Goal: Task Accomplishment & Management: Manage account settings

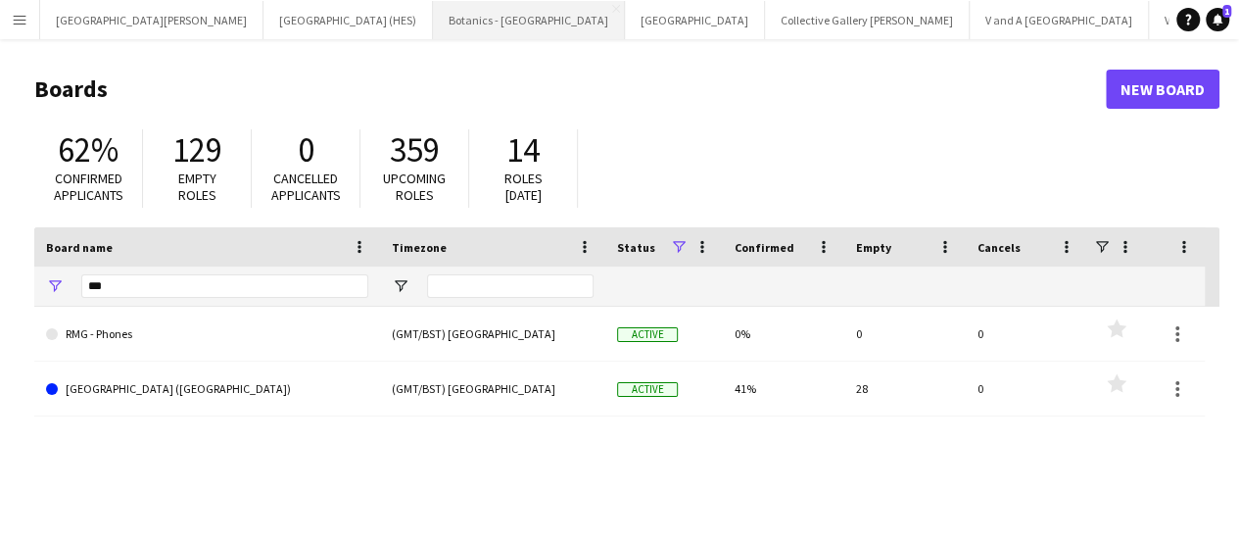
click at [433, 15] on button "Botanics - Edinburgh Close" at bounding box center [529, 20] width 192 height 38
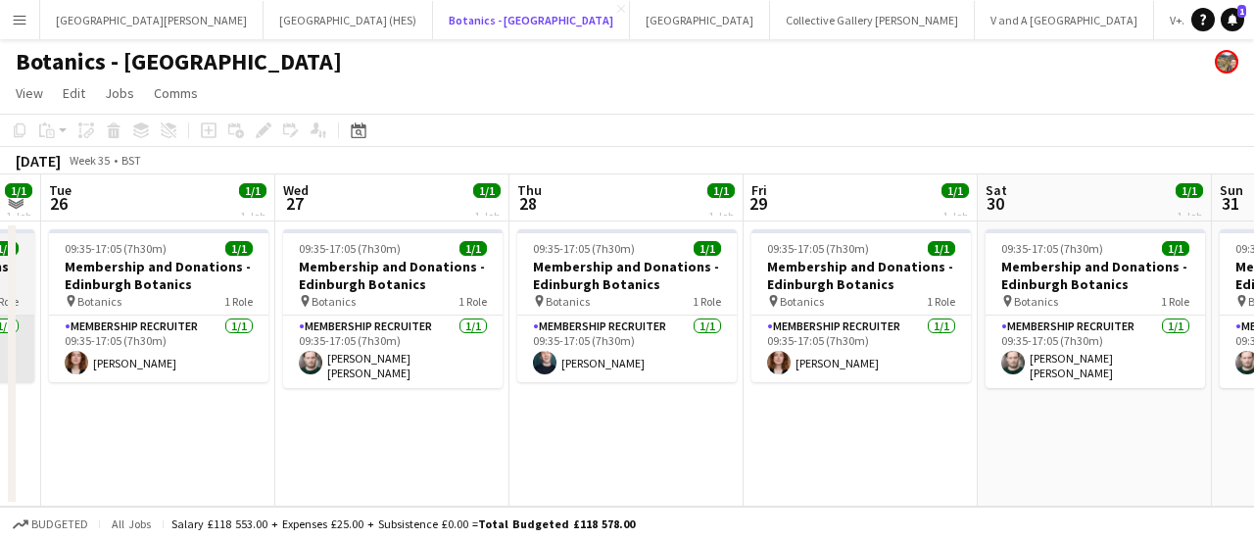
scroll to position [0, 414]
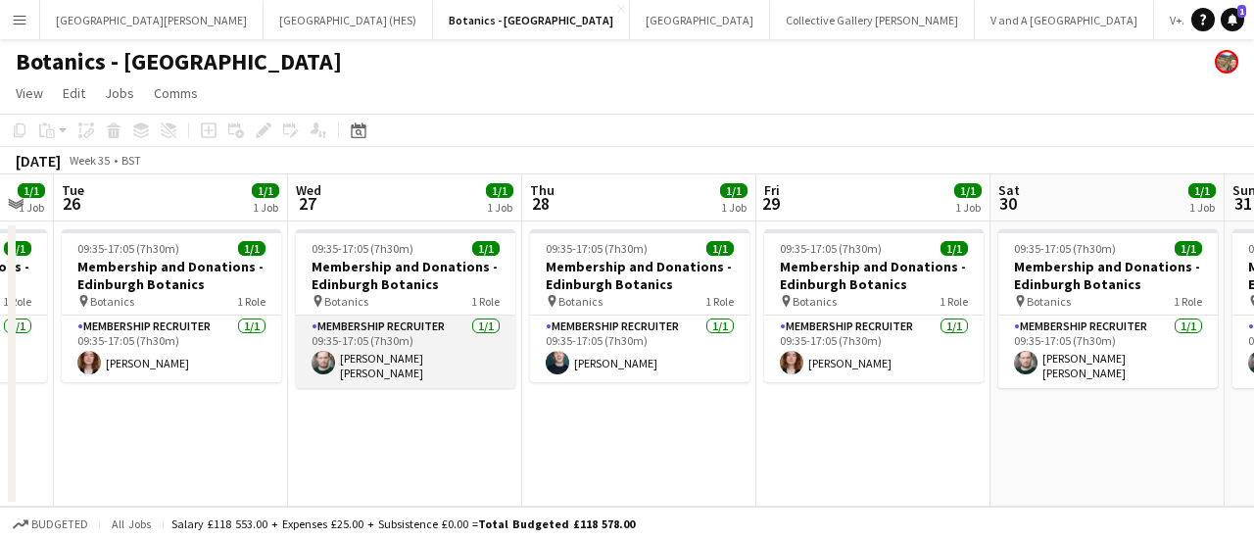
click at [416, 367] on app-card-role "Membership Recruiter 1/1 09:35-17:05 (7h30m) Corin Rhys Jones" at bounding box center [405, 351] width 219 height 72
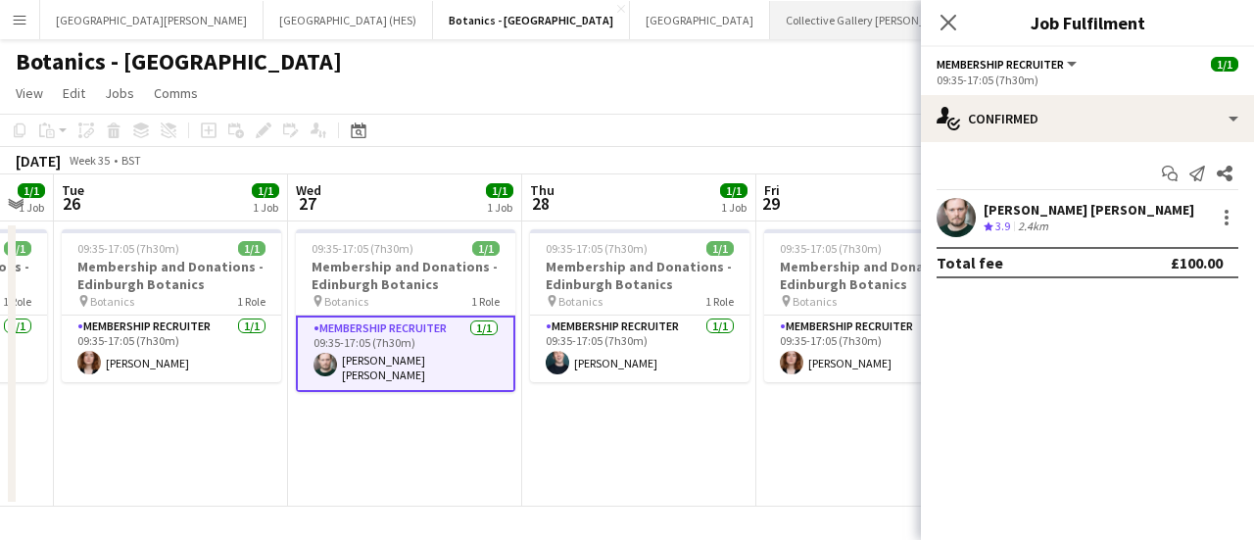
click at [770, 17] on button "Collective Gallery Calton Hill Close" at bounding box center [872, 20] width 205 height 38
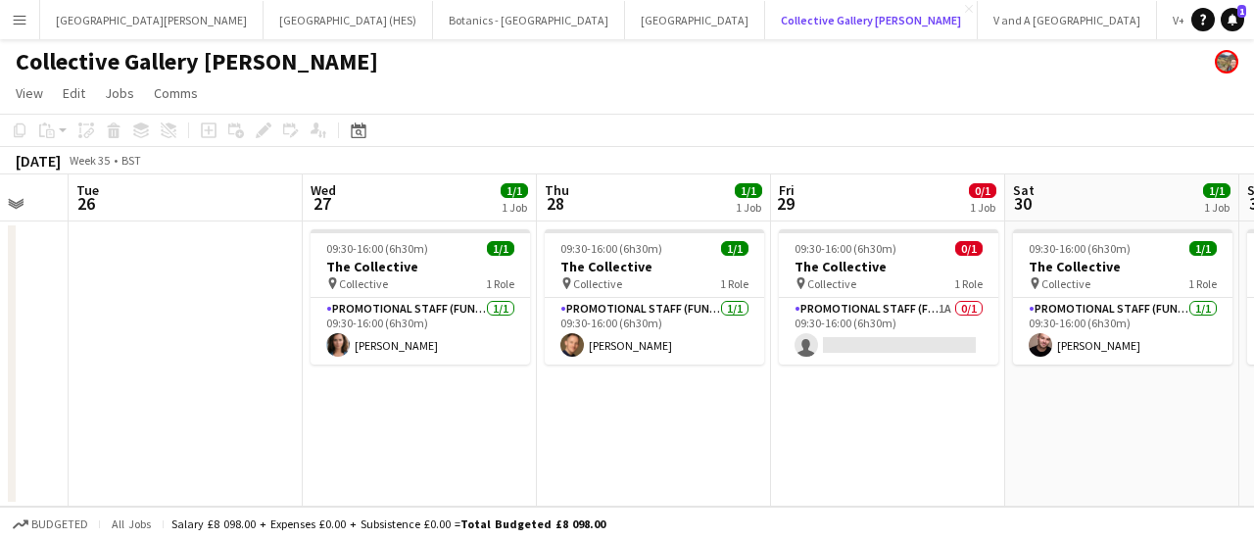
scroll to position [0, 904]
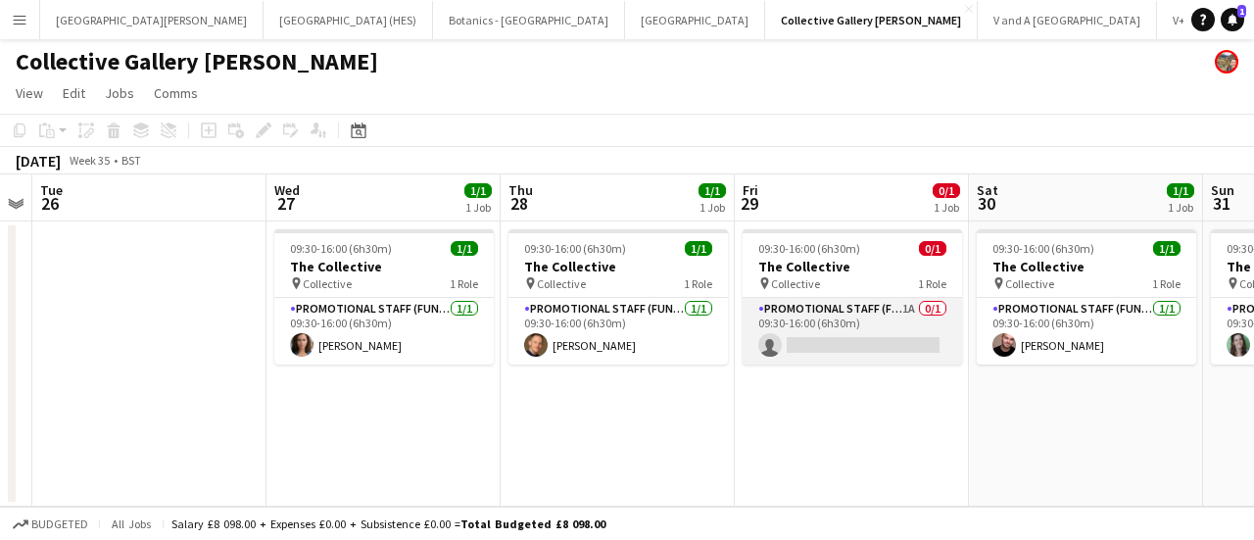
click at [806, 348] on app-card-role "Promotional Staff (Fundraiser) 1A 0/1 09:30-16:00 (6h30m) single-neutral-actions" at bounding box center [852, 331] width 219 height 67
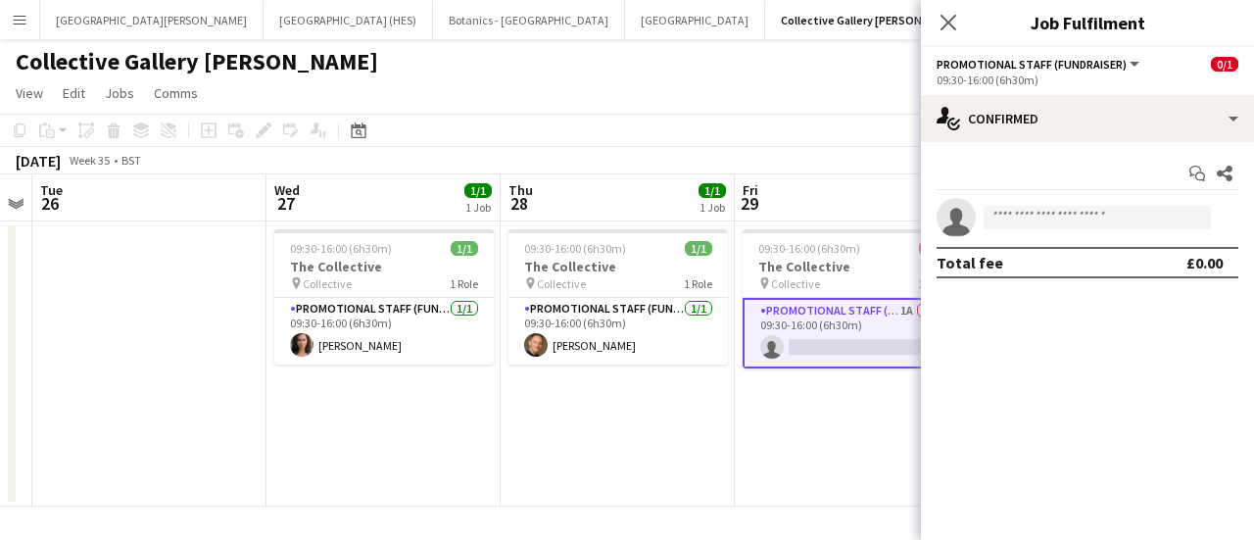
click at [557, 365] on app-date-cell "09:30-16:00 (6h30m) 1/1 The Collective pin Collective 1 Role Promotional Staff …" at bounding box center [618, 363] width 234 height 285
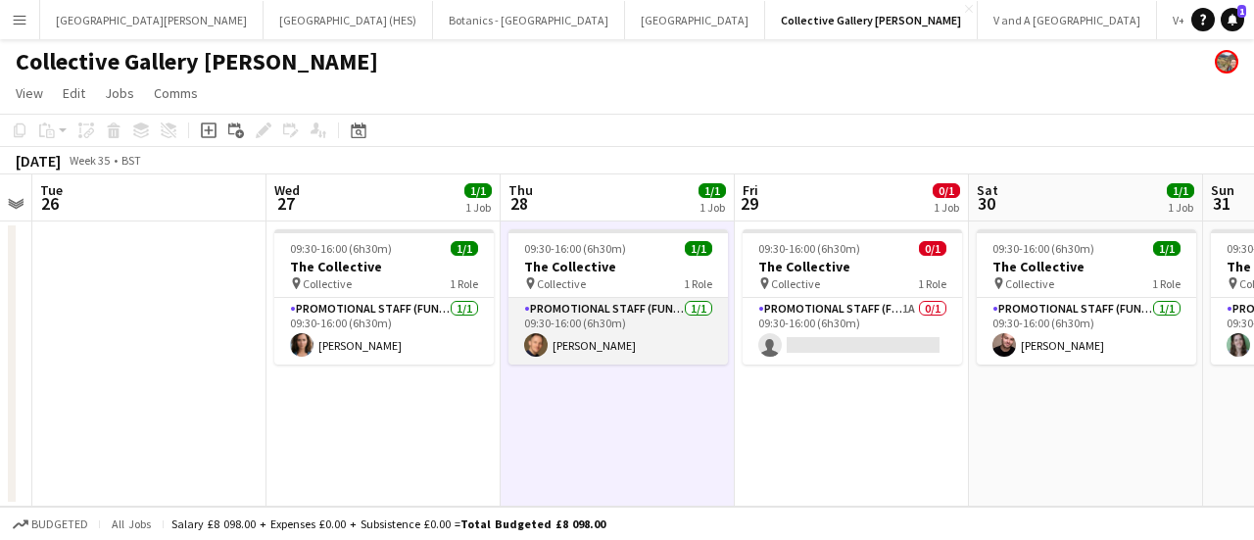
click at [577, 346] on app-card-role "Promotional Staff (Fundraiser) 1/1 09:30-16:00 (6h30m) Conrad Williamson" at bounding box center [617, 331] width 219 height 67
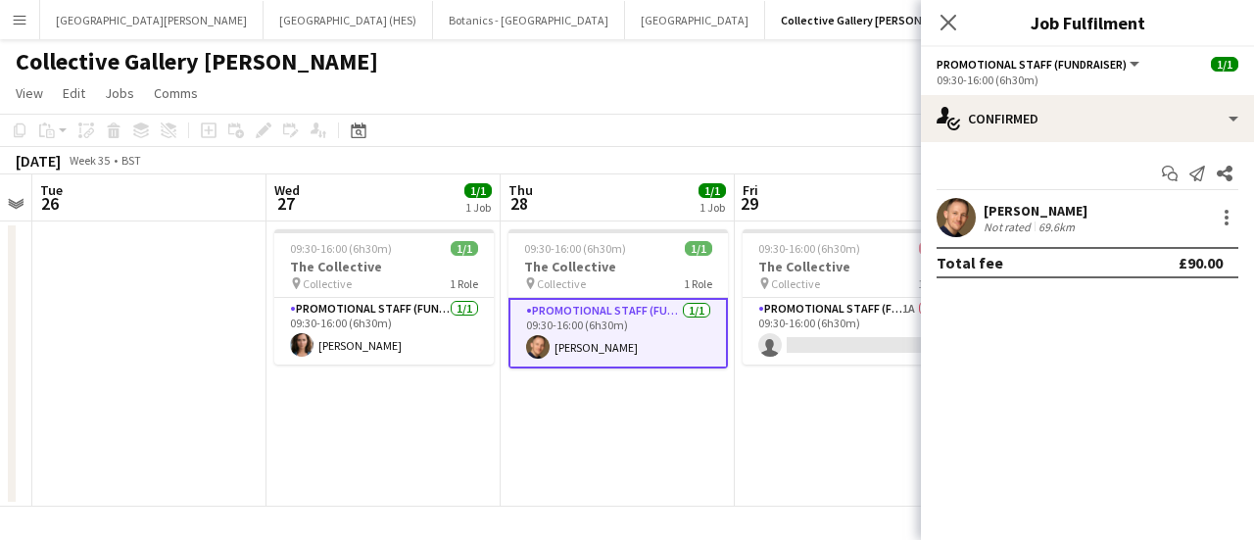
click at [672, 59] on div "Collective Gallery [PERSON_NAME]" at bounding box center [627, 57] width 1254 height 37
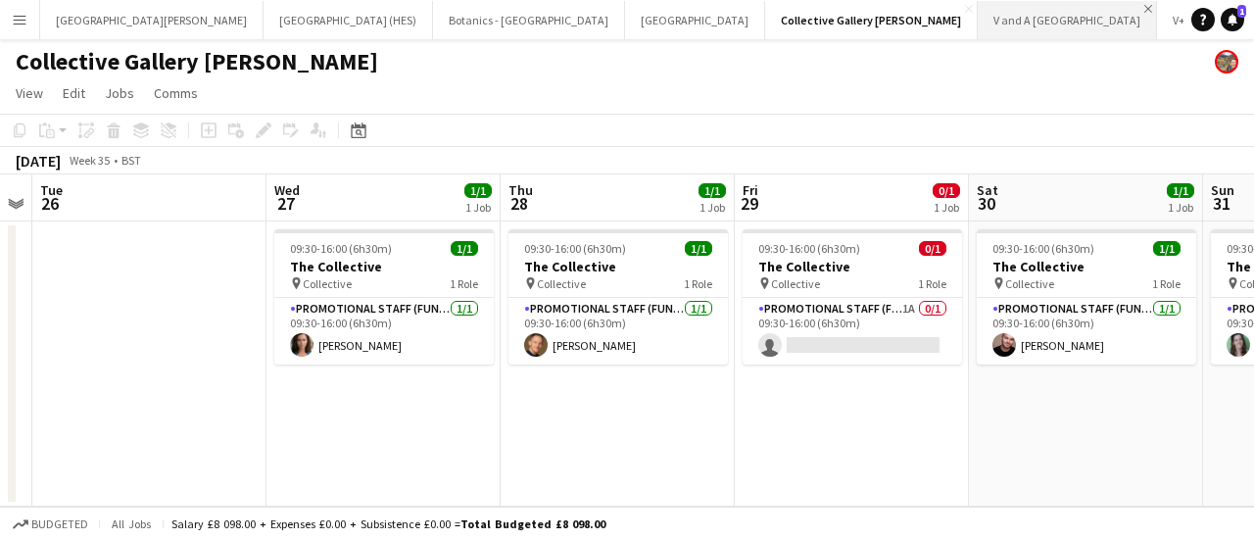
click at [1144, 7] on app-icon "Close" at bounding box center [1148, 9] width 8 height 8
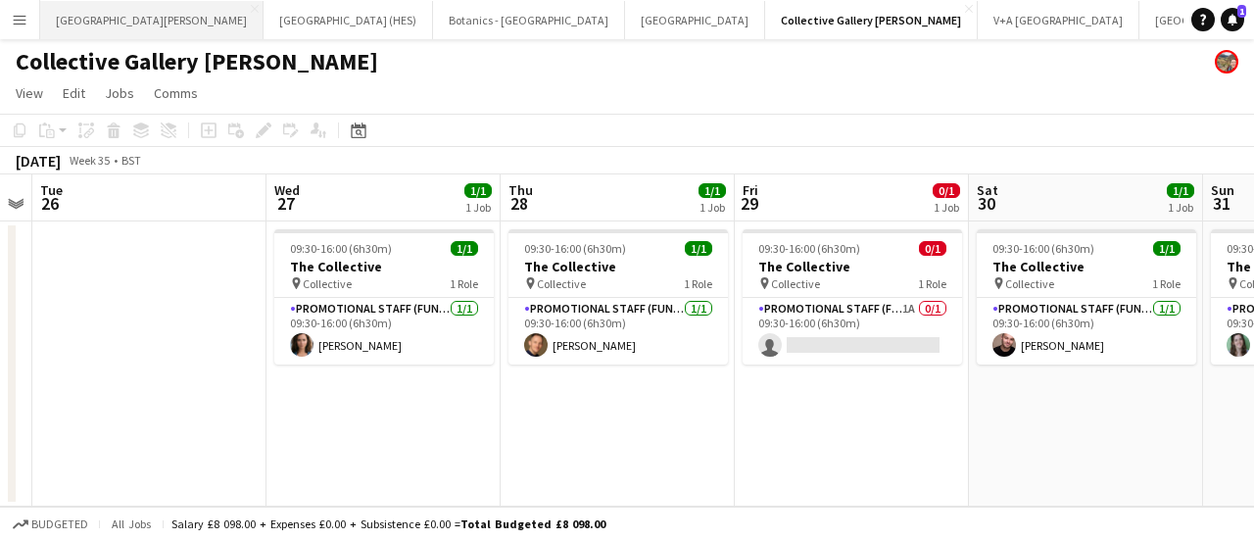
click at [144, 16] on button "St Giles Cathedral Edinburgh Close" at bounding box center [151, 20] width 223 height 38
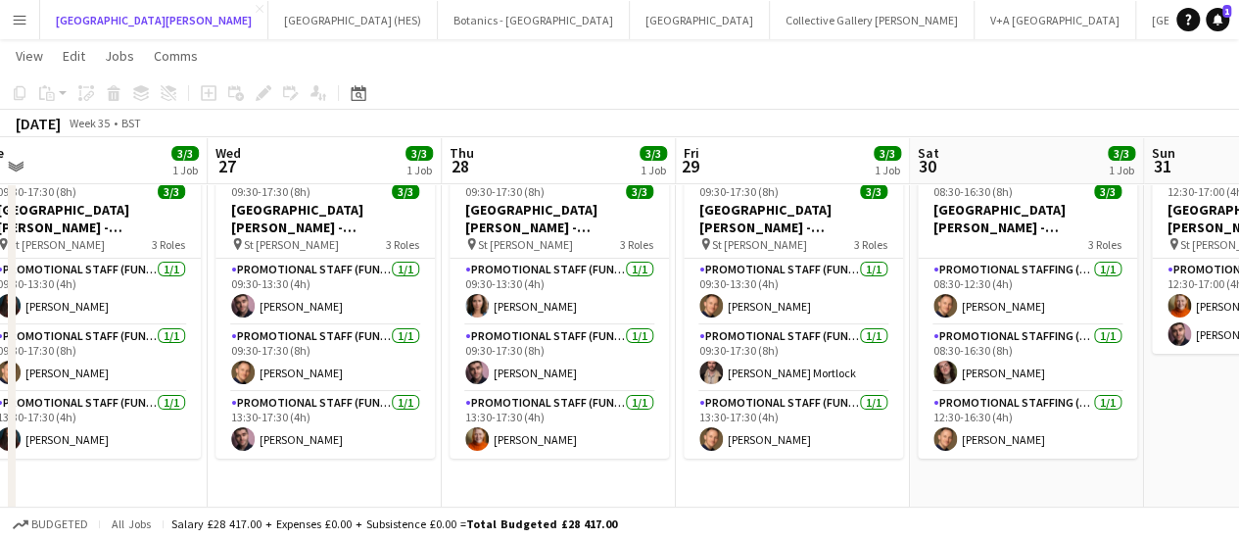
scroll to position [0, 494]
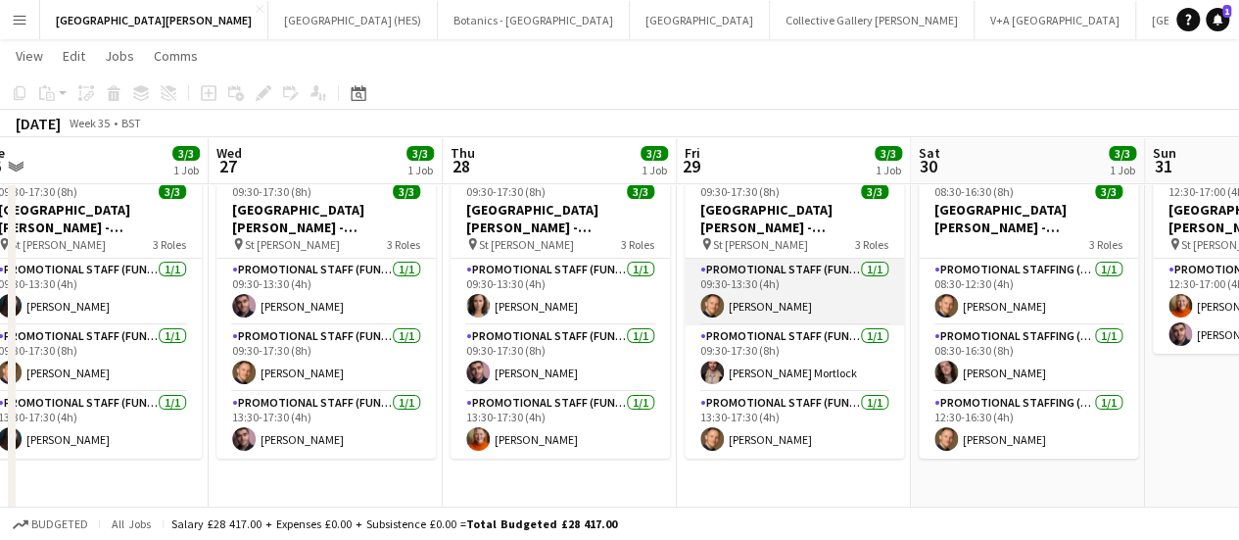
click at [796, 310] on app-card-role "Promotional Staff (Fundraiser) 1/1 09:30-13:30 (4h) Conrad Williamson" at bounding box center [794, 292] width 219 height 67
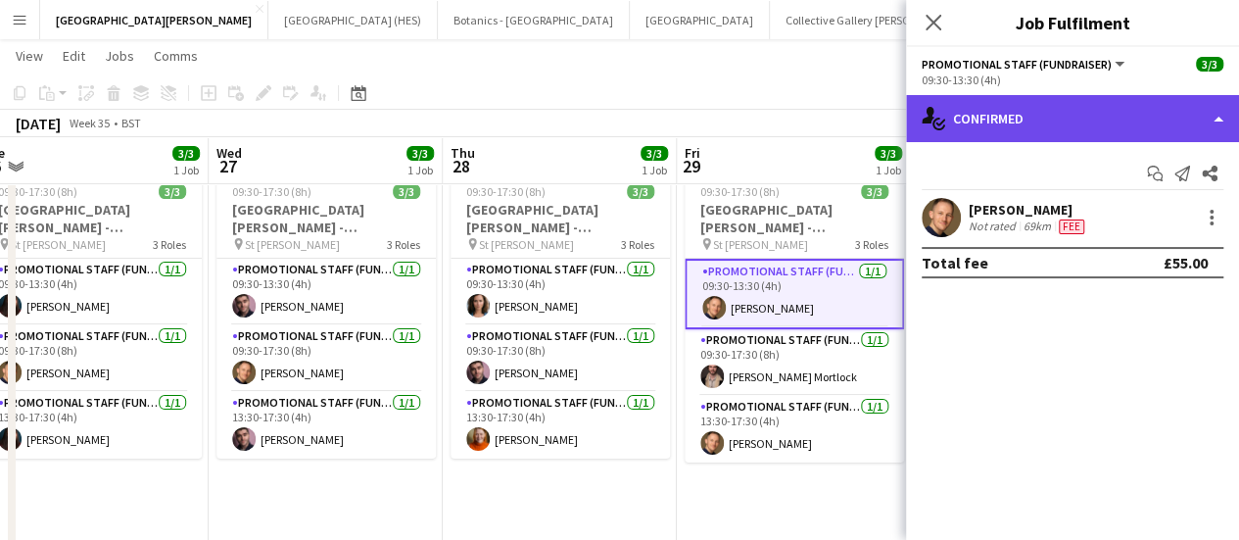
click at [1050, 128] on div "single-neutral-actions-check-2 Confirmed" at bounding box center [1072, 118] width 333 height 47
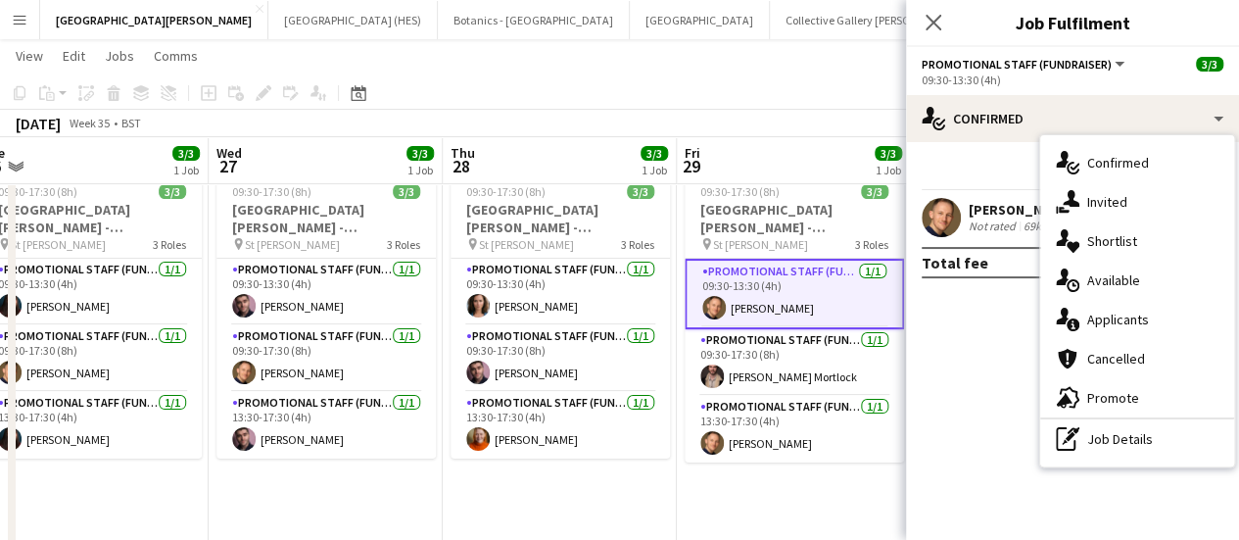
drag, startPoint x: 965, startPoint y: 275, endPoint x: 1015, endPoint y: 332, distance: 75.7
click at [1015, 332] on mat-expansion-panel "check Confirmed Start chat Send notification Share Conrad Williamson Not rated …" at bounding box center [1072, 341] width 333 height 398
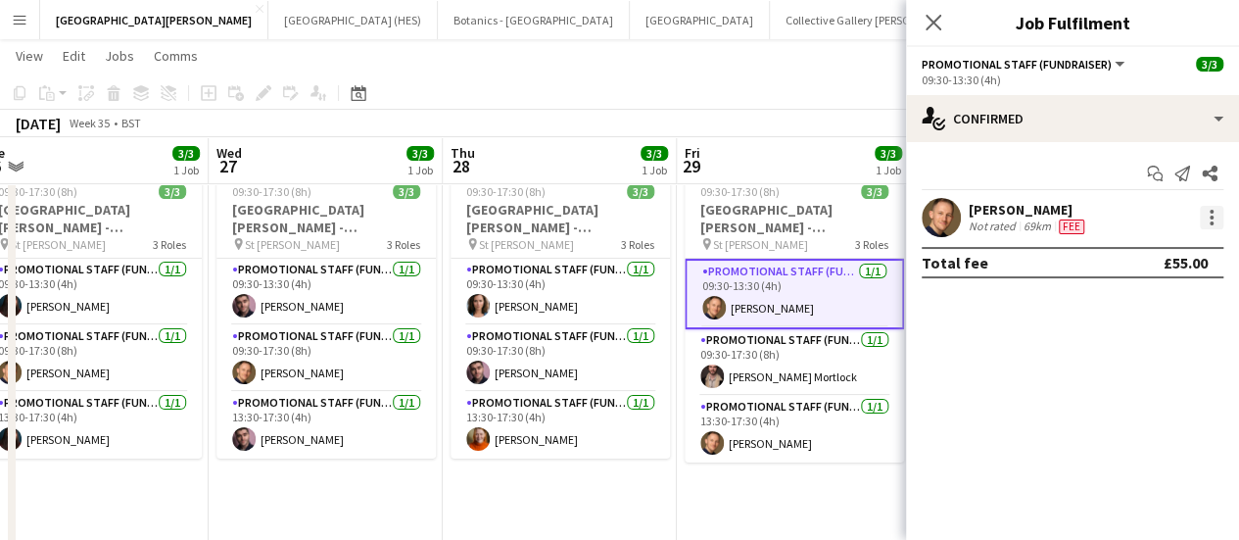
drag, startPoint x: 1015, startPoint y: 332, endPoint x: 1212, endPoint y: 215, distance: 229.3
click at [1212, 215] on div at bounding box center [1212, 218] width 24 height 24
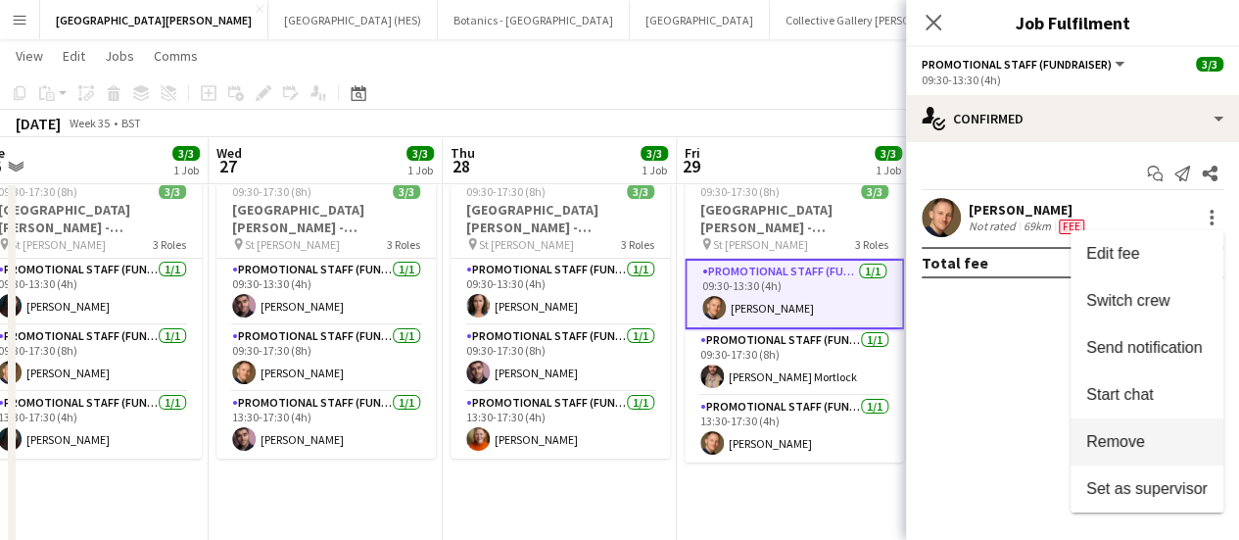
click at [1127, 438] on span "Remove" at bounding box center [1115, 441] width 59 height 17
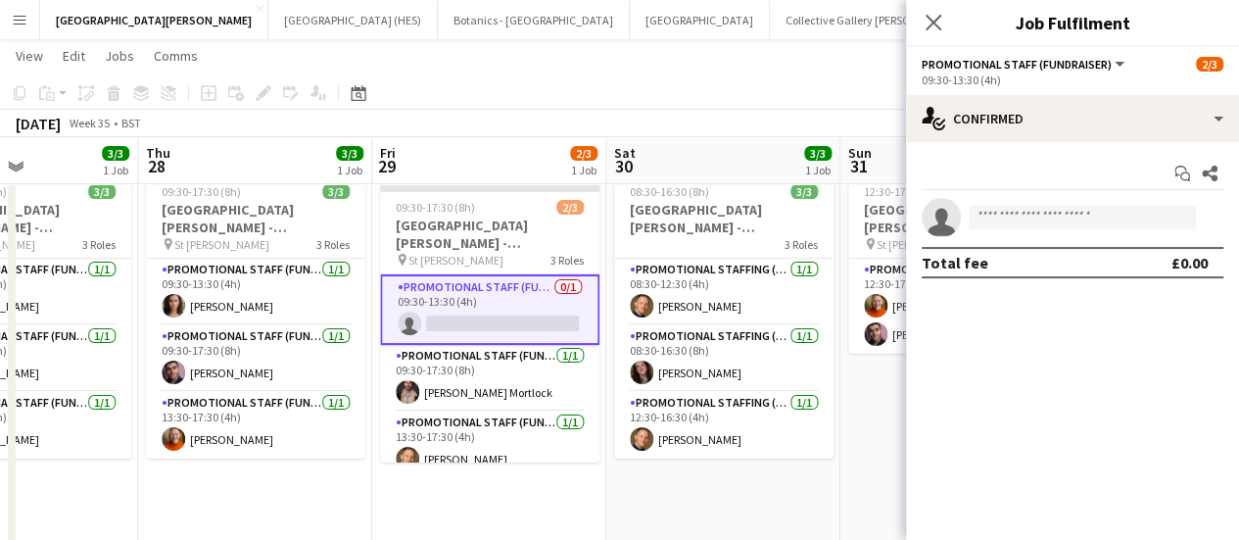
scroll to position [0, 800]
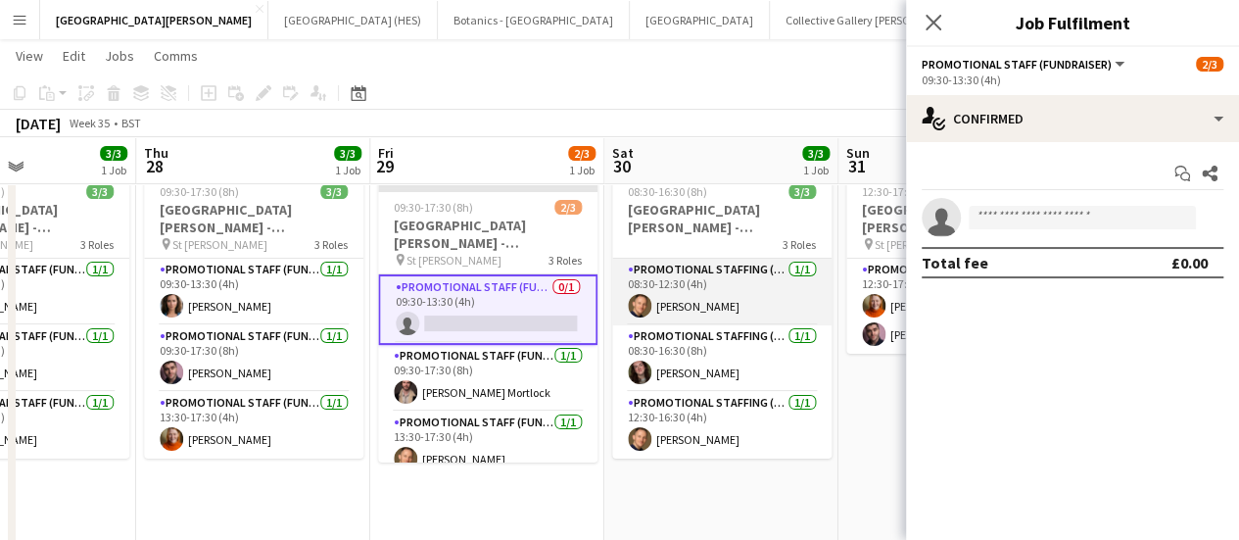
click at [786, 299] on app-card-role "Promotional Staffing (Promotional Staff) 1/1 08:30-12:30 (4h) Conrad Williamson" at bounding box center [721, 292] width 219 height 67
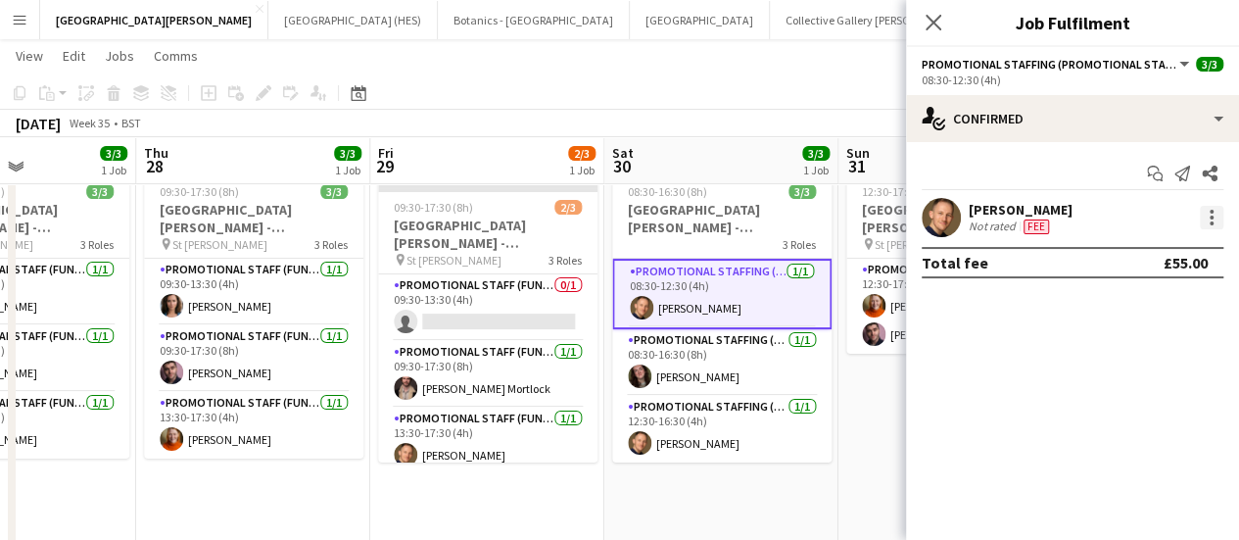
click at [1206, 220] on div at bounding box center [1212, 218] width 24 height 24
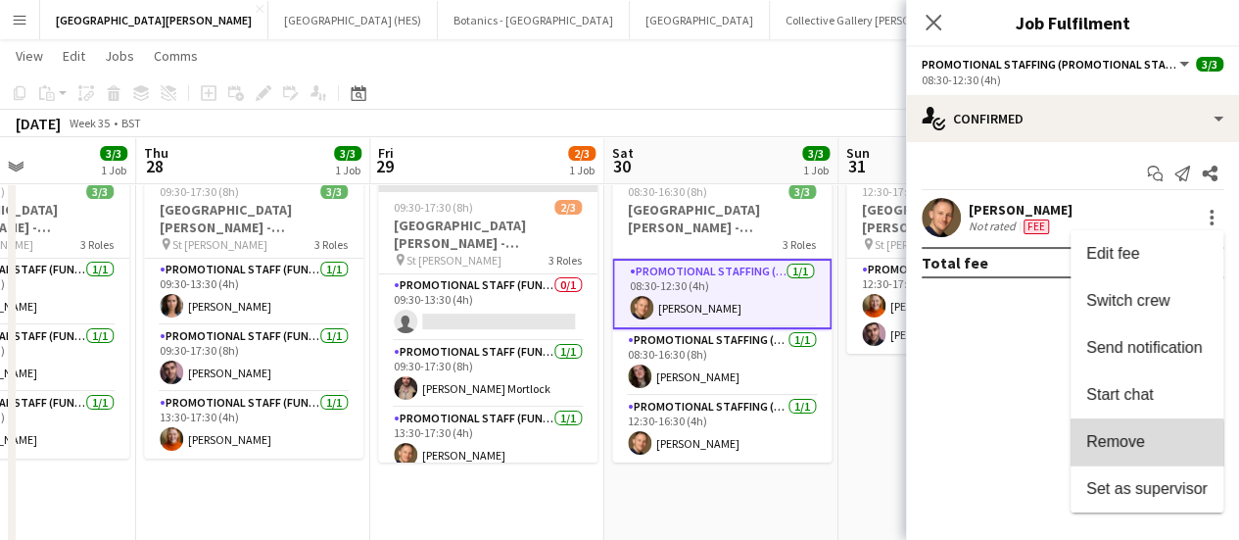
click at [1127, 456] on button "Remove" at bounding box center [1147, 441] width 153 height 47
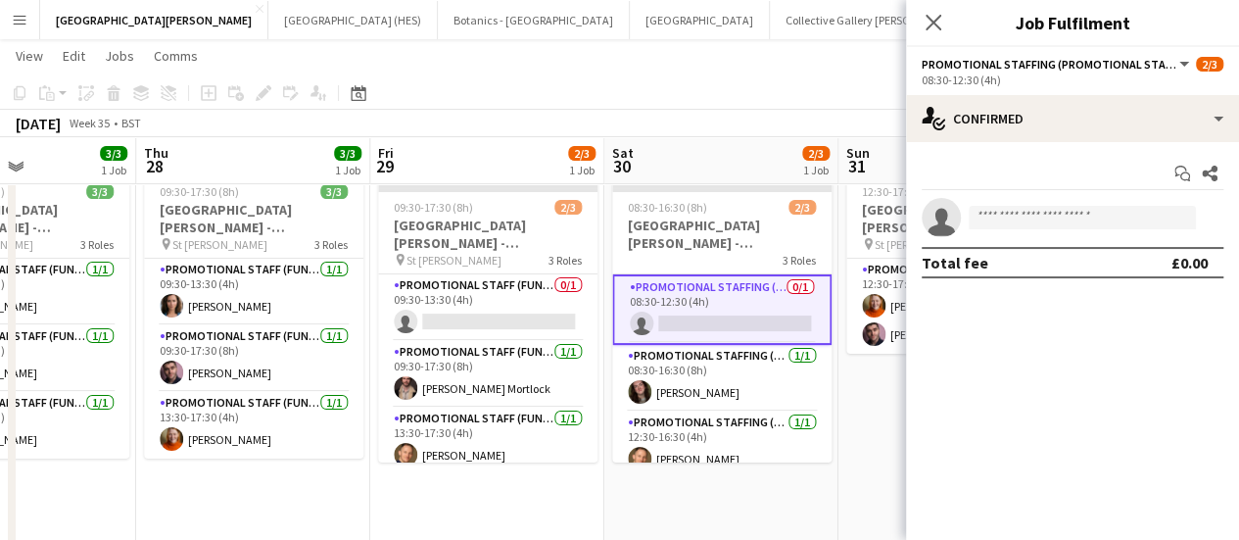
click at [764, 69] on app-page-menu "View Day view expanded Day view collapsed Month view Date picker Jump to [DATE]…" at bounding box center [619, 57] width 1239 height 37
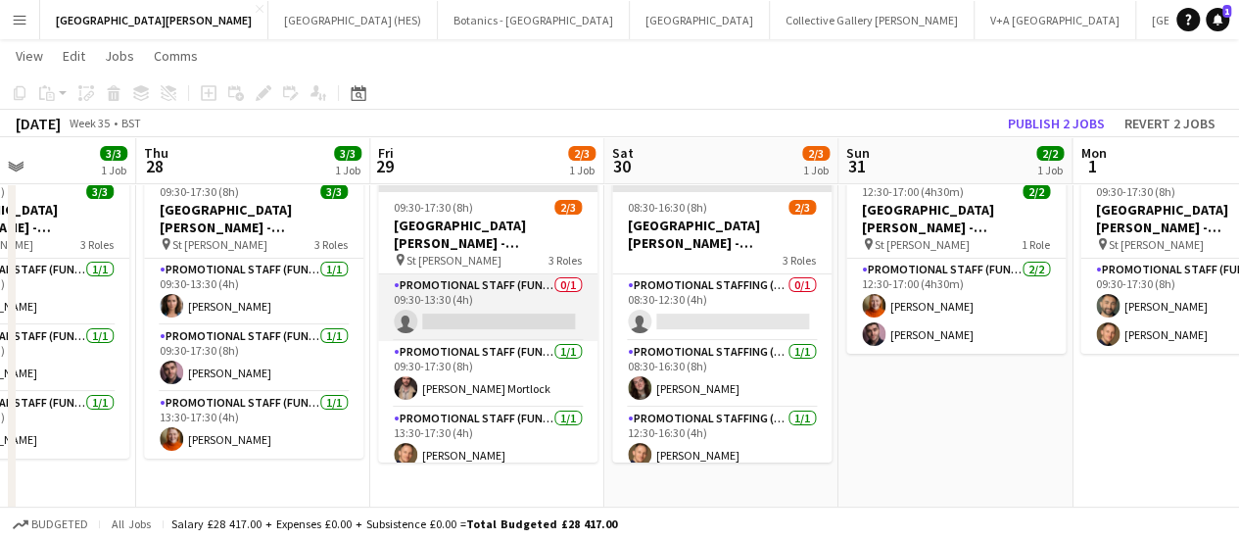
click at [481, 335] on app-card-role "Promotional Staff (Fundraiser) 0/1 09:30-13:30 (4h) single-neutral-actions" at bounding box center [487, 307] width 219 height 67
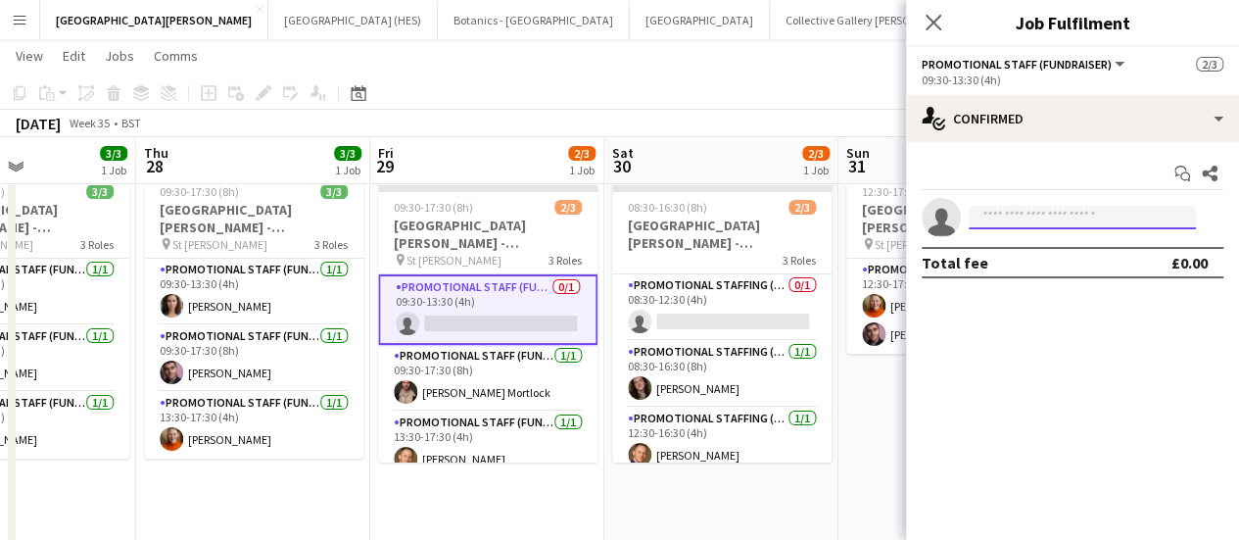
click at [1068, 206] on input at bounding box center [1082, 218] width 227 height 24
click at [648, 95] on app-toolbar "Copy Paste Paste Ctrl+V Paste with crew Ctrl+Shift+V Paste linked Job [GEOGRAPH…" at bounding box center [619, 92] width 1239 height 33
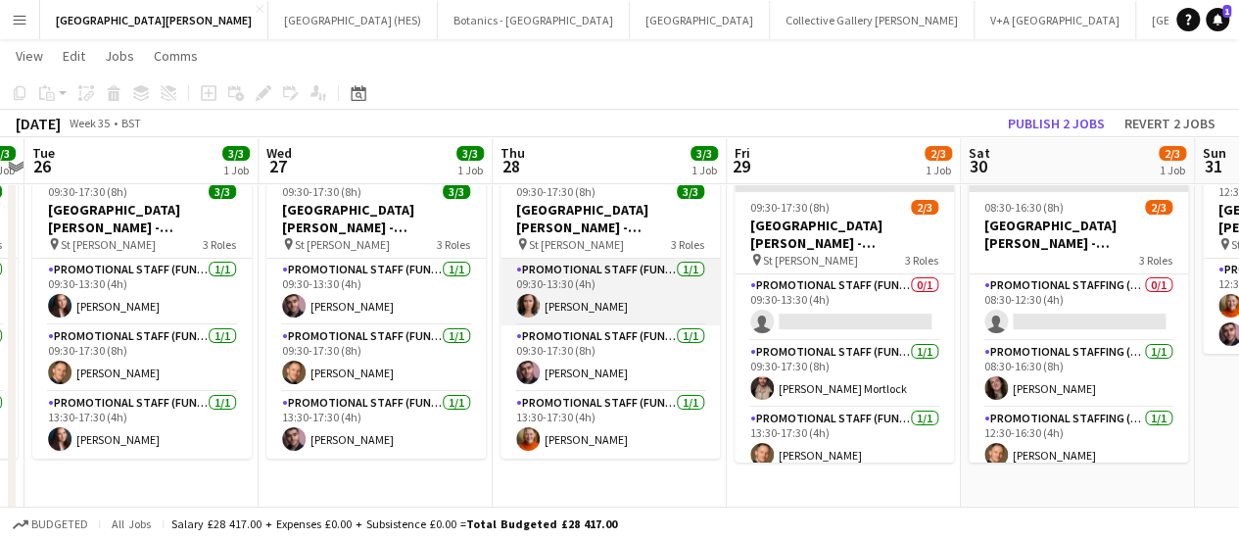
scroll to position [0, 441]
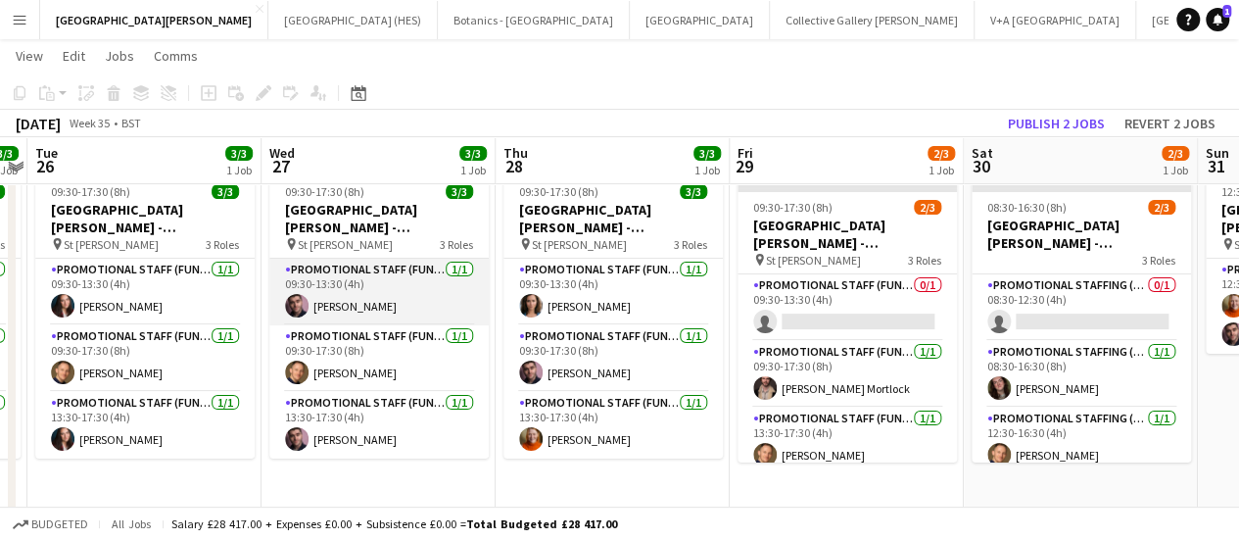
click at [362, 303] on app-card-role "Promotional Staff (Fundraiser) 1/1 09:30-13:30 (4h) Ross Jamieson" at bounding box center [378, 292] width 219 height 67
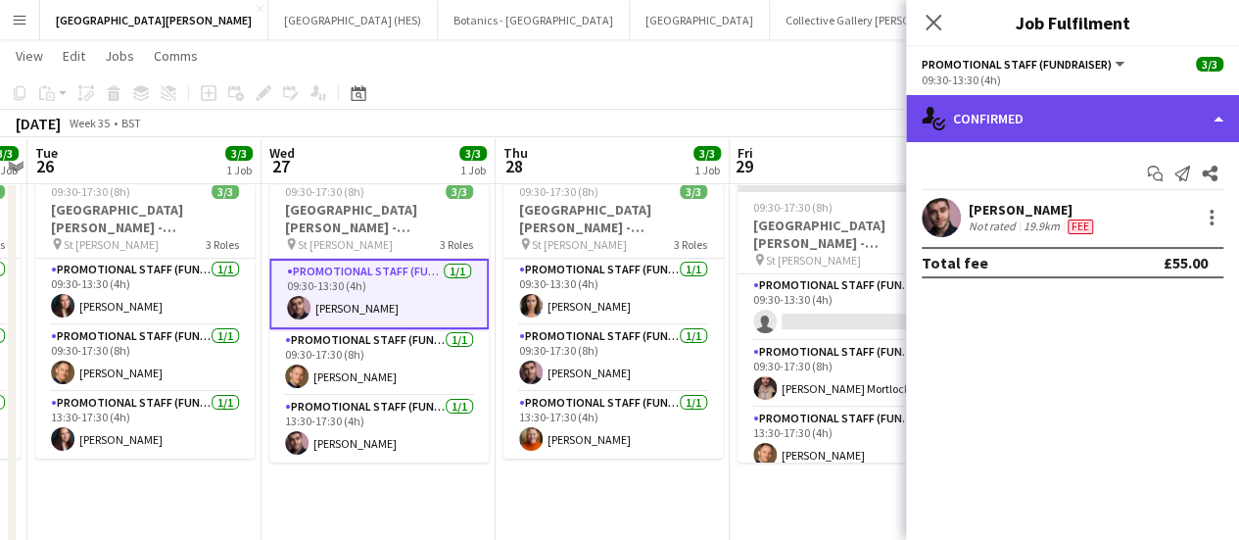
click at [1036, 133] on div "single-neutral-actions-check-2 Confirmed" at bounding box center [1072, 118] width 333 height 47
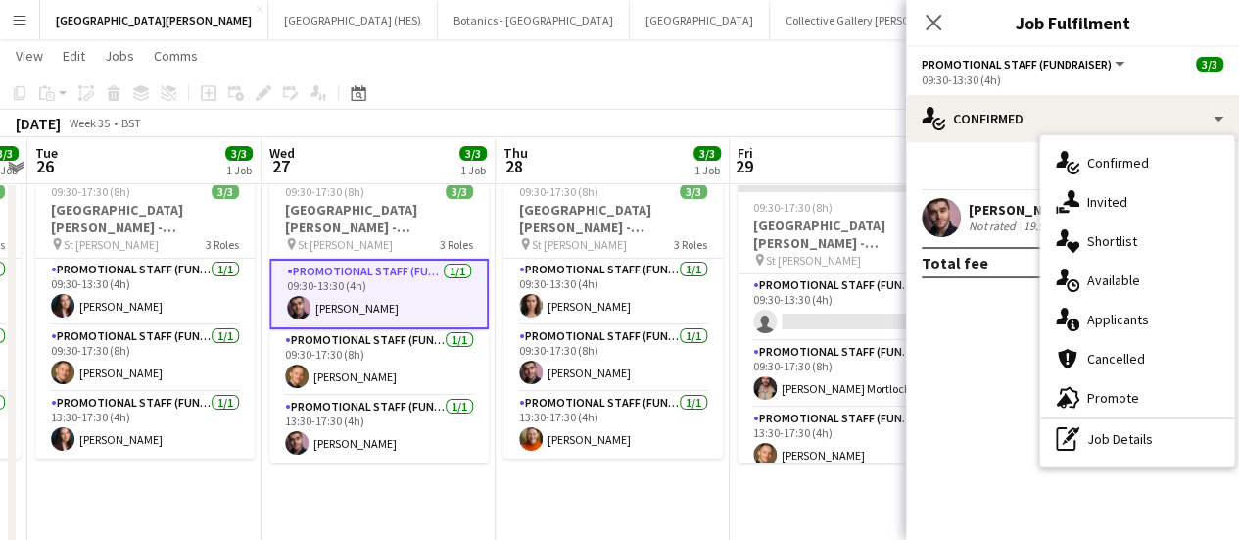
click at [955, 397] on mat-expansion-panel "check Confirmed Start chat Send notification Share Ross Jamieson Not rated 19.9…" at bounding box center [1072, 341] width 333 height 398
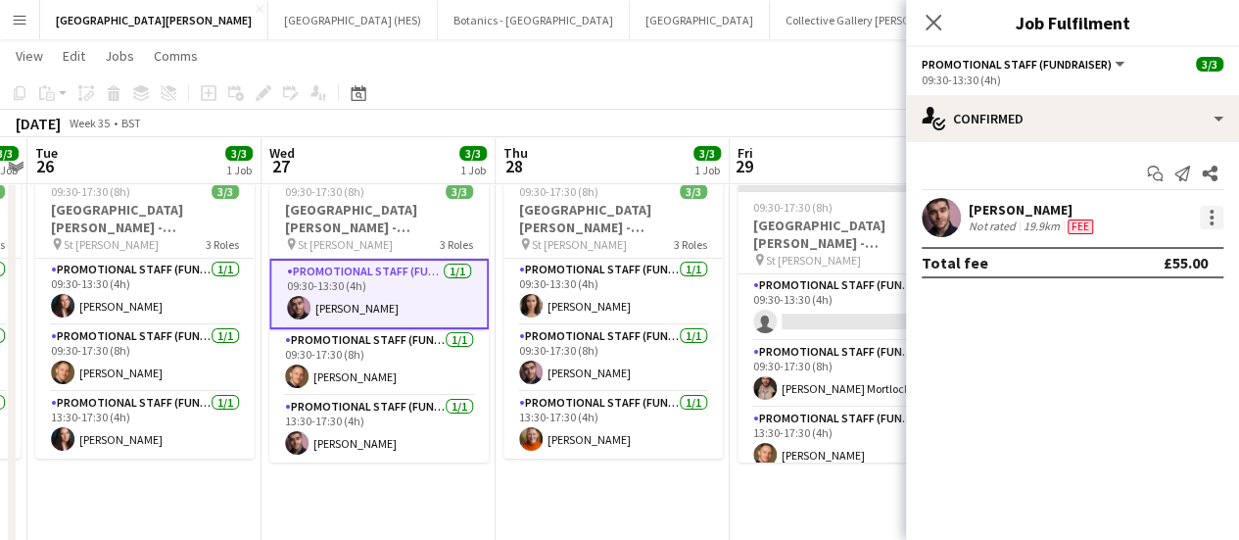
click at [1213, 214] on div at bounding box center [1212, 218] width 24 height 24
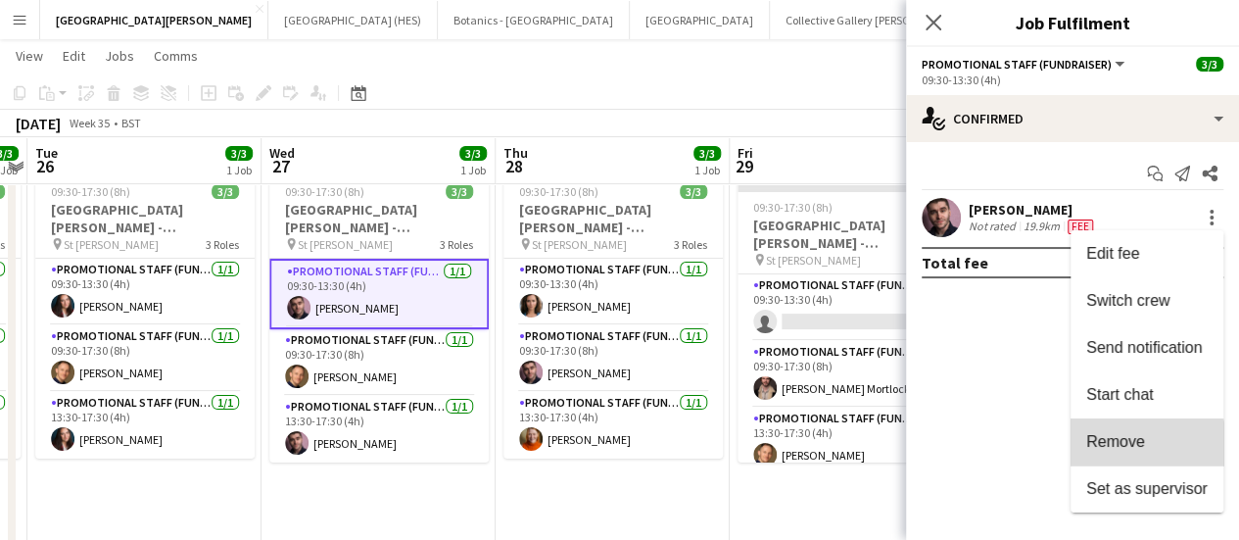
click at [1131, 450] on span "Remove" at bounding box center [1115, 441] width 59 height 17
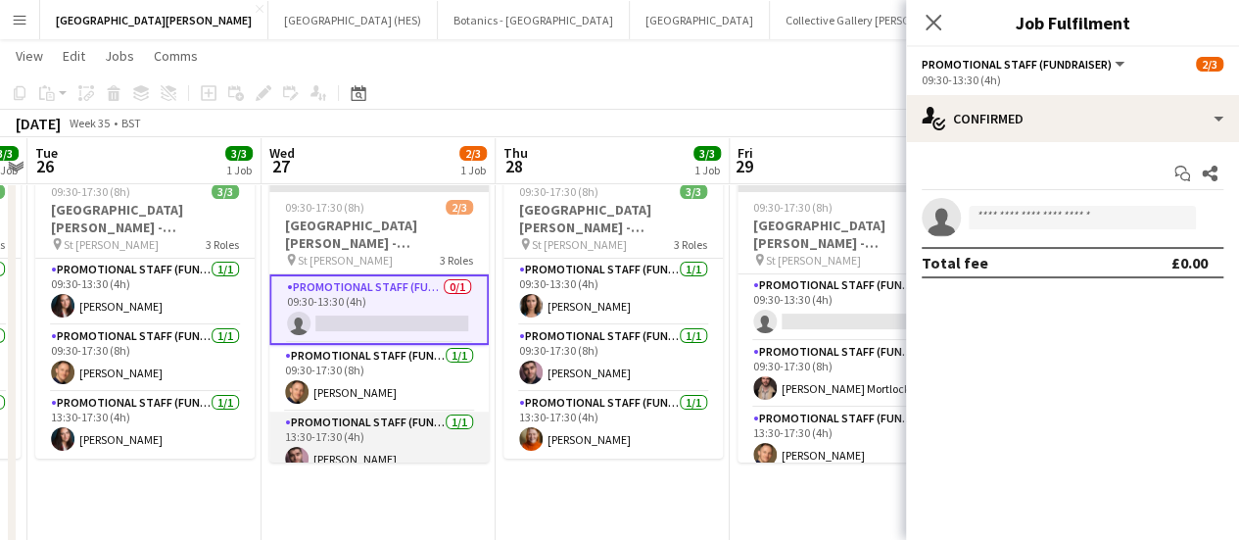
click at [390, 423] on app-card-role "Promotional Staff (Fundraiser) 1/1 13:30-17:30 (4h) Ross Jamieson" at bounding box center [378, 444] width 219 height 67
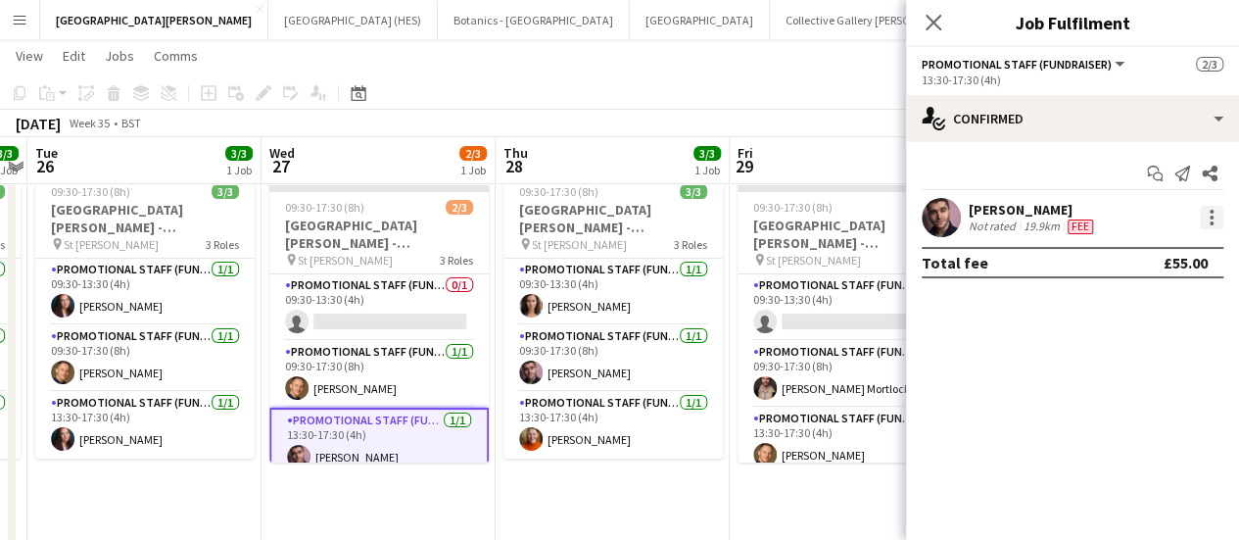
click at [1202, 217] on div at bounding box center [1212, 218] width 24 height 24
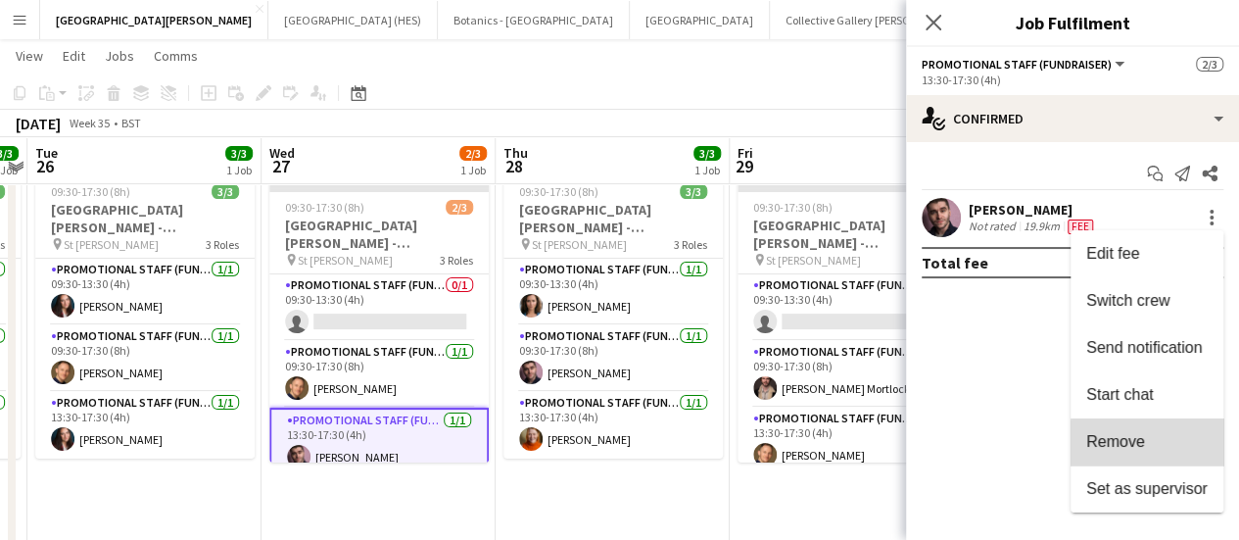
click at [1165, 444] on span "Remove" at bounding box center [1146, 442] width 121 height 18
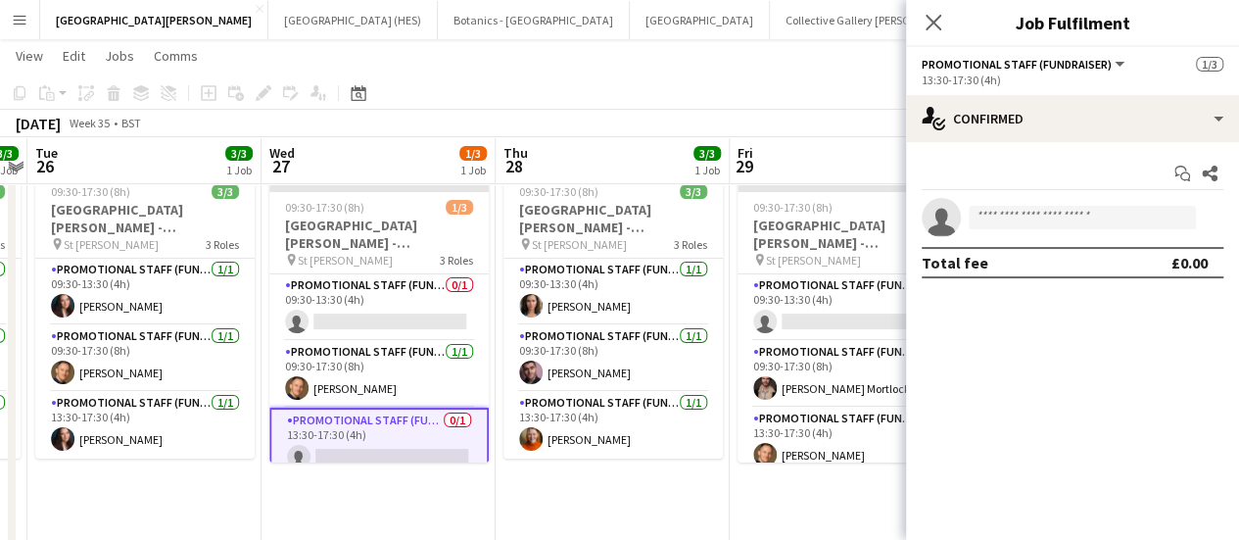
click at [648, 108] on app-toolbar "Copy Paste Paste Ctrl+V Paste with crew Ctrl+Shift+V Paste linked Job [GEOGRAPH…" at bounding box center [619, 92] width 1239 height 33
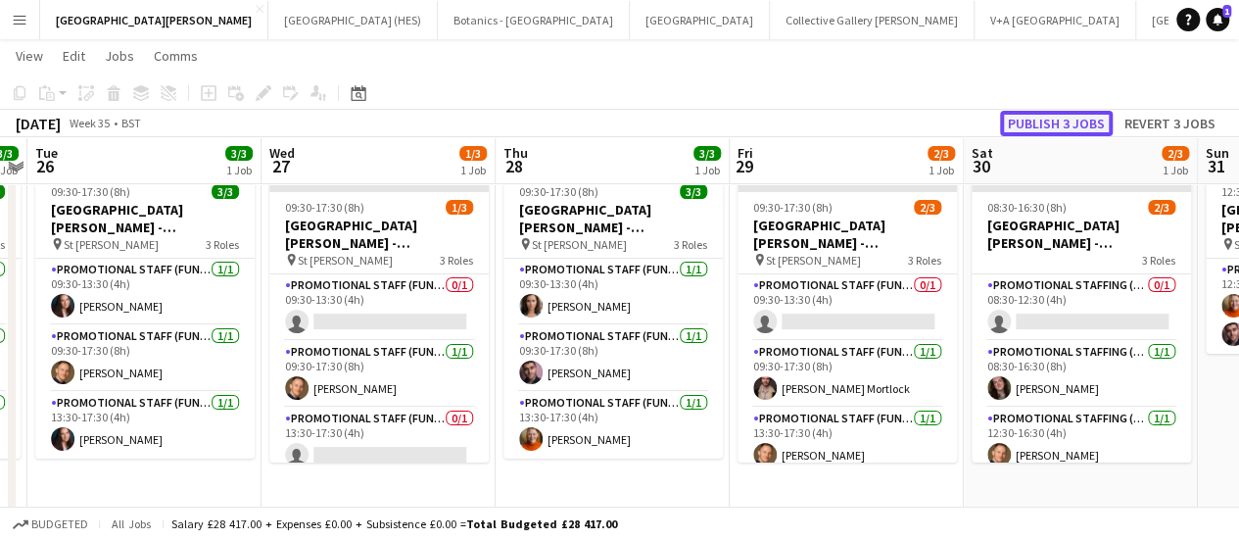
click at [1031, 126] on button "Publish 3 jobs" at bounding box center [1056, 123] width 113 height 25
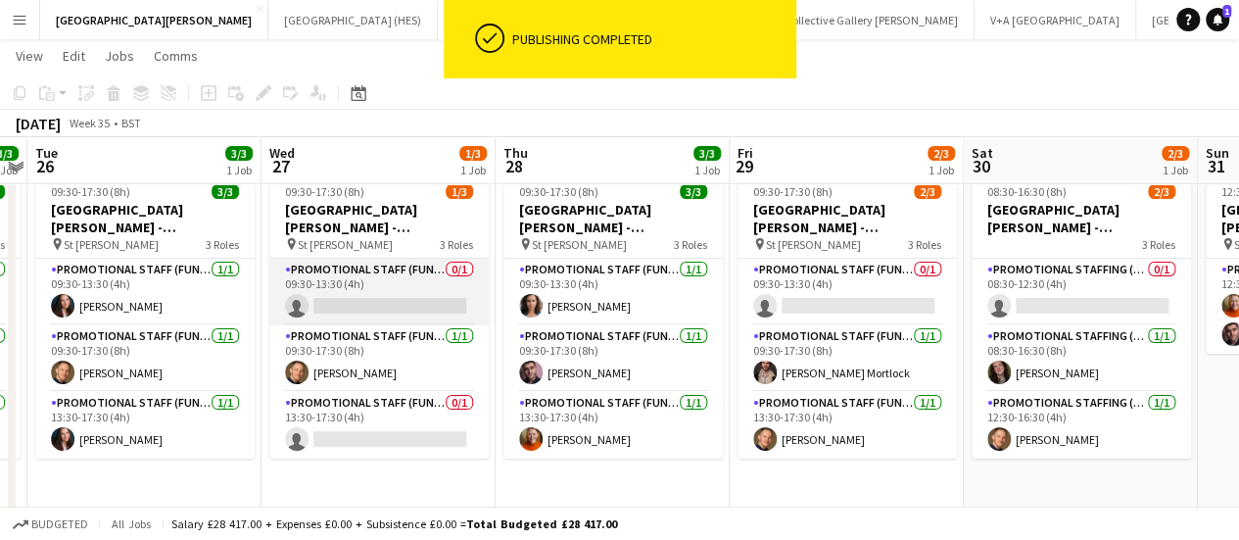
click at [403, 289] on app-card-role "Promotional Staff (Fundraiser) 0/1 09:30-13:30 (4h) single-neutral-actions" at bounding box center [378, 292] width 219 height 67
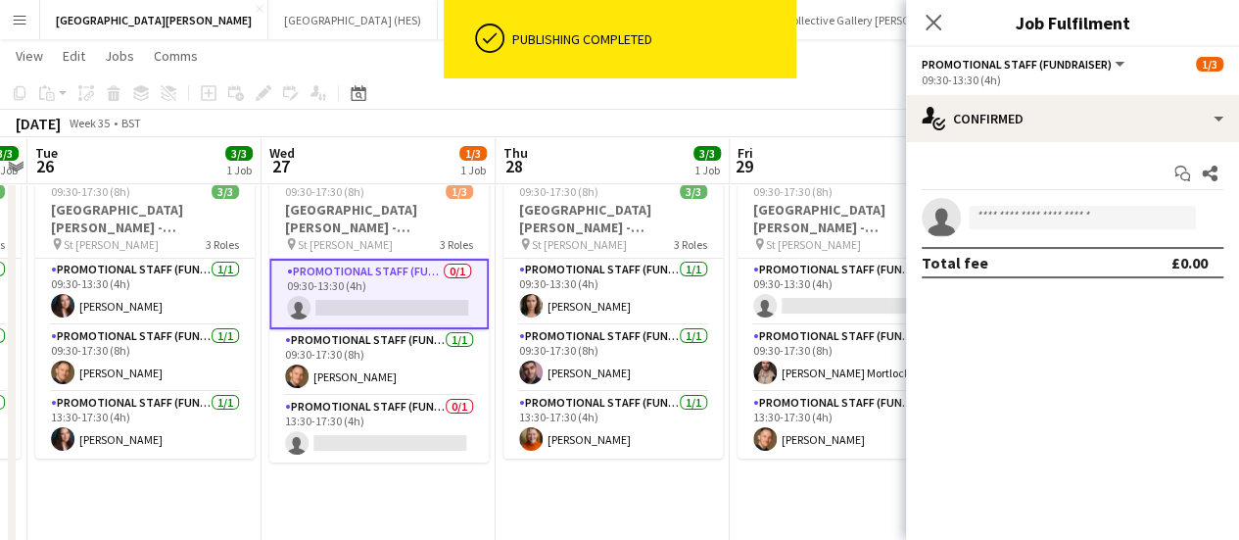
click at [1073, 235] on app-invite-slot "single-neutral-actions" at bounding box center [1072, 217] width 333 height 39
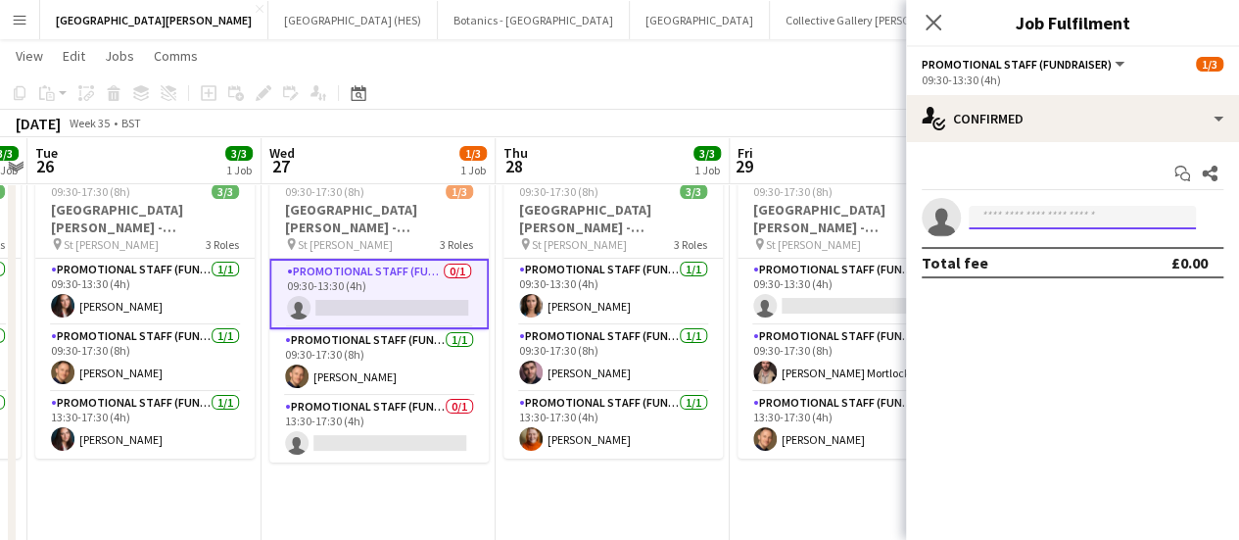
click at [1070, 220] on input at bounding box center [1082, 218] width 227 height 24
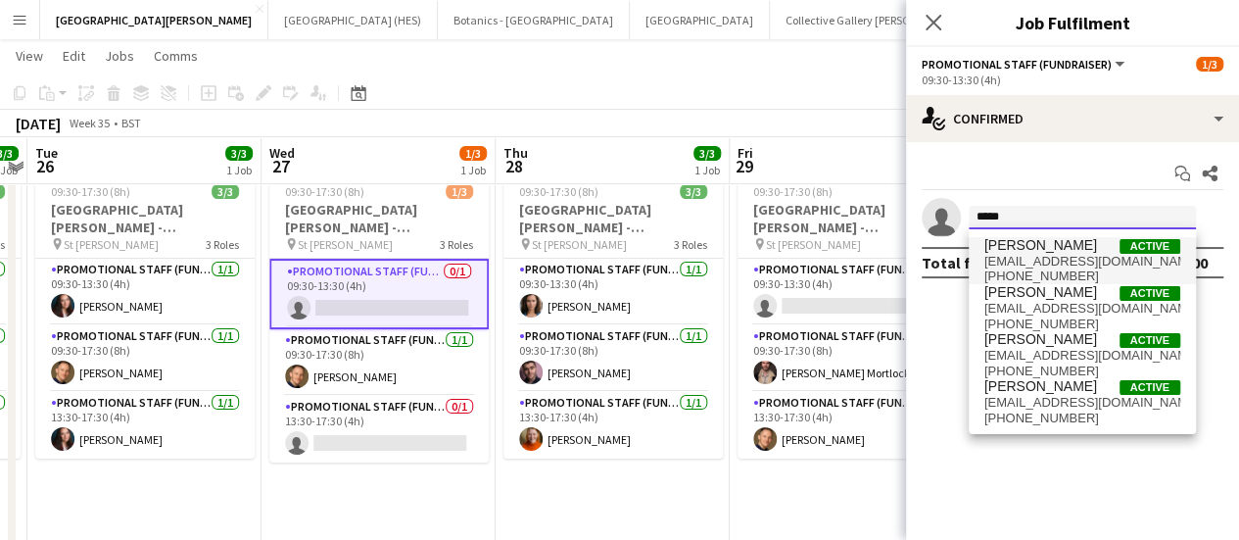
type input "*****"
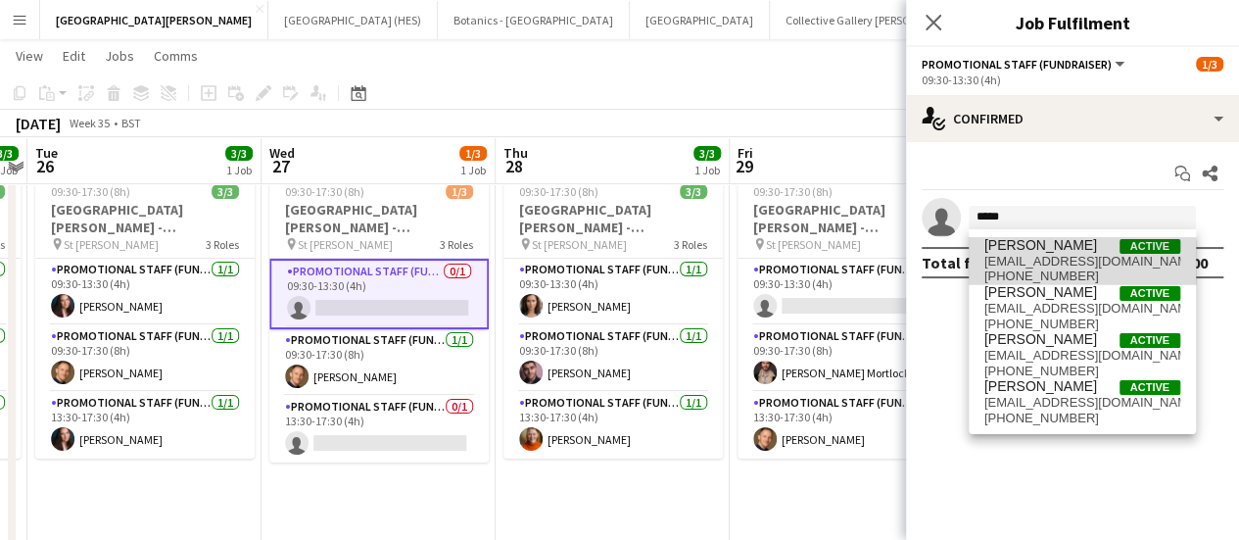
click at [1063, 269] on span "+447751787327" at bounding box center [1082, 276] width 196 height 16
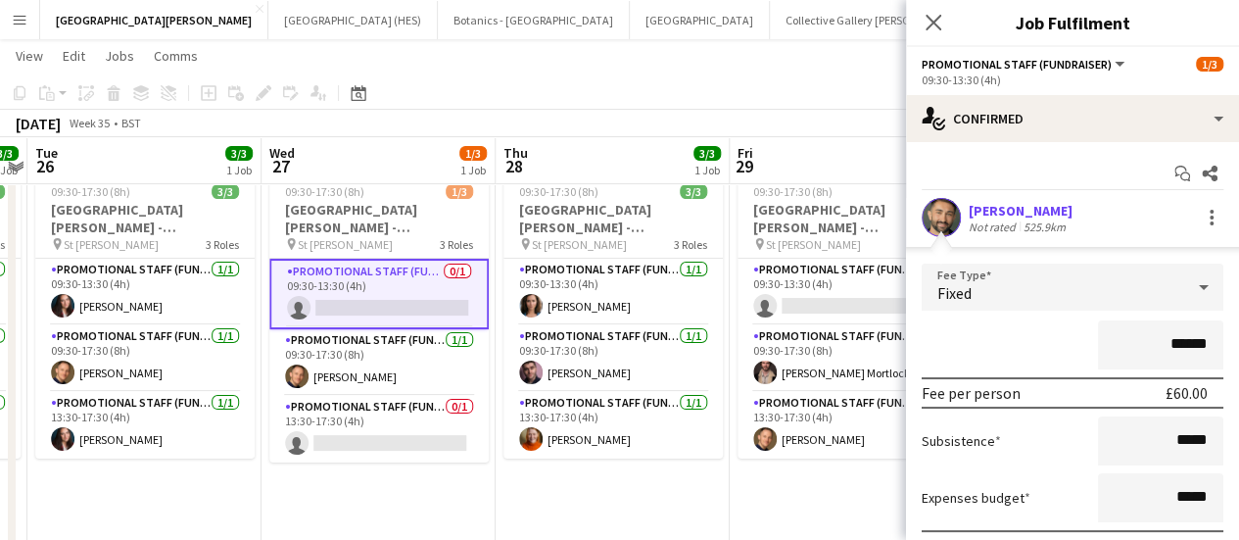
click at [1160, 352] on input "******" at bounding box center [1160, 344] width 125 height 49
type input "***"
click at [978, 320] on div "***" at bounding box center [1073, 344] width 302 height 49
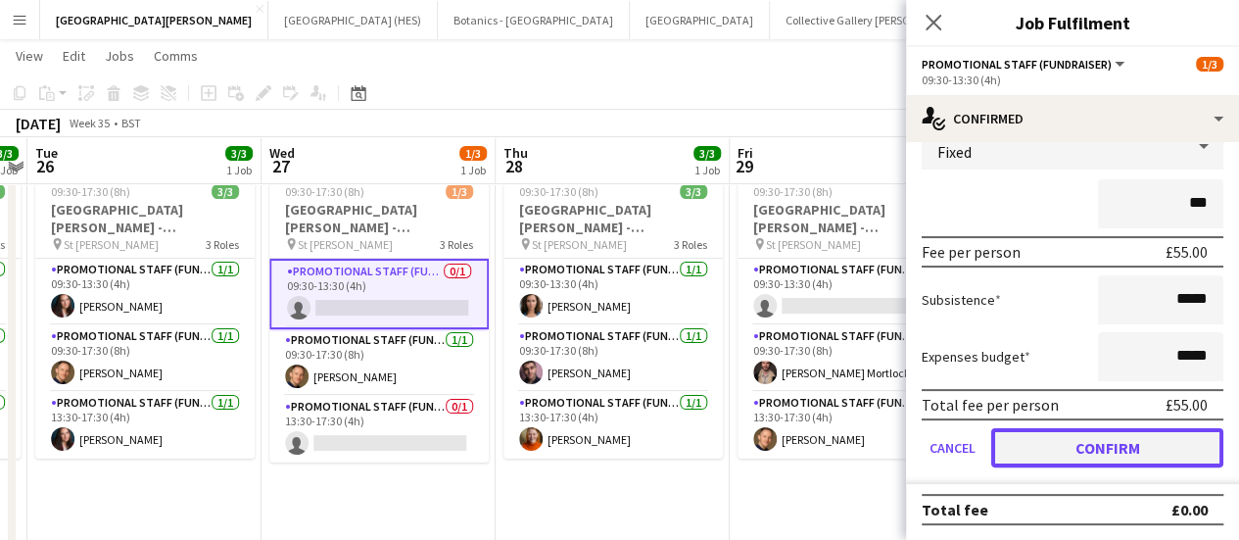
click at [1038, 452] on button "Confirm" at bounding box center [1107, 447] width 232 height 39
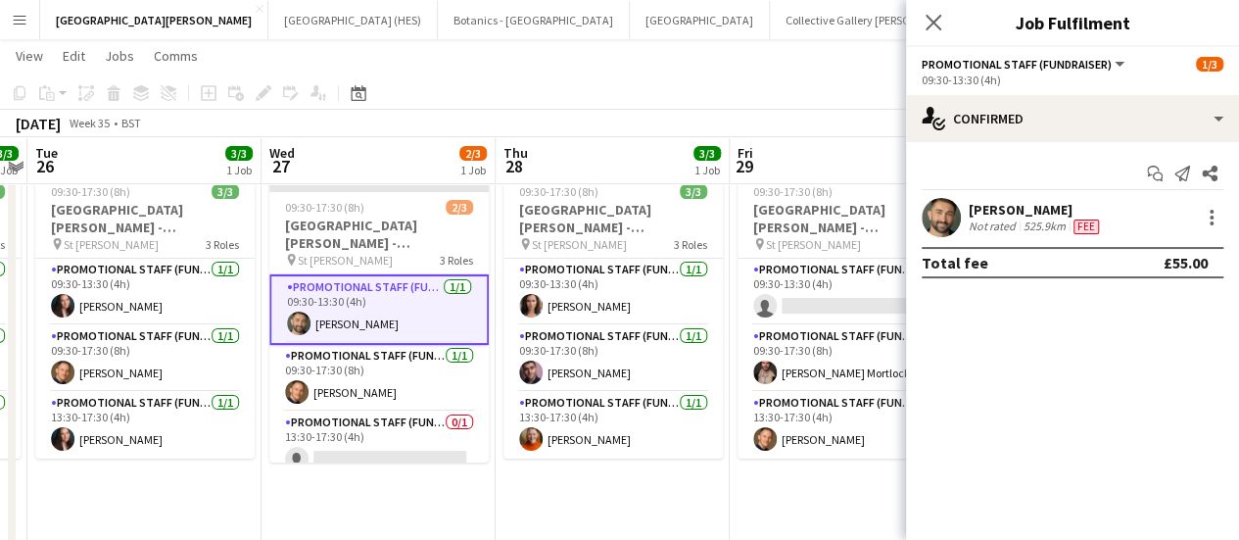
scroll to position [0, 0]
click at [355, 424] on app-card-role "Promotional Staff (Fundraiser) 0/1 13:30-17:30 (4h) single-neutral-actions" at bounding box center [378, 444] width 219 height 67
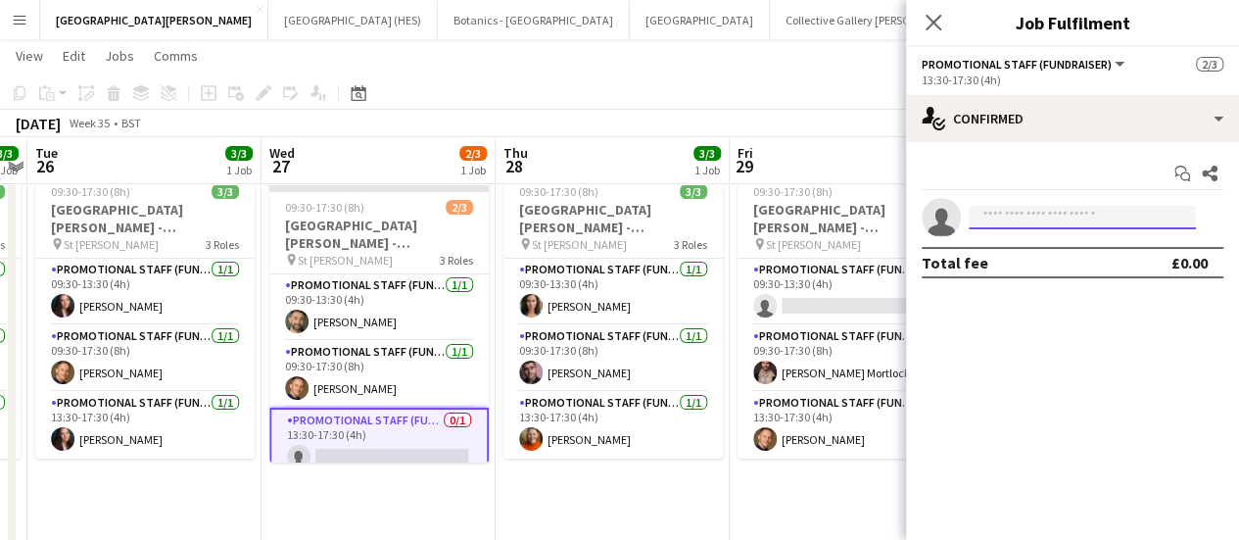
click at [1004, 228] on input at bounding box center [1082, 218] width 227 height 24
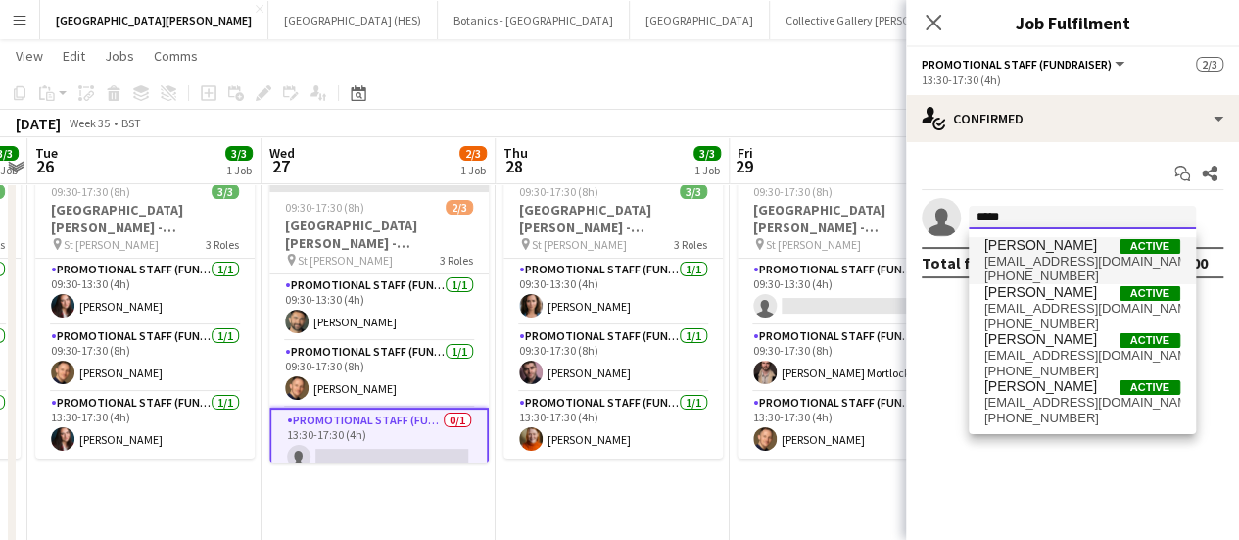
type input "*****"
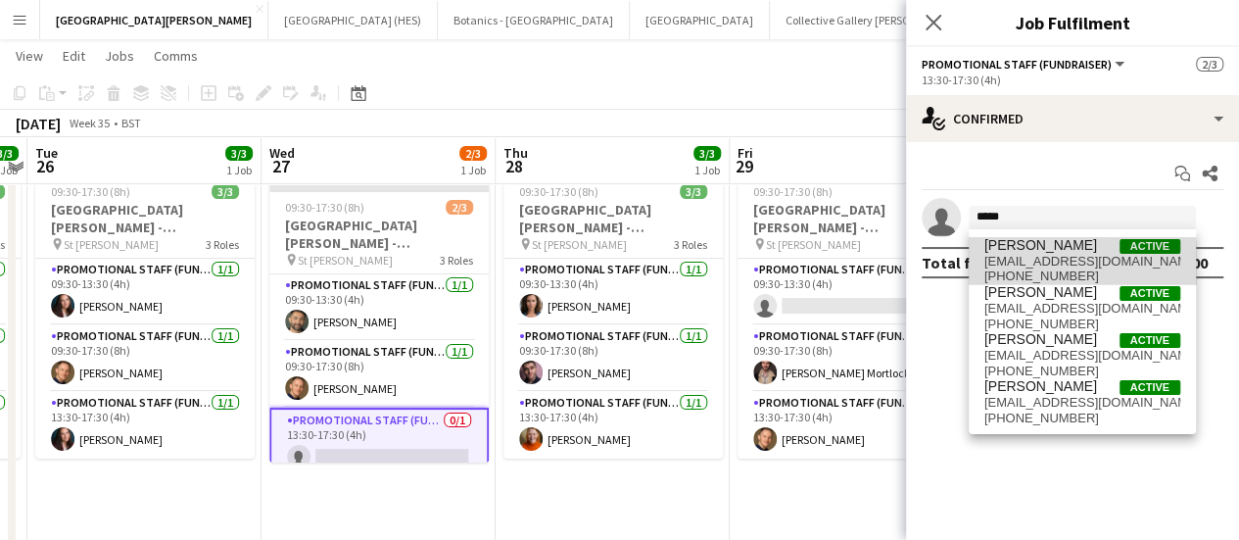
click at [1046, 267] on span "petejeffries95@gmail.com" at bounding box center [1082, 262] width 196 height 16
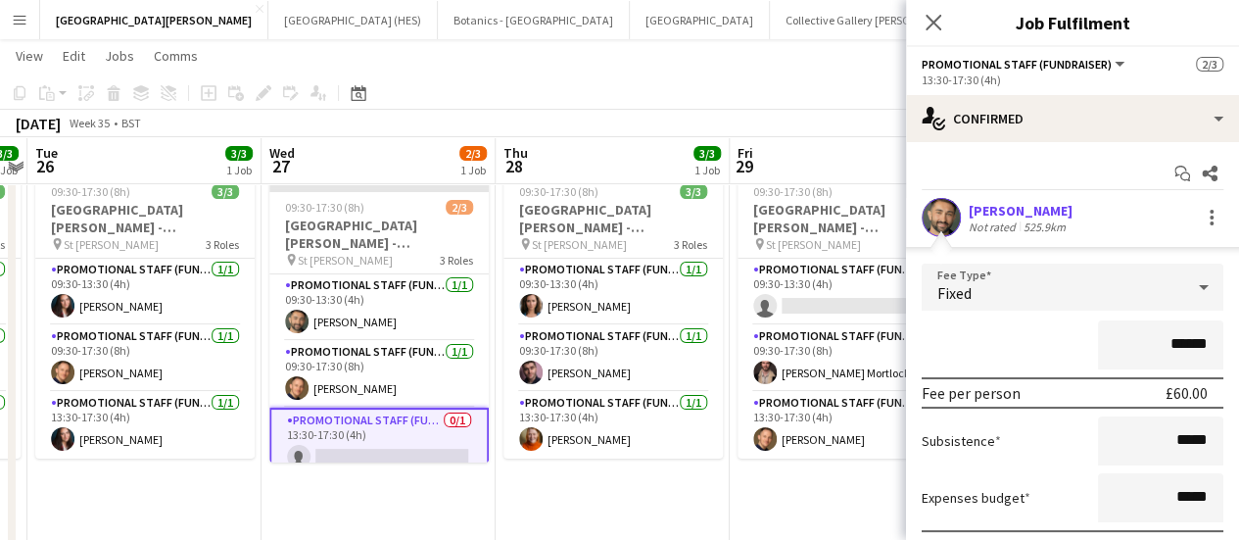
click at [1164, 348] on input "******" at bounding box center [1160, 344] width 125 height 49
type input "**"
type input "***"
click at [958, 316] on form "Fee Type Fixed *** Fee per person £55.00 Subsistence ***** Expenses budget ****…" at bounding box center [1072, 444] width 333 height 361
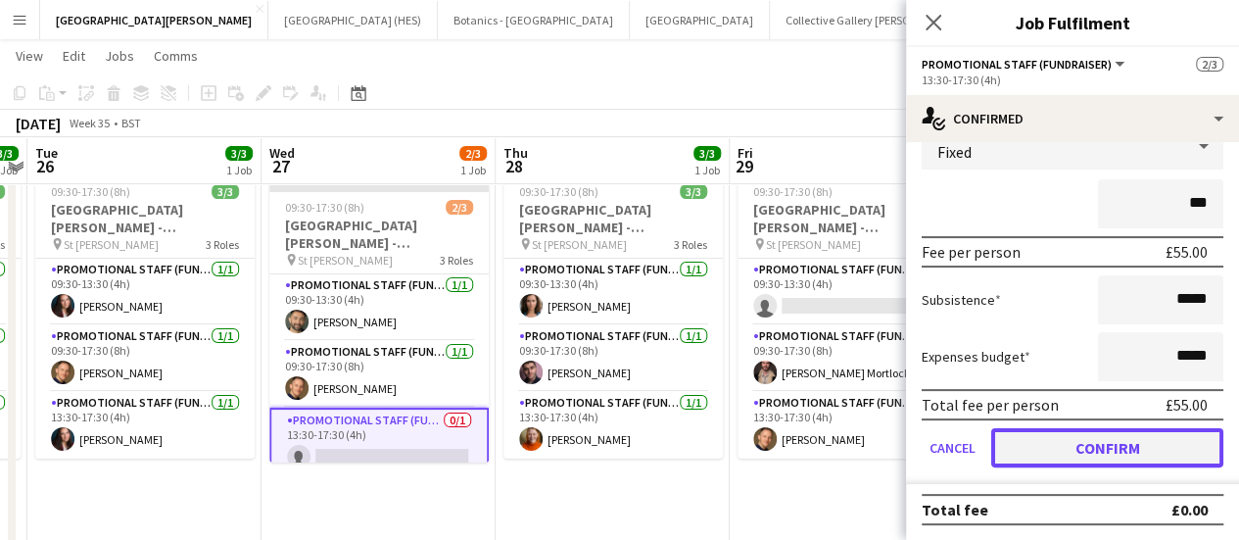
click at [1056, 455] on button "Confirm" at bounding box center [1107, 447] width 232 height 39
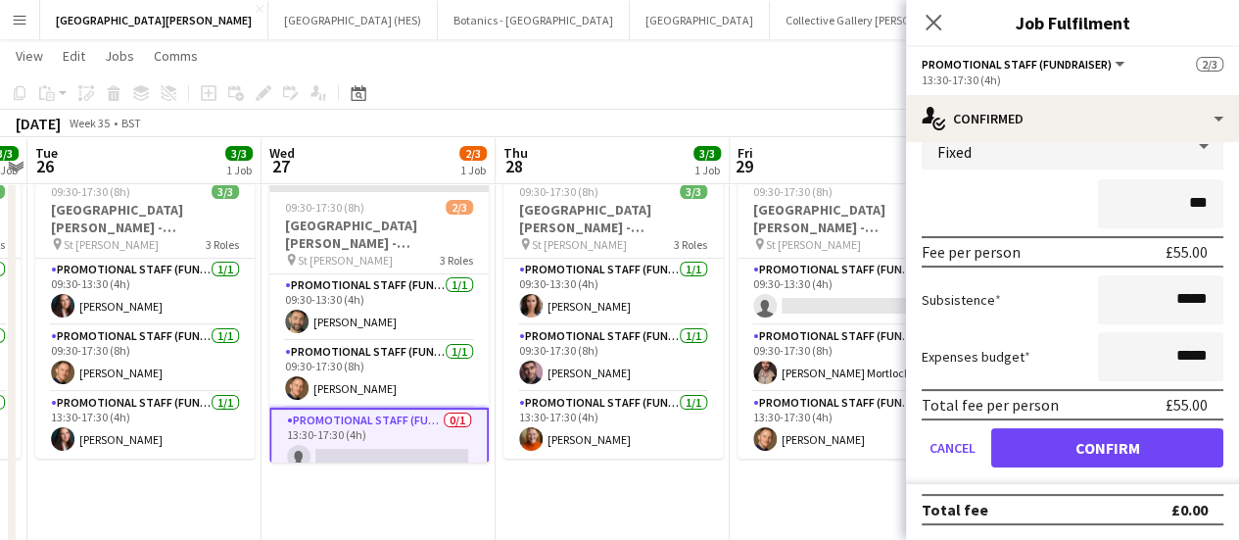
scroll to position [0, 0]
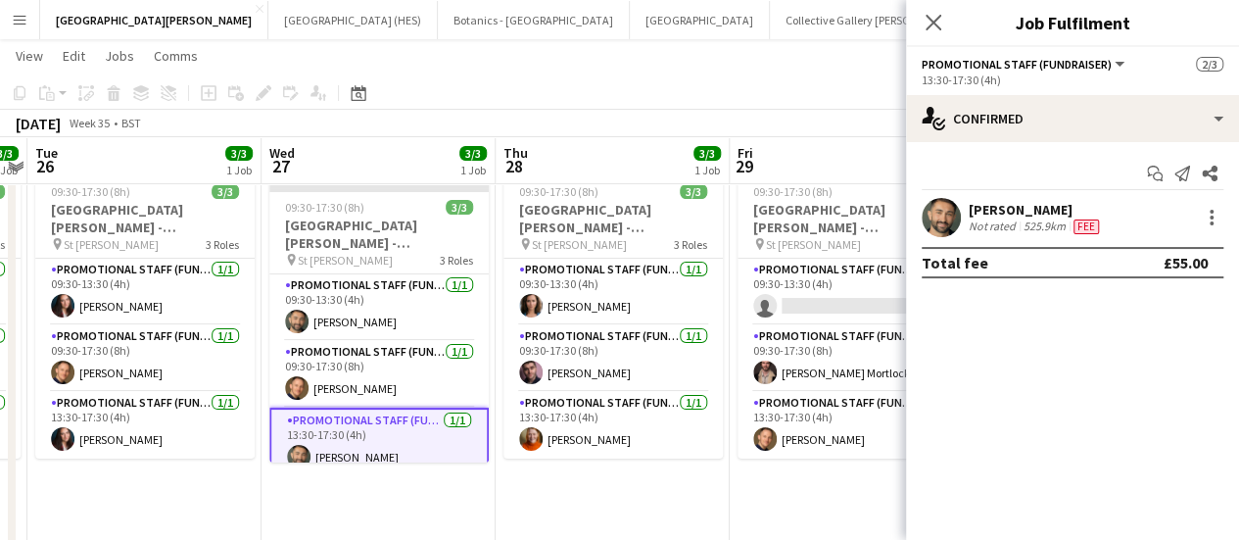
click at [488, 99] on app-toolbar "Copy Paste Paste Ctrl+V Paste with crew Ctrl+Shift+V Paste linked Job [GEOGRAPH…" at bounding box center [619, 92] width 1239 height 33
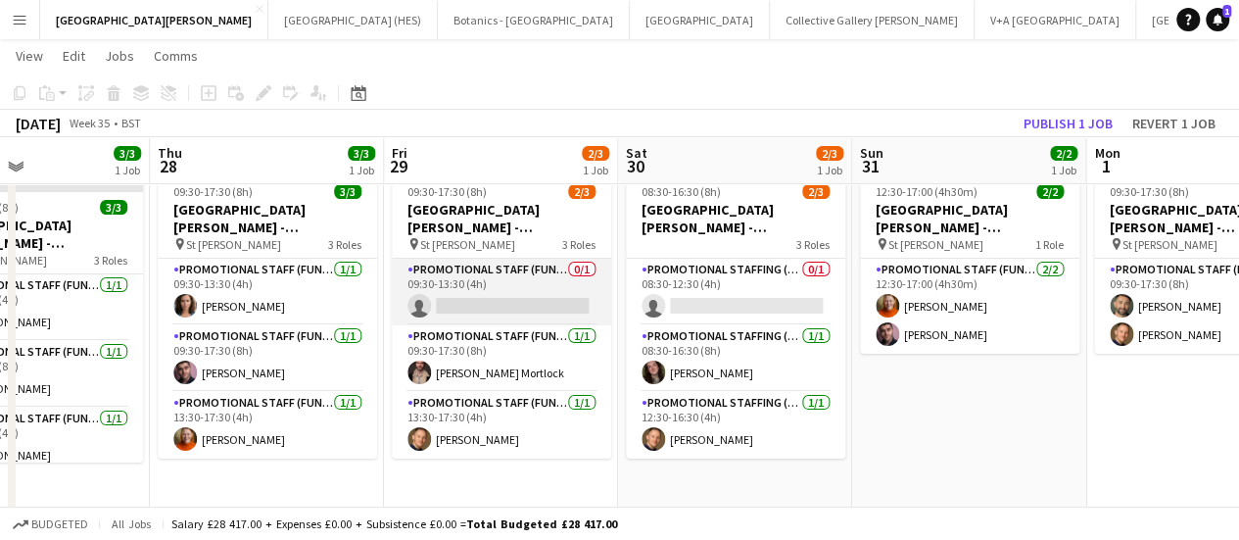
scroll to position [0, 788]
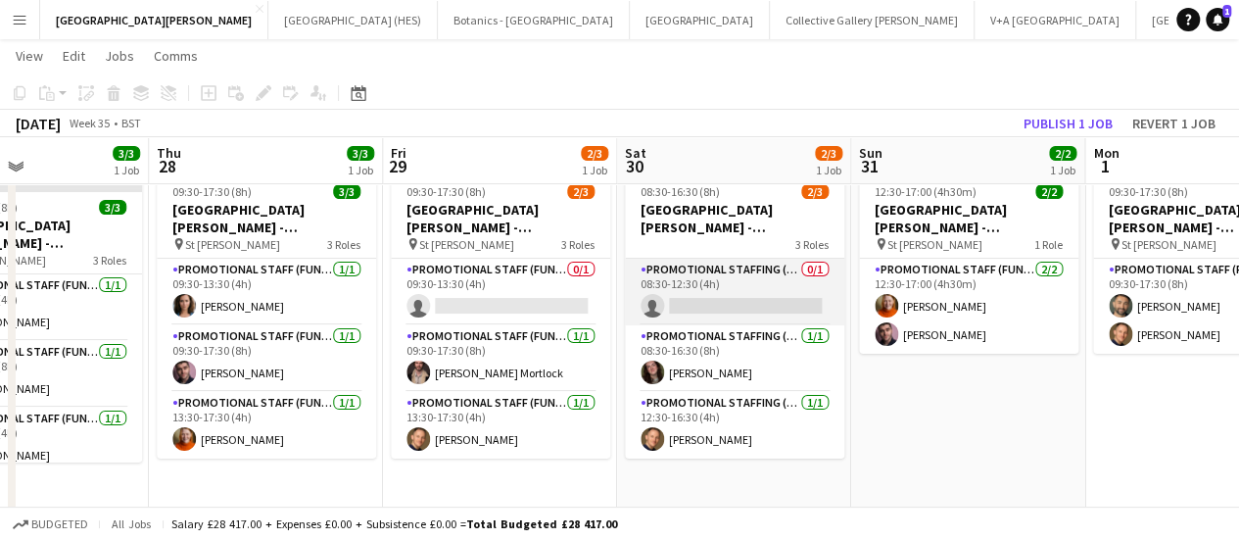
click at [822, 310] on app-card-role "Promotional Staffing (Promotional Staff) 0/1 08:30-12:30 (4h) single-neutral-ac…" at bounding box center [734, 292] width 219 height 67
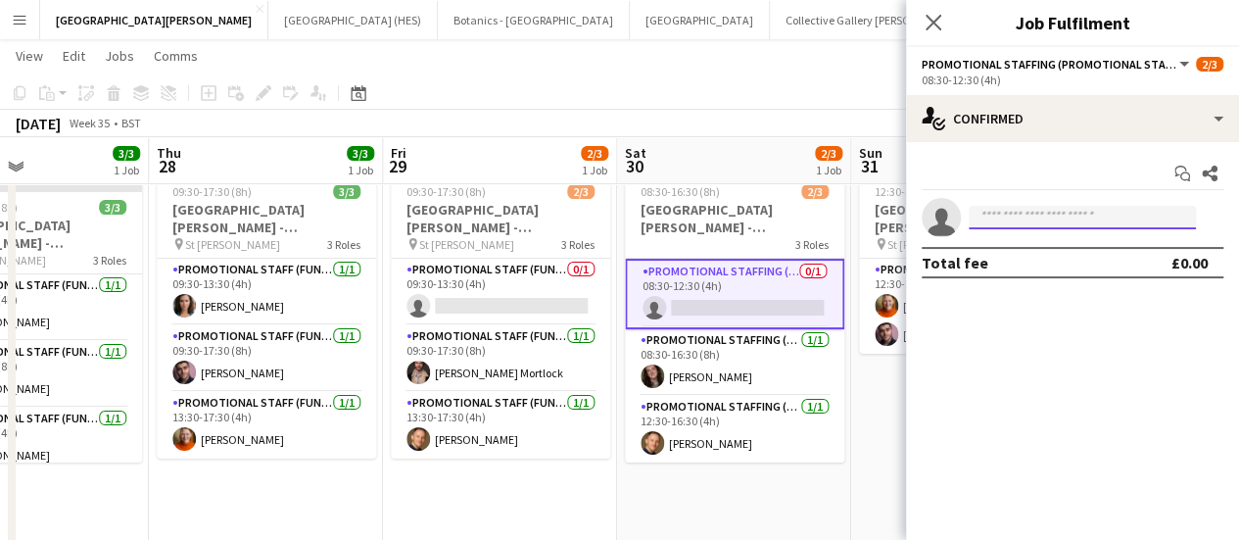
click at [1034, 224] on input at bounding box center [1082, 218] width 227 height 24
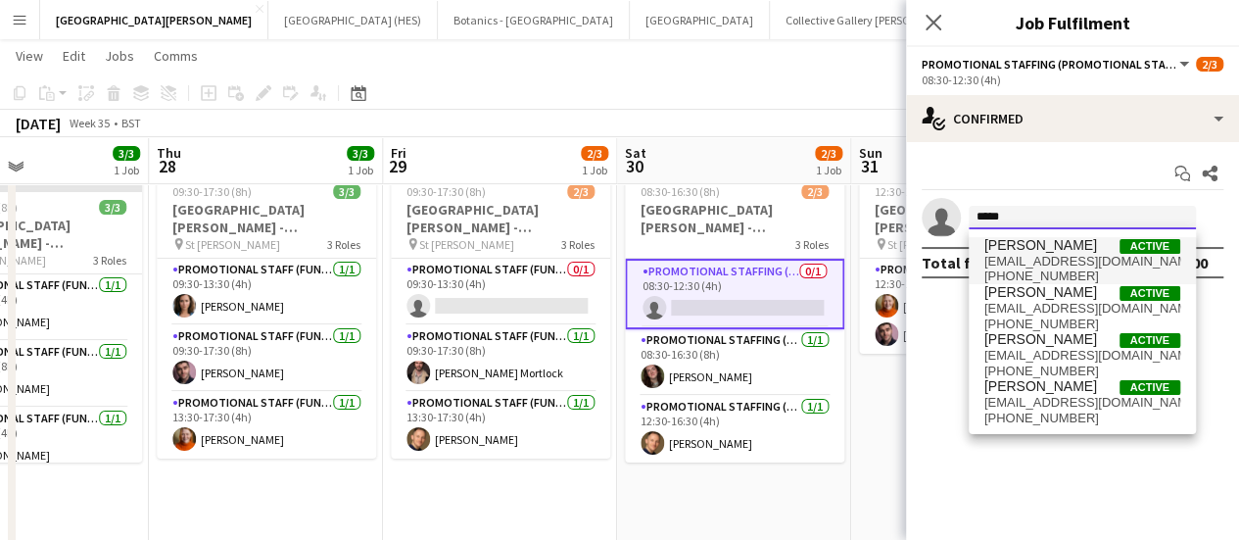
type input "*****"
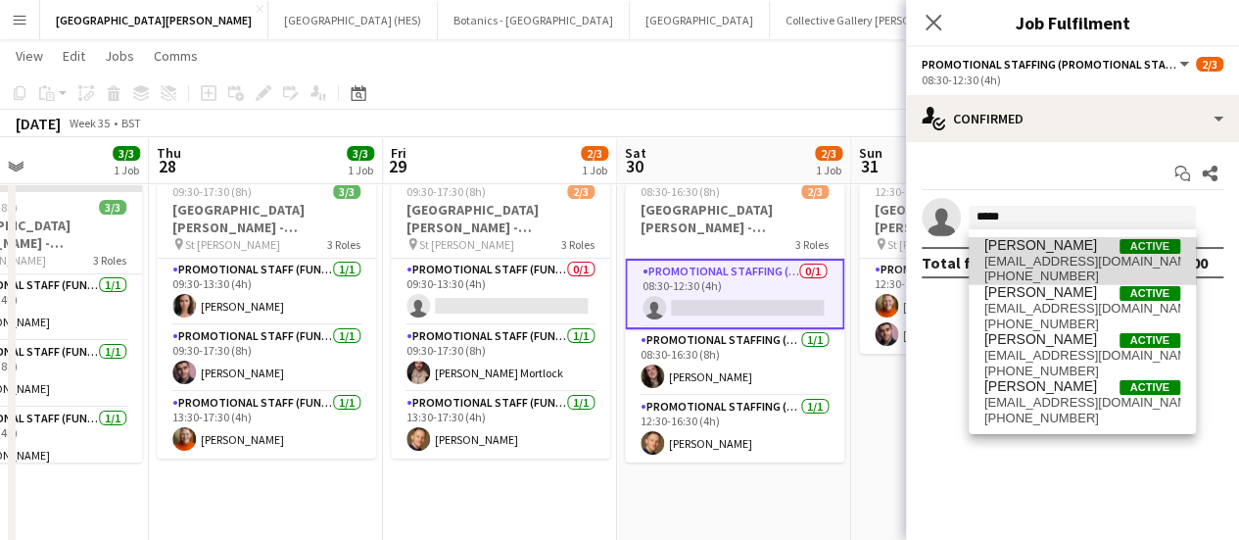
click at [1072, 275] on span "+447751787327" at bounding box center [1082, 276] width 196 height 16
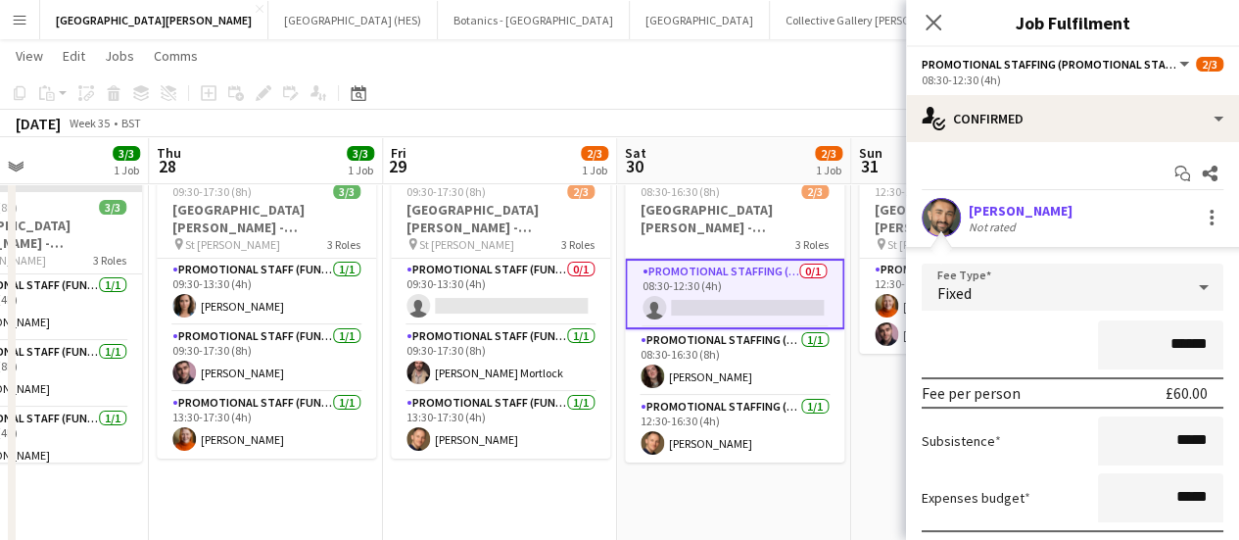
scroll to position [141, 0]
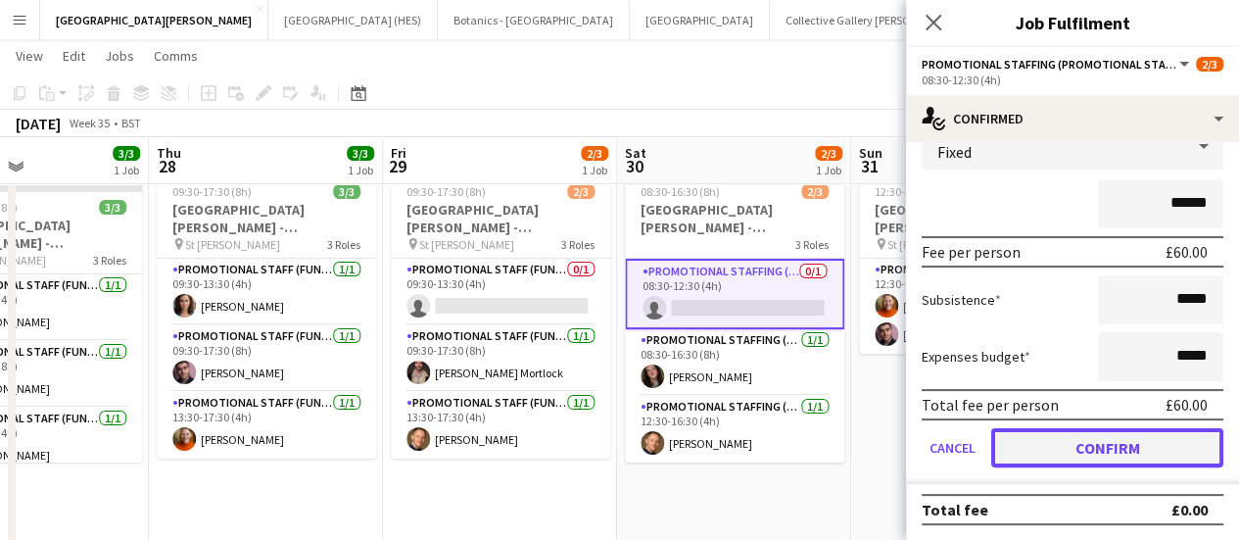
click at [1085, 428] on button "Confirm" at bounding box center [1107, 447] width 232 height 39
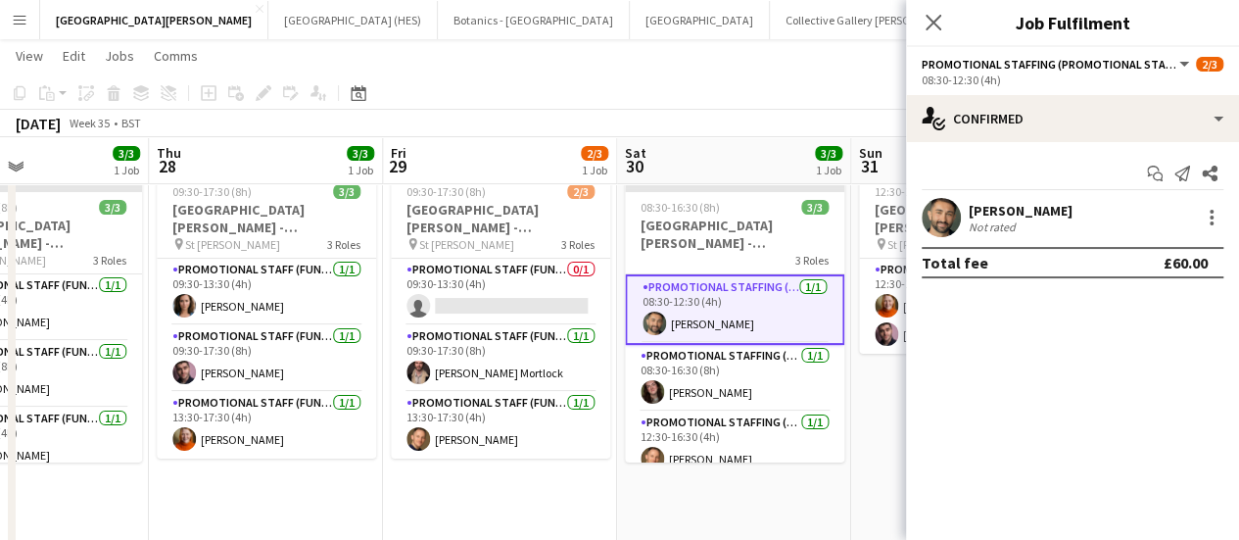
scroll to position [0, 0]
click at [701, 78] on app-toolbar "Copy Paste Paste Ctrl+V Paste with crew Ctrl+Shift+V Paste linked Job [GEOGRAPH…" at bounding box center [619, 92] width 1239 height 33
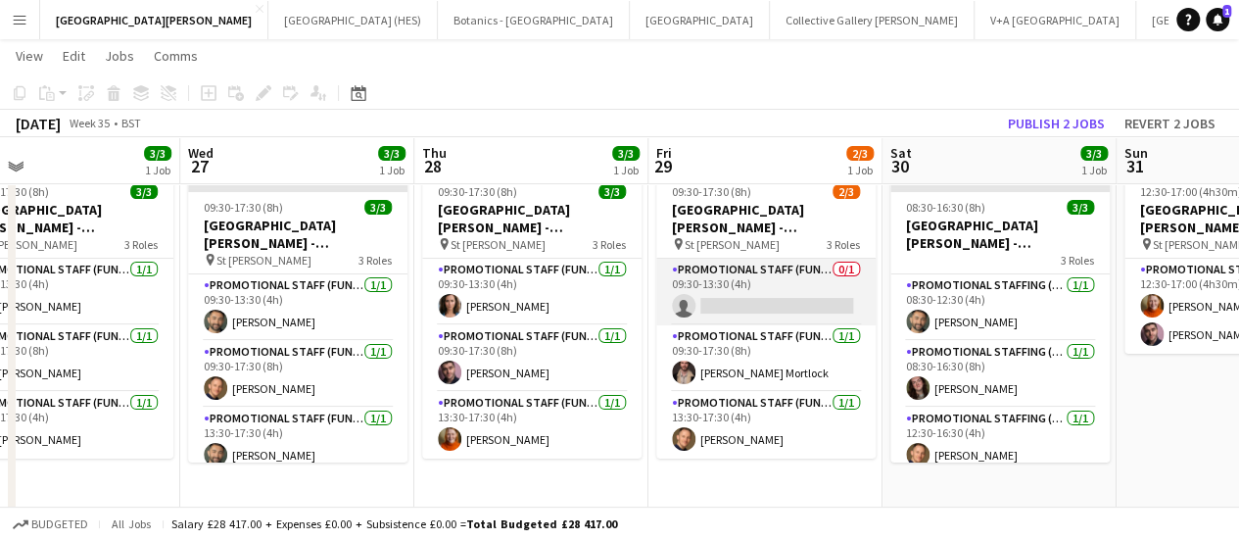
scroll to position [0, 498]
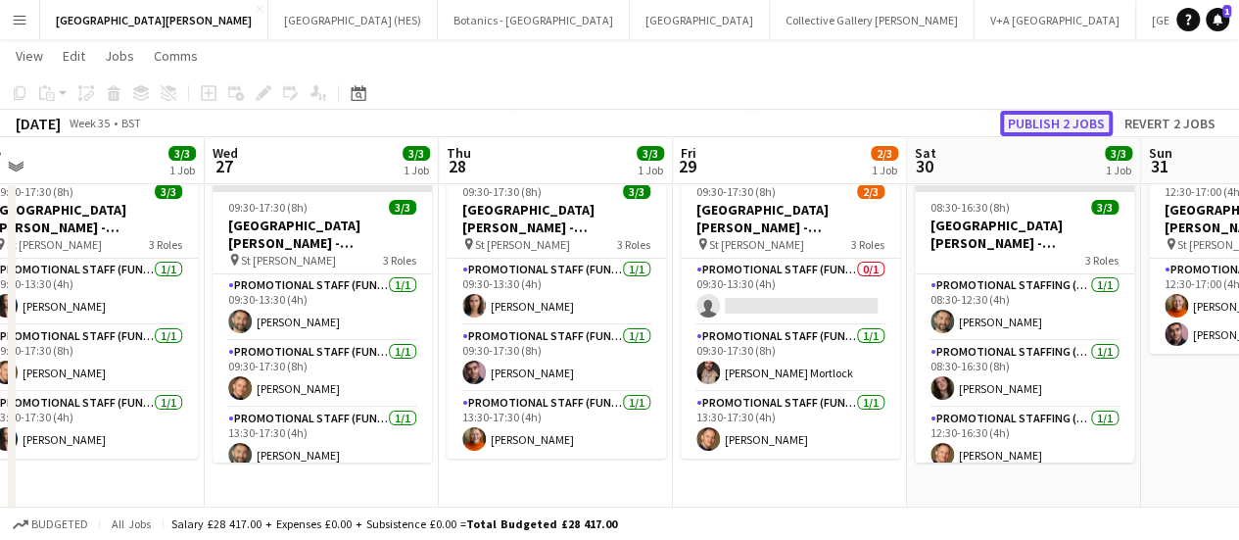
click at [1072, 120] on button "Publish 2 jobs" at bounding box center [1056, 123] width 113 height 25
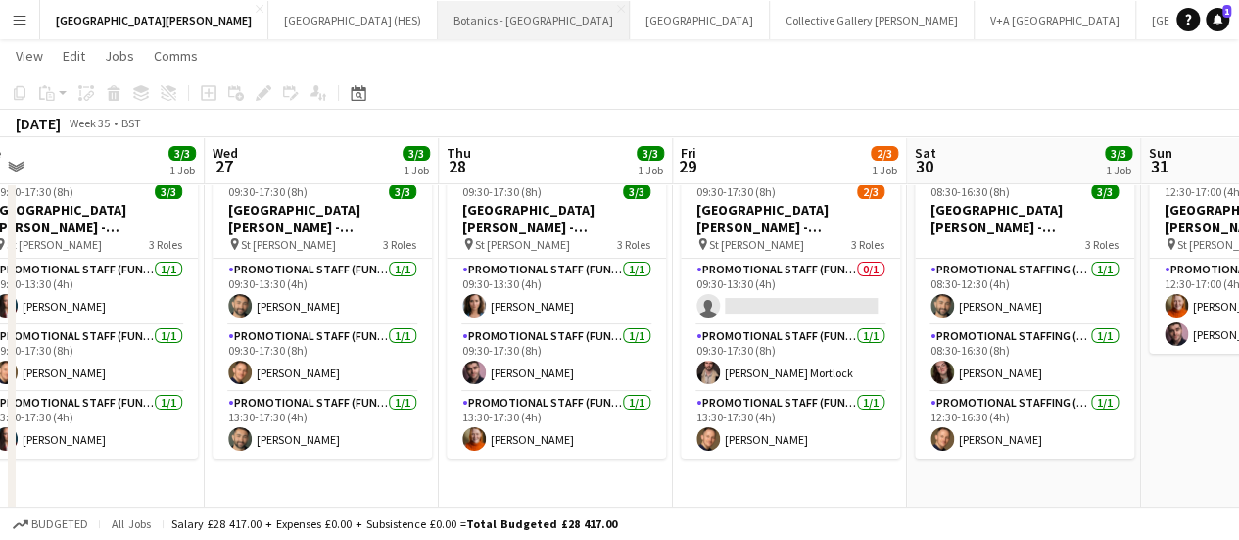
click at [438, 10] on button "Botanics - Edinburgh Close" at bounding box center [534, 20] width 192 height 38
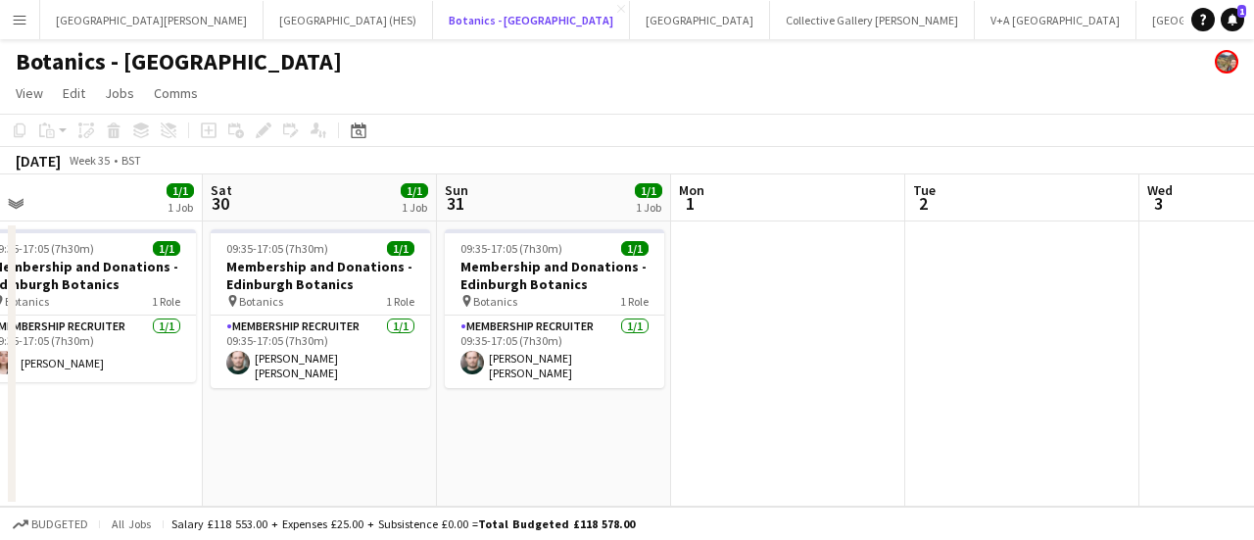
scroll to position [0, 543]
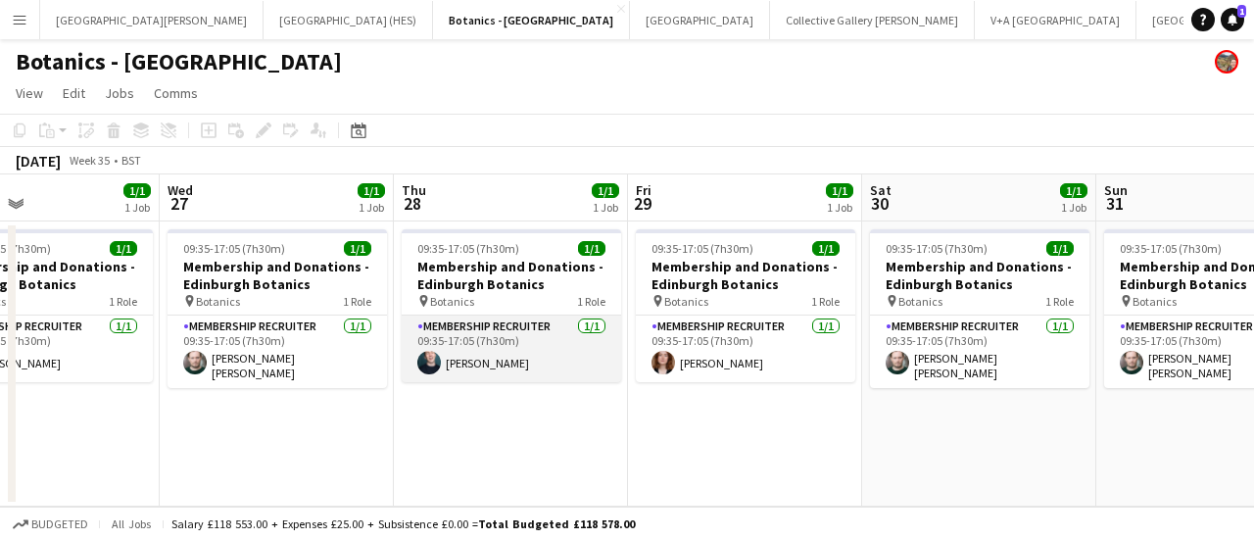
click at [551, 351] on app-card-role "Membership Recruiter 1/1 09:35-17:05 (7h30m) Ronan Doyle" at bounding box center [511, 348] width 219 height 67
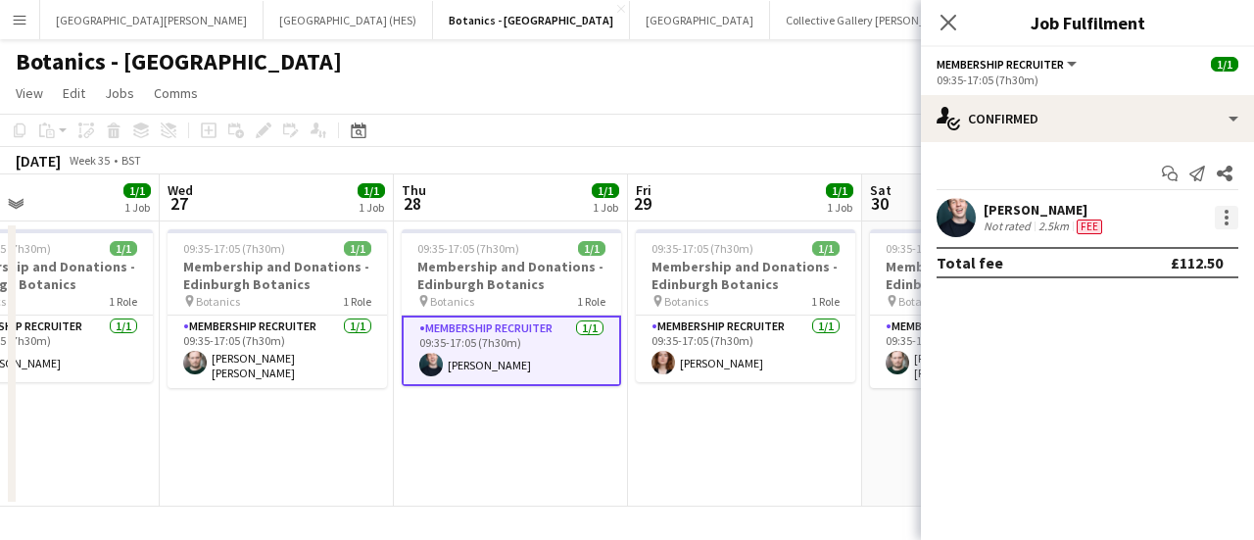
click at [1229, 218] on div at bounding box center [1227, 218] width 24 height 24
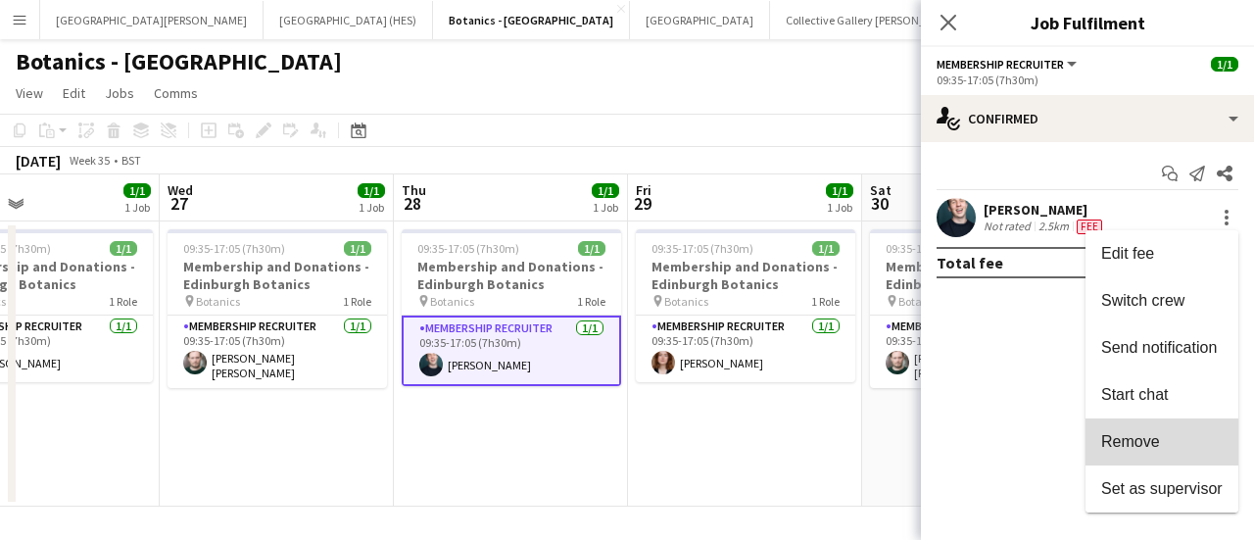
click at [1173, 439] on span "Remove" at bounding box center [1161, 442] width 121 height 18
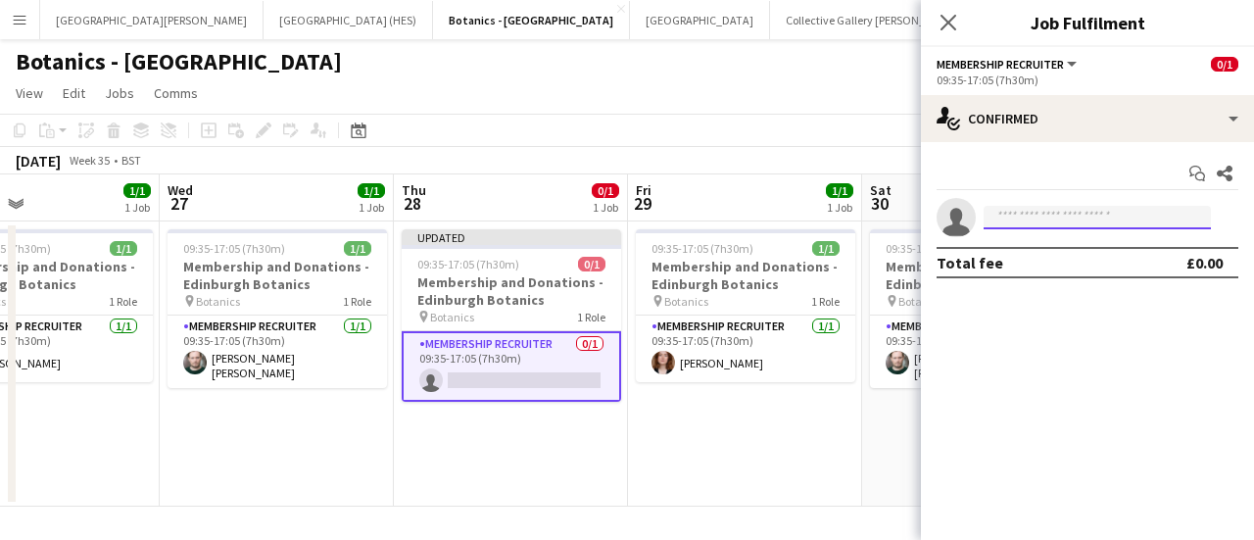
click at [1143, 207] on input at bounding box center [1096, 218] width 227 height 24
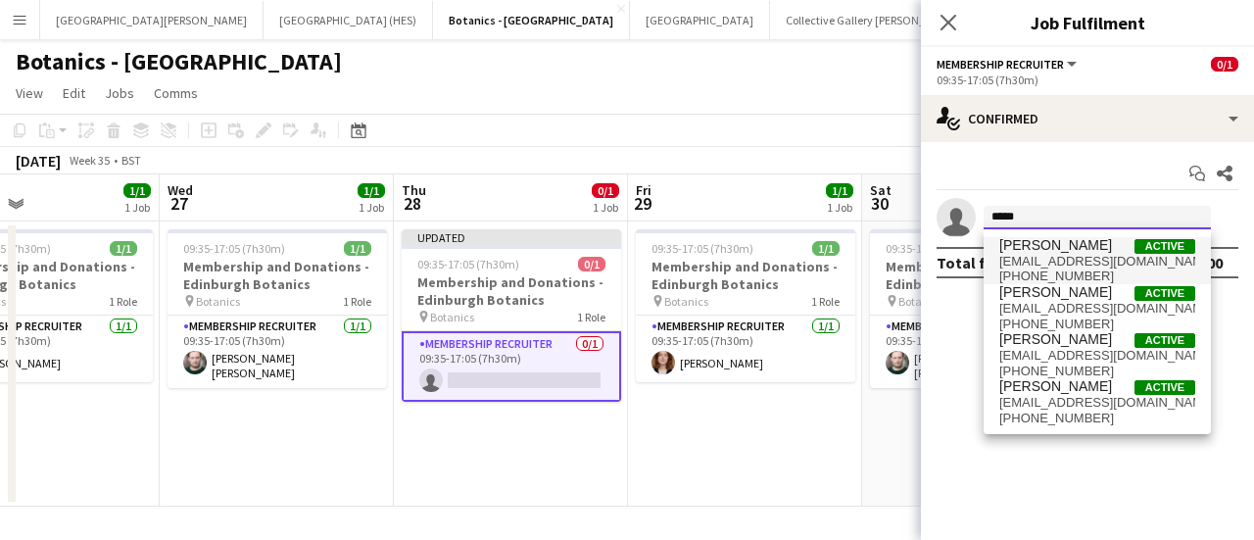
type input "*****"
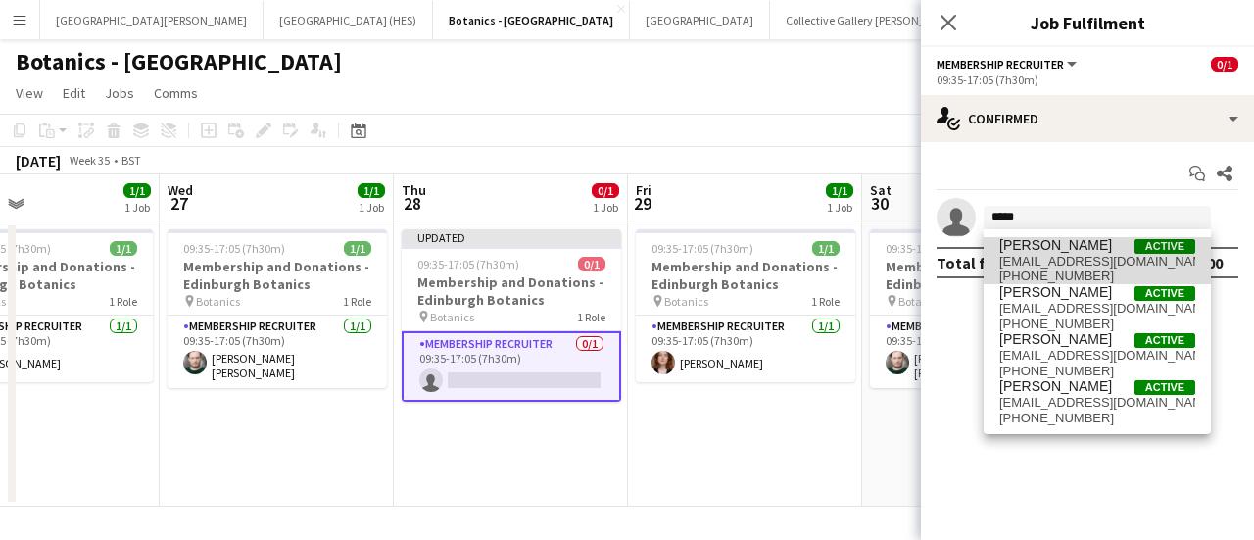
click at [1092, 250] on span "Peter Jeffries Active" at bounding box center [1097, 245] width 196 height 17
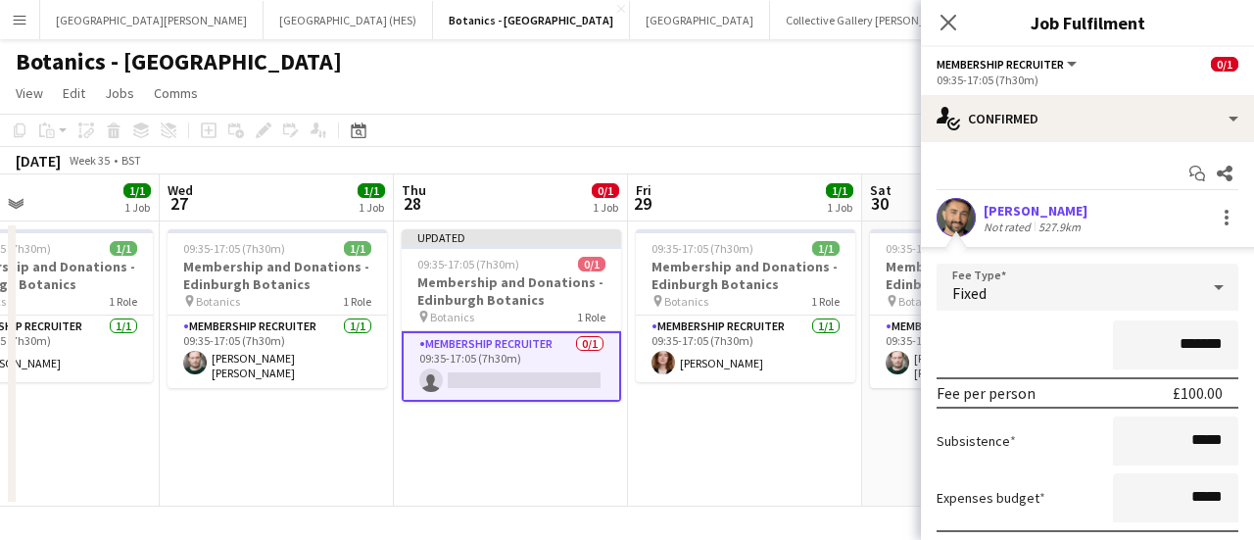
scroll to position [141, 0]
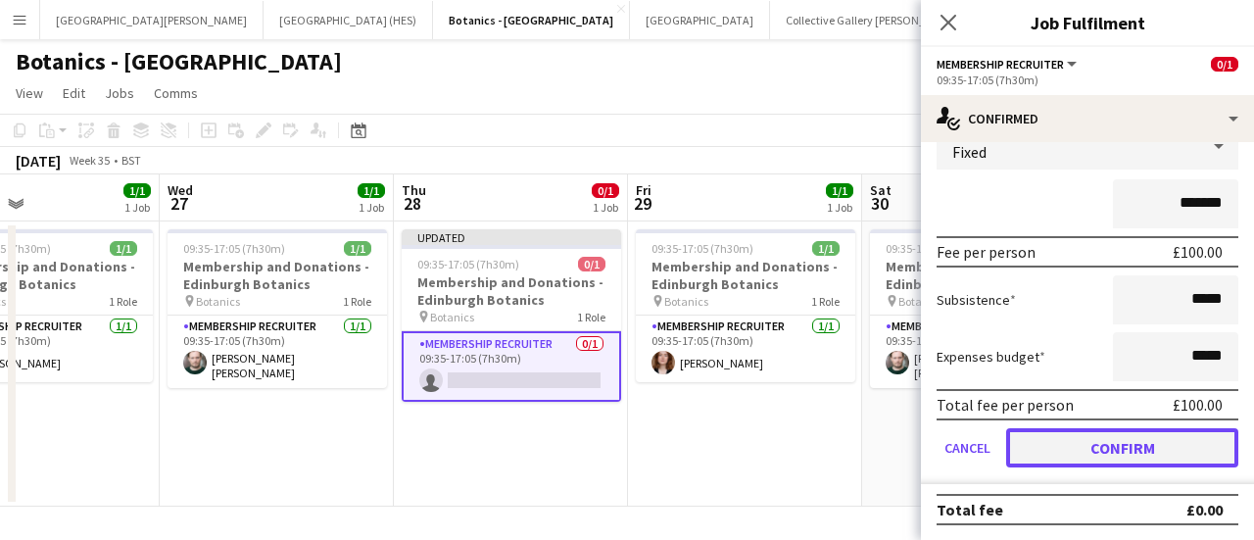
click at [1081, 446] on button "Confirm" at bounding box center [1122, 447] width 232 height 39
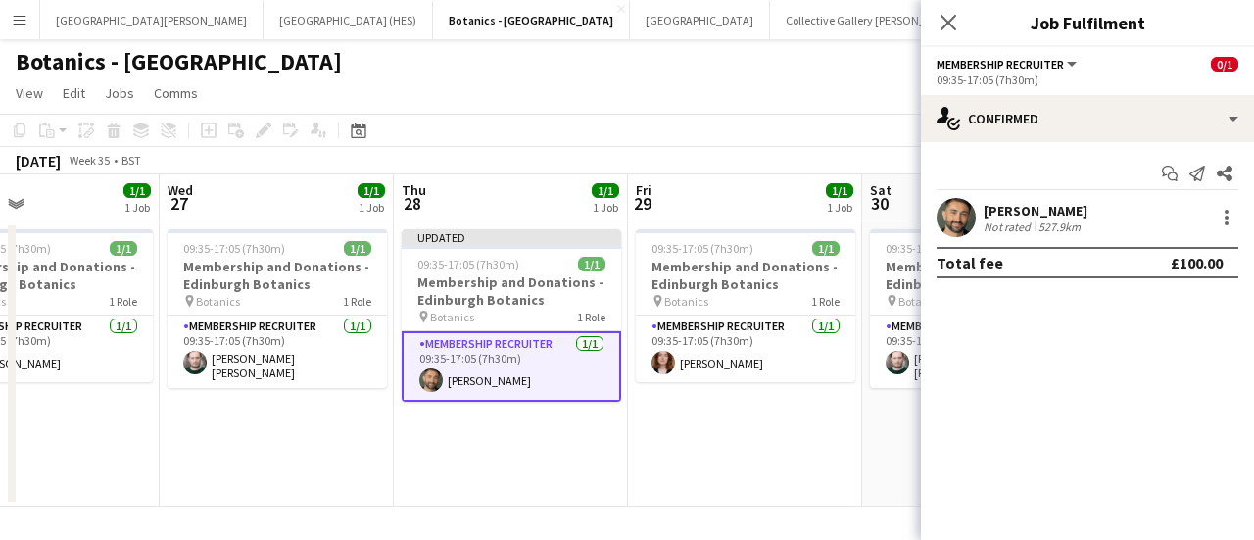
scroll to position [0, 0]
click at [741, 141] on app-toolbar "Copy Paste Paste Ctrl+V Paste with crew Ctrl+Shift+V Paste linked Job [GEOGRAPH…" at bounding box center [627, 130] width 1254 height 33
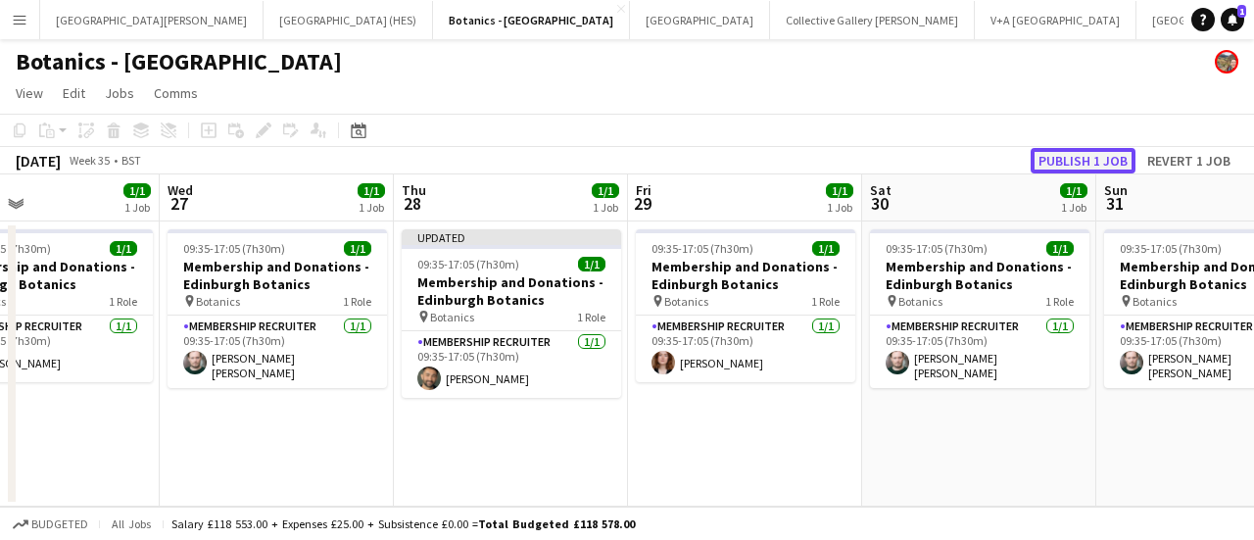
click at [1077, 158] on button "Publish 1 job" at bounding box center [1083, 160] width 105 height 25
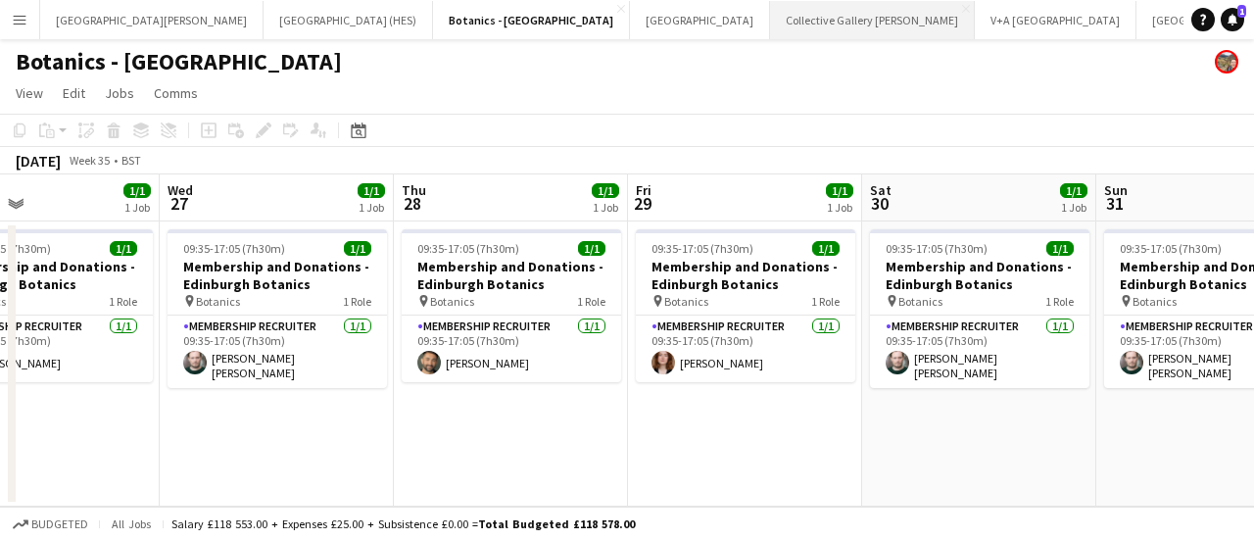
click at [770, 36] on button "Collective Gallery Calton Hill Close" at bounding box center [872, 20] width 205 height 38
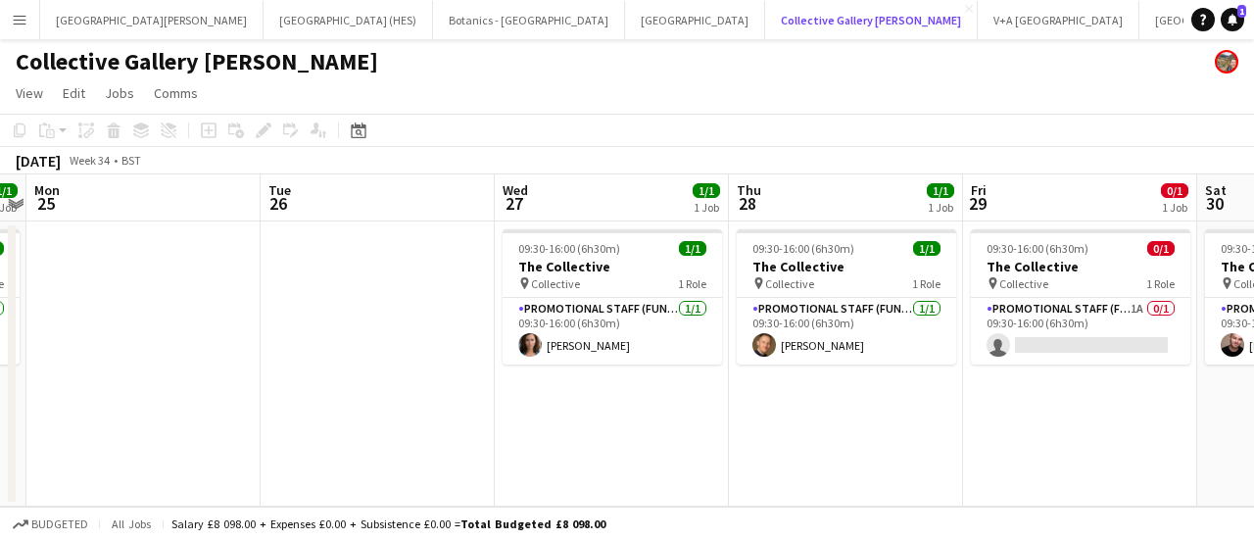
scroll to position [0, 679]
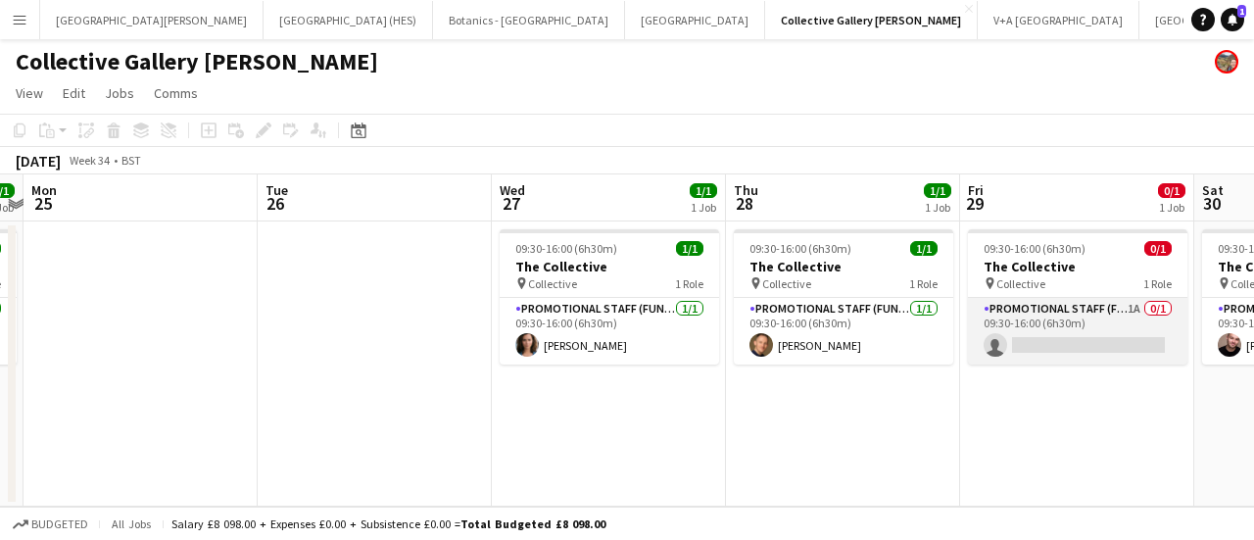
click at [1087, 348] on app-card-role "Promotional Staff (Fundraiser) 1A 0/1 09:30-16:00 (6h30m) single-neutral-actions" at bounding box center [1077, 331] width 219 height 67
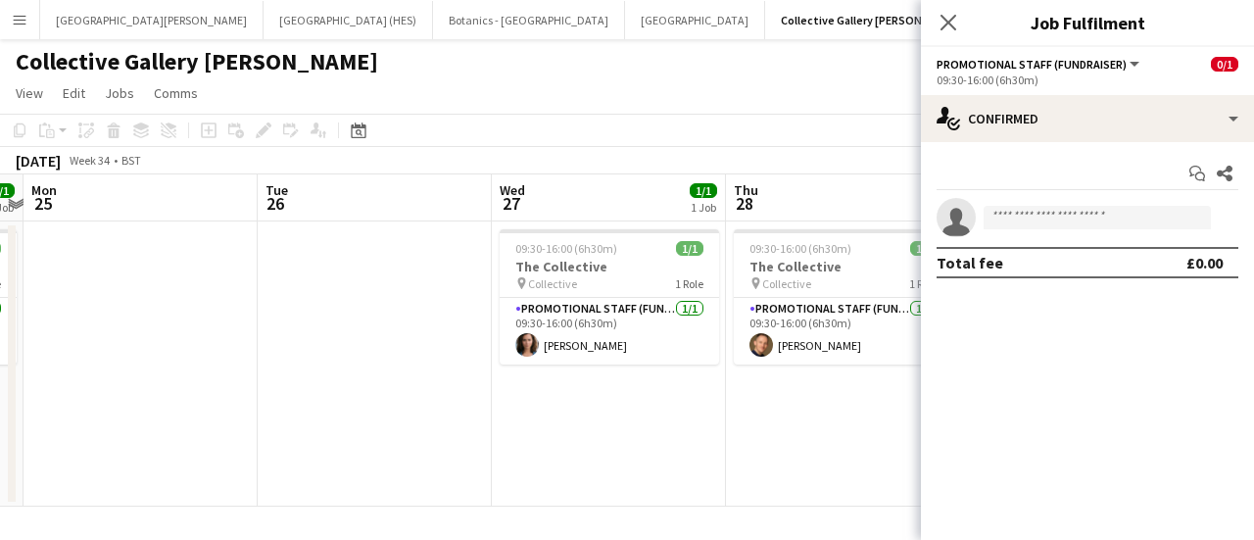
click at [1054, 229] on app-invite-slot "single-neutral-actions" at bounding box center [1087, 217] width 333 height 39
click at [1052, 220] on input at bounding box center [1096, 218] width 227 height 24
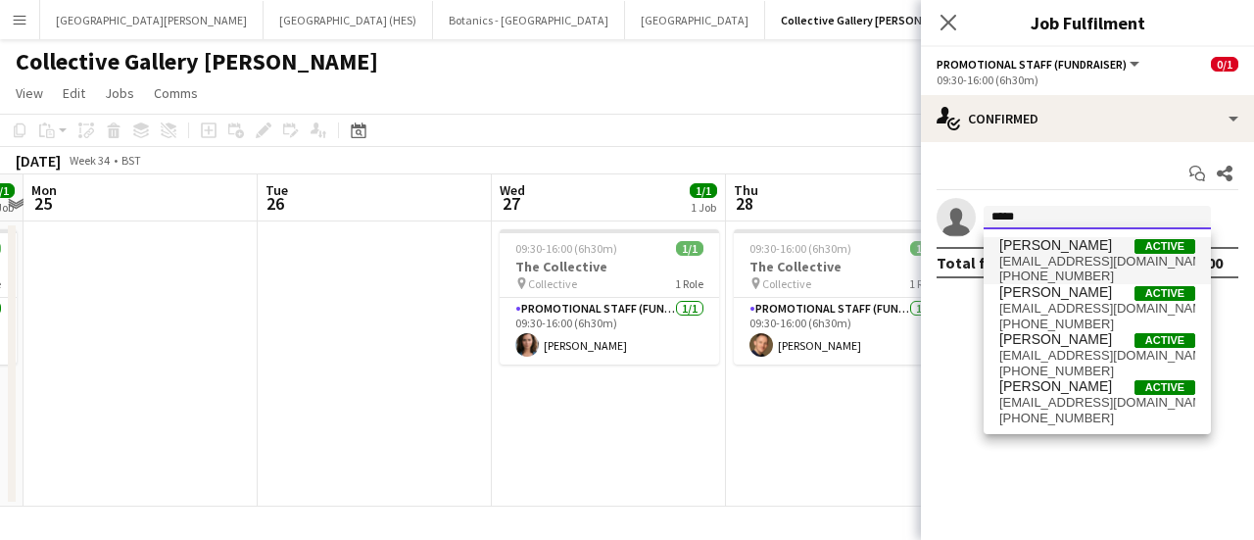
type input "*****"
click at [1048, 275] on span "+447751787327" at bounding box center [1097, 276] width 196 height 16
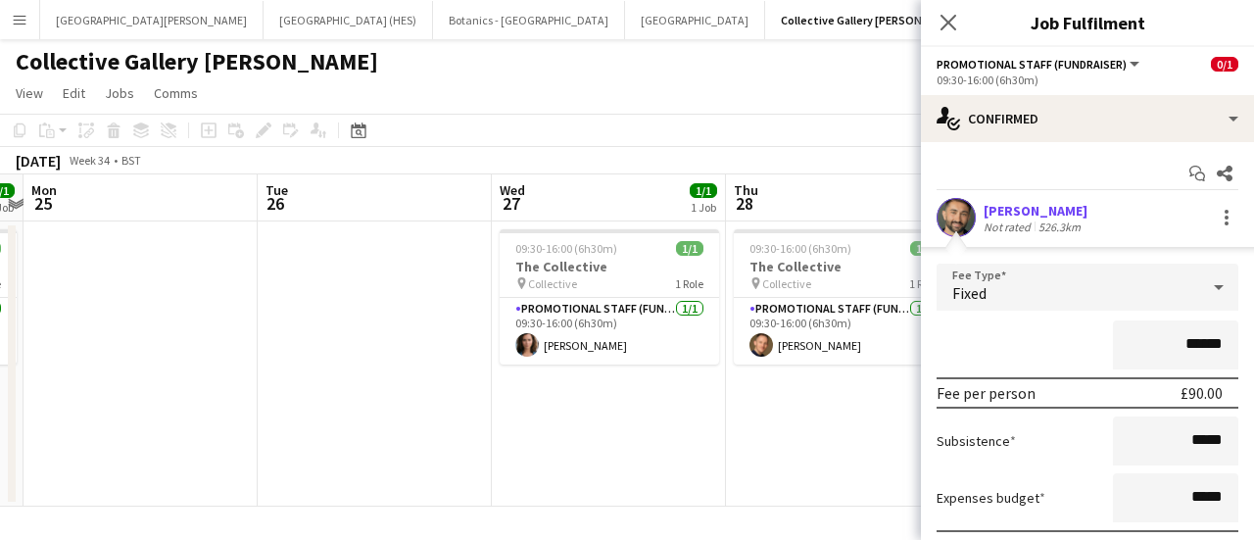
scroll to position [141, 0]
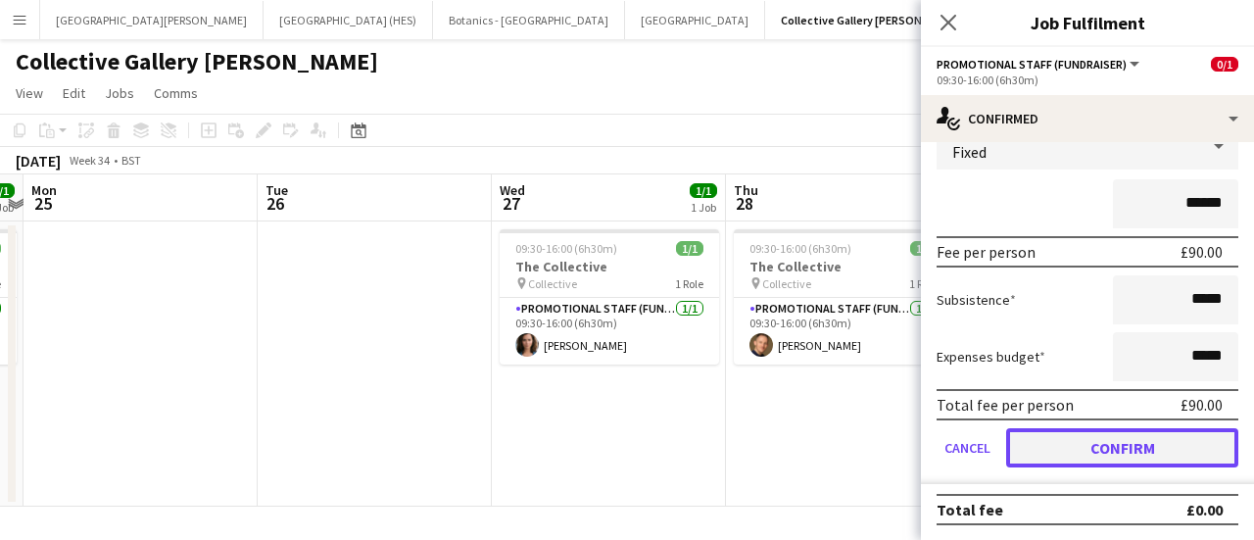
click at [1063, 432] on button "Confirm" at bounding box center [1122, 447] width 232 height 39
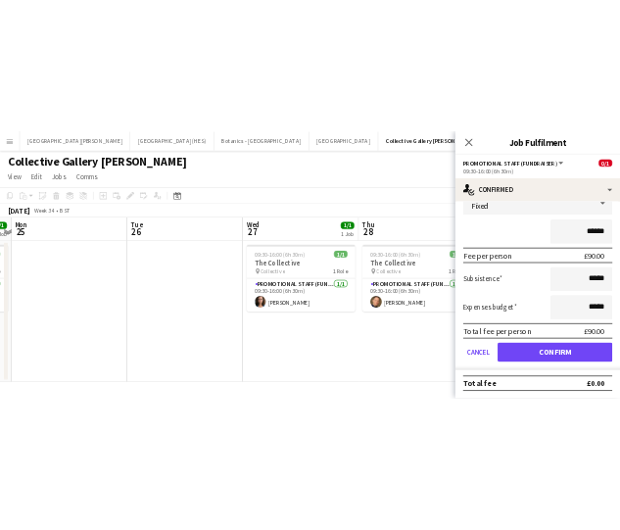
scroll to position [0, 0]
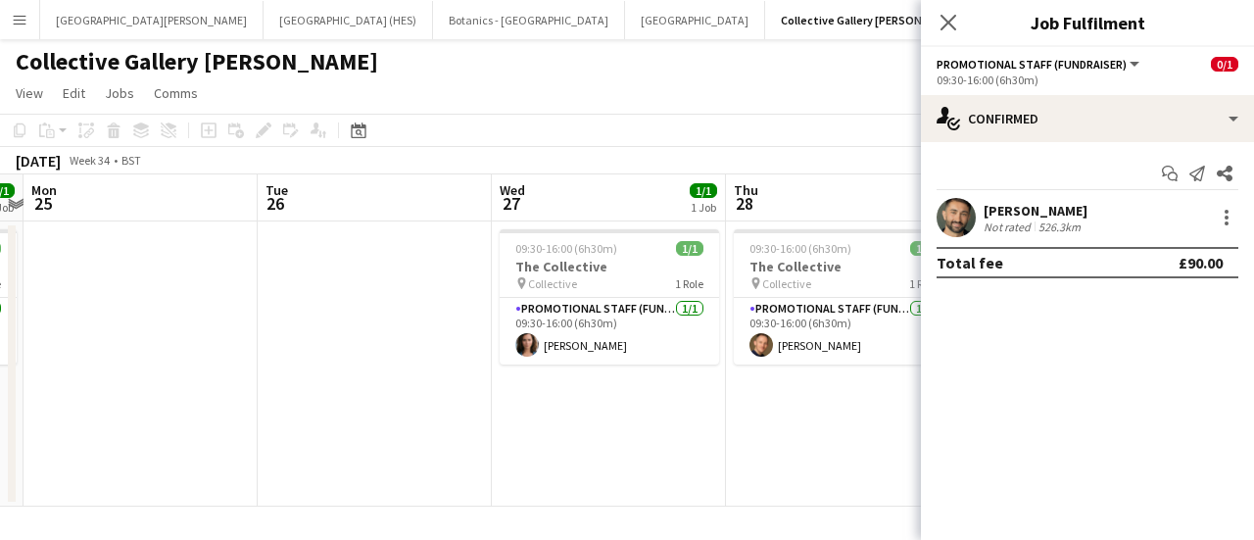
click at [812, 189] on app-board-header-date "Thu 28 1/1 1 Job" at bounding box center [843, 197] width 234 height 47
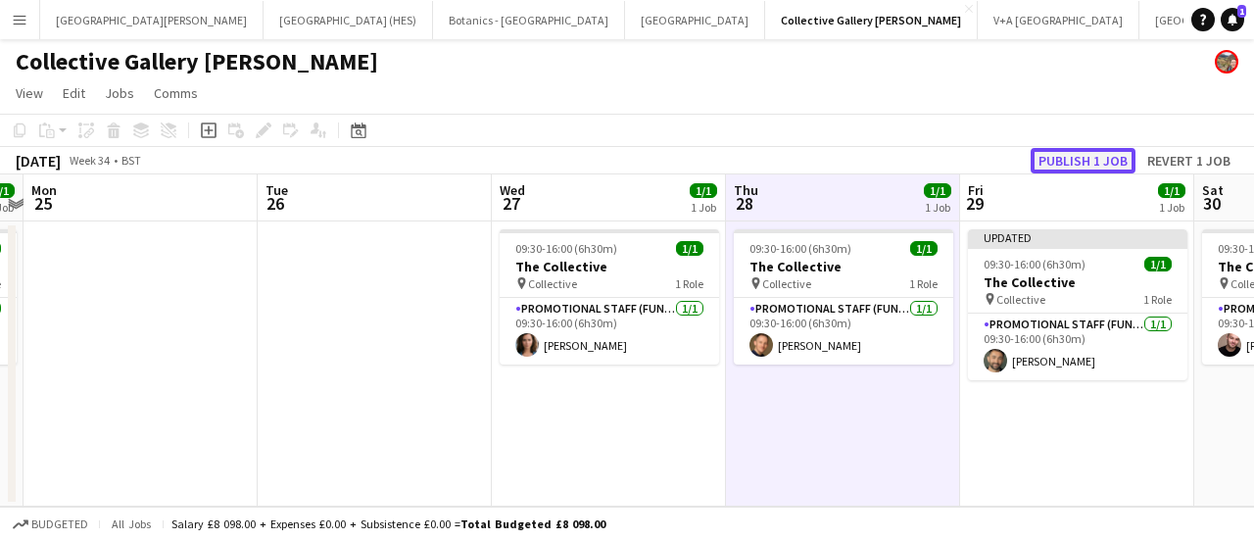
click at [1071, 163] on button "Publish 1 job" at bounding box center [1083, 160] width 105 height 25
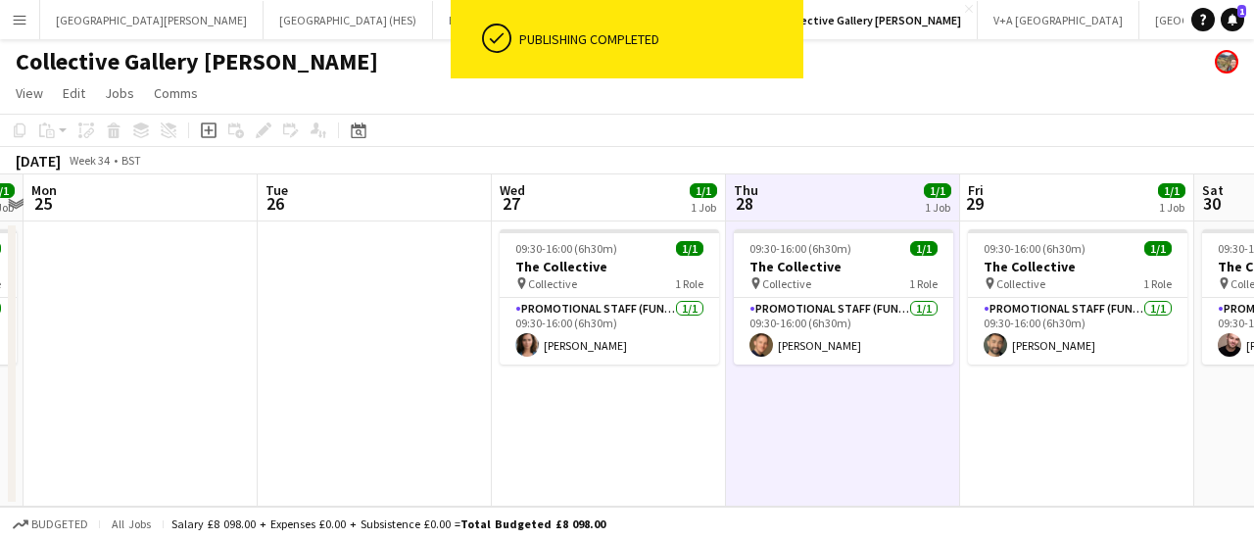
click at [907, 98] on app-page-menu "View Day view expanded Day view collapsed Month view Date picker Jump to [DATE]…" at bounding box center [627, 94] width 1254 height 37
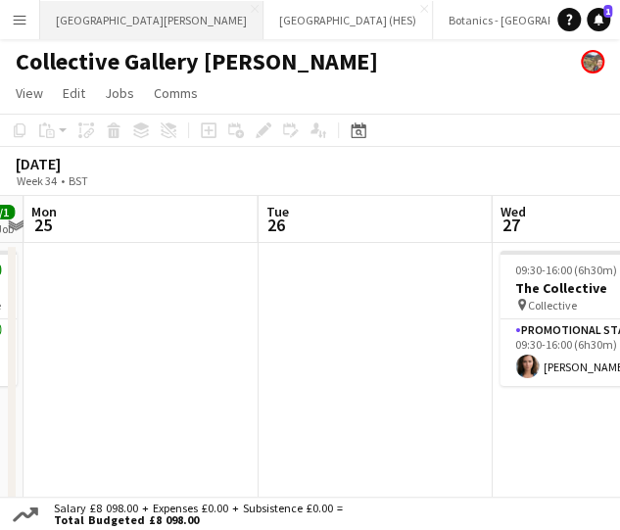
click at [125, 13] on button "St Giles Cathedral Edinburgh Close" at bounding box center [151, 20] width 223 height 38
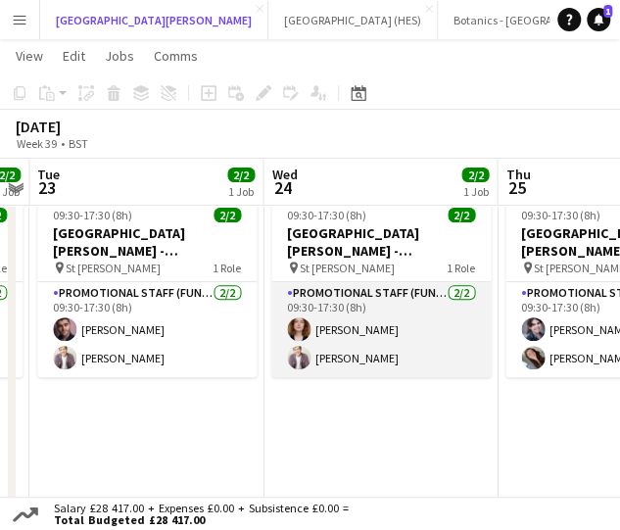
scroll to position [0, 674]
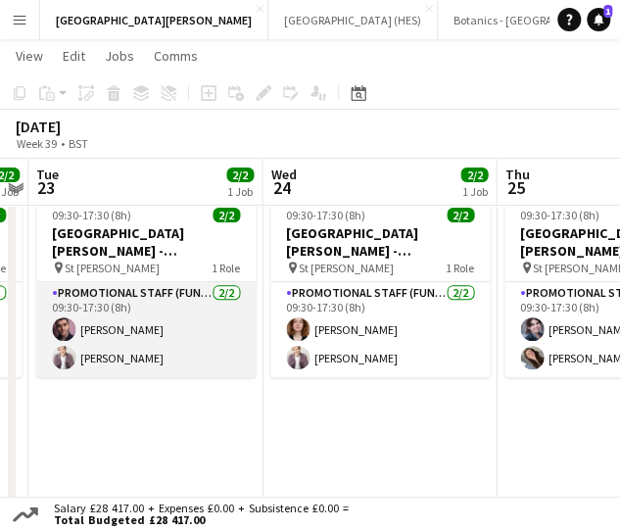
click at [140, 349] on app-card-role "Promotional Staff (Fundraiser) 2/2 09:30-17:30 (8h) Ross Jamieson Conor ODwyer" at bounding box center [145, 329] width 219 height 95
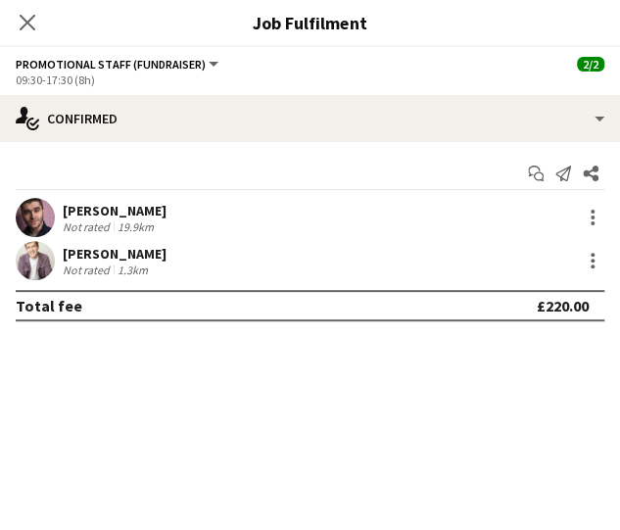
click at [20, 39] on div "Close pop-in" at bounding box center [27, 22] width 55 height 45
click at [22, 28] on icon at bounding box center [27, 22] width 19 height 19
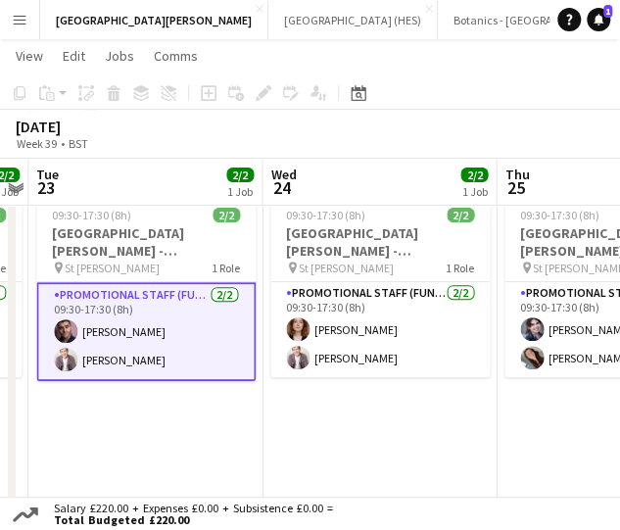
click at [189, 306] on app-card-role "Promotional Staff (Fundraiser) 2/2 09:30-17:30 (8h) Ross Jamieson Conor ODwyer" at bounding box center [145, 331] width 219 height 99
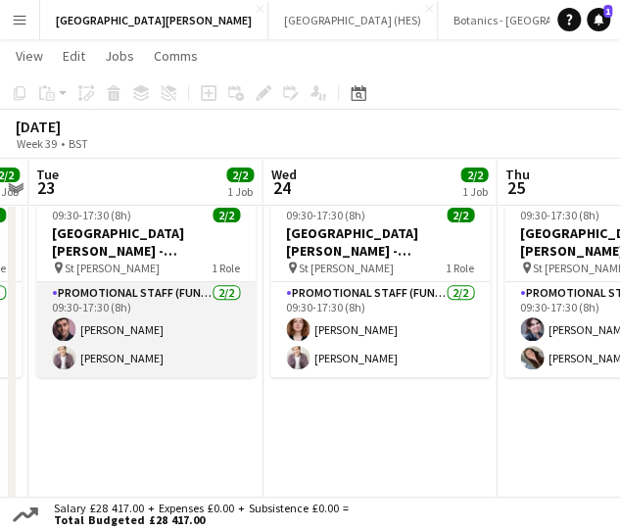
click at [189, 306] on app-card-role "Promotional Staff (Fundraiser) 2/2 09:30-17:30 (8h) Ross Jamieson Conor ODwyer" at bounding box center [145, 329] width 219 height 95
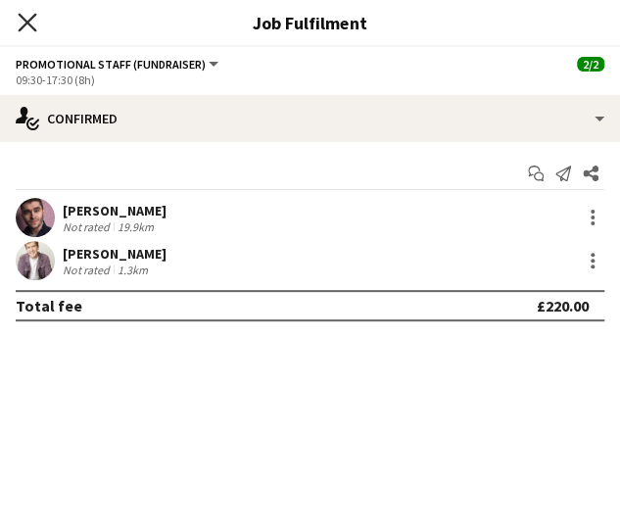
click at [24, 24] on icon at bounding box center [27, 22] width 19 height 19
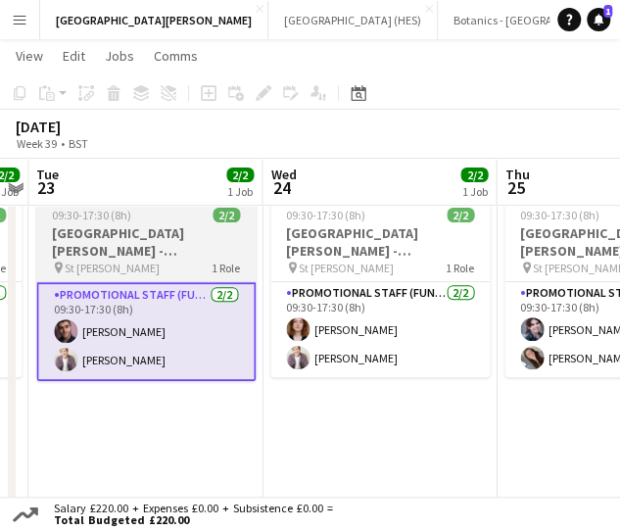
click at [201, 273] on div "pin St Giles 1 Role" at bounding box center [145, 268] width 219 height 16
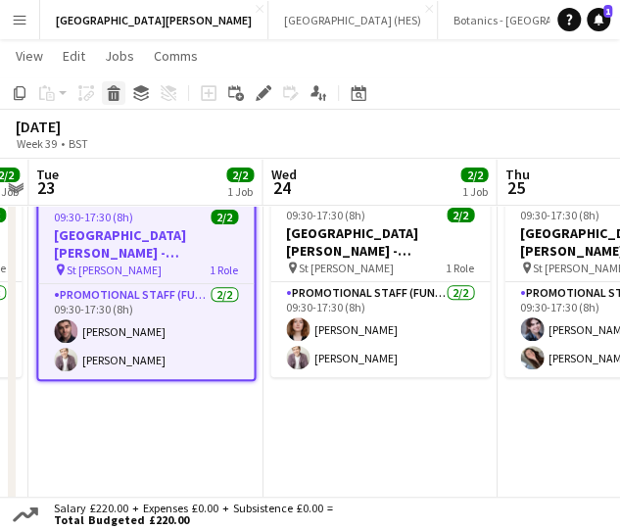
click at [112, 93] on icon "Delete" at bounding box center [114, 93] width 16 height 16
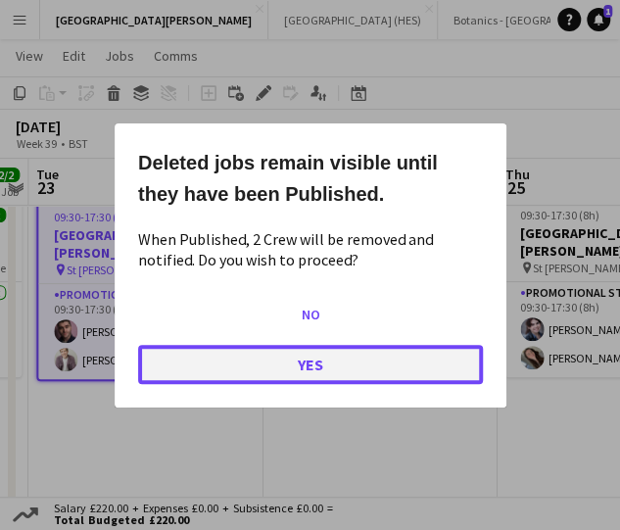
click at [368, 363] on button "Yes" at bounding box center [310, 363] width 345 height 39
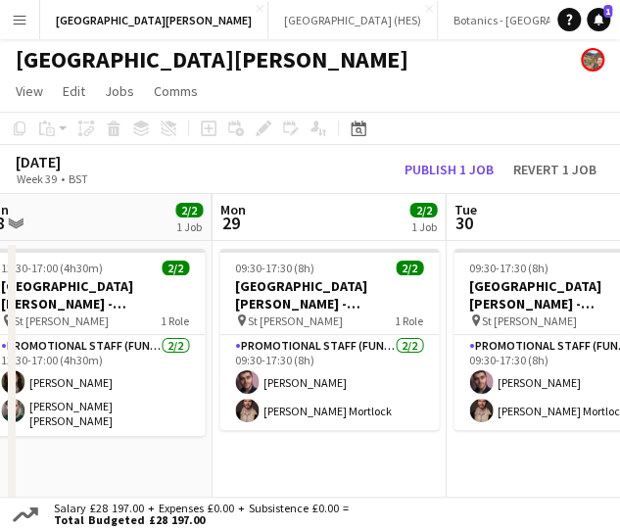
scroll to position [0, 727]
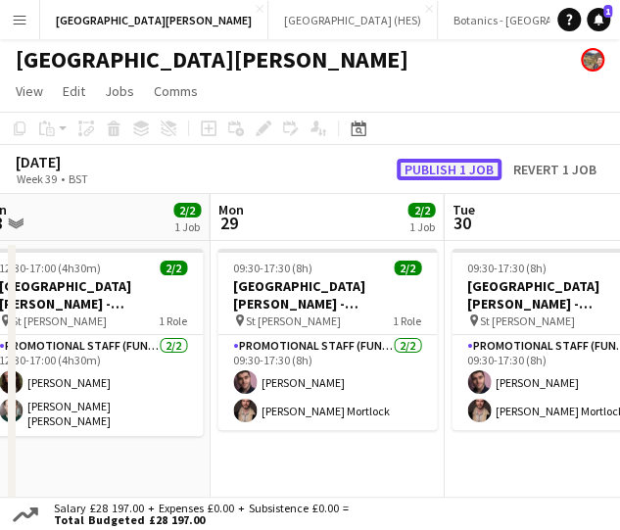
click at [447, 162] on button "Publish 1 job" at bounding box center [449, 170] width 105 height 22
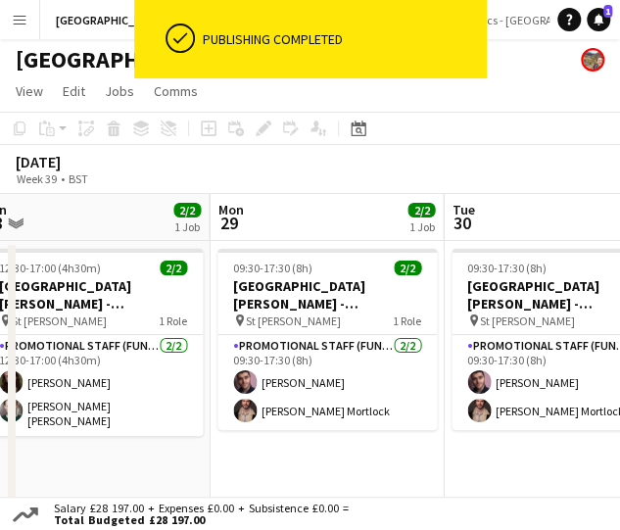
click at [439, 160] on div "September 2025 Week 39 • BST" at bounding box center [310, 169] width 620 height 49
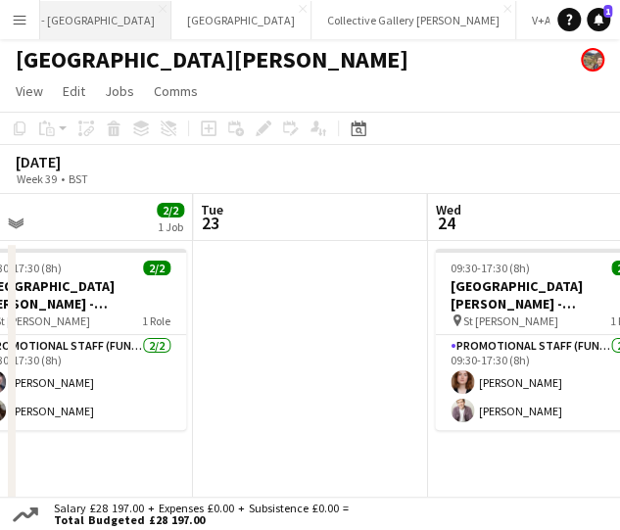
scroll to position [0, 502]
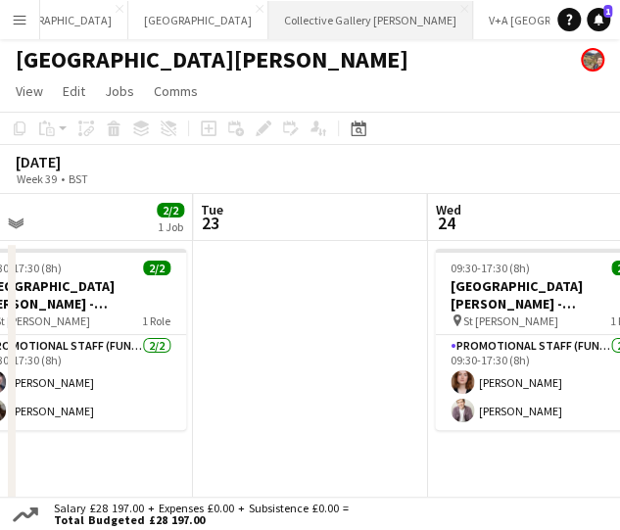
click at [268, 22] on button "Collective Gallery Calton Hill Close" at bounding box center [370, 20] width 205 height 38
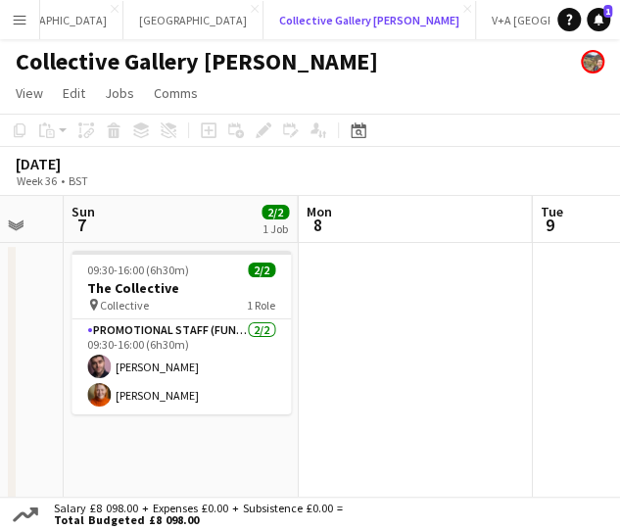
scroll to position [0, 605]
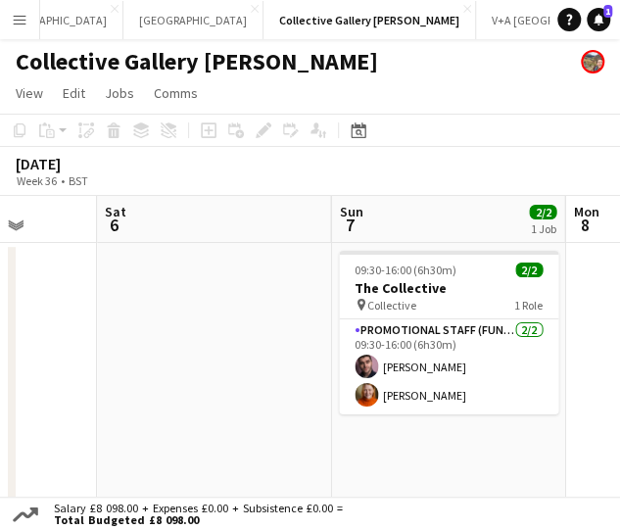
click at [246, 306] on app-date-cell at bounding box center [214, 380] width 234 height 275
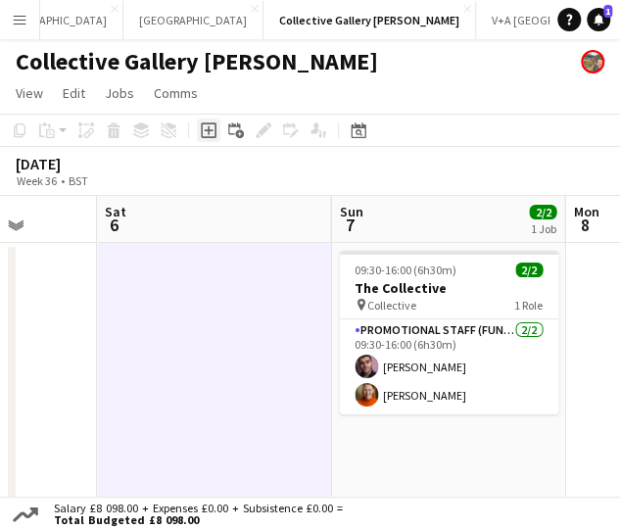
click at [201, 135] on icon "Add job" at bounding box center [209, 130] width 16 height 16
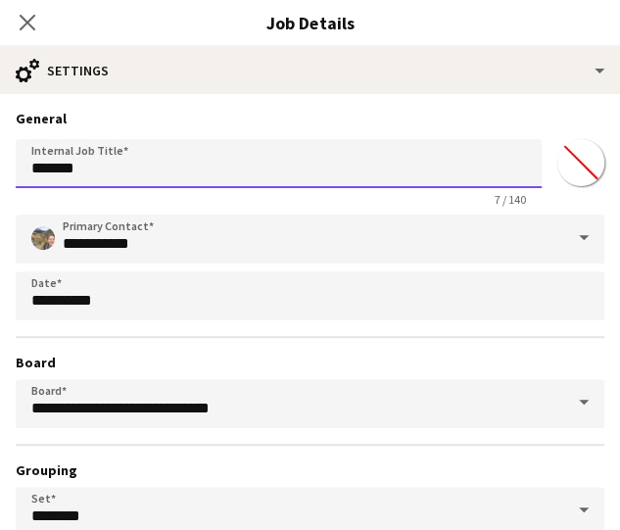
click at [231, 159] on input "*******" at bounding box center [279, 163] width 526 height 49
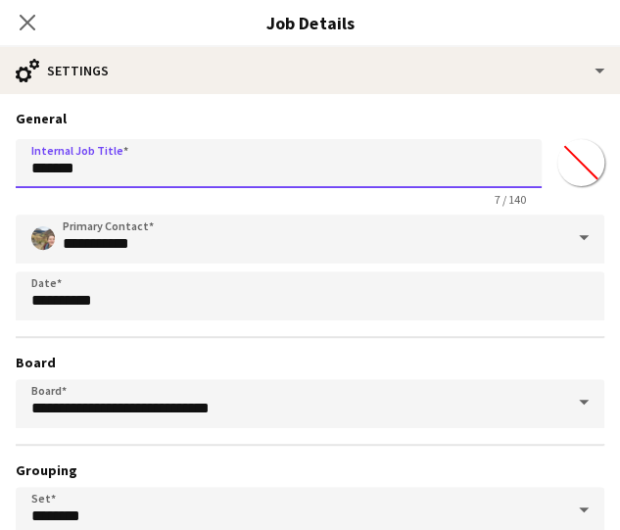
click at [231, 159] on input "*******" at bounding box center [279, 163] width 526 height 49
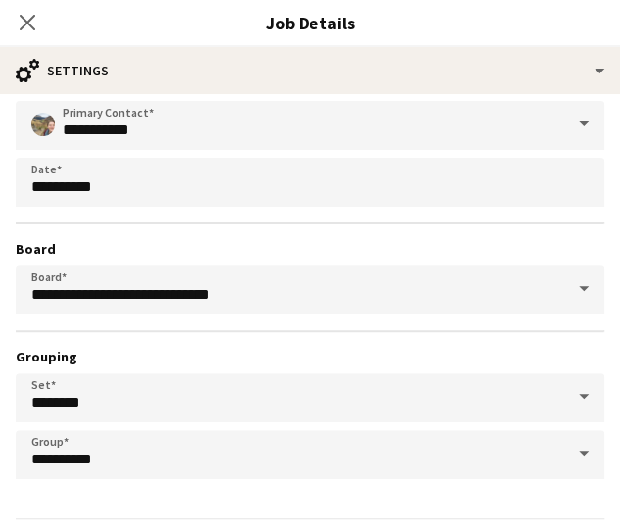
scroll to position [172, 0]
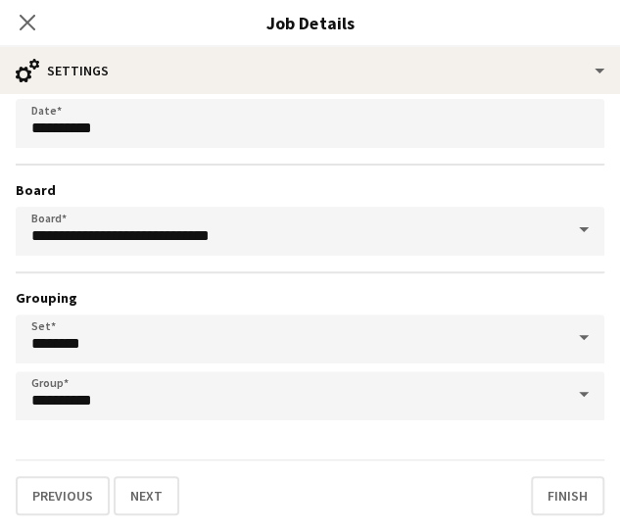
type input "*********"
click at [523, 473] on div "Previous Next Finish" at bounding box center [310, 487] width 589 height 56
click at [155, 481] on button "Next" at bounding box center [147, 495] width 66 height 39
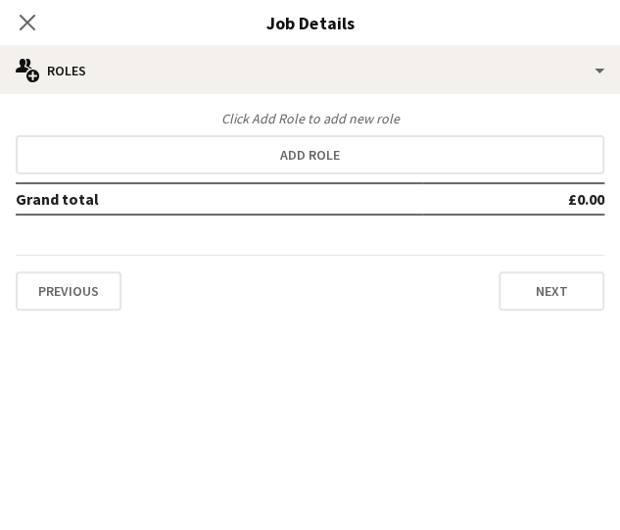
scroll to position [0, 0]
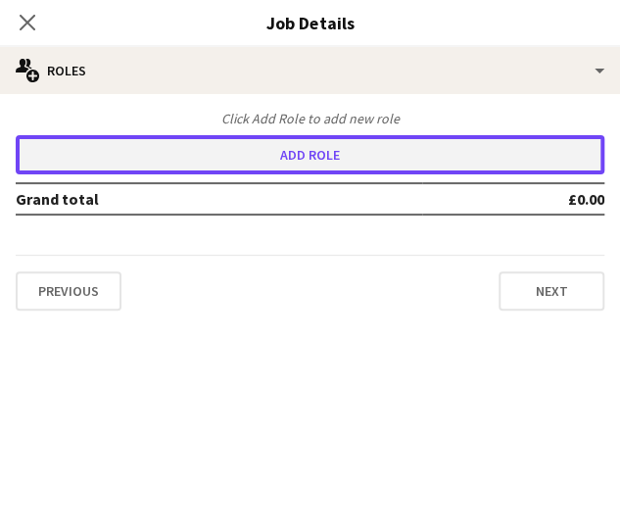
click at [310, 167] on button "Add role" at bounding box center [310, 154] width 589 height 39
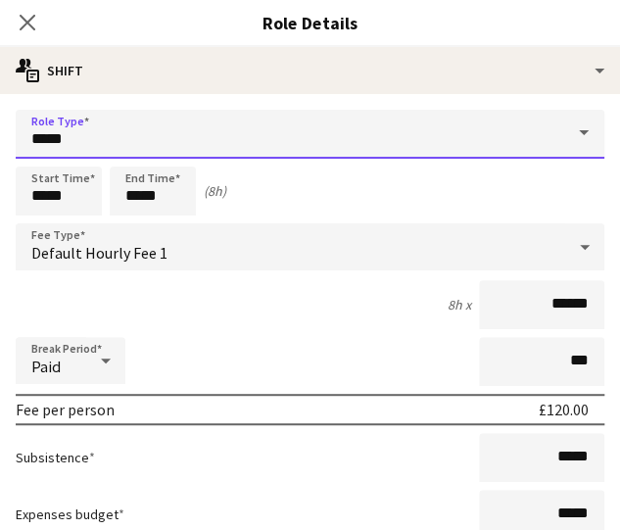
click at [321, 132] on input "*****" at bounding box center [310, 134] width 589 height 49
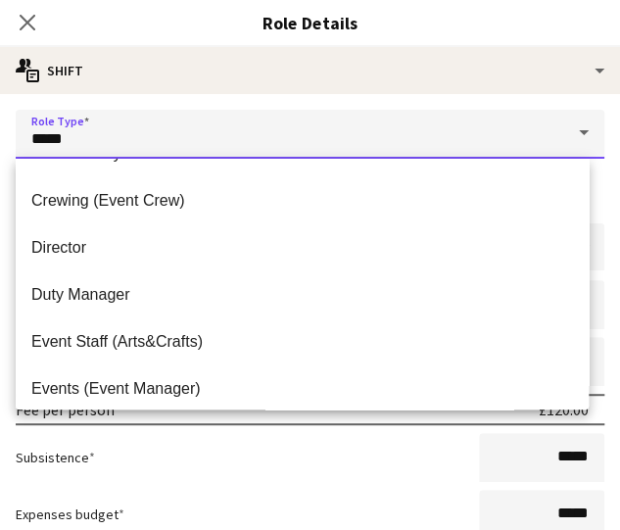
scroll to position [280, 0]
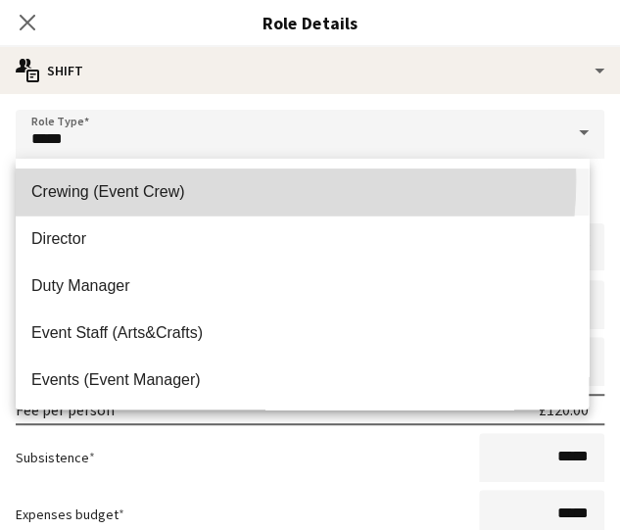
click at [188, 179] on mat-option "Crewing (Event Crew)" at bounding box center [302, 191] width 573 height 47
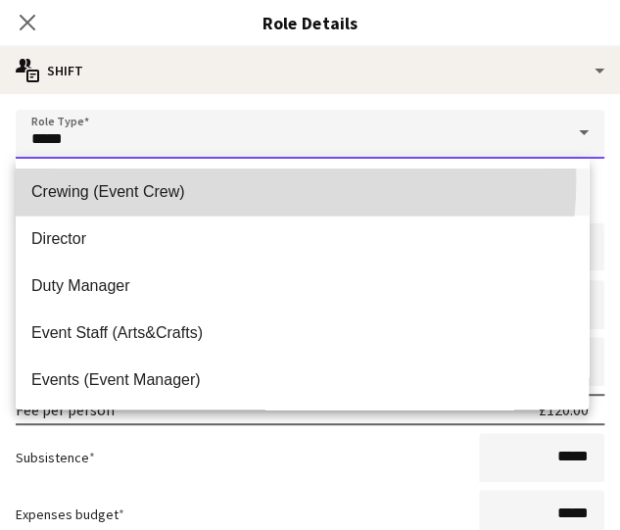
type input "**********"
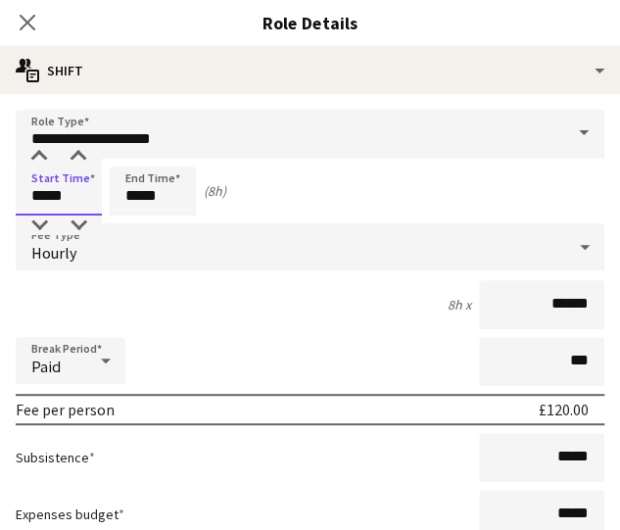
click at [64, 199] on input "*****" at bounding box center [59, 191] width 86 height 49
click at [53, 152] on div at bounding box center [39, 157] width 39 height 20
drag, startPoint x: 41, startPoint y: 226, endPoint x: 87, endPoint y: 147, distance: 91.7
click at [87, 188] on app-time-picker "*****" at bounding box center [59, 195] width 86 height 15
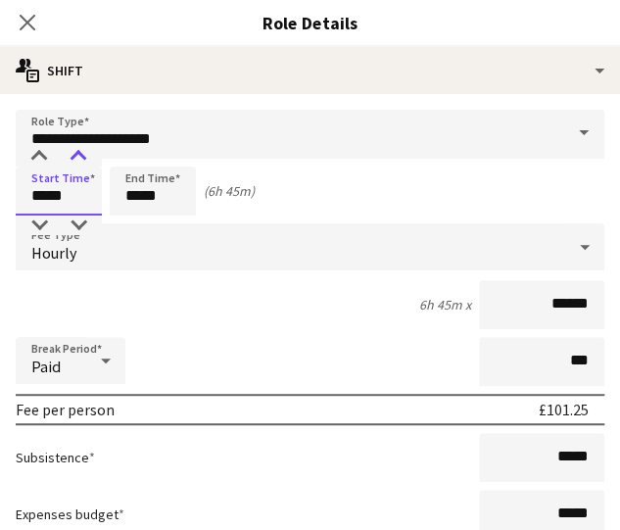
click at [87, 147] on div at bounding box center [78, 157] width 39 height 20
type input "*****"
click at [87, 147] on div at bounding box center [78, 157] width 39 height 20
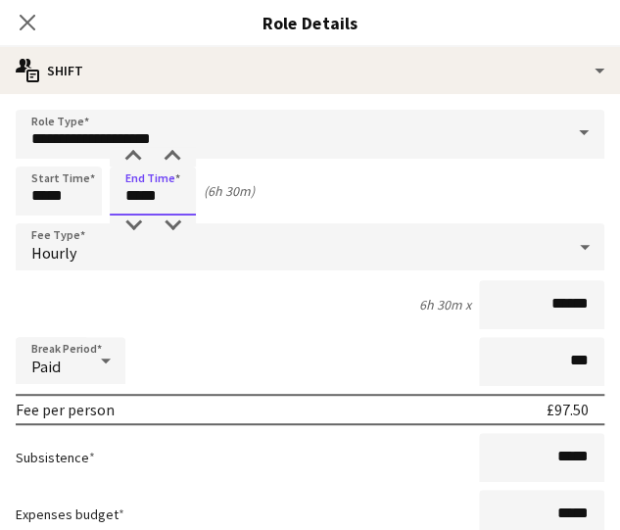
click at [141, 191] on input "*****" at bounding box center [153, 191] width 86 height 49
click at [136, 220] on div at bounding box center [133, 226] width 39 height 20
type input "*****"
click at [136, 220] on div at bounding box center [133, 226] width 39 height 20
click at [206, 293] on div "4h 30m x ******" at bounding box center [310, 304] width 589 height 49
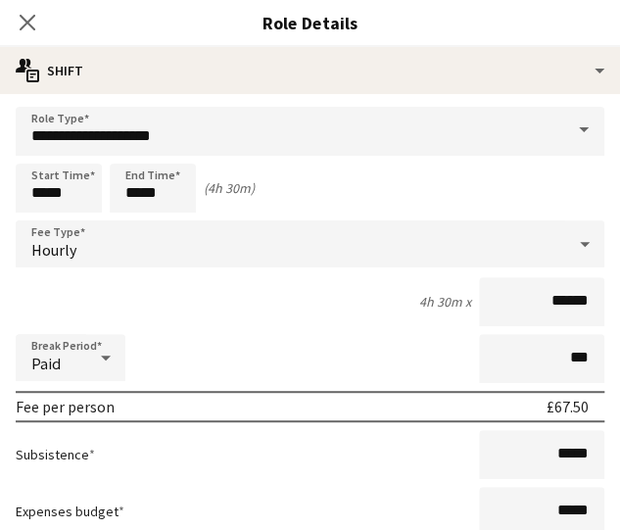
scroll to position [4, 0]
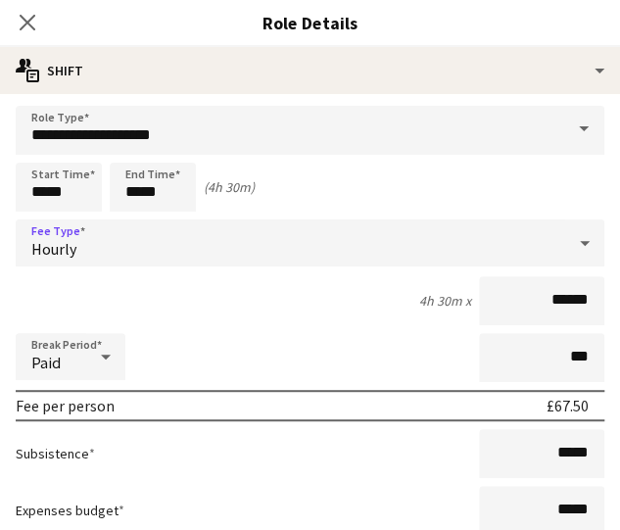
click at [435, 245] on div "Hourly" at bounding box center [291, 242] width 550 height 47
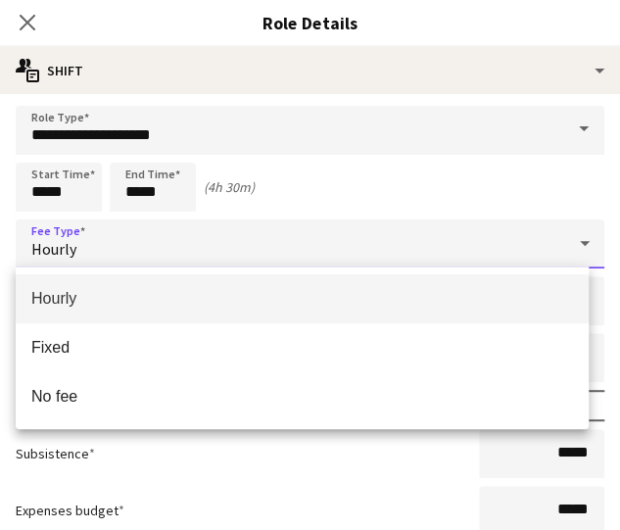
click at [49, 180] on div at bounding box center [310, 265] width 620 height 530
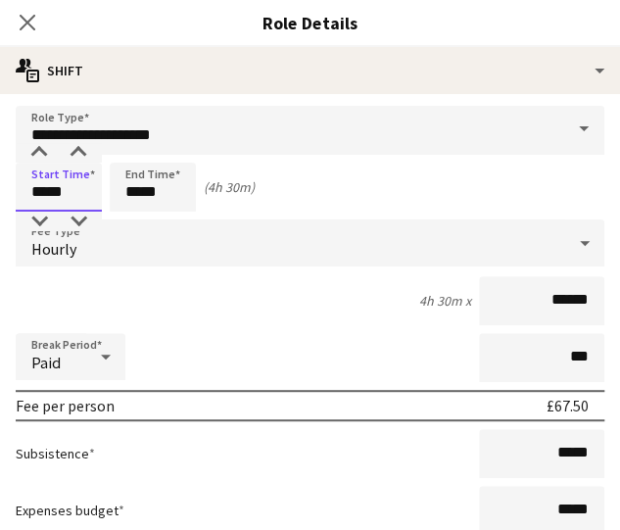
click at [41, 195] on input "*****" at bounding box center [59, 187] width 86 height 49
click at [36, 153] on div at bounding box center [39, 153] width 39 height 20
click at [76, 214] on div at bounding box center [78, 222] width 39 height 20
type input "*****"
click at [76, 214] on div at bounding box center [78, 222] width 39 height 20
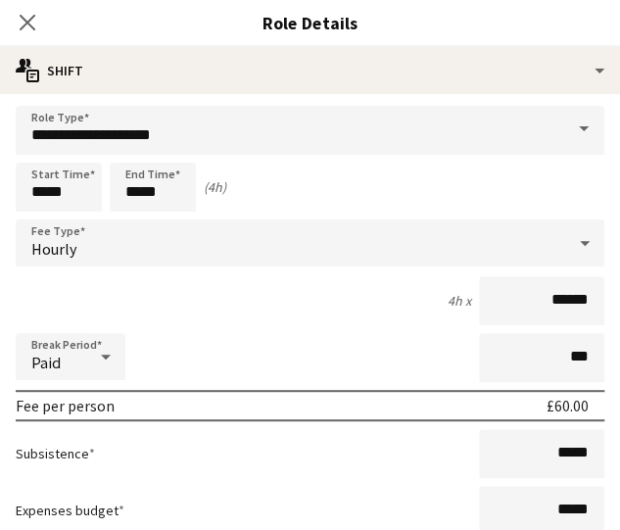
click at [249, 302] on div "4h x ******" at bounding box center [310, 300] width 589 height 49
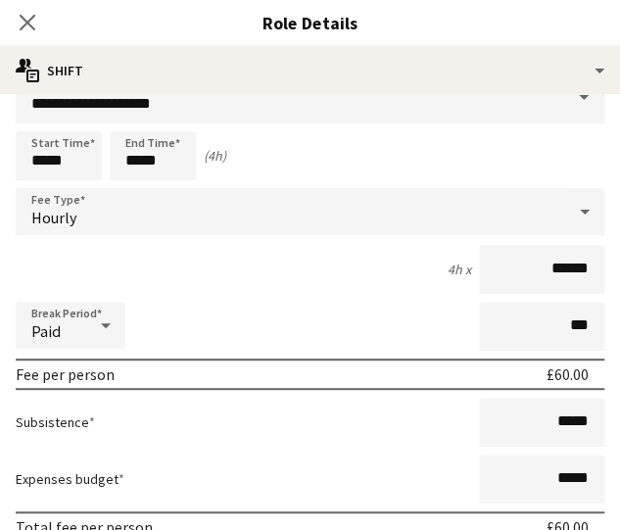
scroll to position [47, 0]
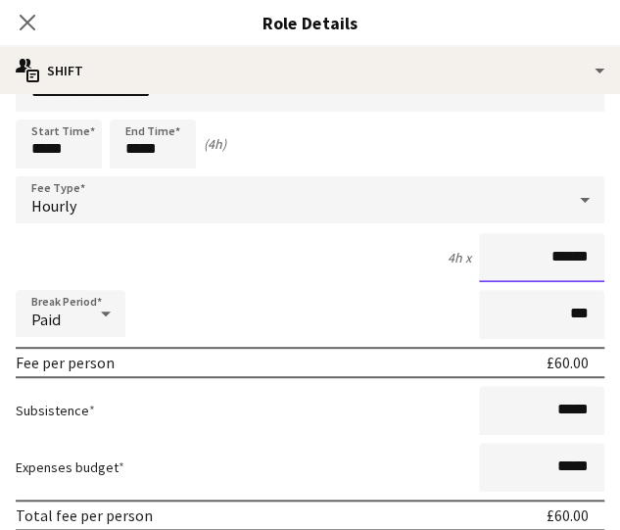
click at [533, 251] on input "******" at bounding box center [541, 257] width 125 height 49
click at [535, 250] on input "******" at bounding box center [541, 257] width 125 height 49
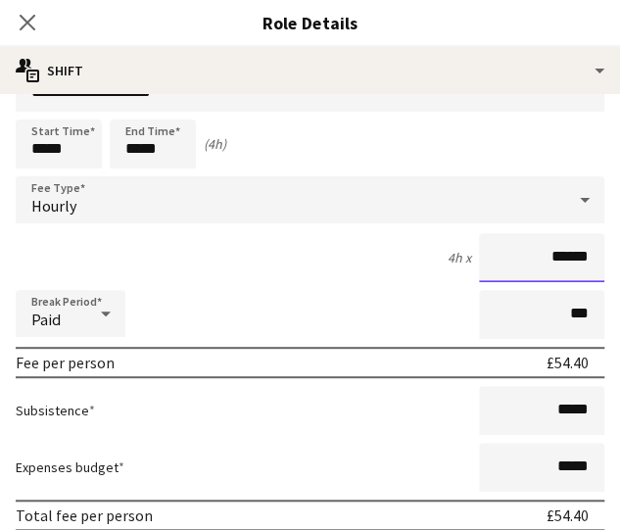
click at [535, 250] on input "******" at bounding box center [541, 257] width 125 height 49
click at [206, 213] on div "Hourly" at bounding box center [291, 199] width 550 height 47
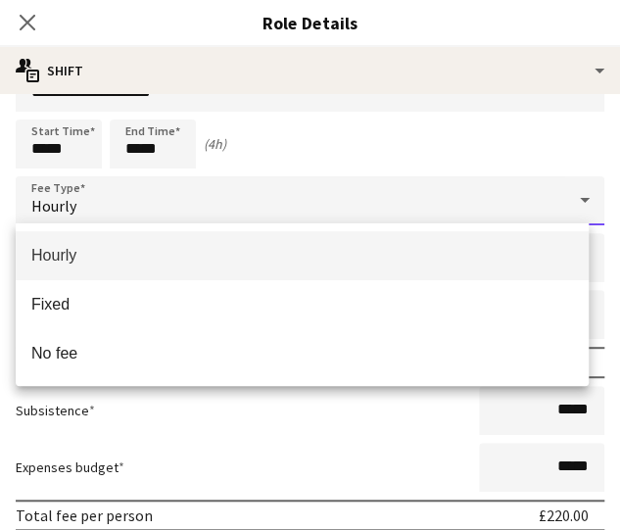
click at [433, 162] on div at bounding box center [310, 265] width 620 height 530
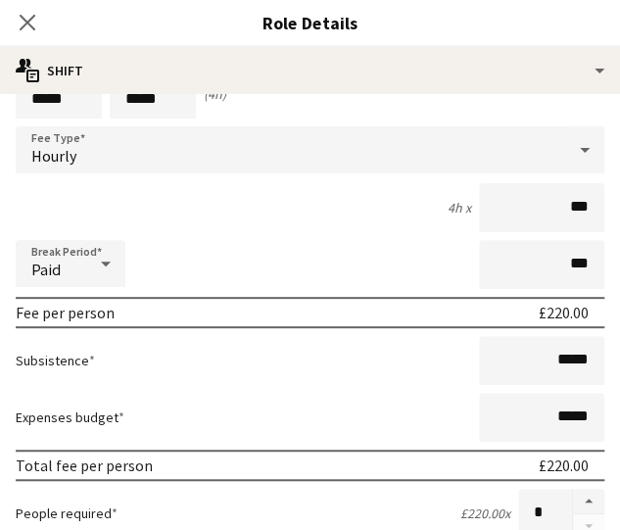
scroll to position [96, 0]
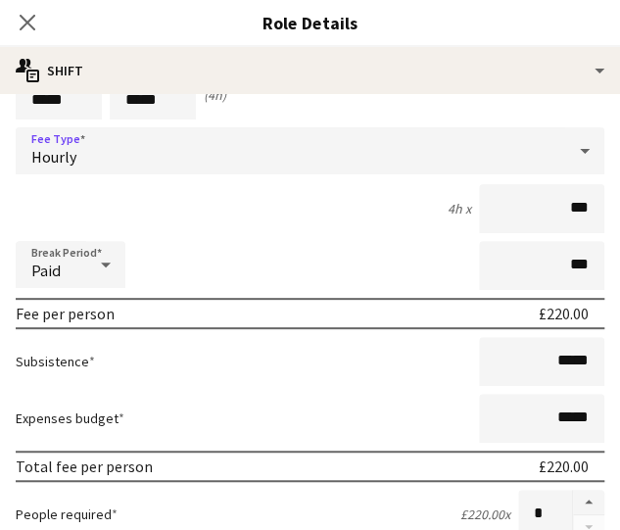
click at [385, 161] on div "Hourly" at bounding box center [291, 150] width 550 height 47
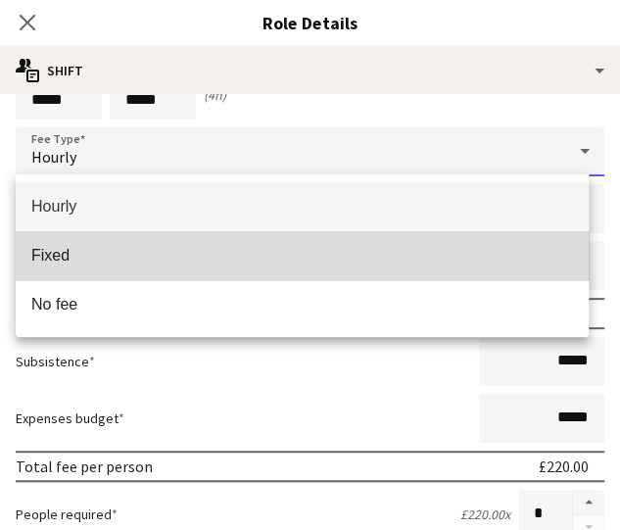
click at [333, 245] on mat-option "Fixed" at bounding box center [302, 255] width 573 height 49
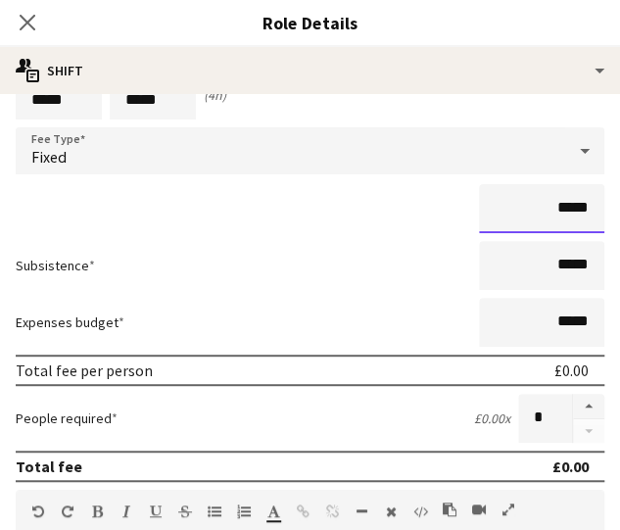
click at [549, 209] on input "*****" at bounding box center [541, 208] width 125 height 49
type input "**"
type input "***"
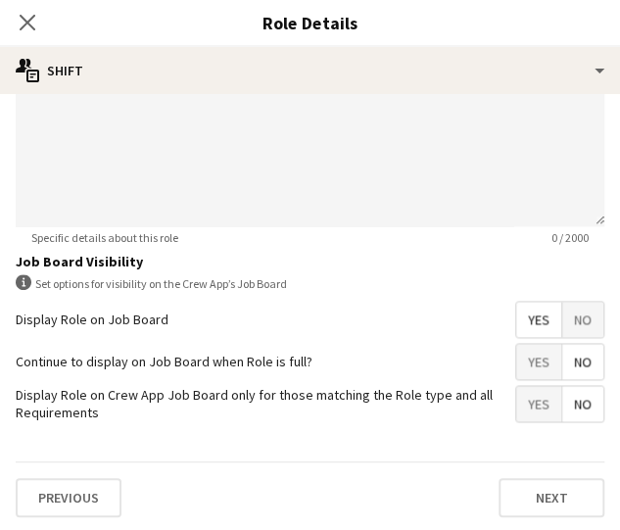
scroll to position [22, 0]
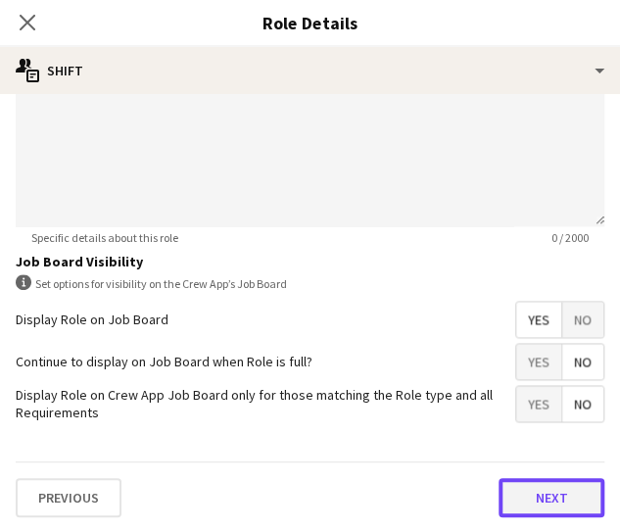
click at [502, 489] on button "Next" at bounding box center [552, 497] width 106 height 39
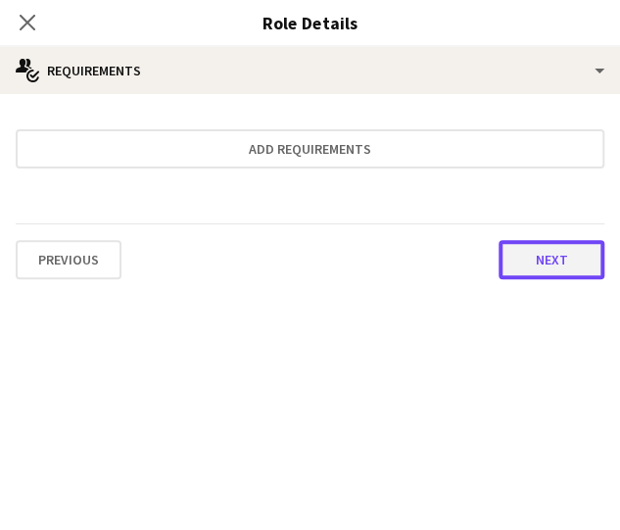
click at [540, 258] on button "Next" at bounding box center [552, 259] width 106 height 39
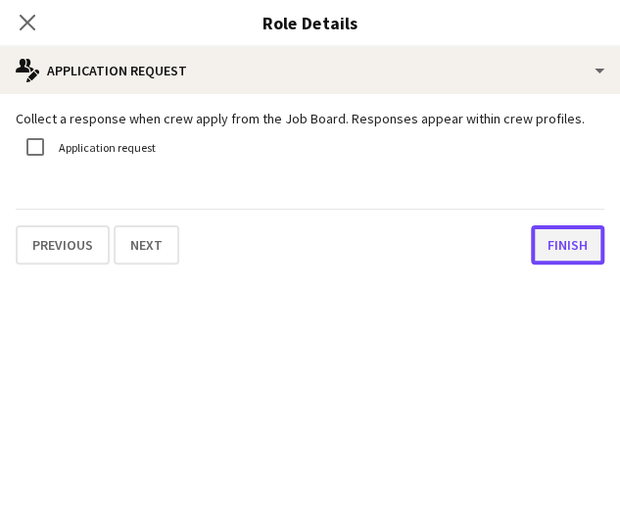
click at [540, 258] on button "Finish" at bounding box center [567, 244] width 73 height 39
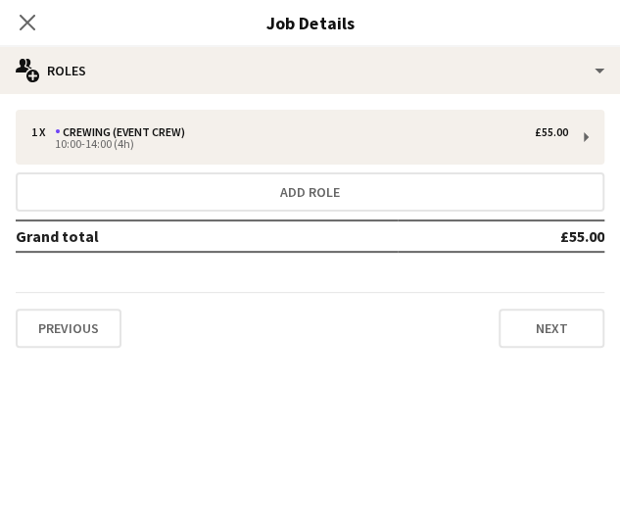
click at [539, 300] on div "Previous Next" at bounding box center [310, 320] width 589 height 56
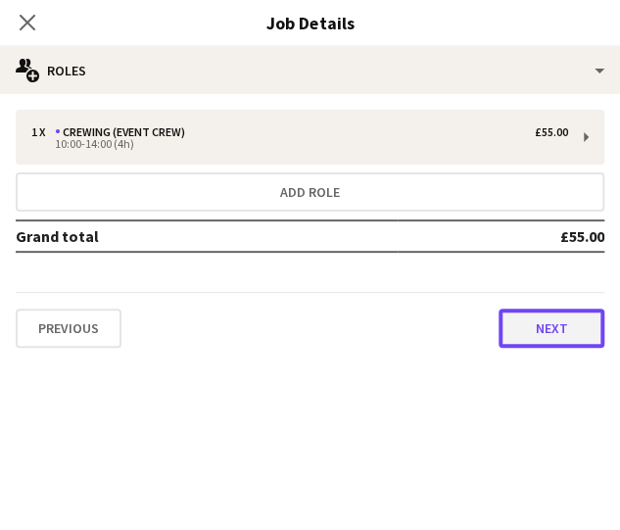
click at [537, 315] on button "Next" at bounding box center [552, 328] width 106 height 39
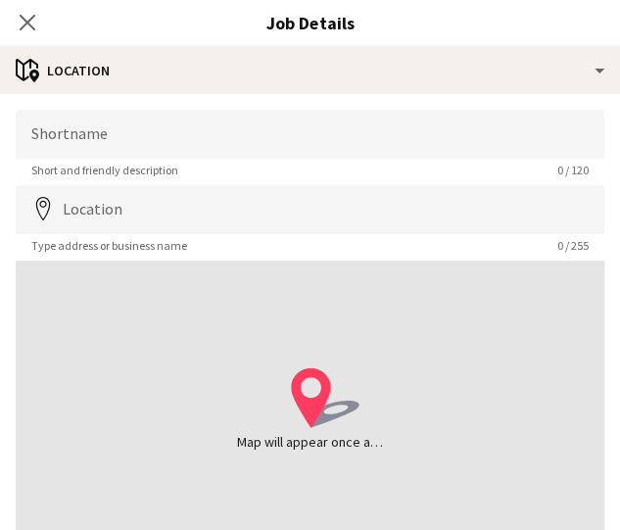
click at [405, 182] on form "Shortname Short and friendly description 0 / 120 Location map-marker Type addre…" at bounding box center [310, 393] width 620 height 566
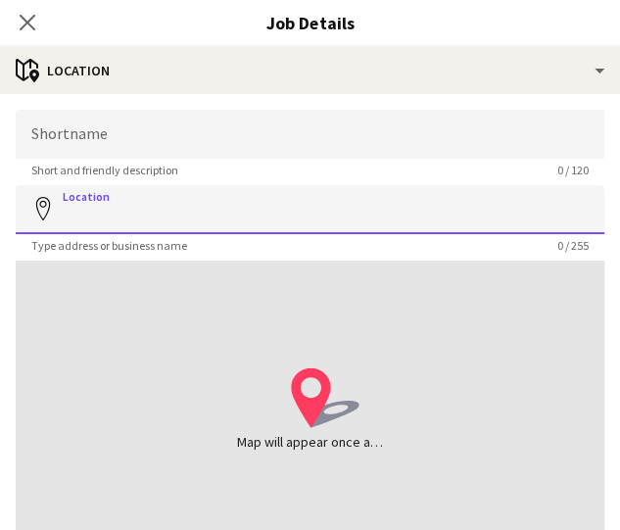
click at [380, 191] on input "Location" at bounding box center [310, 209] width 589 height 49
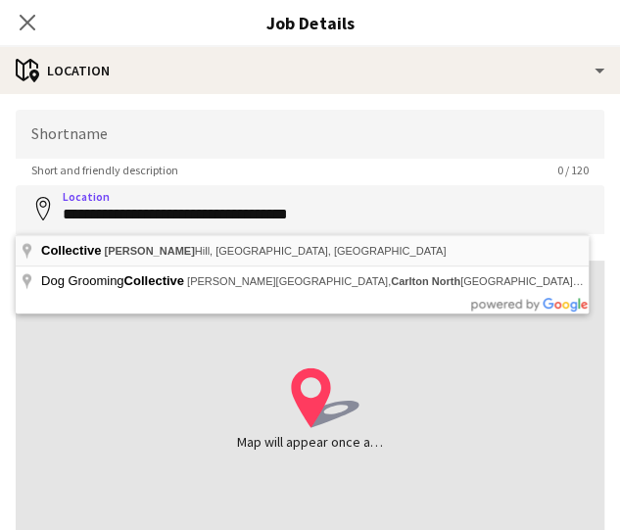
type input "**********"
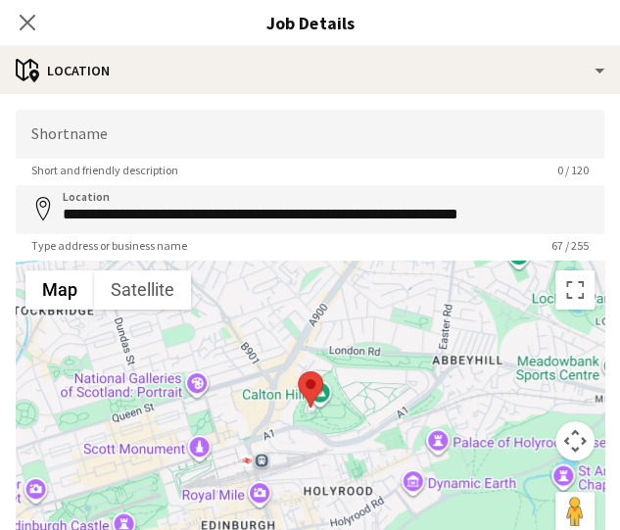
scroll to position [162, 0]
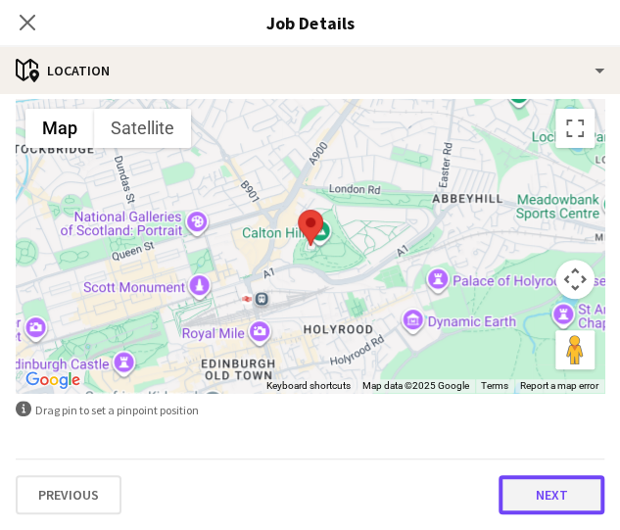
click at [565, 495] on button "Next" at bounding box center [552, 494] width 106 height 39
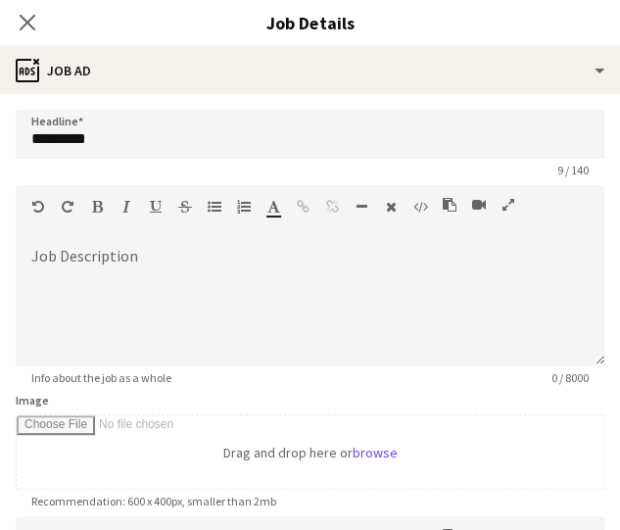
scroll to position [0, 0]
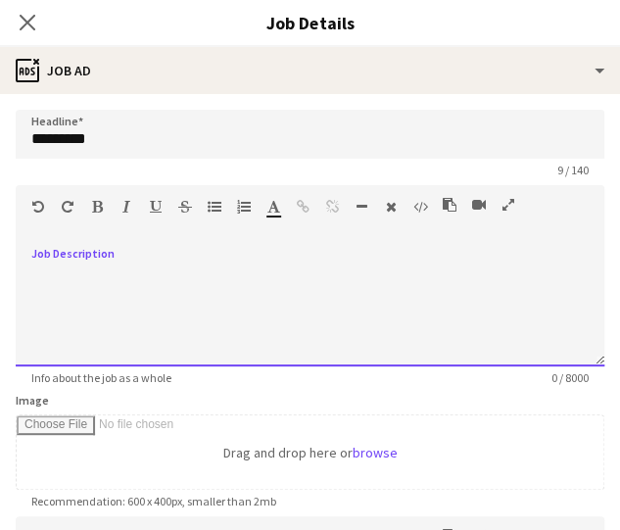
click at [277, 265] on div at bounding box center [310, 308] width 589 height 118
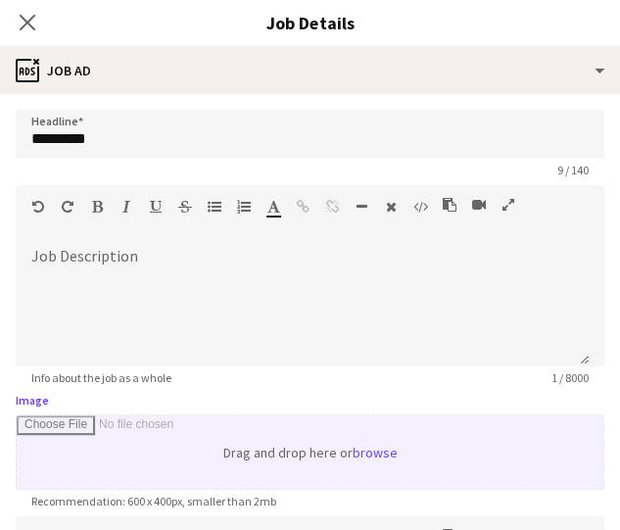
click at [124, 426] on input "Image" at bounding box center [310, 451] width 587 height 73
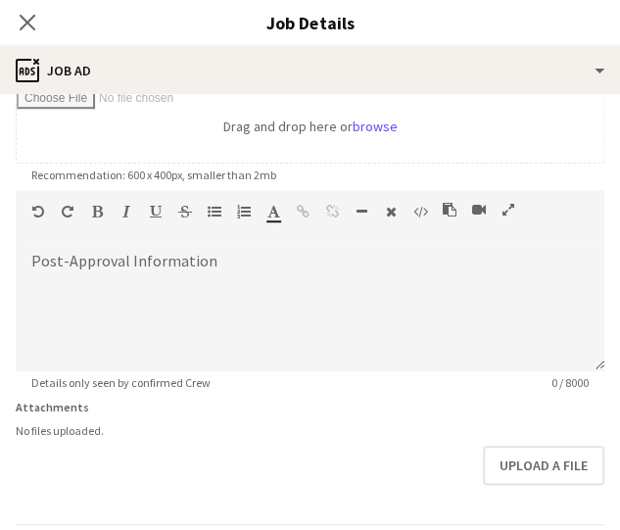
scroll to position [391, 0]
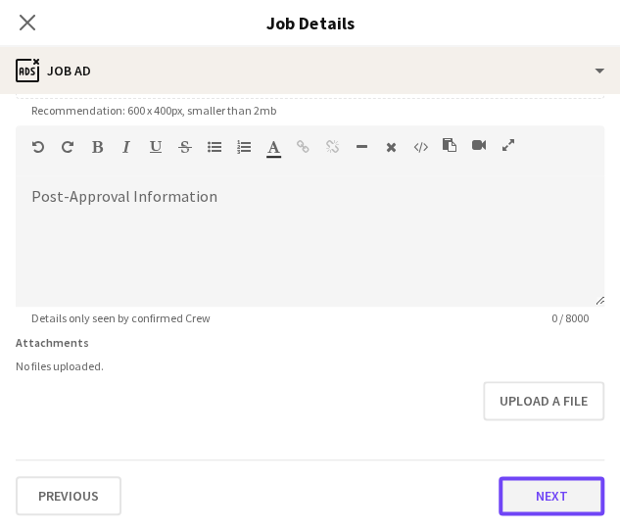
click at [530, 487] on button "Next" at bounding box center [552, 495] width 106 height 39
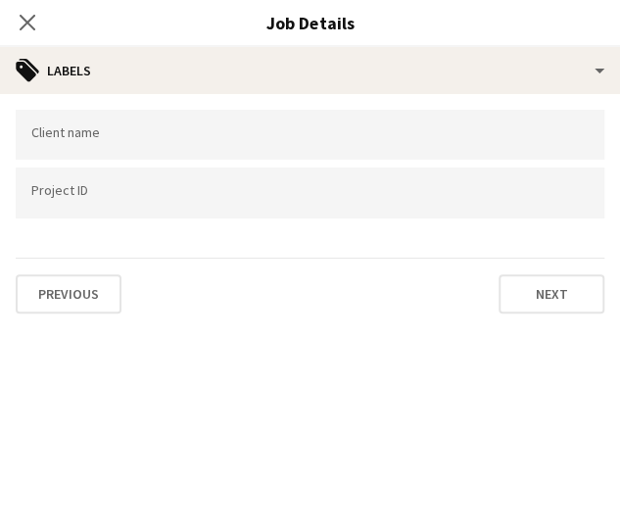
scroll to position [0, 0]
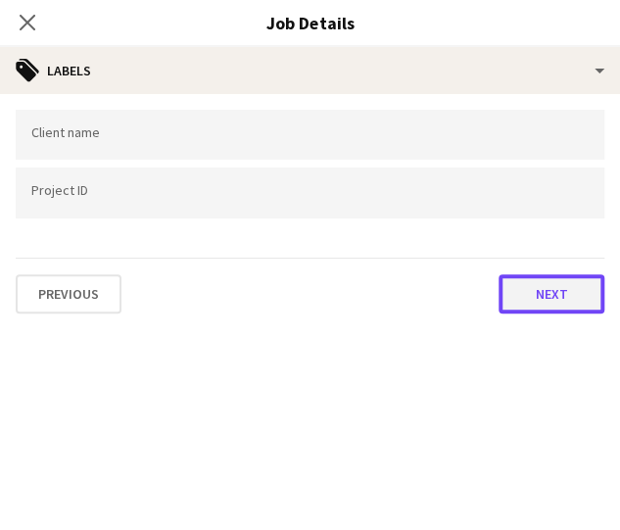
click at [566, 292] on button "Next" at bounding box center [552, 293] width 106 height 39
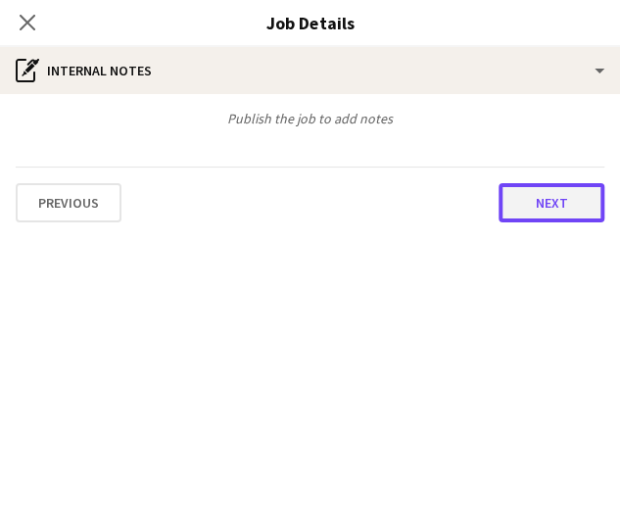
click at [567, 212] on button "Next" at bounding box center [552, 202] width 106 height 39
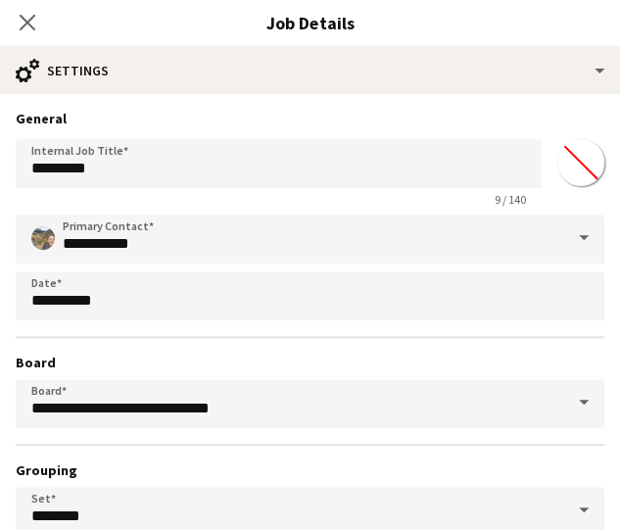
scroll to position [172, 0]
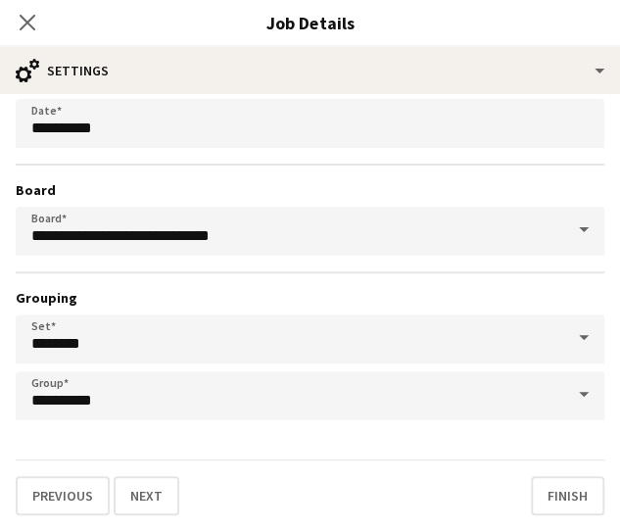
click at [541, 471] on div "Previous Next Finish" at bounding box center [310, 487] width 589 height 56
click at [549, 495] on button "Finish" at bounding box center [567, 495] width 73 height 39
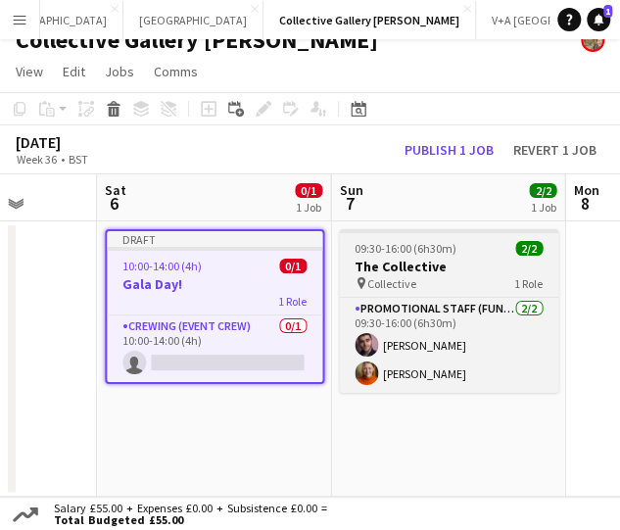
click at [403, 259] on h3 "The Collective" at bounding box center [448, 267] width 219 height 18
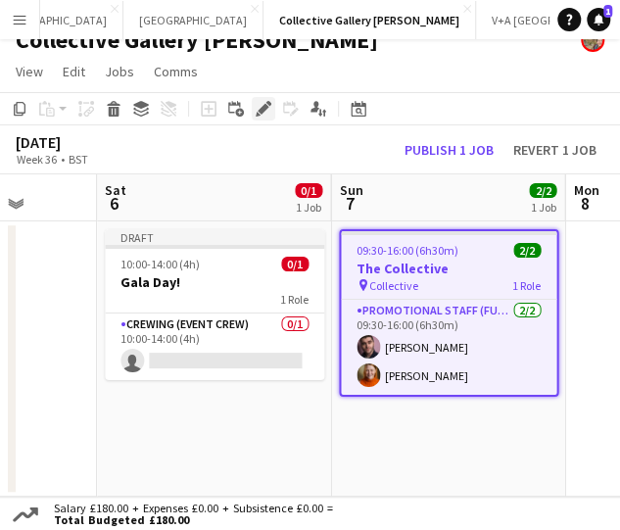
click at [254, 109] on div "Edit" at bounding box center [264, 109] width 24 height 24
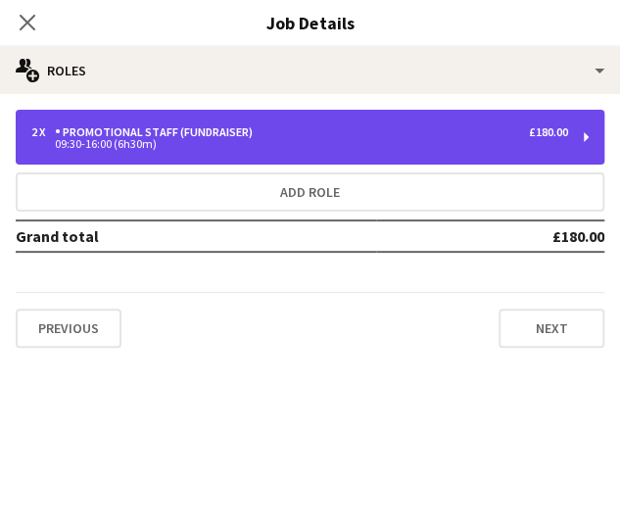
click at [325, 162] on div "2 x Promotional Staff (Fundraiser) £180.00 09:30-16:00 (6h30m)" at bounding box center [310, 137] width 589 height 55
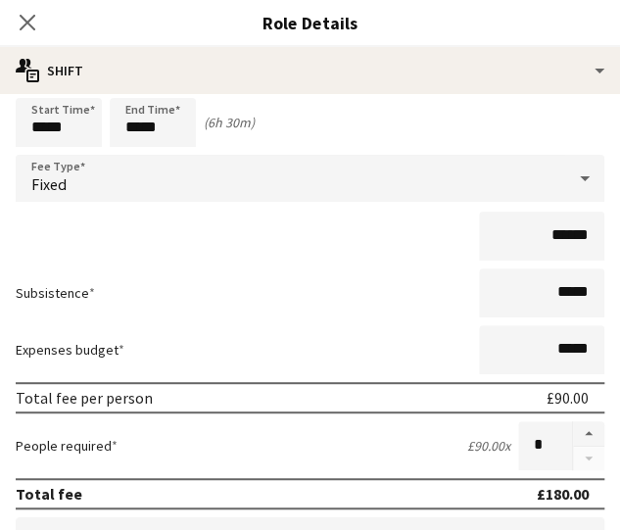
scroll to position [65, 0]
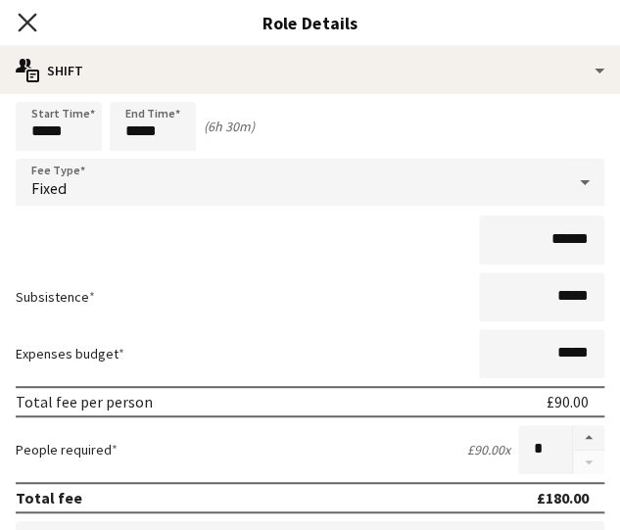
click at [30, 19] on icon at bounding box center [27, 22] width 19 height 19
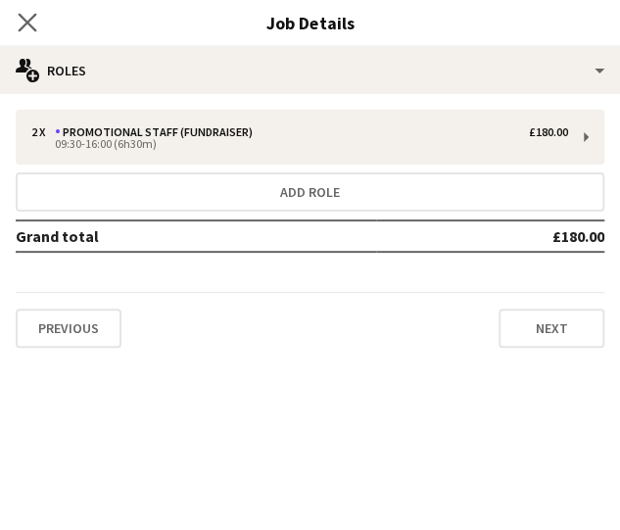
click at [17, 28] on app-icon "Close pop-in" at bounding box center [28, 23] width 28 height 28
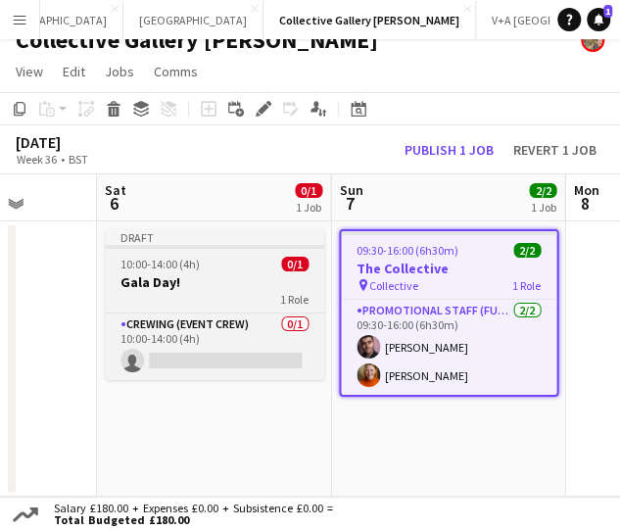
click at [193, 290] on h3 "Gala Day!" at bounding box center [214, 282] width 219 height 18
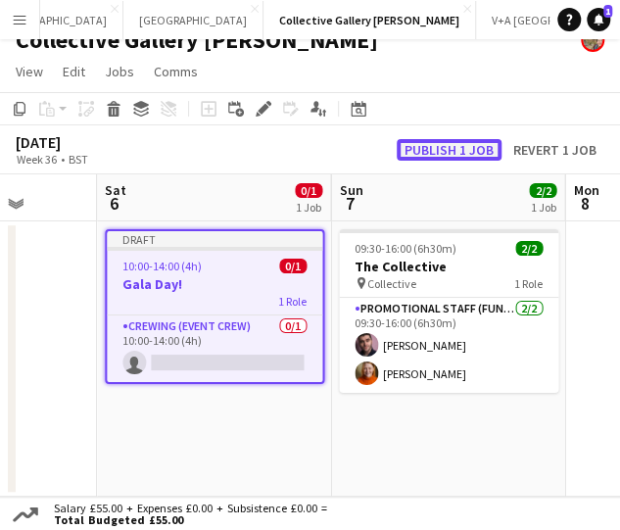
click at [413, 149] on button "Publish 1 job" at bounding box center [449, 150] width 105 height 22
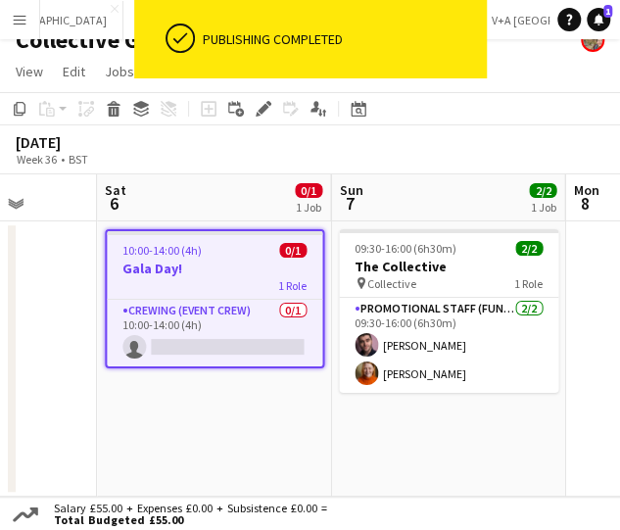
click at [235, 132] on div "September 2025 Week 36 • BST" at bounding box center [310, 149] width 620 height 49
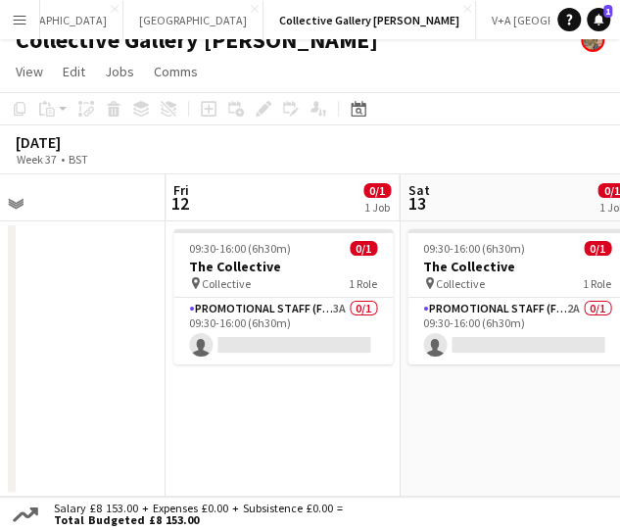
scroll to position [0, 567]
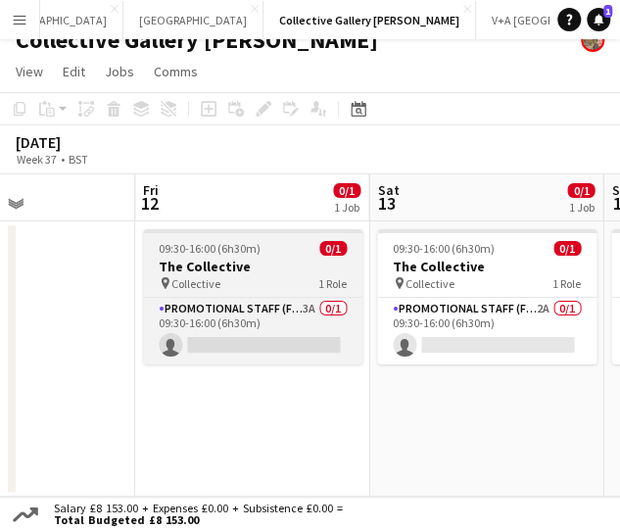
click at [221, 243] on span "09:30-16:00 (6h30m)" at bounding box center [210, 248] width 102 height 15
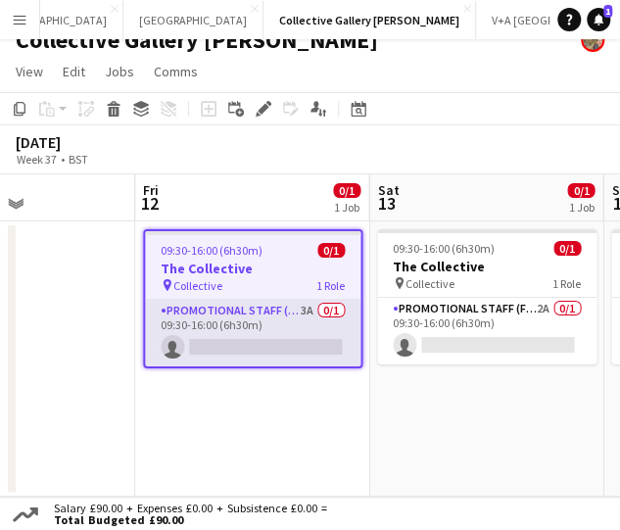
click at [333, 314] on app-card-role "Promotional Staff (Fundraiser) 3A 0/1 09:30-16:00 (6h30m) single-neutral-actions" at bounding box center [253, 333] width 216 height 67
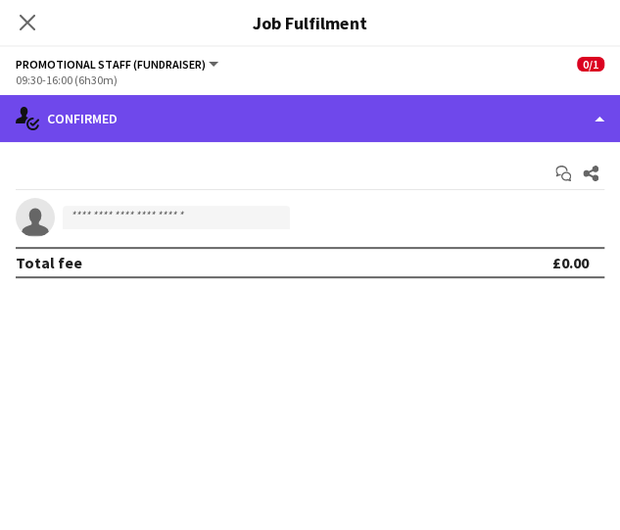
click at [449, 111] on div "single-neutral-actions-check-2 Confirmed" at bounding box center [310, 118] width 620 height 47
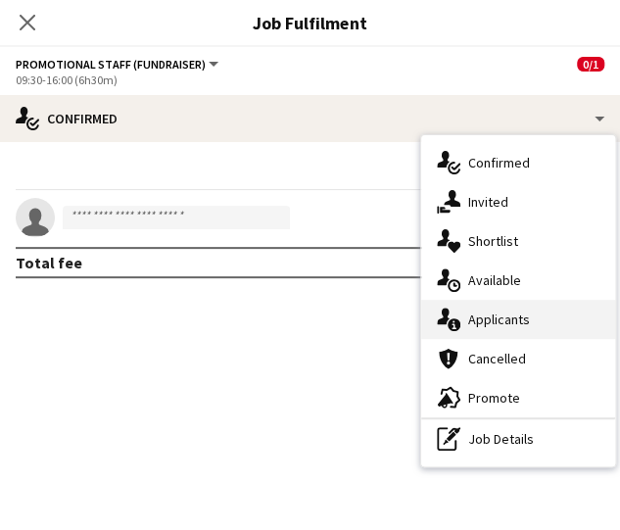
click at [507, 323] on div "single-neutral-actions-information Applicants" at bounding box center [518, 319] width 194 height 39
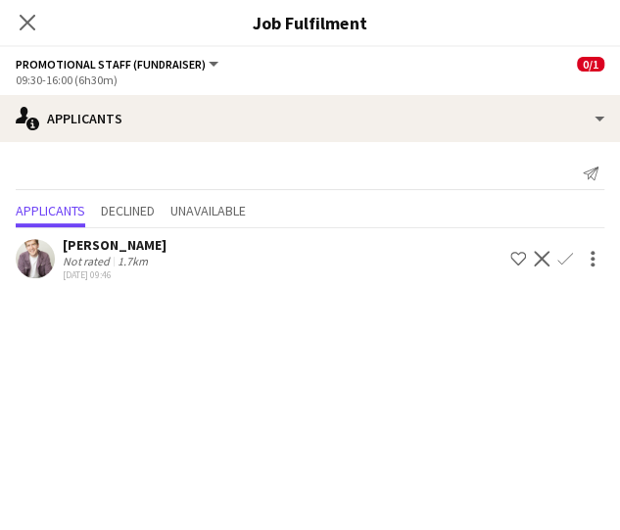
click at [43, 37] on div "Close pop-in" at bounding box center [27, 22] width 55 height 45
click at [36, 23] on icon "Close pop-in" at bounding box center [27, 22] width 19 height 19
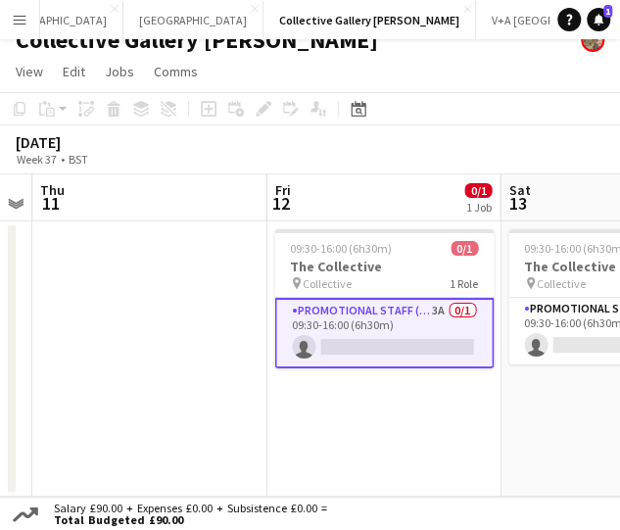
drag, startPoint x: 254, startPoint y: 252, endPoint x: 337, endPoint y: 258, distance: 83.5
click at [337, 258] on app-calendar-viewport "Mon 8 Tue 9 Wed 10 Thu 11 Fri 12 0/1 1 Job Sat 13 0/1 1 Job Sun 14 0/1 1 Job Mo…" at bounding box center [310, 335] width 620 height 322
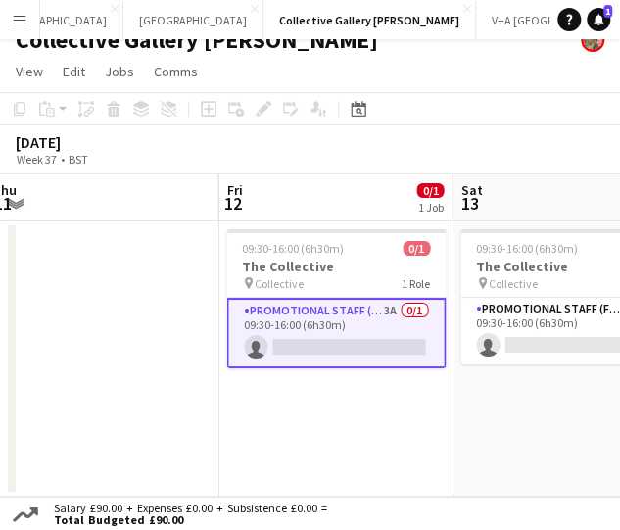
click at [337, 258] on h3 "The Collective" at bounding box center [335, 267] width 219 height 18
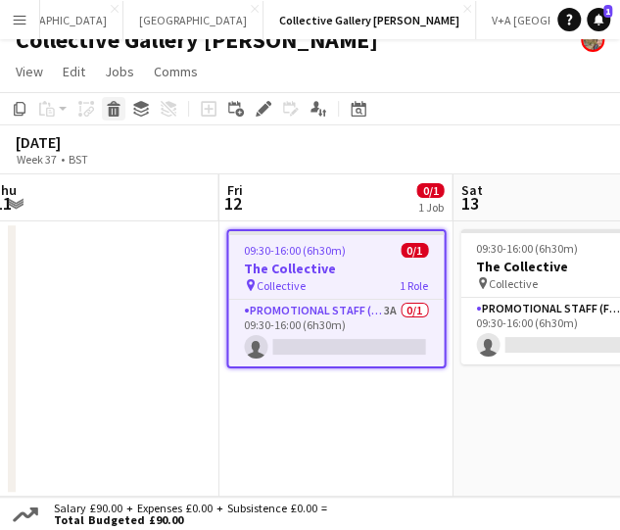
click at [114, 114] on icon at bounding box center [114, 112] width 11 height 10
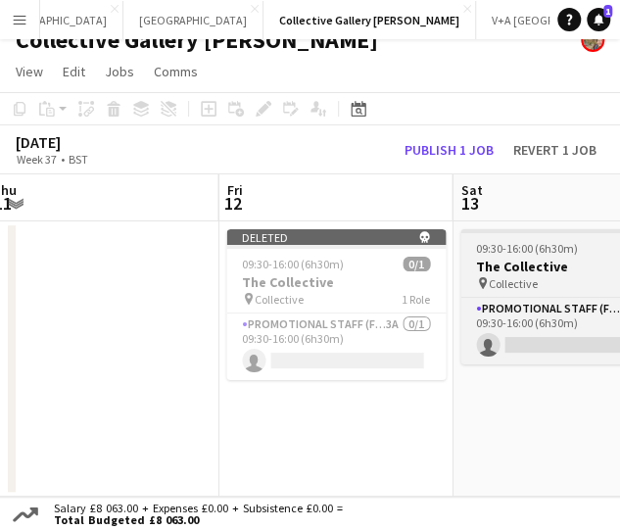
click at [525, 277] on span "Collective" at bounding box center [513, 283] width 49 height 15
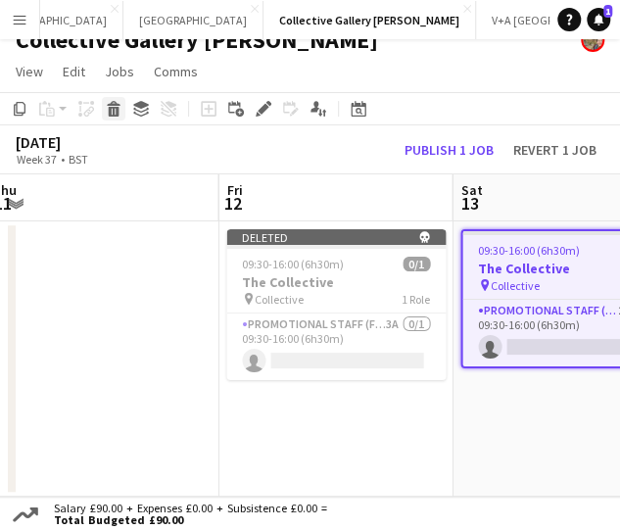
click at [106, 99] on div "Delete" at bounding box center [114, 109] width 24 height 24
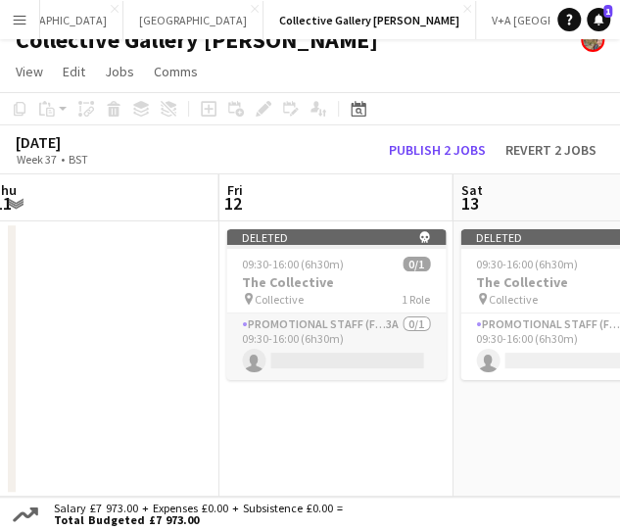
scroll to position [0, 740]
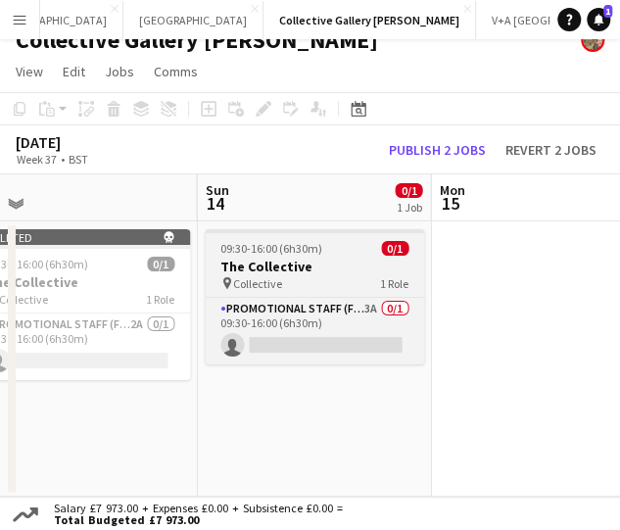
click at [304, 281] on div "pin Collective 1 Role" at bounding box center [314, 283] width 219 height 16
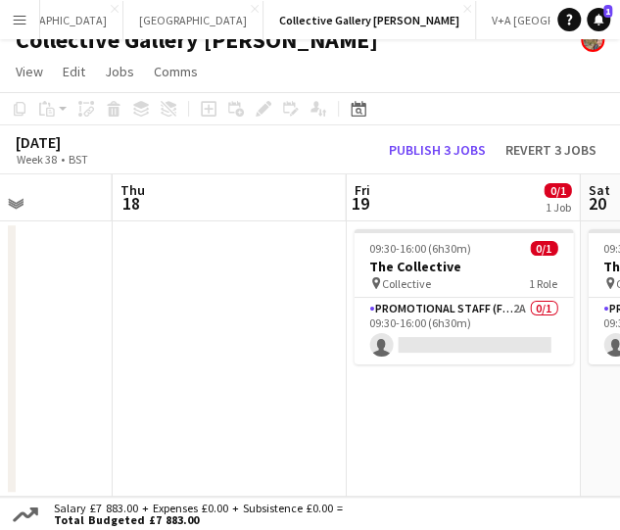
scroll to position [0, 708]
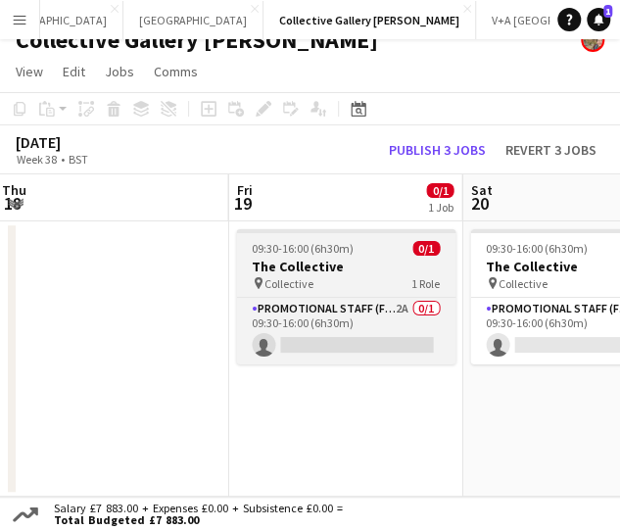
click at [386, 265] on h3 "The Collective" at bounding box center [345, 267] width 219 height 18
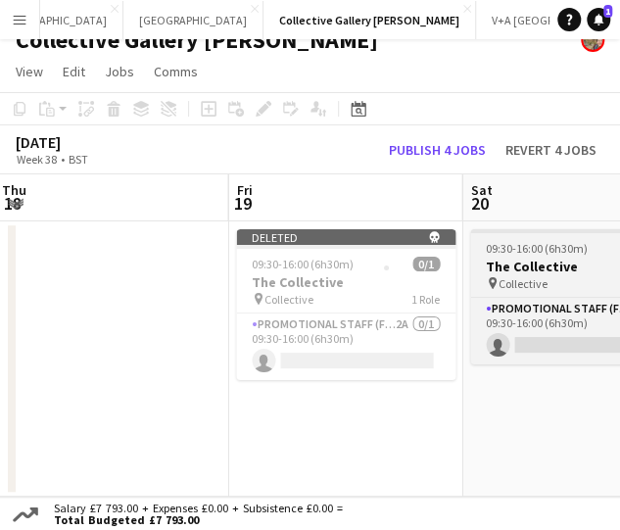
click at [543, 281] on span "Collective" at bounding box center [523, 283] width 49 height 15
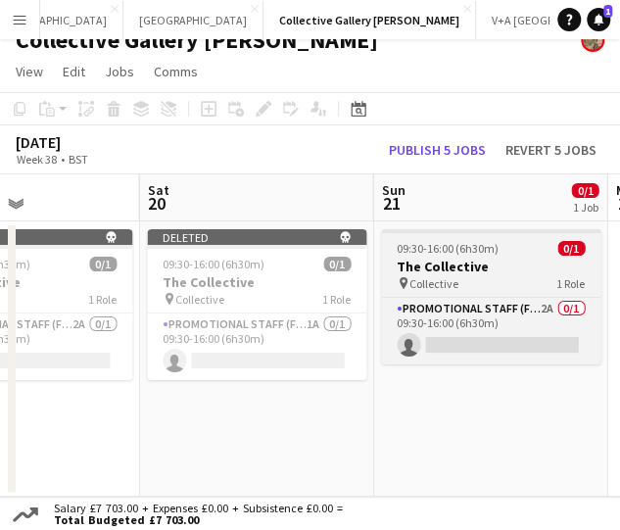
scroll to position [0, 793]
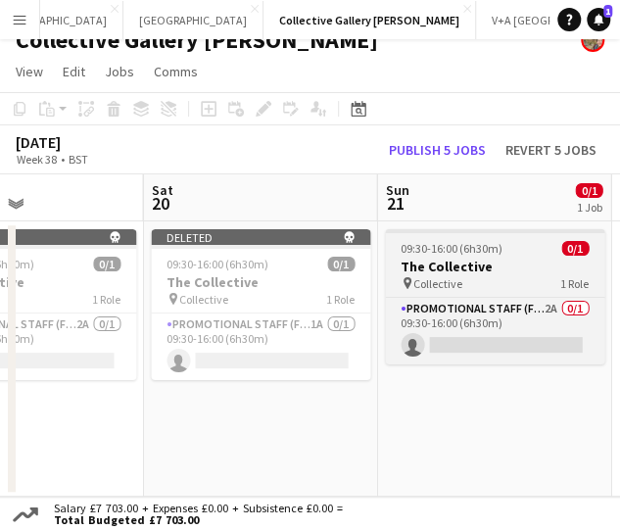
click at [500, 280] on div "pin Collective 1 Role" at bounding box center [494, 283] width 219 height 16
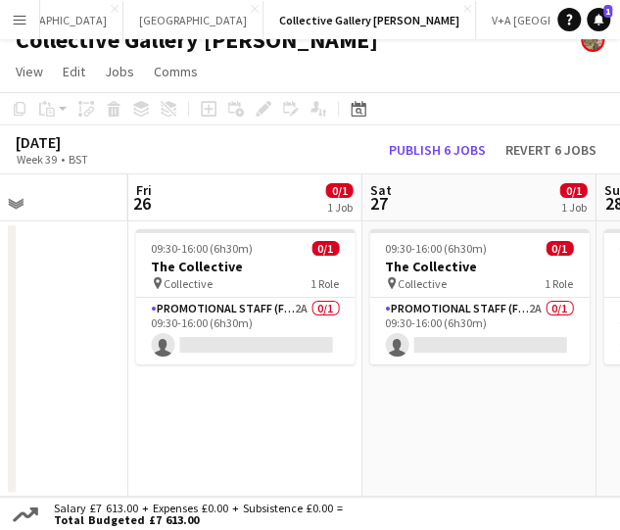
scroll to position [0, 809]
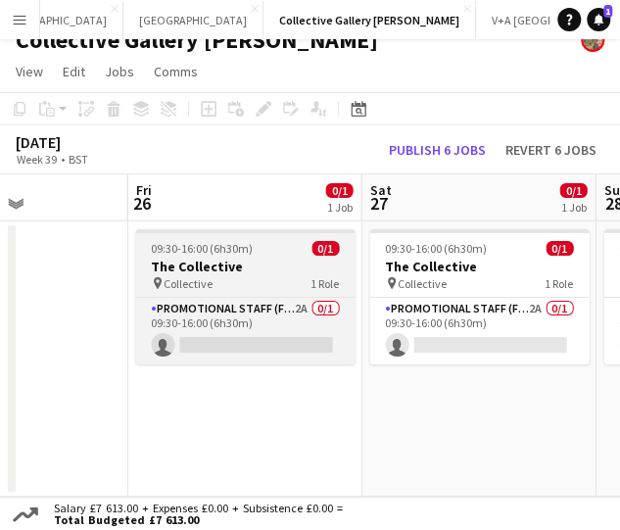
click at [254, 276] on div "pin Collective 1 Role" at bounding box center [244, 283] width 219 height 16
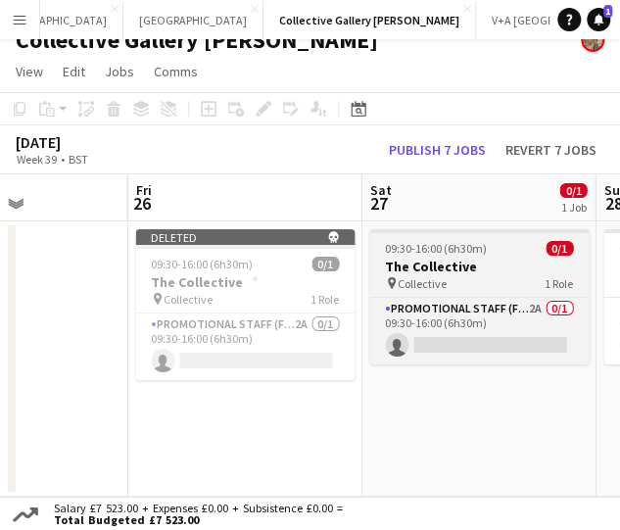
click at [440, 264] on h3 "The Collective" at bounding box center [478, 267] width 219 height 18
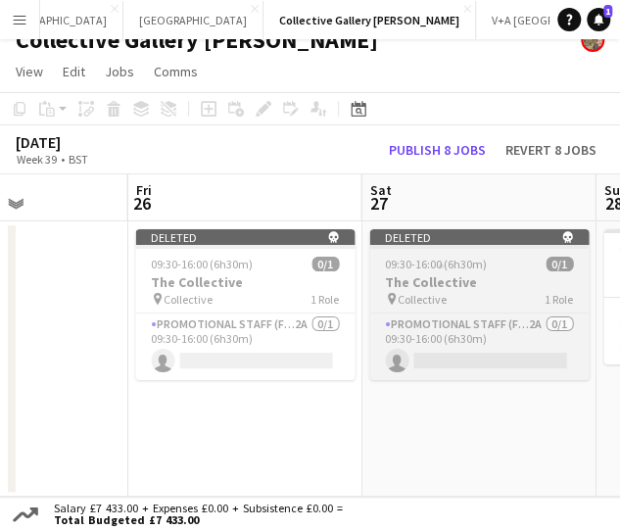
click at [394, 273] on h3 "The Collective" at bounding box center [478, 282] width 219 height 18
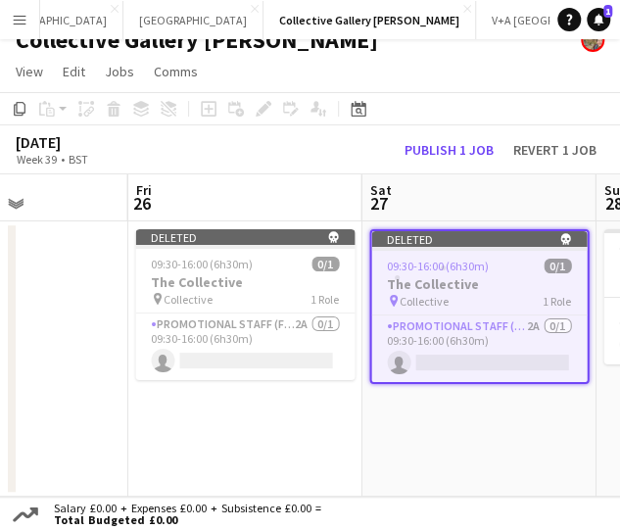
scroll to position [0, 779]
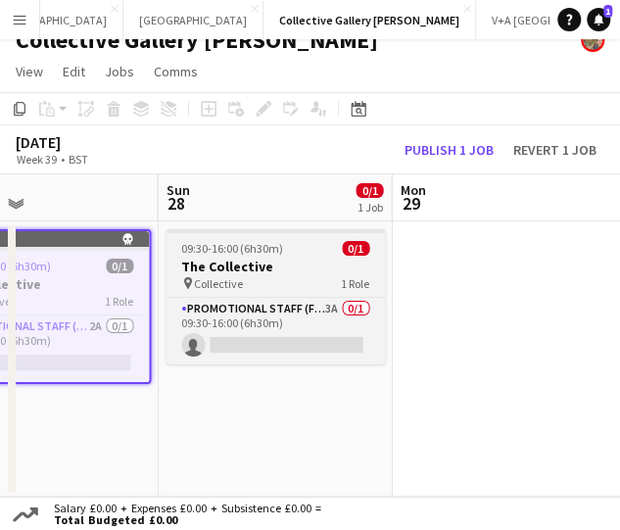
click at [320, 282] on div "pin Collective 1 Role" at bounding box center [275, 283] width 219 height 16
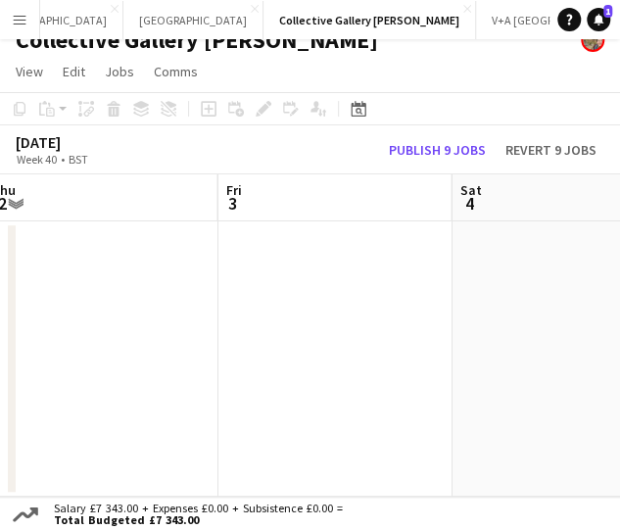
scroll to position [0, 748]
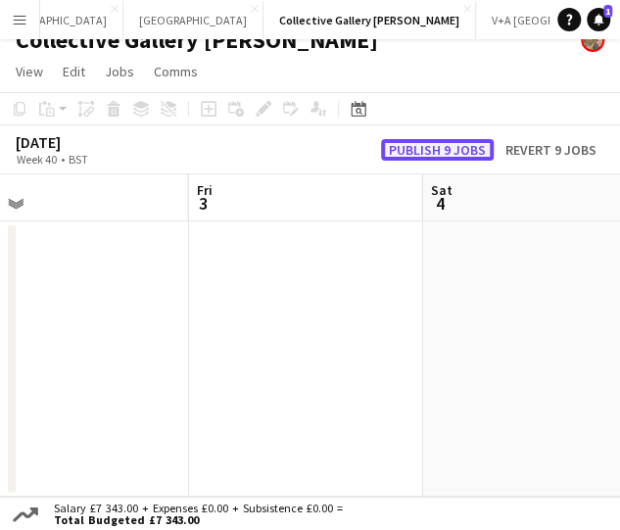
click at [435, 158] on button "Publish 9 jobs" at bounding box center [437, 150] width 113 height 22
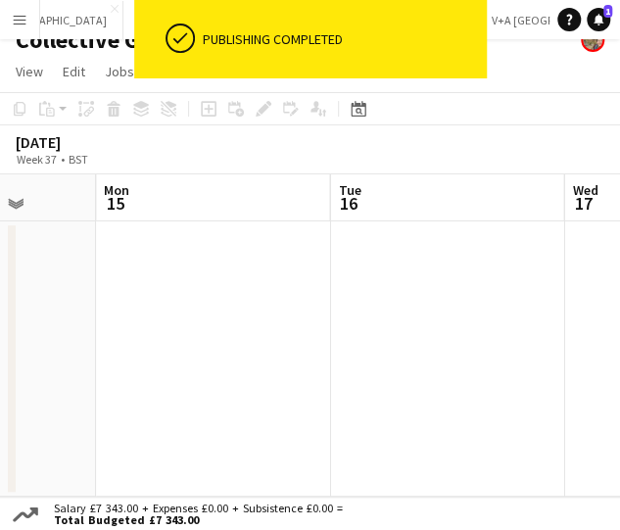
scroll to position [0, 568]
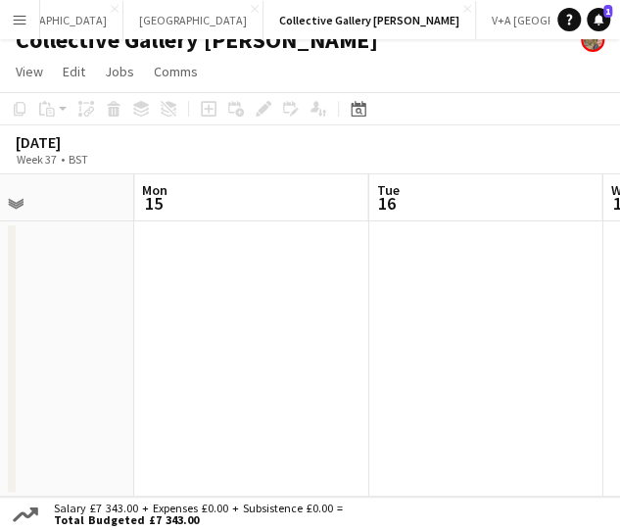
click at [472, 134] on div "September 2025 Week 37 • BST" at bounding box center [310, 149] width 620 height 49
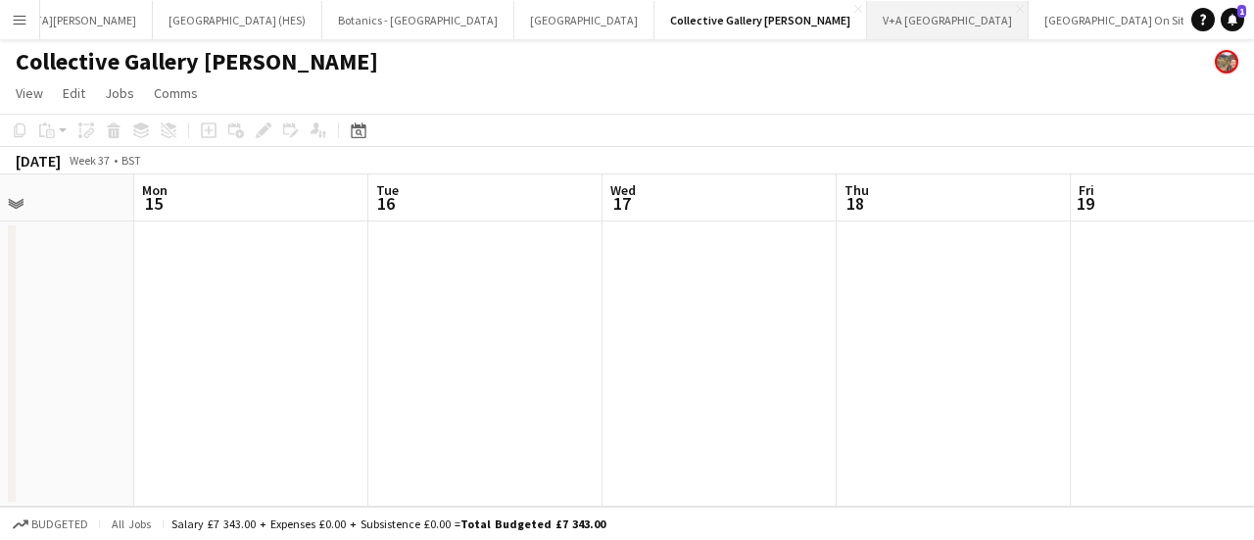
scroll to position [0, 0]
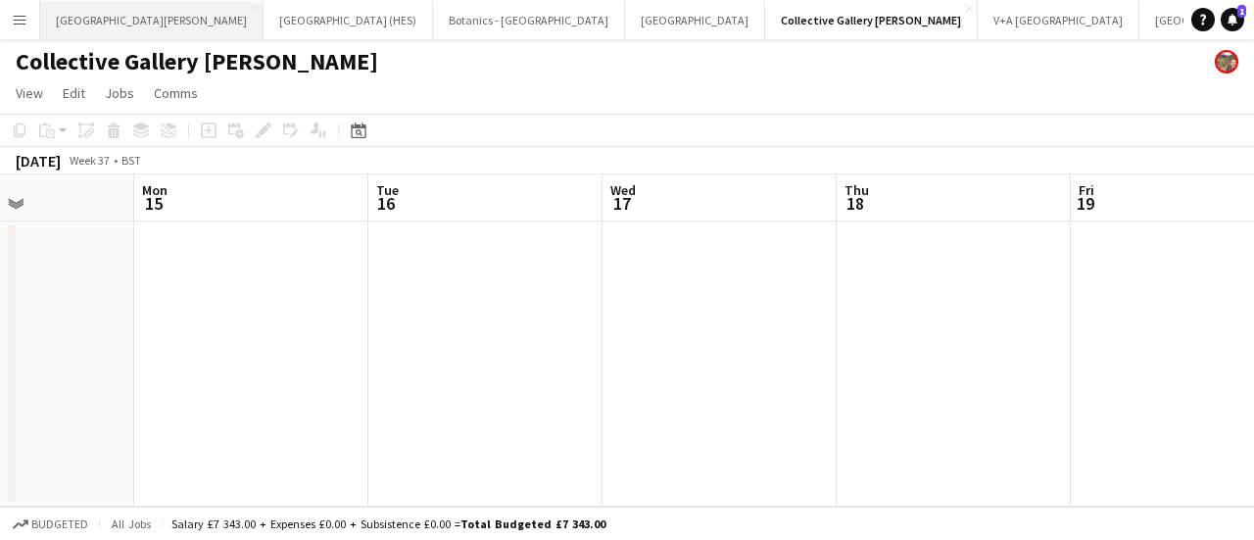
click at [83, 21] on button "St Giles Cathedral Edinburgh Close" at bounding box center [151, 20] width 223 height 38
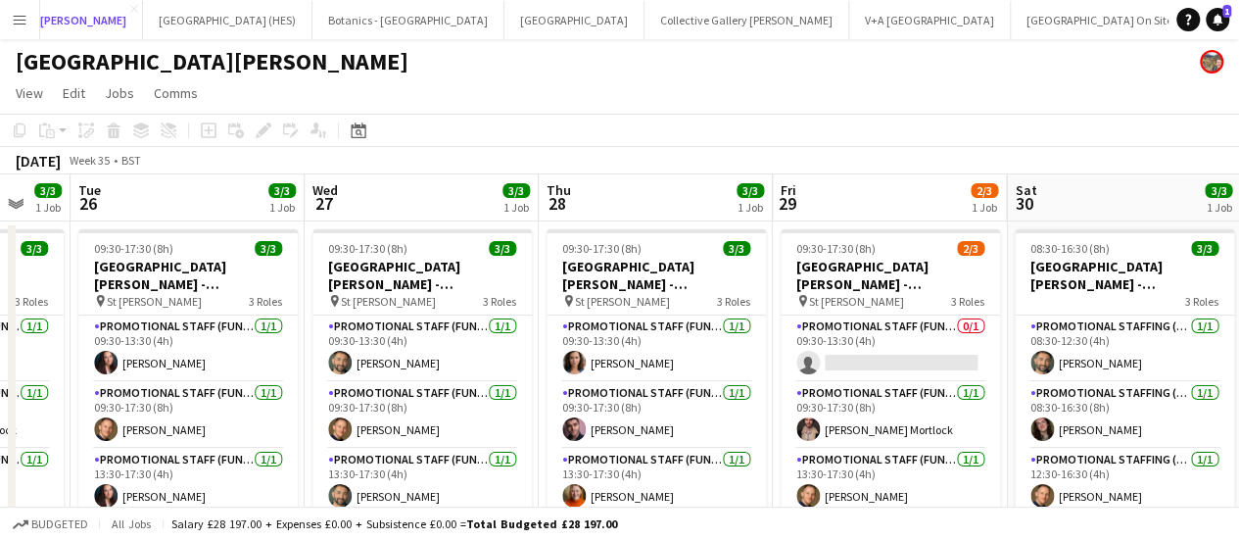
scroll to position [0, 866]
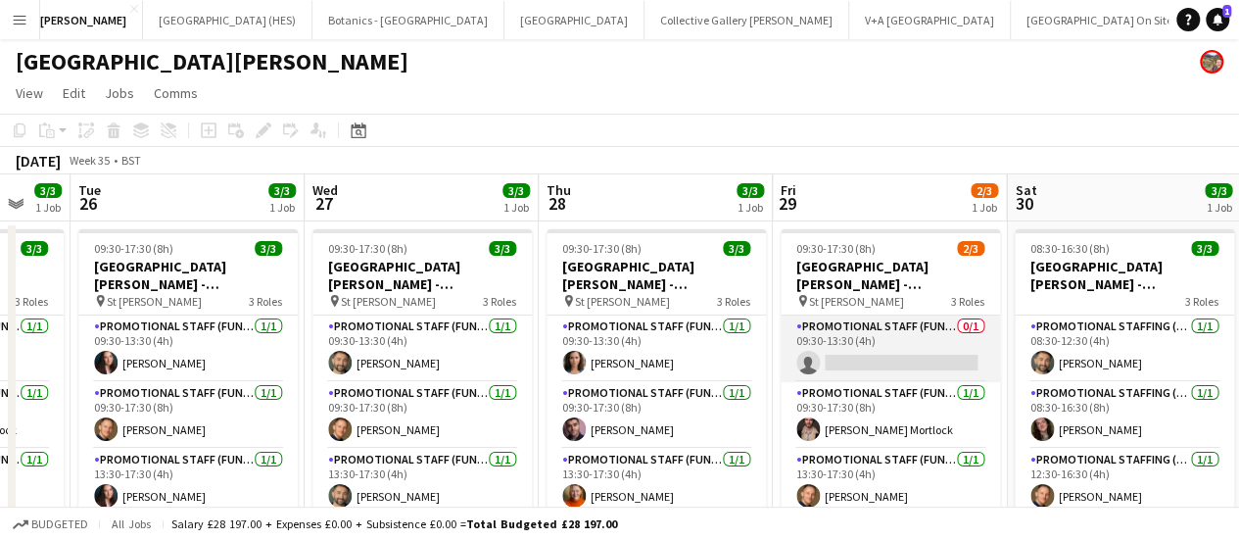
click at [862, 349] on app-card-role "Promotional Staff (Fundraiser) 0/1 09:30-13:30 (4h) single-neutral-actions" at bounding box center [890, 348] width 219 height 67
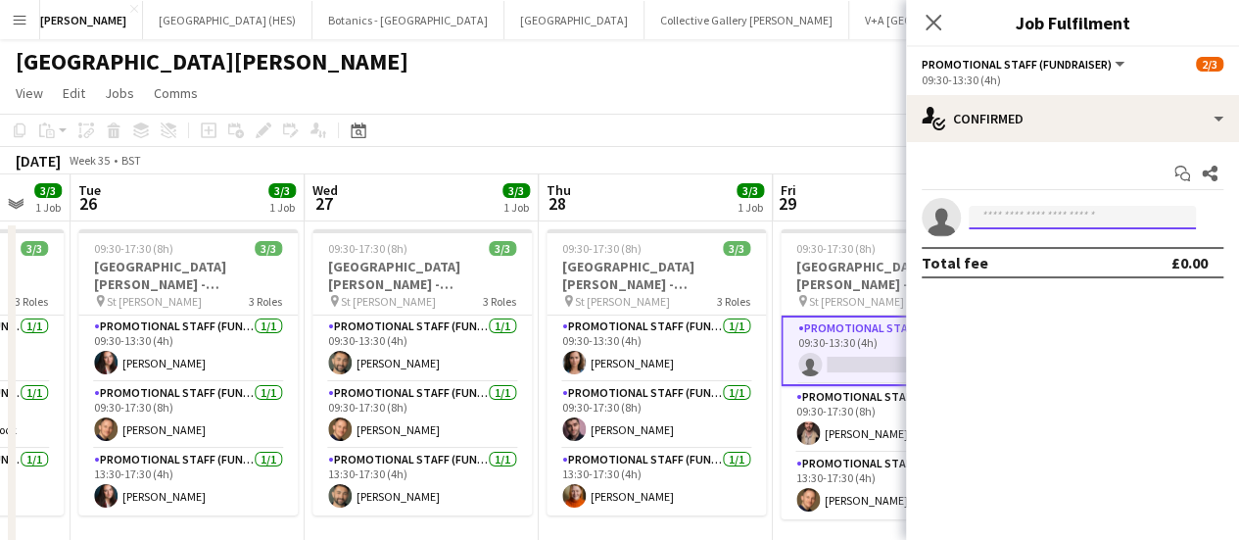
click at [1009, 218] on input at bounding box center [1082, 218] width 227 height 24
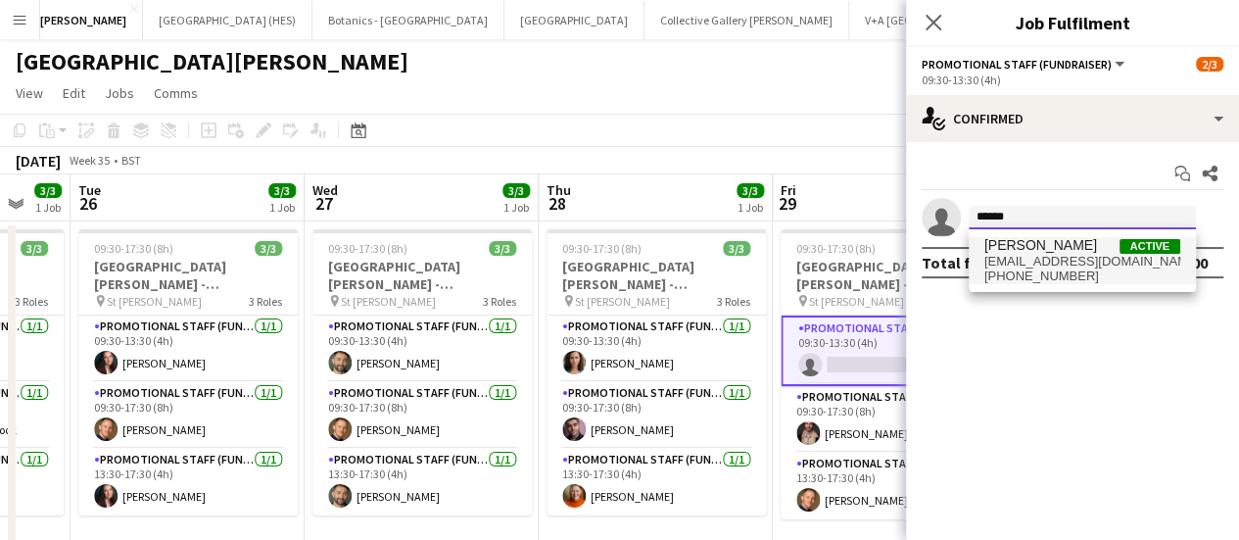
type input "******"
click at [1037, 262] on span "chelseagrace@myself.com" at bounding box center [1082, 262] width 196 height 16
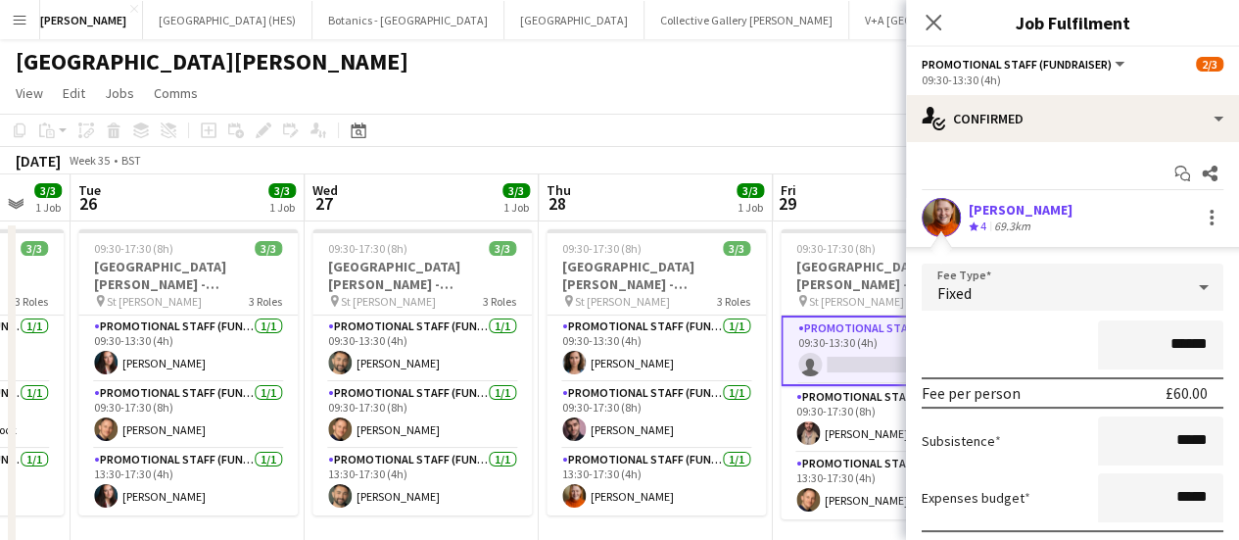
scroll to position [141, 0]
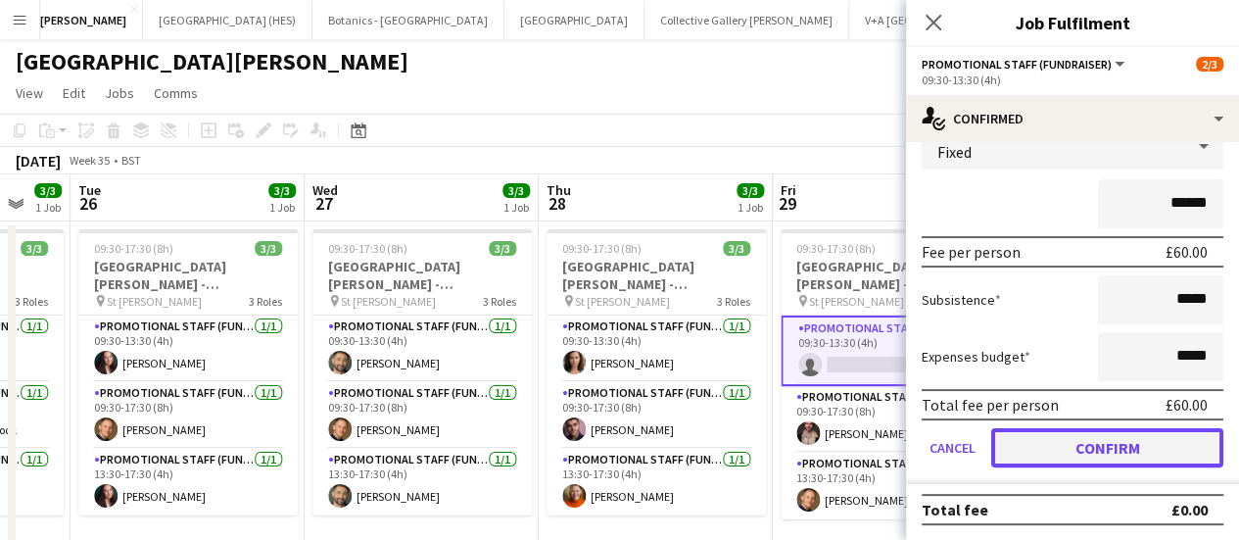
click at [1070, 449] on button "Confirm" at bounding box center [1107, 447] width 232 height 39
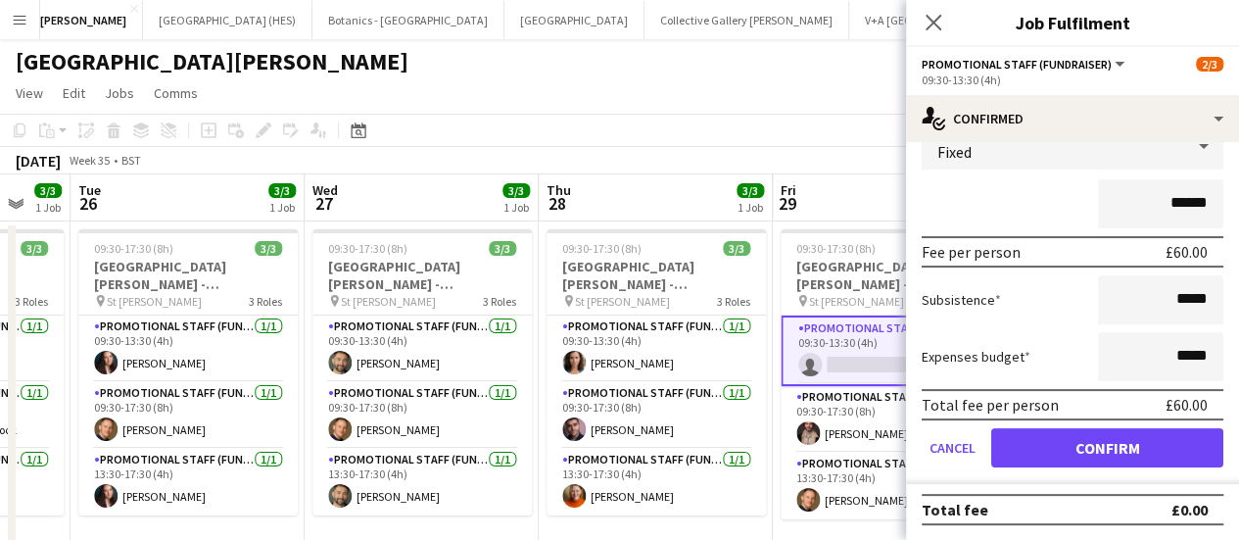
scroll to position [0, 0]
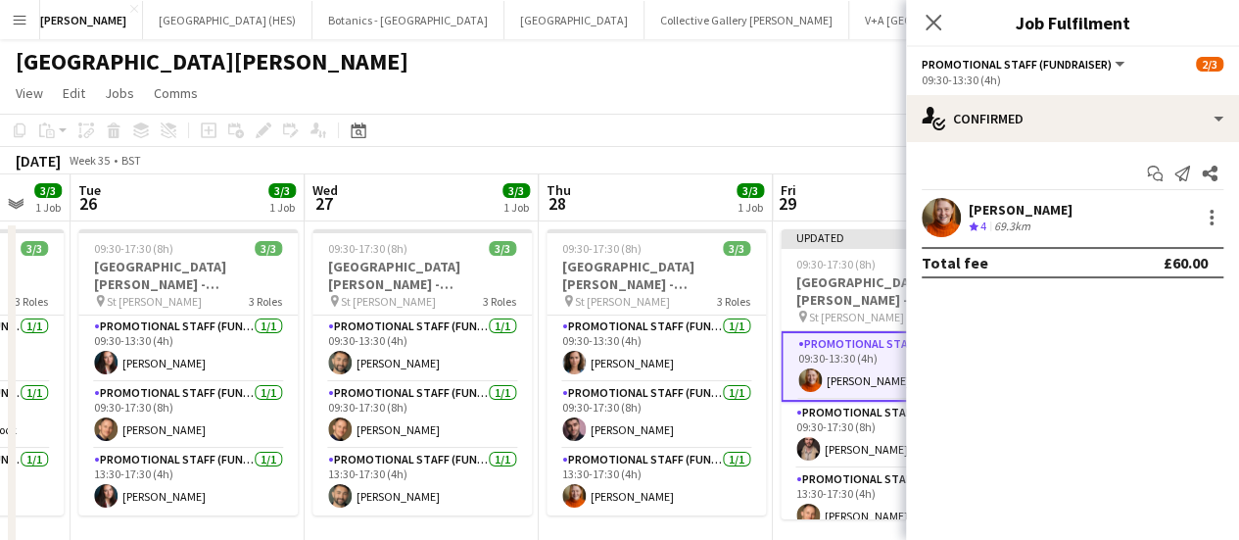
click at [737, 142] on app-toolbar "Copy Paste Paste Ctrl+V Paste with crew Ctrl+Shift+V Paste linked Job [GEOGRAPH…" at bounding box center [619, 130] width 1239 height 33
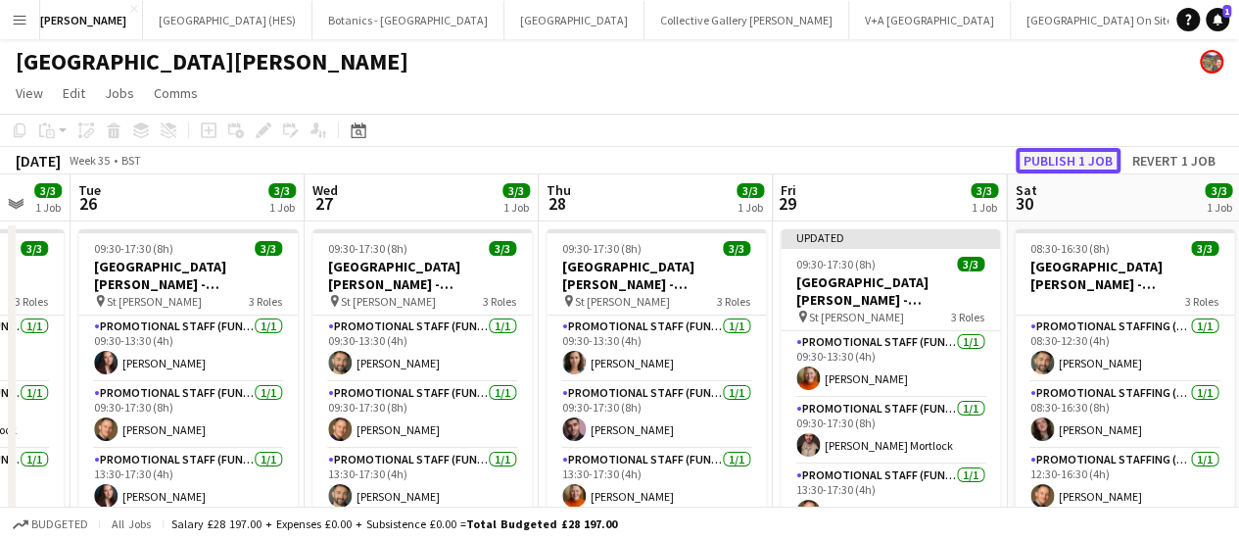
click at [1084, 158] on button "Publish 1 job" at bounding box center [1068, 160] width 105 height 25
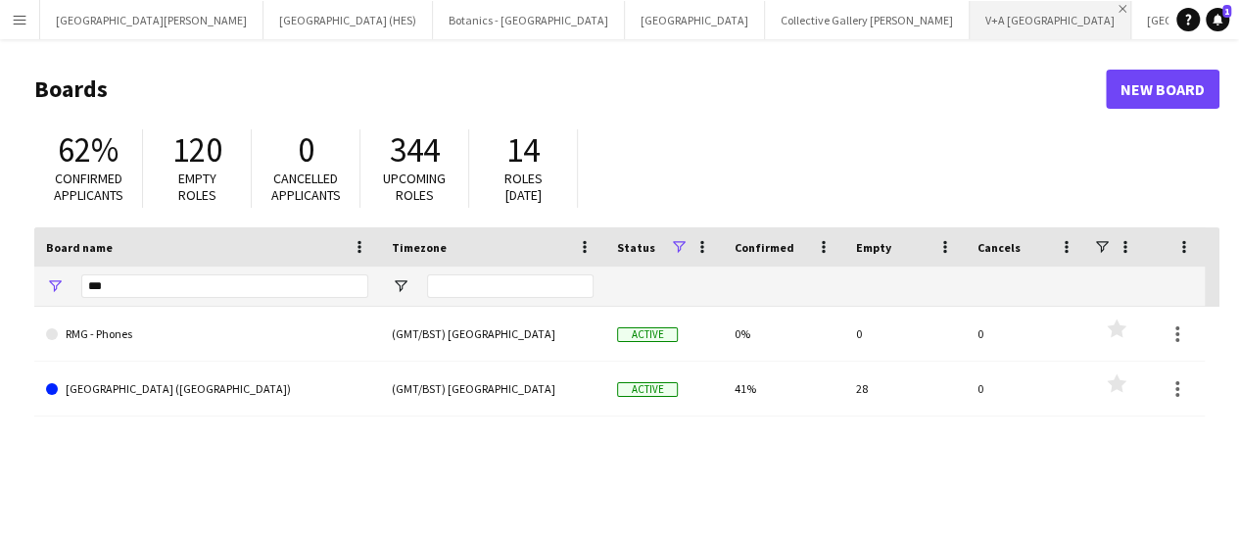
click at [1119, 7] on app-icon "Close" at bounding box center [1123, 9] width 8 height 8
click at [1135, 5] on app-icon "Close" at bounding box center [1139, 9] width 8 height 8
click at [1215, 10] on app-icon "Close" at bounding box center [1219, 9] width 8 height 8
click at [974, 24] on button "Add" at bounding box center [982, 20] width 16 height 16
click at [156, 283] on input "***" at bounding box center [224, 286] width 287 height 24
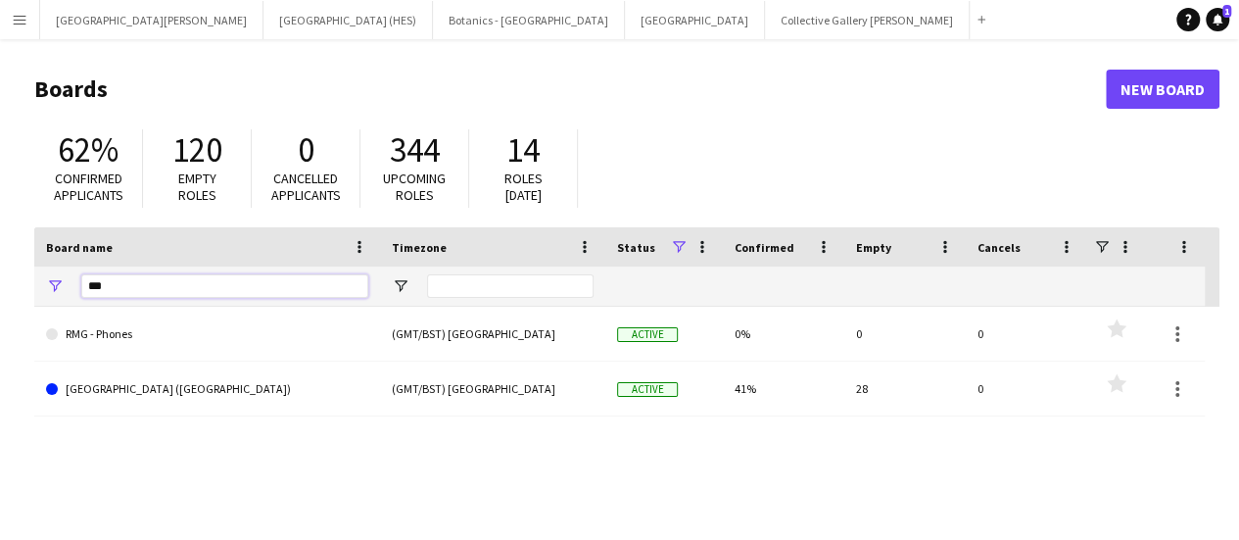
click at [156, 283] on input "***" at bounding box center [224, 286] width 287 height 24
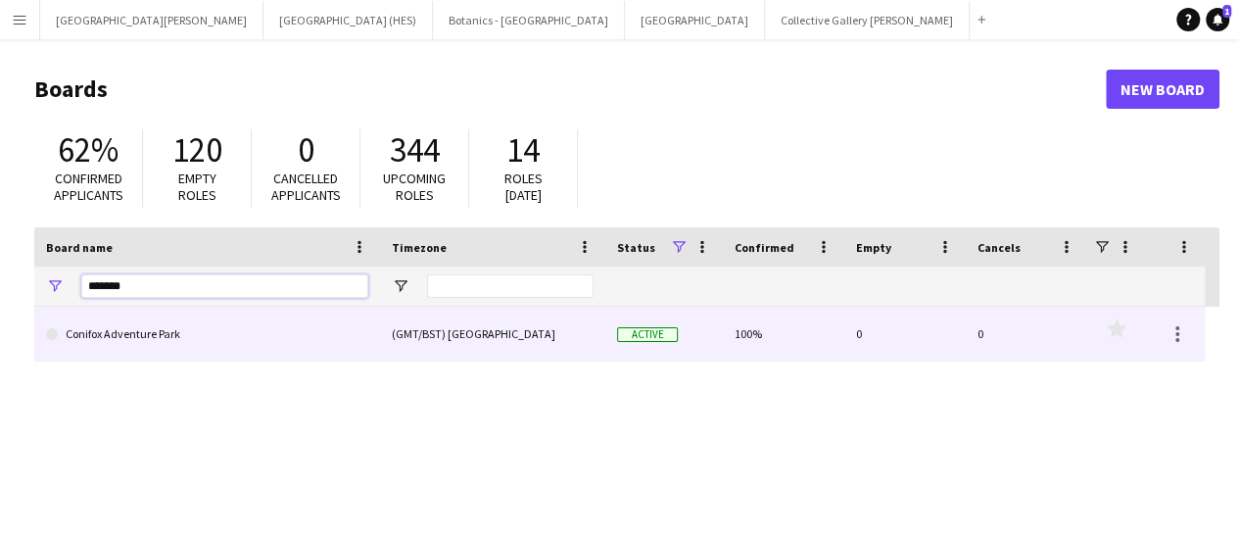
type input "*******"
click at [148, 319] on link "Conifox Adventure Park" at bounding box center [207, 334] width 322 height 55
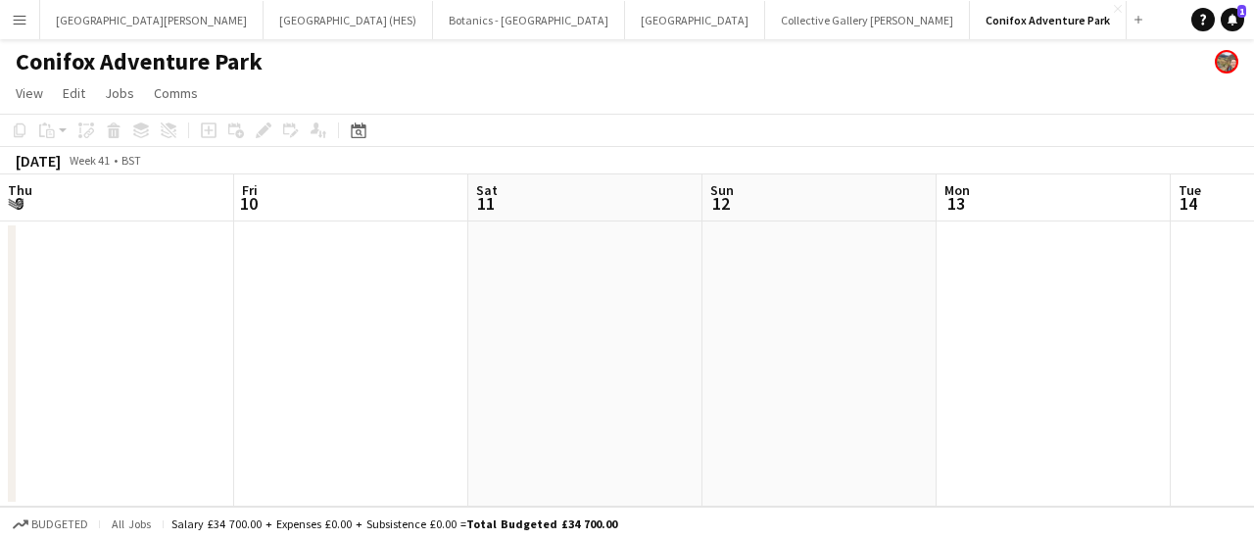
scroll to position [0, 448]
click at [612, 305] on app-date-cell at bounding box center [606, 363] width 234 height 285
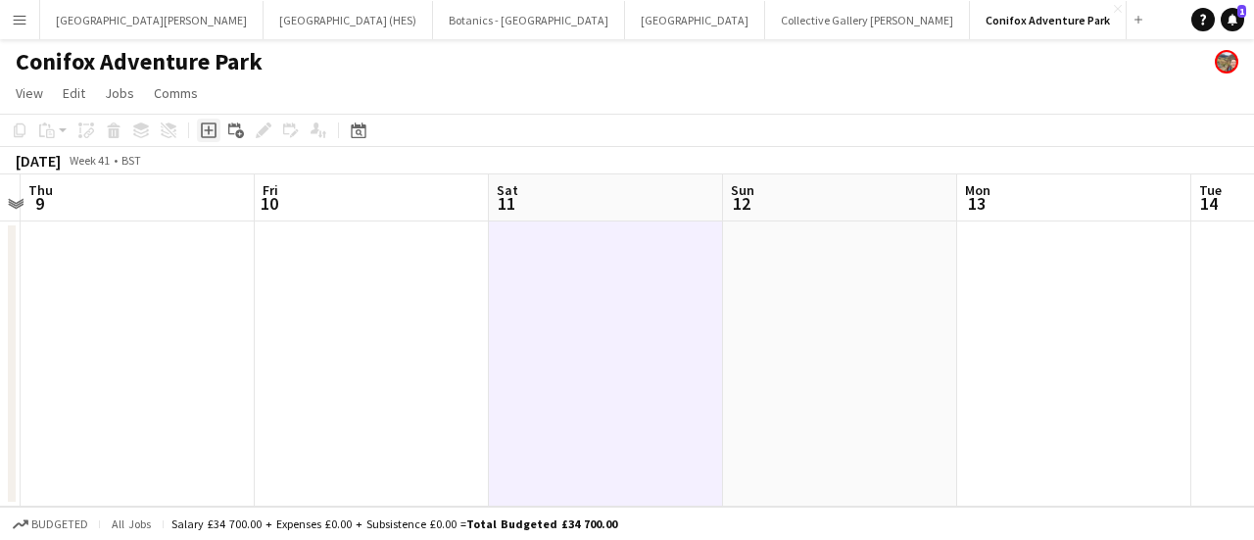
click at [214, 131] on icon "Add job" at bounding box center [209, 130] width 16 height 16
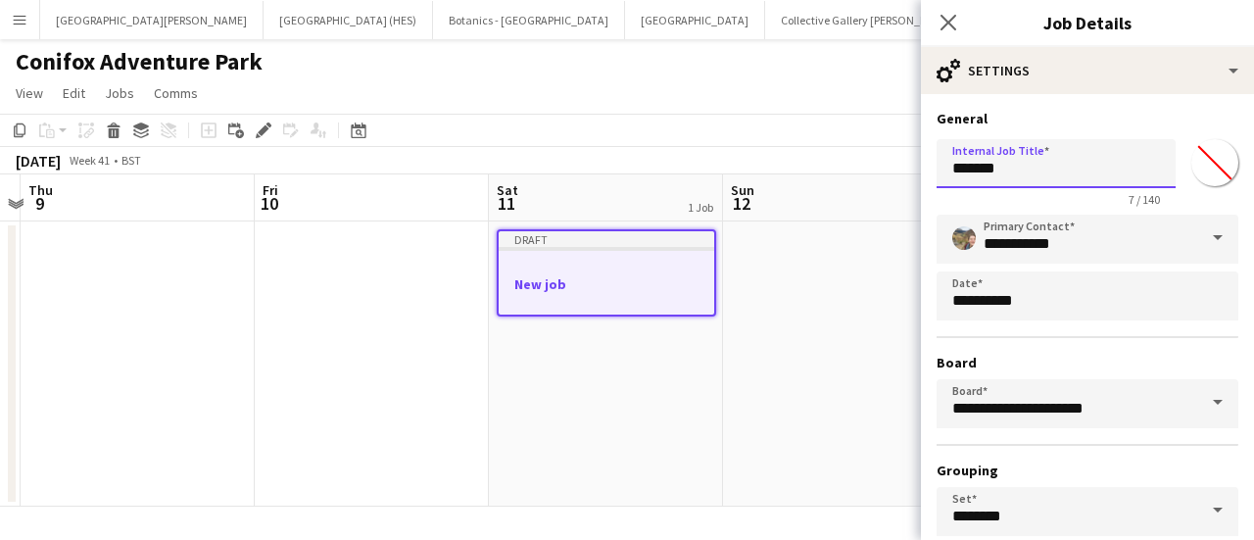
click at [1019, 176] on input "*******" at bounding box center [1055, 163] width 239 height 49
type input "**********"
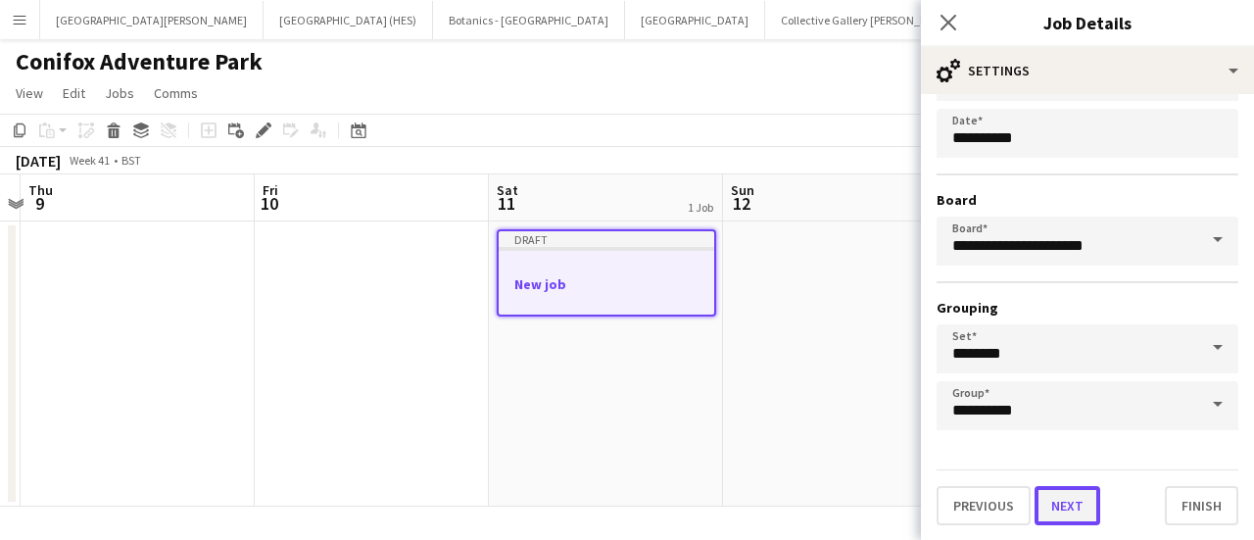
click at [1076, 508] on button "Next" at bounding box center [1067, 505] width 66 height 39
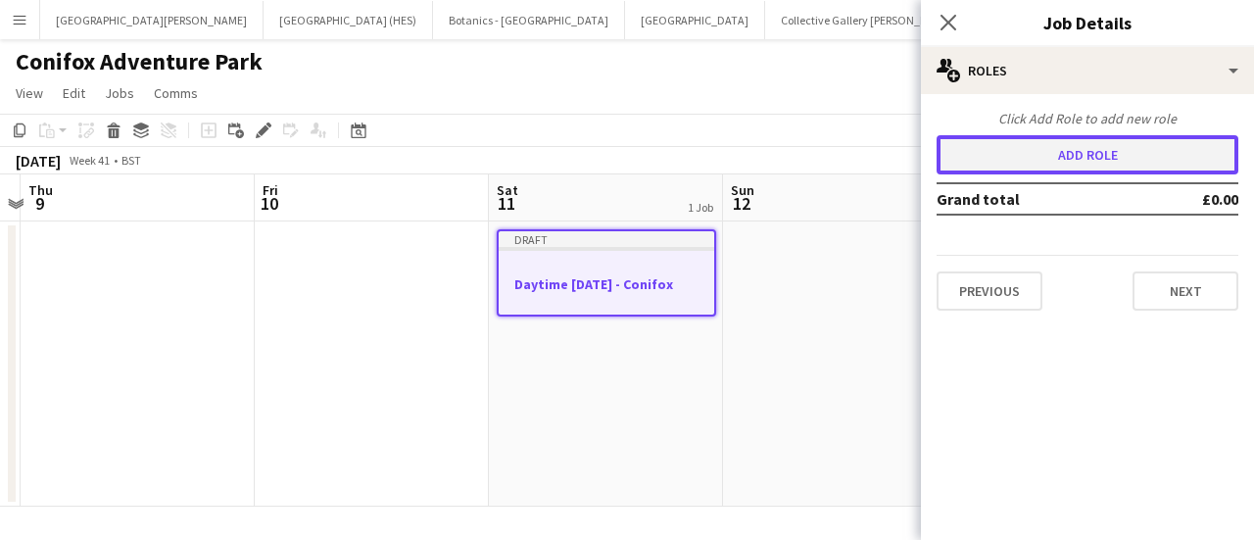
click at [1056, 152] on button "Add role" at bounding box center [1087, 154] width 302 height 39
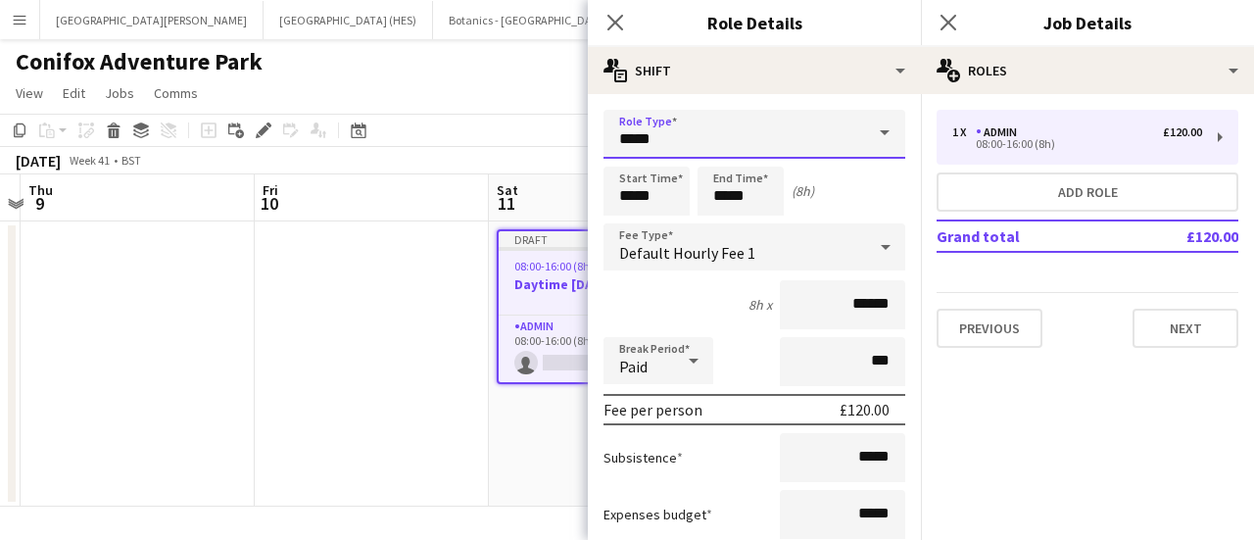
click at [694, 117] on input "*****" at bounding box center [754, 134] width 302 height 49
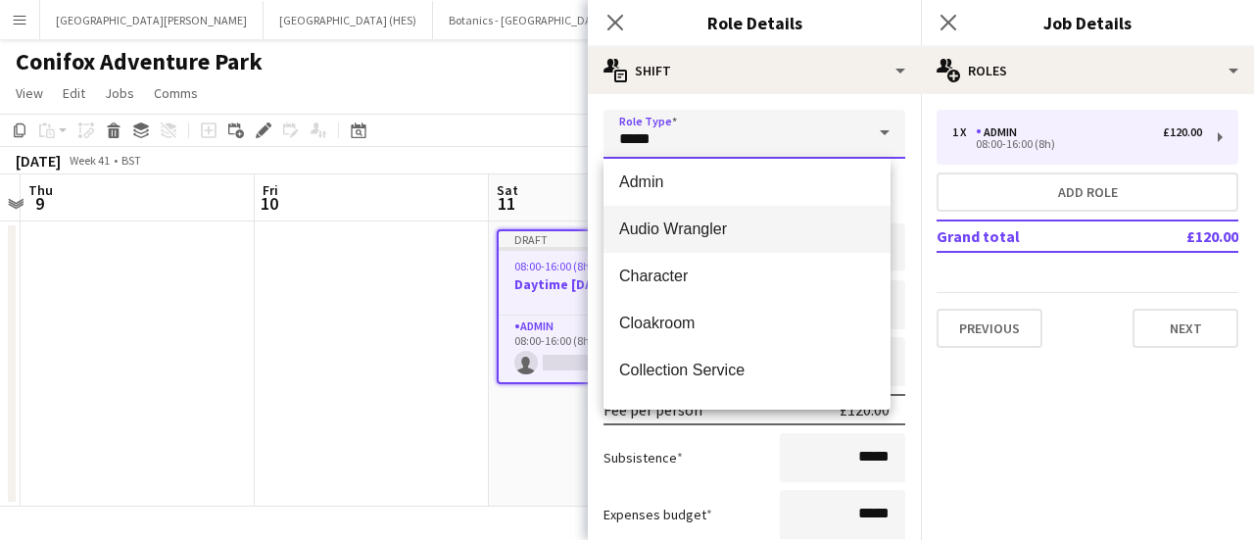
scroll to position [16, 0]
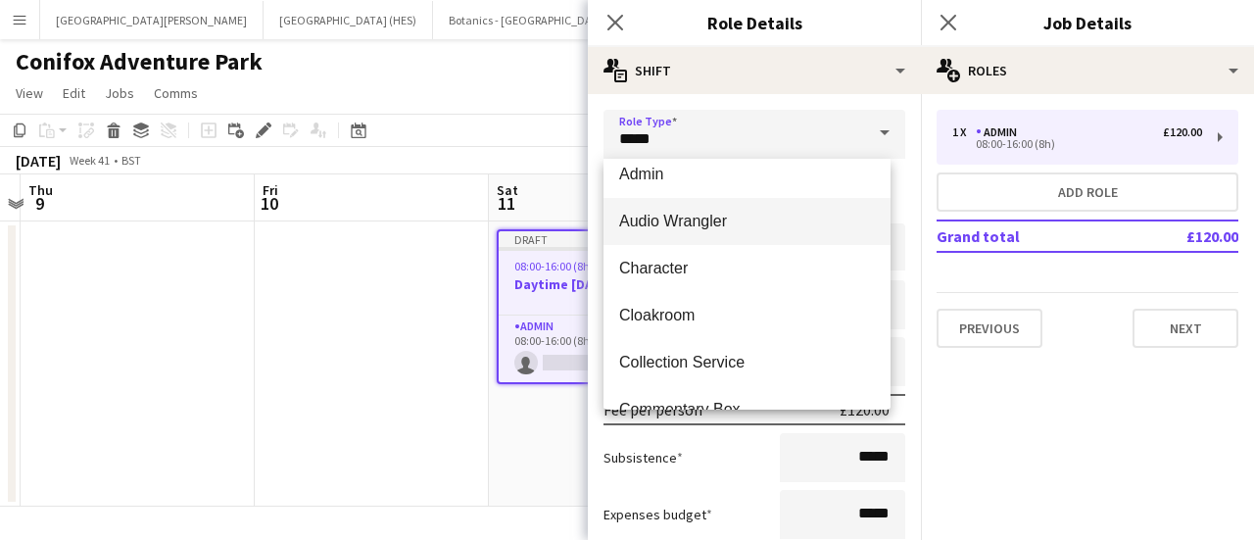
click at [697, 256] on mat-option "Character" at bounding box center [746, 268] width 287 height 47
type input "*********"
type input "*******"
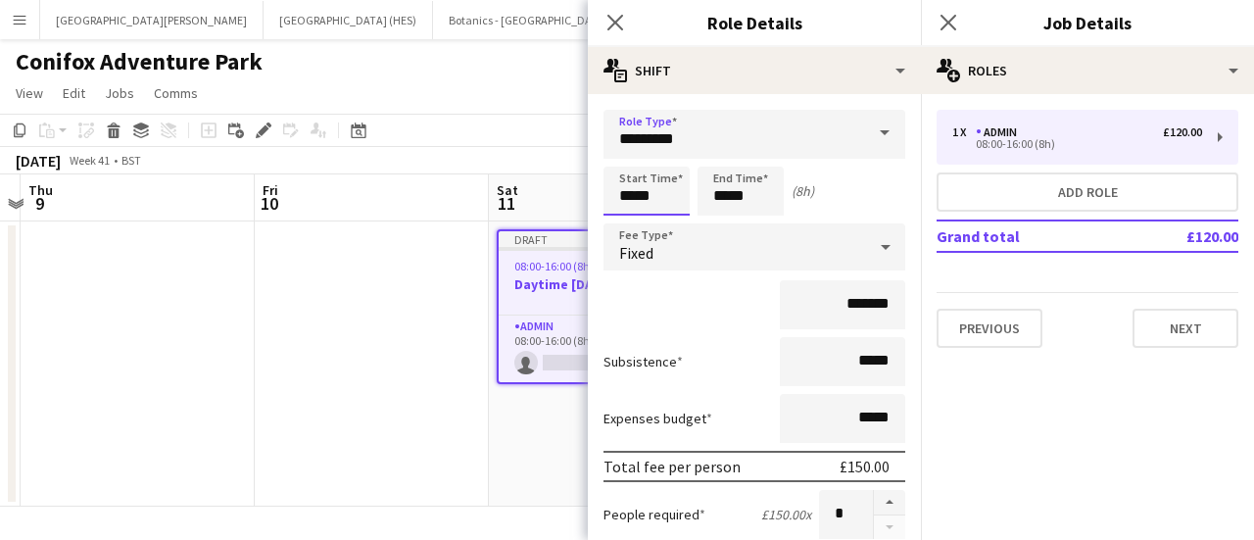
click at [670, 201] on input "*****" at bounding box center [646, 191] width 86 height 49
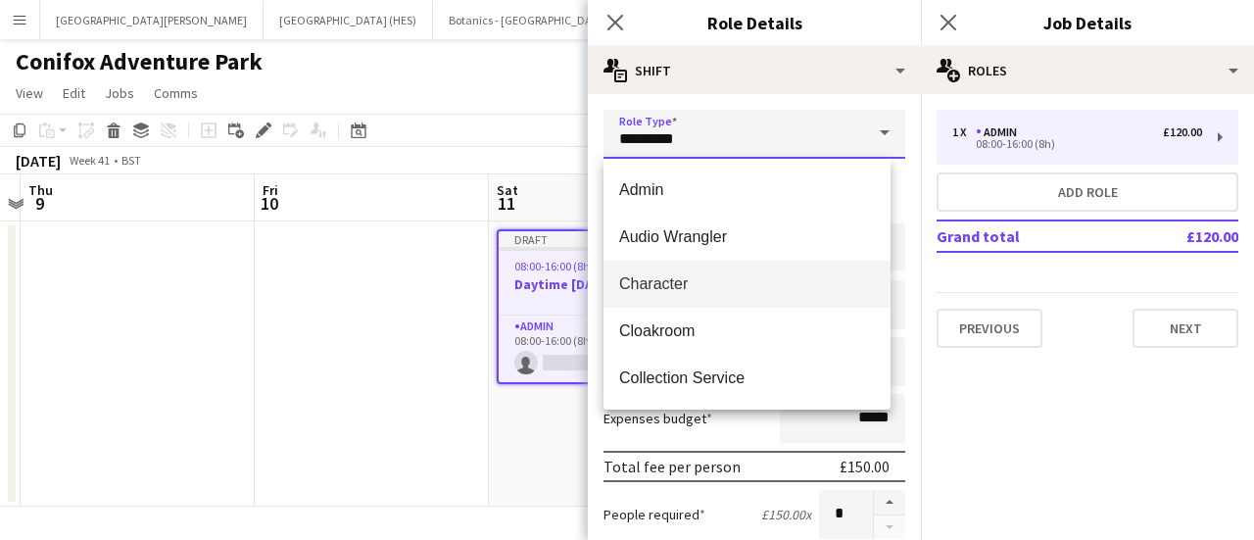
click at [634, 146] on input "*********" at bounding box center [754, 134] width 302 height 49
click at [672, 130] on input "*********" at bounding box center [754, 134] width 302 height 49
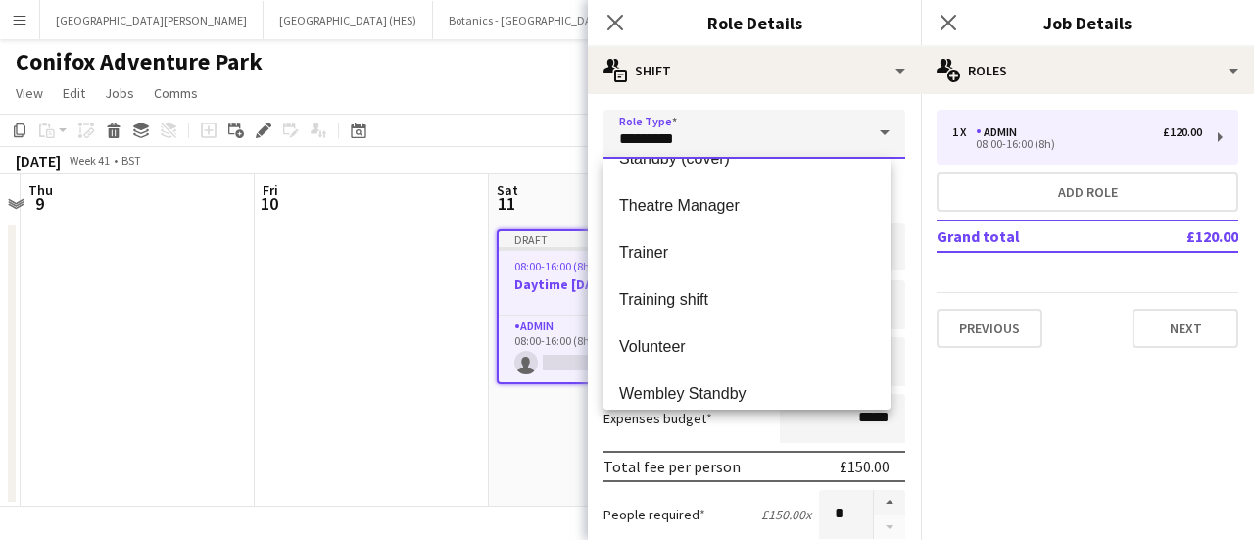
scroll to position [1505, 0]
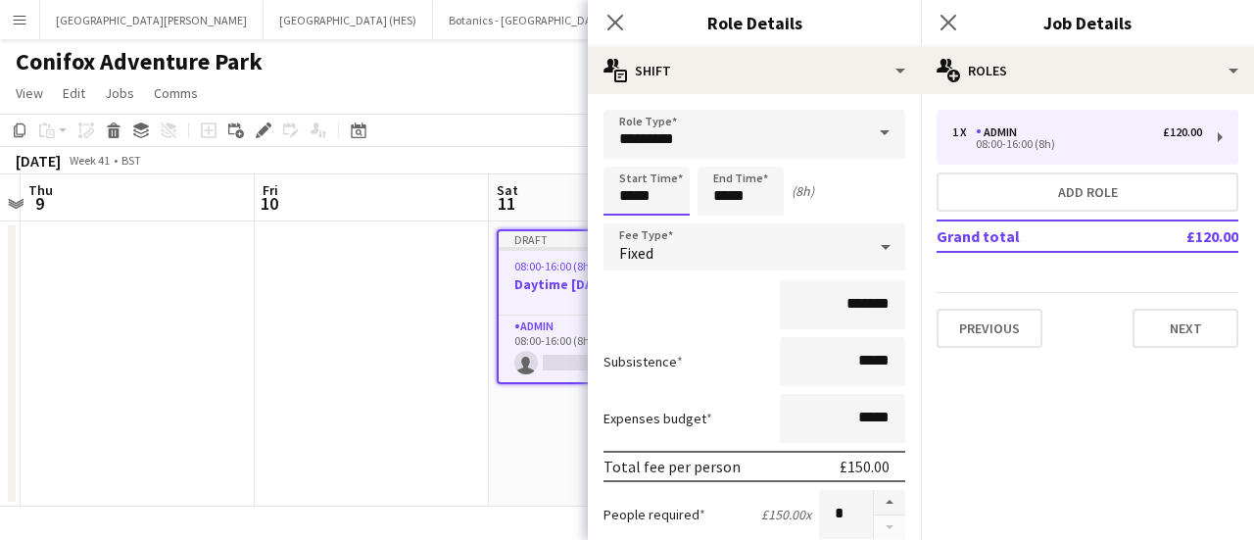
click at [624, 189] on input "*****" at bounding box center [646, 191] width 86 height 49
click at [627, 150] on div at bounding box center [626, 157] width 39 height 20
drag, startPoint x: 627, startPoint y: 222, endPoint x: 663, endPoint y: 156, distance: 75.8
click at [663, 188] on app-time-picker "*****" at bounding box center [646, 195] width 86 height 15
click at [663, 156] on div at bounding box center [666, 157] width 39 height 20
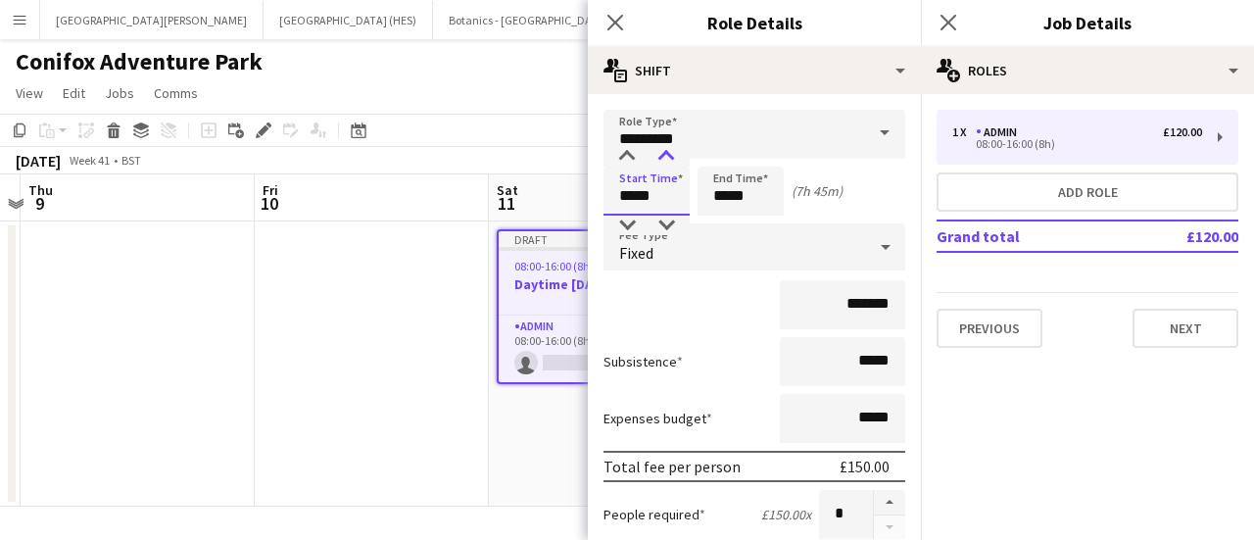
type input "*****"
click at [663, 156] on div at bounding box center [666, 157] width 39 height 20
click at [733, 198] on input "*****" at bounding box center [740, 191] width 86 height 49
click at [681, 246] on div "Fixed" at bounding box center [734, 246] width 263 height 47
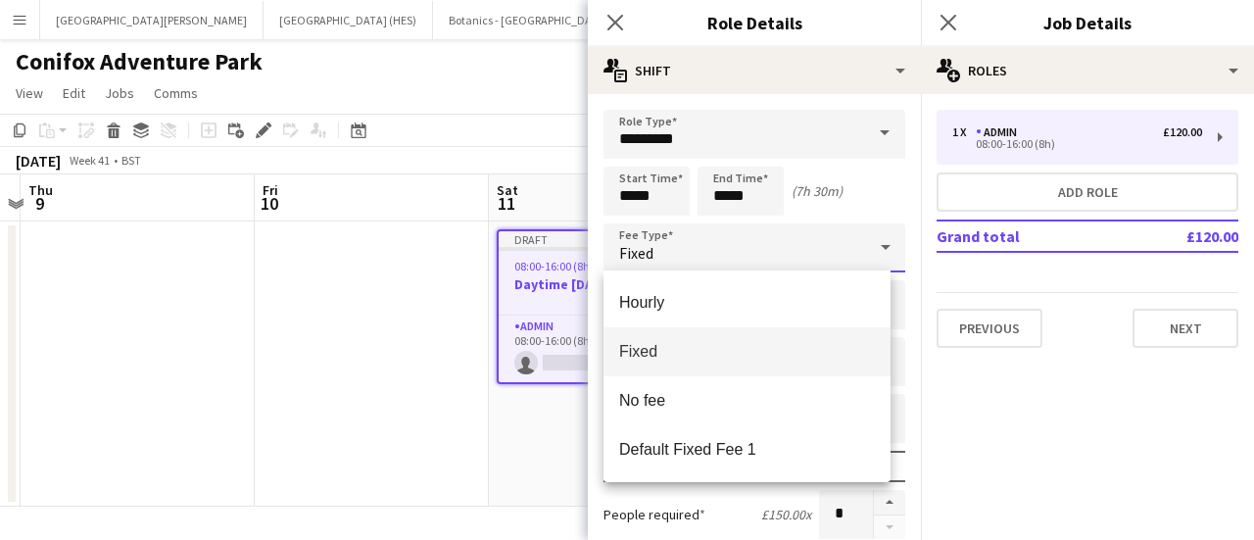
click at [839, 205] on div at bounding box center [627, 270] width 1254 height 540
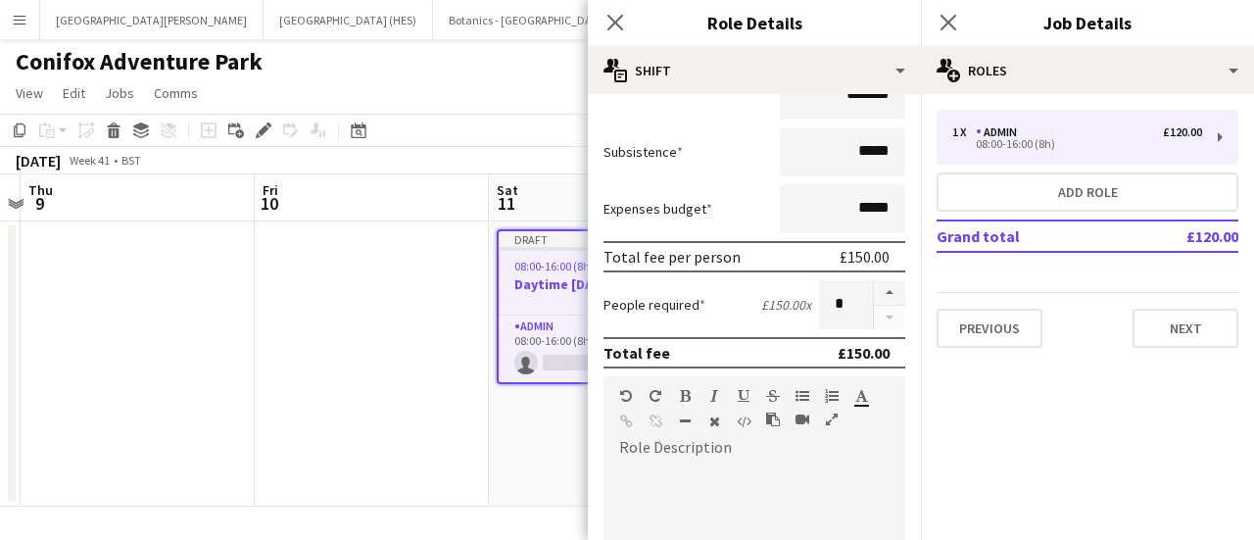
scroll to position [212, 0]
click at [876, 295] on button "button" at bounding box center [889, 290] width 31 height 25
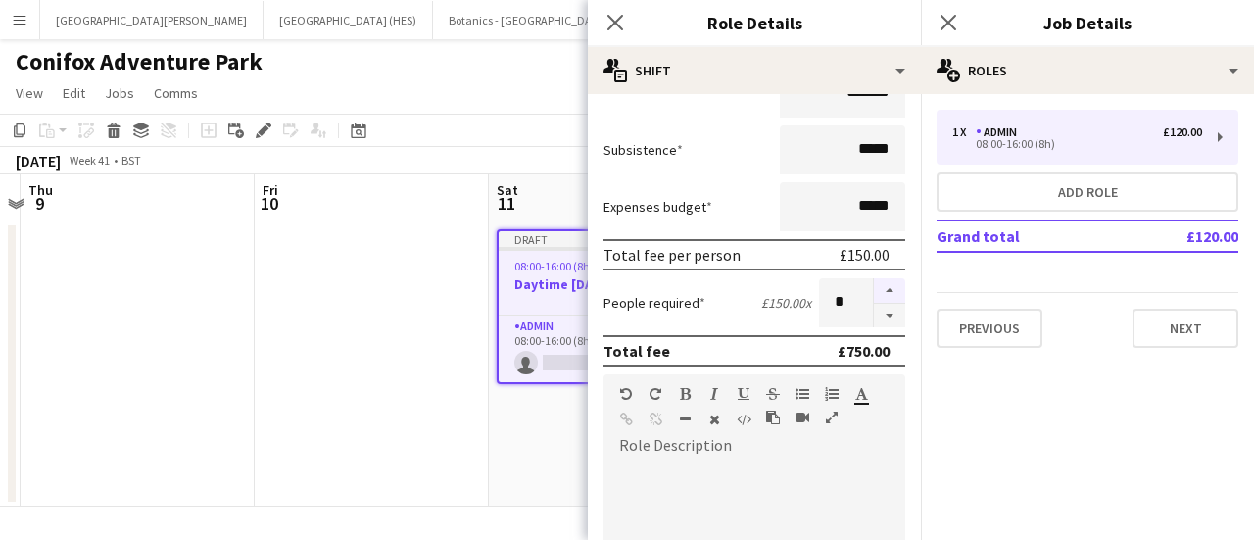
click at [876, 295] on button "button" at bounding box center [889, 290] width 31 height 25
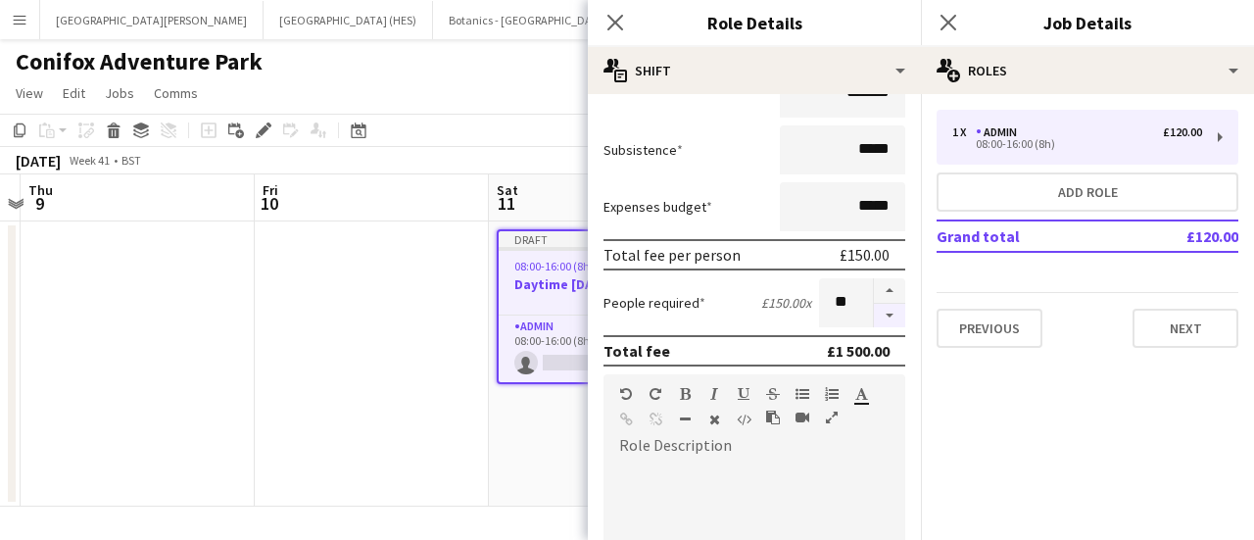
click at [876, 322] on button "button" at bounding box center [889, 316] width 31 height 24
type input "*"
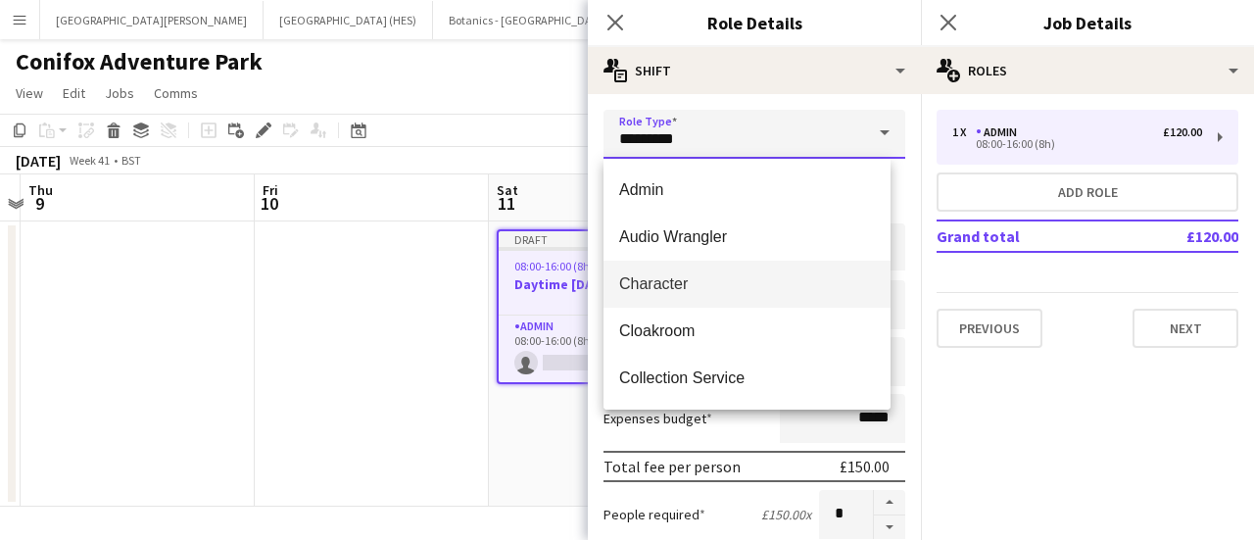
click at [708, 133] on input "*********" at bounding box center [754, 134] width 302 height 49
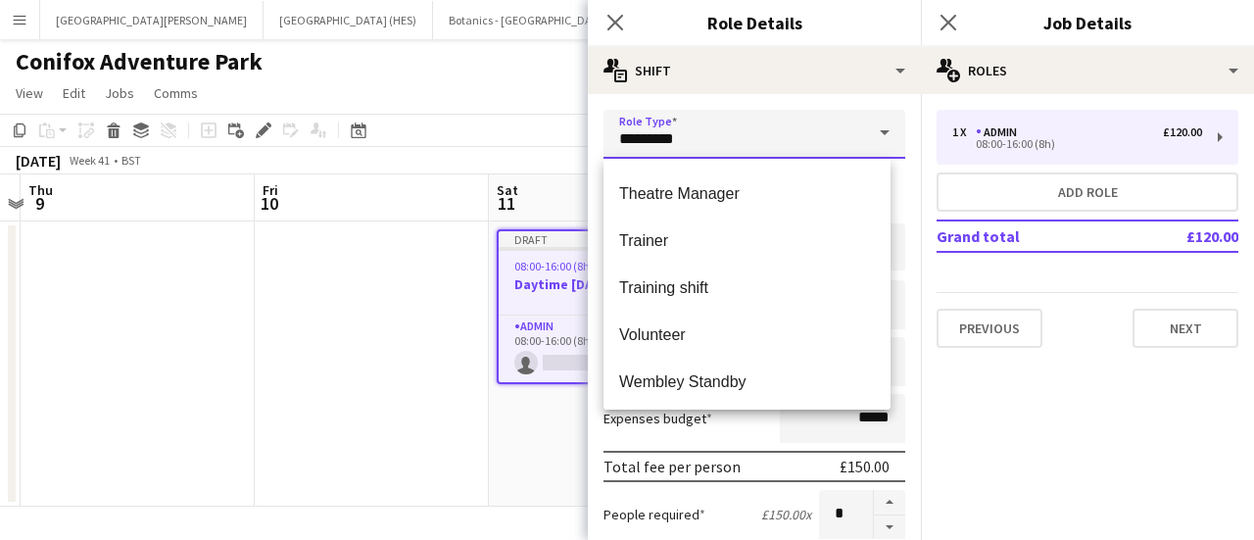
scroll to position [1505, 0]
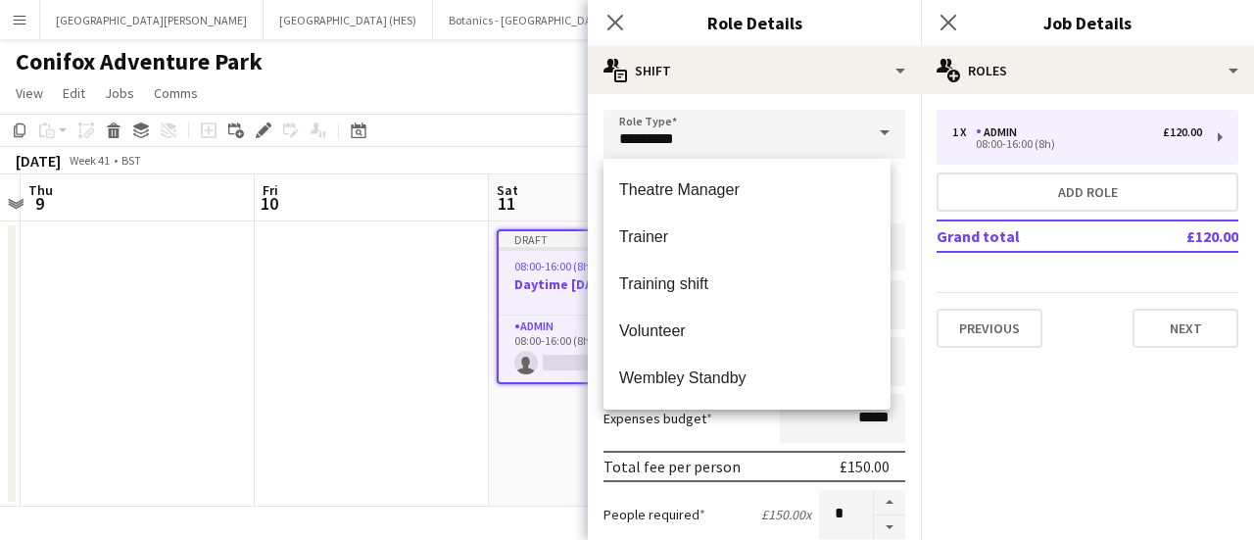
click at [529, 88] on app-page-menu "View Day view expanded Day view collapsed Month view Date picker Jump to [DATE]…" at bounding box center [627, 94] width 1254 height 37
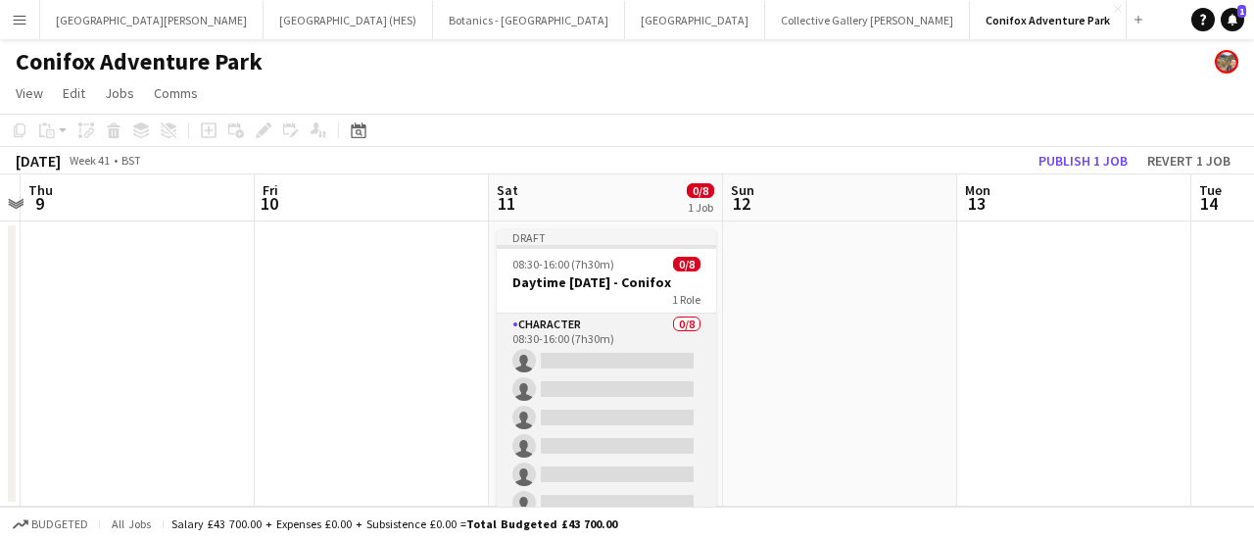
click at [560, 356] on app-card-role "Character 0/8 08:30-16:00 (7h30m) single-neutral-actions single-neutral-actions…" at bounding box center [606, 445] width 219 height 265
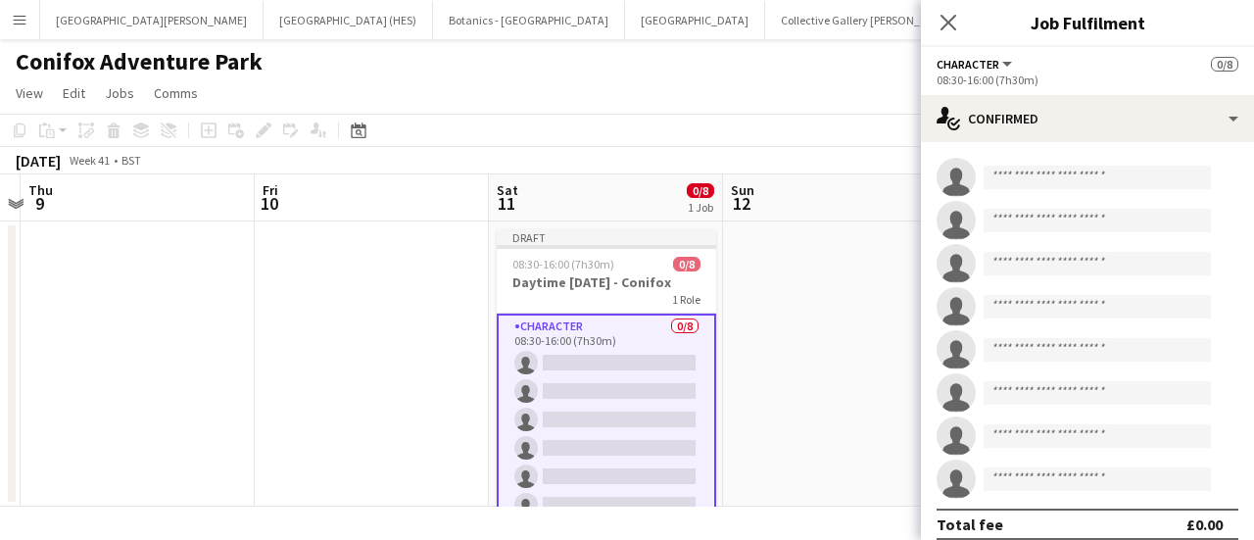
click at [585, 138] on app-toolbar "Copy Paste Paste Ctrl+V Paste with crew Ctrl+Shift+V Paste linked Job [GEOGRAPH…" at bounding box center [627, 130] width 1254 height 33
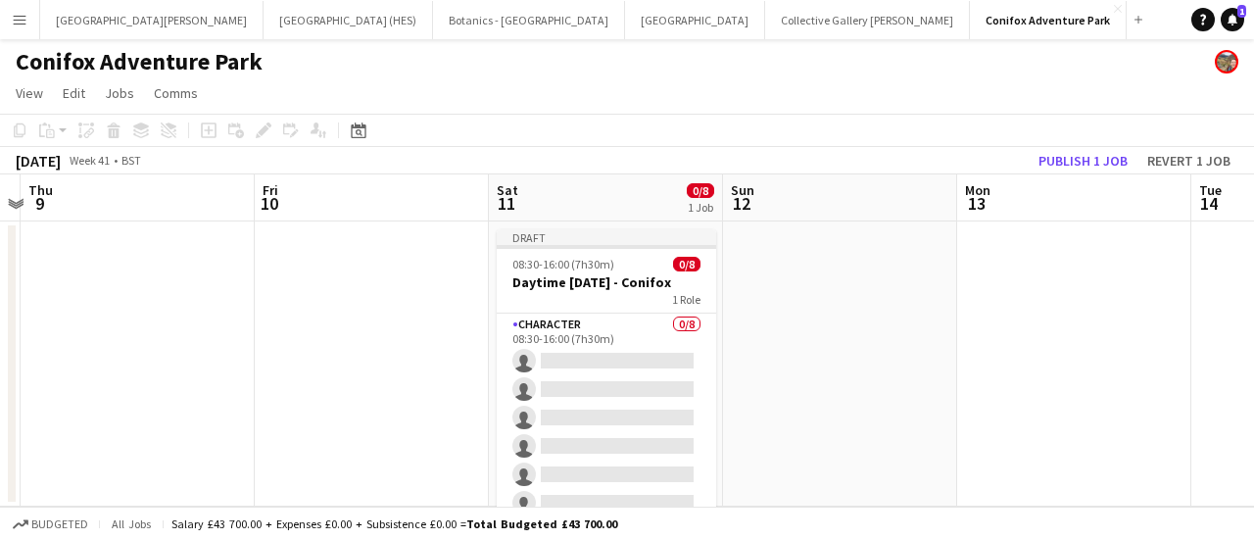
click at [584, 209] on app-board-header-date "Sat 11 0/8 1 Job" at bounding box center [606, 197] width 234 height 47
click at [214, 126] on icon "Add job" at bounding box center [209, 130] width 16 height 16
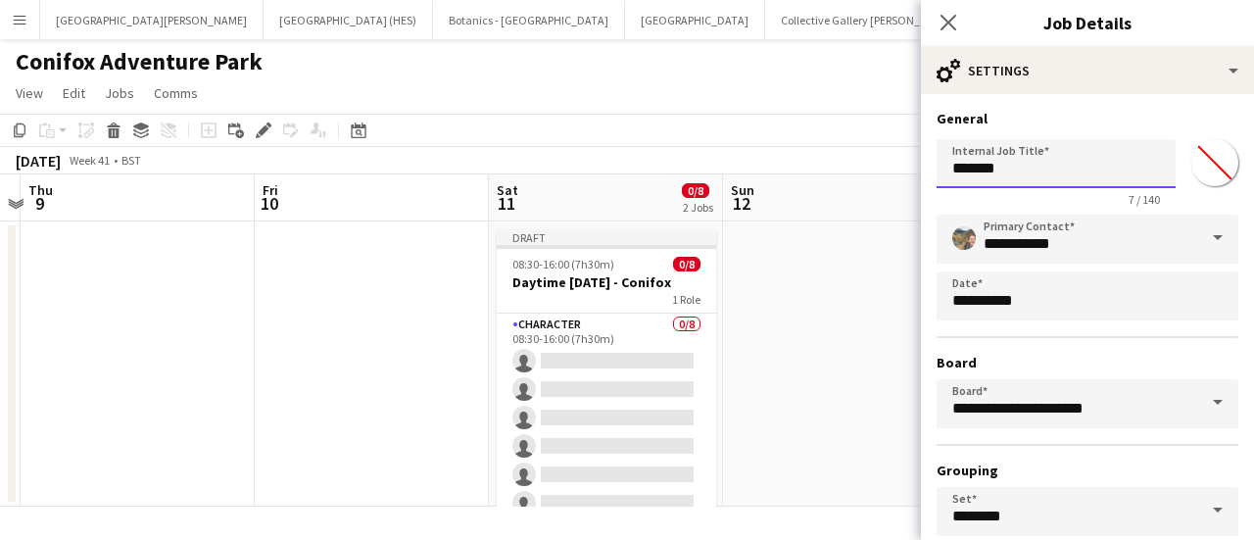
click at [1011, 178] on input "*******" at bounding box center [1055, 163] width 239 height 49
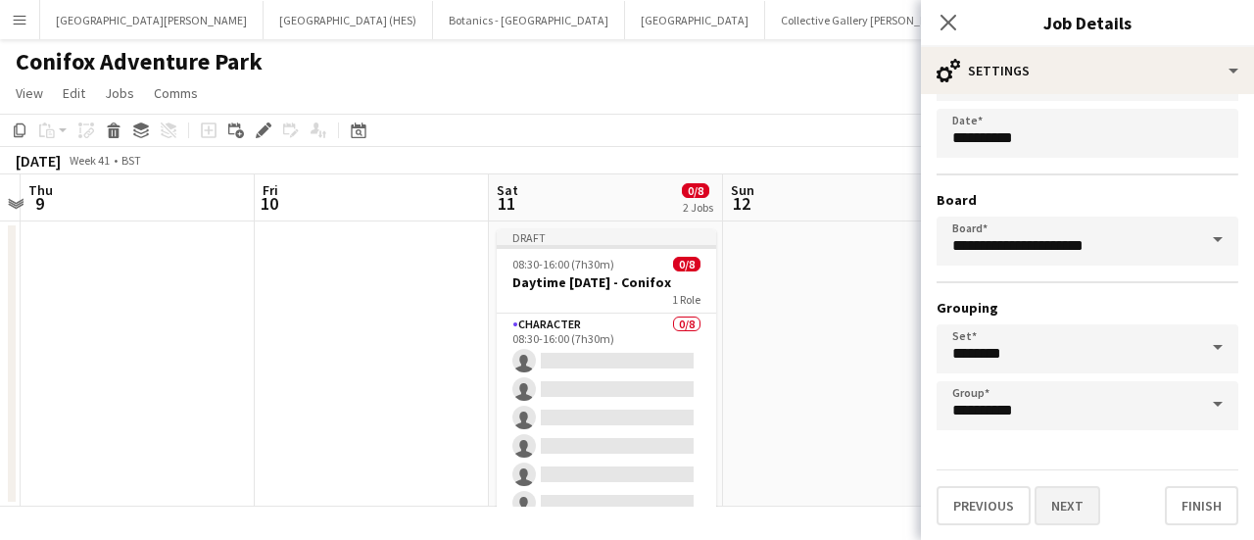
type input "**********"
click at [1072, 523] on button "Next" at bounding box center [1067, 505] width 66 height 39
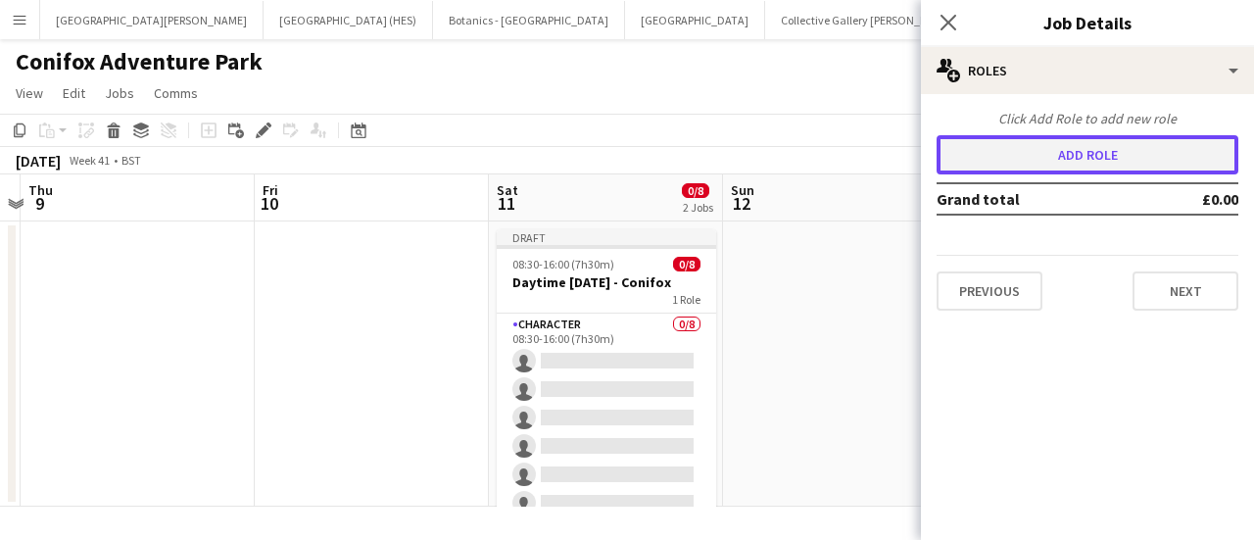
click at [1072, 142] on button "Add role" at bounding box center [1087, 154] width 302 height 39
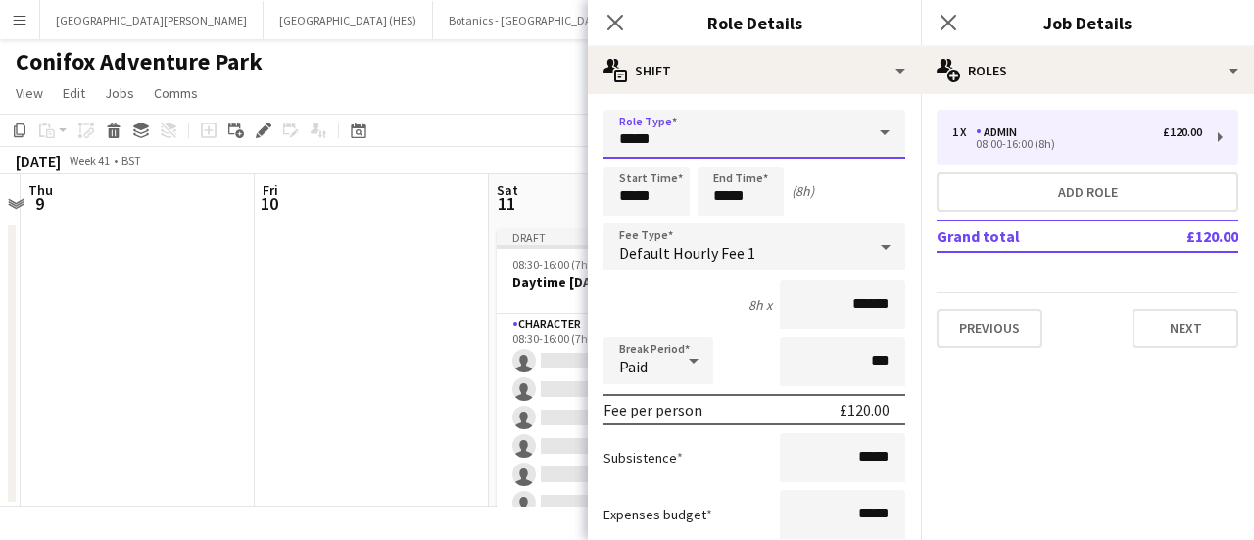
click at [714, 145] on input "*****" at bounding box center [754, 134] width 302 height 49
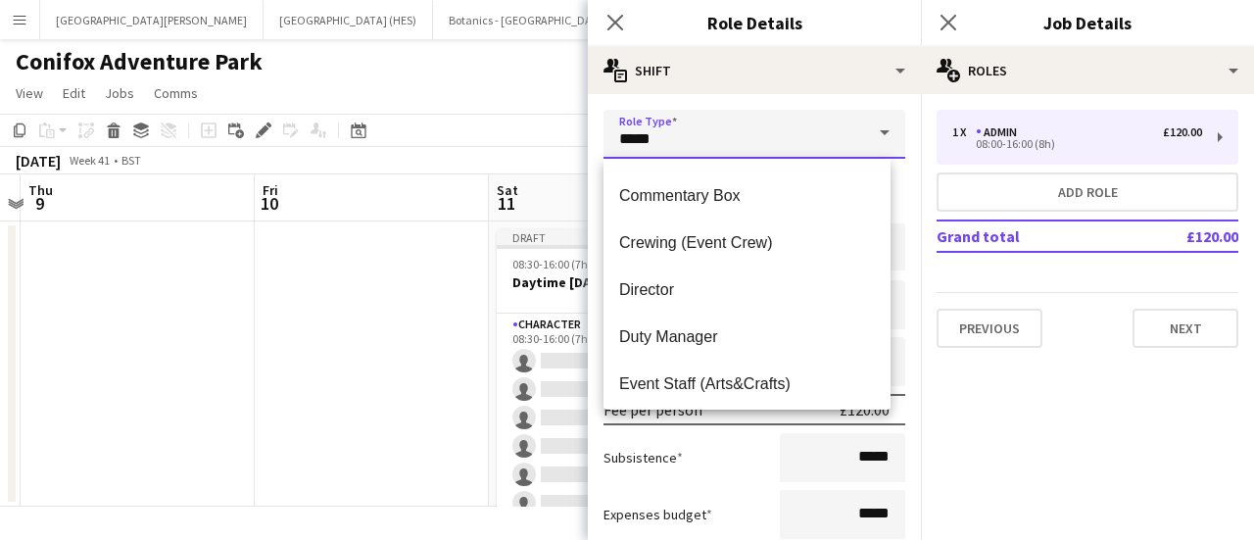
scroll to position [228, 0]
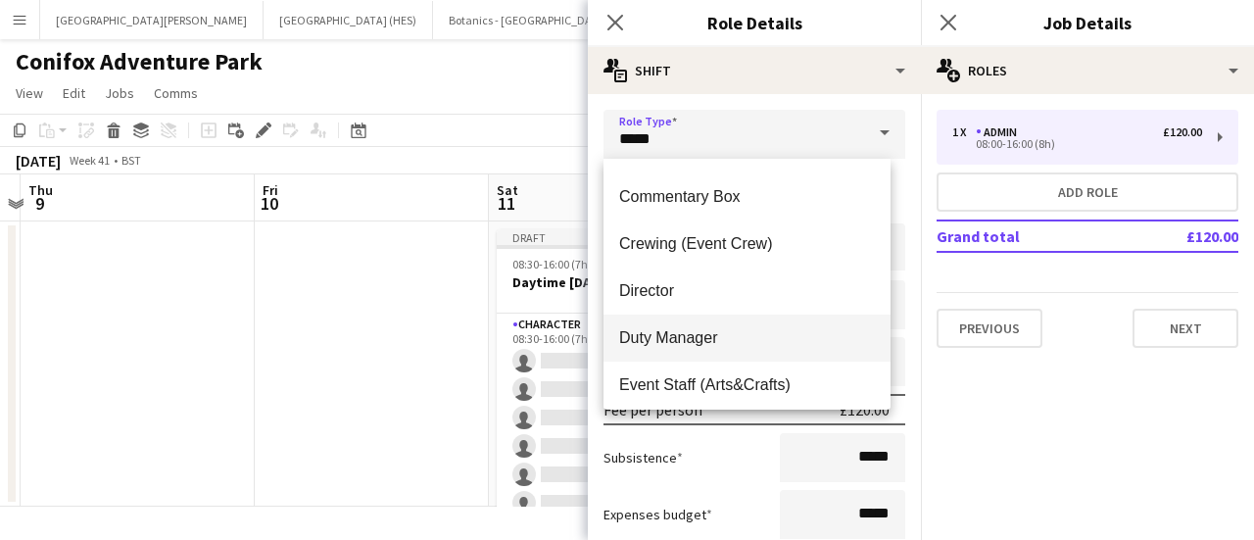
click at [682, 318] on mat-option "Duty Manager" at bounding box center [746, 337] width 287 height 47
type input "**********"
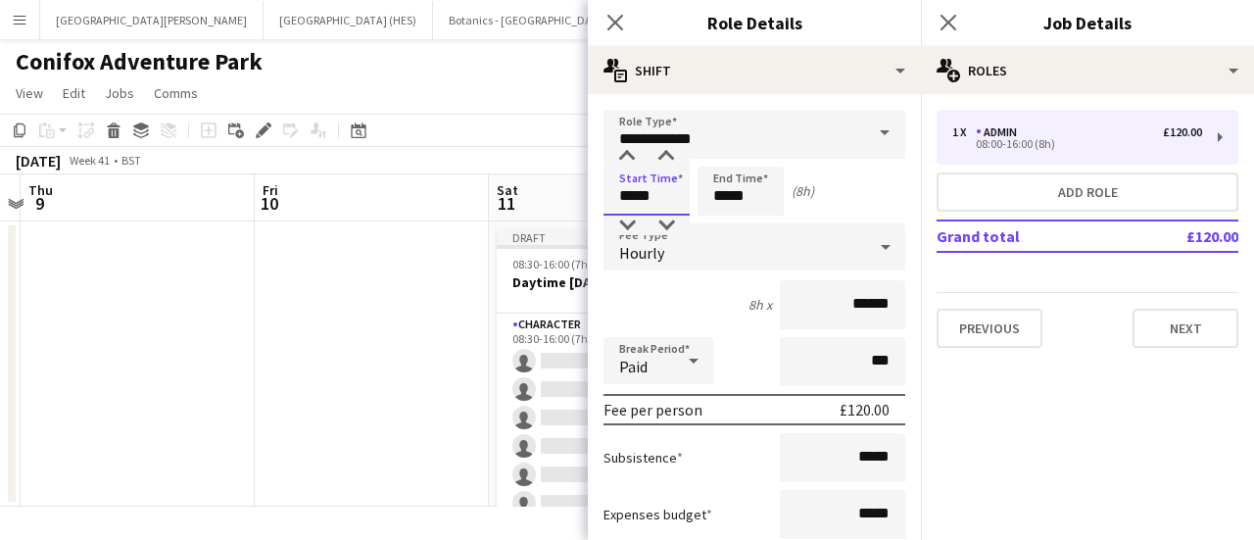
click at [651, 191] on input "*****" at bounding box center [646, 191] width 86 height 49
click at [672, 157] on div at bounding box center [666, 157] width 39 height 20
type input "*****"
click at [672, 157] on div at bounding box center [666, 157] width 39 height 20
click at [706, 196] on input "*****" at bounding box center [740, 191] width 86 height 49
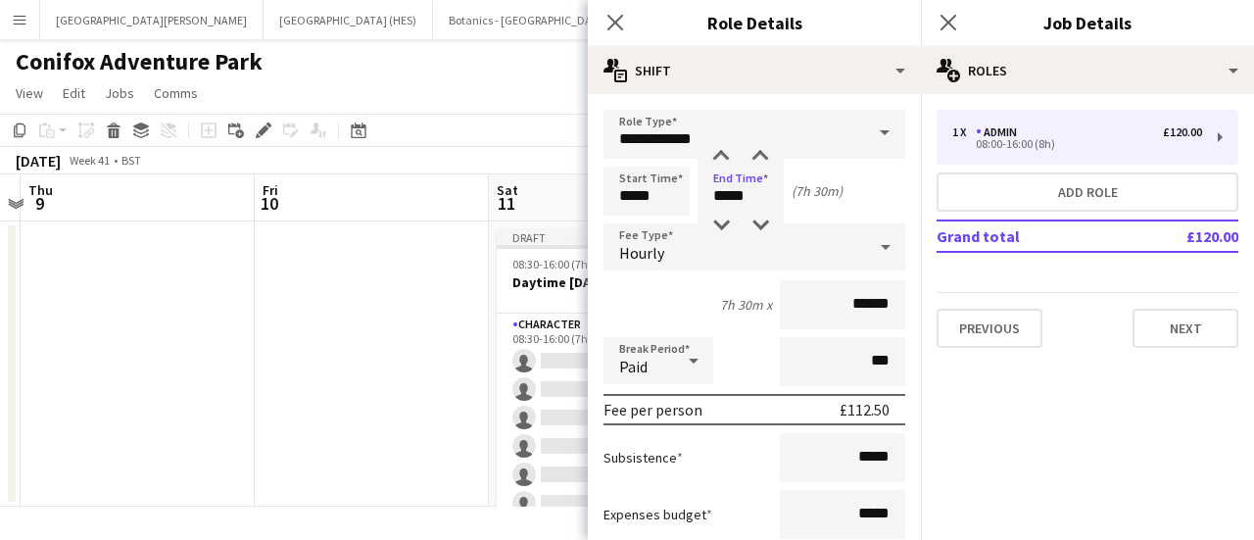
click at [666, 308] on div "7h 30m x ******" at bounding box center [754, 304] width 302 height 49
click at [764, 259] on div "Hourly" at bounding box center [734, 246] width 263 height 47
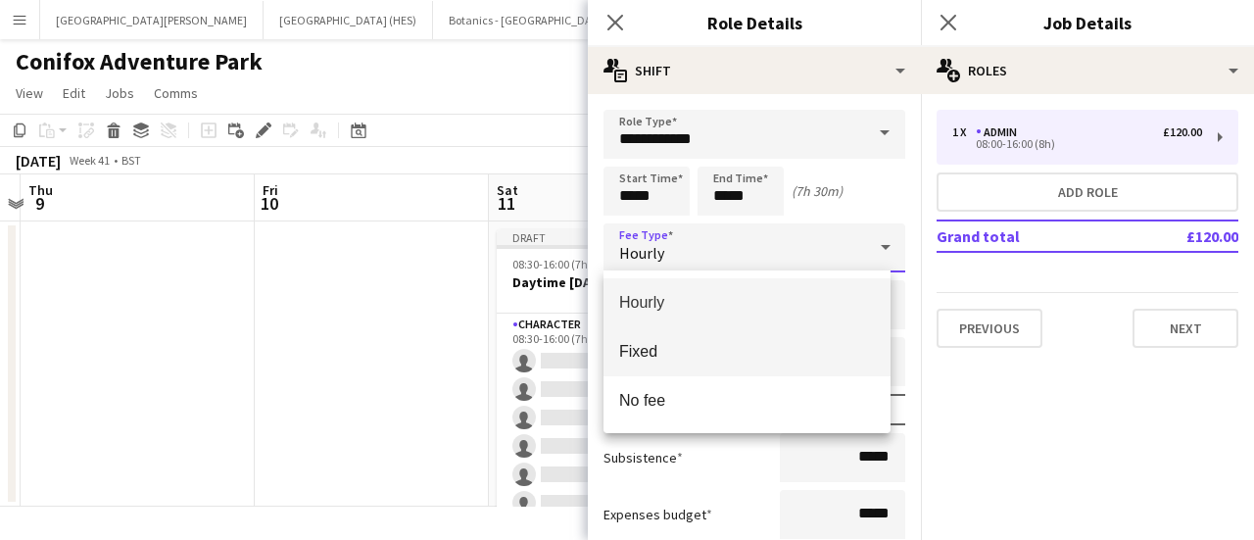
click at [742, 339] on mat-option "Fixed" at bounding box center [746, 351] width 287 height 49
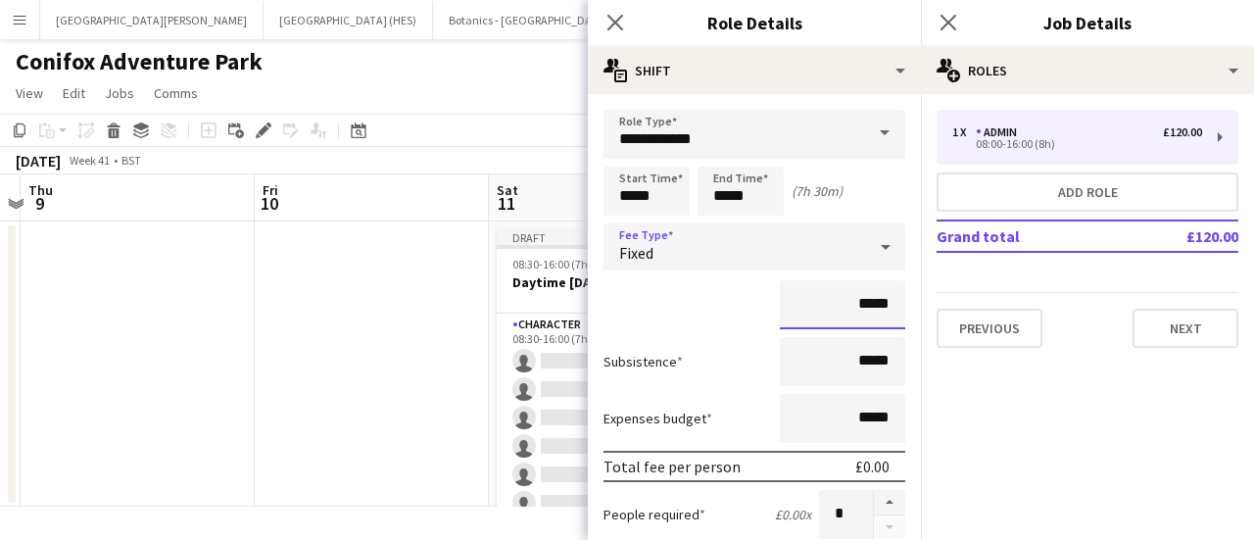
click at [838, 304] on input "*****" at bounding box center [842, 304] width 125 height 49
type input "****"
click at [787, 301] on input "****" at bounding box center [842, 304] width 125 height 49
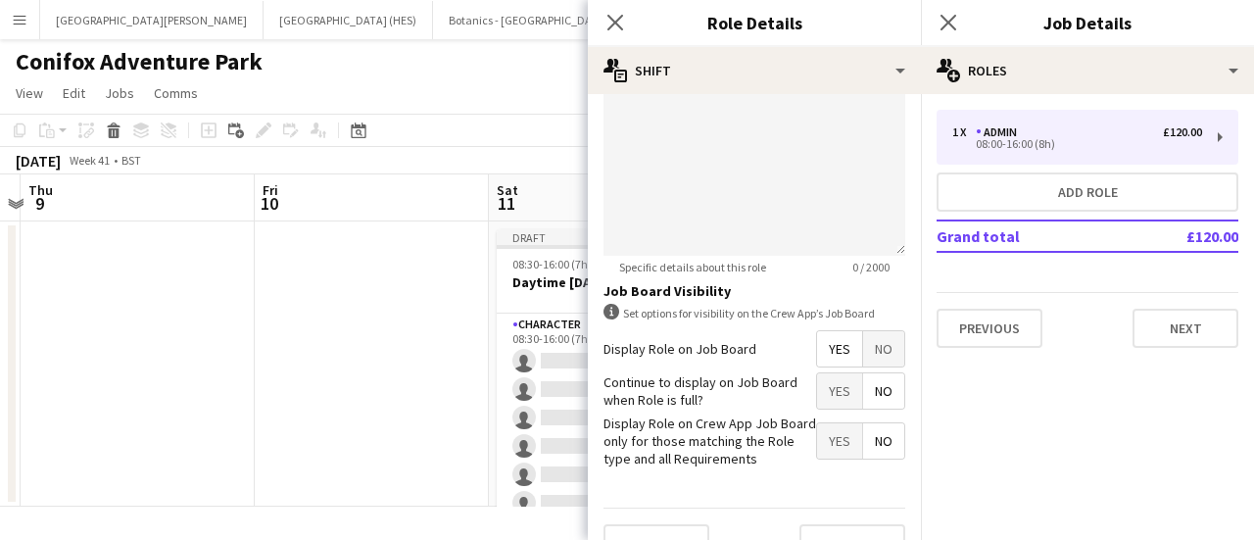
scroll to position [690, 0]
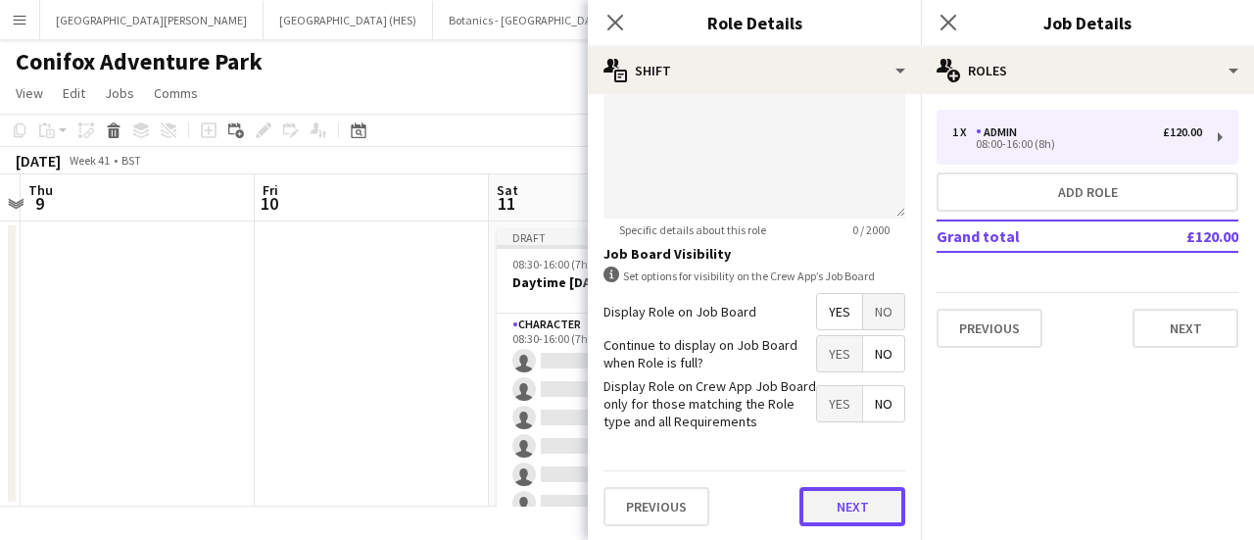
click at [840, 487] on button "Next" at bounding box center [852, 506] width 106 height 39
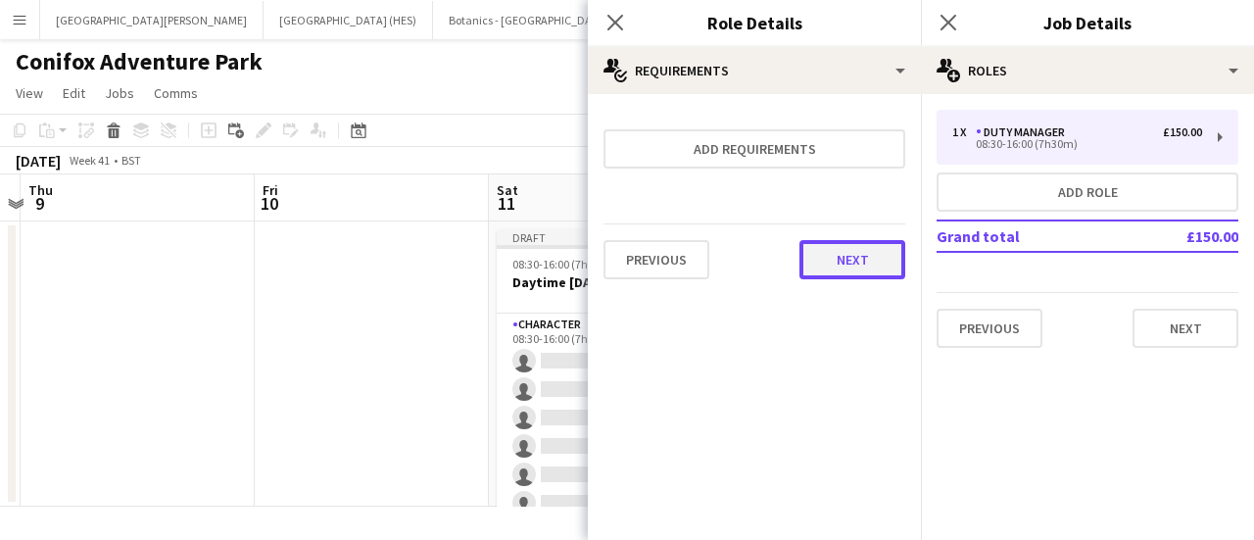
click at [827, 252] on button "Next" at bounding box center [852, 259] width 106 height 39
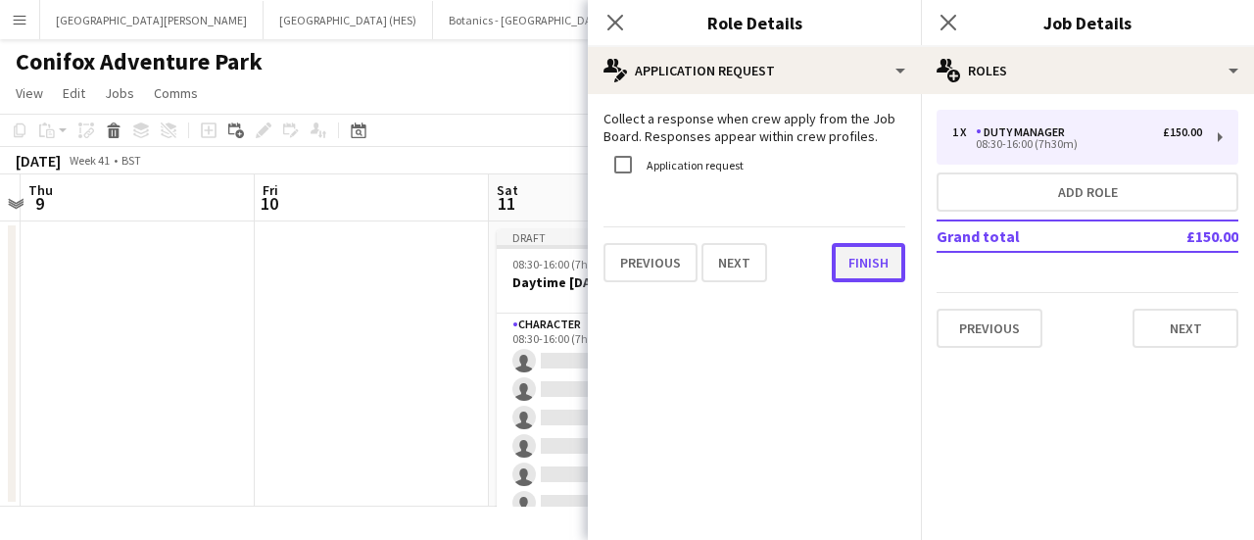
click at [840, 255] on button "Finish" at bounding box center [868, 262] width 73 height 39
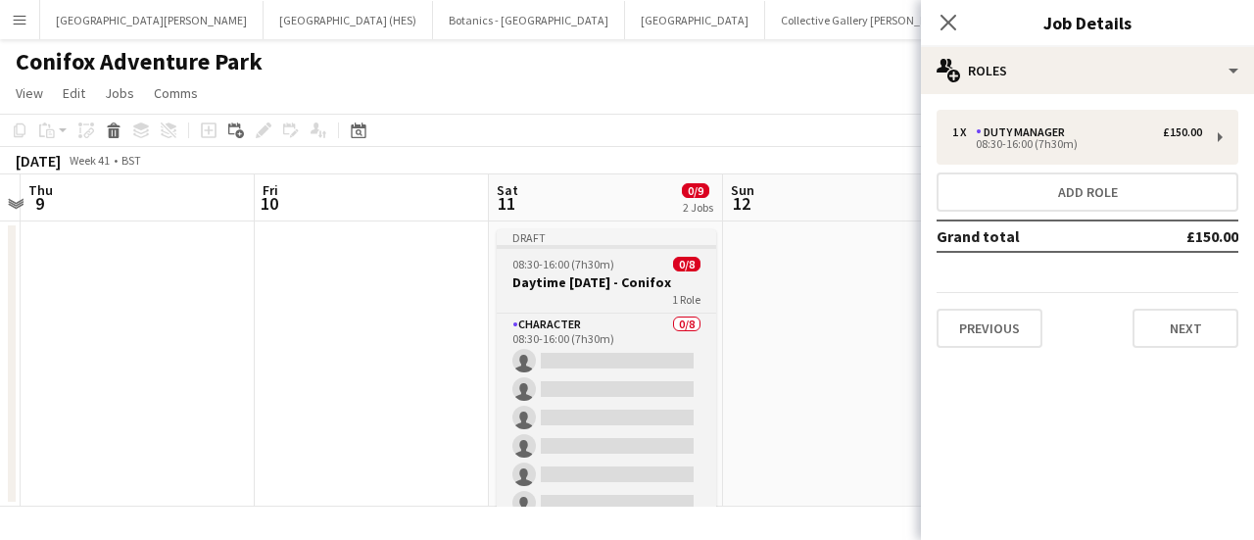
scroll to position [174, 448]
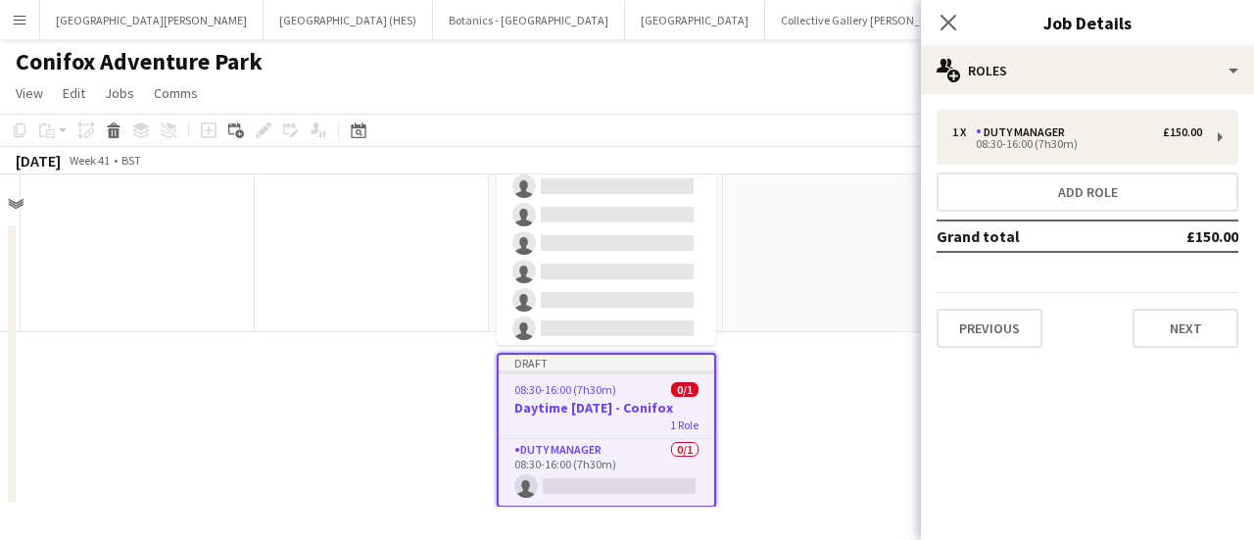
click at [613, 66] on div "Conifox Adventure Park" at bounding box center [627, 57] width 1254 height 37
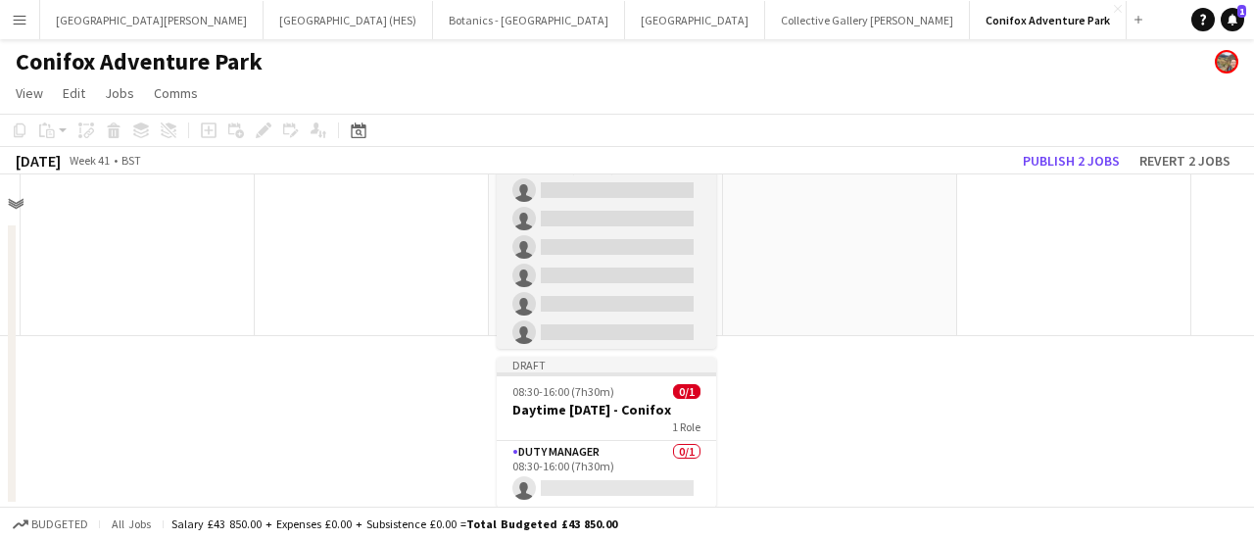
scroll to position [0, 448]
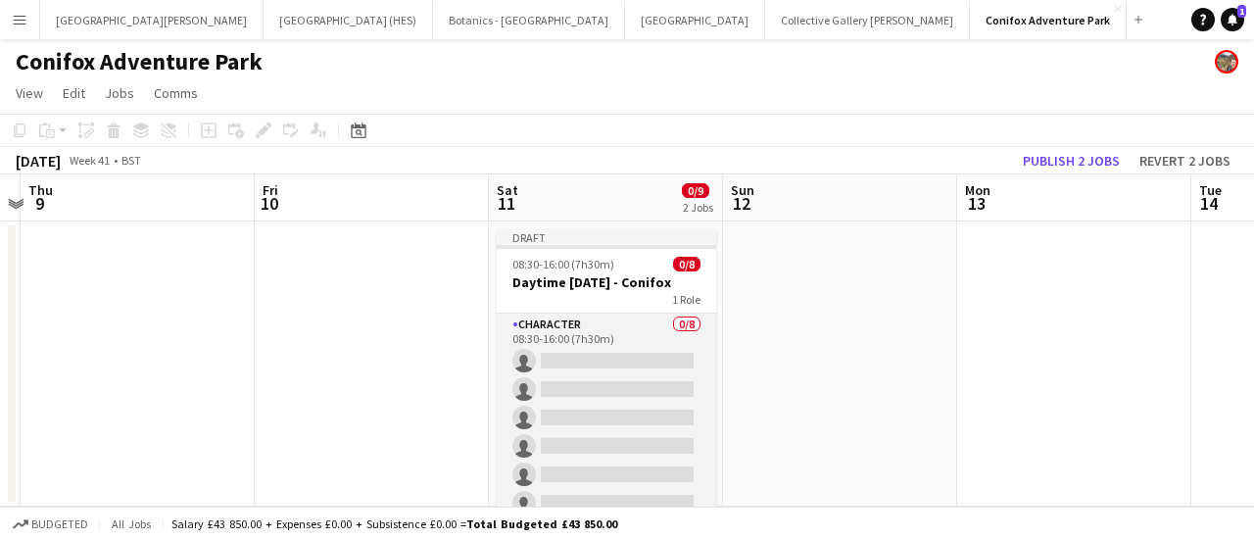
click at [662, 359] on app-card-role "Character 0/8 08:30-16:00 (7h30m) single-neutral-actions single-neutral-actions…" at bounding box center [606, 445] width 219 height 265
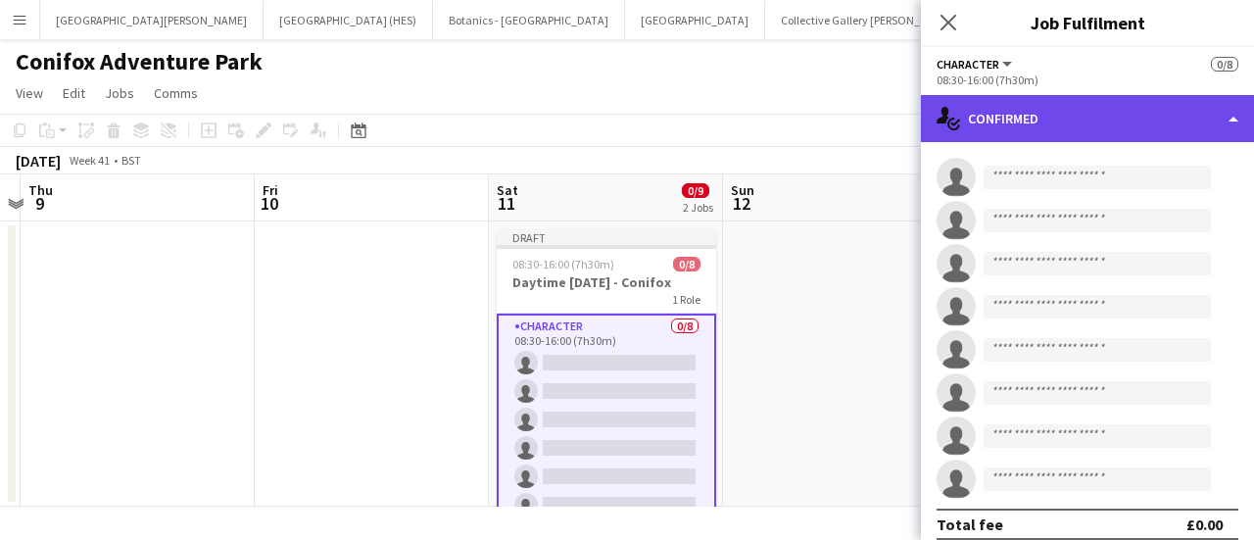
click at [1086, 136] on div "single-neutral-actions-check-2 Confirmed" at bounding box center [1087, 118] width 333 height 47
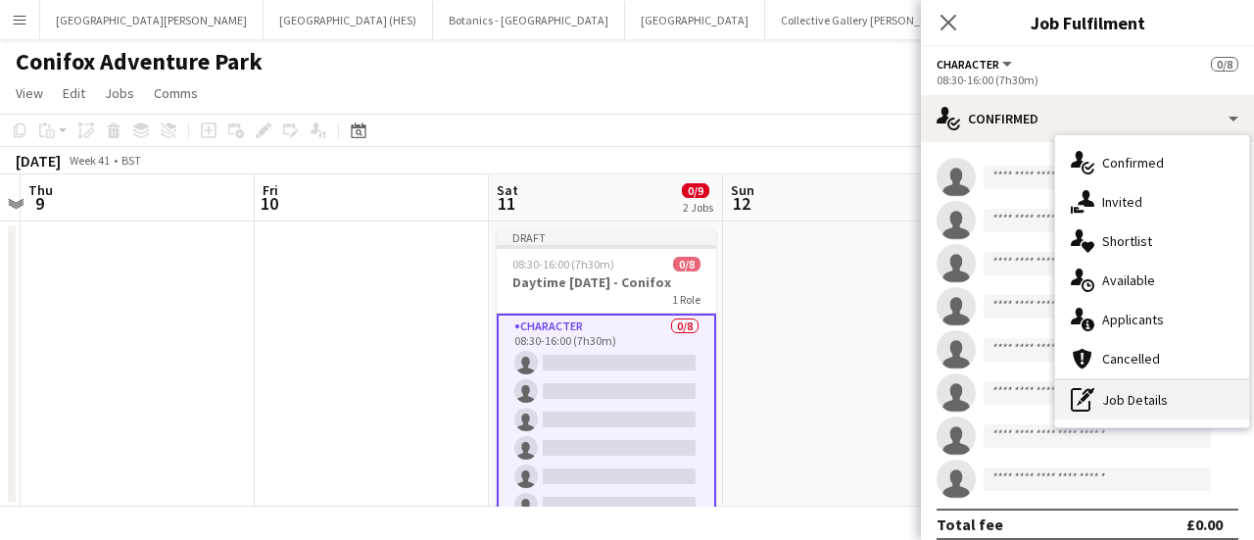
click at [1125, 398] on div "pen-write Job Details" at bounding box center [1152, 399] width 194 height 39
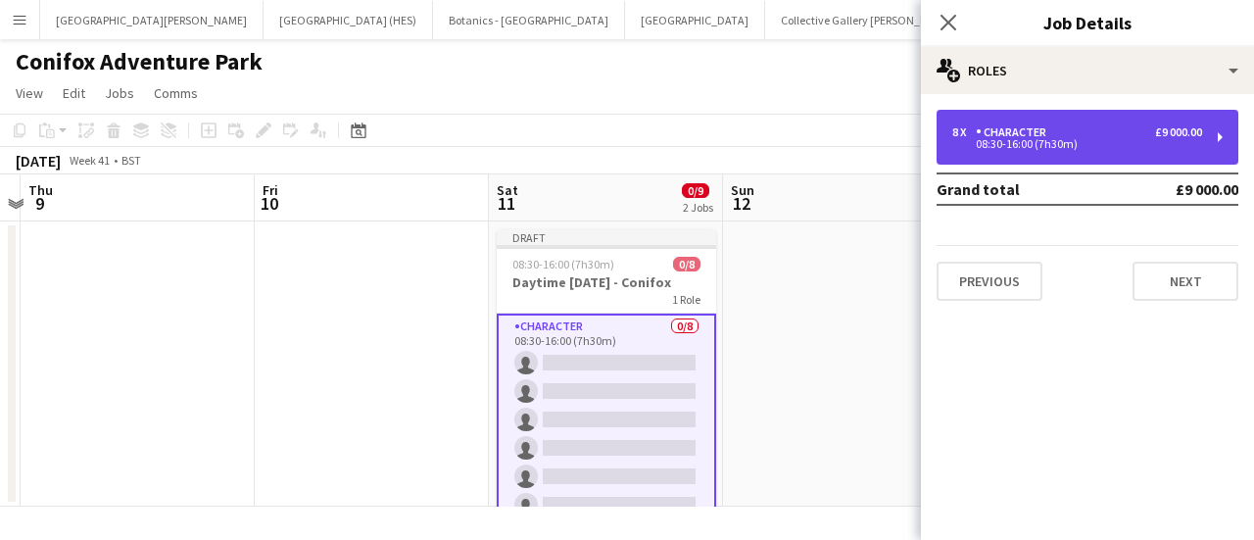
click at [1068, 117] on div "8 x Character £9 000.00 08:30-16:00 (7h30m)" at bounding box center [1087, 137] width 302 height 55
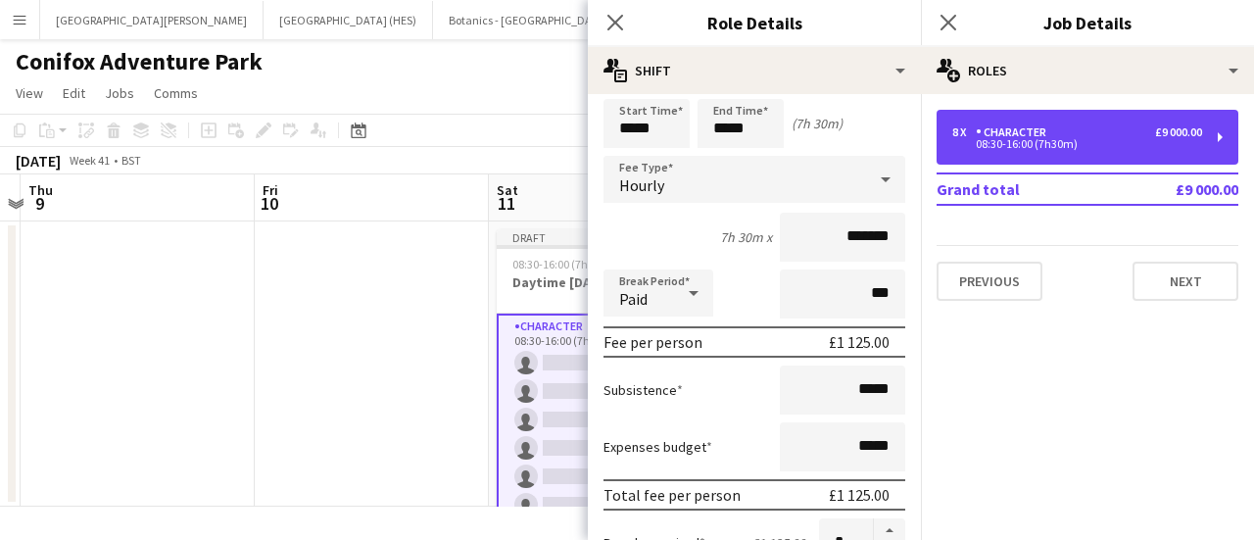
scroll to position [29, 0]
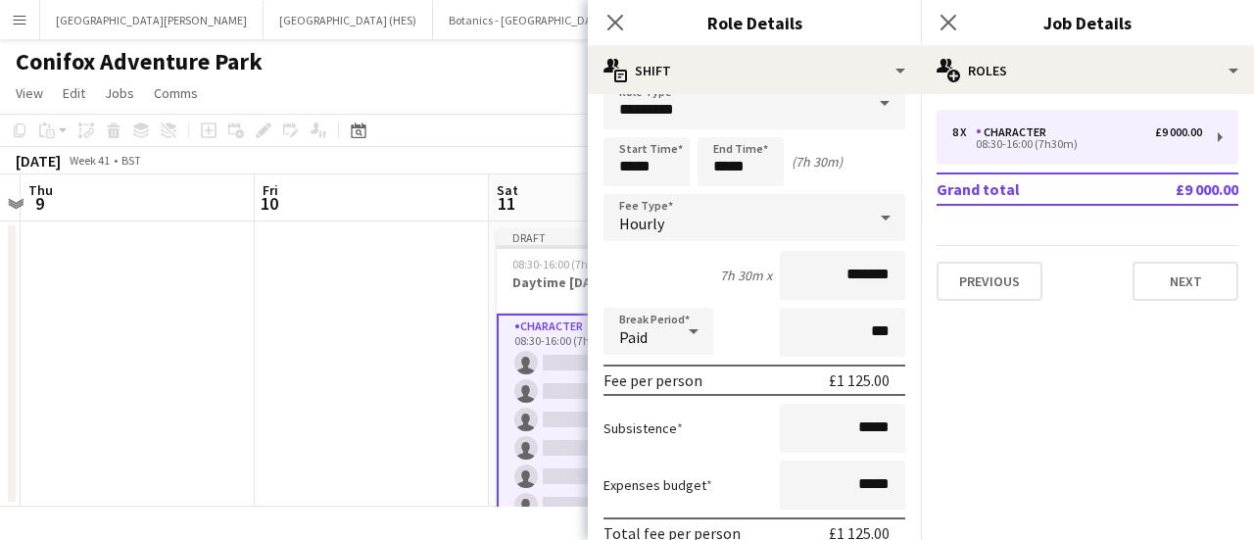
click at [823, 231] on div "Hourly" at bounding box center [734, 217] width 263 height 47
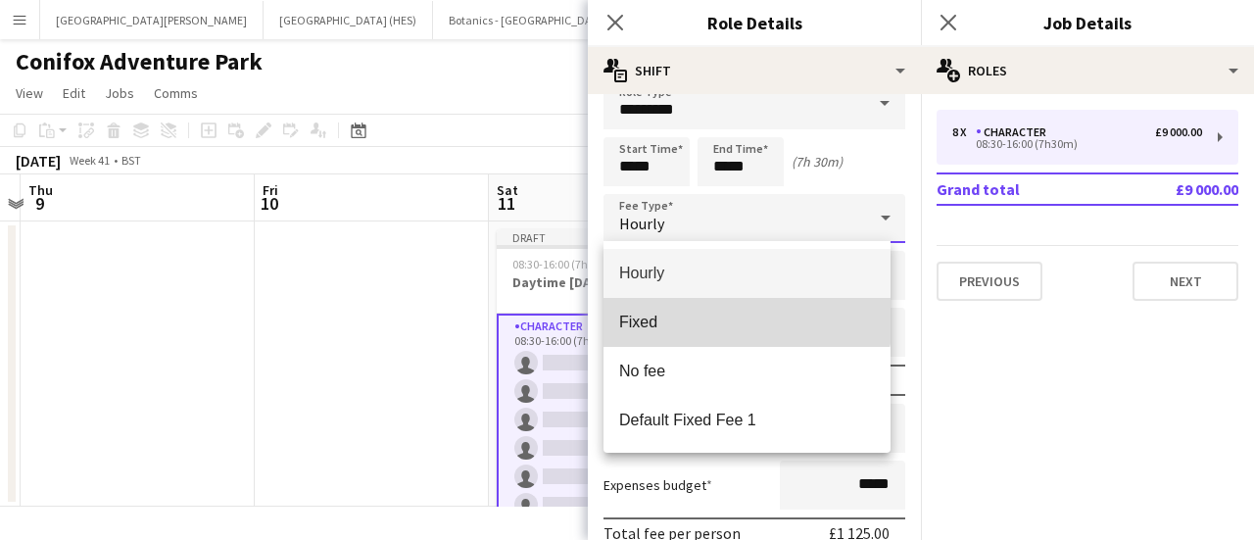
click at [731, 309] on mat-option "Fixed" at bounding box center [746, 322] width 287 height 49
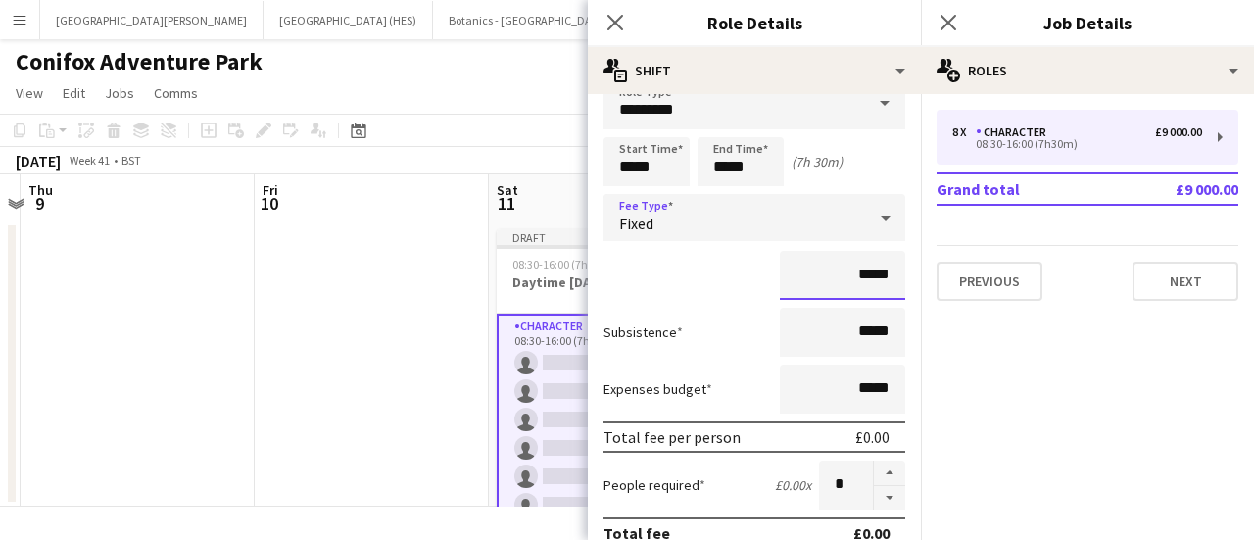
click at [848, 275] on input "*****" at bounding box center [842, 275] width 125 height 49
type input "**"
type input "****"
click at [729, 283] on div "****" at bounding box center [754, 275] width 302 height 49
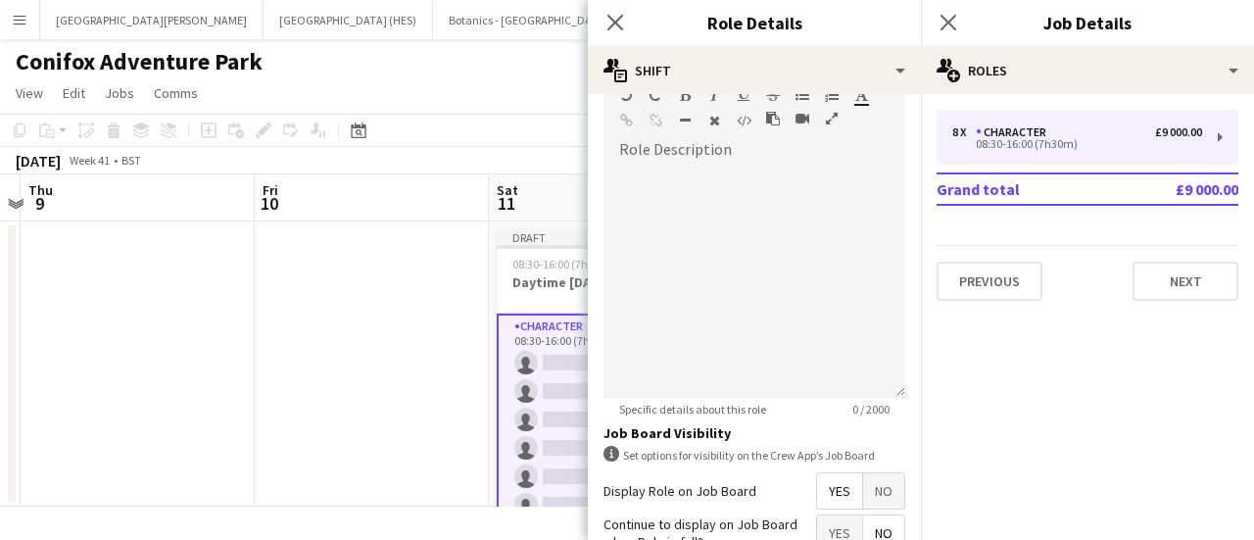
scroll to position [690, 0]
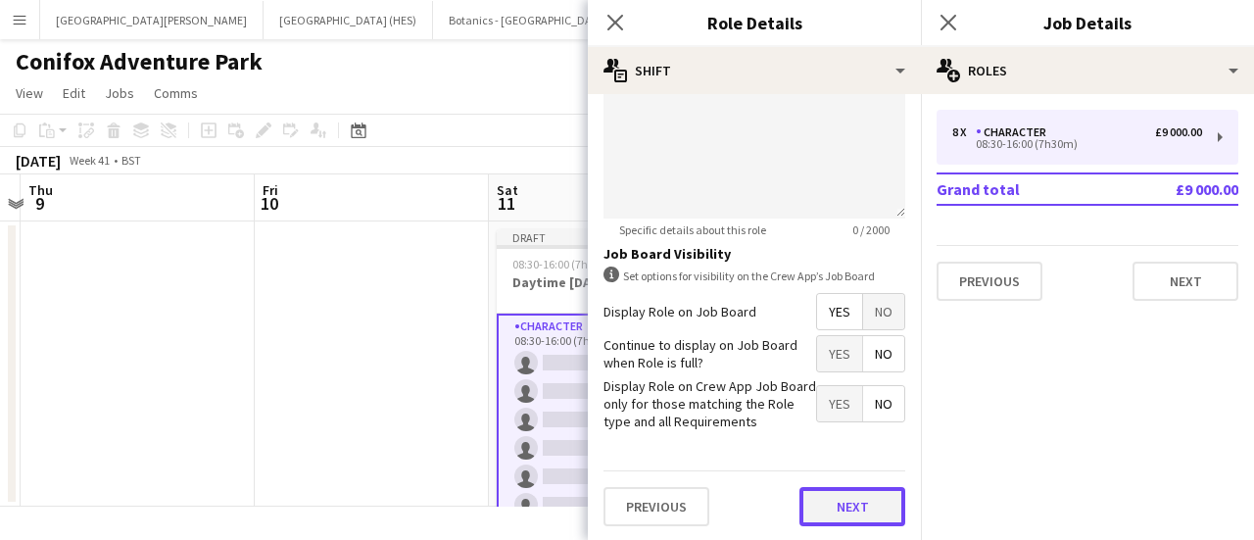
click at [844, 516] on button "Next" at bounding box center [852, 506] width 106 height 39
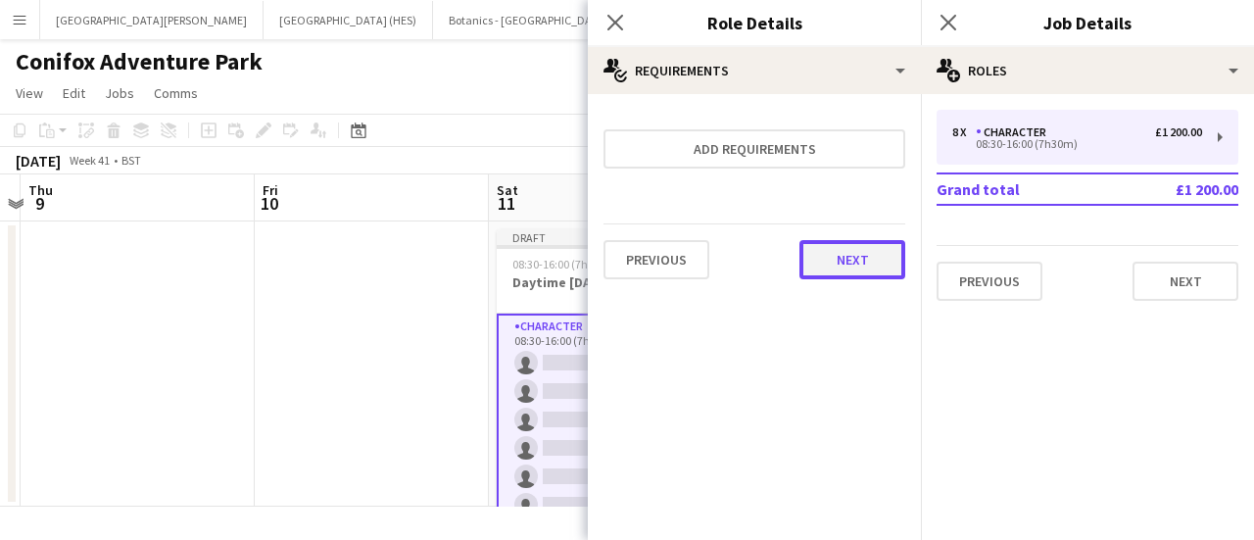
click at [835, 244] on button "Next" at bounding box center [852, 259] width 106 height 39
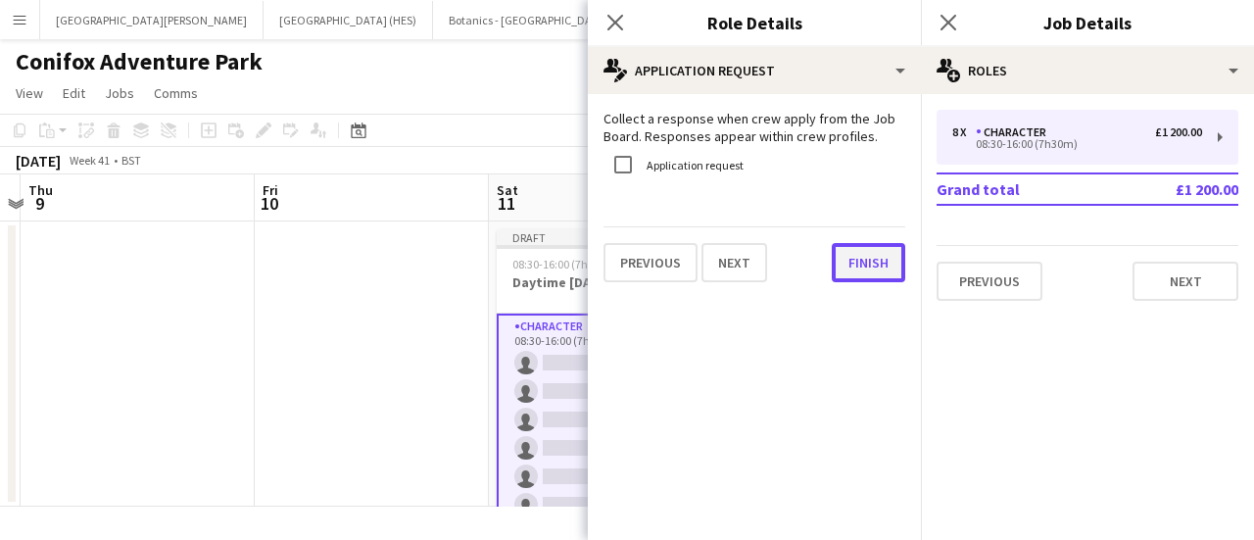
click at [862, 256] on button "Finish" at bounding box center [868, 262] width 73 height 39
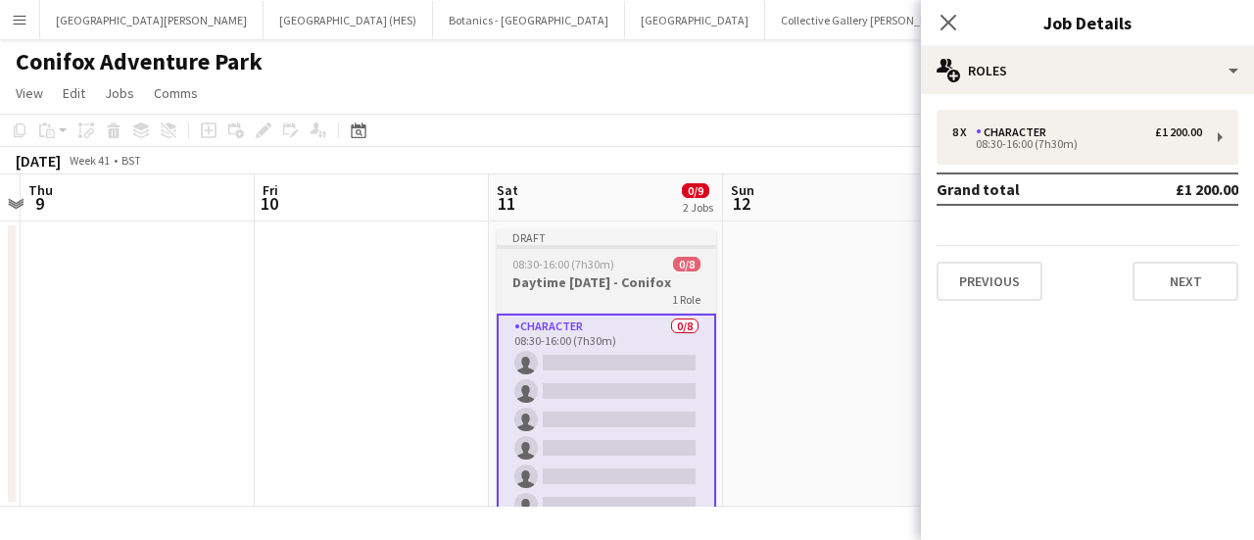
click at [598, 269] on span "08:30-16:00 (7h30m)" at bounding box center [563, 264] width 102 height 15
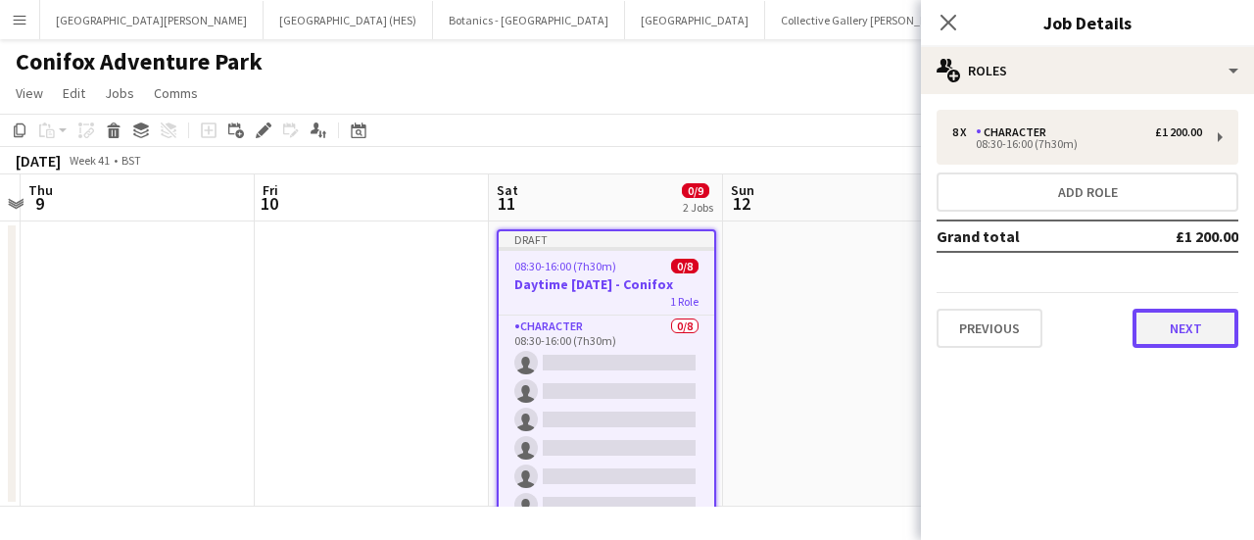
click at [1180, 323] on button "Next" at bounding box center [1185, 328] width 106 height 39
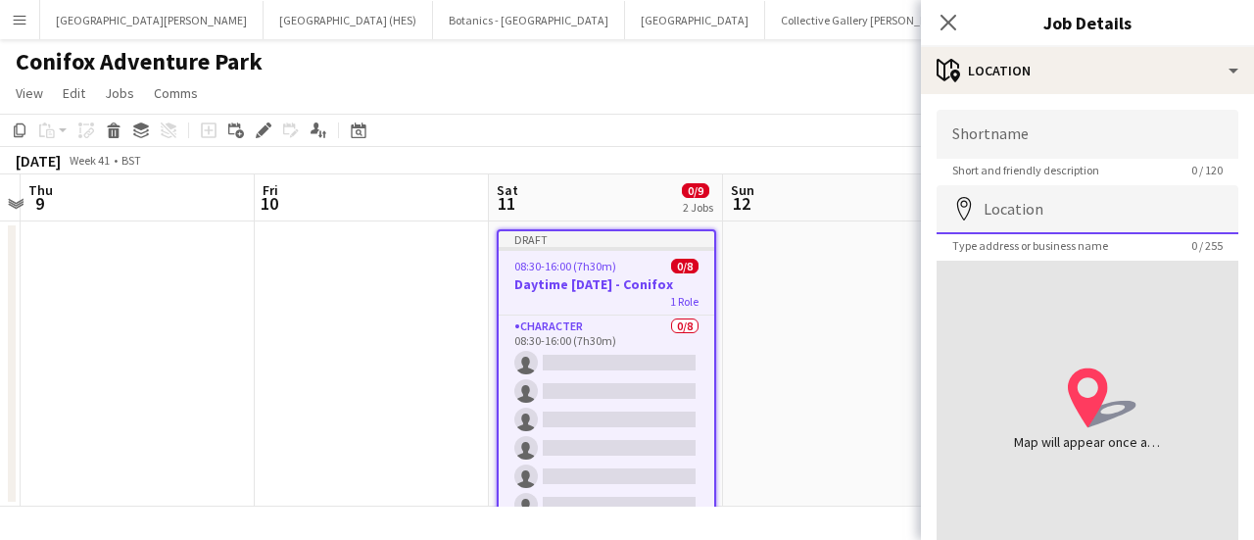
click at [1012, 213] on input "Location" at bounding box center [1087, 209] width 302 height 49
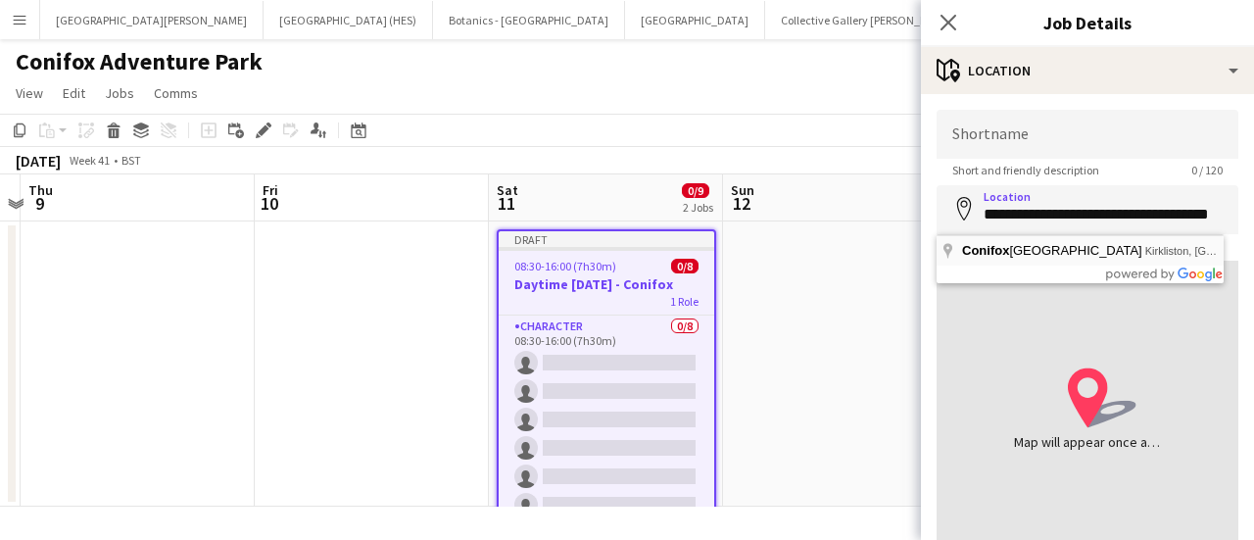
type input "**********"
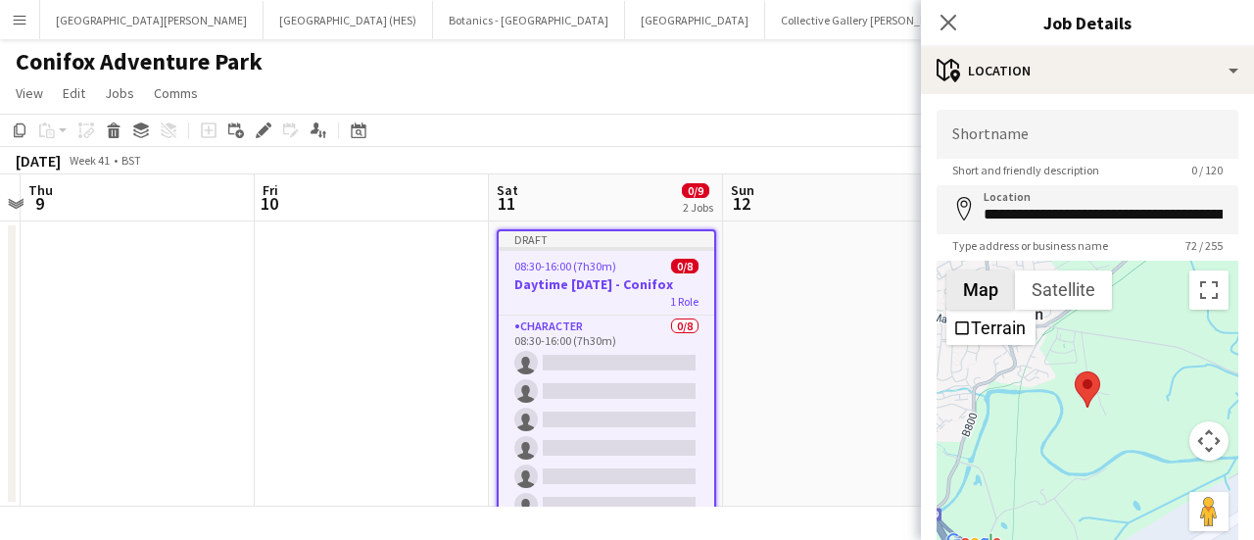
scroll to position [143, 0]
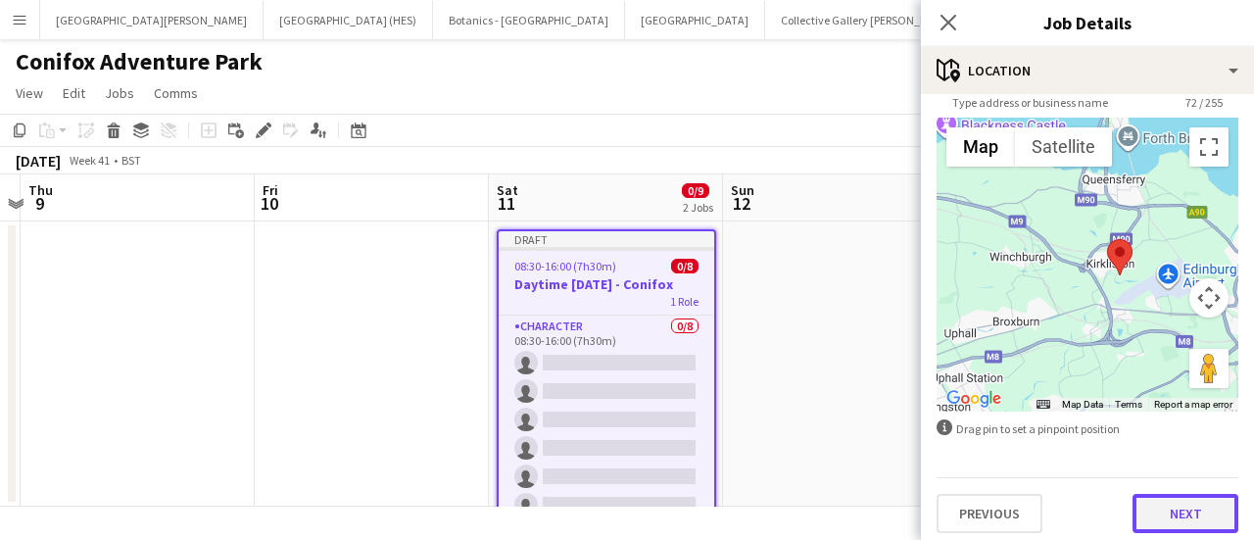
click at [1182, 519] on button "Next" at bounding box center [1185, 513] width 106 height 39
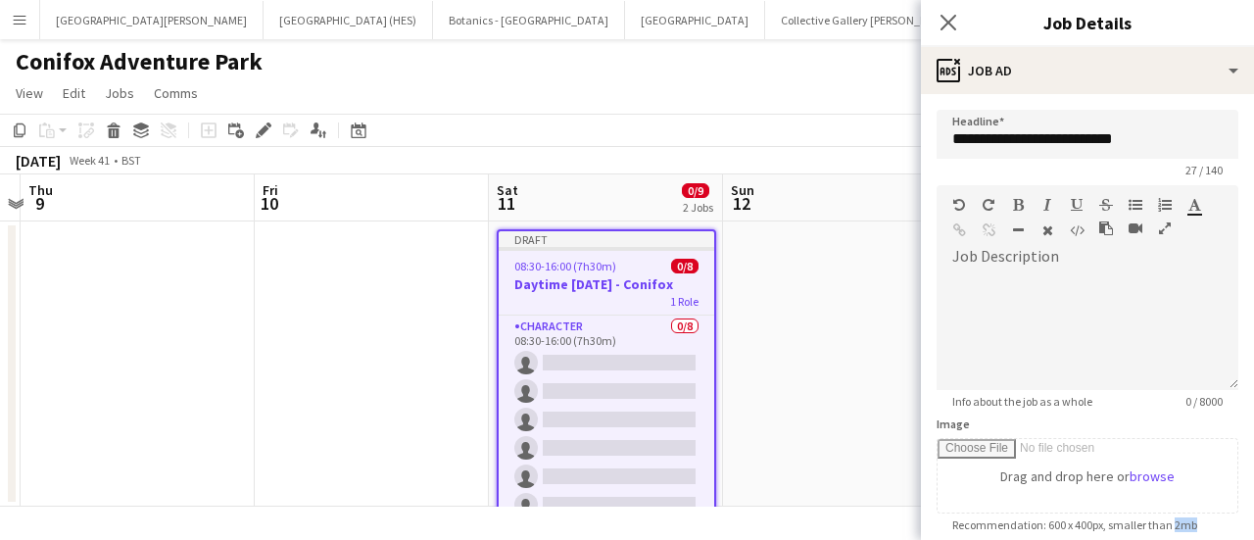
click at [1182, 519] on mat-expansion-panel "**********" at bounding box center [1087, 317] width 333 height 446
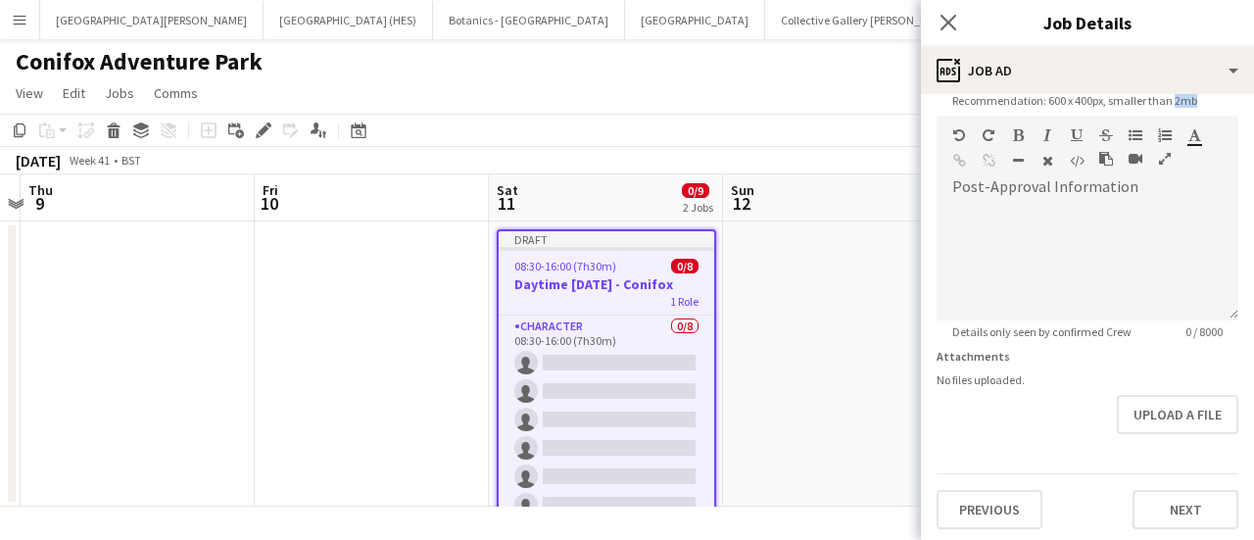
scroll to position [428, 0]
click at [1157, 479] on div "Previous Next" at bounding box center [1087, 497] width 302 height 56
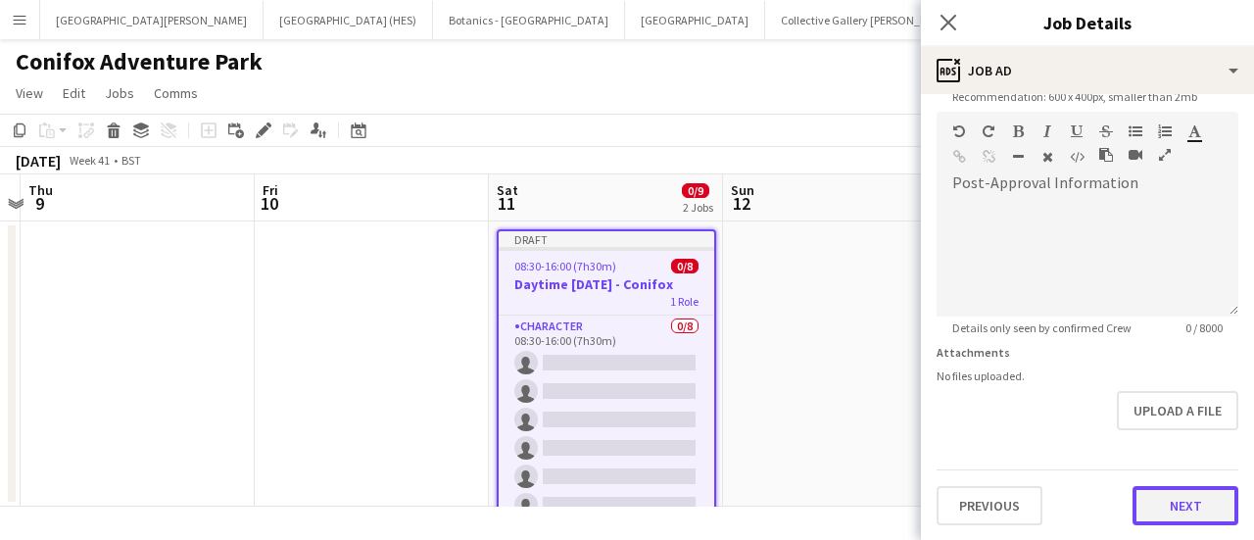
click at [1162, 491] on button "Next" at bounding box center [1185, 505] width 106 height 39
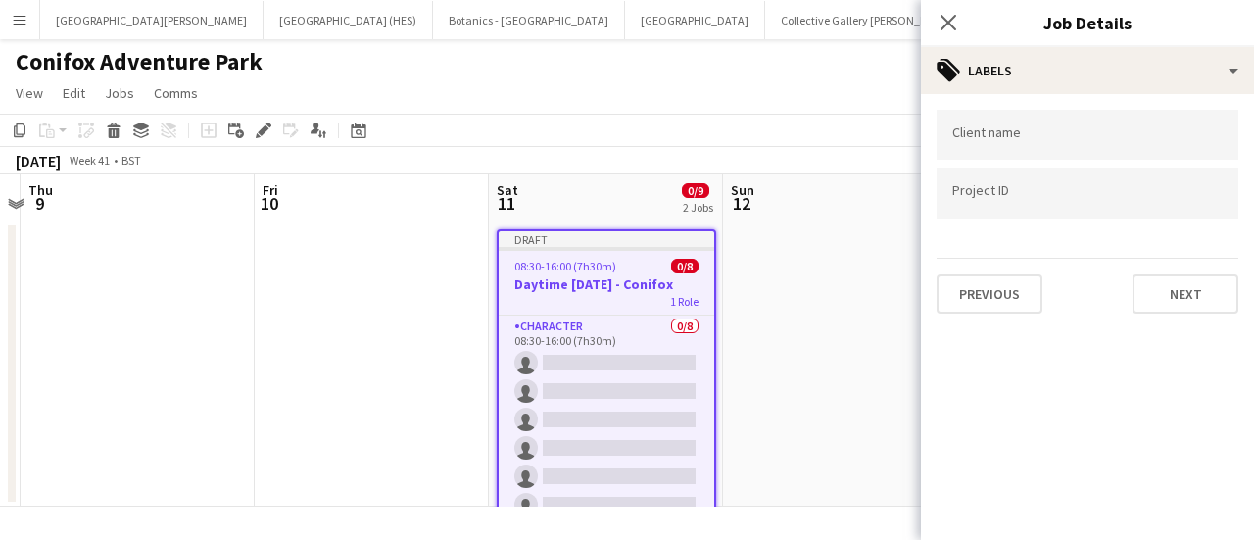
scroll to position [0, 0]
click at [1164, 303] on button "Next" at bounding box center [1185, 293] width 106 height 39
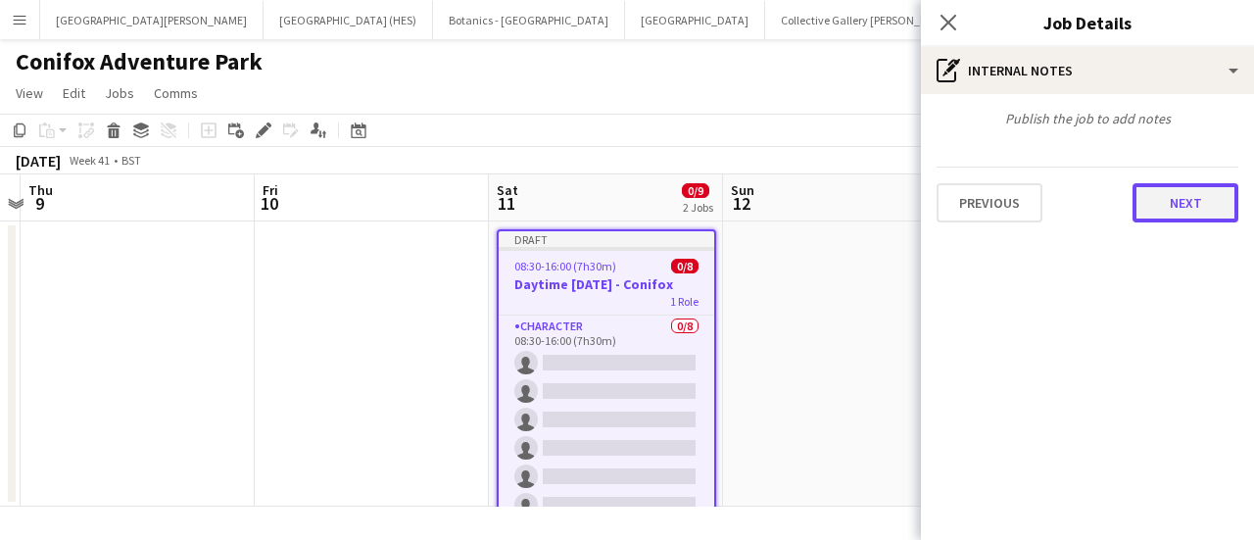
click at [1178, 197] on button "Next" at bounding box center [1185, 202] width 106 height 39
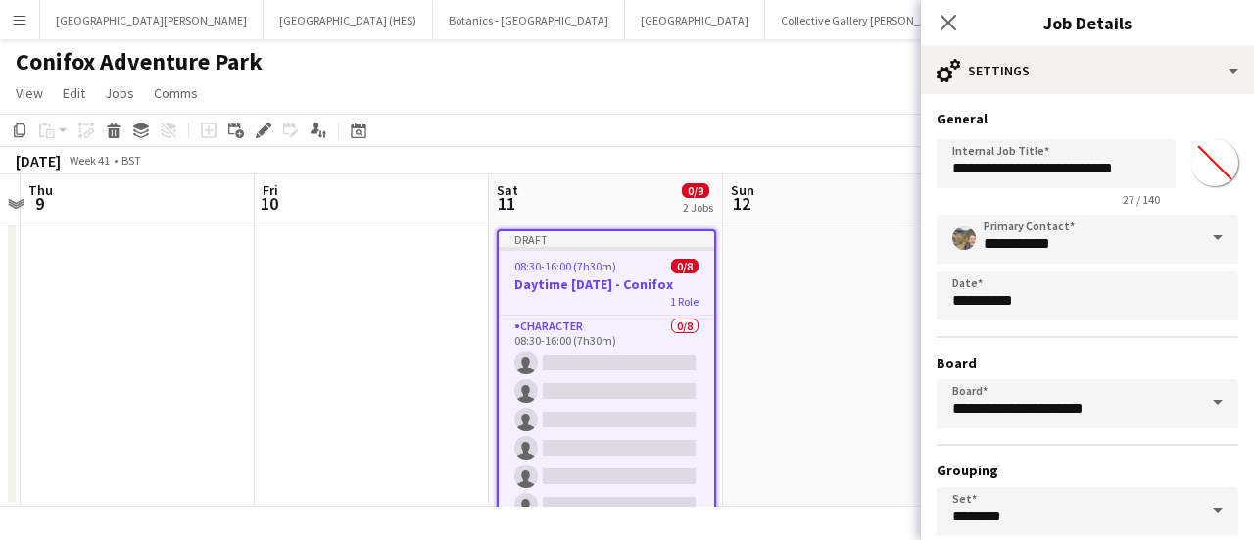
scroll to position [163, 0]
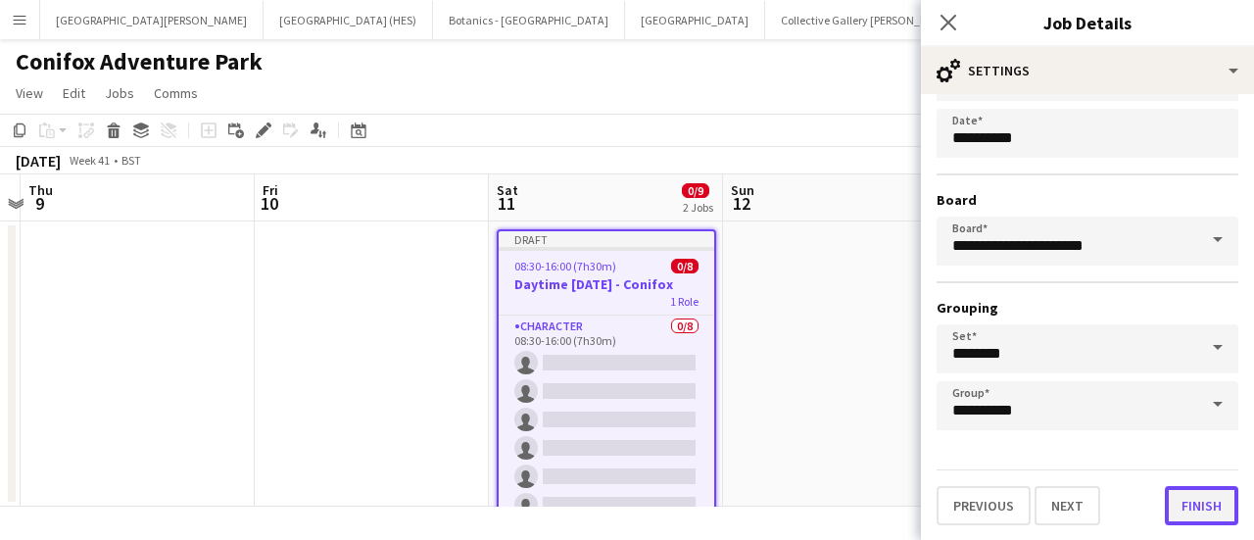
click at [1165, 498] on button "Finish" at bounding box center [1201, 505] width 73 height 39
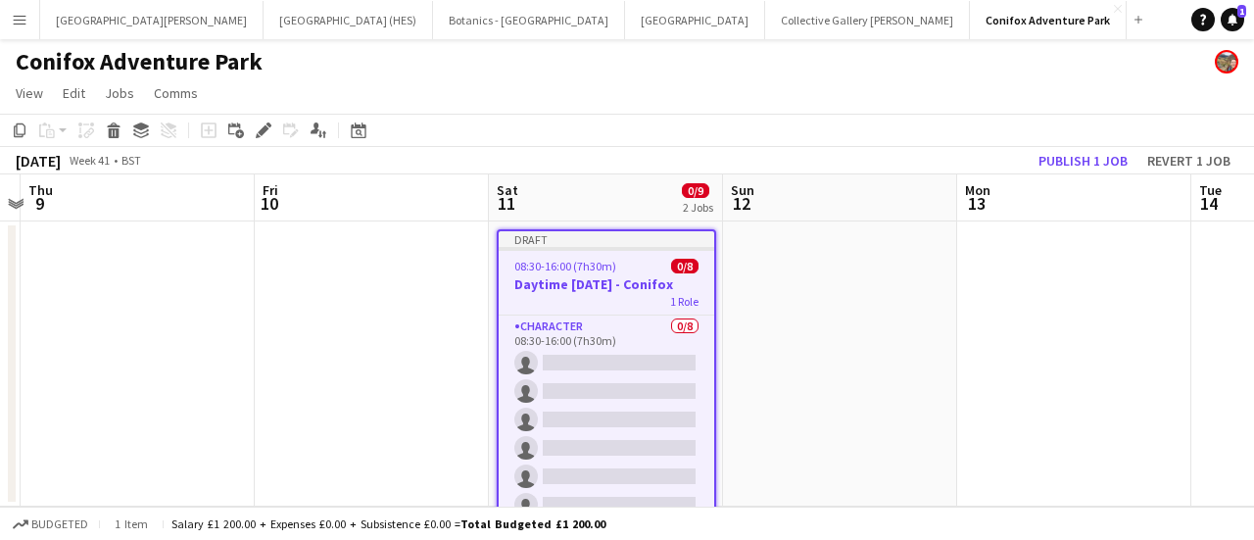
click at [728, 97] on app-page-menu "View Day view expanded Day view collapsed Month view Date picker Jump to [DATE]…" at bounding box center [627, 94] width 1254 height 37
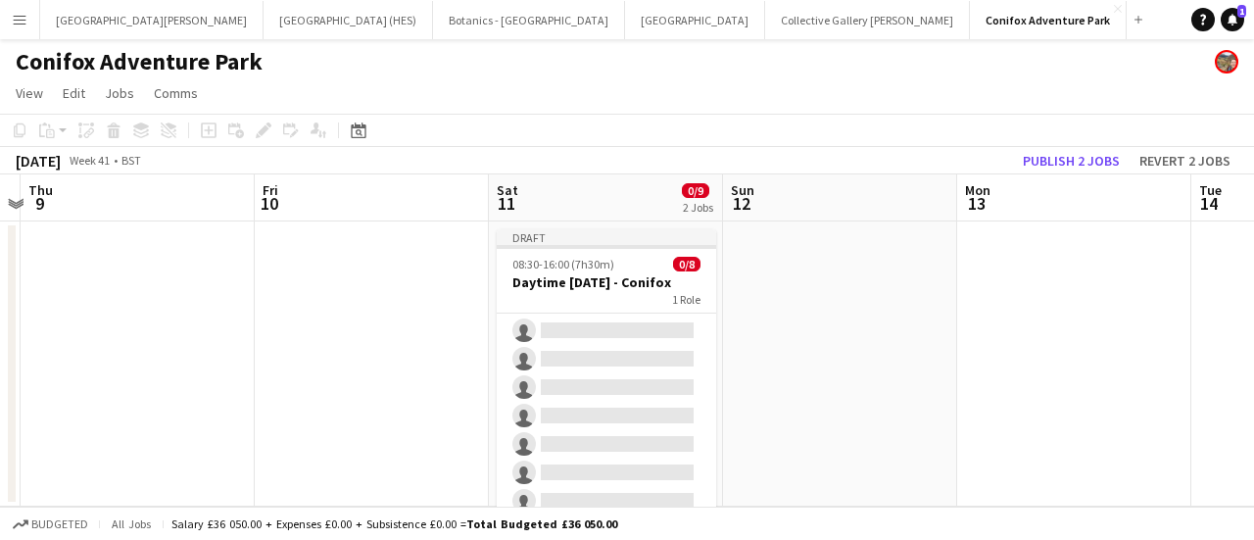
scroll to position [170, 448]
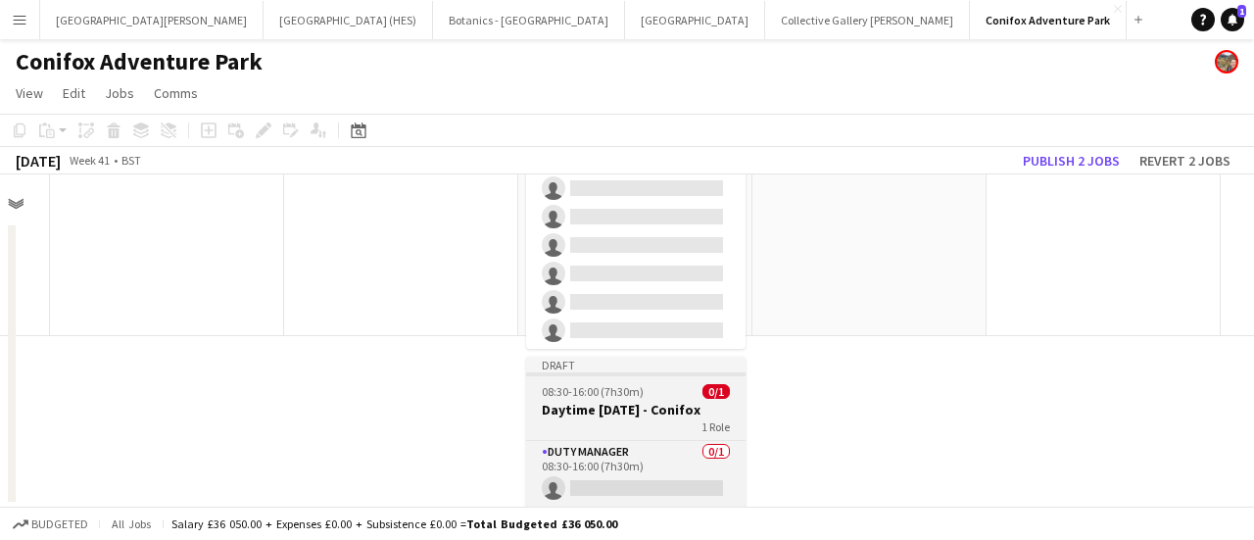
drag, startPoint x: 581, startPoint y: 260, endPoint x: 555, endPoint y: 391, distance: 133.7
click at [554, 393] on app-calendar-viewport "Tue 7 Wed 8 Thu 9 Fri 10 Sat 11 0/9 2 Jobs Sun 12 Mon 13 Tue 14 Wed 15 Thu 16 F…" at bounding box center [627, 340] width 1254 height 332
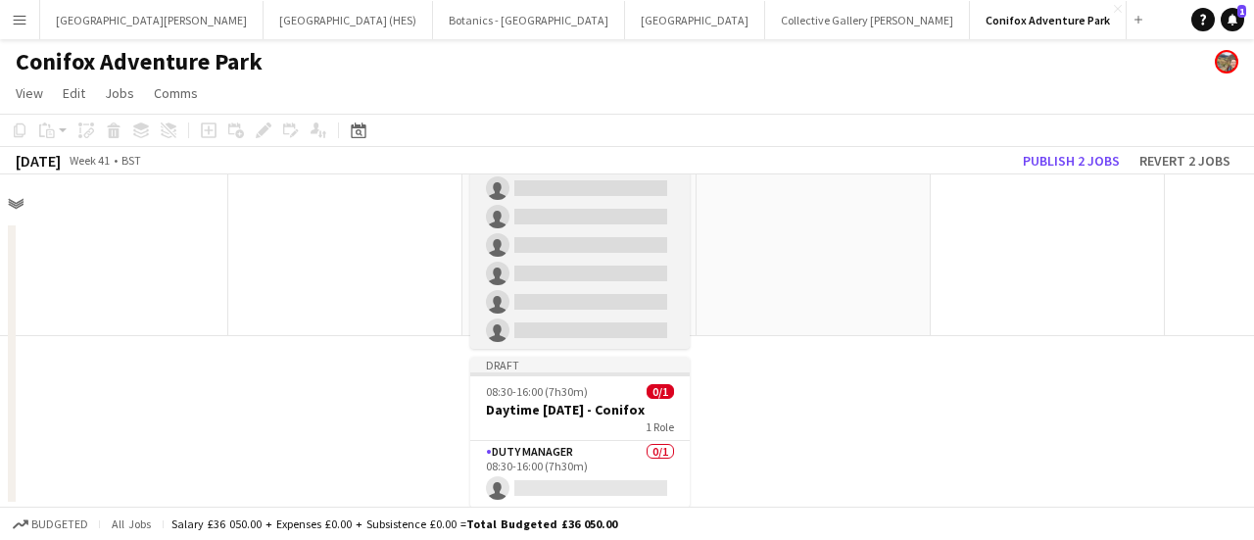
click at [563, 228] on app-card-role "Character 0/8 08:30-16:00 (7h30m) single-neutral-actions single-neutral-actions…" at bounding box center [579, 216] width 219 height 265
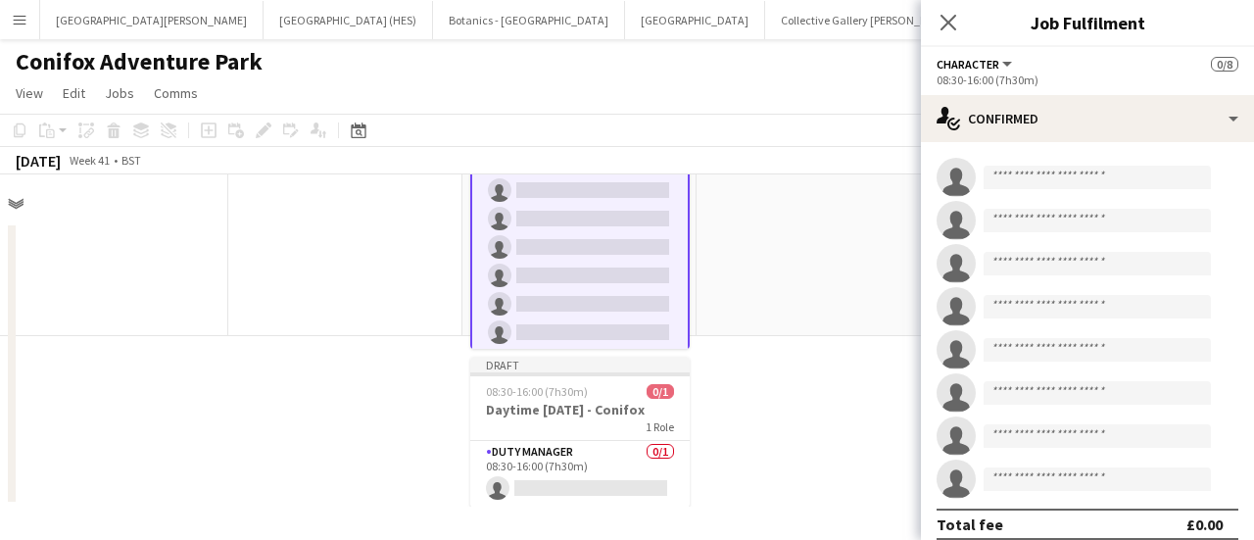
scroll to position [61, 0]
click at [790, 274] on app-date-cell at bounding box center [813, 193] width 234 height 285
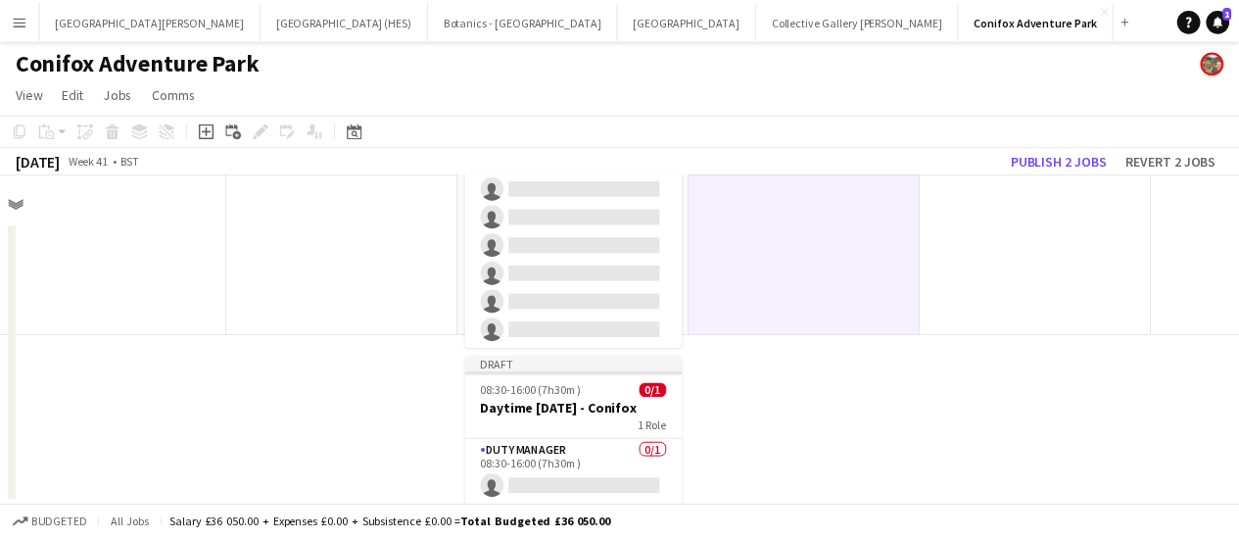
scroll to position [0, 474]
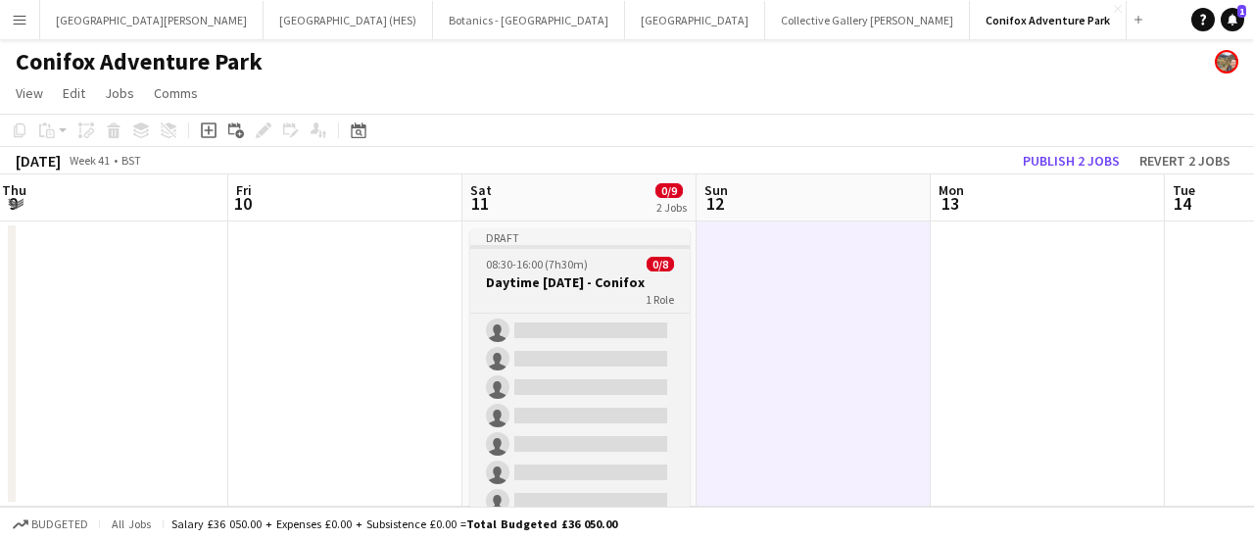
click at [600, 311] on app-job-card "Draft 08:30-16:00 (7h30m) 0/8 Daytime [DATE] - Conifox 1 Role Character 0/8 08:…" at bounding box center [579, 374] width 219 height 290
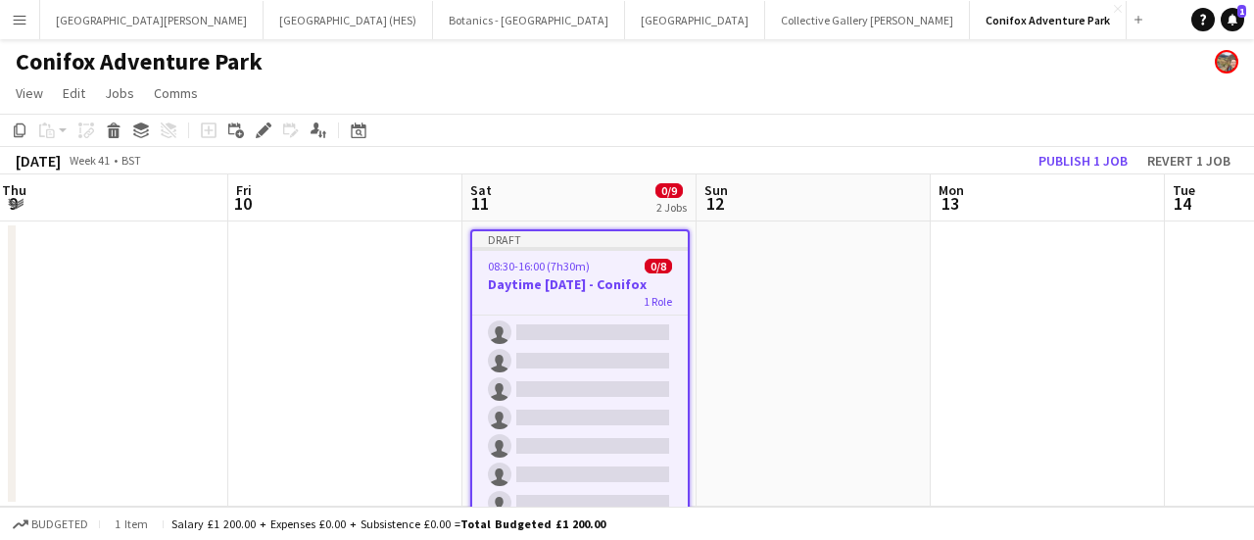
click at [794, 296] on app-date-cell at bounding box center [813, 363] width 234 height 285
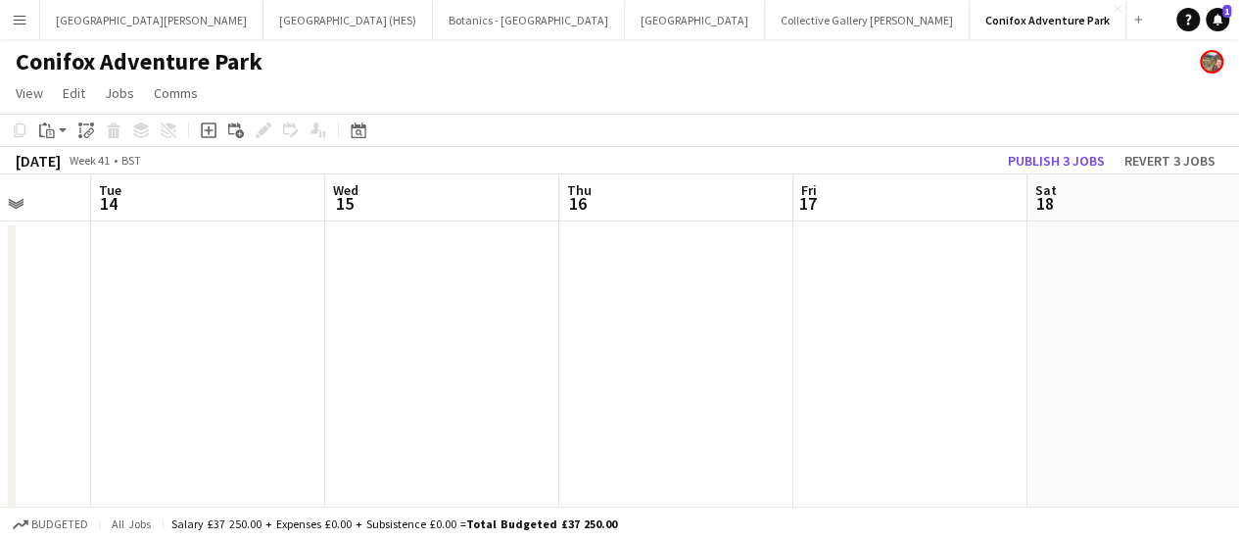
scroll to position [4, 613]
click at [1103, 302] on app-date-cell at bounding box center [1143, 385] width 234 height 337
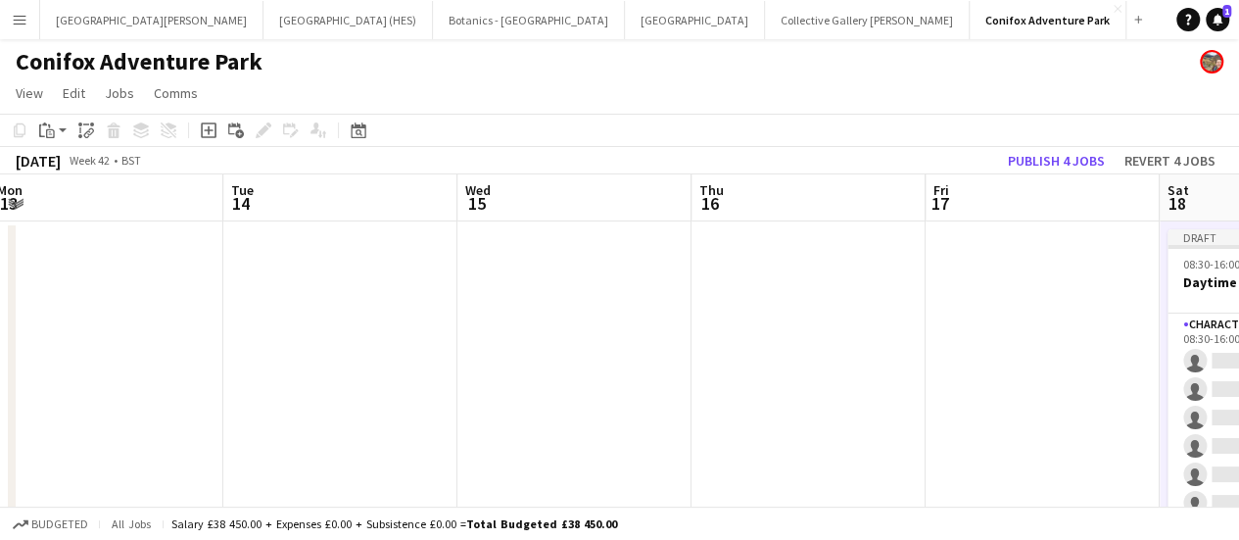
scroll to position [0, 496]
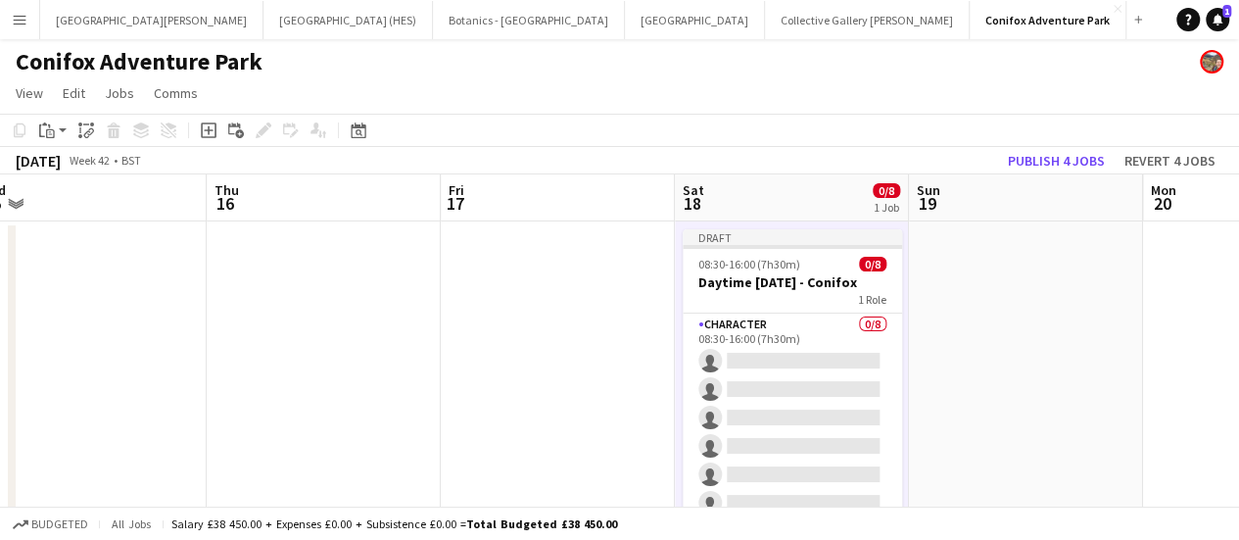
click at [1103, 302] on app-date-cell at bounding box center [1026, 389] width 234 height 337
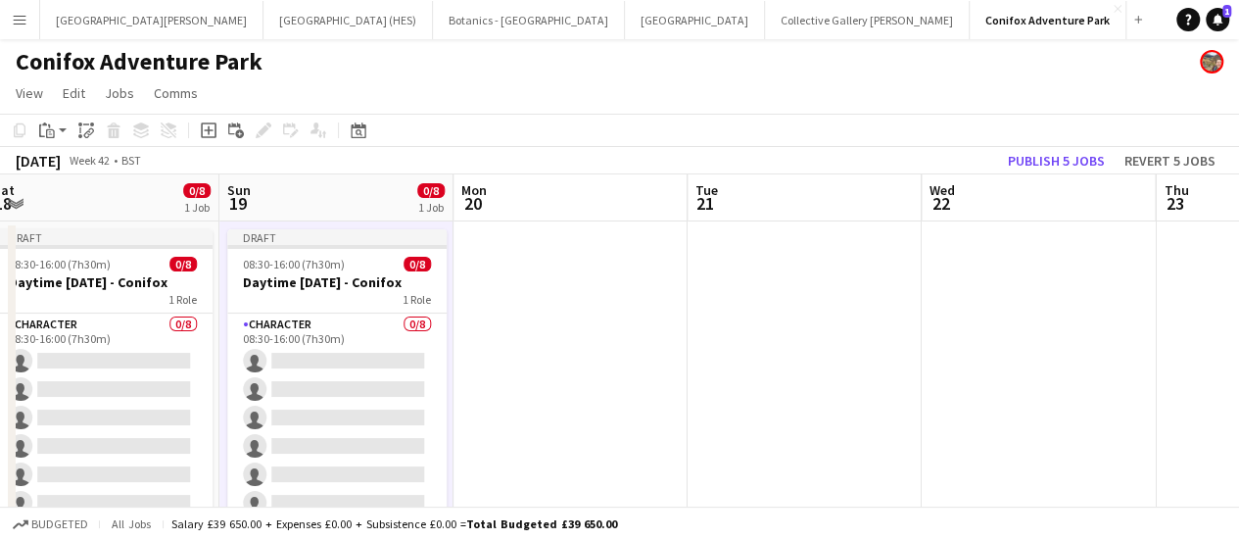
scroll to position [0, 772]
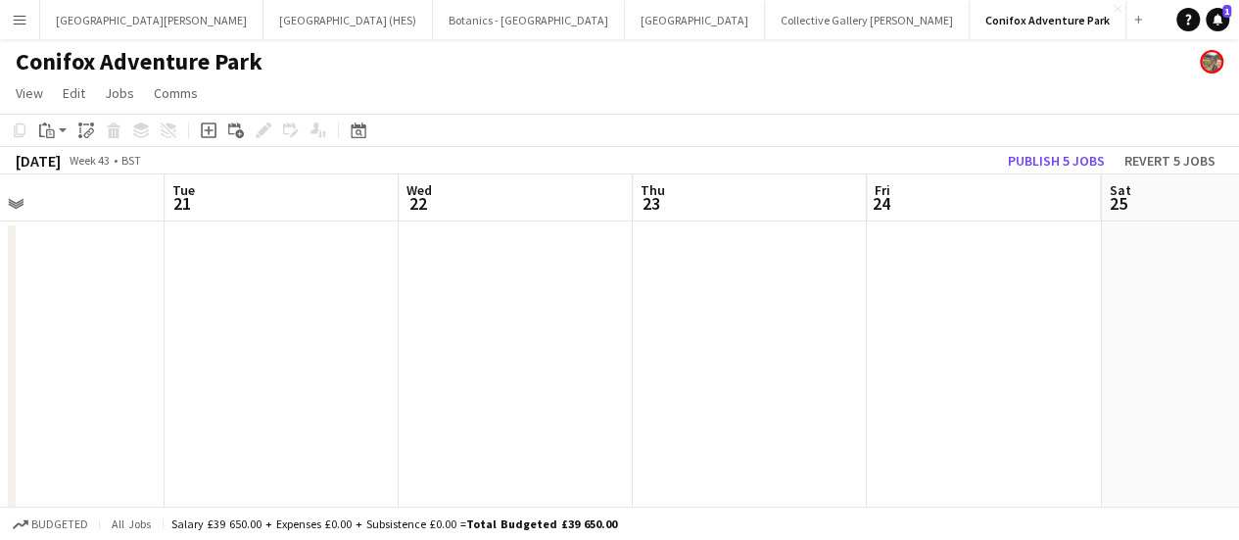
click at [1142, 295] on app-date-cell at bounding box center [1218, 389] width 234 height 337
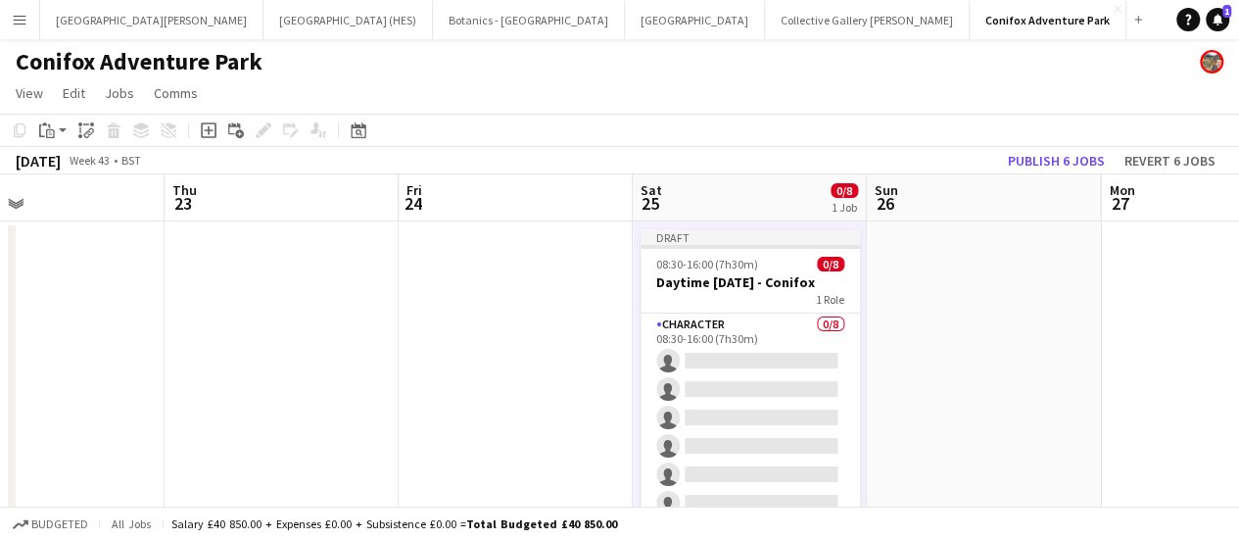
click at [1021, 294] on app-date-cell at bounding box center [984, 389] width 234 height 337
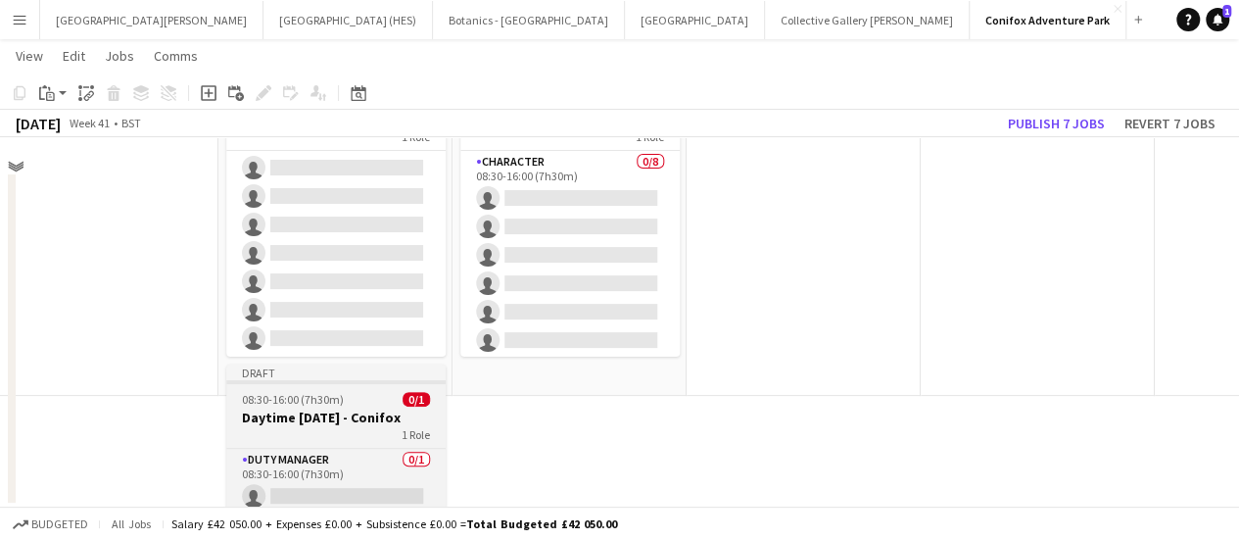
scroll to position [0, 0]
click at [352, 426] on div "1 Role" at bounding box center [335, 434] width 219 height 16
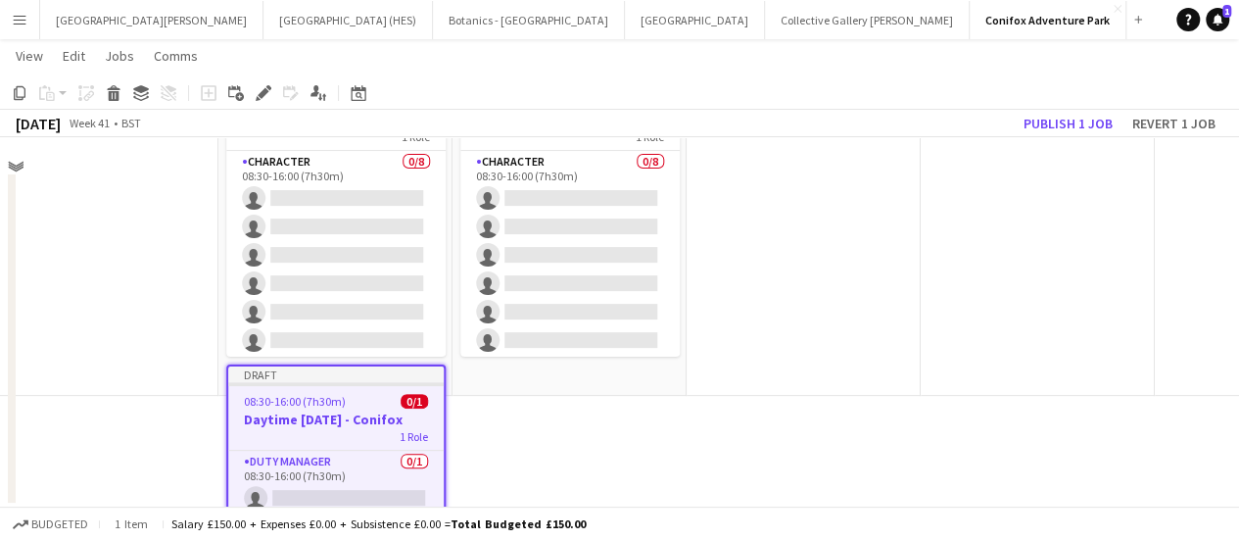
click at [605, 412] on app-calendar-viewport "Wed 8 Thu 9 Fri 10 Sat 11 0/9 2 Jobs Sun 12 0/8 1 Job Mon 13 Tue 14 Wed 15 Thu …" at bounding box center [619, 267] width 1239 height 480
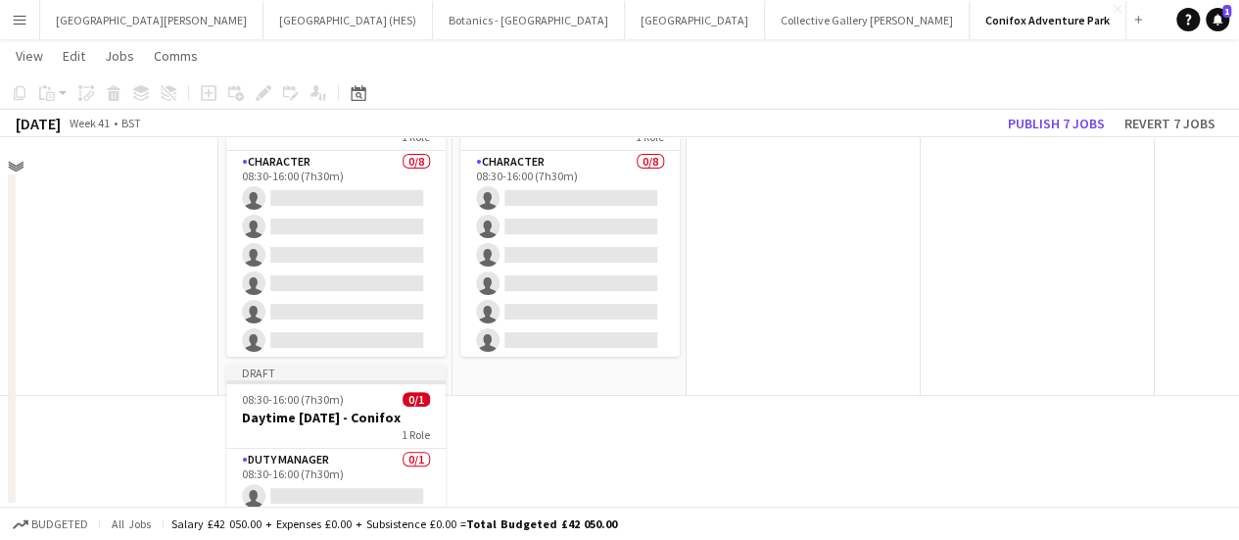
click at [606, 388] on app-date-cell "Draft 08:30-16:00 (7h30m) 0/8 Daytime [DATE] - Conifox 1 Role Character 0/8 08:…" at bounding box center [570, 227] width 234 height 337
click at [607, 373] on app-date-cell "Draft 08:30-16:00 (7h30m) 0/8 Daytime [DATE] - Conifox 1 Role Character 0/8 08:…" at bounding box center [570, 227] width 234 height 337
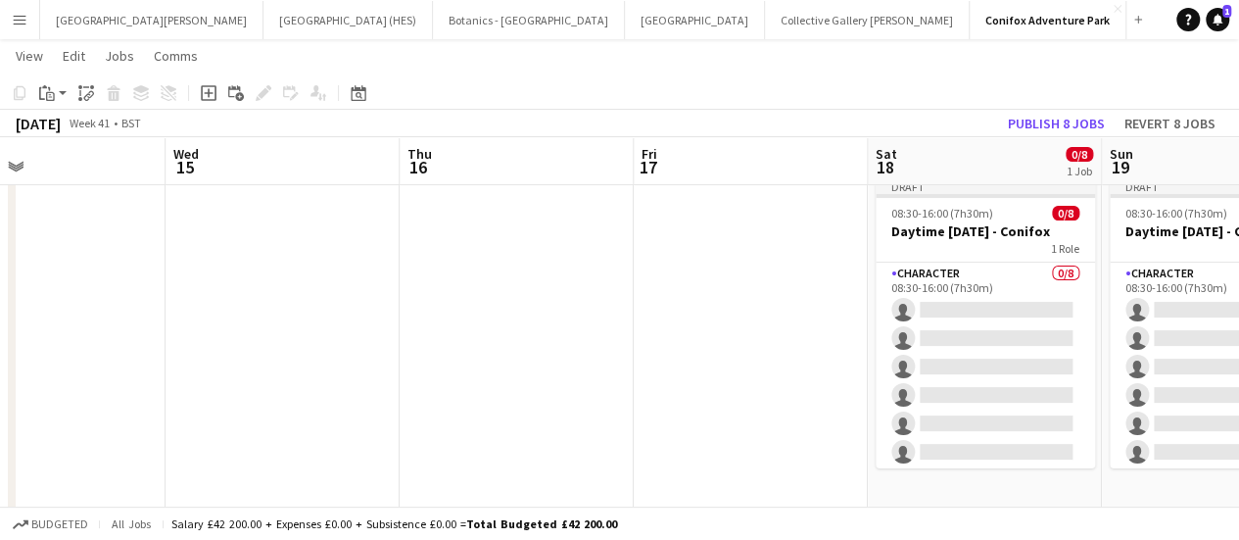
scroll to position [0, 553]
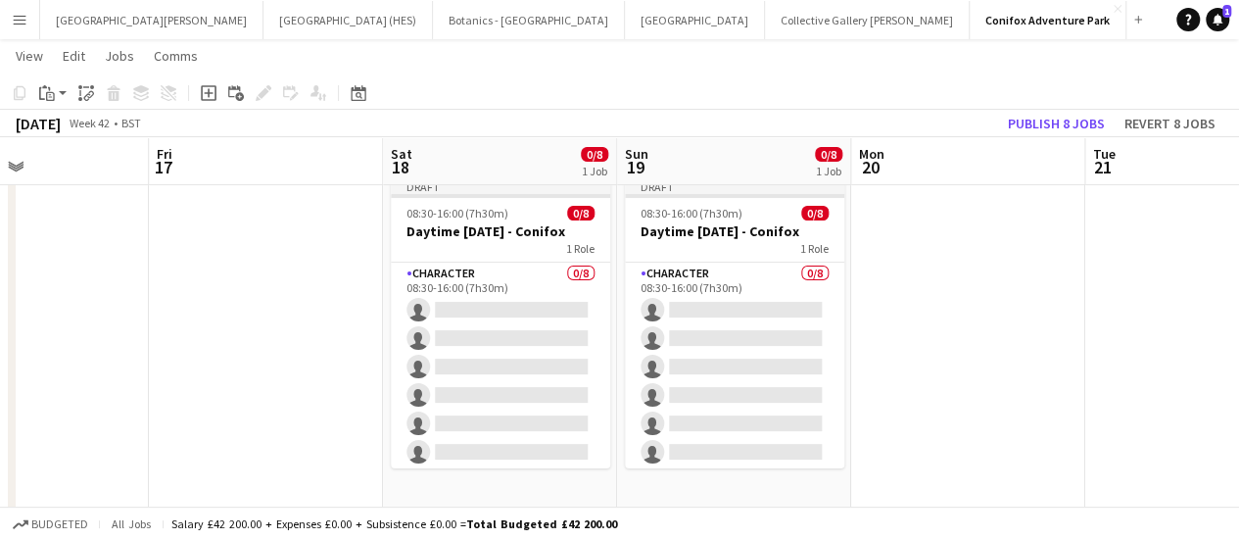
click at [504, 156] on app-board-header-date "Sat 18 0/8 1 Job" at bounding box center [500, 161] width 234 height 47
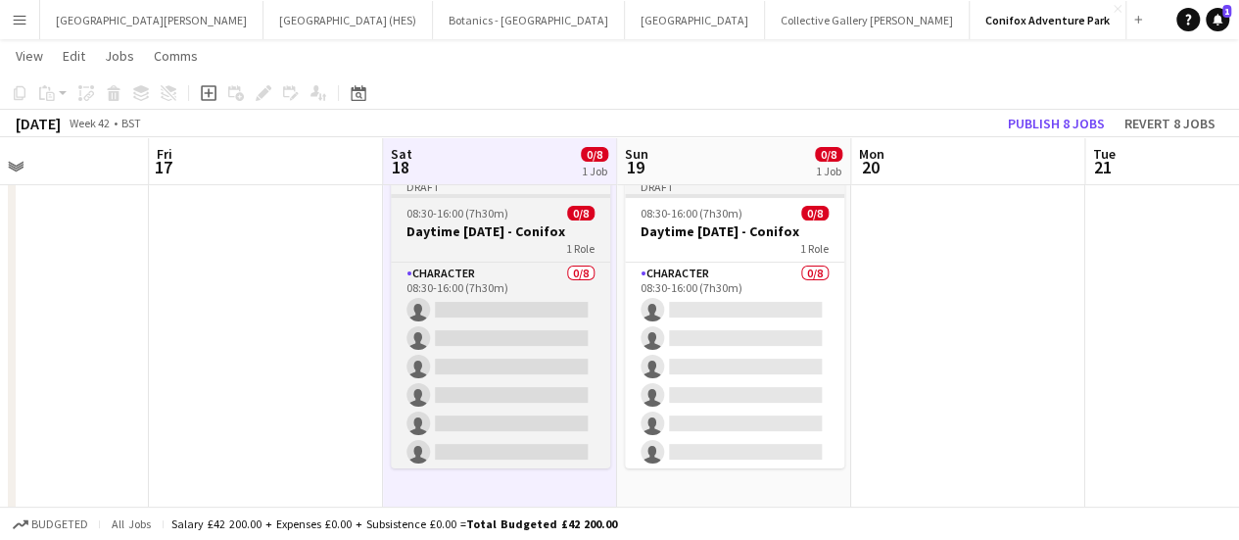
click at [495, 224] on h3 "Daytime [DATE] - Conifox" at bounding box center [500, 231] width 219 height 18
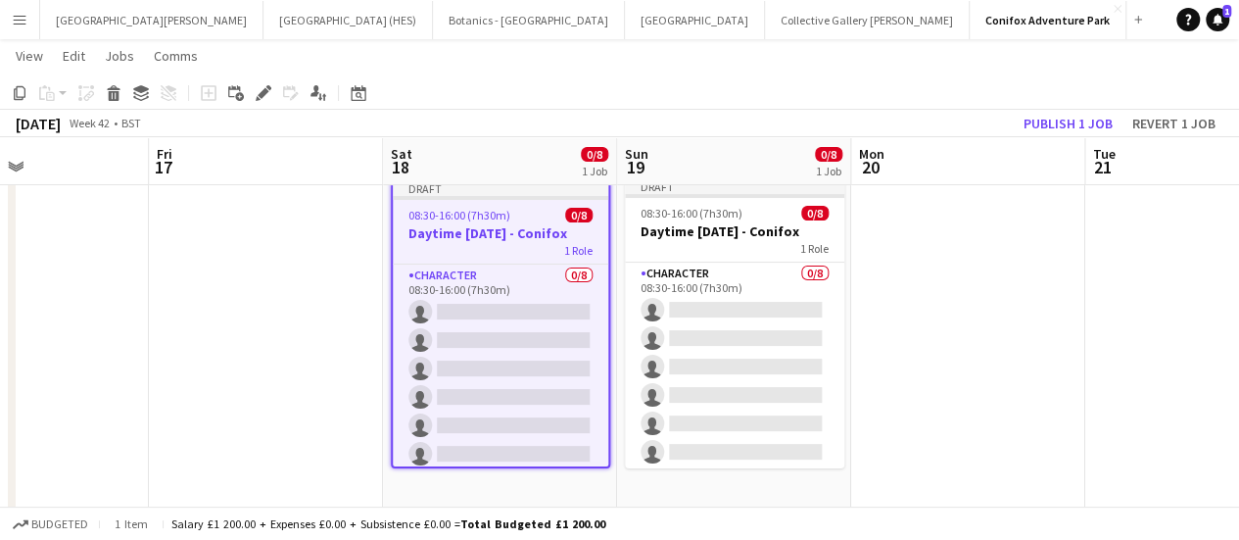
scroll to position [227, 0]
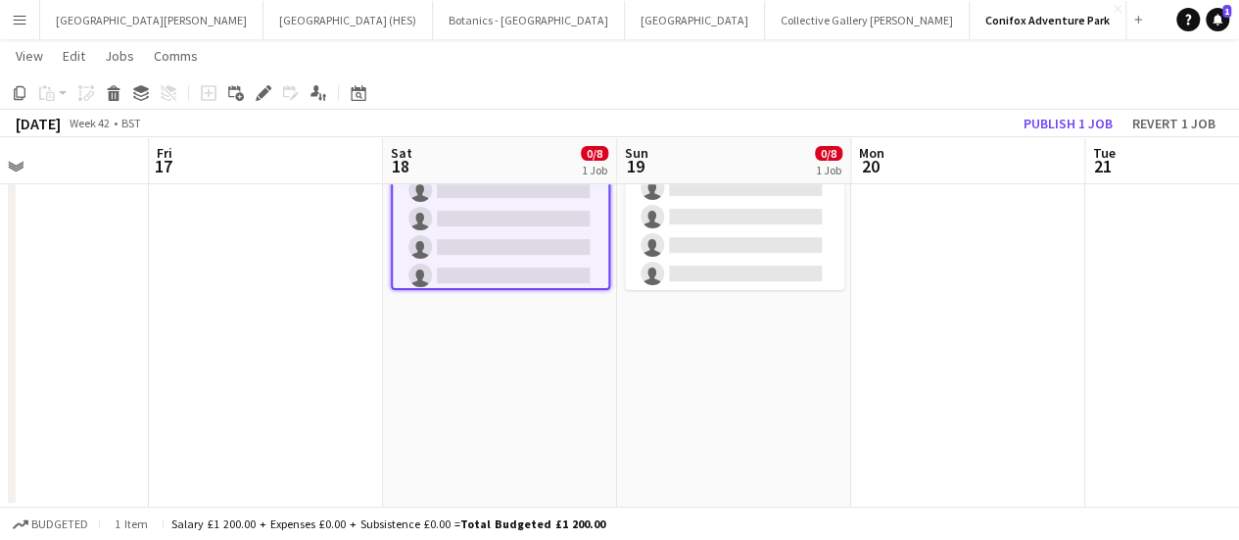
click at [487, 319] on app-date-cell "Draft 08:30-16:00 (7h30m) 0/8 Daytime [DATE] - Conifox 1 Role Character 0/8 08:…" at bounding box center [500, 249] width 234 height 515
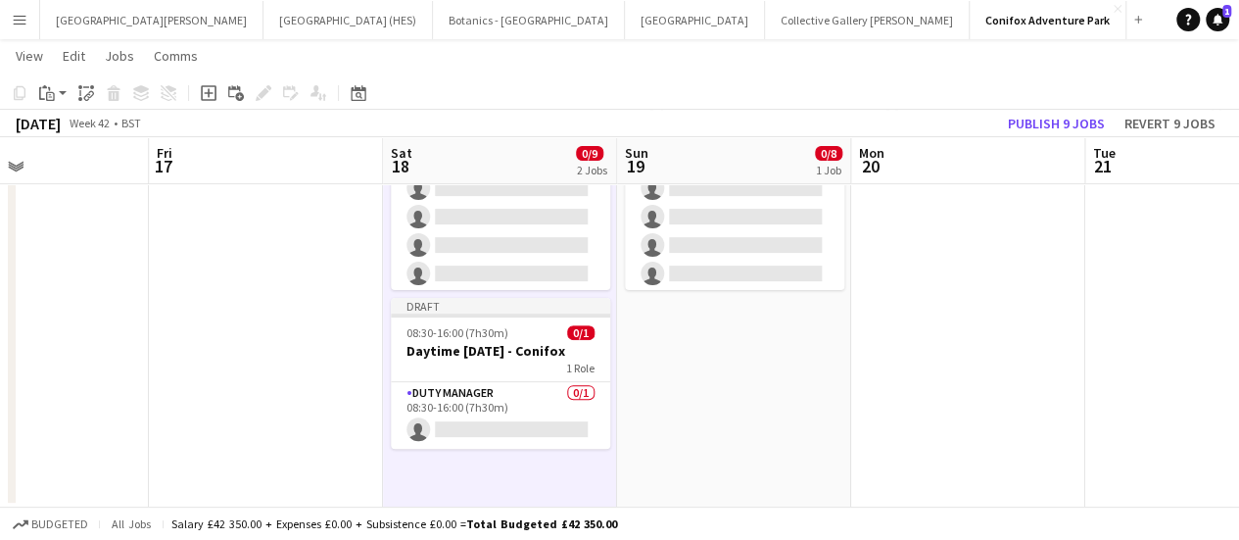
click at [738, 399] on app-date-cell "Draft 08:30-16:00 (7h30m) 0/8 Daytime [DATE] - Conifox 1 Role Character 0/8 08:…" at bounding box center [734, 249] width 234 height 515
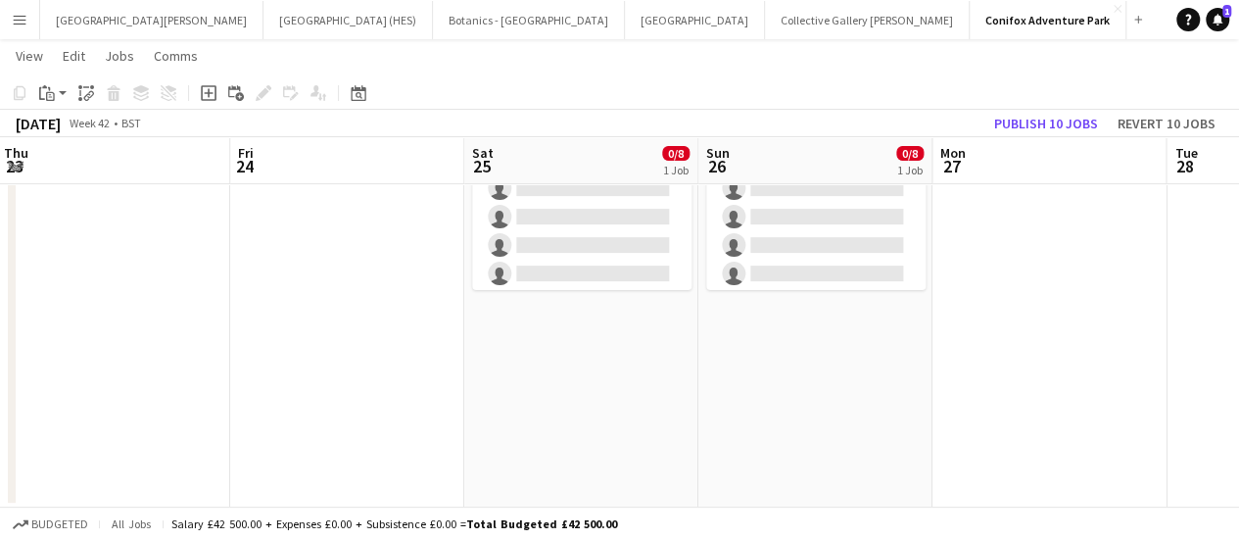
scroll to position [0, 707]
click at [569, 333] on app-date-cell "Draft 08:30-16:00 (7h30m) 0/8 Daytime [DATE] - Conifox 1 Role Character 0/8 08:…" at bounding box center [580, 249] width 234 height 515
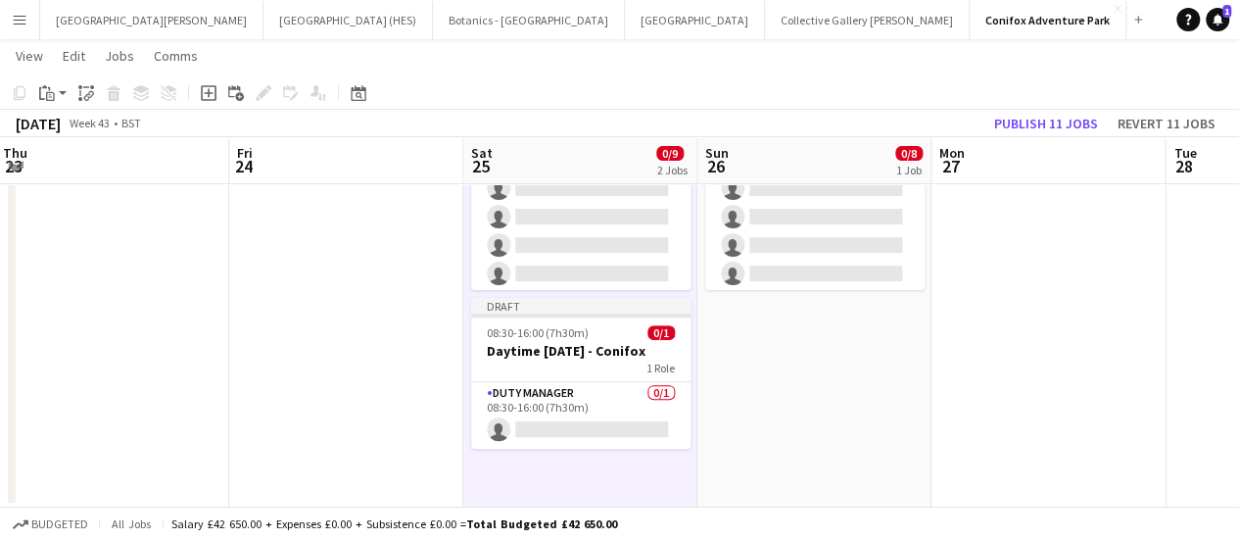
click at [832, 377] on app-date-cell "Draft 08:30-16:00 (7h30m) 0/8 Daytime [DATE] - Conifox 1 Role Character 0/8 08:…" at bounding box center [814, 249] width 234 height 515
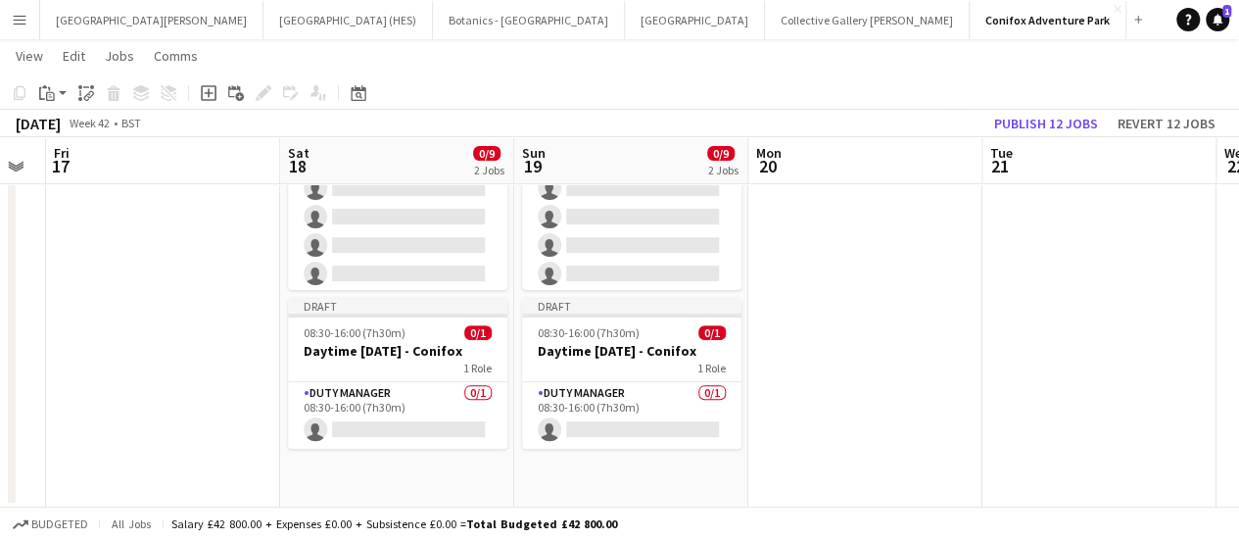
scroll to position [0, 404]
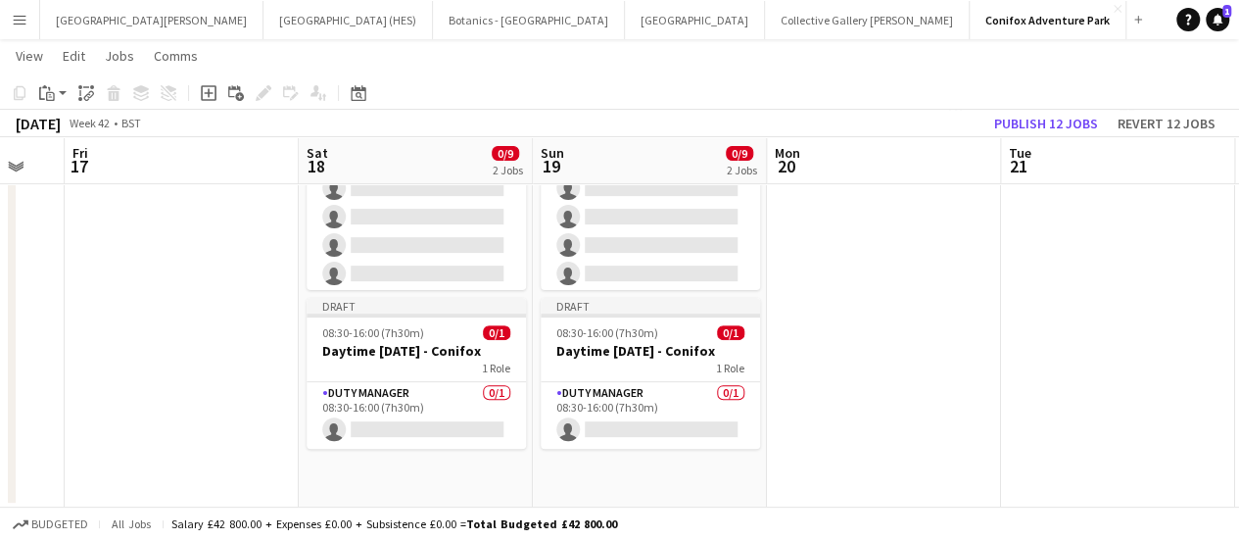
click at [390, 476] on app-date-cell "Draft 08:30-16:00 (7h30m) 0/8 Daytime [DATE] - Conifox 1 Role Character 0/8 08:…" at bounding box center [416, 249] width 234 height 515
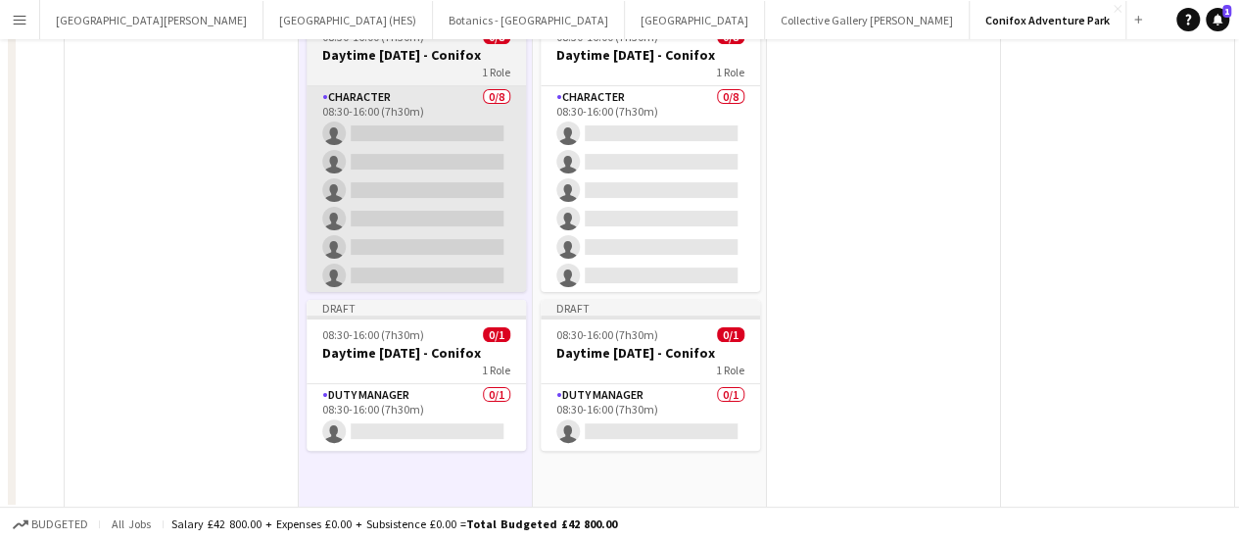
scroll to position [0, 0]
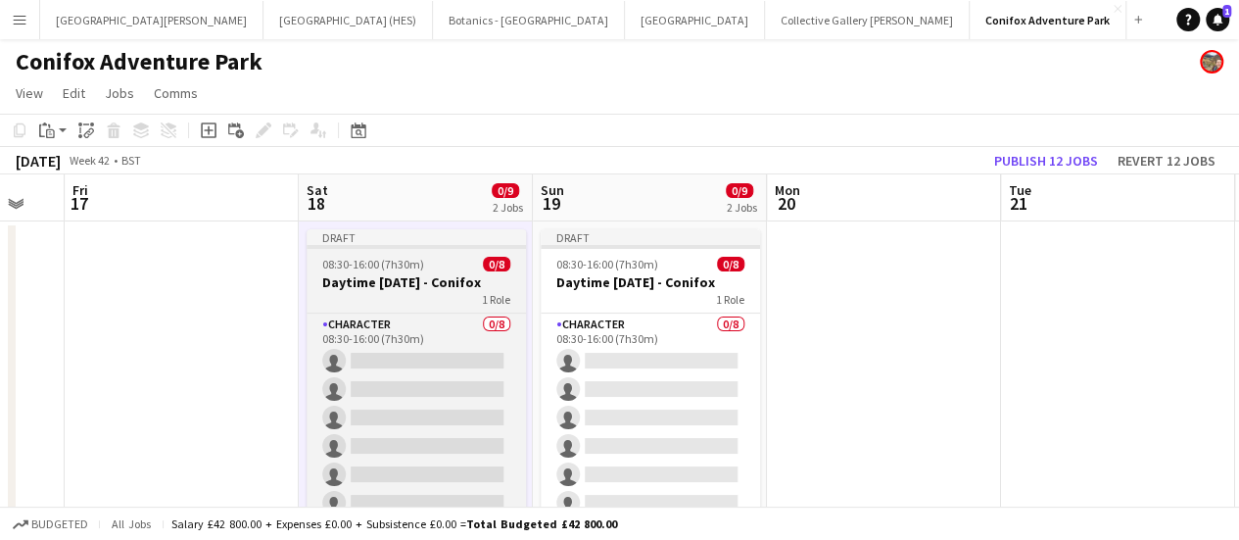
click at [413, 295] on div "1 Role" at bounding box center [416, 299] width 219 height 16
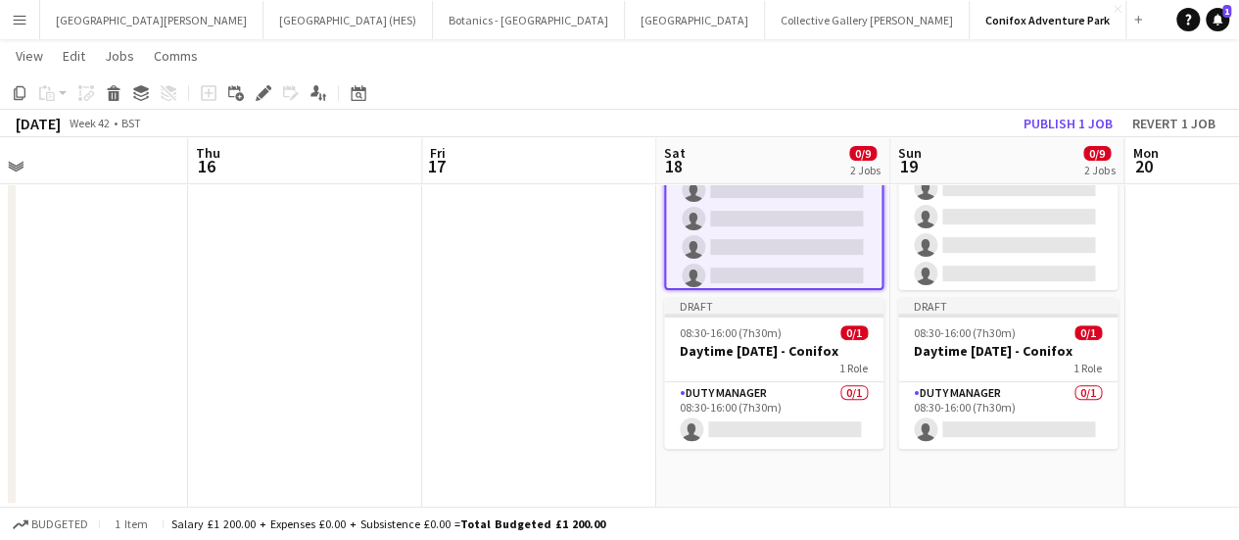
scroll to position [0, 592]
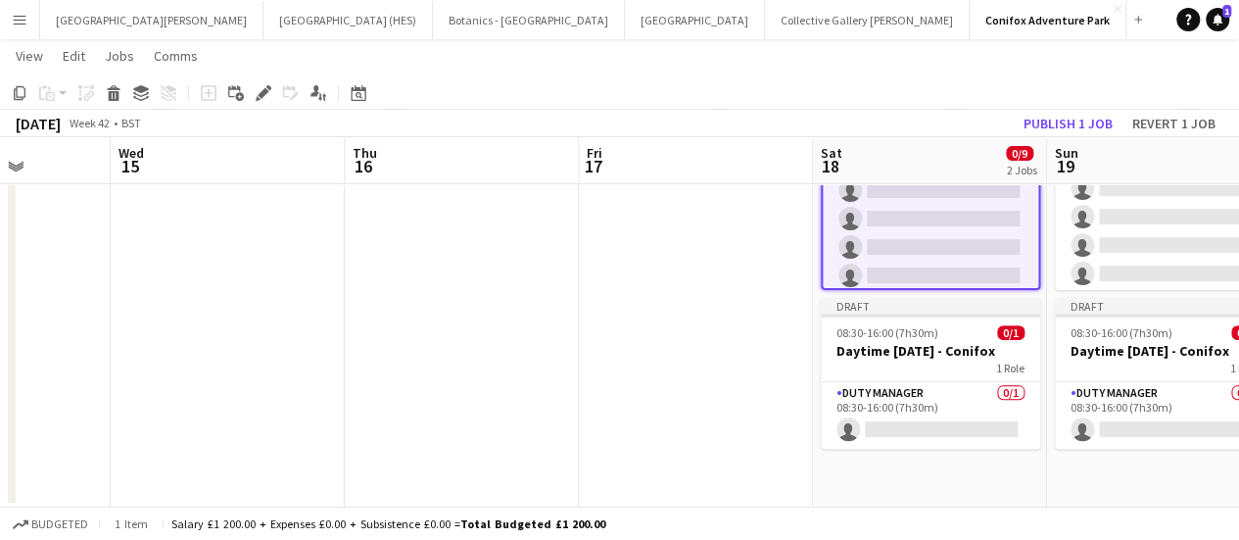
click at [719, 361] on app-date-cell at bounding box center [696, 249] width 234 height 515
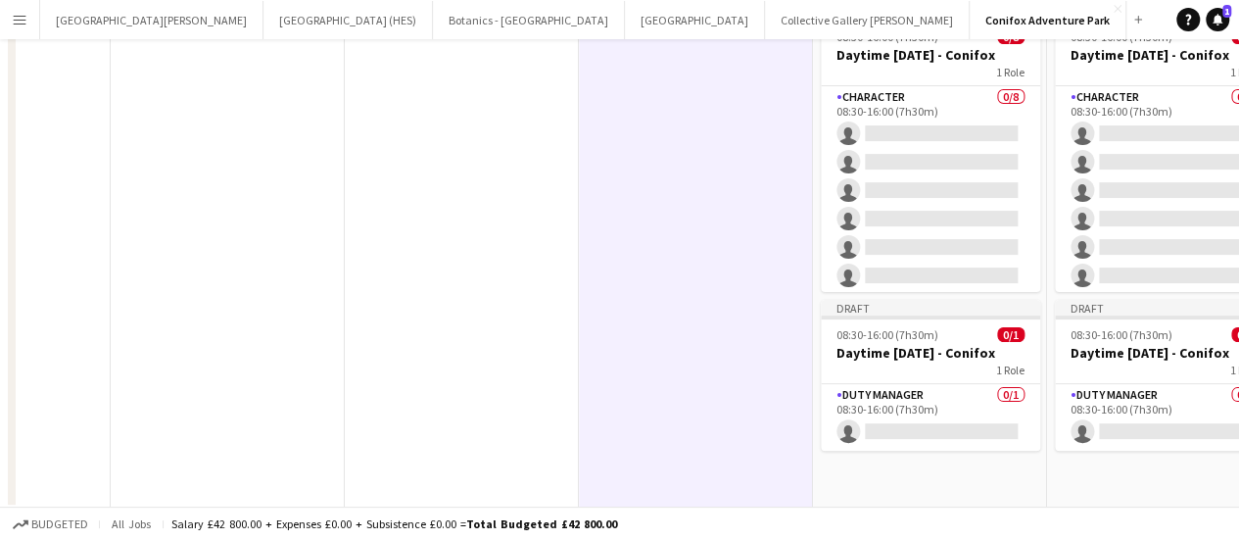
scroll to position [0, 0]
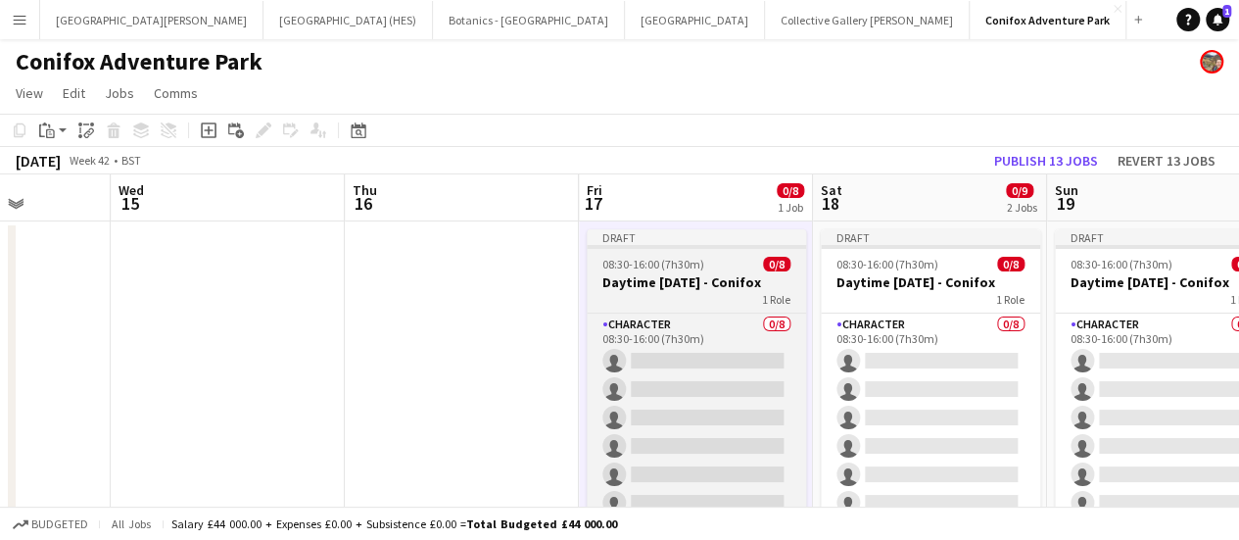
click at [713, 283] on h3 "Daytime [DATE] - Conifox" at bounding box center [696, 282] width 219 height 18
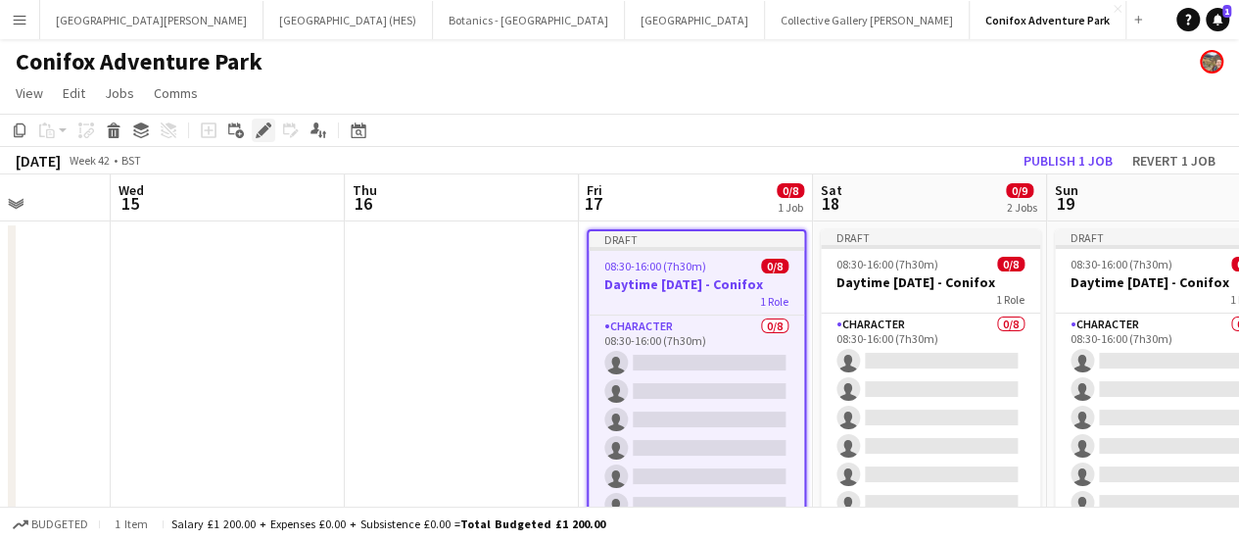
click at [259, 132] on icon at bounding box center [263, 130] width 11 height 11
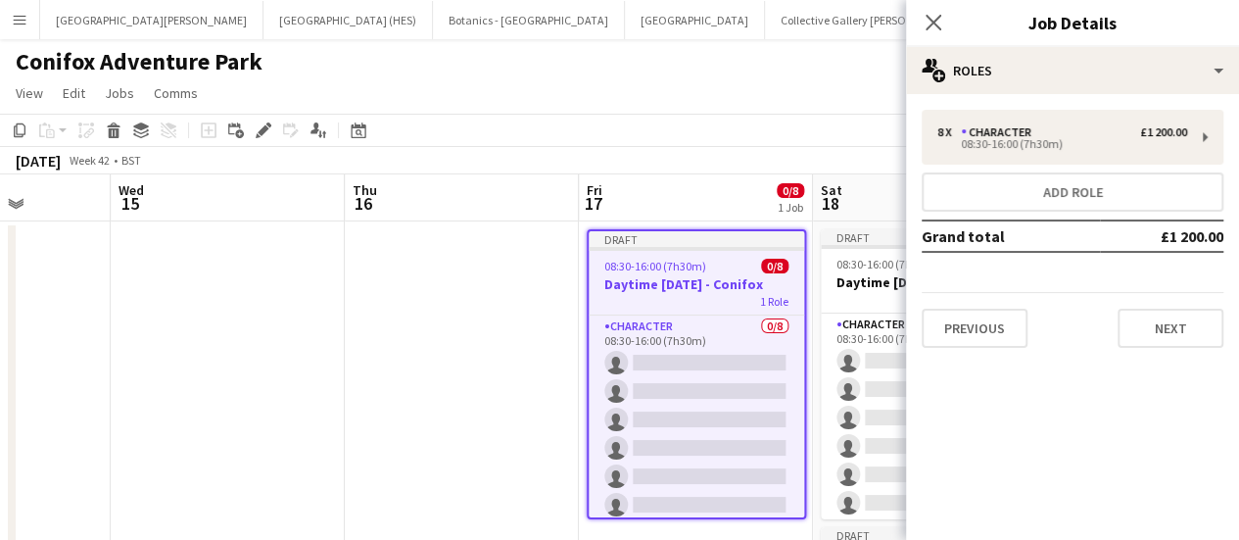
click at [705, 277] on h3 "Daytime [DATE] - Conifox" at bounding box center [697, 284] width 216 height 18
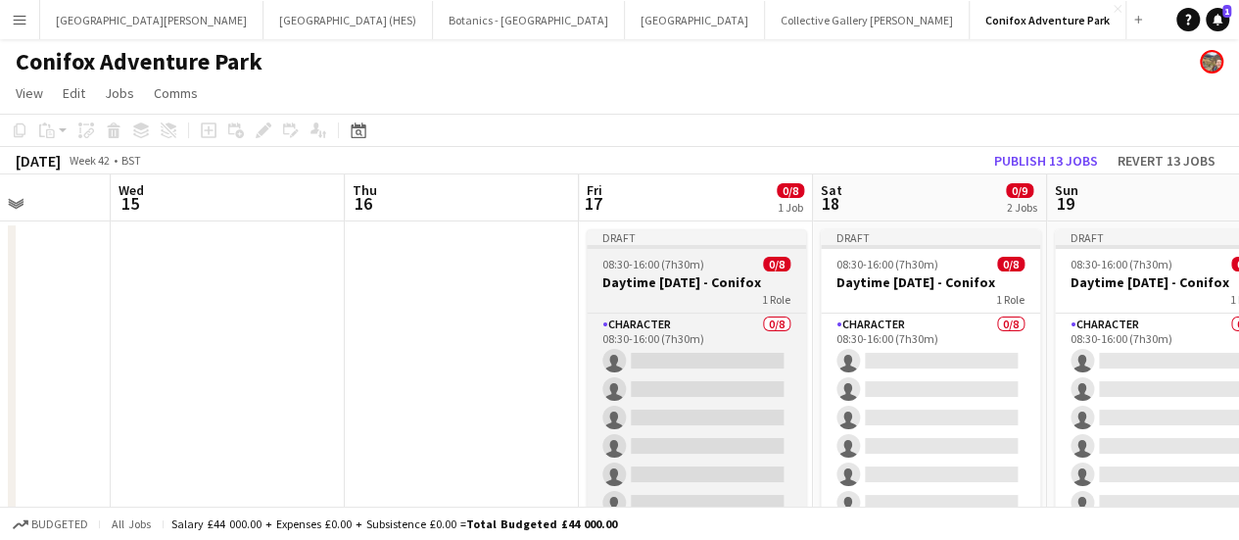
click at [705, 277] on h3 "Daytime [DATE] - Conifox" at bounding box center [696, 282] width 219 height 18
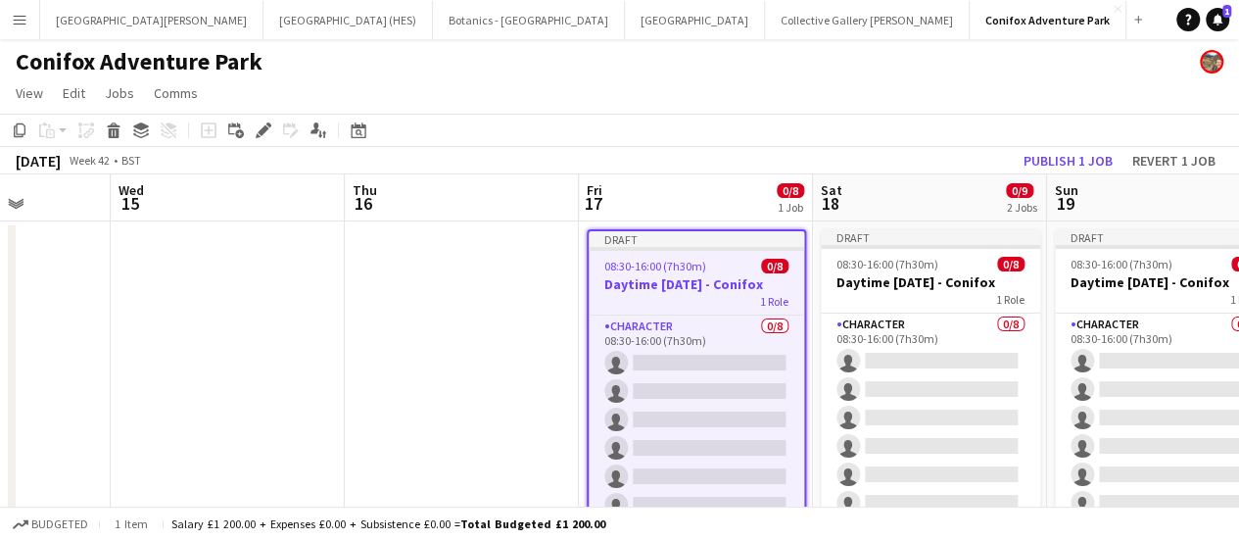
drag, startPoint x: 762, startPoint y: 275, endPoint x: 708, endPoint y: 275, distance: 53.9
click at [708, 275] on h3 "Daytime [DATE] - Conifox" at bounding box center [697, 284] width 216 height 18
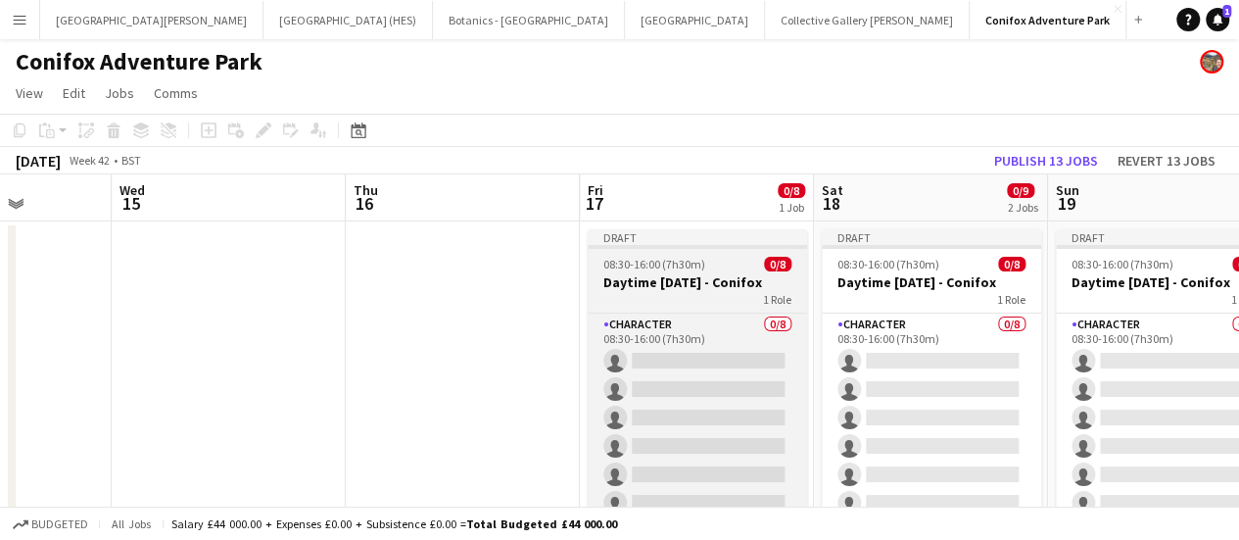
click at [708, 275] on h3 "Daytime [DATE] - Conifox" at bounding box center [697, 282] width 219 height 18
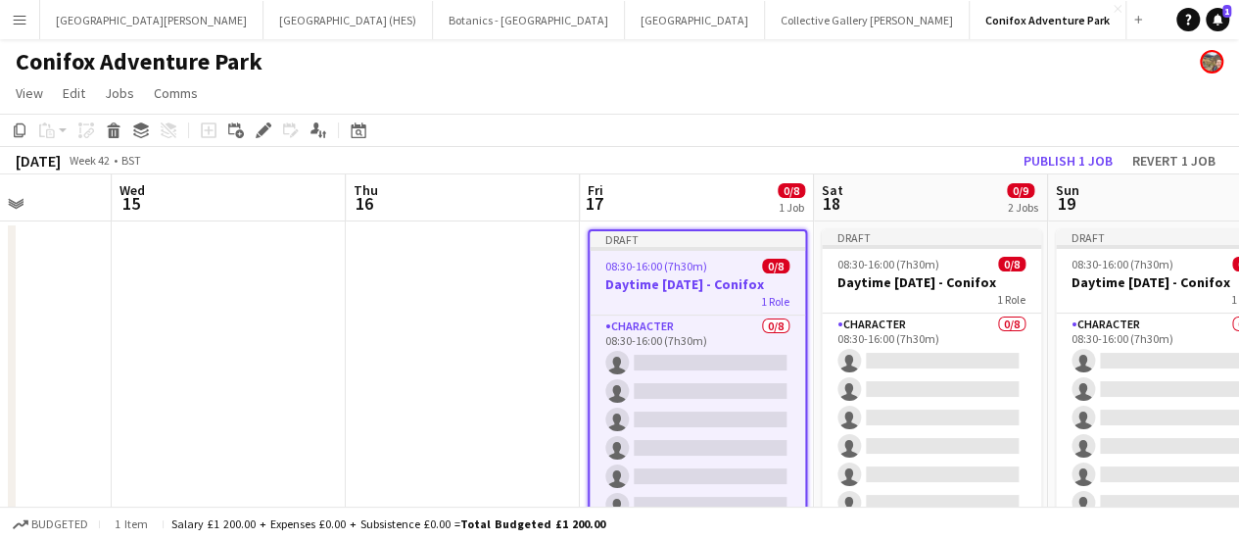
click at [708, 275] on h3 "Daytime [DATE] - Conifox" at bounding box center [698, 284] width 216 height 18
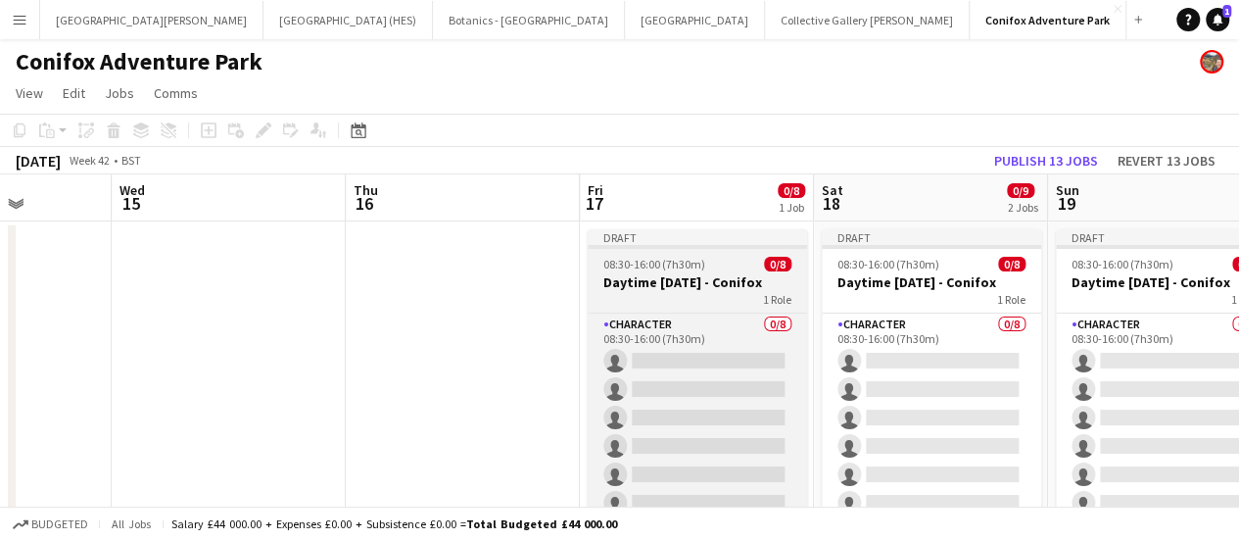
click at [708, 275] on h3 "Daytime [DATE] - Conifox" at bounding box center [697, 282] width 219 height 18
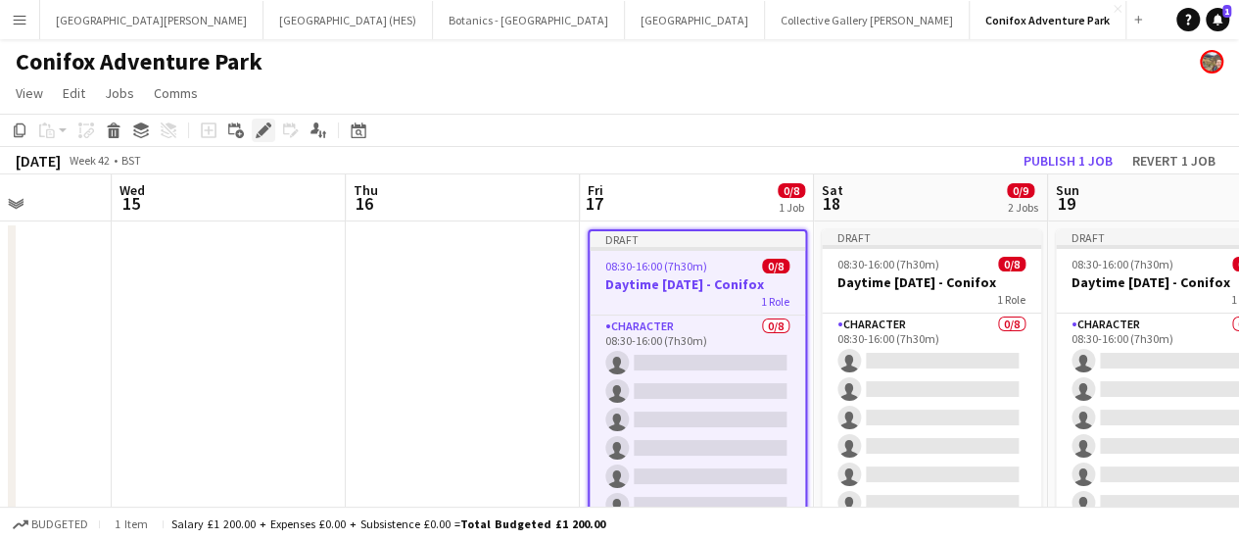
click at [265, 123] on icon "Edit" at bounding box center [264, 130] width 16 height 16
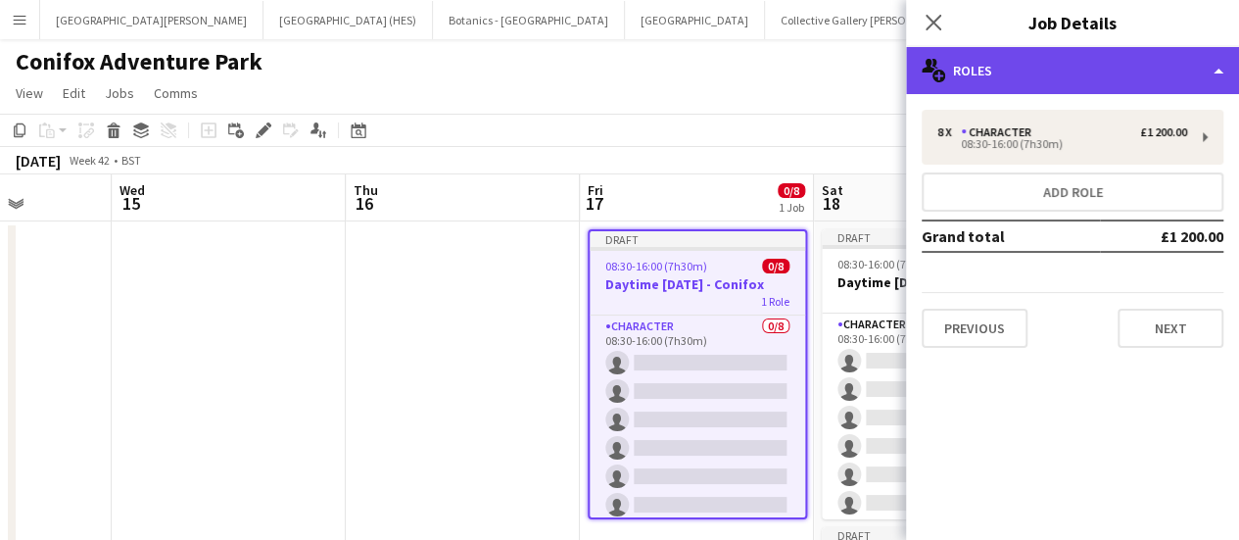
click at [1052, 77] on div "multiple-users-add Roles" at bounding box center [1072, 70] width 333 height 47
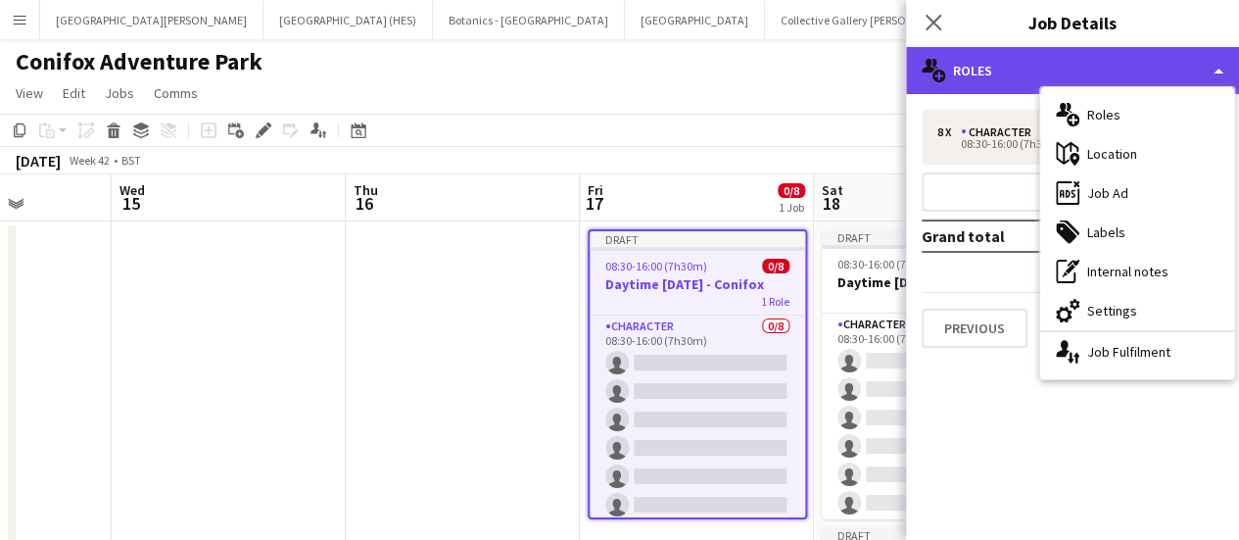
click at [1052, 77] on div "multiple-users-add Roles" at bounding box center [1072, 70] width 333 height 47
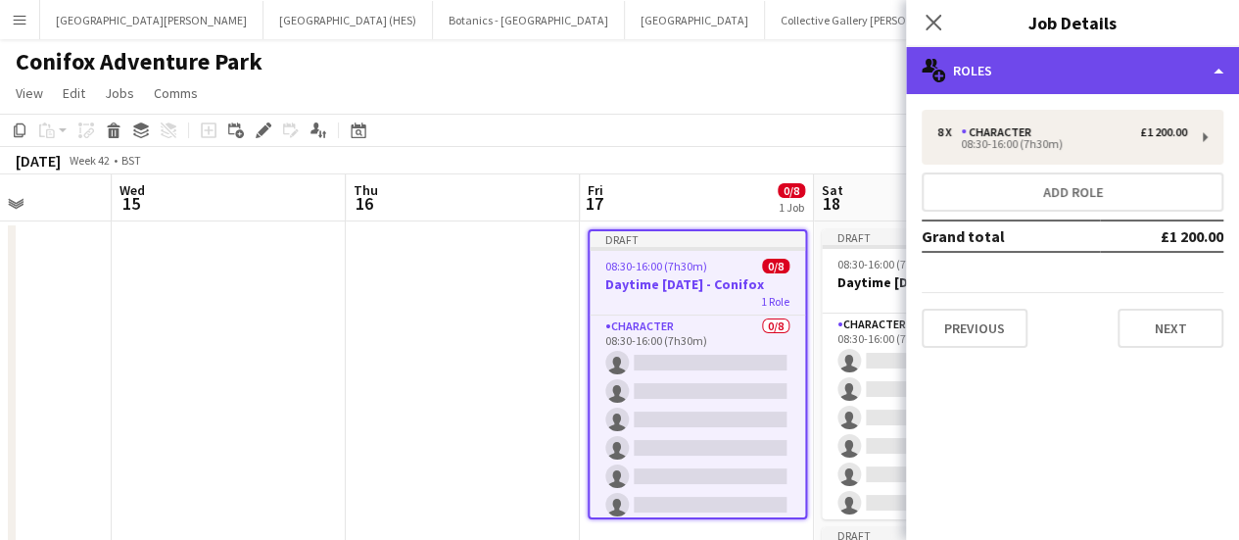
click at [1052, 77] on div "multiple-users-add Roles" at bounding box center [1072, 70] width 333 height 47
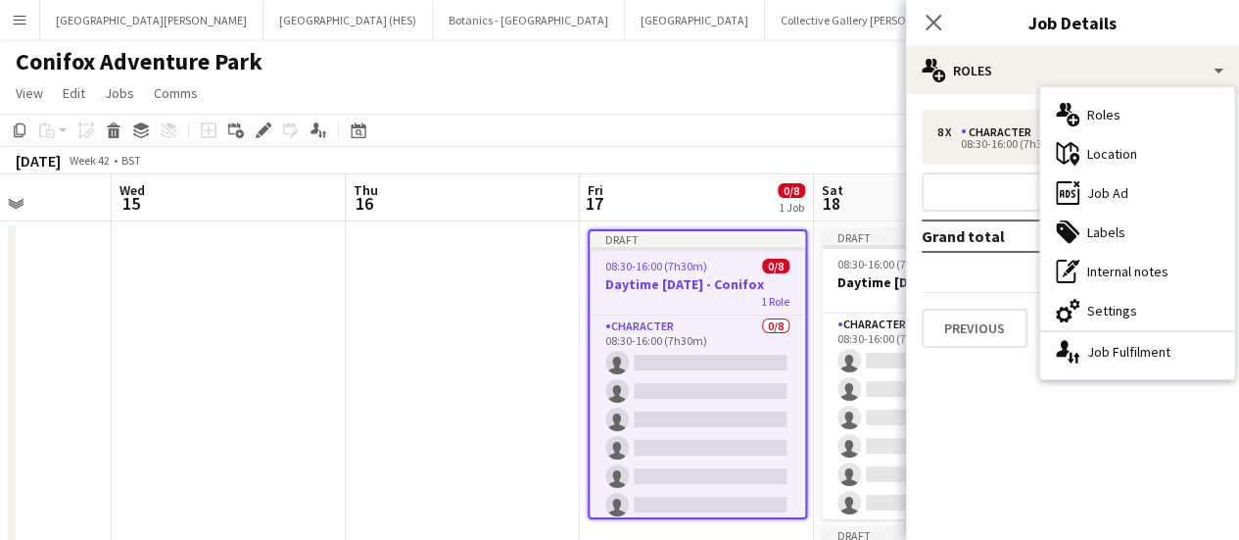
click at [988, 391] on mat-expansion-panel "pencil3 General details 8 x Character £1 200.00 08:30-16:00 (7h30m) Add role Gr…" at bounding box center [1072, 317] width 333 height 446
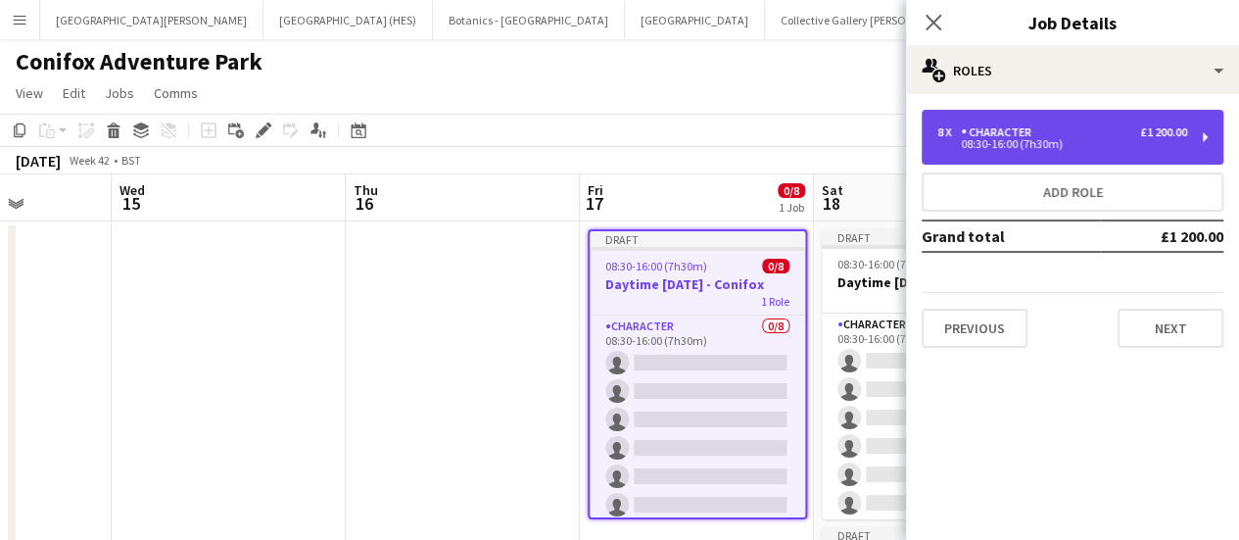
click at [1109, 146] on div "08:30-16:00 (7h30m)" at bounding box center [1062, 144] width 250 height 10
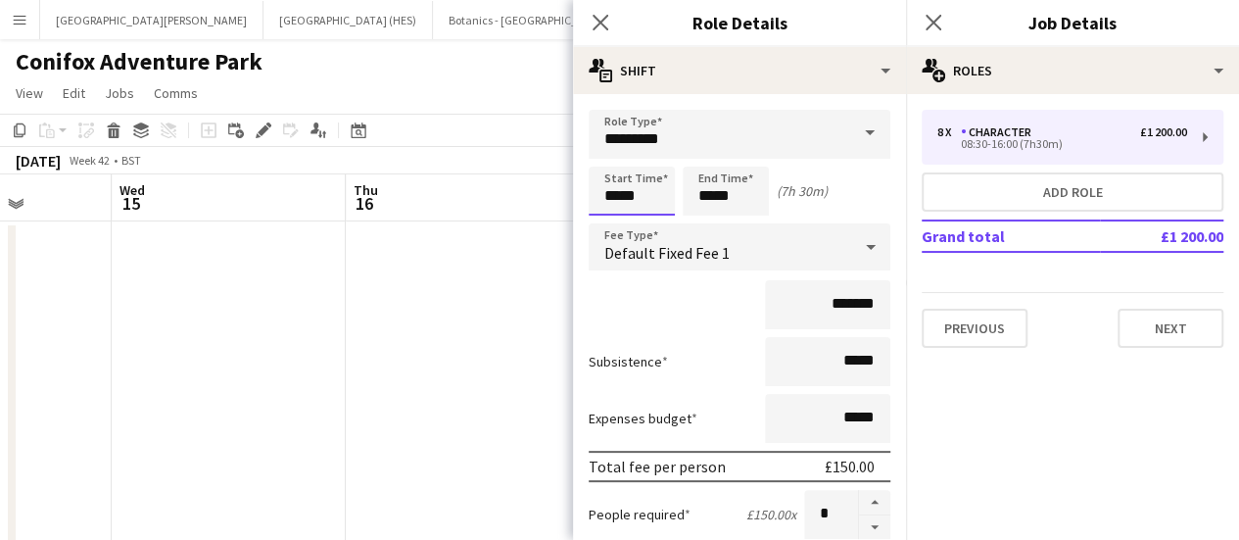
click at [623, 184] on input "*****" at bounding box center [632, 191] width 86 height 49
click at [613, 165] on div at bounding box center [612, 157] width 39 height 20
click at [613, 162] on div at bounding box center [612, 157] width 39 height 20
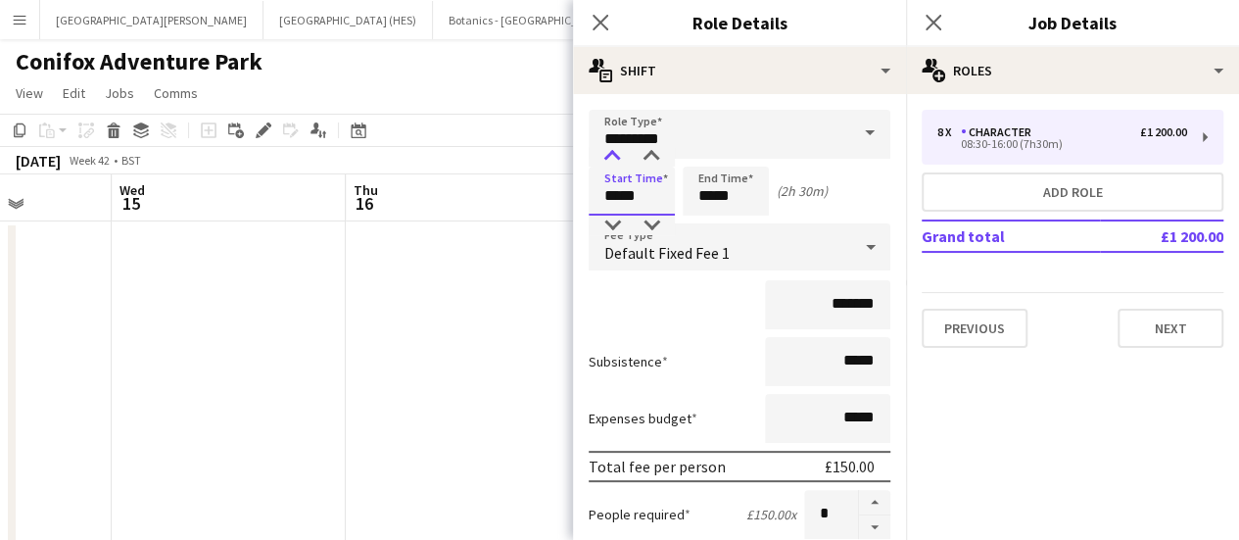
click at [615, 161] on div at bounding box center [612, 157] width 39 height 20
click at [659, 207] on input "*****" at bounding box center [632, 191] width 86 height 49
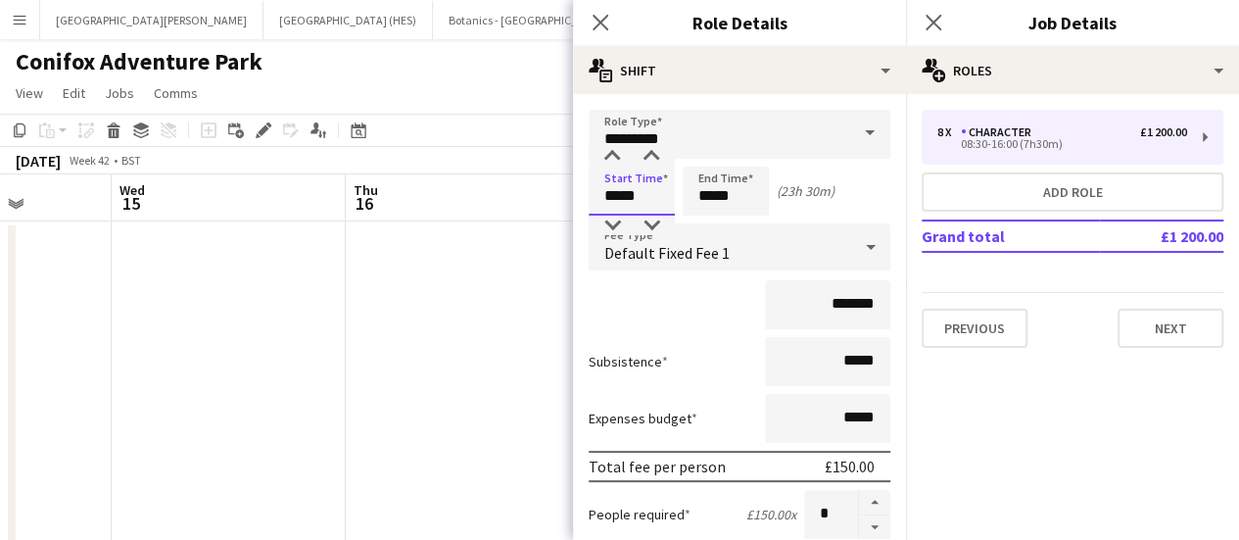
click at [656, 210] on input "*****" at bounding box center [632, 191] width 86 height 49
click at [651, 220] on div at bounding box center [651, 226] width 39 height 20
type input "*****"
click at [651, 220] on div at bounding box center [651, 226] width 39 height 20
click at [740, 197] on input "*****" at bounding box center [726, 191] width 86 height 49
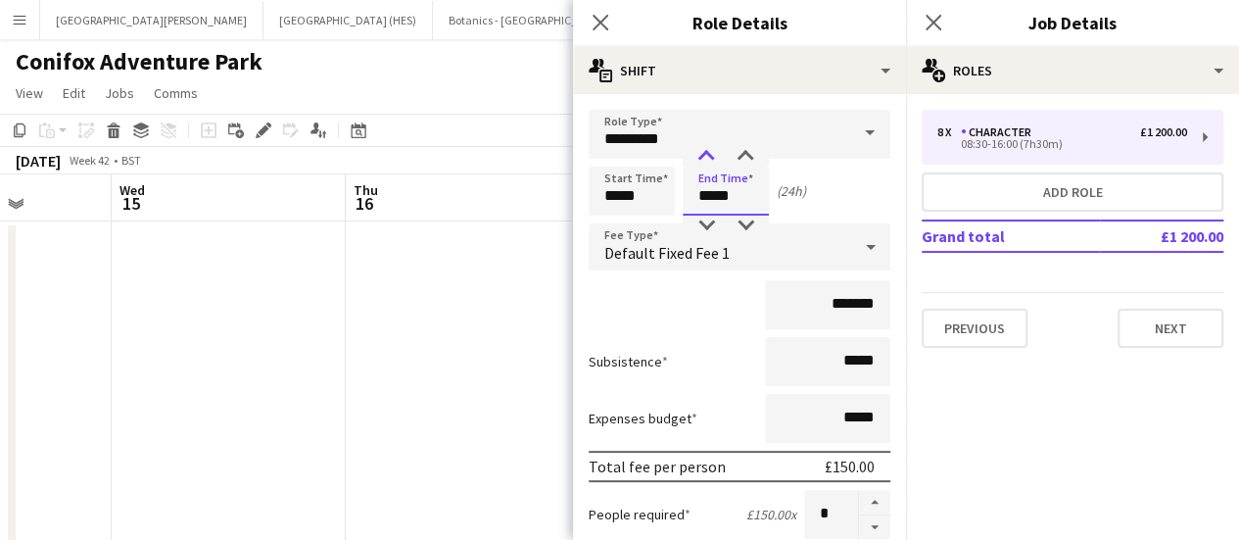
click at [713, 165] on div at bounding box center [706, 157] width 39 height 20
click at [713, 162] on div at bounding box center [706, 157] width 39 height 20
click at [744, 160] on div at bounding box center [745, 157] width 39 height 20
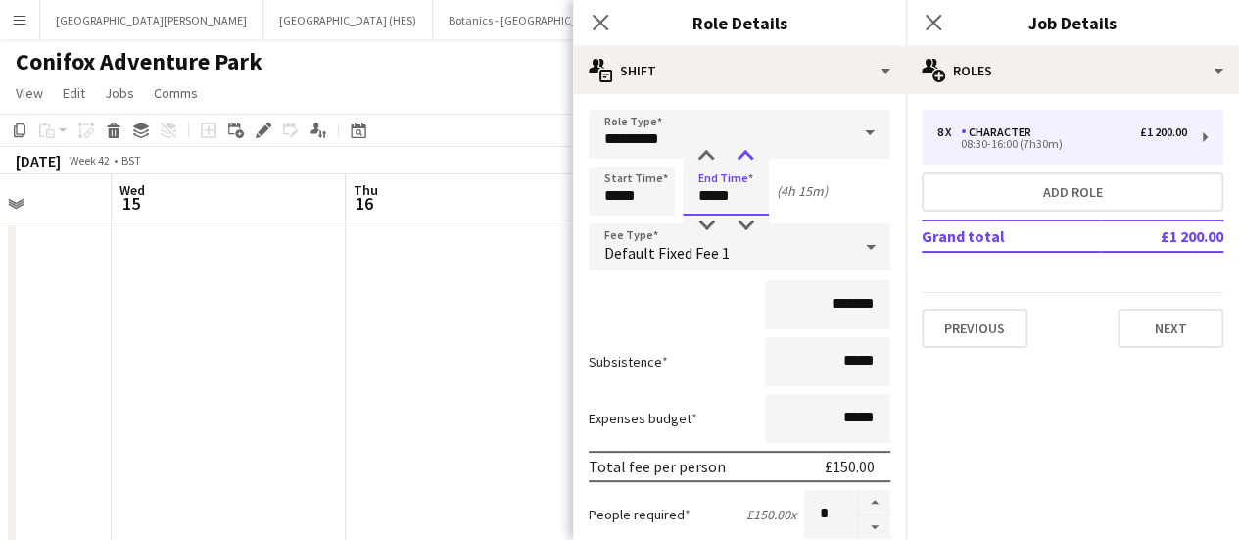
type input "*****"
click at [744, 160] on div at bounding box center [745, 157] width 39 height 20
click at [720, 300] on div "*******" at bounding box center [740, 304] width 302 height 49
click at [839, 302] on input "*******" at bounding box center [827, 304] width 125 height 49
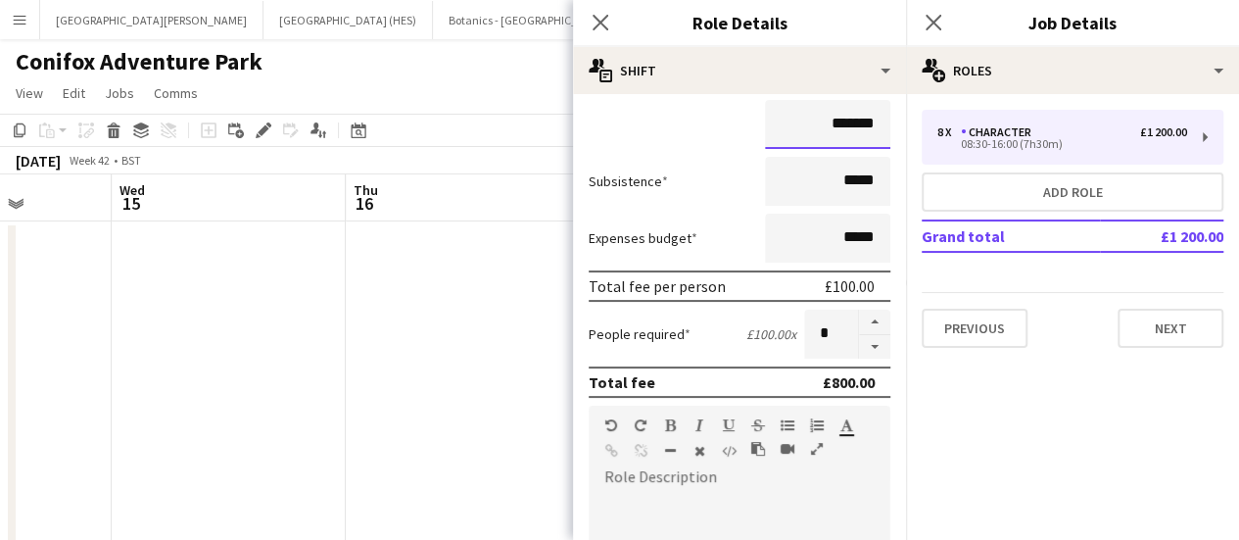
scroll to position [181, 0]
type input "*******"
click at [727, 209] on form "Role Type ********* Start Time ***** End Time ***** (4h 30m) Fee Type Default F…" at bounding box center [739, 489] width 333 height 1122
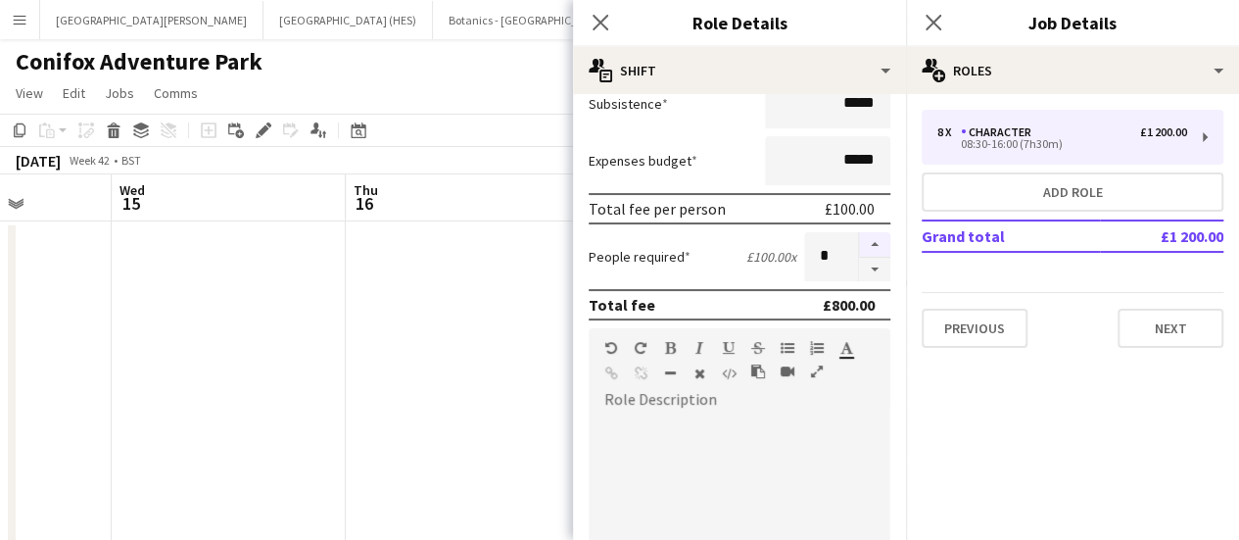
click at [860, 234] on button "button" at bounding box center [874, 244] width 31 height 25
click at [859, 232] on button "button" at bounding box center [874, 244] width 31 height 25
type input "**"
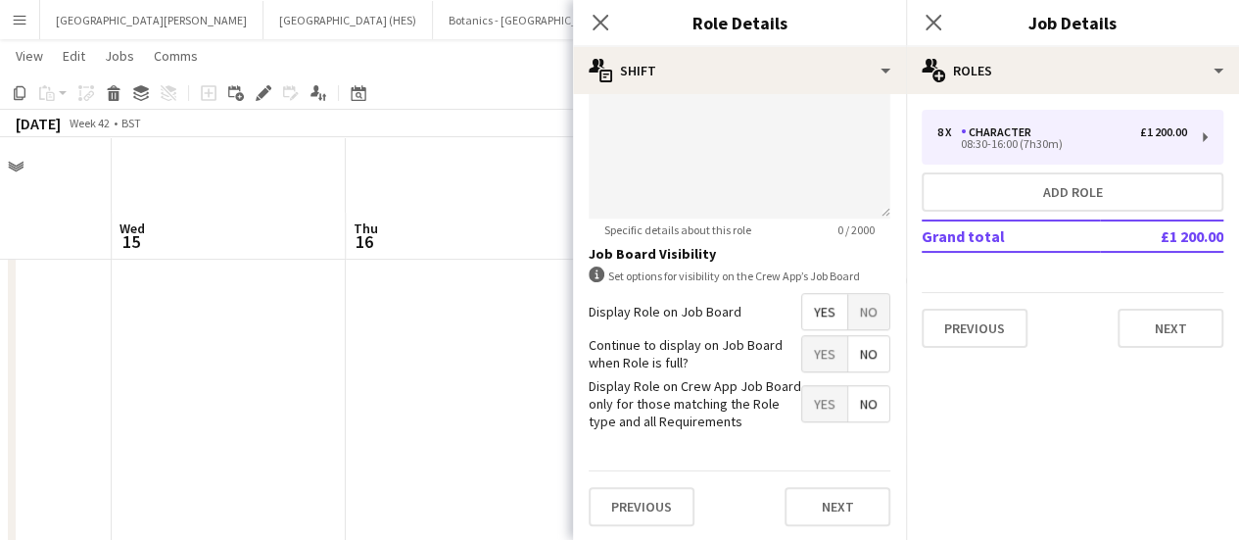
scroll to position [80, 0]
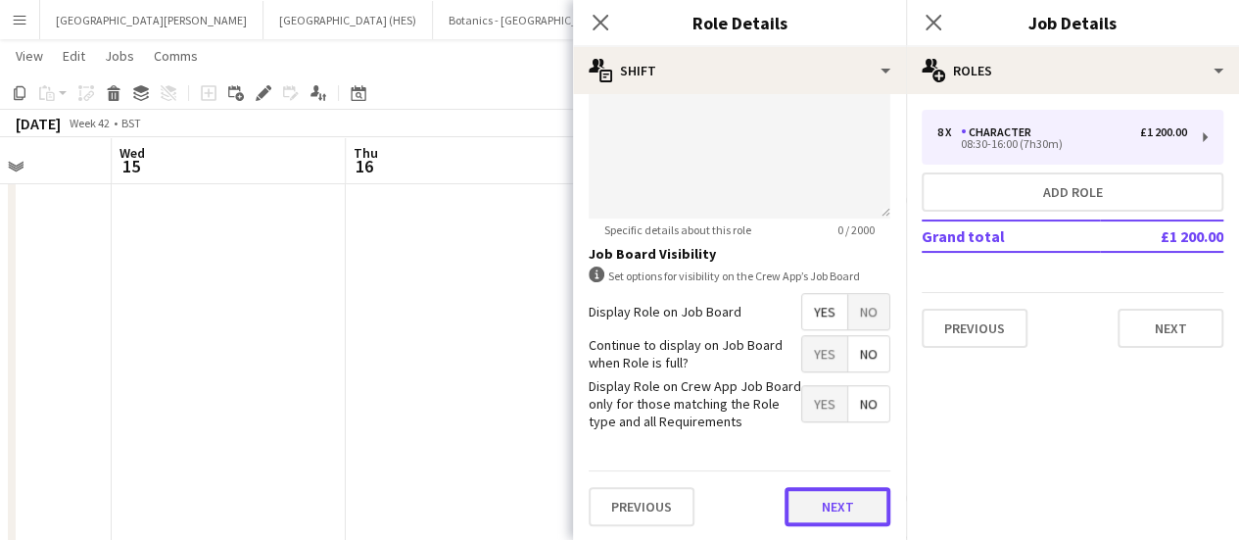
click at [865, 495] on button "Next" at bounding box center [838, 506] width 106 height 39
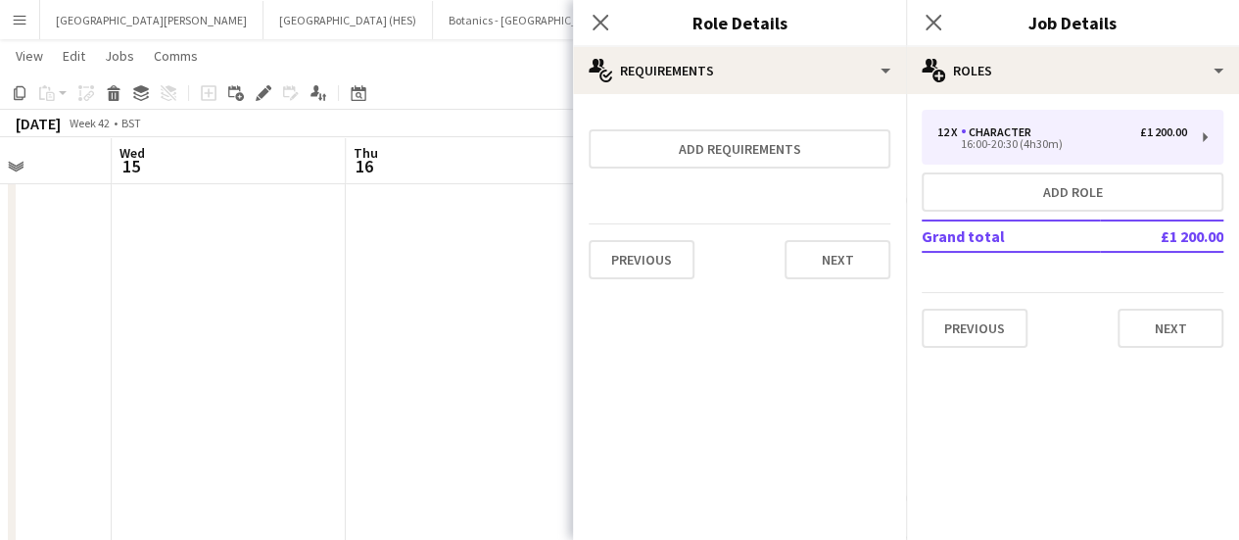
scroll to position [0, 0]
click at [815, 264] on button "Next" at bounding box center [838, 259] width 106 height 39
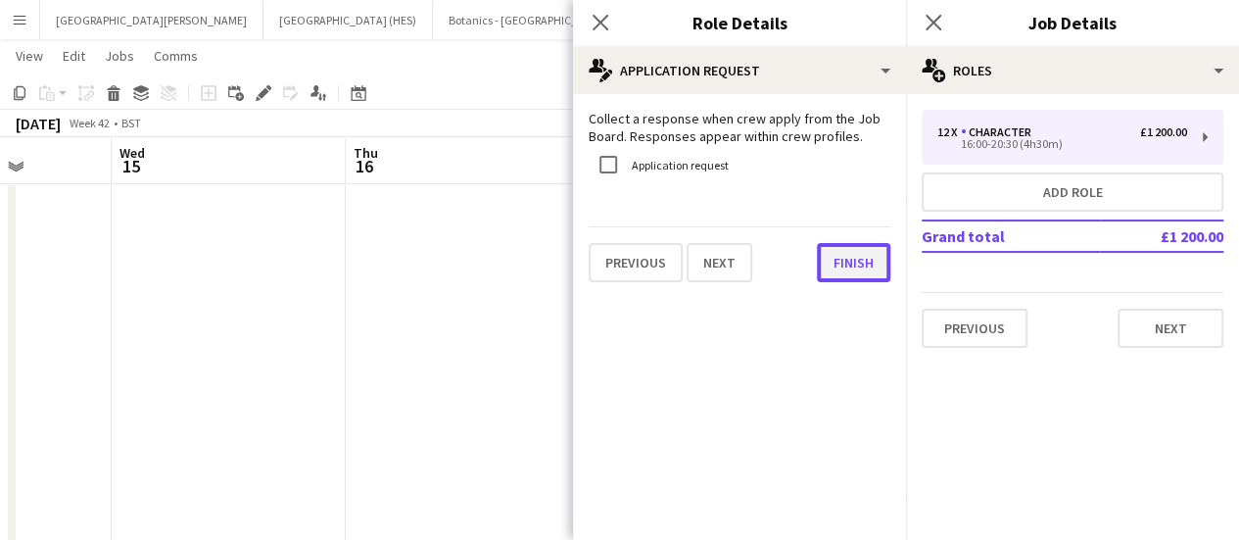
click at [817, 263] on button "Finish" at bounding box center [853, 262] width 73 height 39
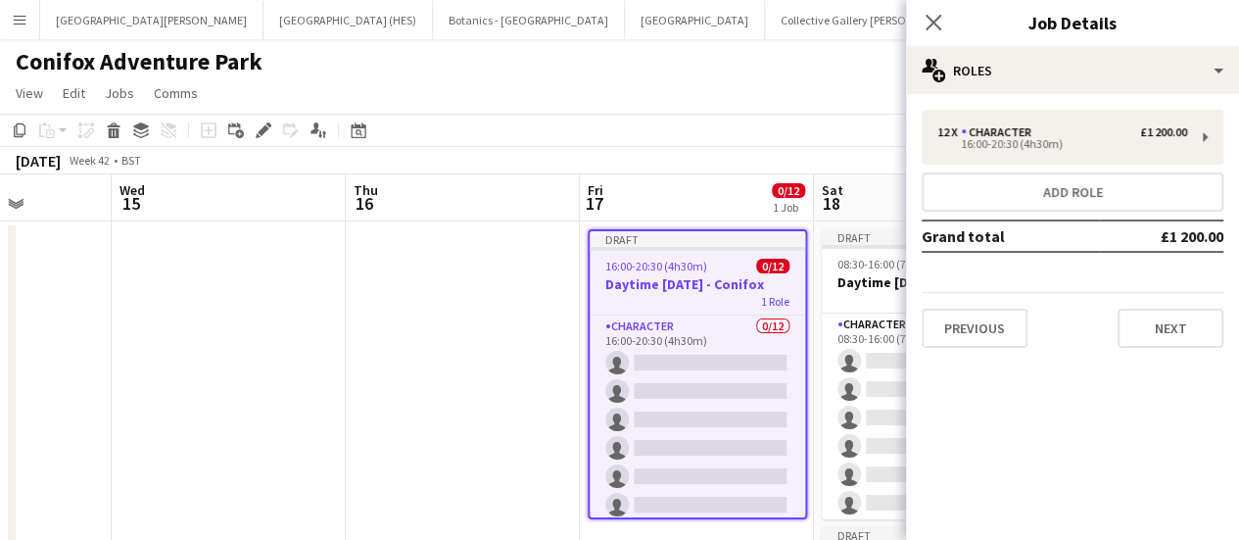
click at [668, 291] on h3 "Daytime [DATE] - Conifox" at bounding box center [698, 284] width 216 height 18
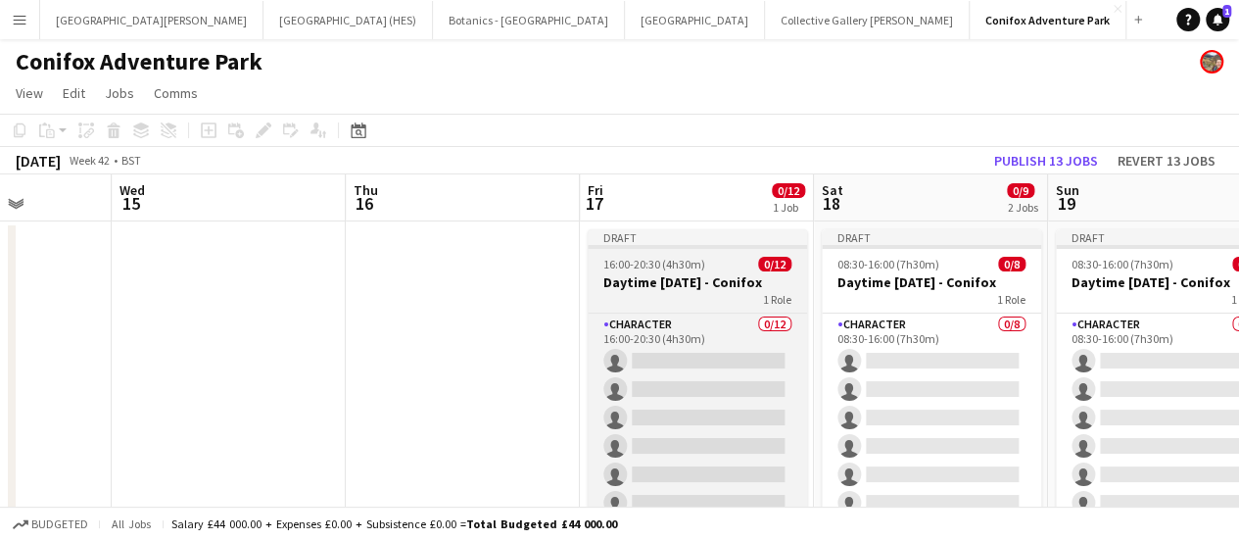
click at [668, 291] on div "1 Role" at bounding box center [697, 299] width 219 height 16
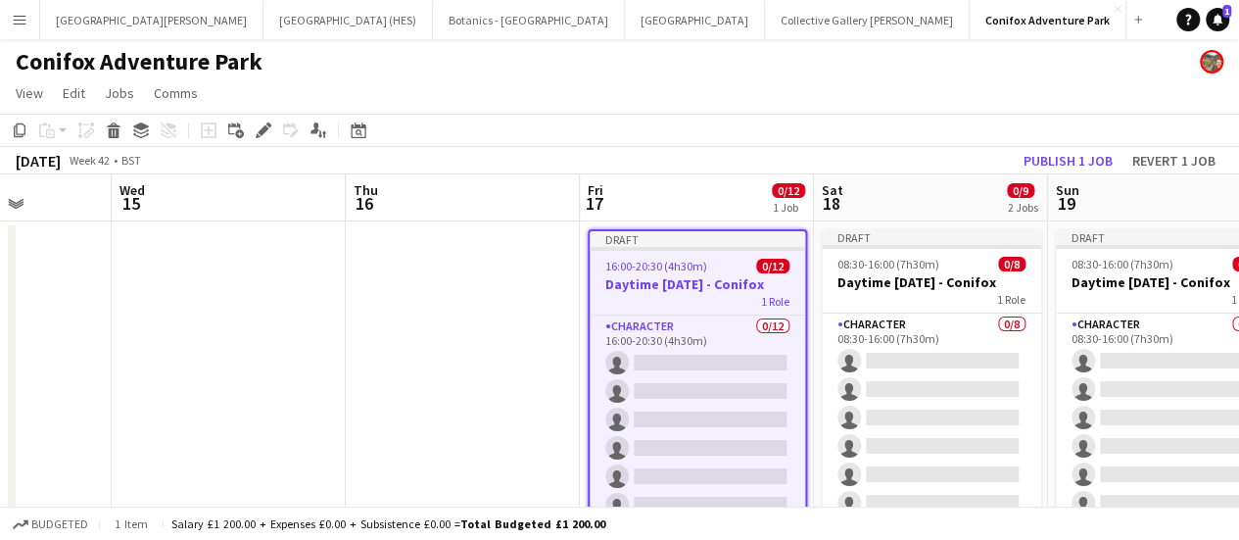
click at [668, 291] on h3 "Daytime [DATE] - Conifox" at bounding box center [698, 284] width 216 height 18
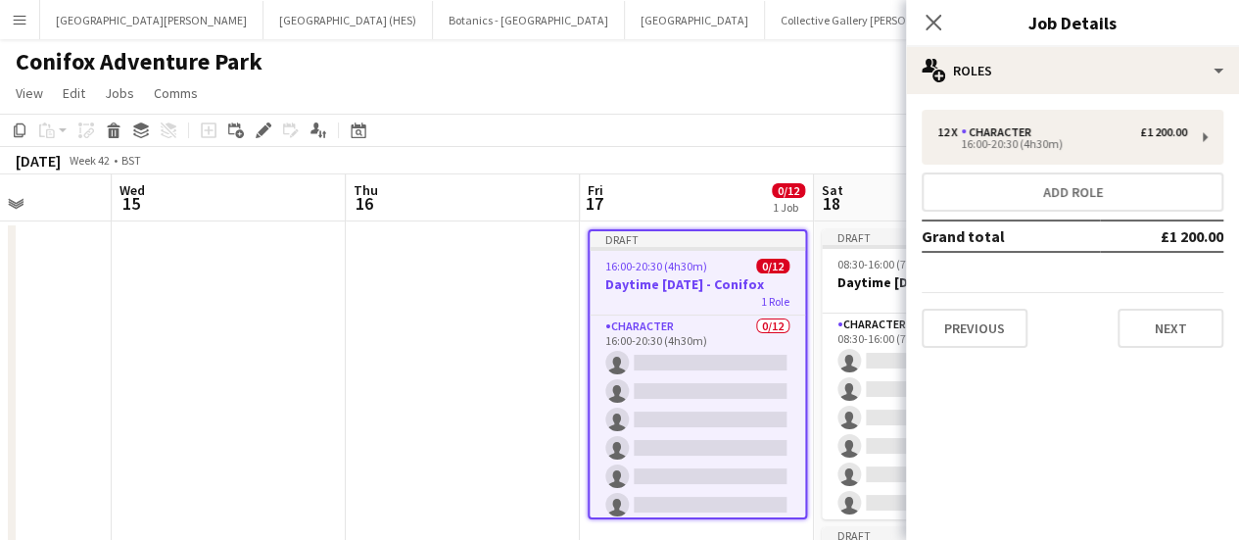
click at [668, 291] on h3 "Daytime [DATE] - Conifox" at bounding box center [698, 284] width 216 height 18
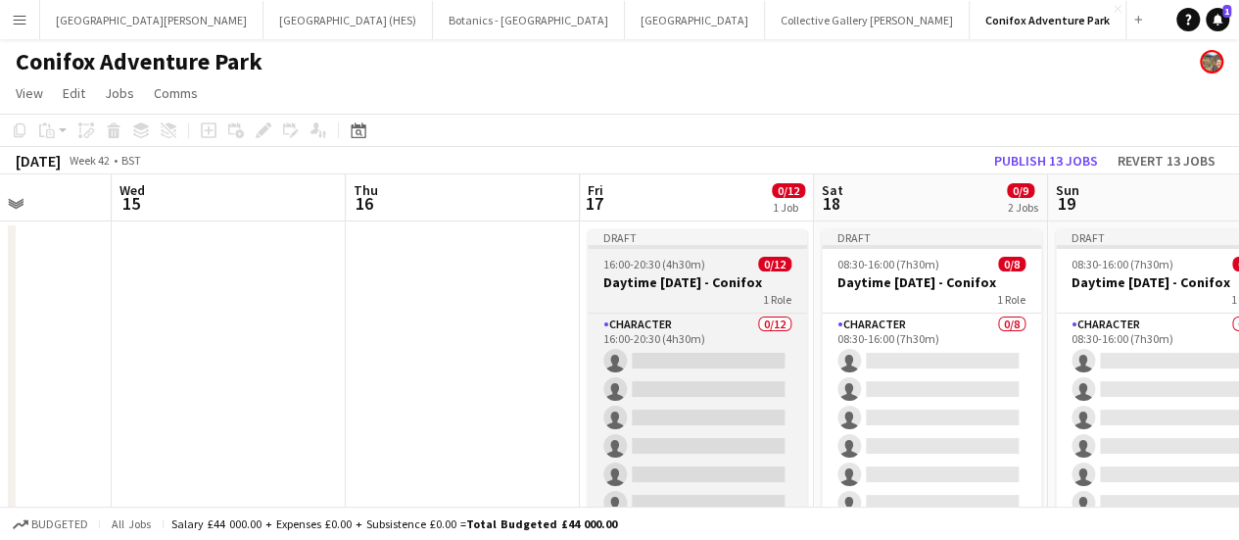
click at [639, 267] on span "16:00-20:30 (4h30m)" at bounding box center [654, 264] width 102 height 15
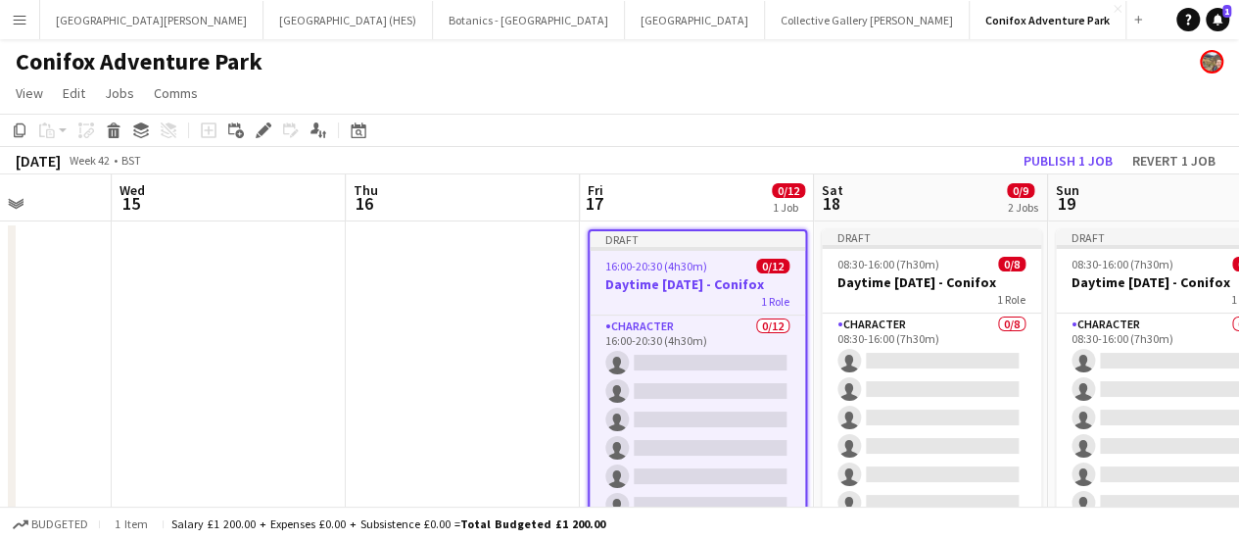
click at [386, 80] on app-page-menu "View Day view expanded Day view collapsed Month view Date picker Jump to [DATE]…" at bounding box center [619, 94] width 1239 height 37
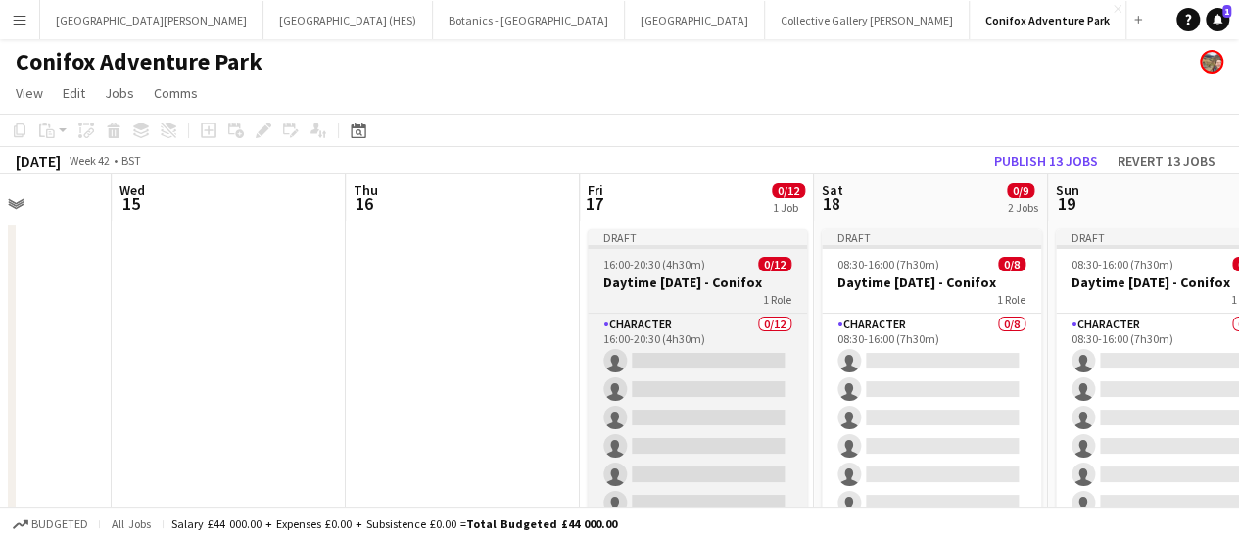
click at [680, 303] on div "1 Role" at bounding box center [697, 299] width 219 height 16
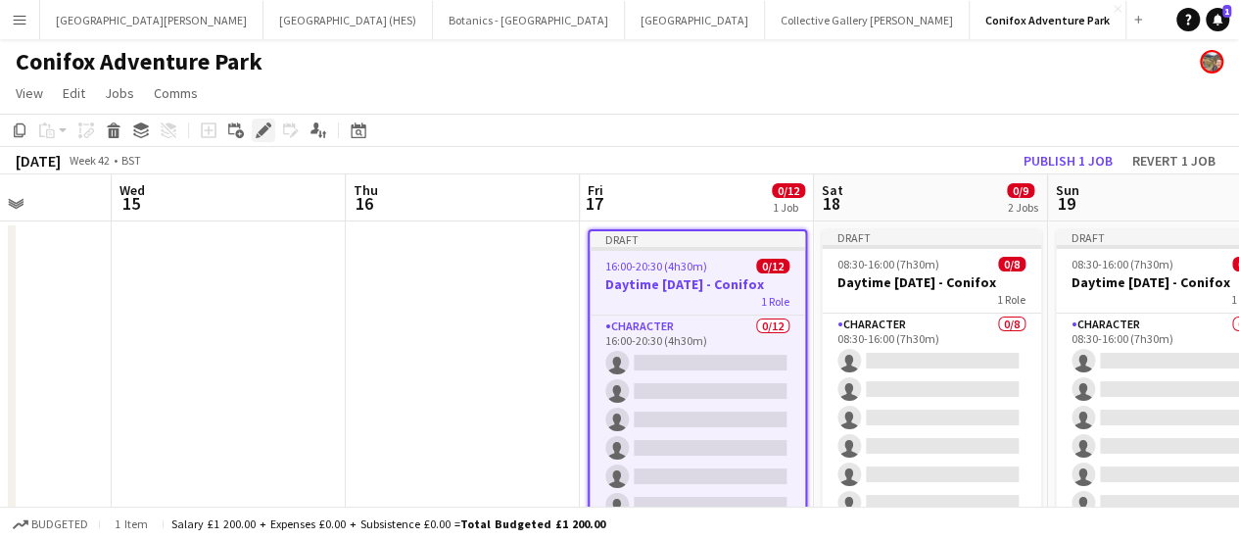
click at [258, 134] on icon "Edit" at bounding box center [264, 130] width 16 height 16
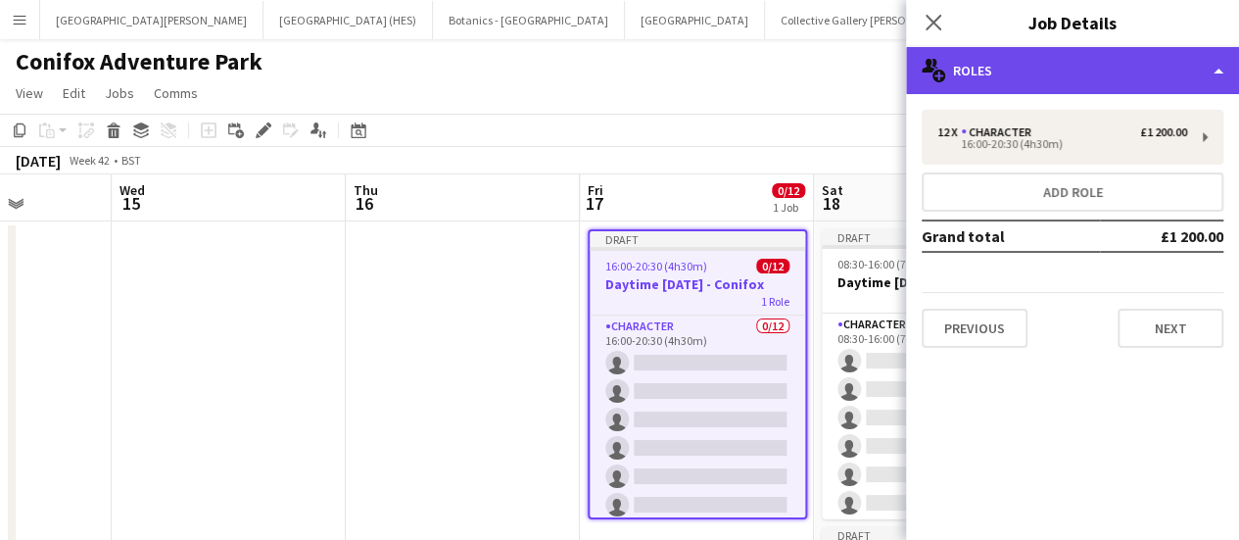
click at [1053, 60] on div "multiple-users-add Roles" at bounding box center [1072, 70] width 333 height 47
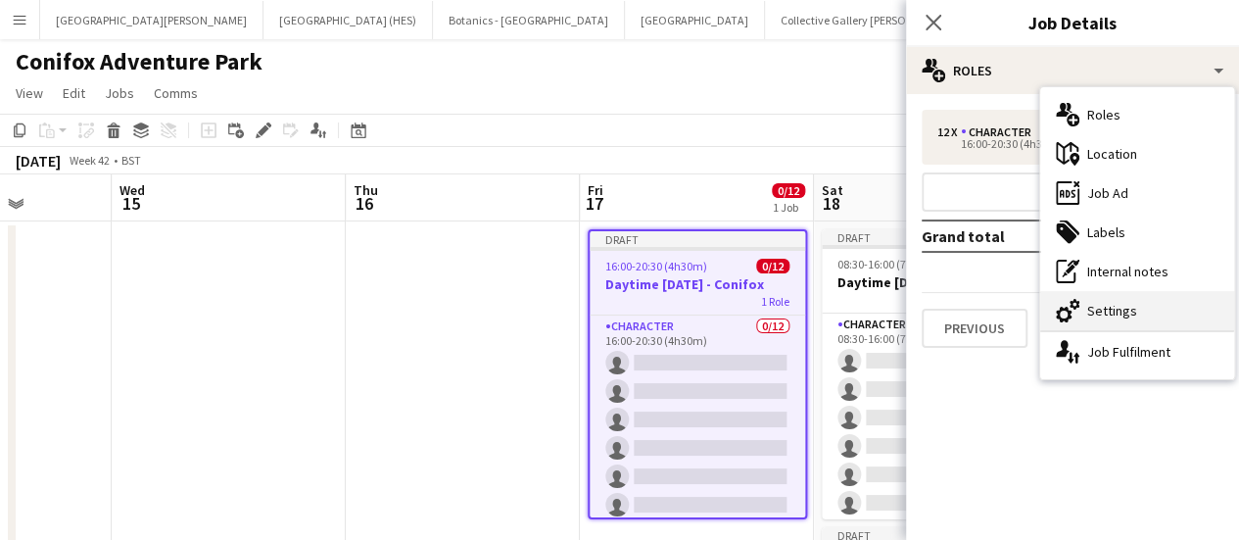
click at [1090, 297] on div "cog-double-3 Settings" at bounding box center [1137, 310] width 194 height 39
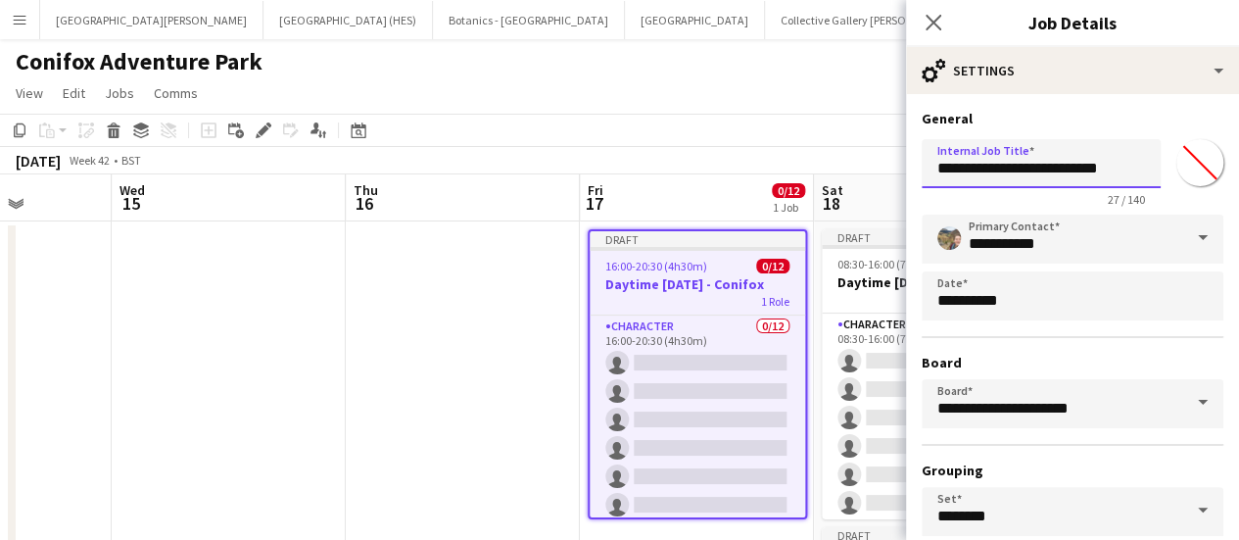
click at [975, 170] on input "**********" at bounding box center [1041, 163] width 239 height 49
click at [1040, 139] on input "**********" at bounding box center [1041, 163] width 239 height 49
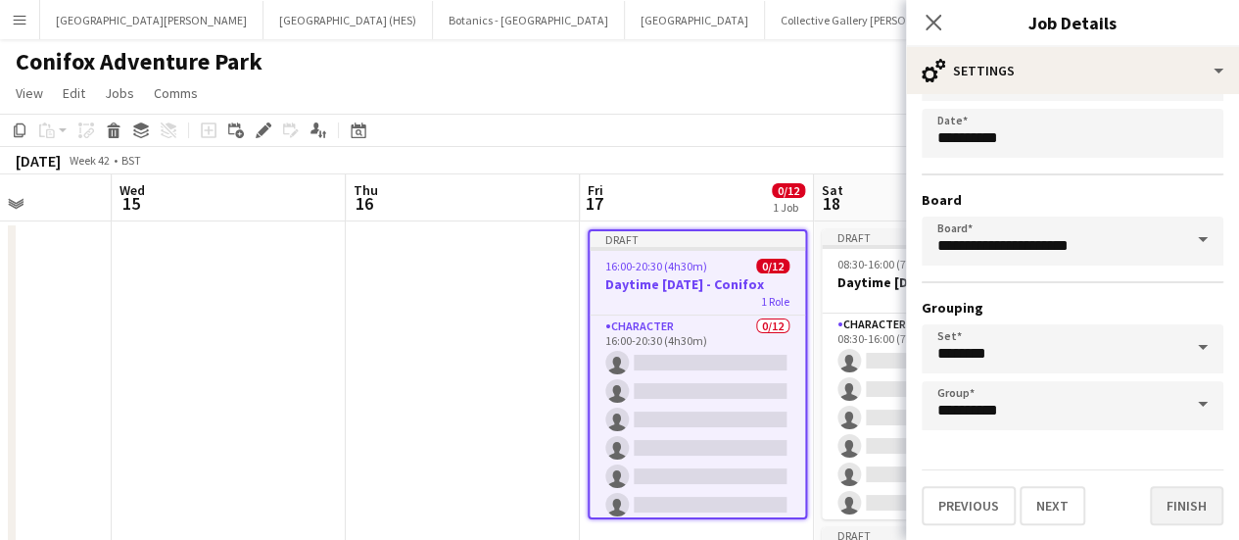
type input "**********"
click at [1168, 508] on button "Finish" at bounding box center [1186, 505] width 73 height 39
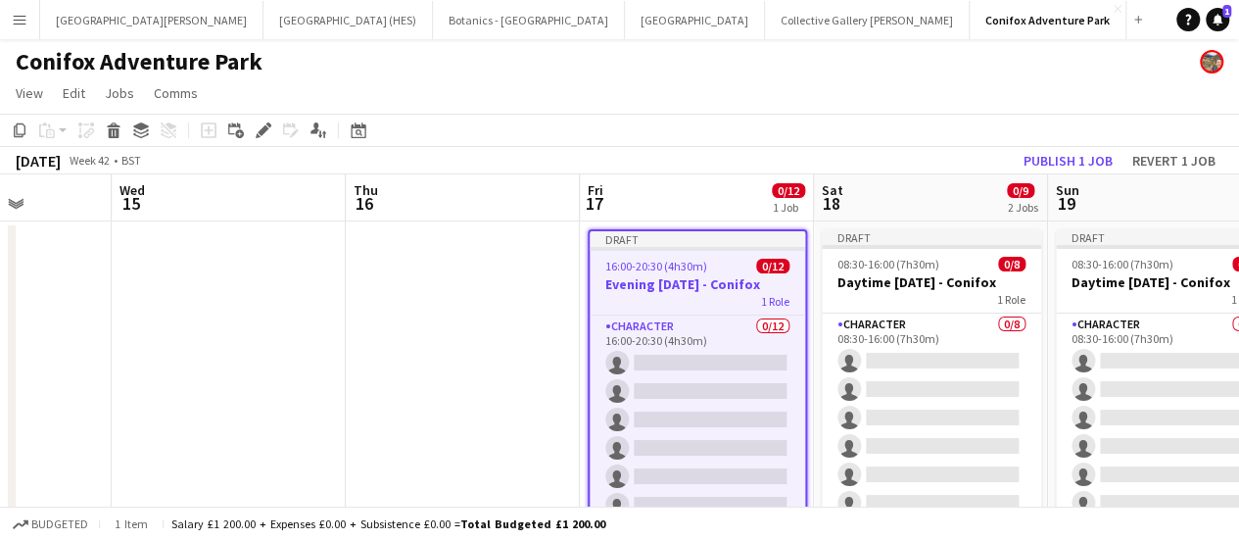
click at [662, 66] on div "Conifox Adventure Park" at bounding box center [619, 57] width 1239 height 37
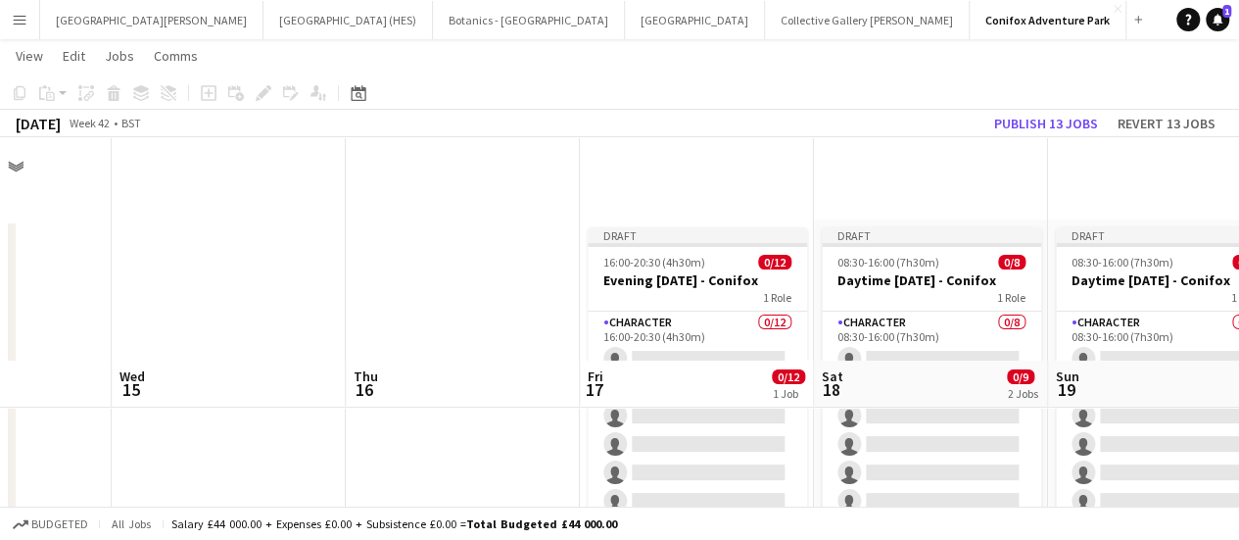
scroll to position [227, 0]
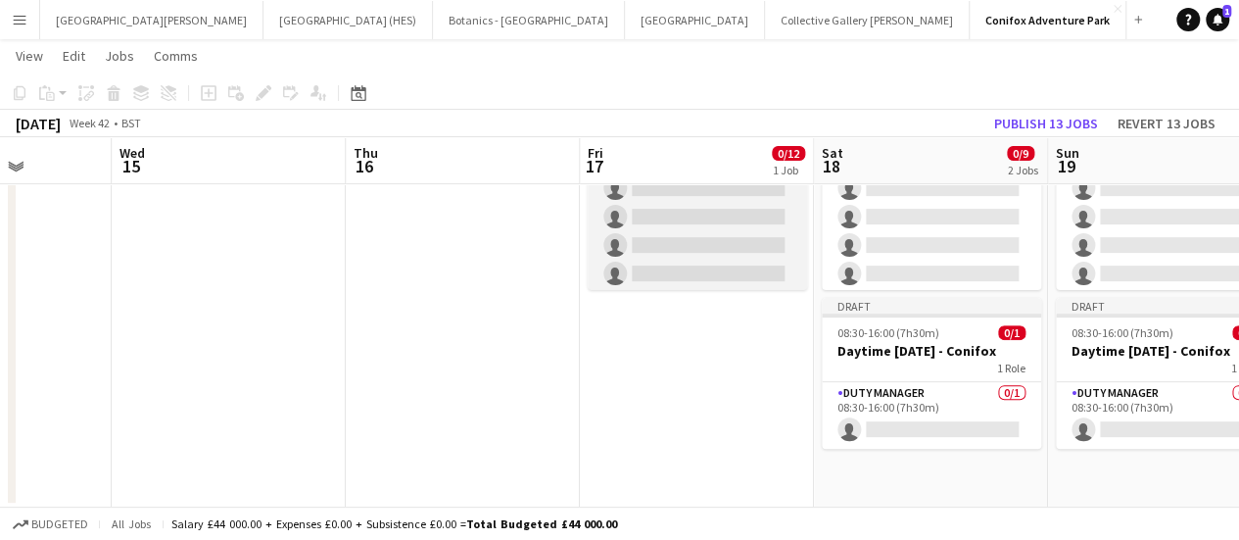
click at [689, 256] on app-card-role "Character 0/12 16:00-20:30 (4h30m) single-neutral-actions single-neutral-action…" at bounding box center [697, 273] width 219 height 379
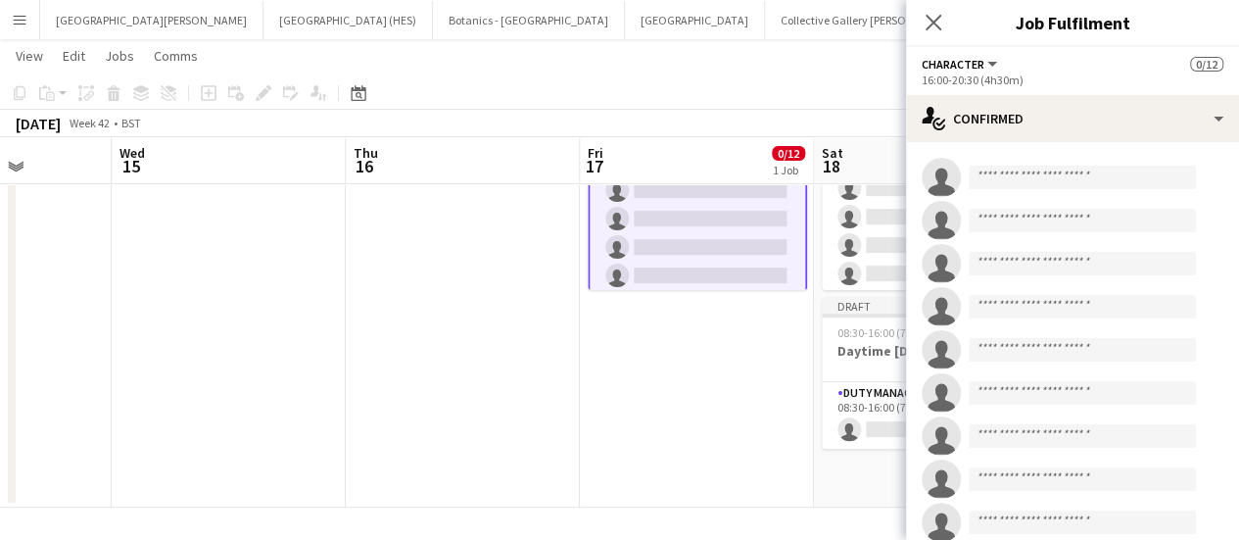
scroll to position [0, 0]
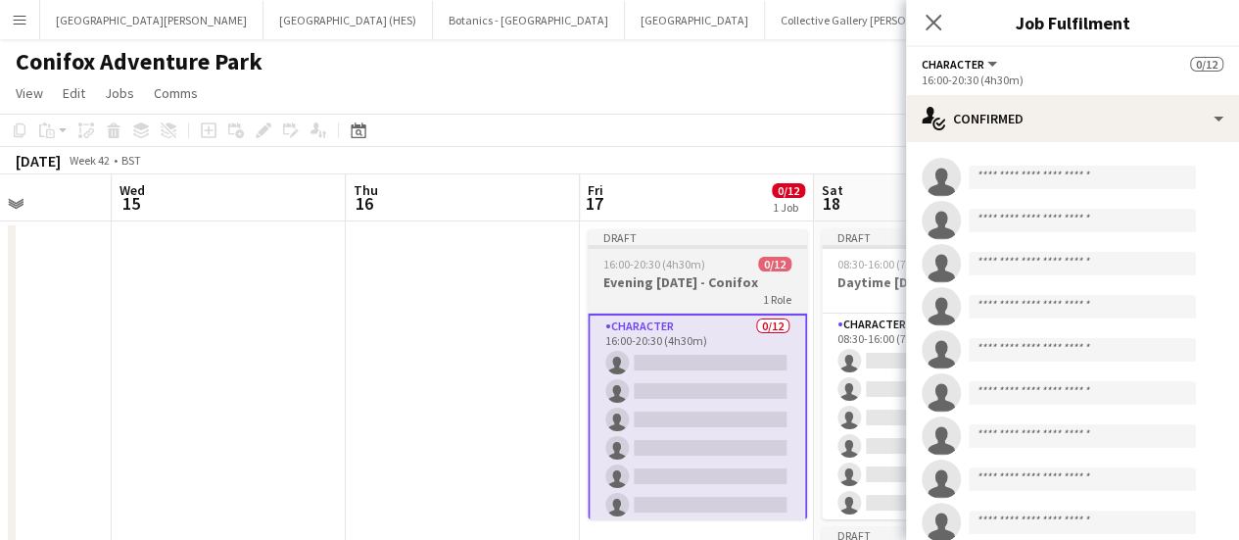
click at [688, 297] on div "1 Role" at bounding box center [697, 299] width 219 height 16
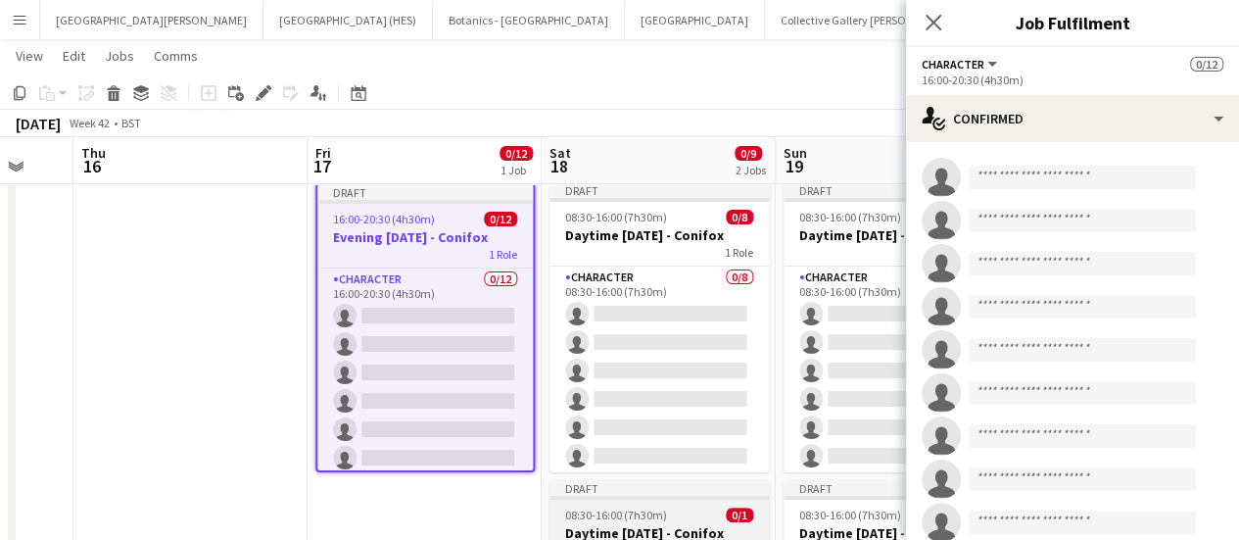
scroll to position [227, 0]
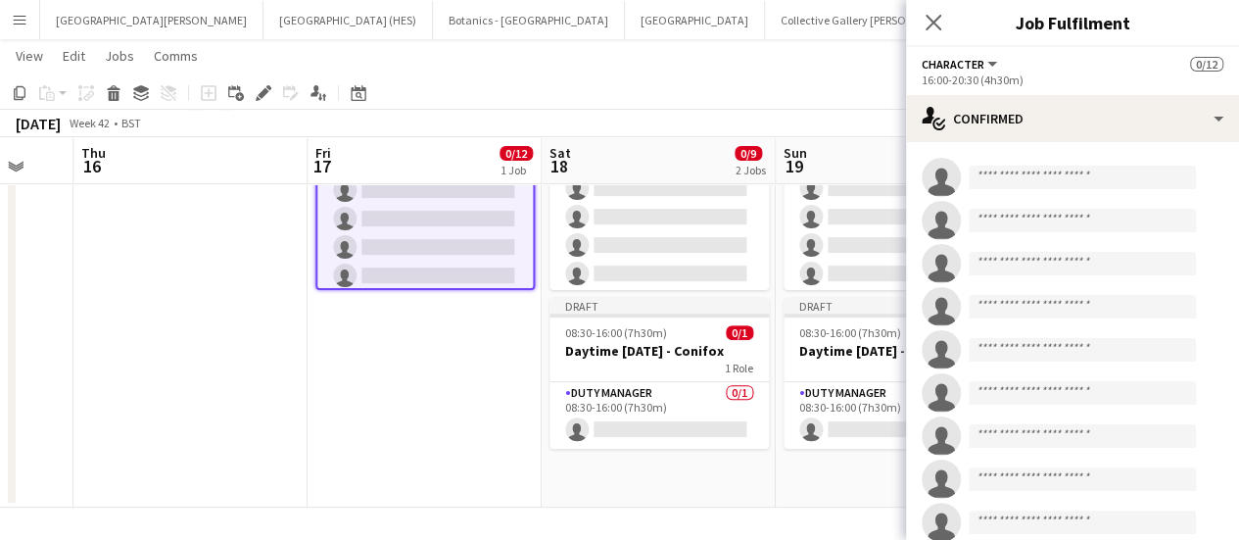
click at [662, 473] on app-date-cell "Draft 08:30-16:00 (7h30m) 0/8 Daytime [DATE] - Conifox 1 Role Character 0/8 08:…" at bounding box center [659, 249] width 234 height 515
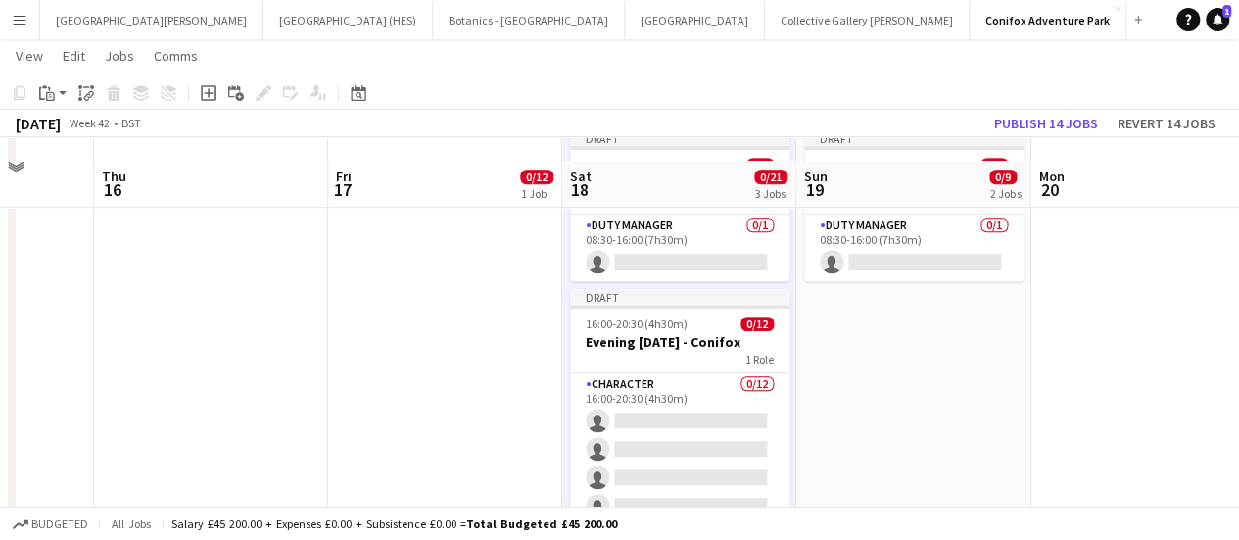
scroll to position [525, 0]
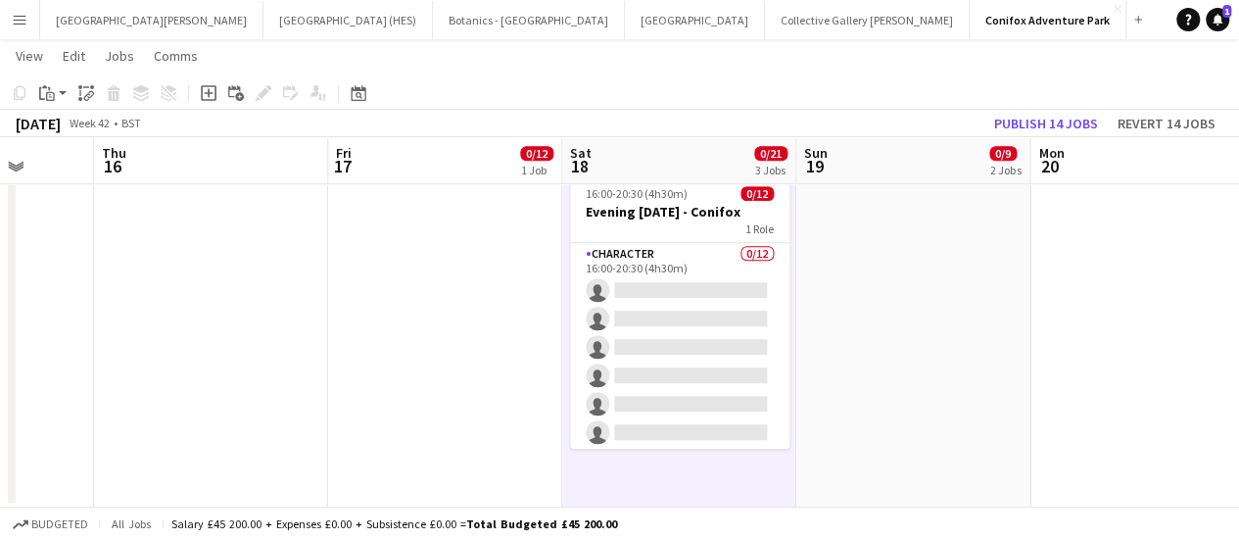
click at [863, 322] on app-date-cell "Draft 08:30-16:00 (7h30m) 0/8 Daytime [DATE] - Conifox 1 Role Character 0/8 08:…" at bounding box center [913, 100] width 234 height 813
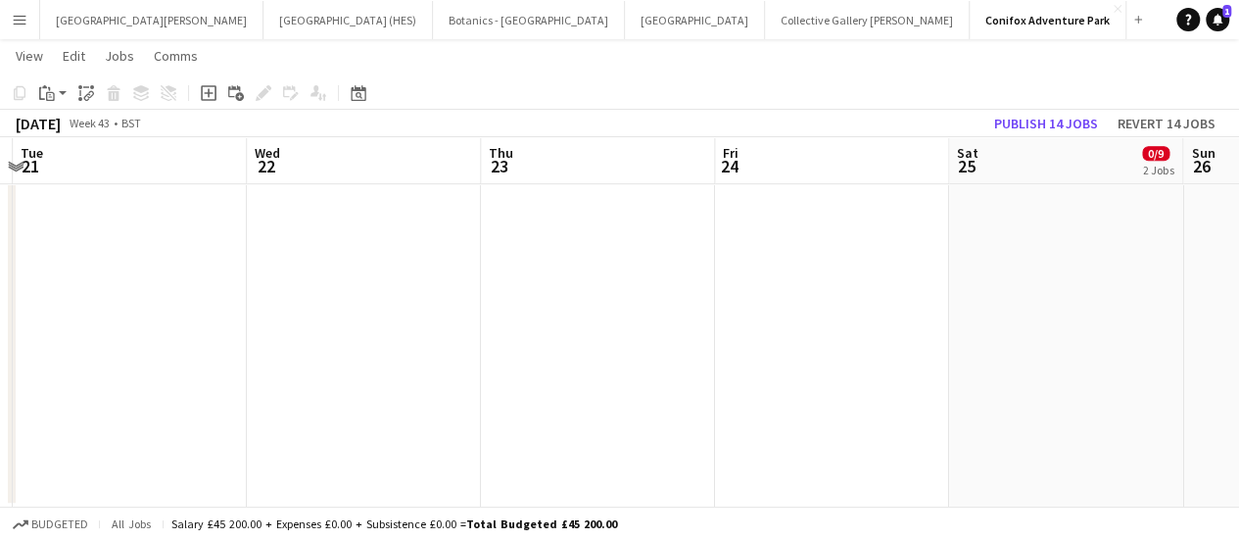
scroll to position [0, 696]
click at [788, 331] on app-date-cell at bounding box center [825, 100] width 234 height 813
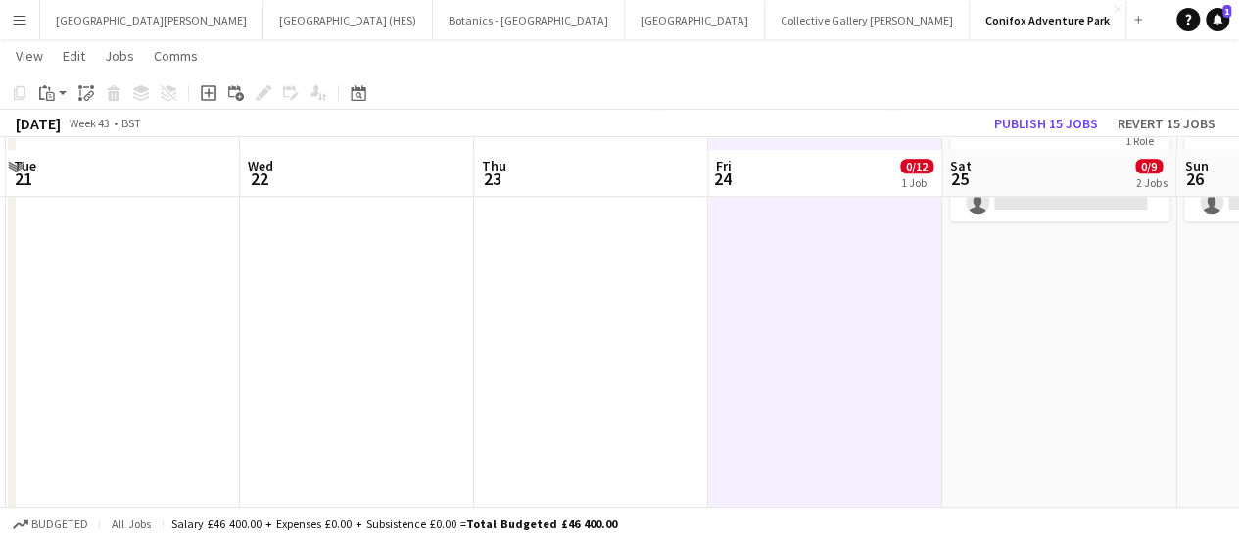
scroll to position [469, 0]
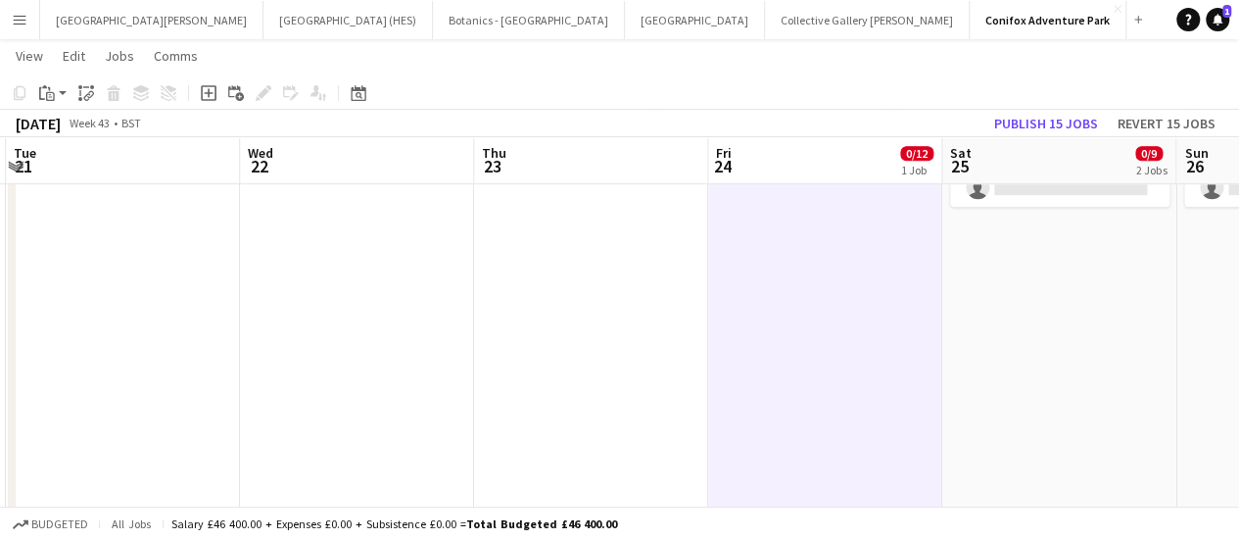
click at [1059, 287] on app-date-cell "Draft 08:30-16:00 (7h30m) 0/8 Daytime [DATE] - Conifox 1 Role Character 0/8 08:…" at bounding box center [1059, 156] width 234 height 813
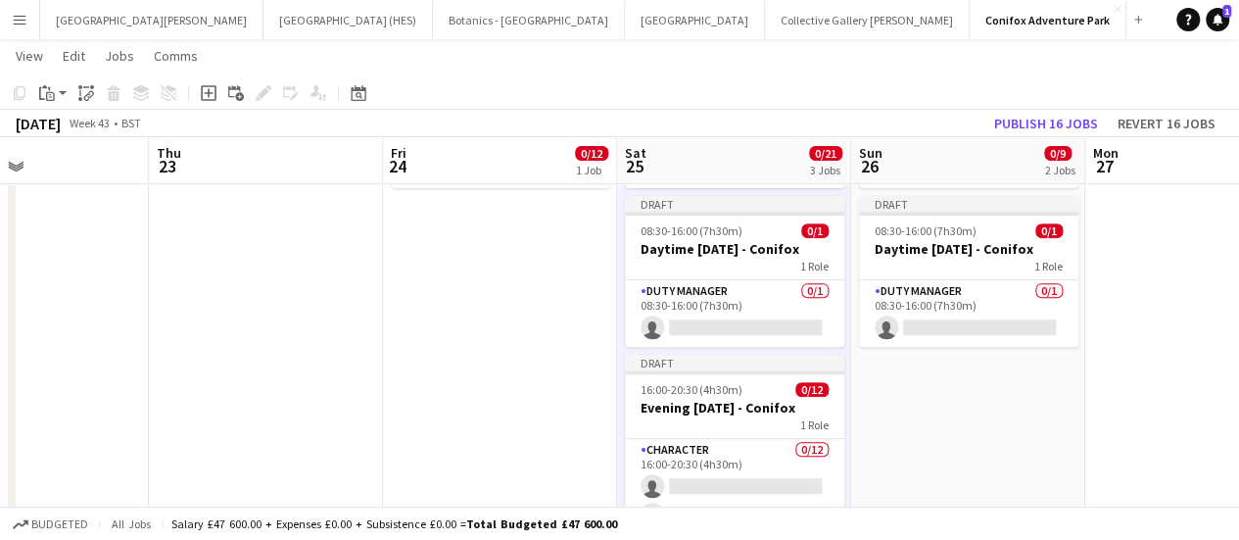
scroll to position [0, 555]
click at [940, 399] on app-date-cell "Draft 08:30-16:00 (7h30m) 0/8 Daytime [DATE] - Conifox 1 Role Character 0/8 08:…" at bounding box center [966, 296] width 234 height 813
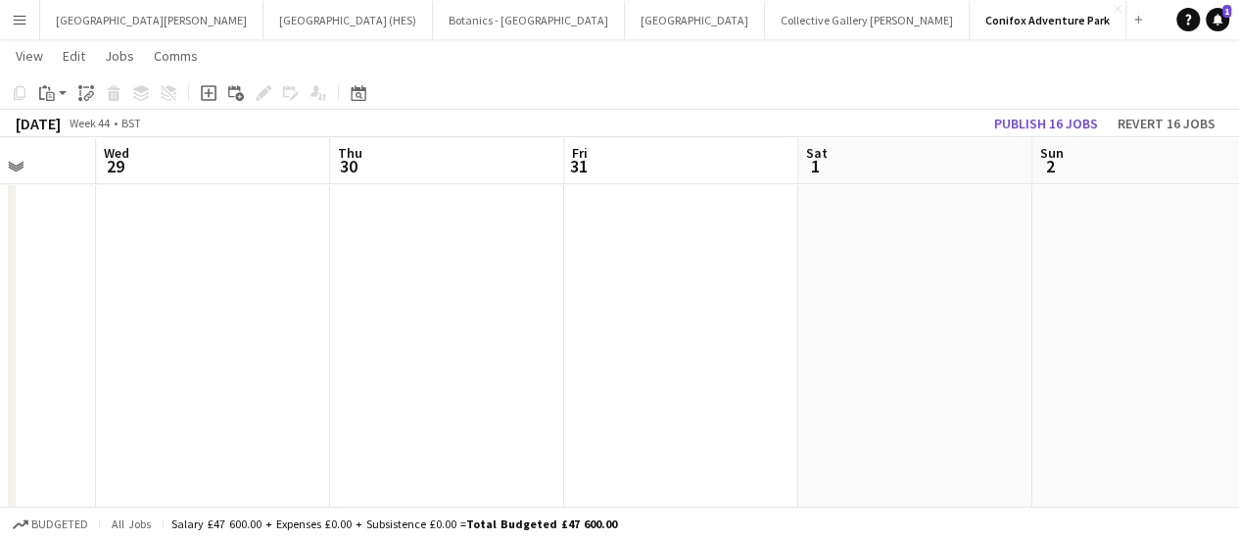
scroll to position [0, 644]
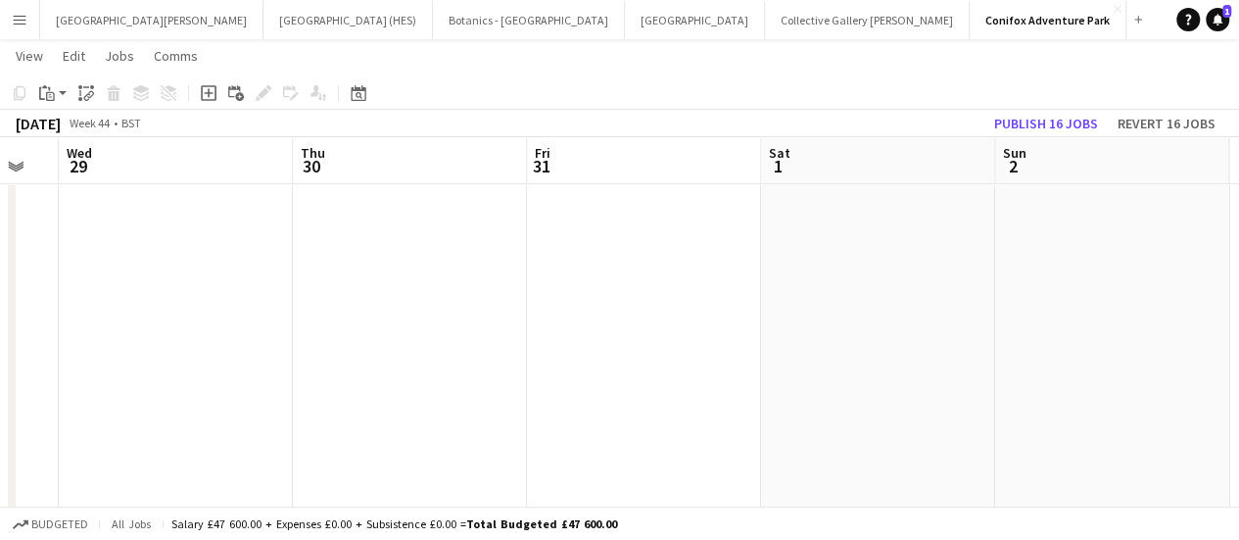
click at [666, 411] on app-date-cell at bounding box center [644, 296] width 234 height 813
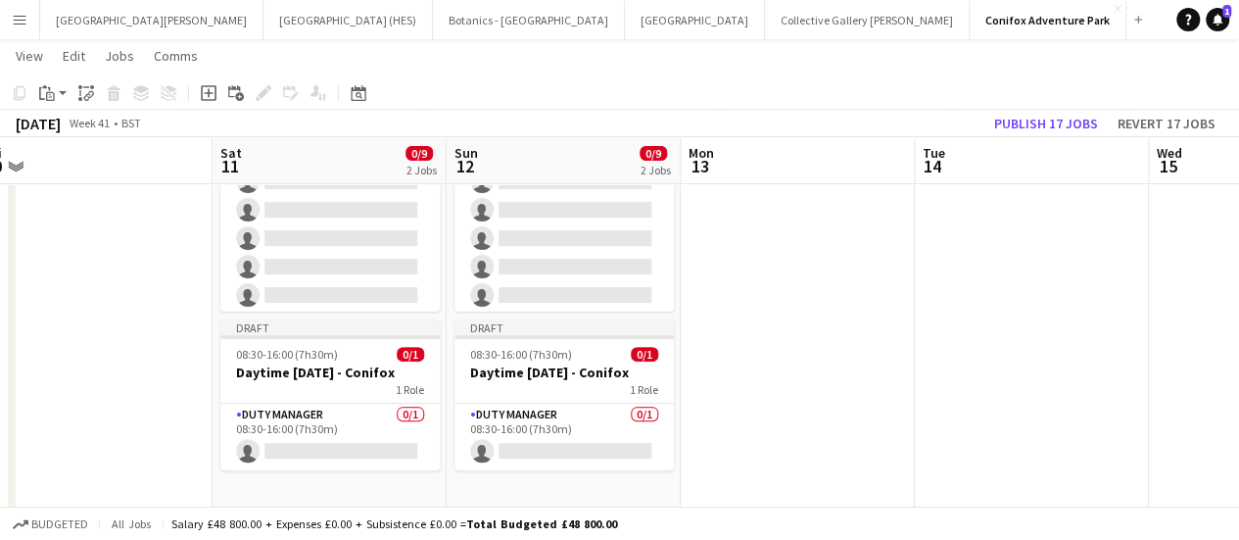
scroll to position [0, 484]
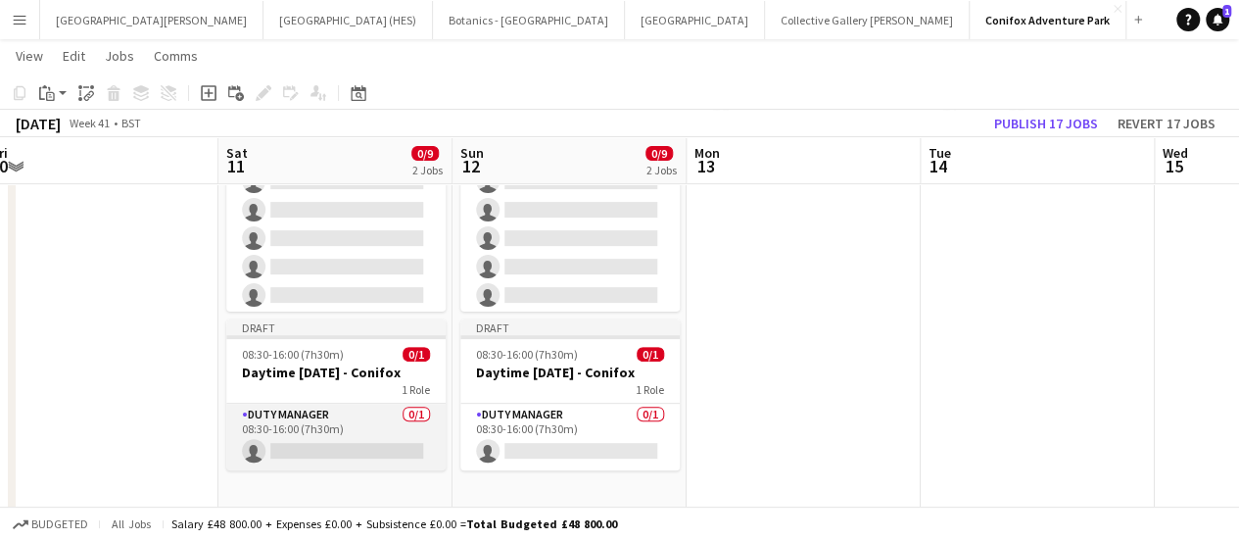
click at [360, 415] on app-card-role "Duty Manager 0/1 08:30-16:00 (7h30m) single-neutral-actions" at bounding box center [335, 437] width 219 height 67
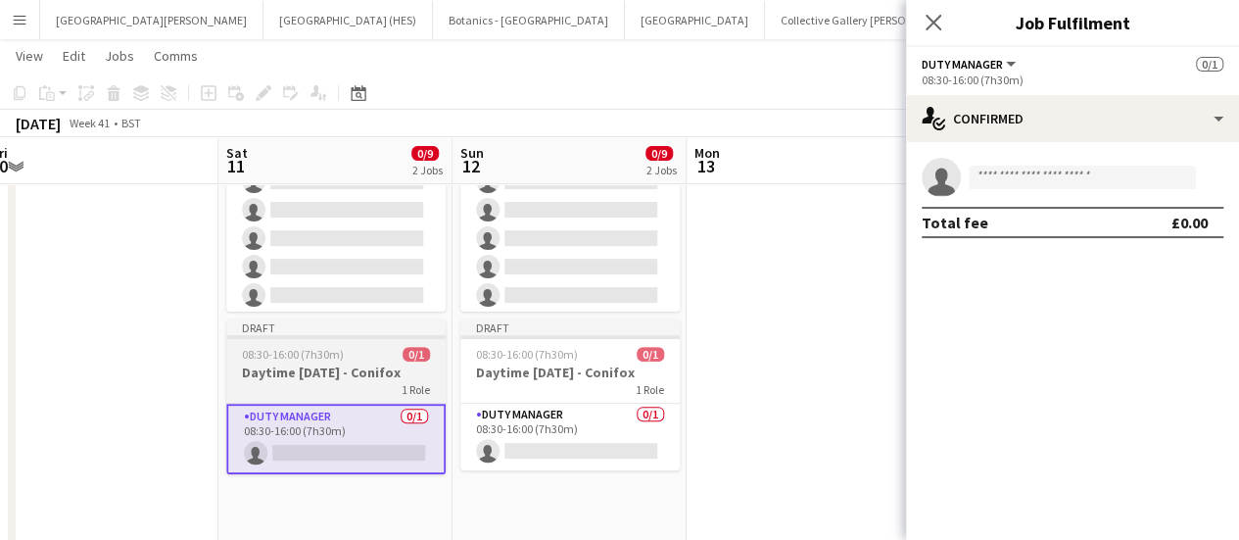
click at [325, 348] on span "08:30-16:00 (7h30m)" at bounding box center [293, 354] width 102 height 15
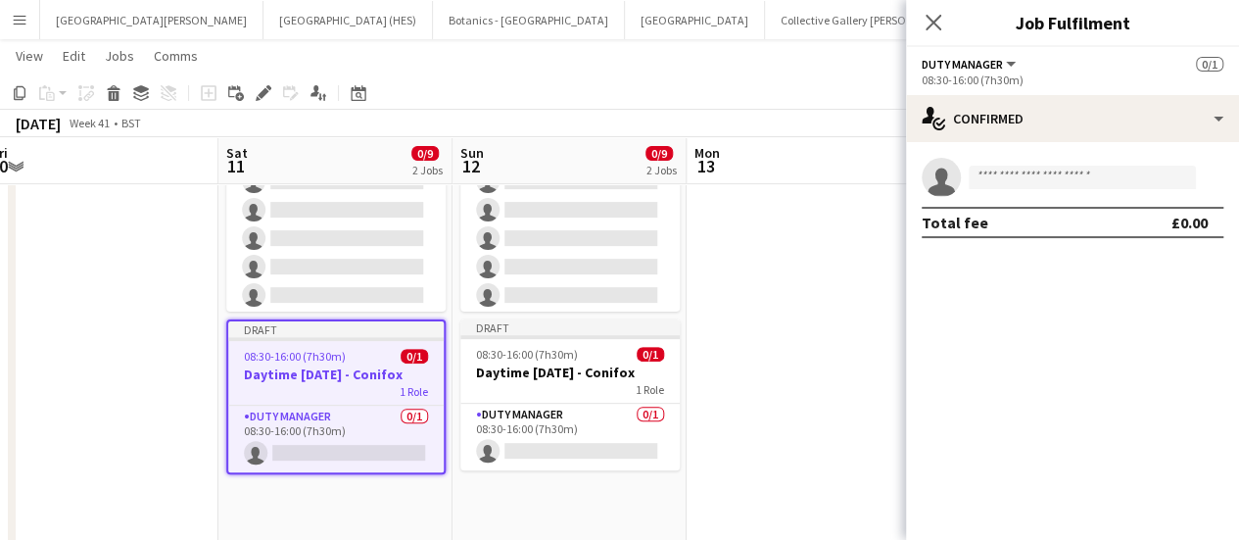
click at [1000, 62] on span "Duty Manager" at bounding box center [962, 64] width 81 height 15
click at [1091, 61] on div "Duty Manager All roles Duty Manager 0/1" at bounding box center [1073, 64] width 302 height 18
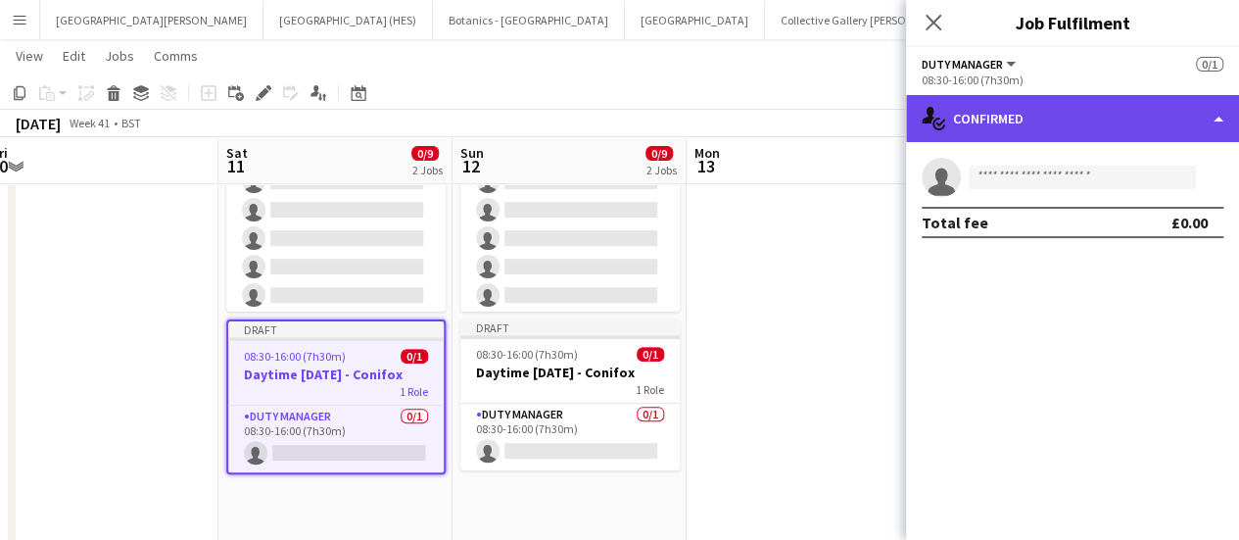
click at [1005, 109] on div "single-neutral-actions-check-2 Confirmed" at bounding box center [1072, 118] width 333 height 47
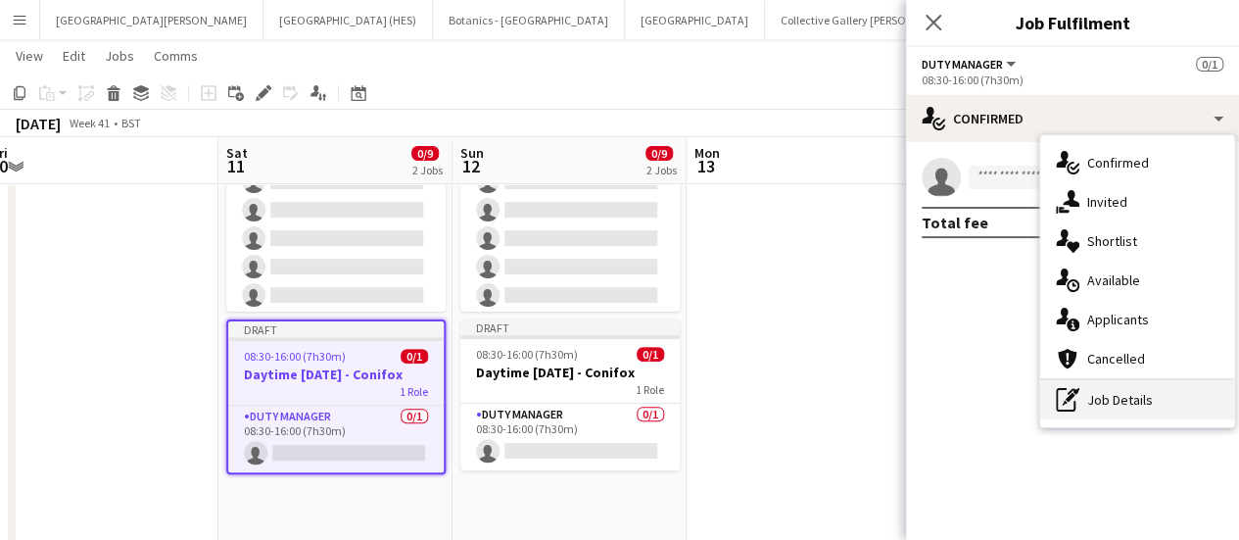
click at [1111, 391] on div "pen-write Job Details" at bounding box center [1137, 399] width 194 height 39
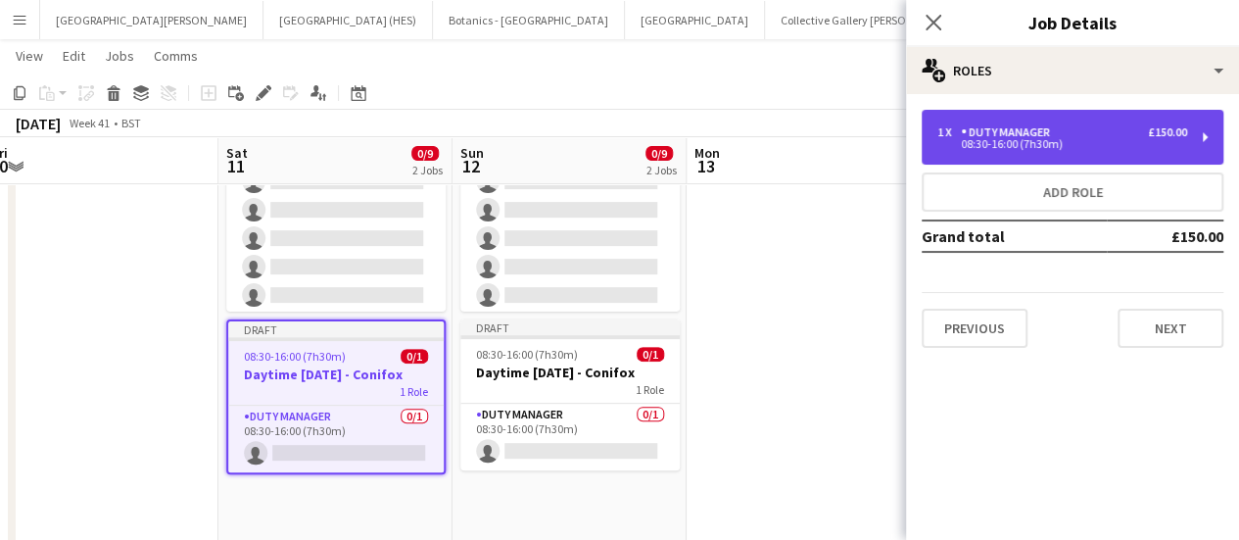
click at [1134, 125] on div "1 x Duty Manager £150.00" at bounding box center [1062, 132] width 250 height 14
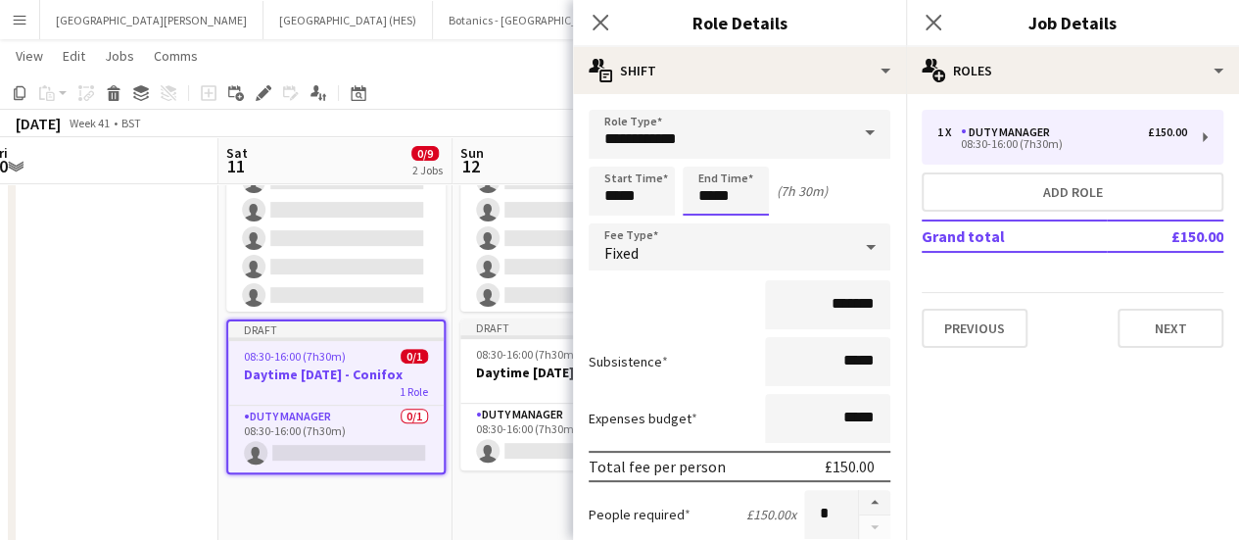
click at [715, 199] on input "*****" at bounding box center [726, 191] width 86 height 49
click at [709, 161] on div at bounding box center [706, 157] width 39 height 20
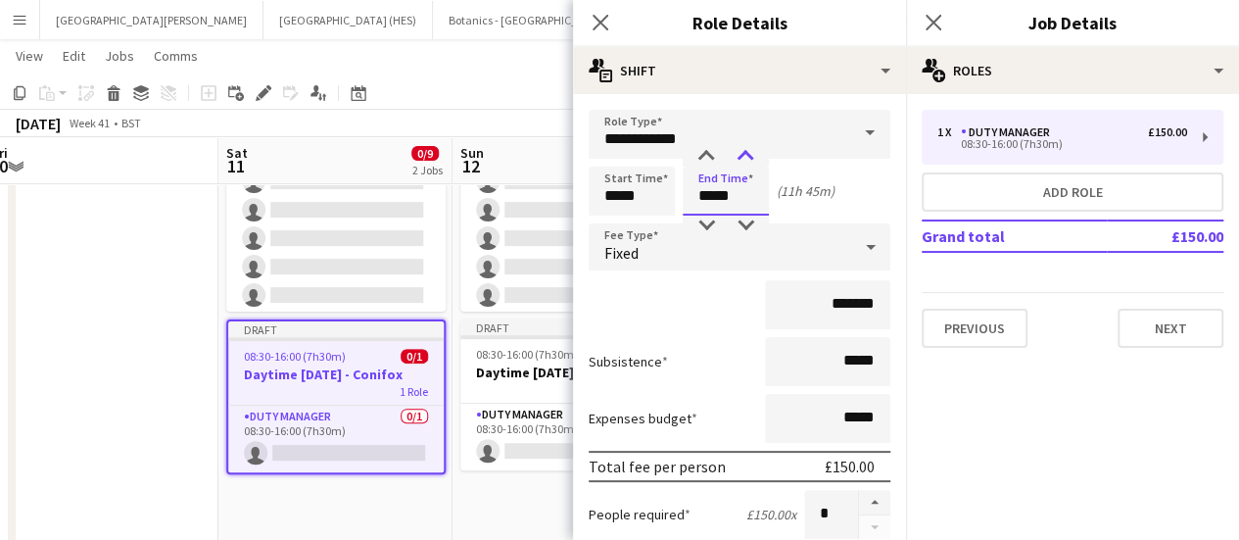
click at [747, 156] on div at bounding box center [745, 157] width 39 height 20
type input "*****"
click at [747, 156] on div at bounding box center [745, 157] width 39 height 20
click at [829, 309] on input "*******" at bounding box center [827, 304] width 125 height 49
click at [824, 308] on input "*******" at bounding box center [827, 304] width 125 height 49
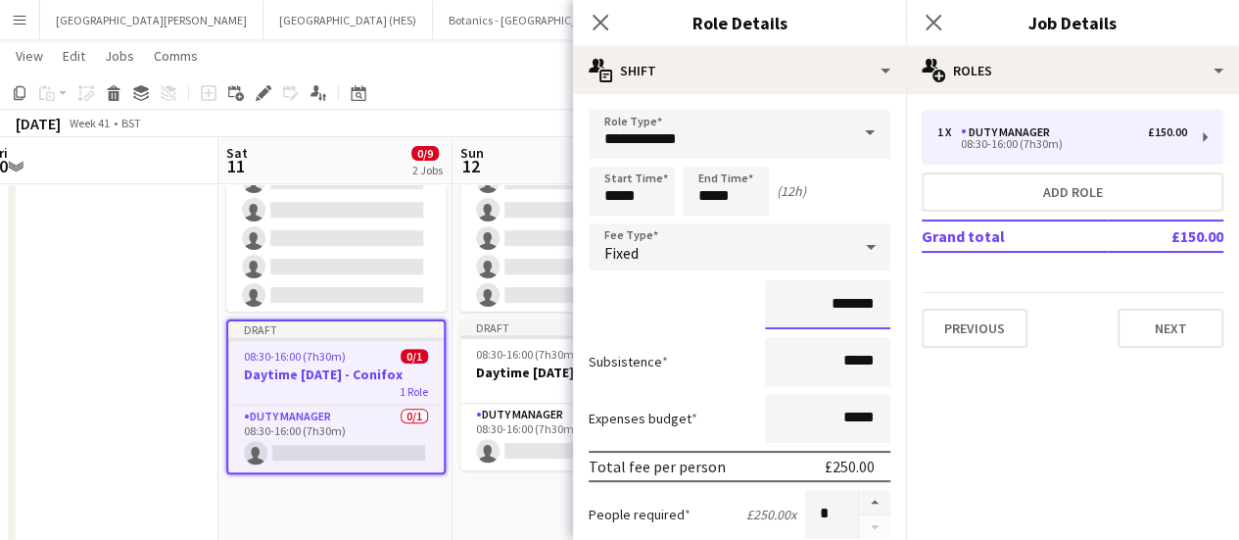
type input "*******"
click at [669, 317] on div "*******" at bounding box center [740, 304] width 302 height 49
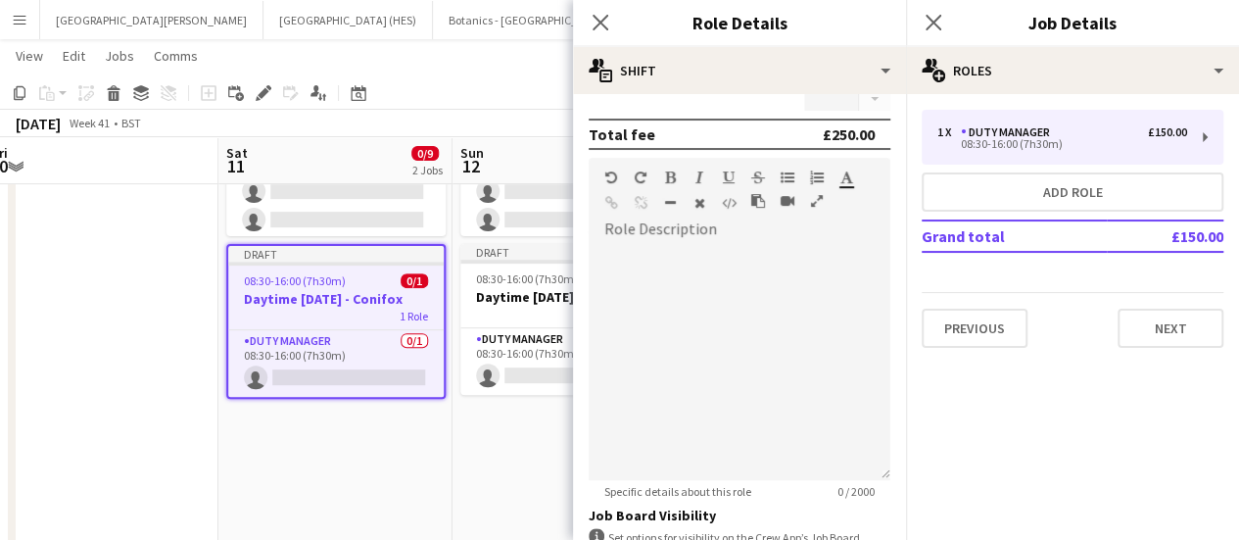
scroll to position [690, 0]
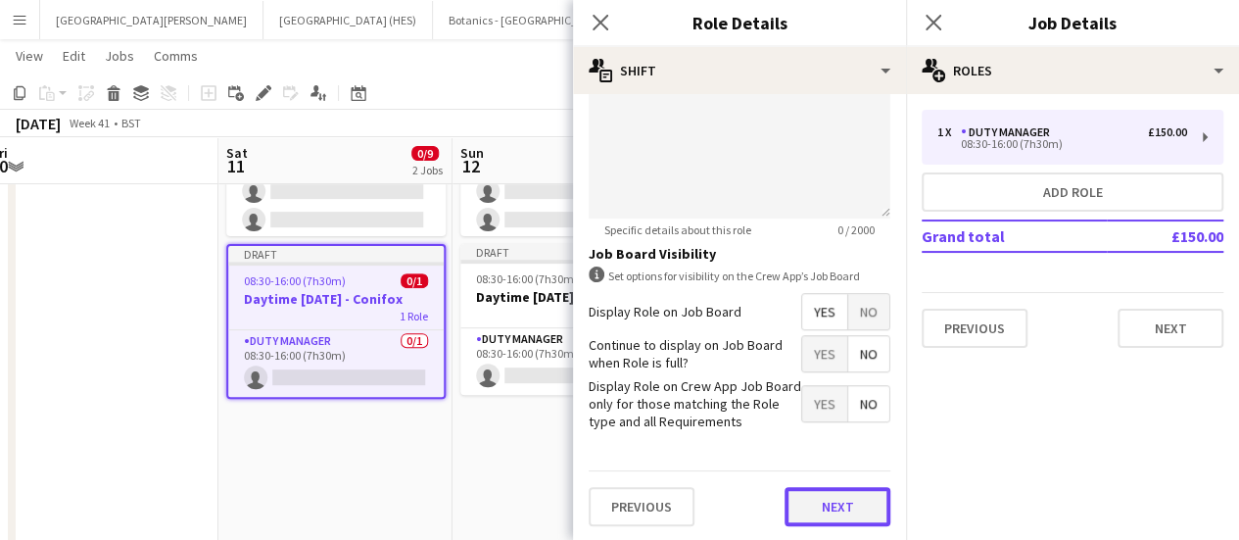
click at [856, 510] on button "Next" at bounding box center [838, 506] width 106 height 39
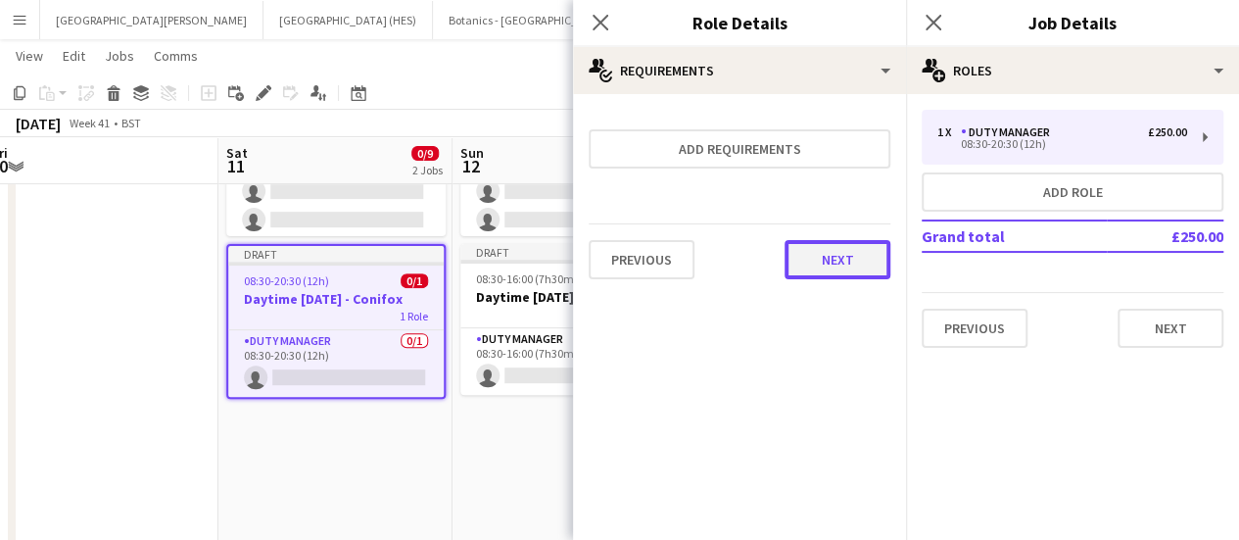
click at [797, 246] on button "Next" at bounding box center [838, 259] width 106 height 39
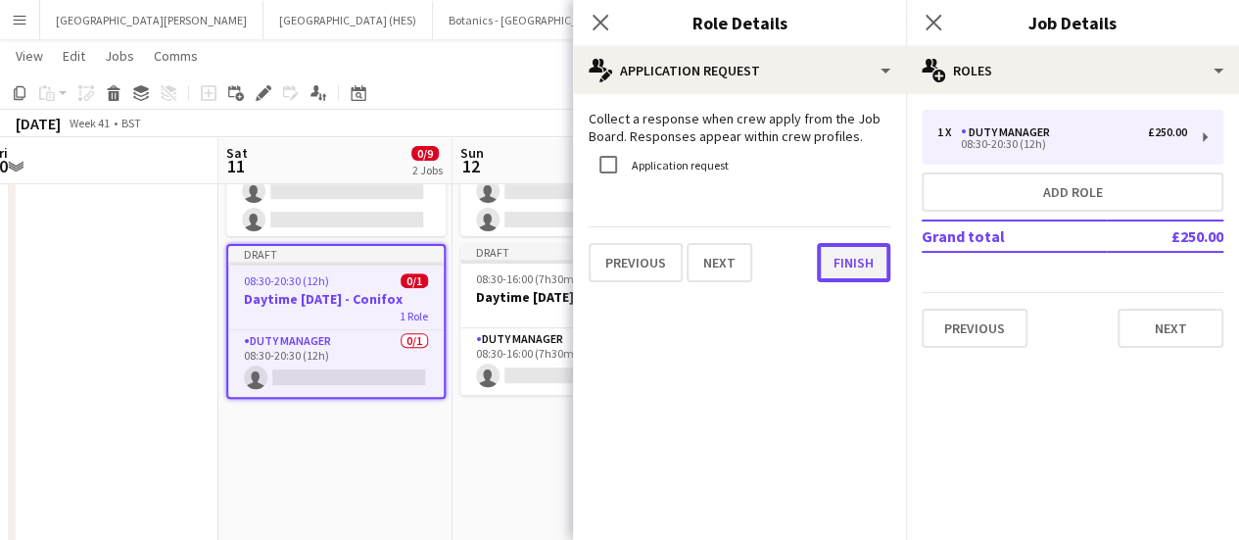
click at [820, 256] on button "Finish" at bounding box center [853, 262] width 73 height 39
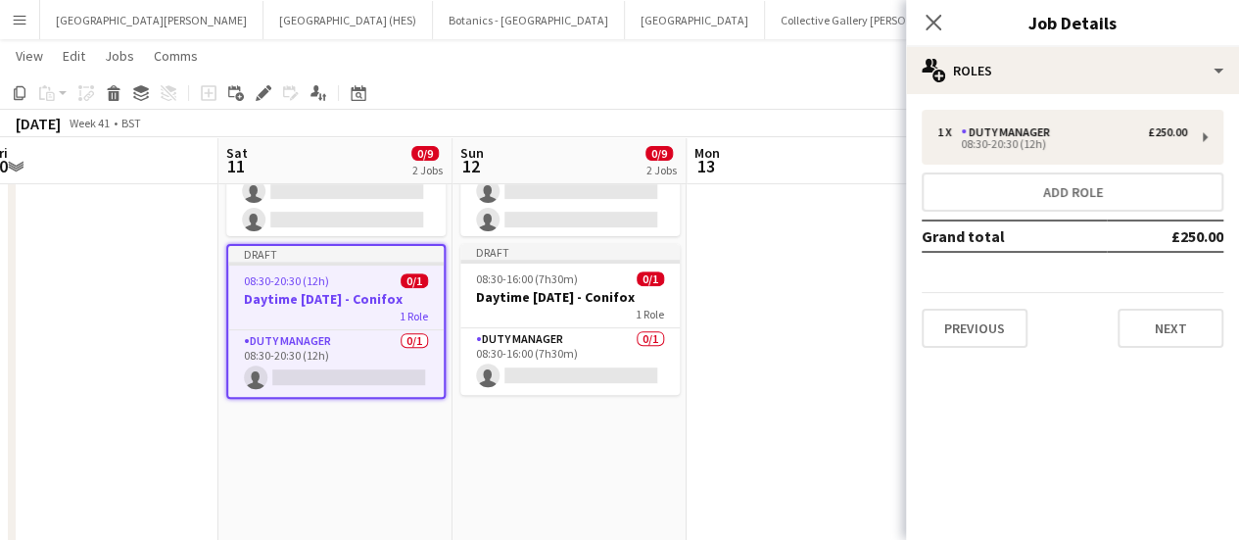
click at [264, 297] on h3 "Daytime [DATE] - Conifox" at bounding box center [336, 299] width 216 height 18
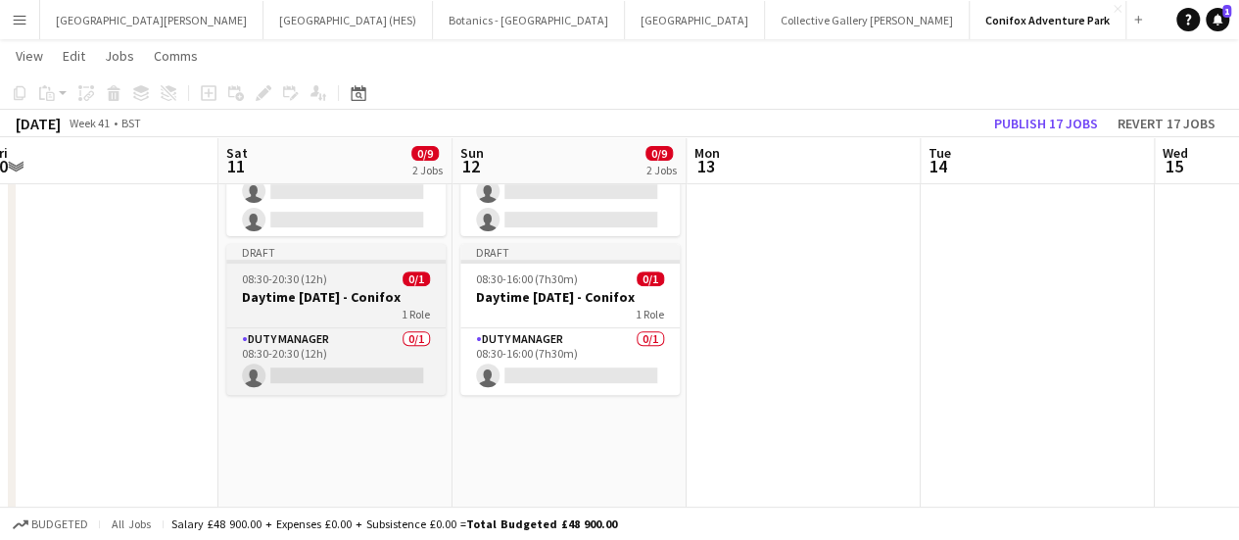
click at [264, 297] on h3 "Daytime [DATE] - Conifox" at bounding box center [335, 297] width 219 height 18
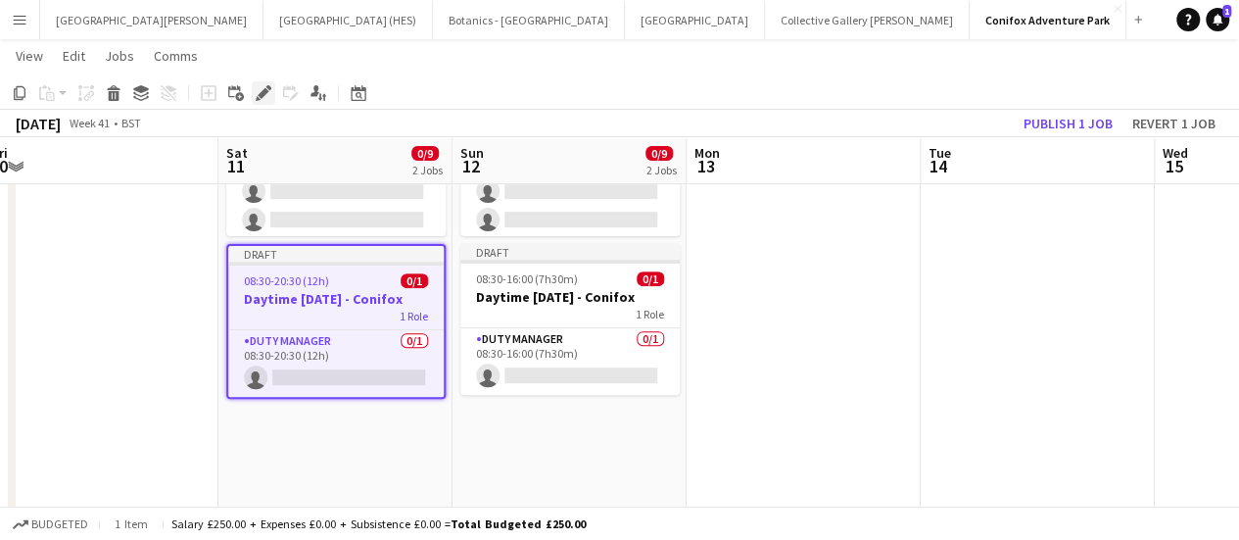
click at [262, 85] on icon "Edit" at bounding box center [264, 93] width 16 height 16
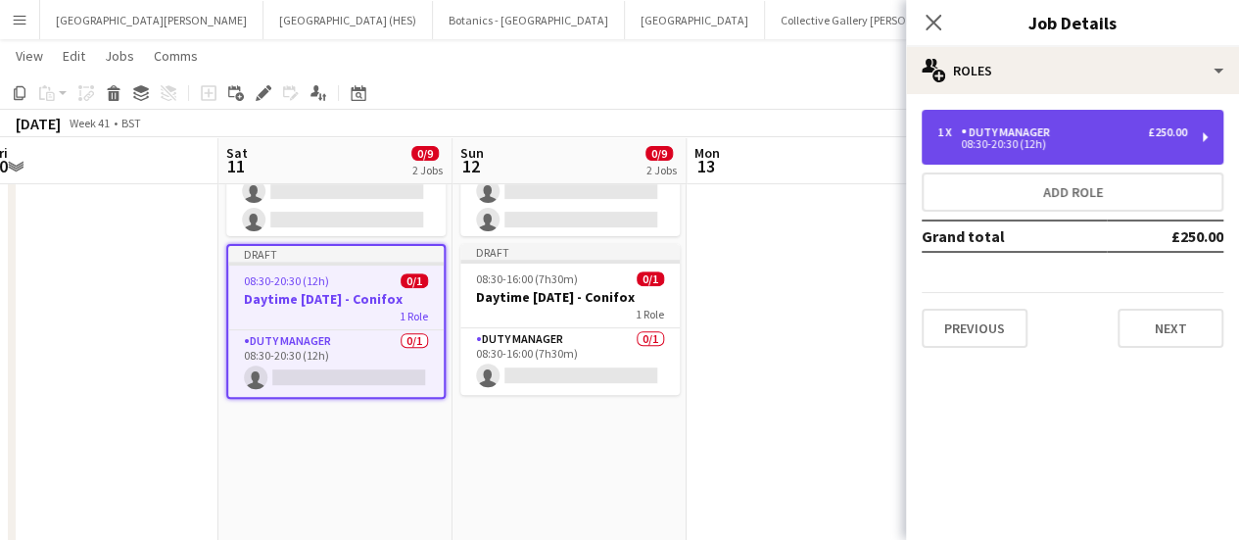
click at [1025, 145] on div "08:30-20:30 (12h)" at bounding box center [1062, 144] width 250 height 10
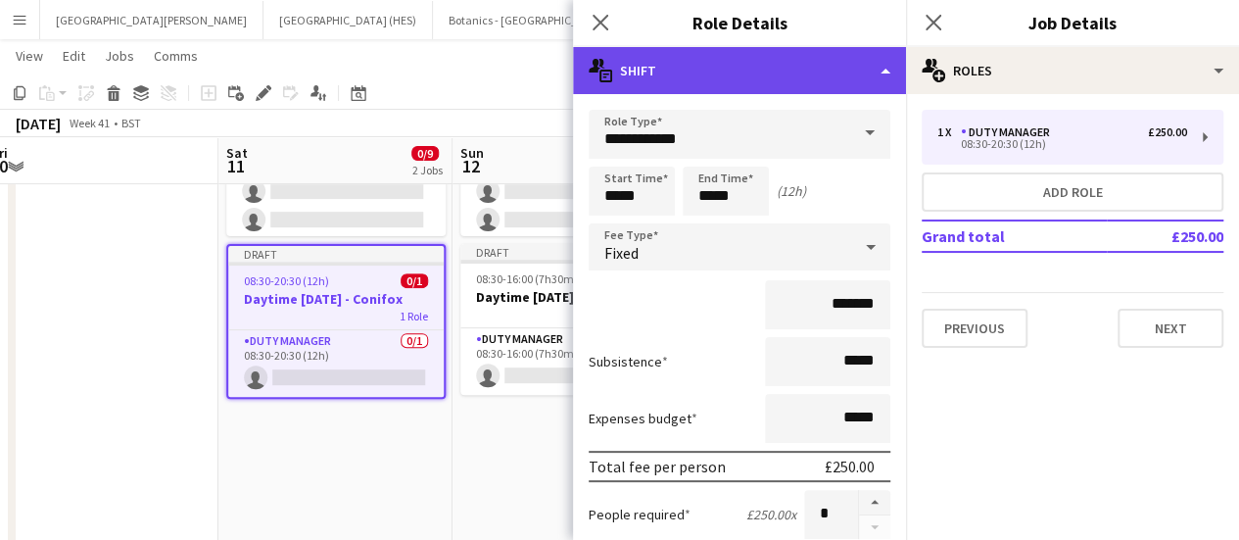
click at [795, 83] on div "multiple-actions-text Shift" at bounding box center [739, 70] width 333 height 47
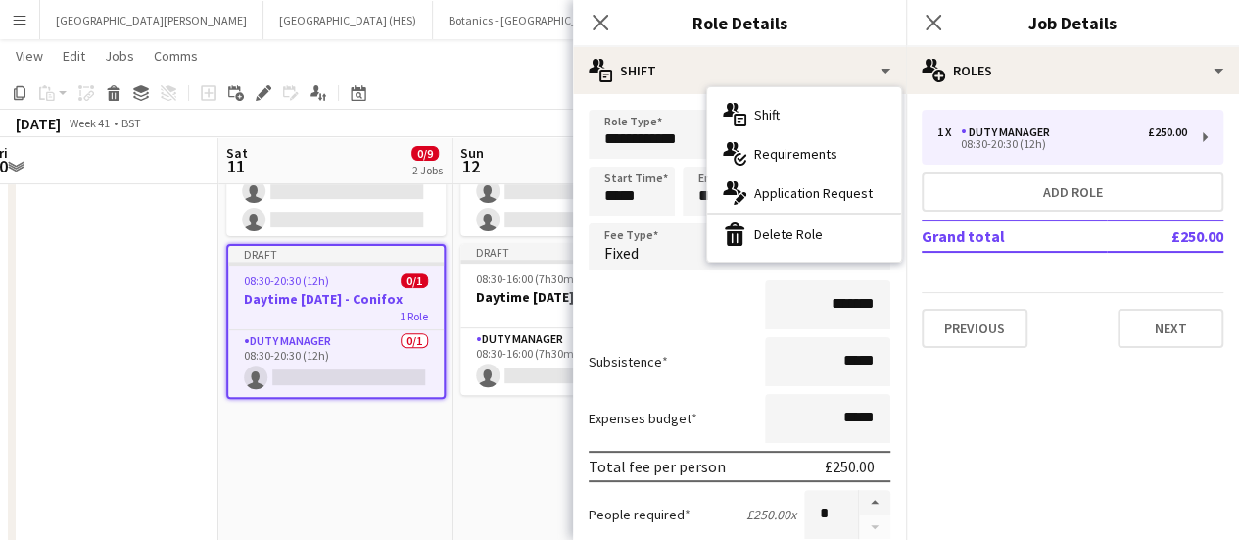
click at [1009, 20] on h3 "Job Details" at bounding box center [1072, 22] width 333 height 25
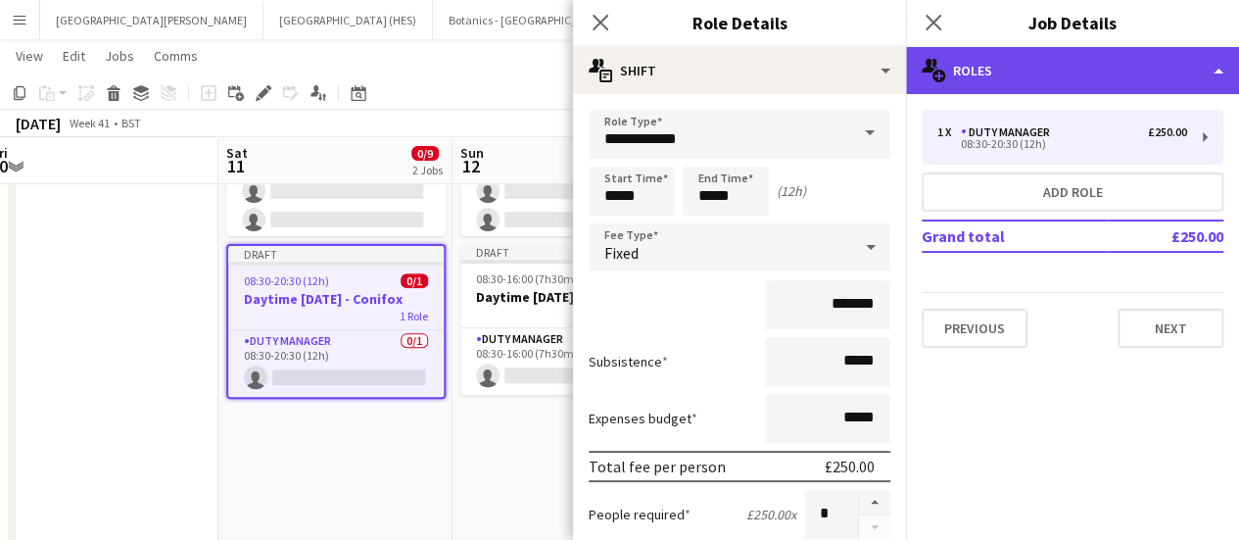
click at [1040, 50] on div "multiple-users-add Roles" at bounding box center [1072, 70] width 333 height 47
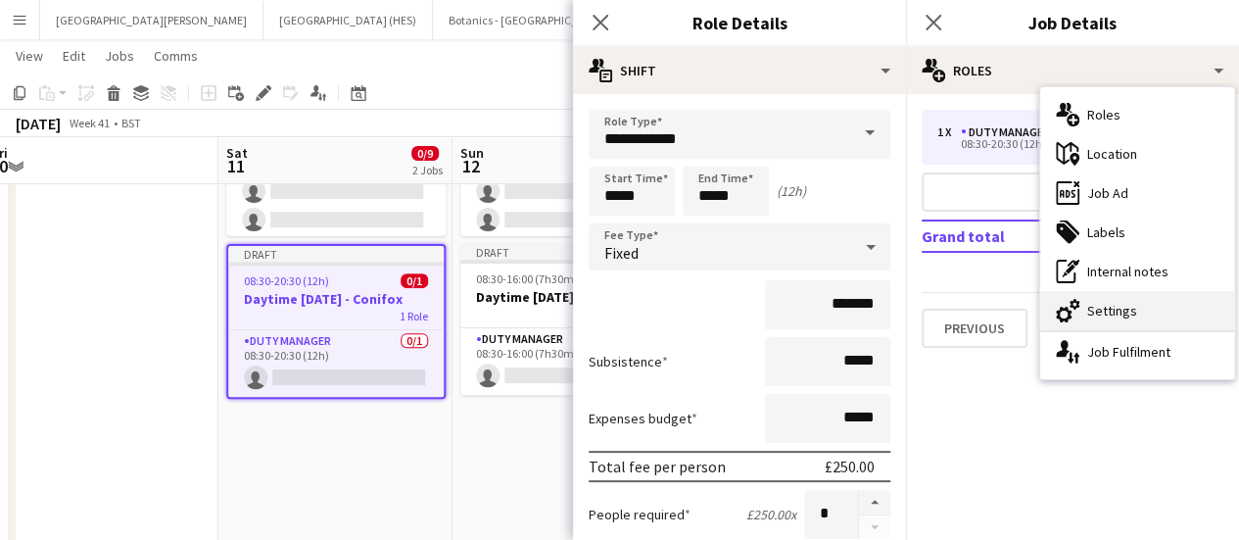
click at [1095, 298] on div "cog-double-3 Settings" at bounding box center [1137, 310] width 194 height 39
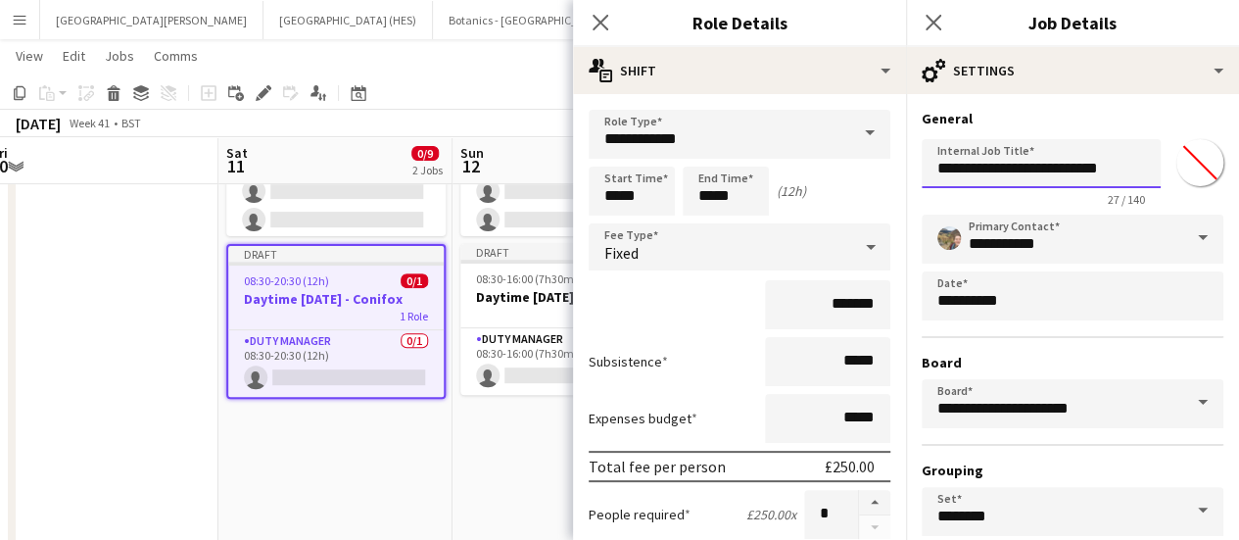
click at [960, 172] on input "**********" at bounding box center [1041, 163] width 239 height 49
drag, startPoint x: 1073, startPoint y: 168, endPoint x: 916, endPoint y: 173, distance: 156.8
click at [916, 173] on form "**********" at bounding box center [1072, 399] width 333 height 578
click at [998, 179] on input "*******" at bounding box center [1041, 163] width 239 height 49
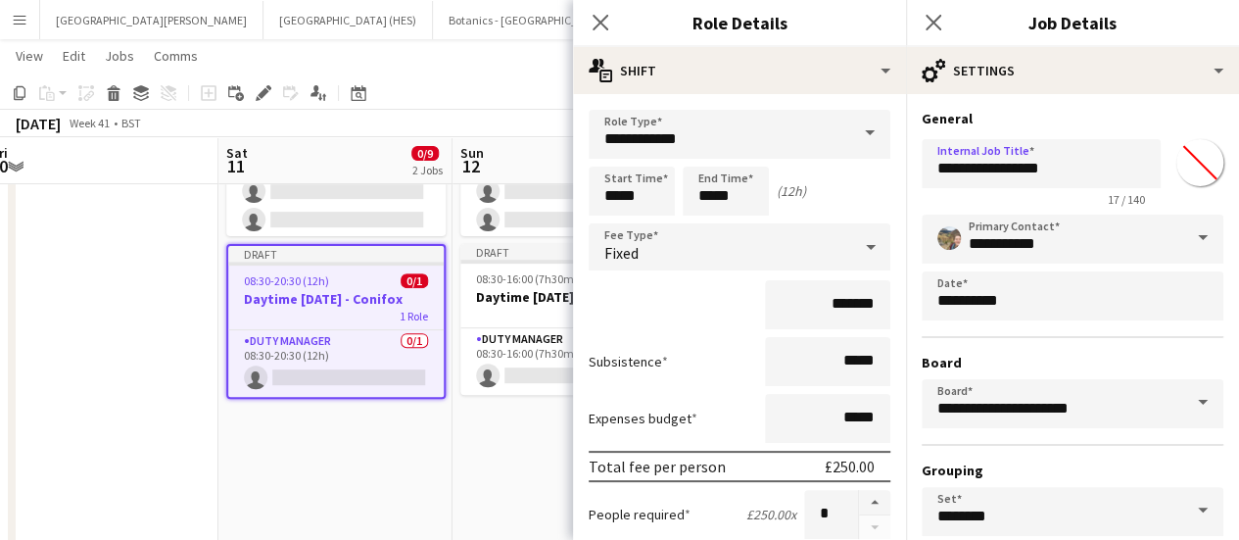
click at [1034, 209] on form "**********" at bounding box center [1072, 399] width 333 height 578
click at [1074, 154] on input "**********" at bounding box center [1041, 163] width 239 height 49
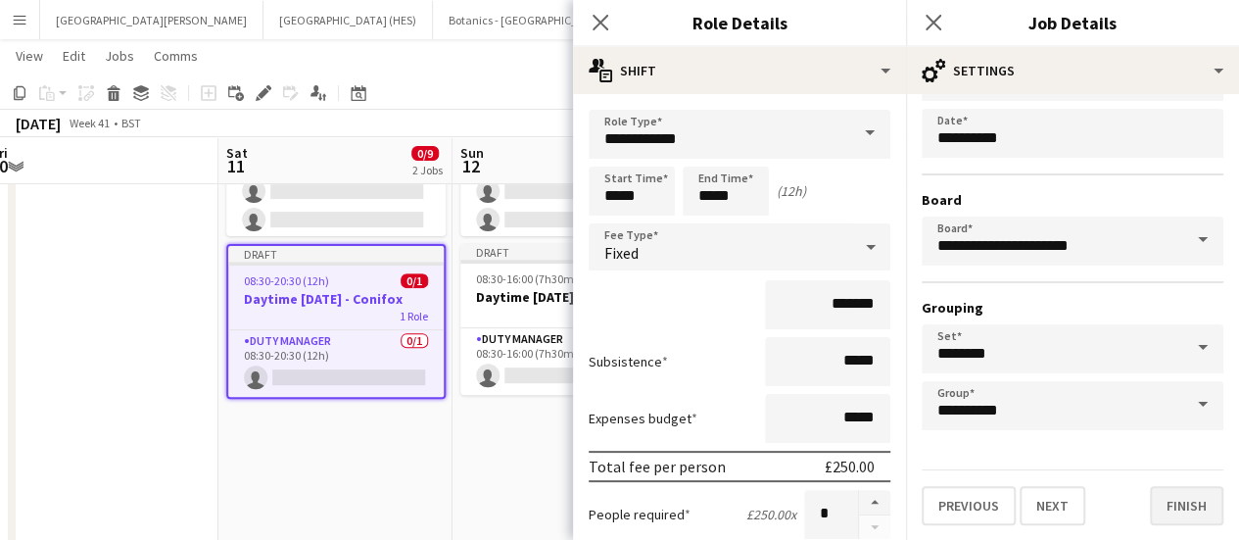
type input "**********"
click at [1189, 493] on button "Finish" at bounding box center [1186, 505] width 73 height 39
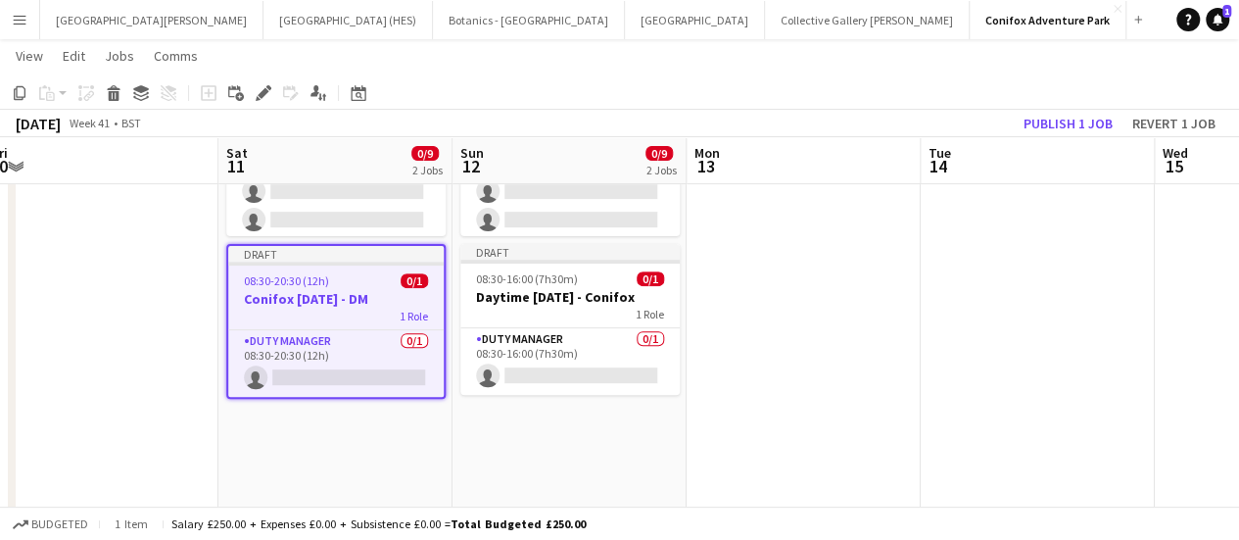
click at [325, 448] on app-date-cell "Draft 08:30-16:00 (7h30m) 0/8 Daytime [DATE] - Conifox 1 Role Character 0/8 08:…" at bounding box center [335, 344] width 234 height 813
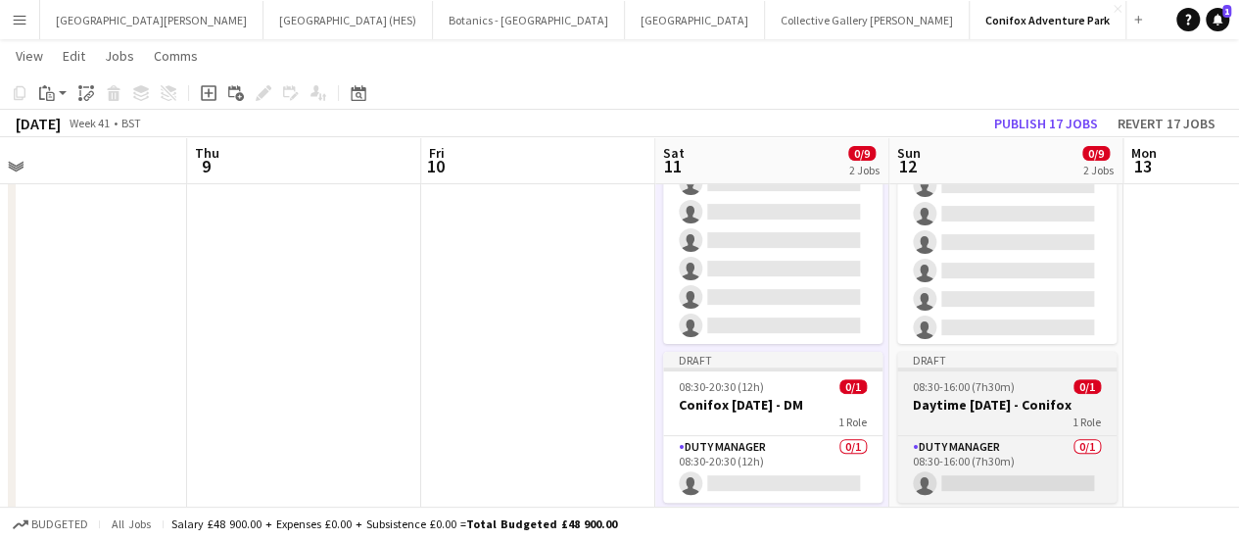
scroll to position [283, 0]
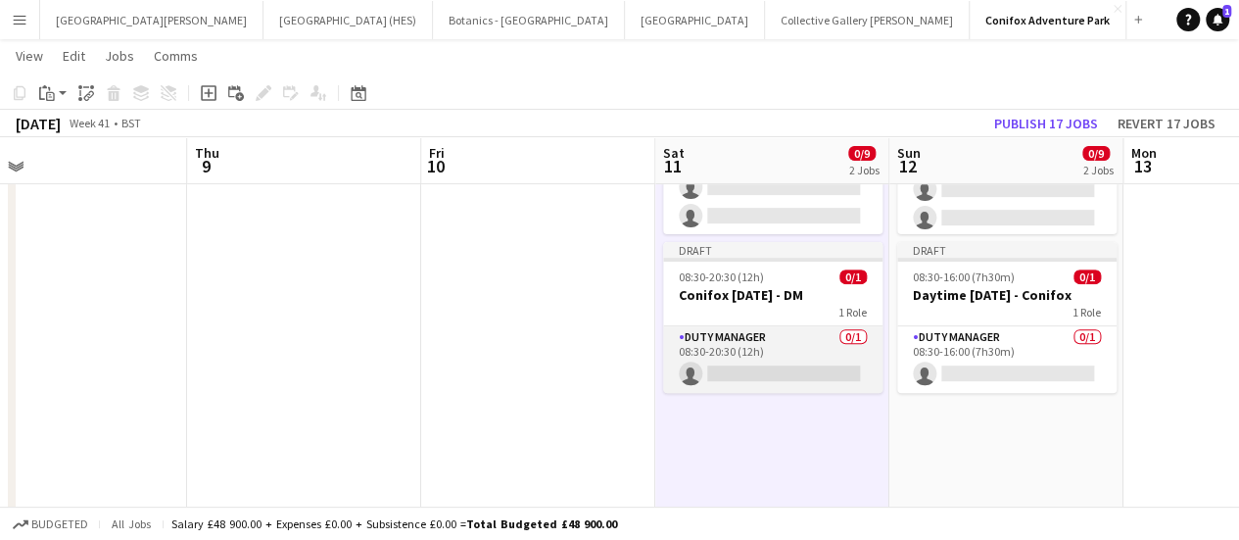
click at [768, 344] on app-card-role "Duty Manager 0/1 08:30-20:30 (12h) single-neutral-actions" at bounding box center [772, 359] width 219 height 67
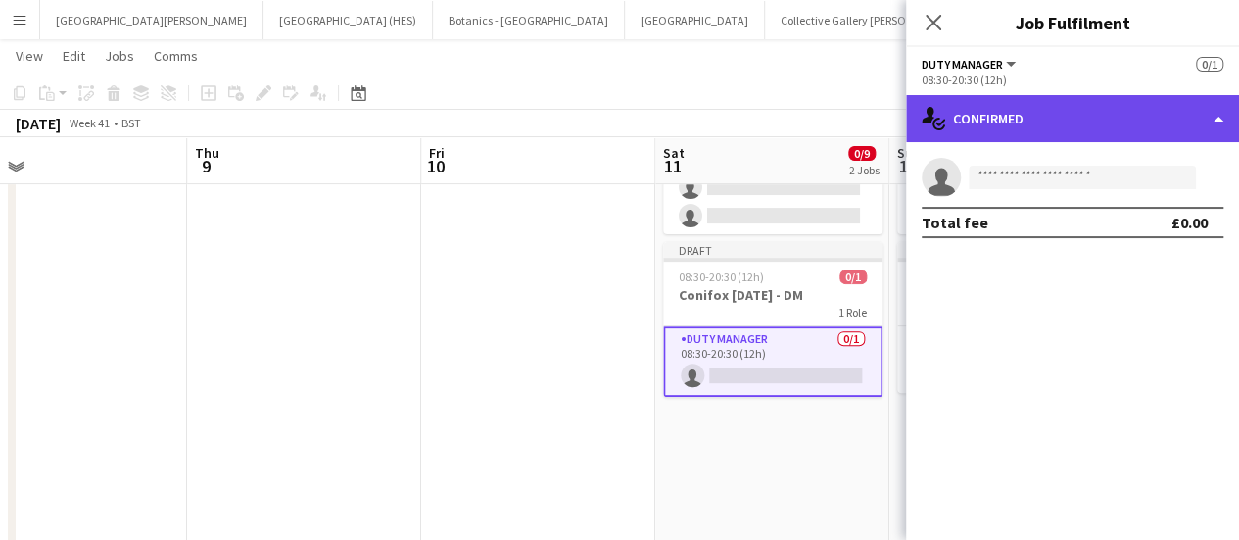
click at [999, 133] on div "single-neutral-actions-check-2 Confirmed" at bounding box center [1072, 118] width 333 height 47
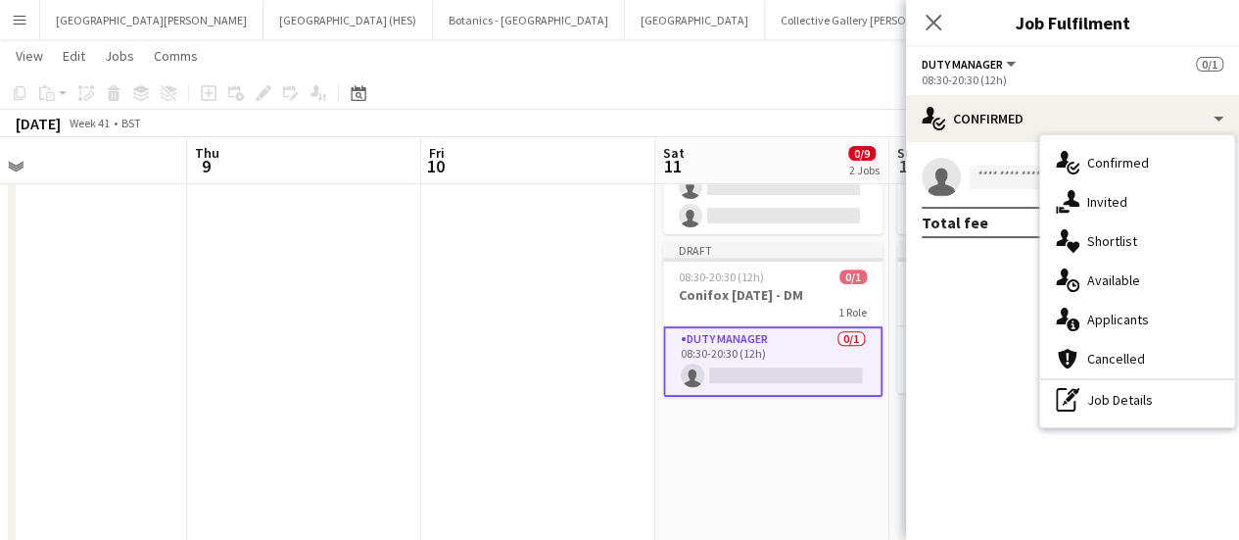
click at [980, 332] on mat-expansion-panel "check Confirmed single-neutral-actions Total fee £0.00" at bounding box center [1072, 341] width 333 height 398
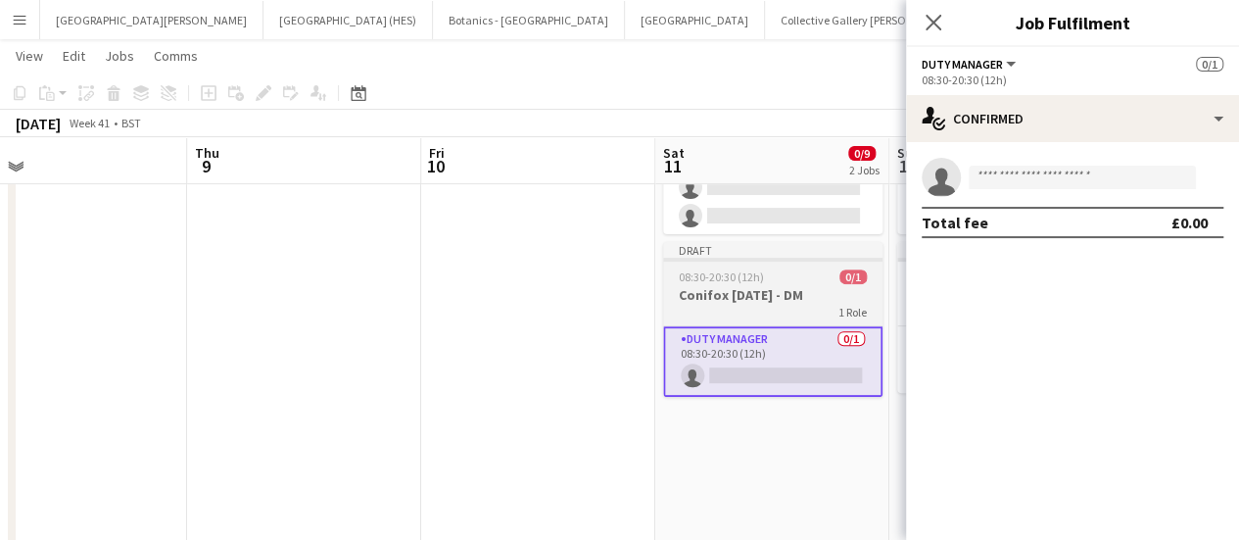
click at [754, 297] on h3 "Conifox [DATE] - DM" at bounding box center [772, 295] width 219 height 18
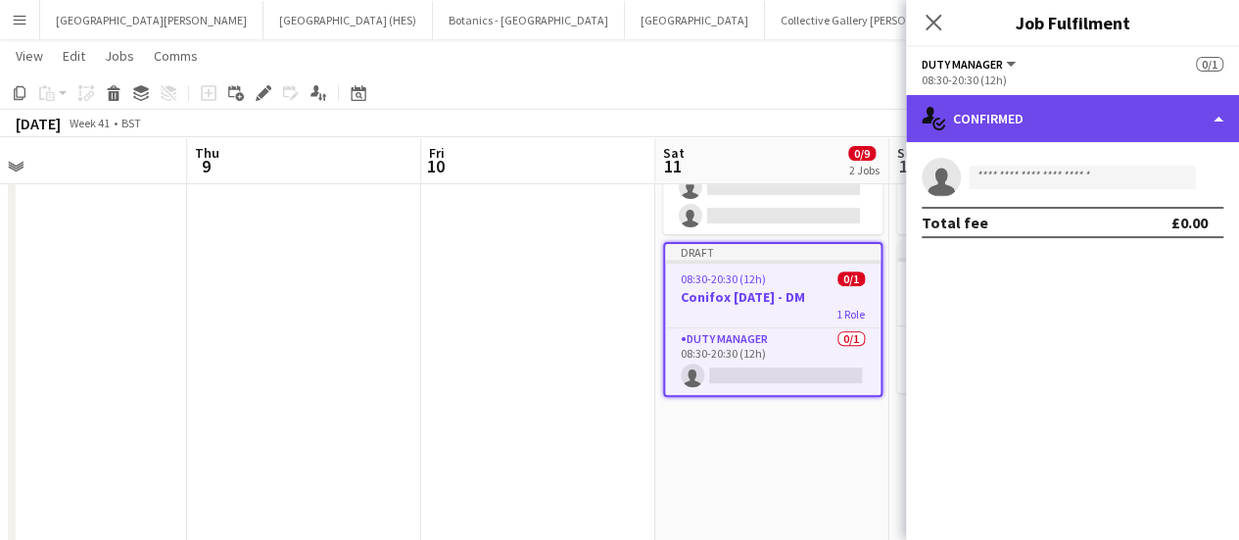
click at [984, 128] on div "single-neutral-actions-check-2 Confirmed" at bounding box center [1072, 118] width 333 height 47
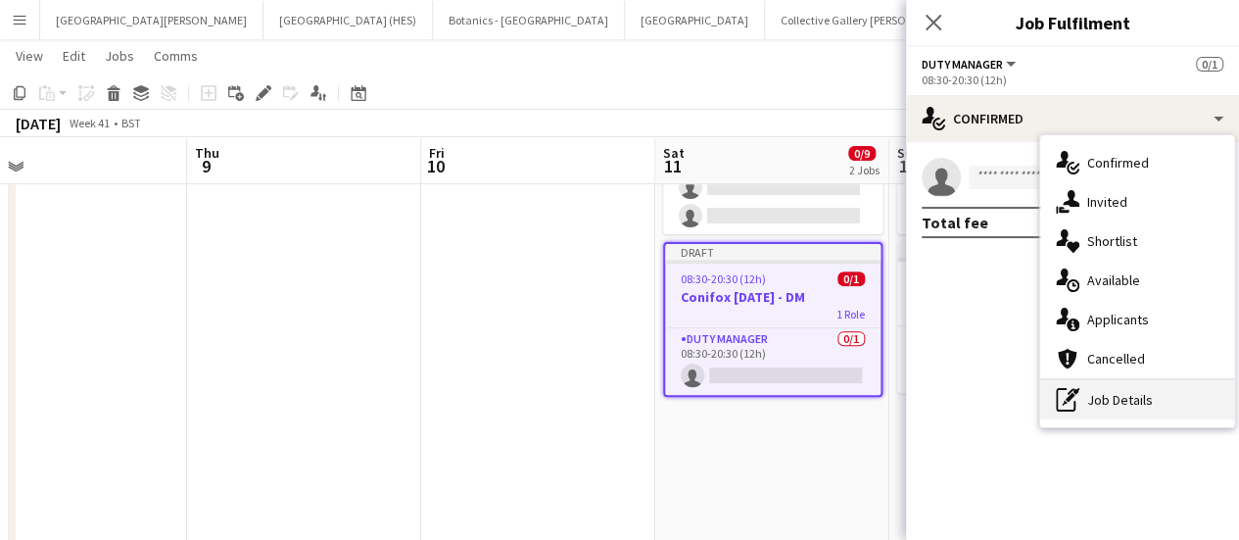
click at [1095, 392] on div "pen-write Job Details" at bounding box center [1137, 399] width 194 height 39
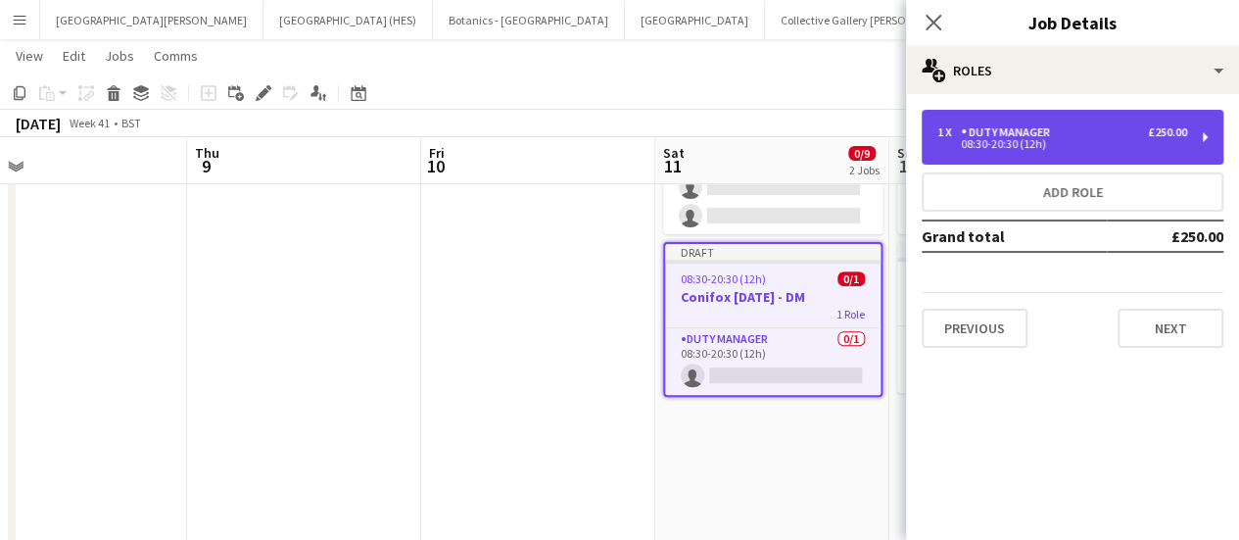
click at [1073, 144] on div "08:30-20:30 (12h)" at bounding box center [1062, 144] width 250 height 10
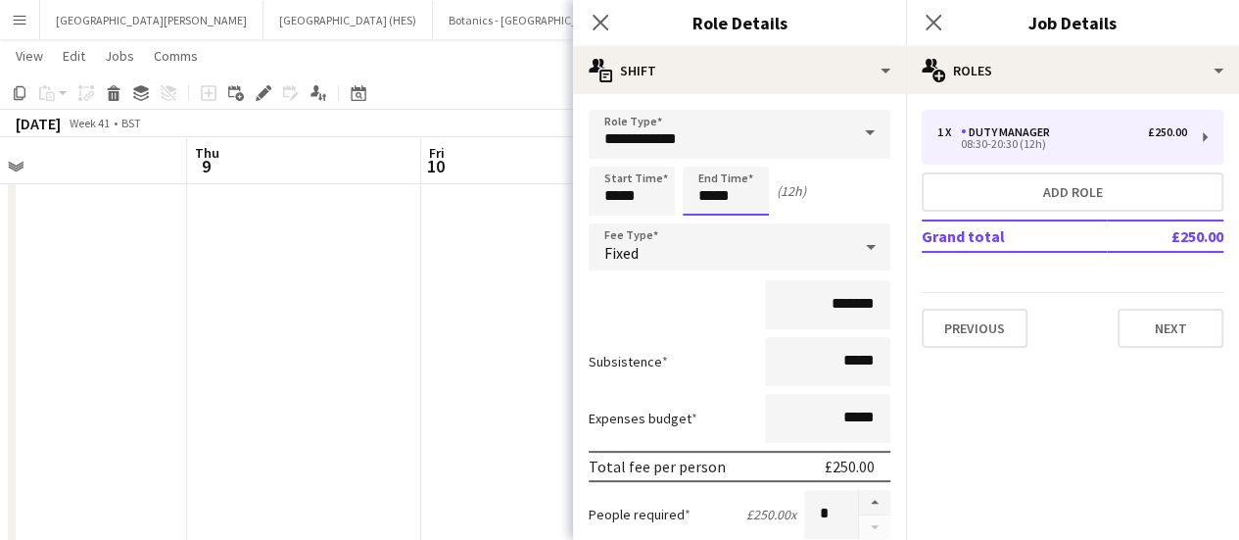
click at [751, 189] on input "*****" at bounding box center [726, 191] width 86 height 49
click at [704, 225] on div at bounding box center [706, 226] width 39 height 20
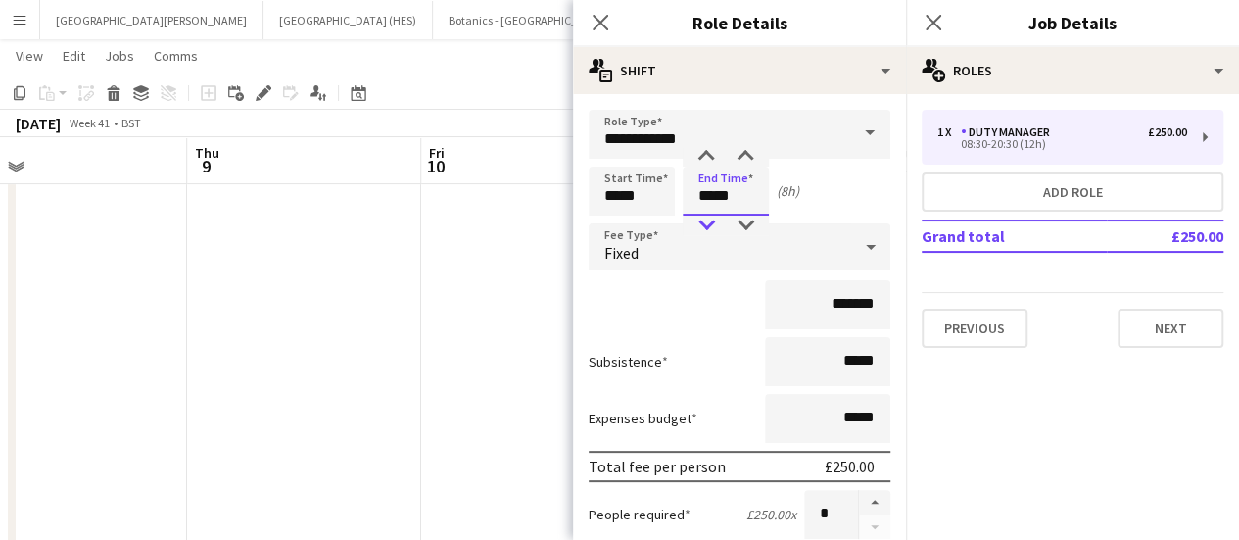
click at [704, 225] on div at bounding box center [706, 226] width 39 height 20
click at [699, 151] on div at bounding box center [706, 157] width 39 height 20
click at [705, 158] on div at bounding box center [706, 157] width 39 height 20
click at [744, 222] on div at bounding box center [745, 226] width 39 height 20
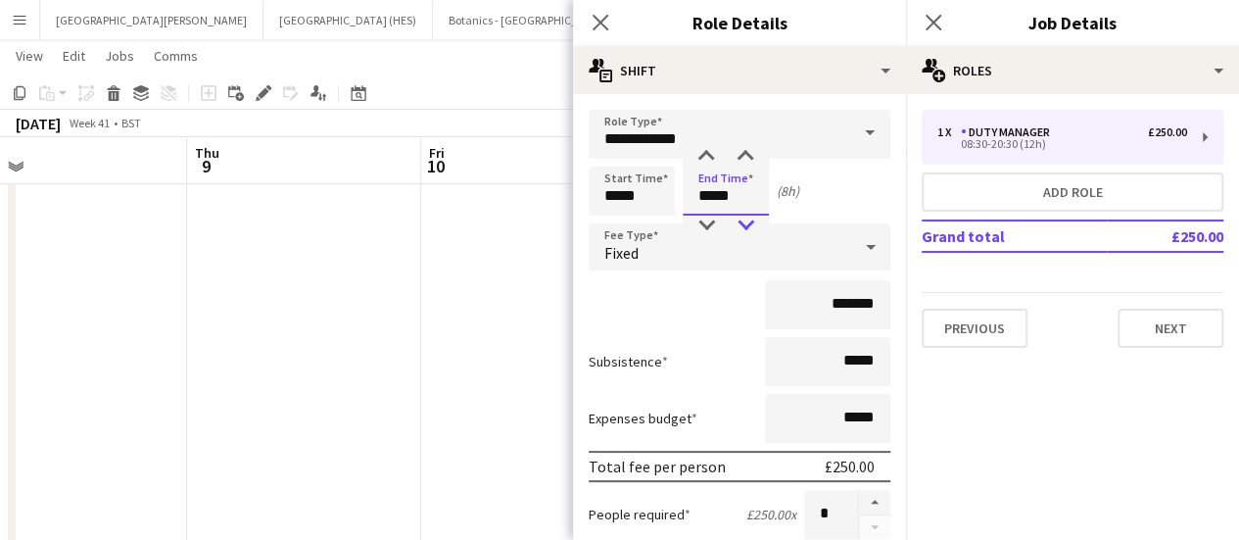
type input "*****"
click at [744, 222] on div at bounding box center [745, 226] width 39 height 20
click at [717, 265] on div "Fixed" at bounding box center [720, 246] width 263 height 47
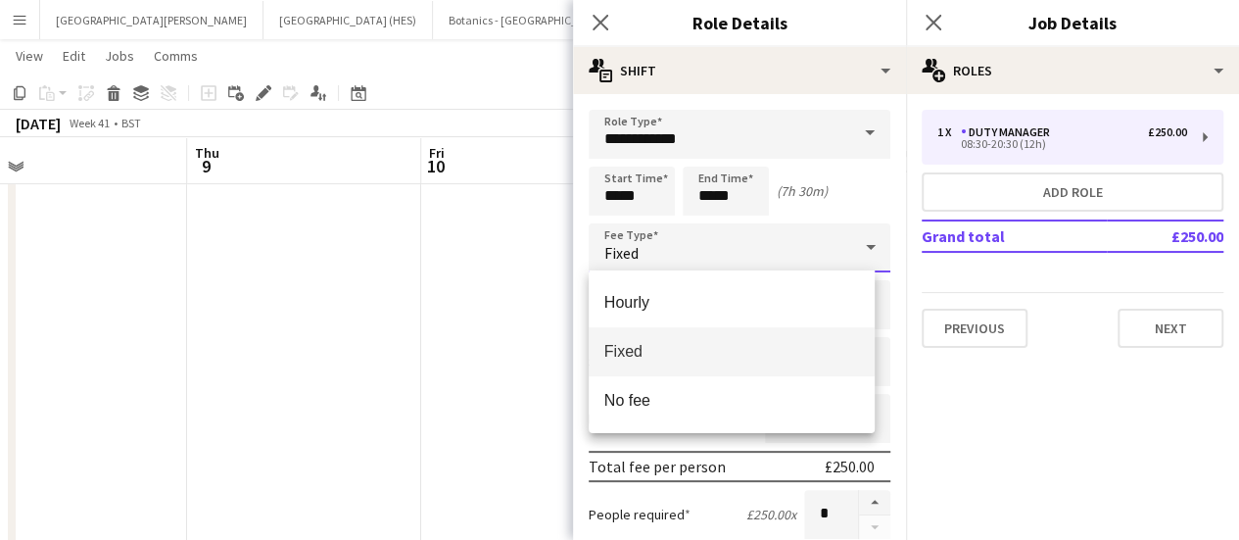
click at [821, 196] on div at bounding box center [619, 270] width 1239 height 540
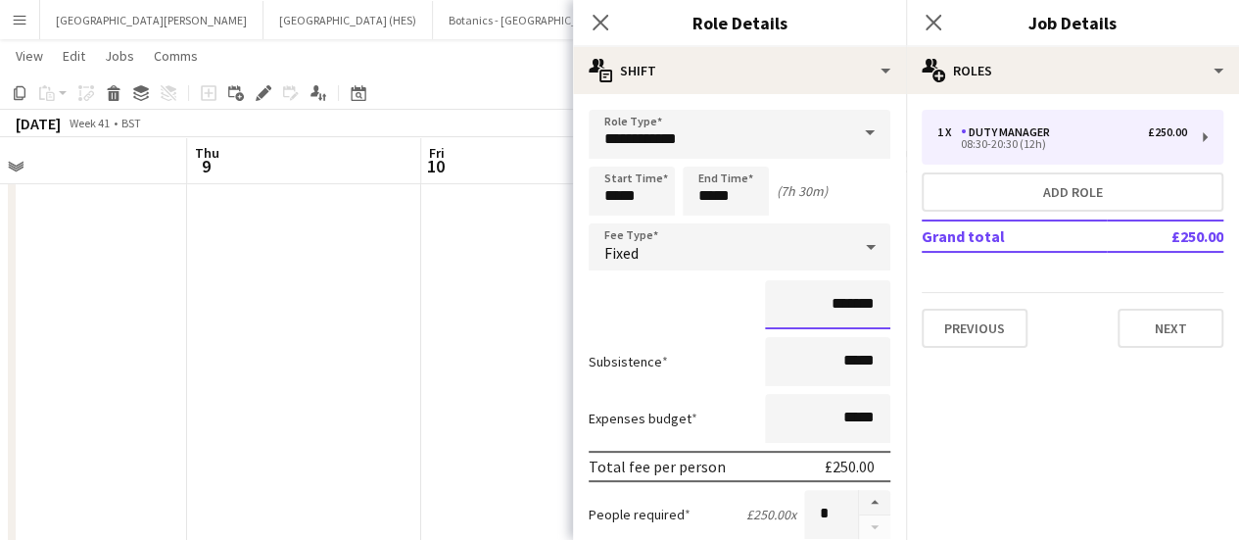
click at [850, 302] on input "*******" at bounding box center [827, 304] width 125 height 49
click at [823, 306] on input "*******" at bounding box center [827, 304] width 125 height 49
type input "*******"
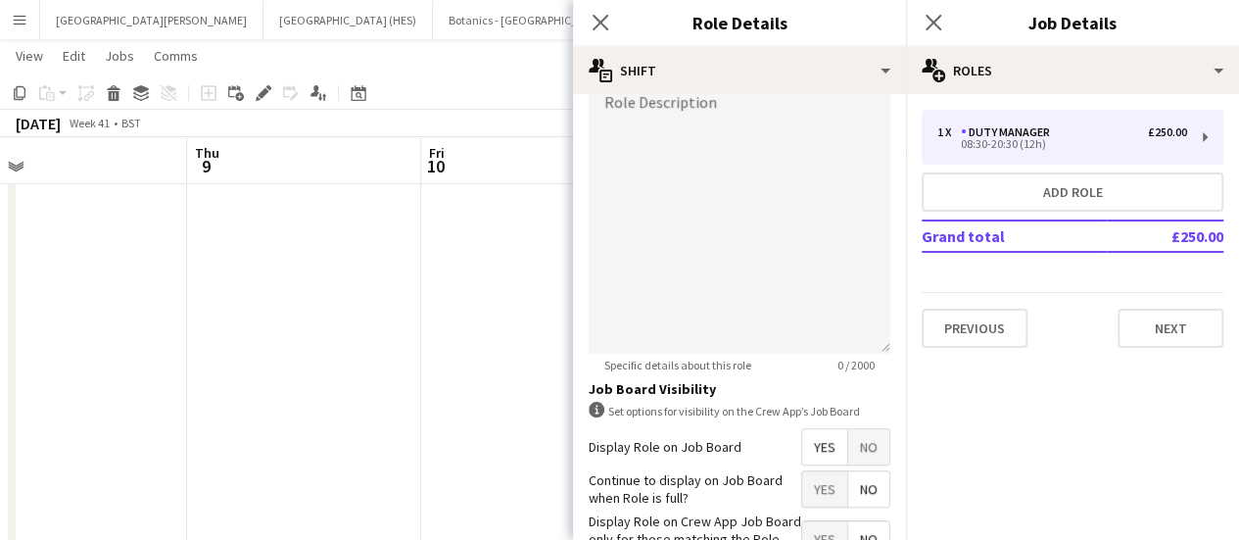
scroll to position [690, 0]
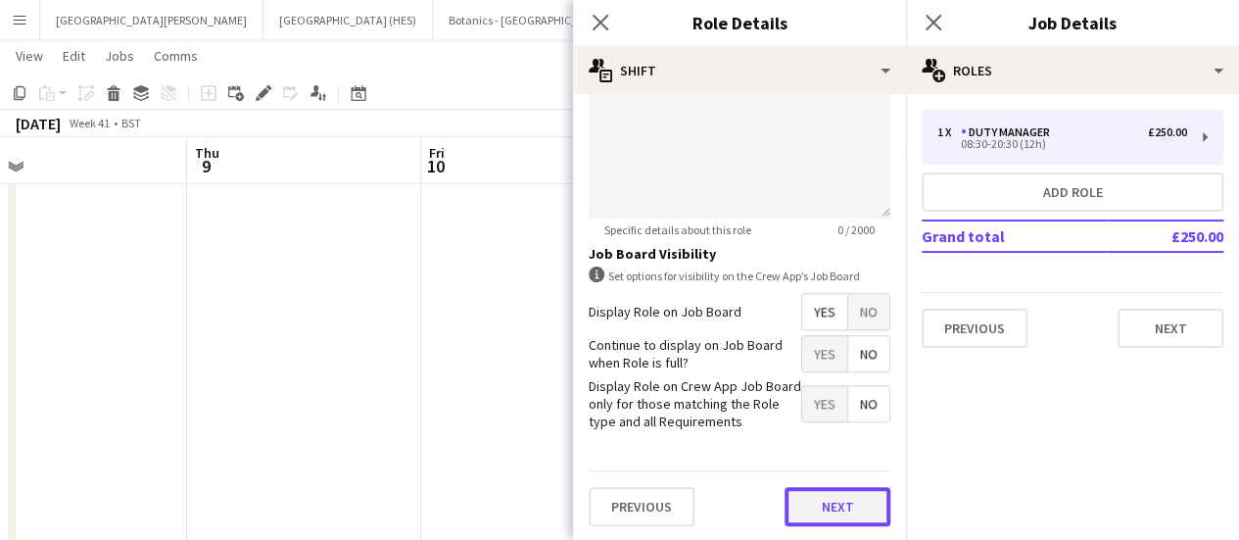
click at [819, 501] on button "Next" at bounding box center [838, 506] width 106 height 39
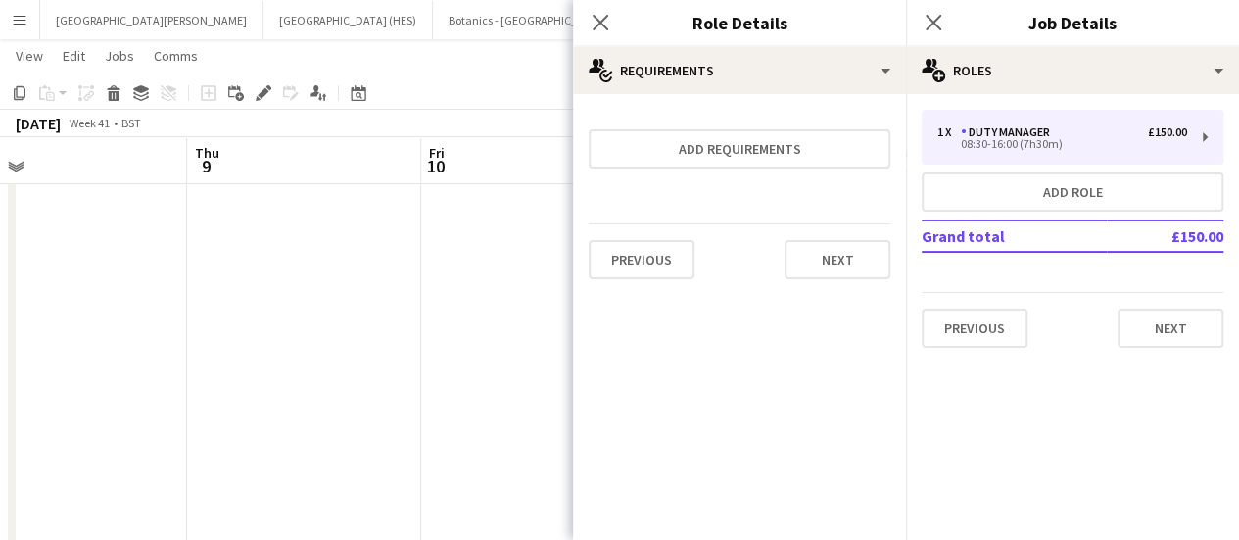
scroll to position [0, 0]
click at [846, 263] on button "Next" at bounding box center [838, 259] width 106 height 39
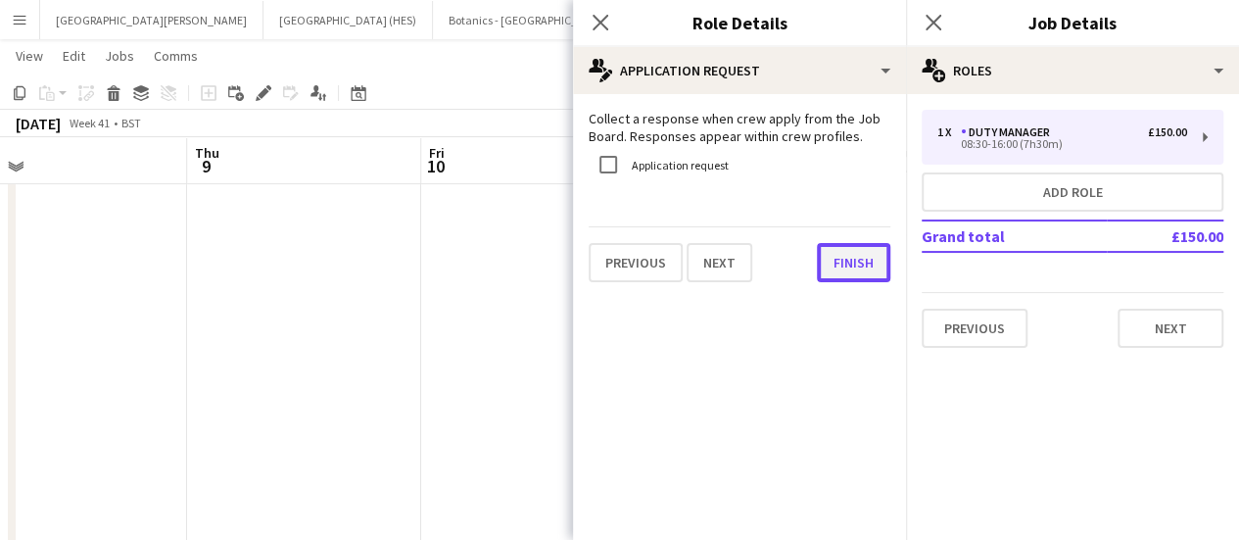
click at [846, 263] on button "Finish" at bounding box center [853, 262] width 73 height 39
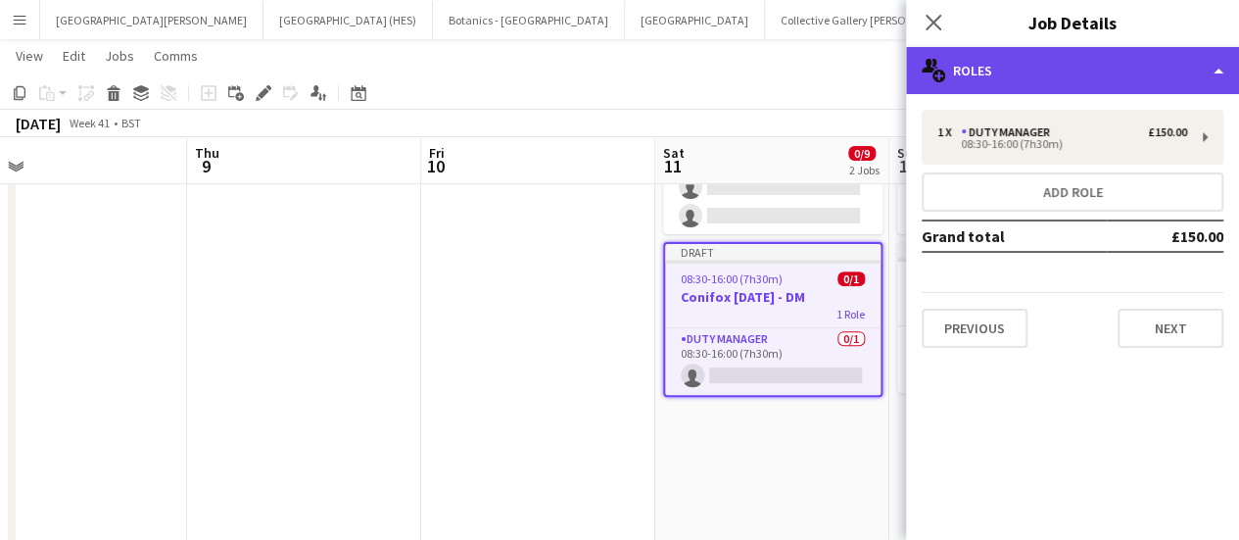
click at [1091, 56] on div "multiple-users-add Roles" at bounding box center [1072, 70] width 333 height 47
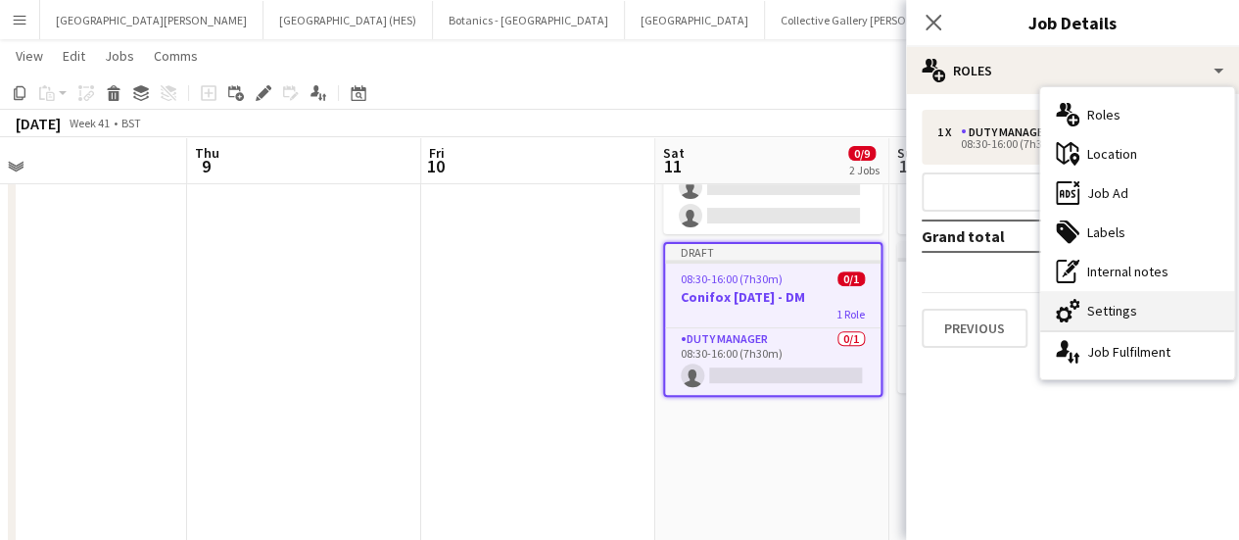
click at [1129, 300] on div "cog-double-3 Settings" at bounding box center [1137, 310] width 194 height 39
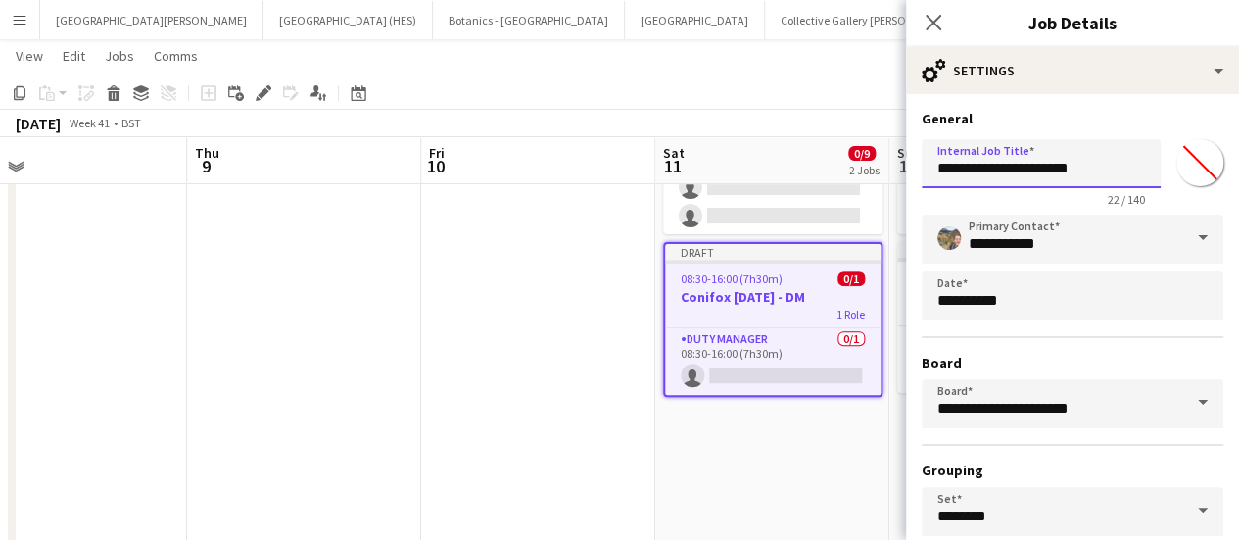
drag, startPoint x: 1066, startPoint y: 166, endPoint x: 923, endPoint y: 167, distance: 143.0
click at [923, 167] on input "**********" at bounding box center [1041, 163] width 239 height 49
click at [1024, 166] on input "**********" at bounding box center [1041, 163] width 239 height 49
type input "*"
type input "**********"
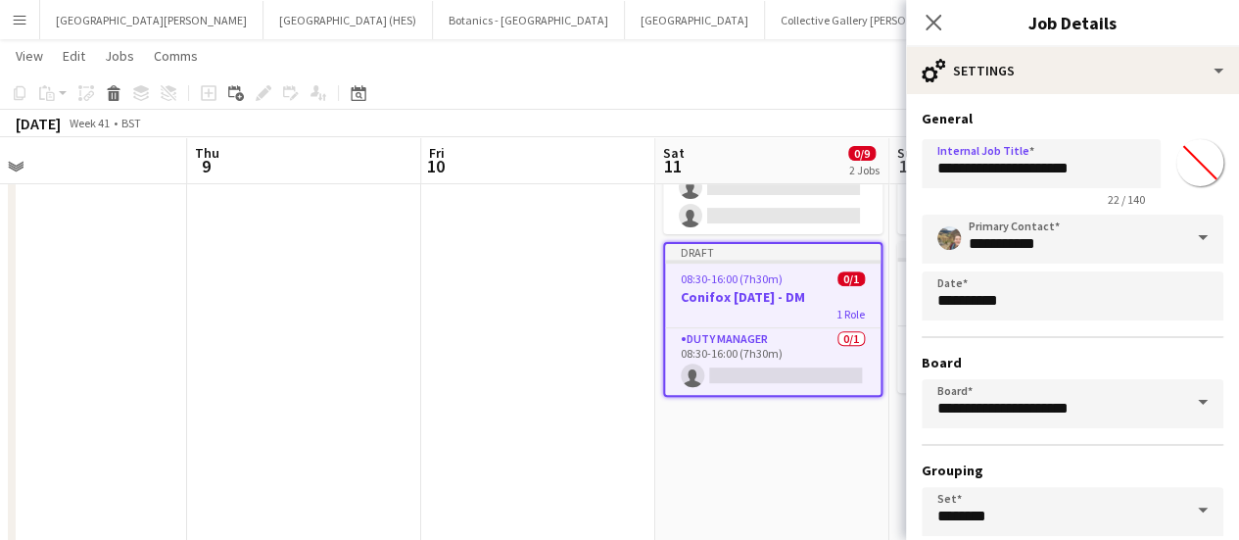
click at [1029, 193] on div "22 / 140" at bounding box center [1041, 199] width 239 height 15
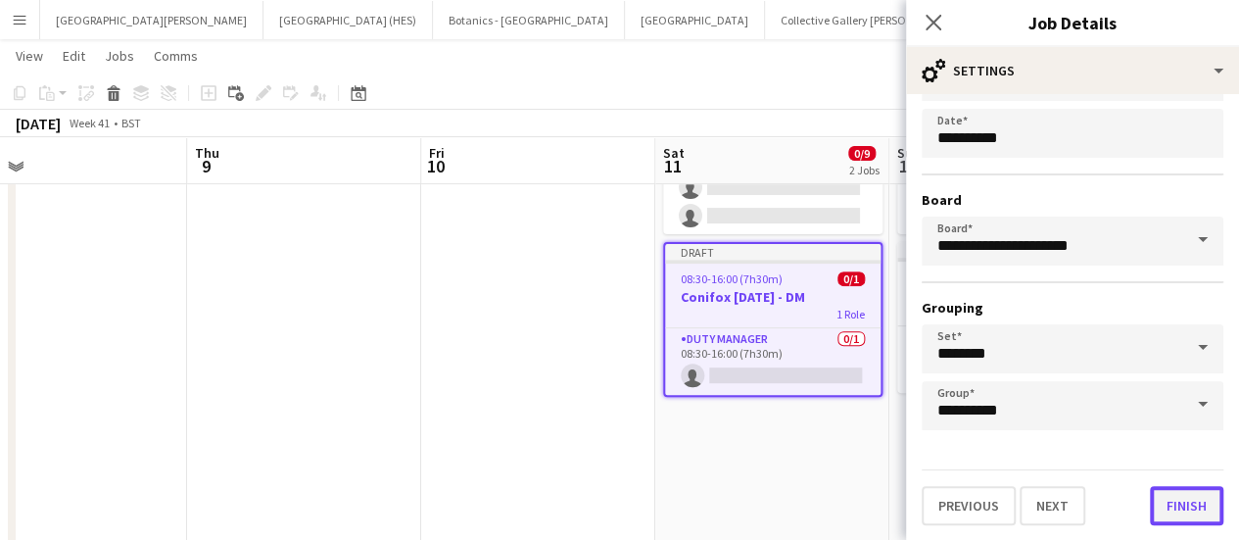
click at [1185, 515] on button "Finish" at bounding box center [1186, 505] width 73 height 39
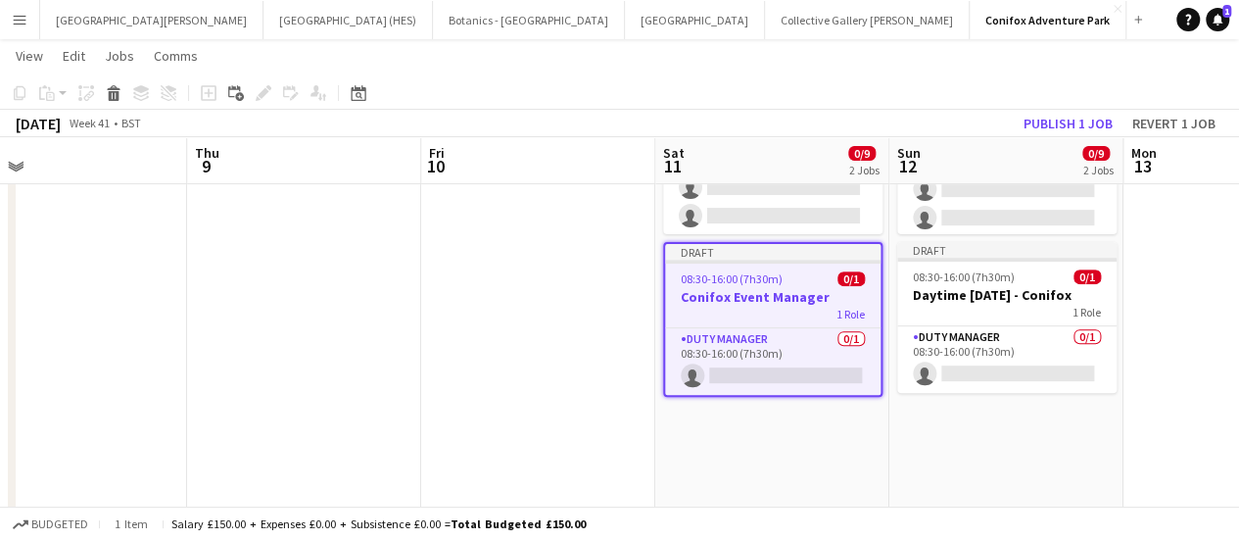
click at [696, 458] on app-date-cell "Draft 08:30-16:00 (7h30m) 0/8 Daytime [DATE] - Conifox 1 Role Character 0/8 08:…" at bounding box center [772, 342] width 234 height 813
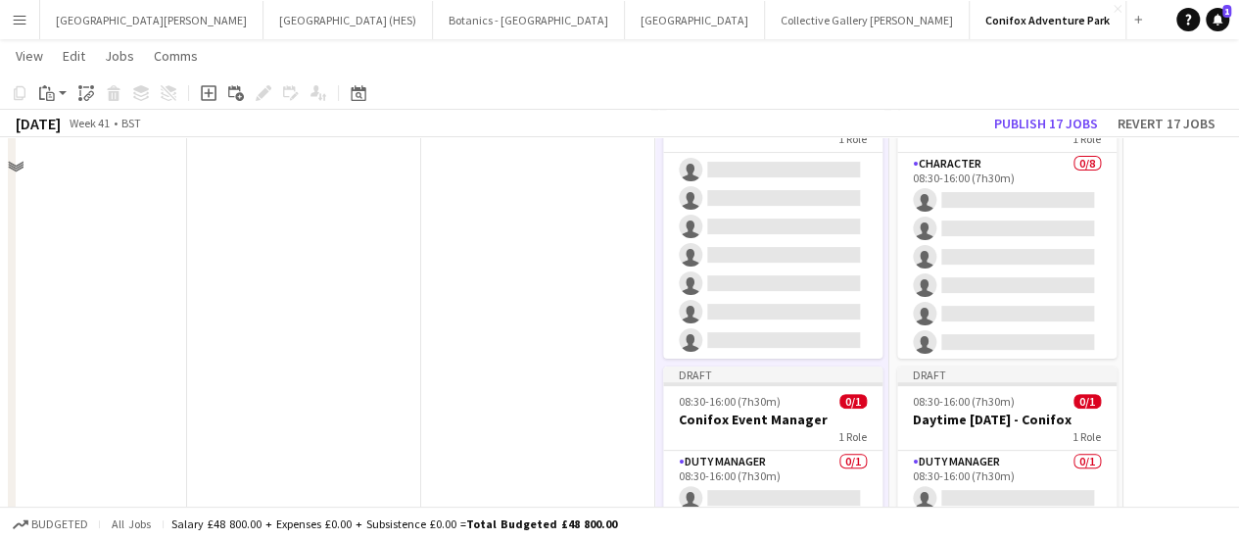
scroll to position [225, 0]
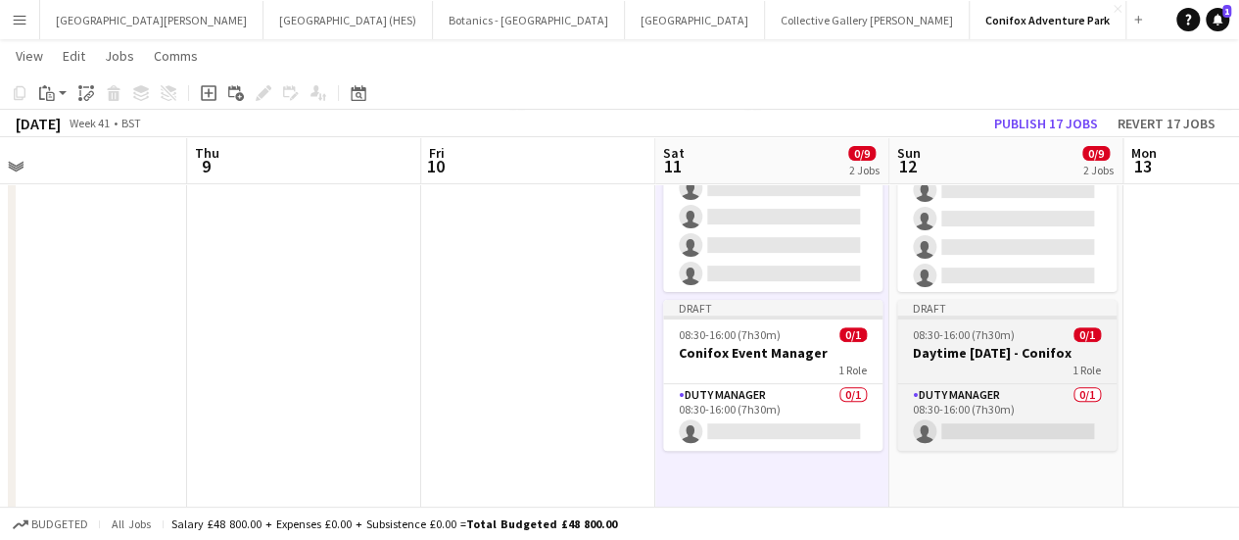
click at [960, 365] on div "1 Role" at bounding box center [1006, 369] width 219 height 16
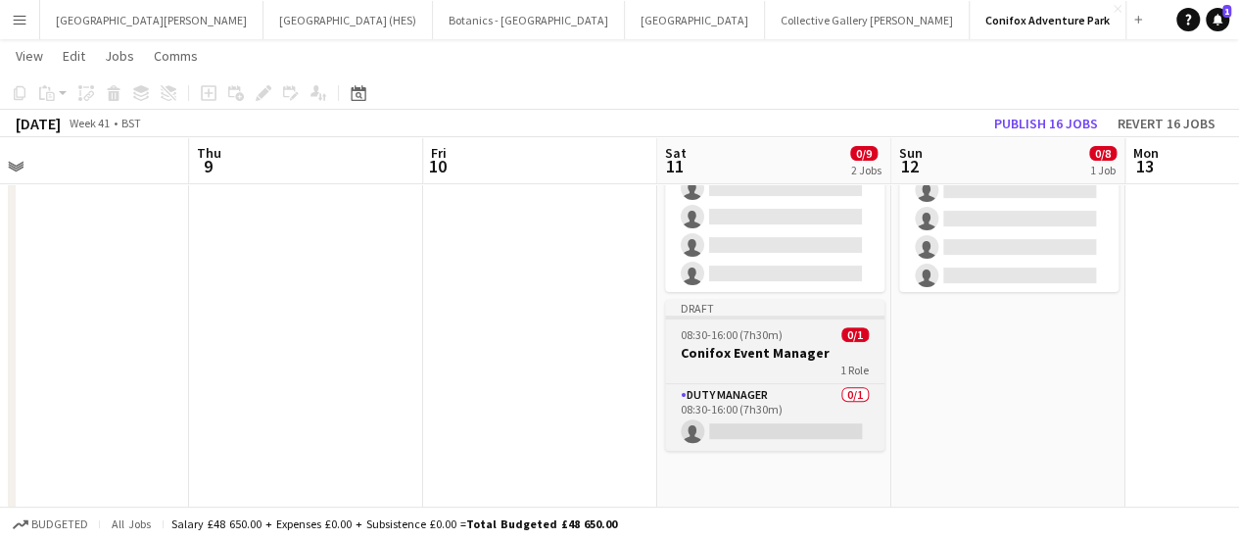
click at [788, 364] on div "1 Role" at bounding box center [774, 369] width 219 height 16
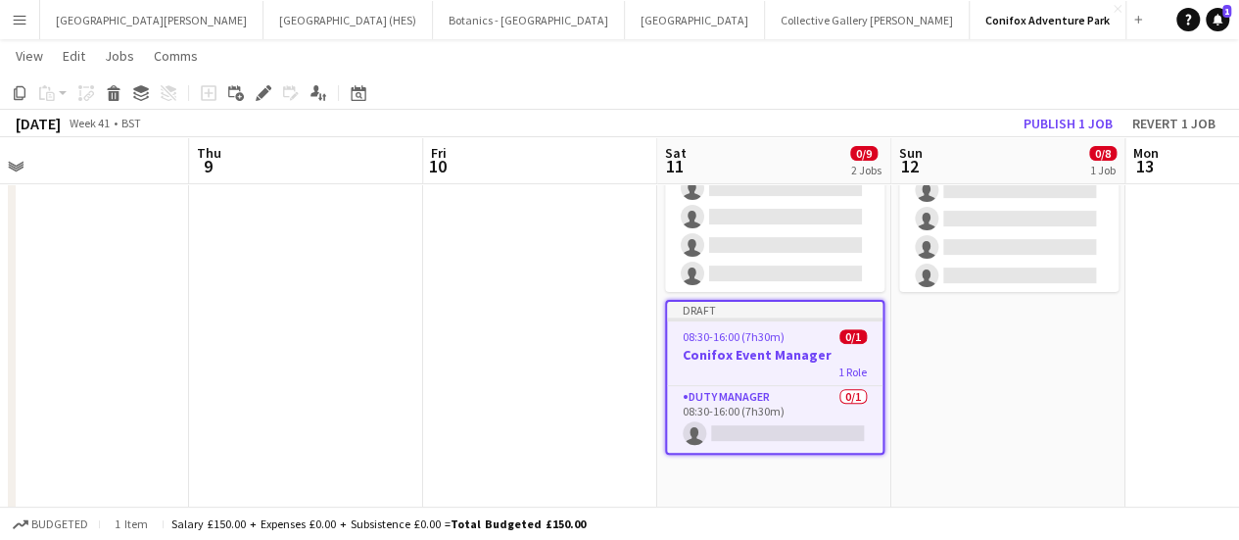
click at [983, 342] on app-date-cell "Draft 08:30-16:00 (7h30m) 0/8 Daytime [DATE] - Conifox 1 Role Character 0/8 08:…" at bounding box center [1008, 400] width 234 height 813
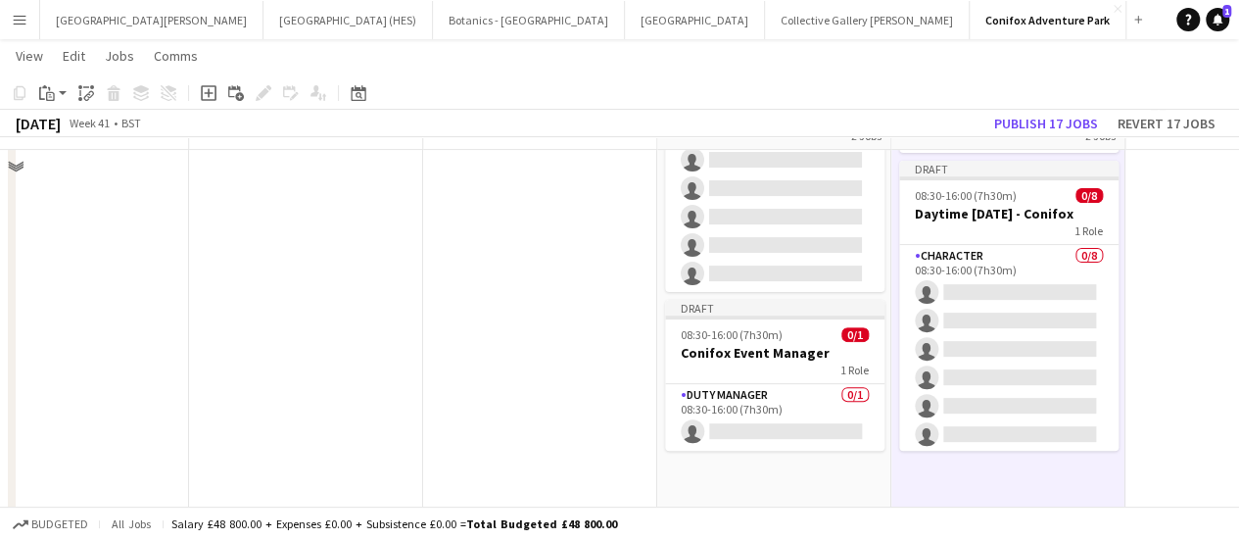
scroll to position [74, 0]
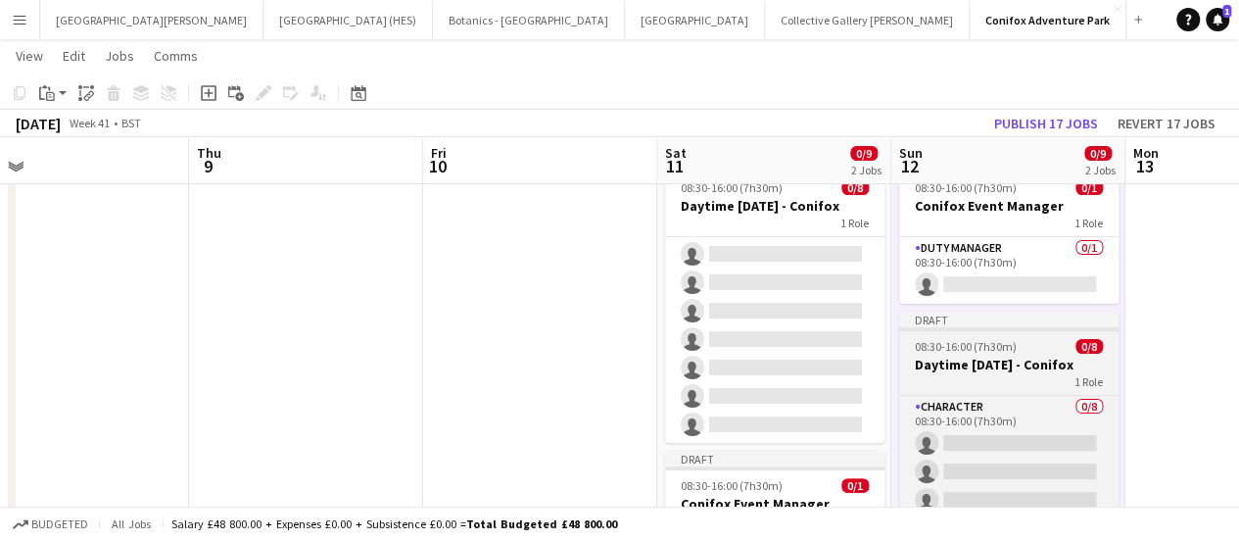
click at [983, 357] on h3 "Daytime [DATE] - Conifox" at bounding box center [1008, 365] width 219 height 18
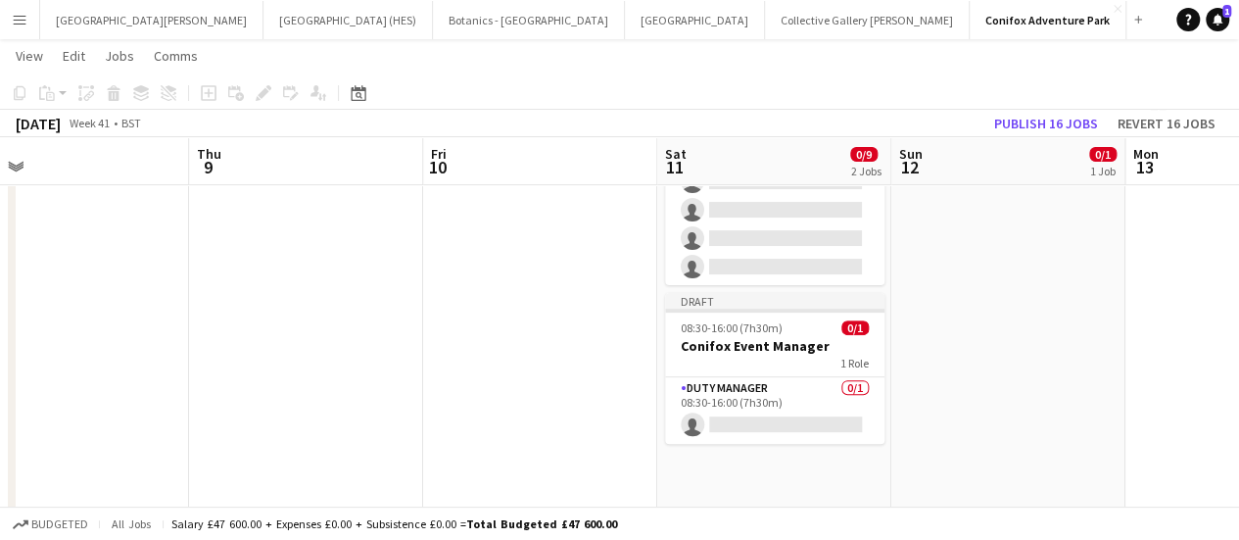
scroll to position [233, 0]
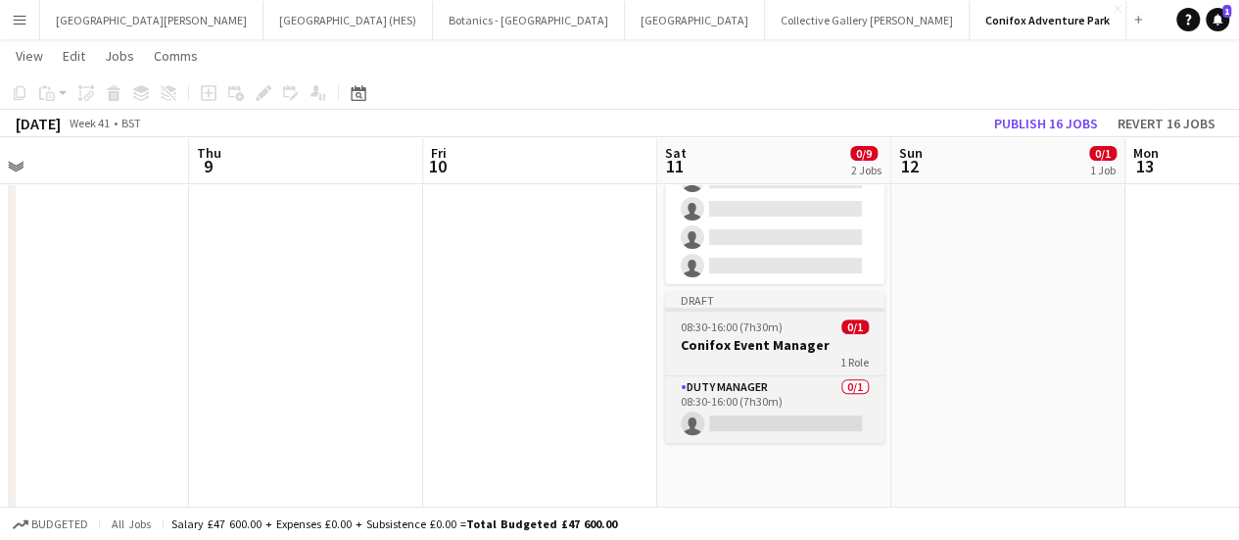
click at [801, 360] on div "1 Role" at bounding box center [774, 362] width 219 height 16
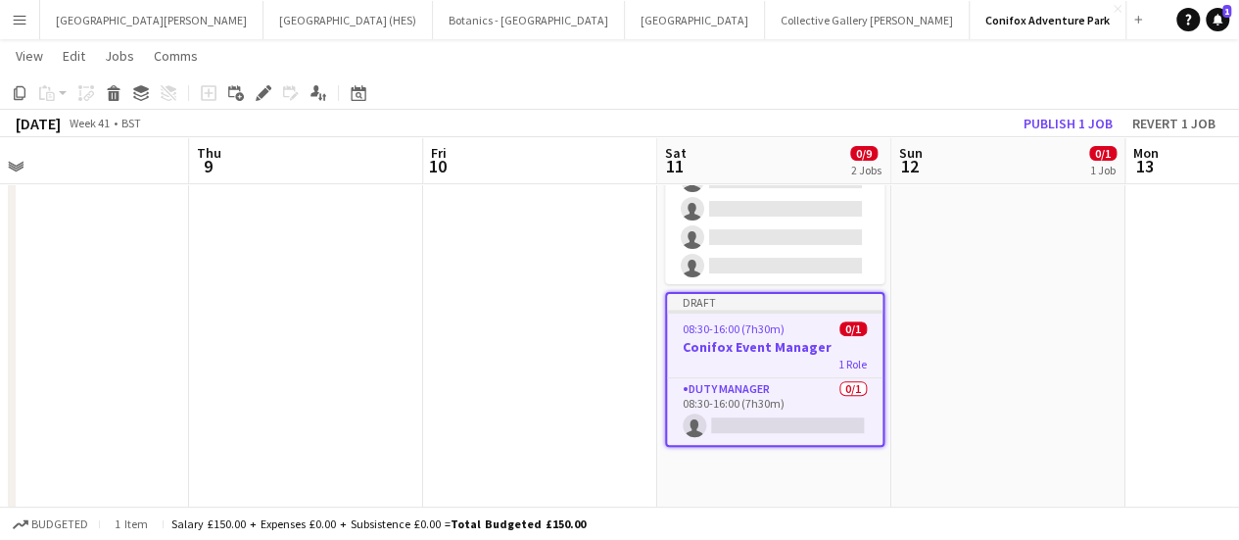
click at [933, 349] on app-date-cell "Draft 08:30-16:00 (7h30m) 0/1 Conifox Event Manager 1 Role Duty Manager 0/1 08:…" at bounding box center [1008, 392] width 234 height 813
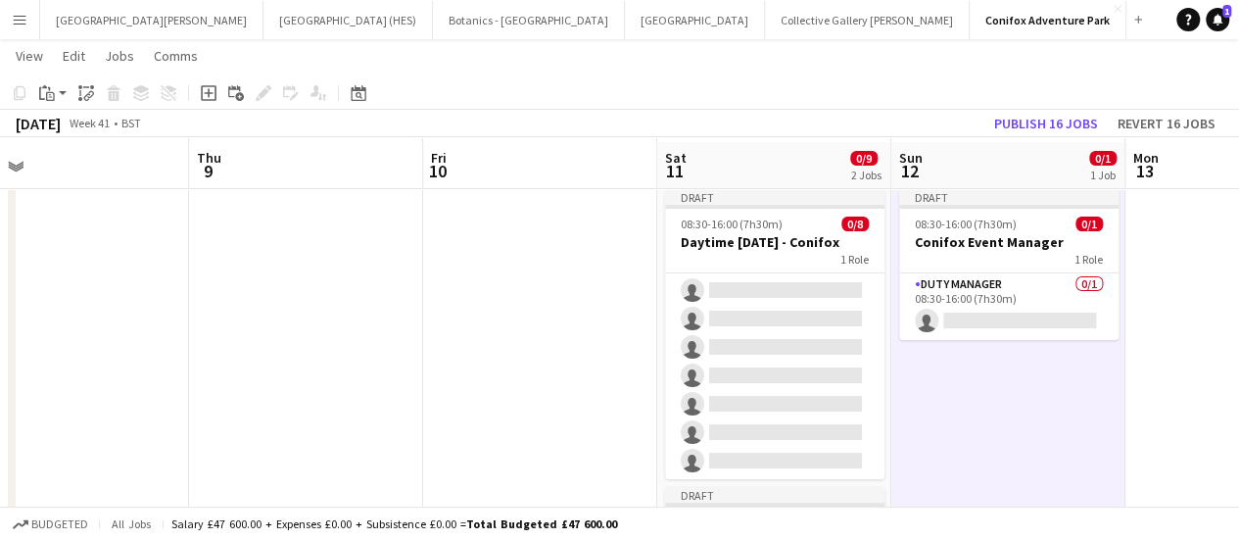
scroll to position [44, 0]
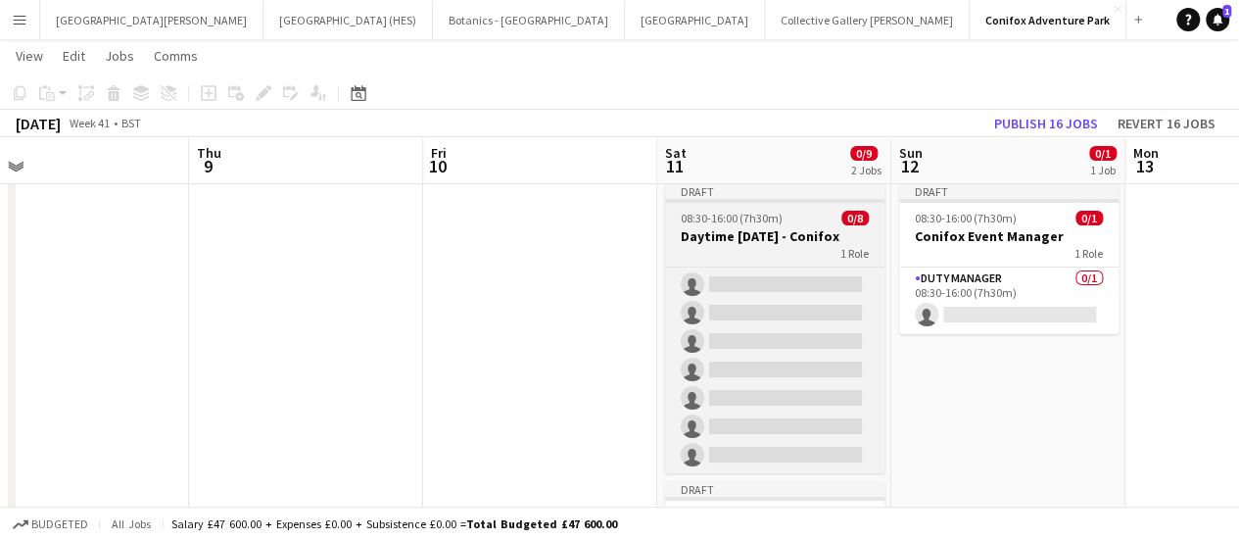
click at [776, 238] on h3 "Daytime [DATE] - Conifox" at bounding box center [774, 236] width 219 height 18
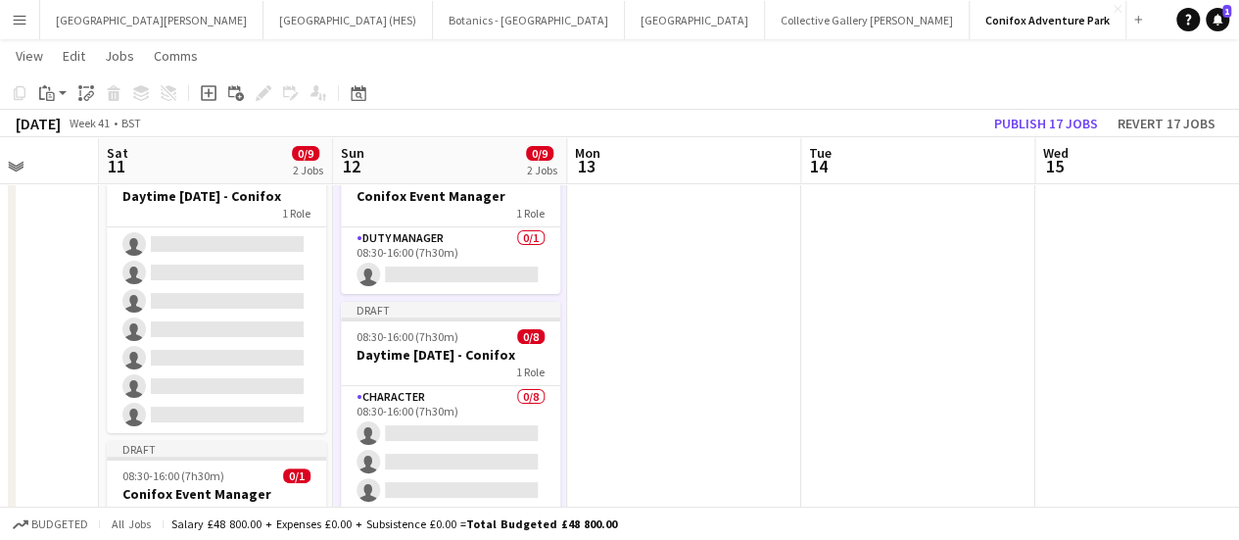
scroll to position [0, 0]
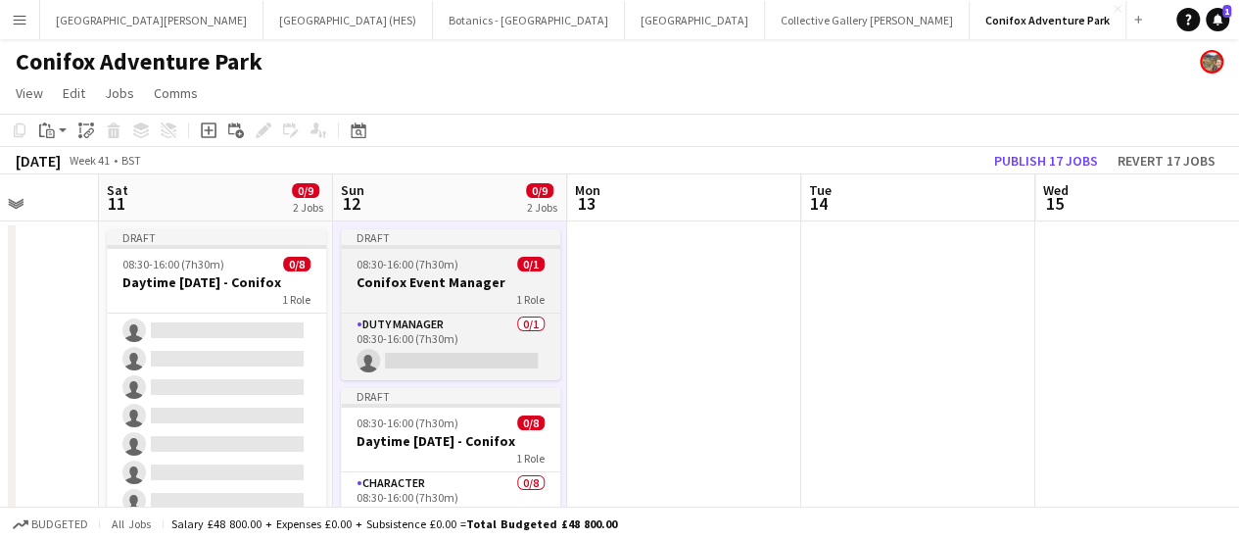
click at [510, 306] on div "1 Role" at bounding box center [450, 299] width 219 height 16
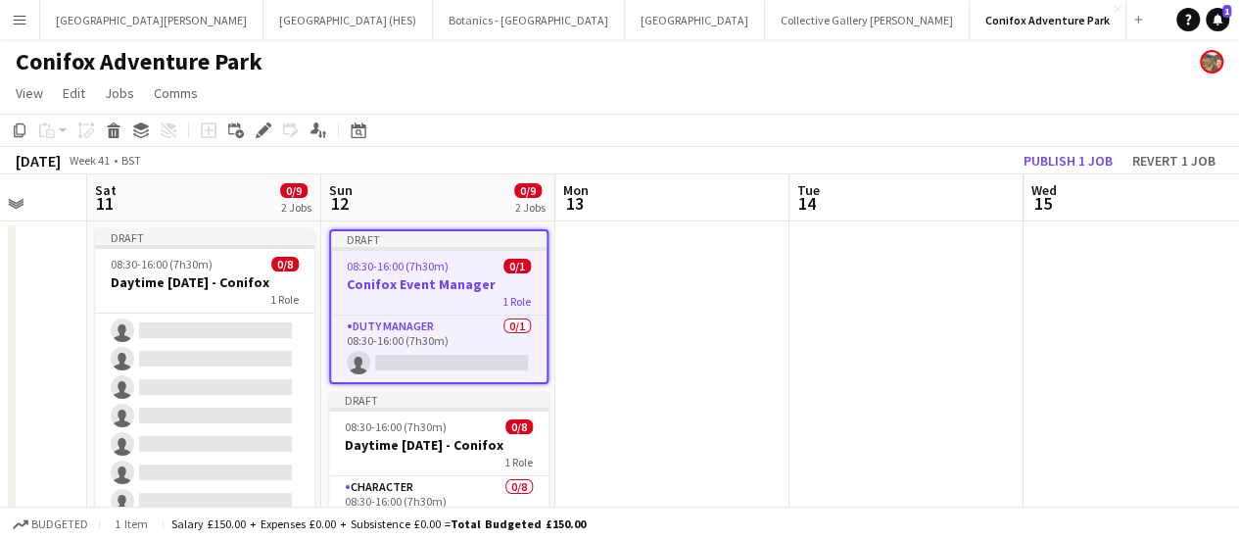
scroll to position [0, 635]
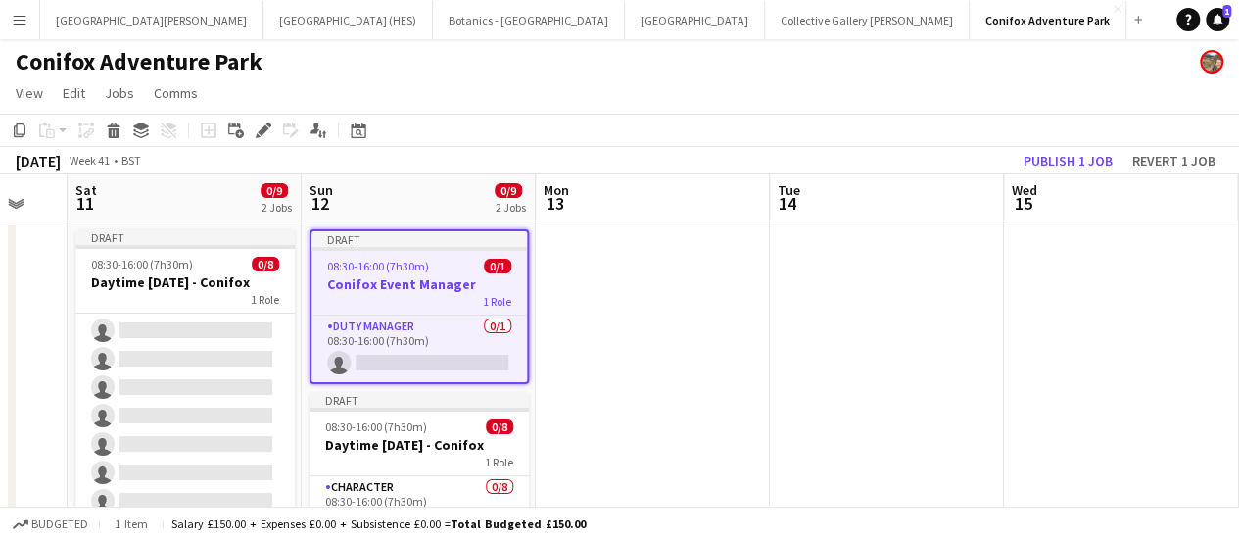
drag, startPoint x: 510, startPoint y: 306, endPoint x: 480, endPoint y: 496, distance: 192.4
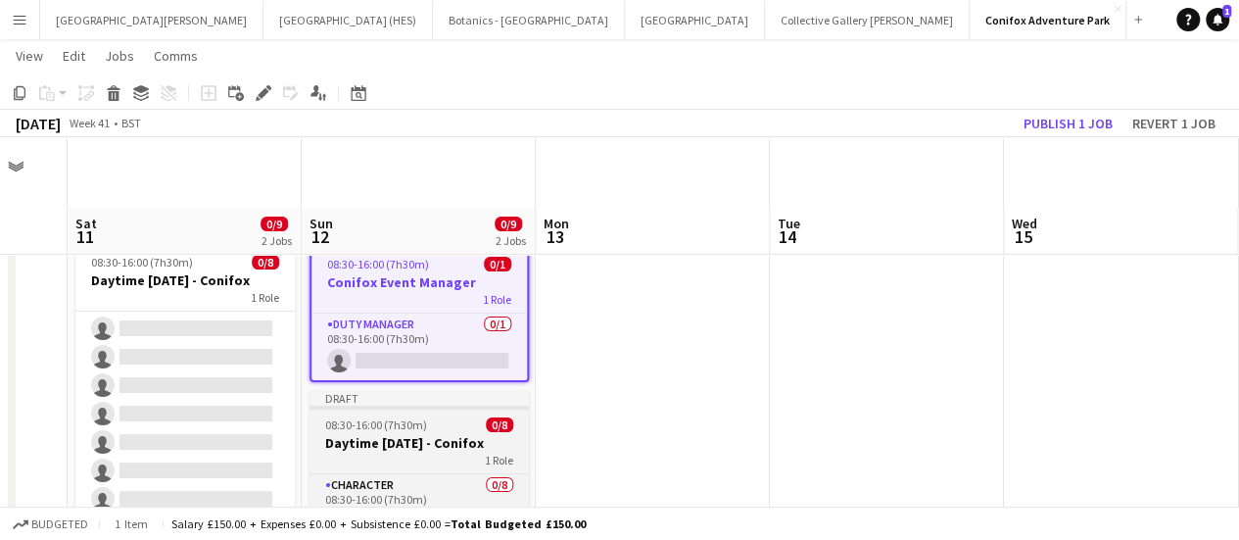
scroll to position [134, 0]
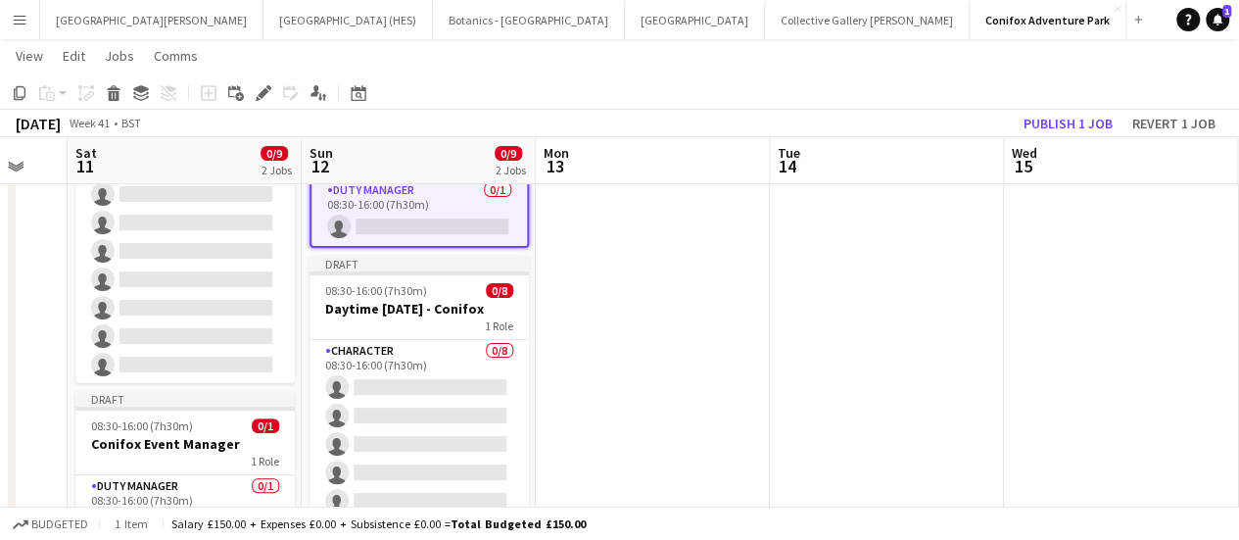
click at [729, 329] on app-date-cell at bounding box center [653, 491] width 234 height 813
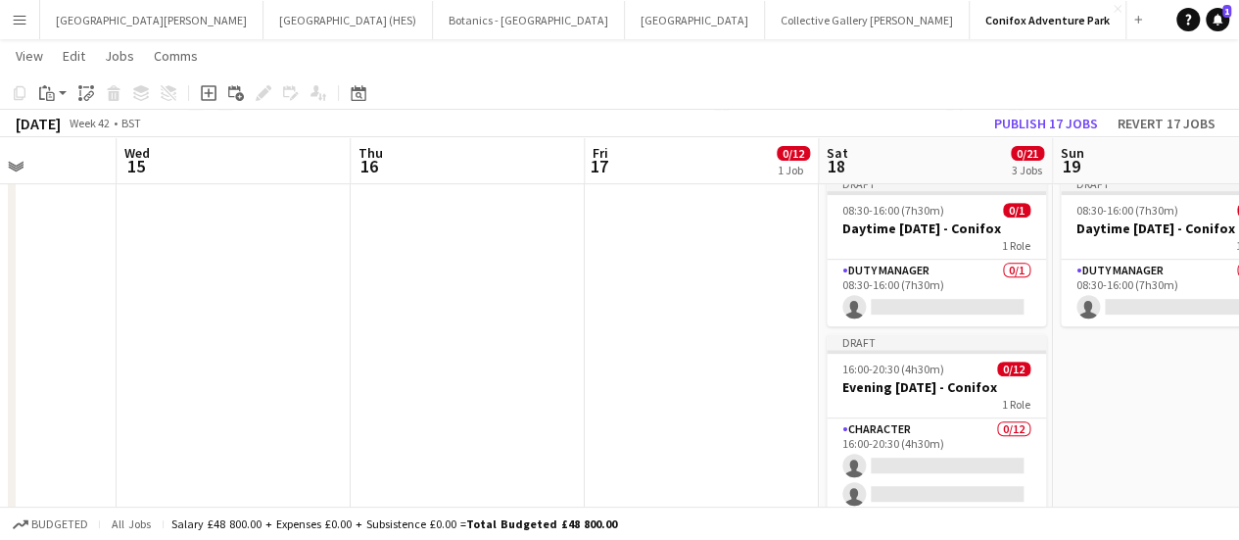
scroll to position [304, 0]
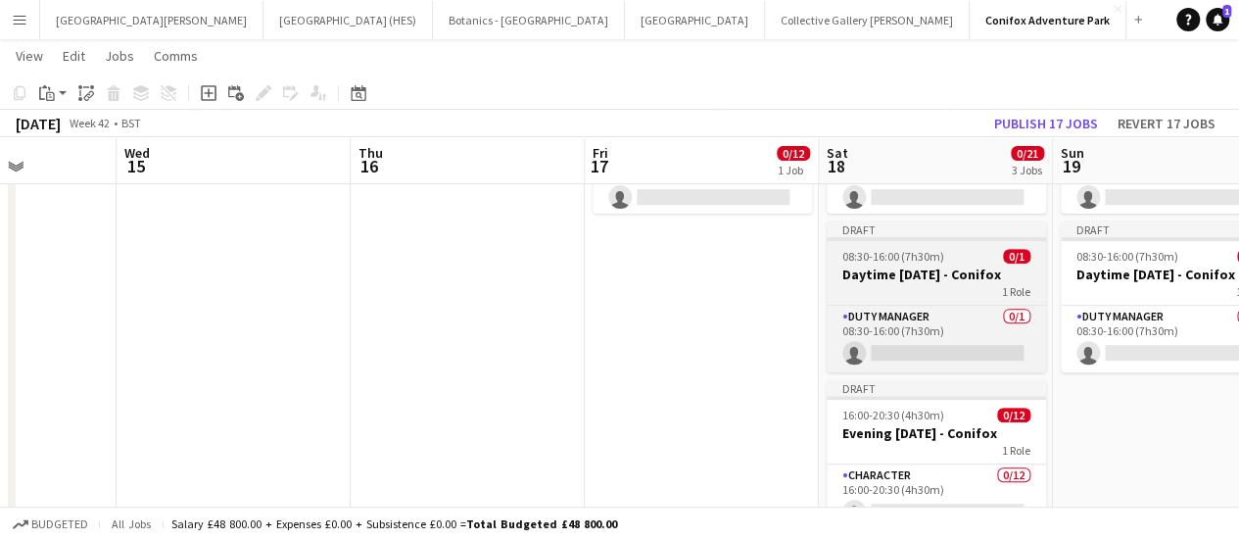
click at [915, 279] on h3 "Daytime [DATE] - Conifox" at bounding box center [936, 274] width 219 height 18
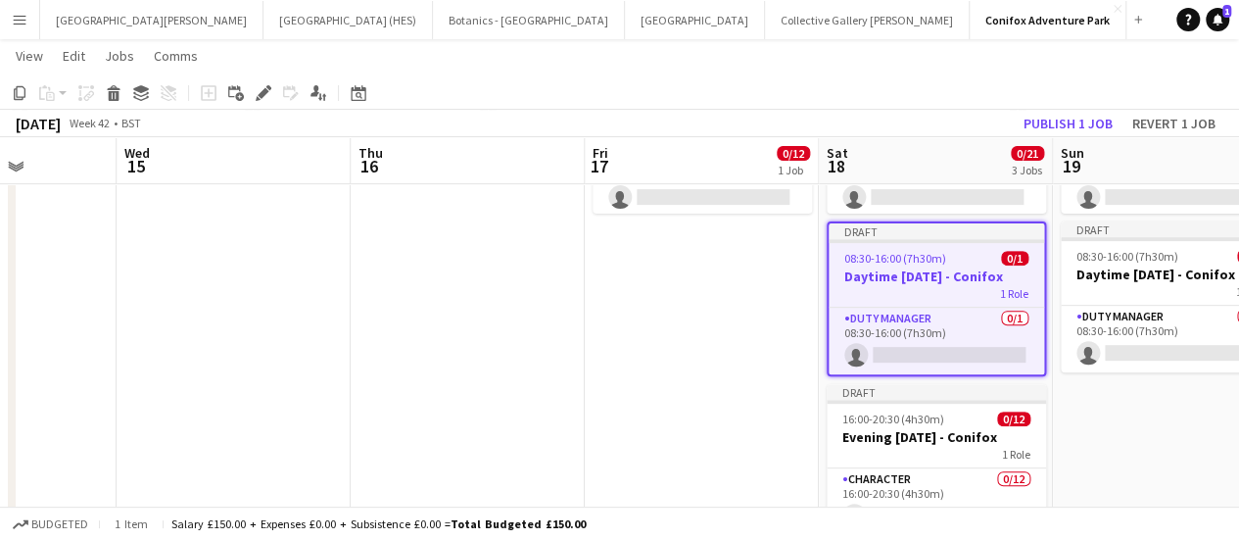
drag, startPoint x: 938, startPoint y: 257, endPoint x: 860, endPoint y: 267, distance: 79.1
click at [860, 267] on h3 "Daytime [DATE] - Conifox" at bounding box center [937, 276] width 216 height 18
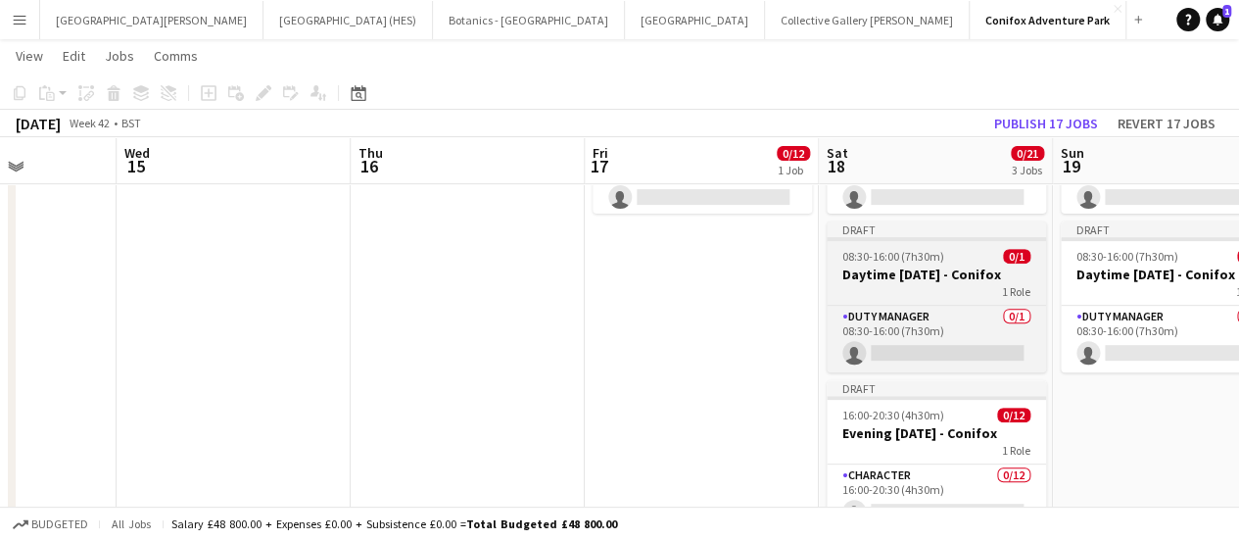
click at [968, 293] on div "1 Role" at bounding box center [936, 291] width 219 height 16
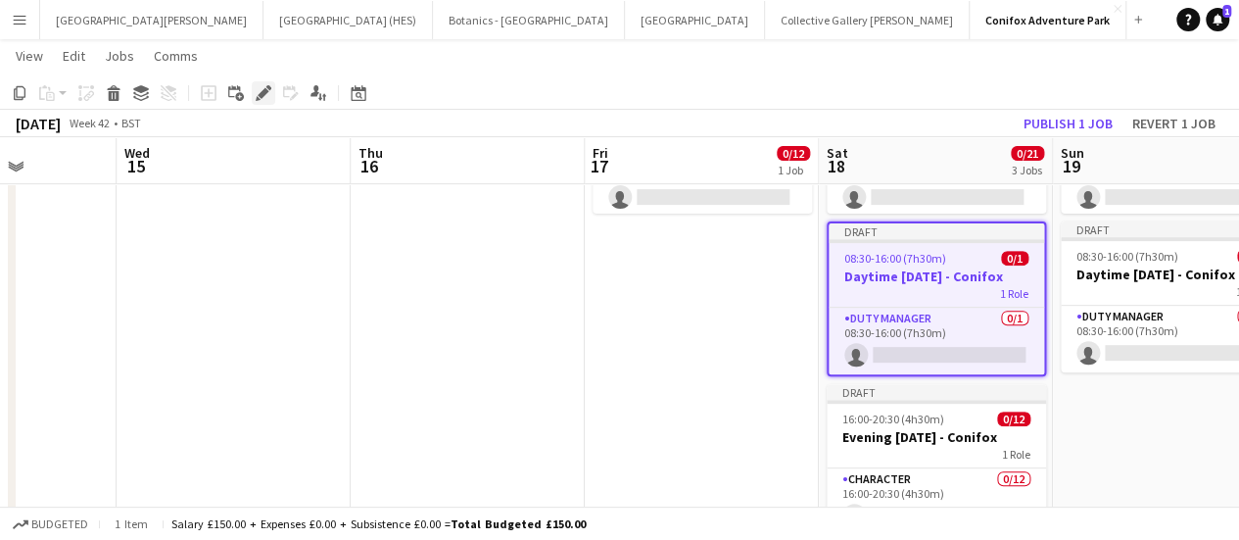
click at [267, 97] on icon "Edit" at bounding box center [264, 93] width 16 height 16
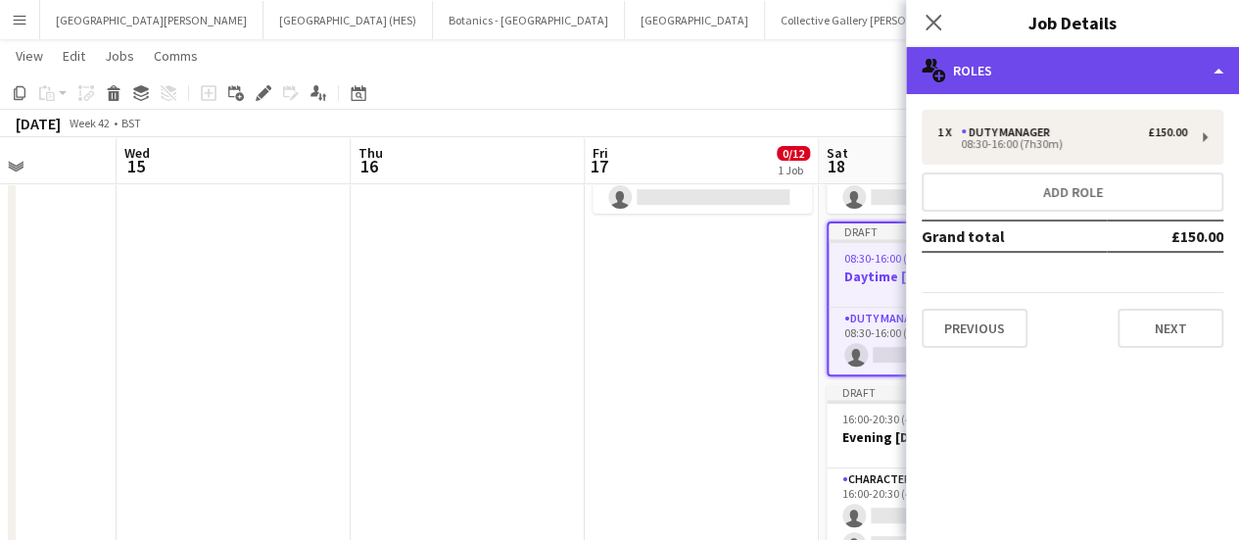
click at [1127, 81] on div "multiple-users-add Roles" at bounding box center [1072, 70] width 333 height 47
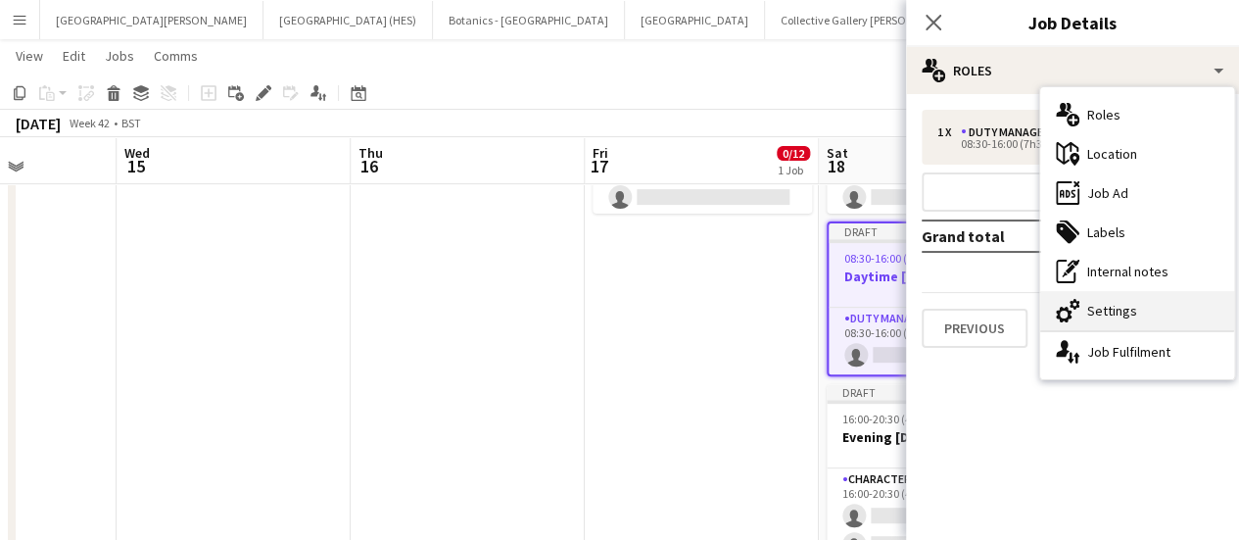
click at [1102, 297] on div "cog-double-3 Settings" at bounding box center [1137, 310] width 194 height 39
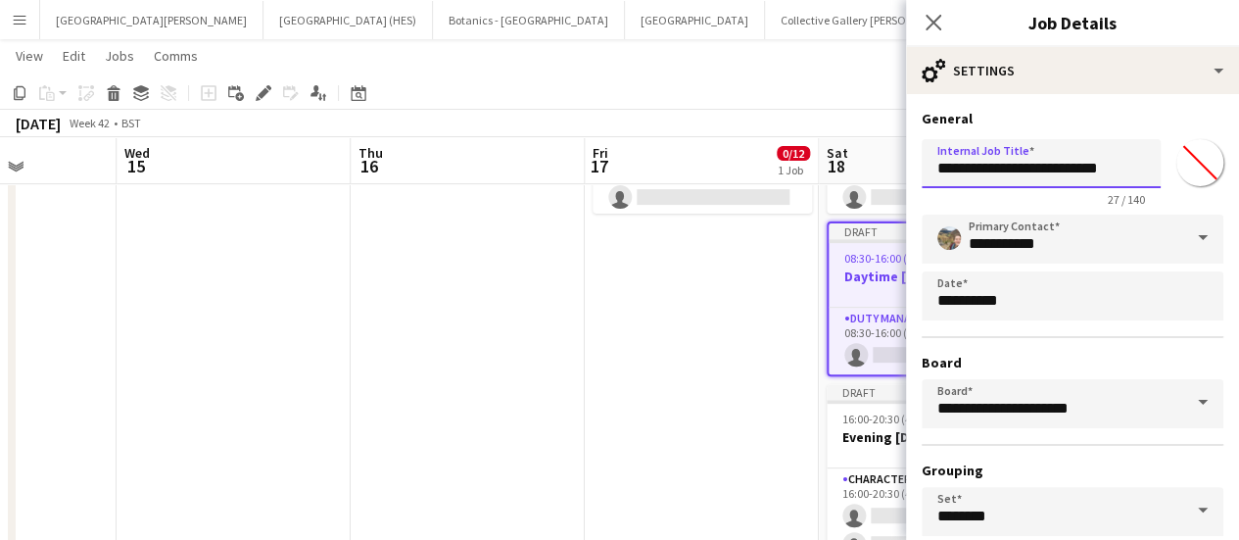
drag, startPoint x: 1073, startPoint y: 171, endPoint x: 883, endPoint y: 160, distance: 190.4
click at [883, 160] on body "Menu Boards Boards Boards All jobs Status Workforce Workforce My Workforce Recr…" at bounding box center [619, 229] width 1239 height 1066
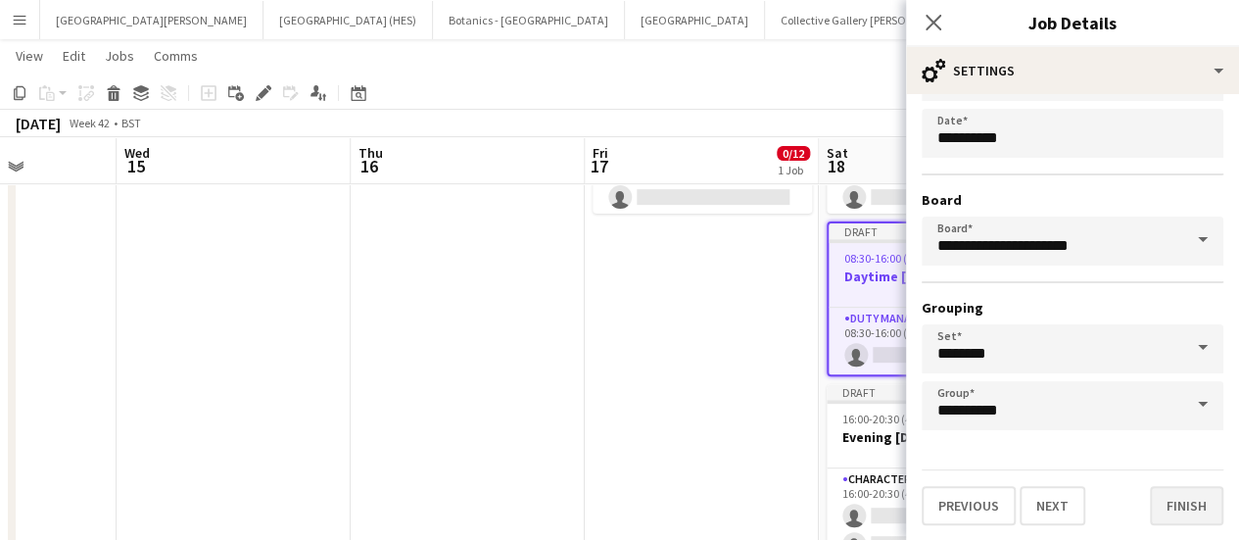
type input "**********"
click at [1156, 499] on button "Finish" at bounding box center [1186, 505] width 73 height 39
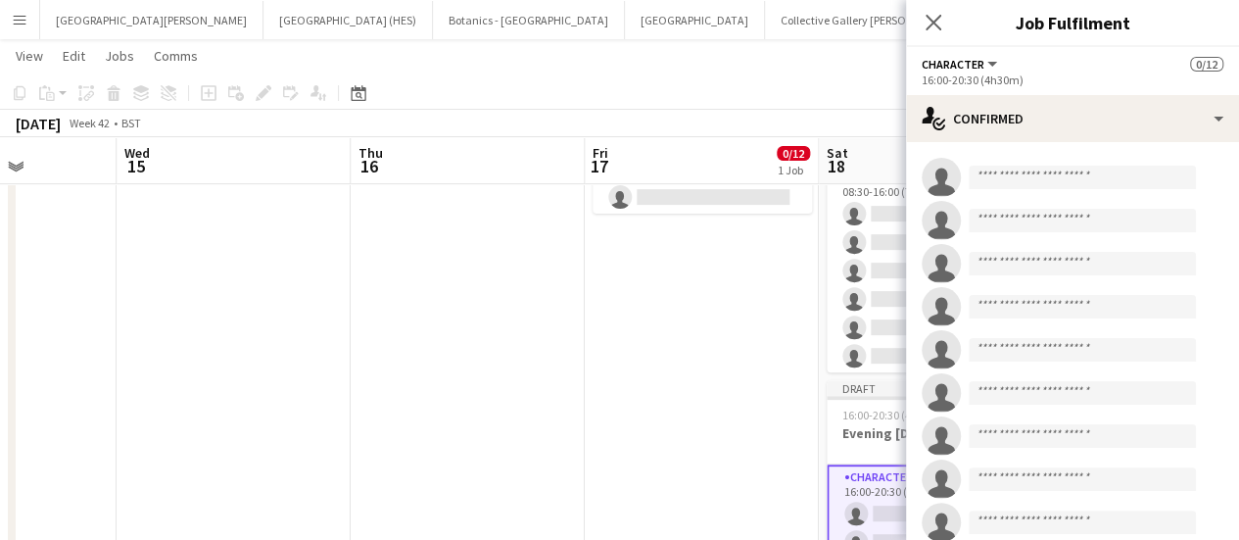
click at [746, 452] on app-date-cell "Draft 16:00-20:30 (4h30m) 0/12 Evening [DATE] - Conifox 1 Role Character 0/12 1…" at bounding box center [702, 322] width 234 height 813
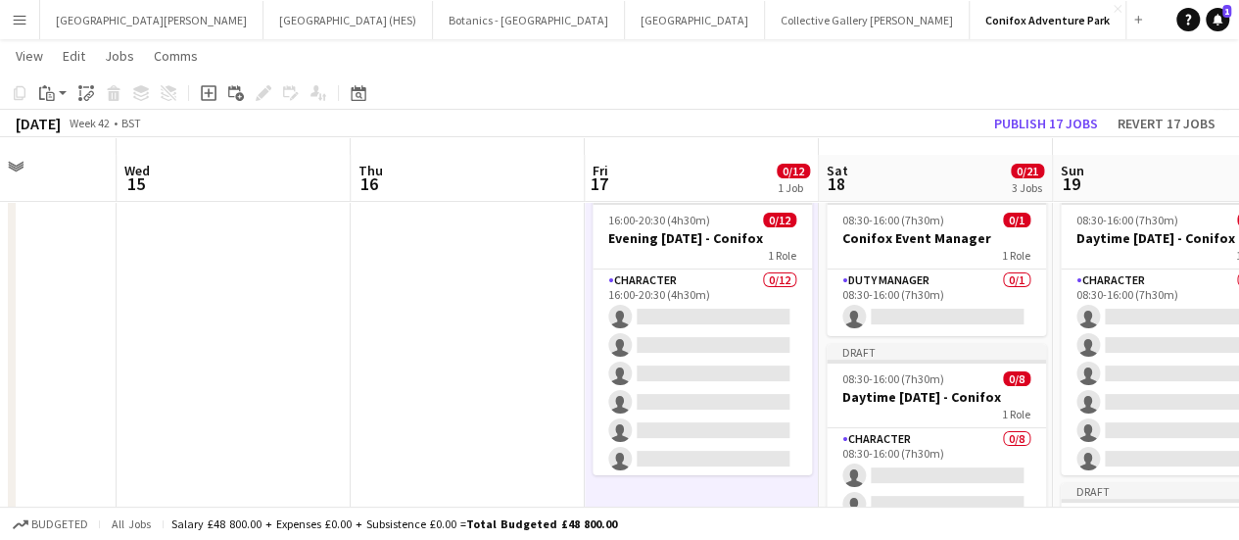
scroll to position [32, 0]
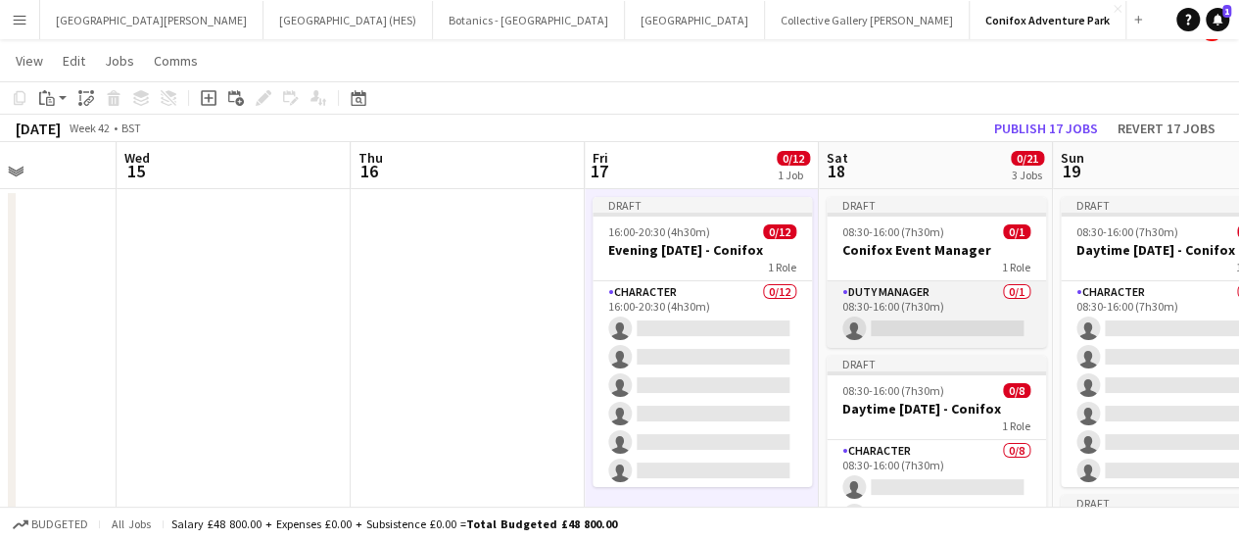
click at [952, 320] on app-card-role "Duty Manager 0/1 08:30-16:00 (7h30m) single-neutral-actions" at bounding box center [936, 314] width 219 height 67
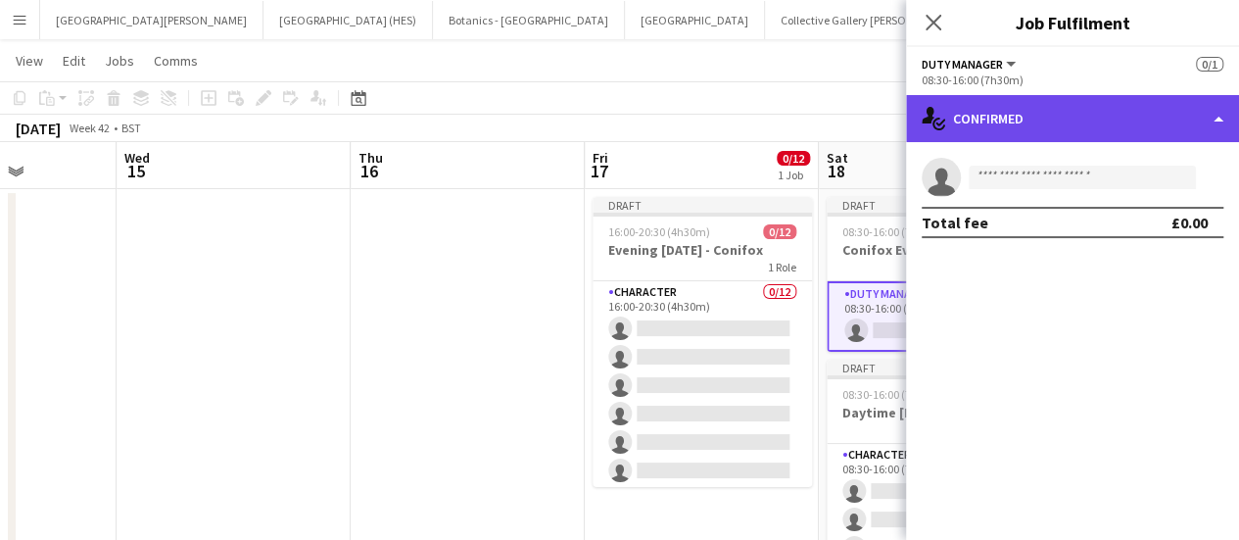
click at [1100, 128] on div "single-neutral-actions-check-2 Confirmed" at bounding box center [1072, 118] width 333 height 47
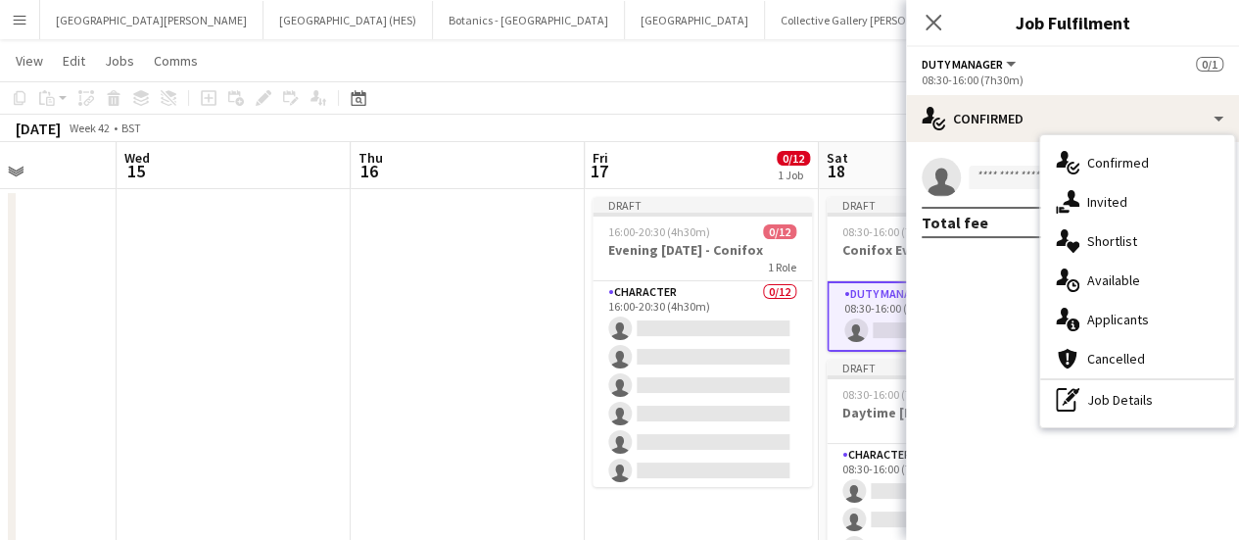
click at [969, 289] on mat-expansion-panel "check Confirmed single-neutral-actions Total fee £0.00" at bounding box center [1072, 341] width 333 height 398
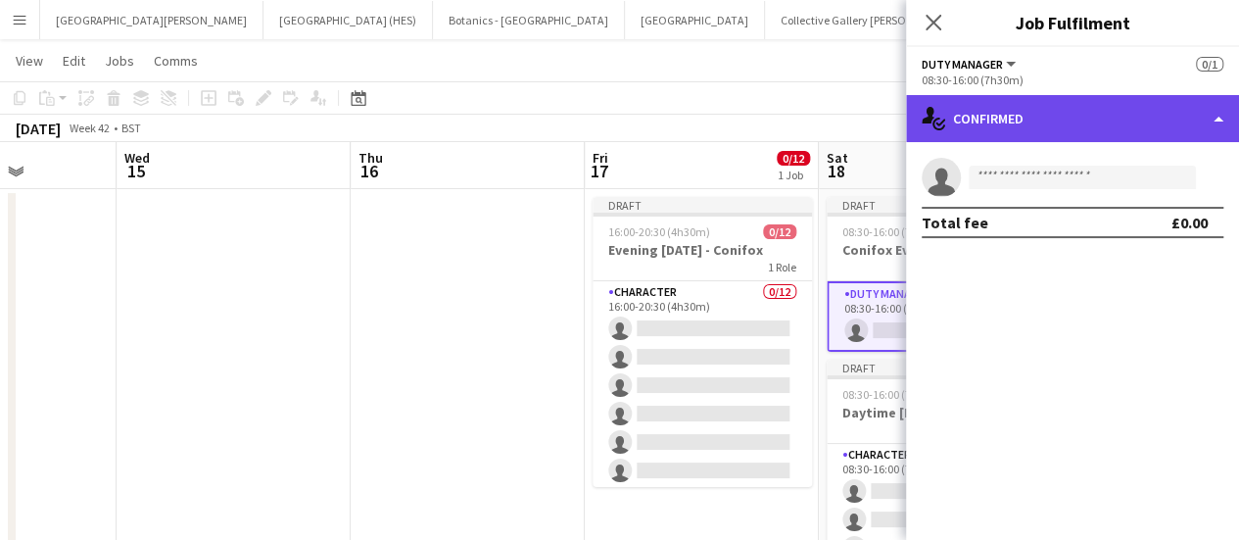
click at [1054, 115] on div "single-neutral-actions-check-2 Confirmed" at bounding box center [1072, 118] width 333 height 47
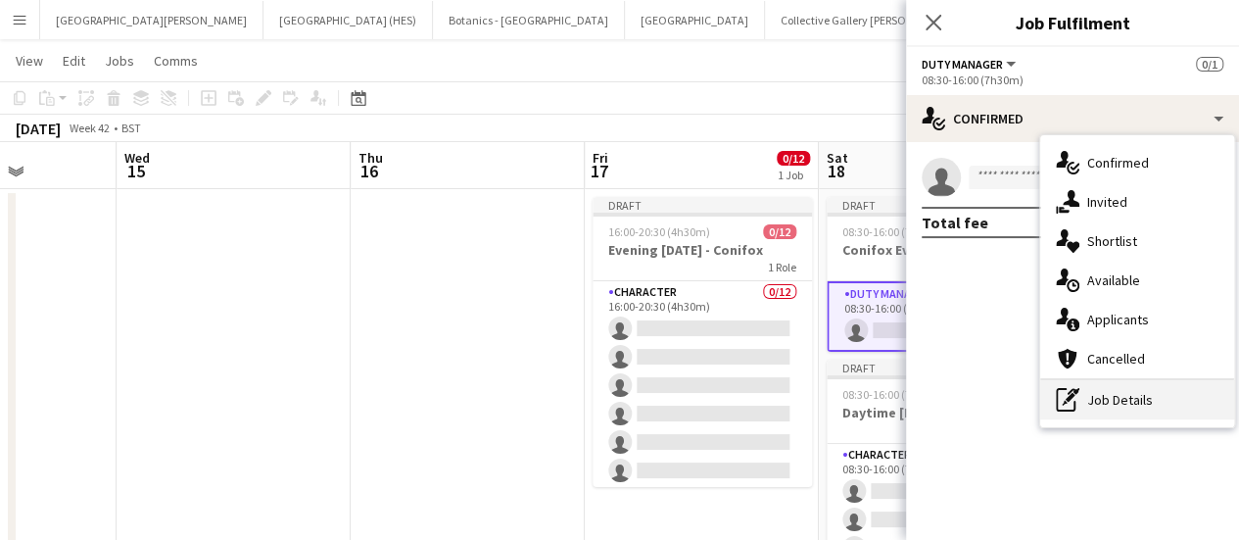
click at [1071, 395] on icon at bounding box center [1070, 397] width 9 height 9
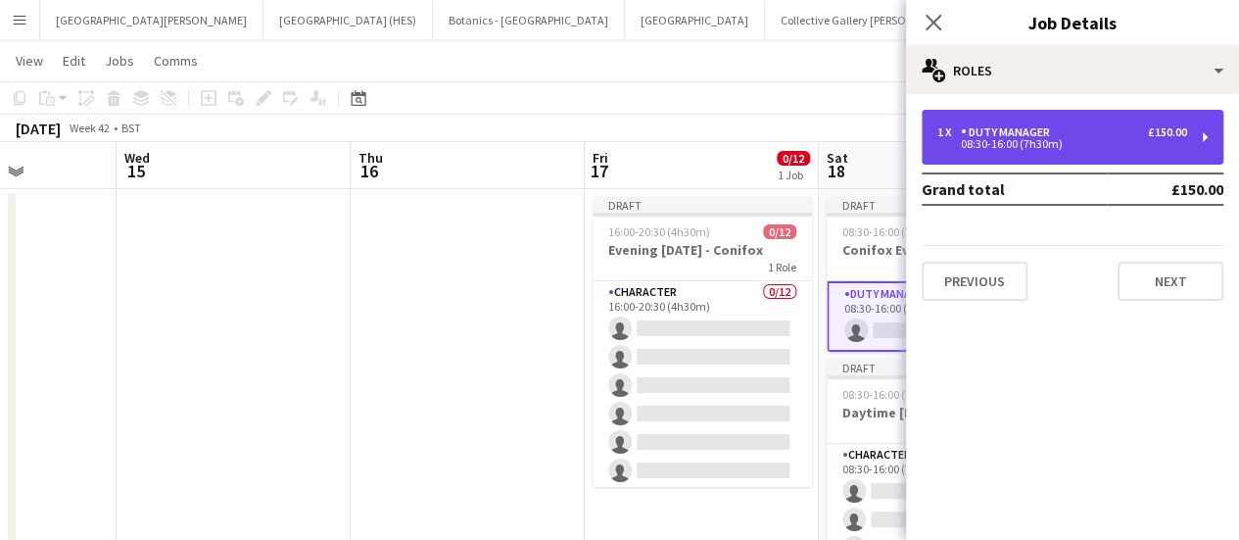
click at [1073, 120] on div "1 x Duty Manager £150.00 08:30-16:00 (7h30m)" at bounding box center [1073, 137] width 302 height 55
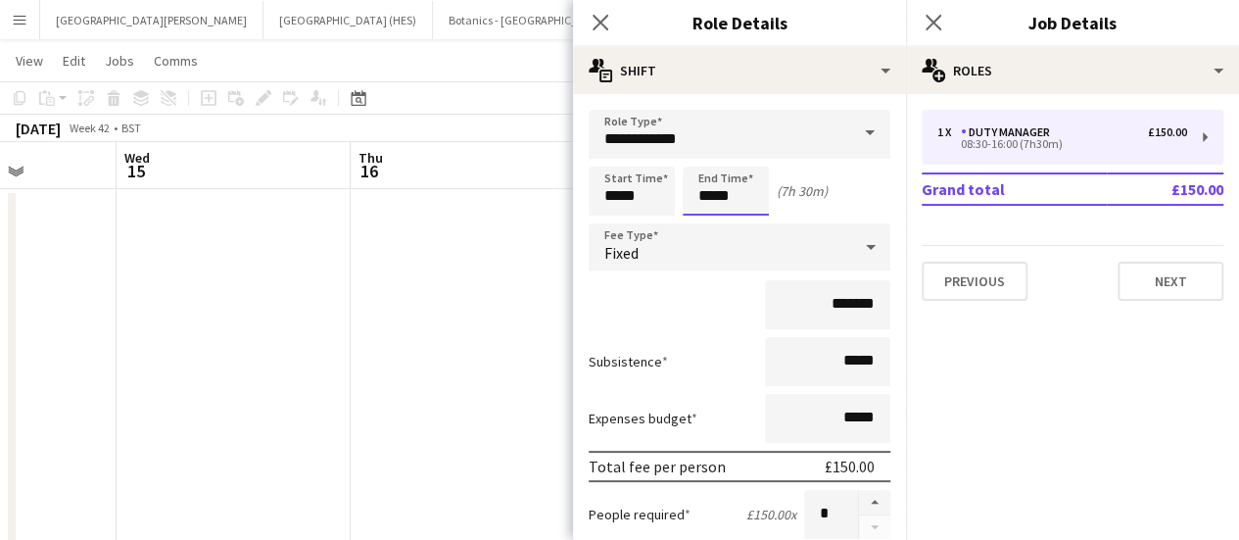
click at [729, 191] on input "*****" at bounding box center [726, 191] width 86 height 49
click at [706, 161] on div at bounding box center [706, 157] width 39 height 20
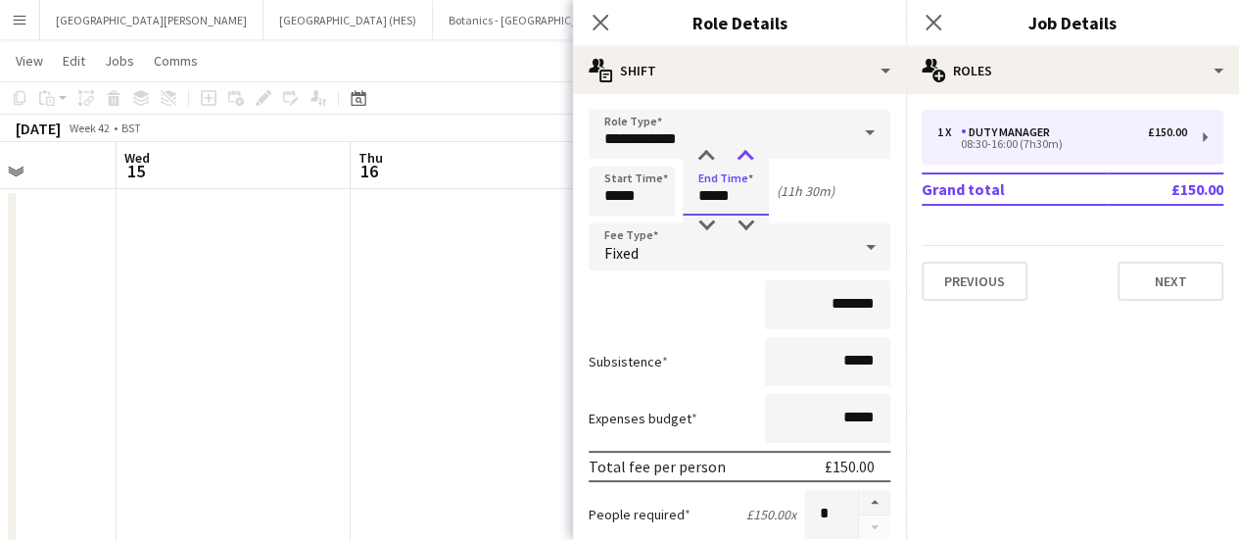
click at [749, 156] on div at bounding box center [745, 157] width 39 height 20
type input "*****"
click at [749, 156] on div at bounding box center [745, 157] width 39 height 20
click at [823, 305] on input "*******" at bounding box center [827, 304] width 125 height 49
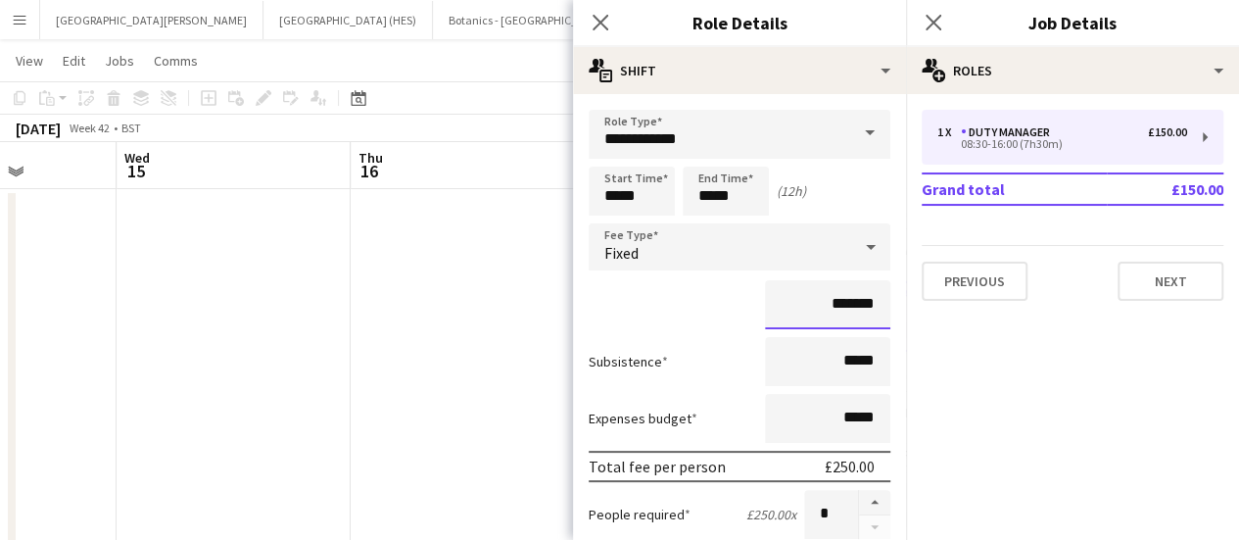
type input "*******"
click at [682, 311] on div "*******" at bounding box center [740, 304] width 302 height 49
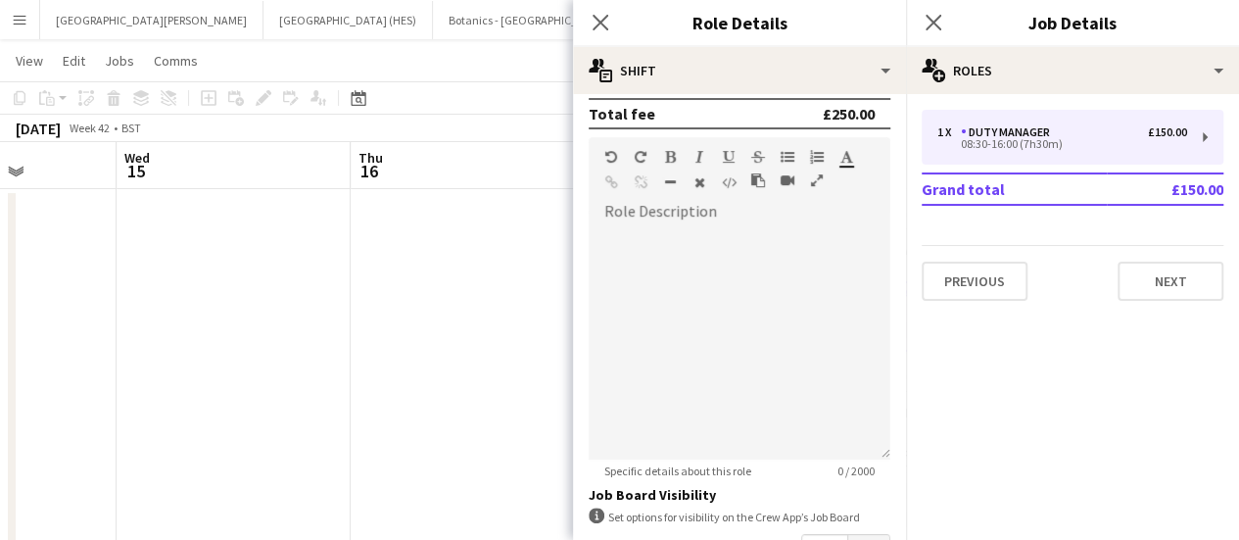
scroll to position [690, 0]
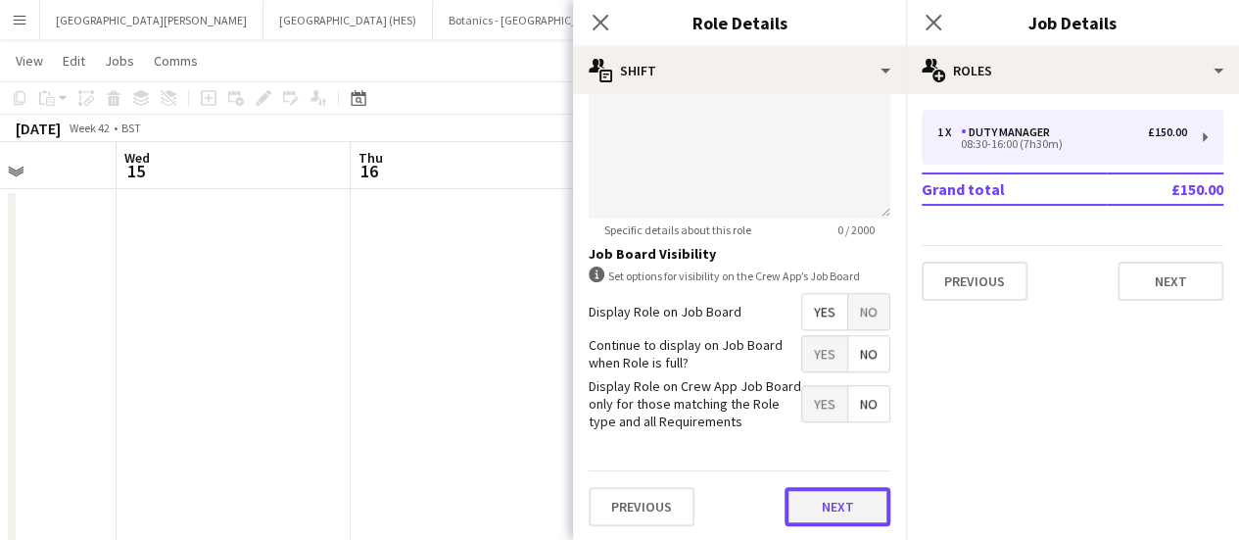
click at [846, 489] on button "Next" at bounding box center [838, 506] width 106 height 39
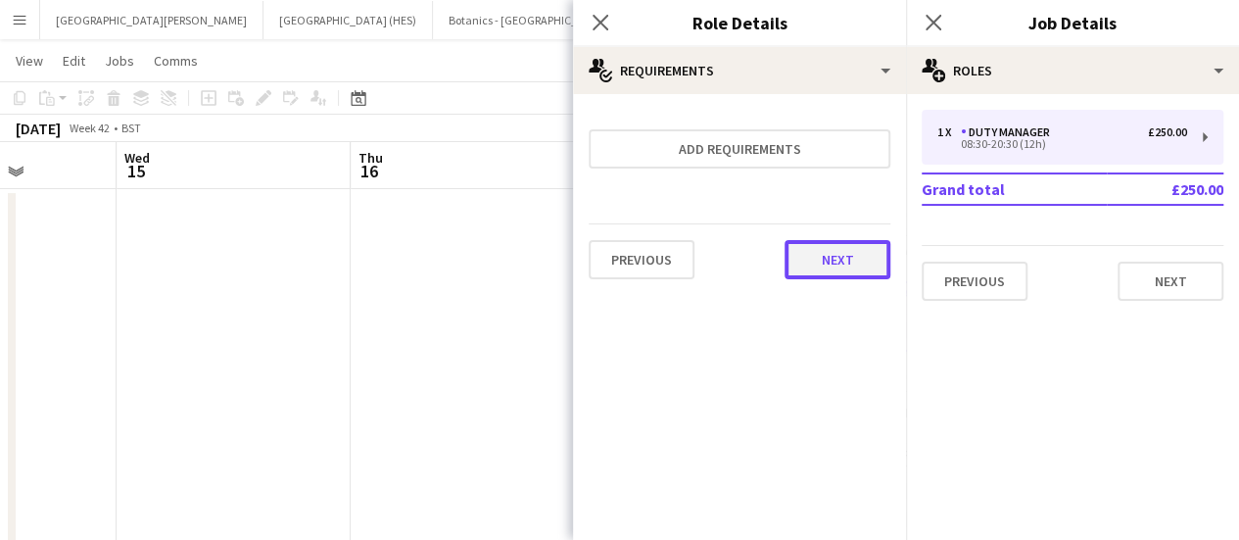
click at [839, 269] on button "Next" at bounding box center [838, 259] width 106 height 39
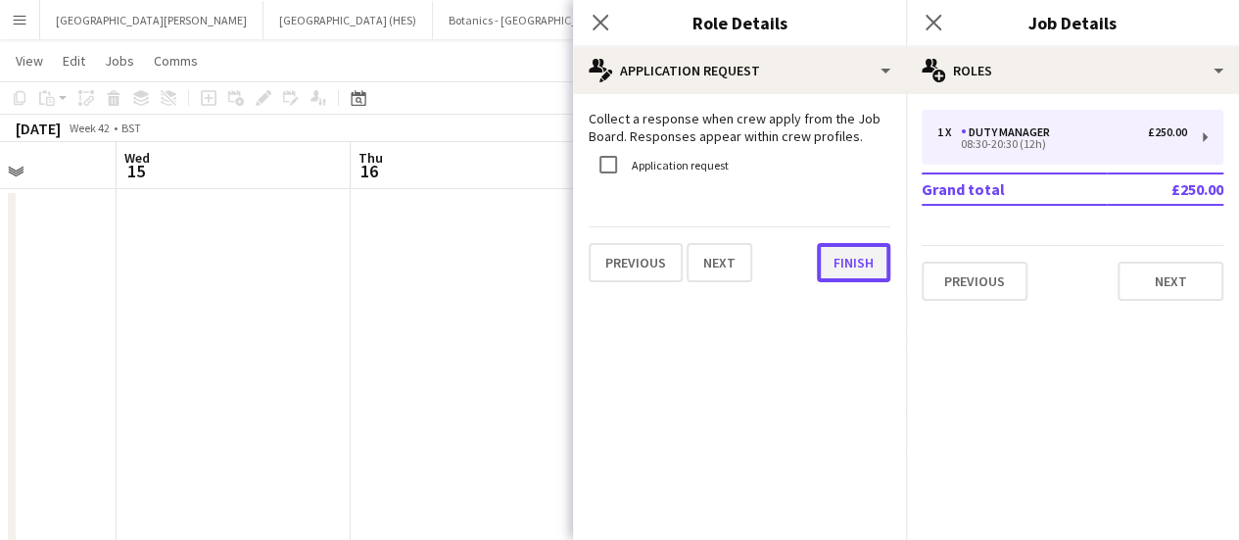
click at [839, 269] on button "Finish" at bounding box center [853, 262] width 73 height 39
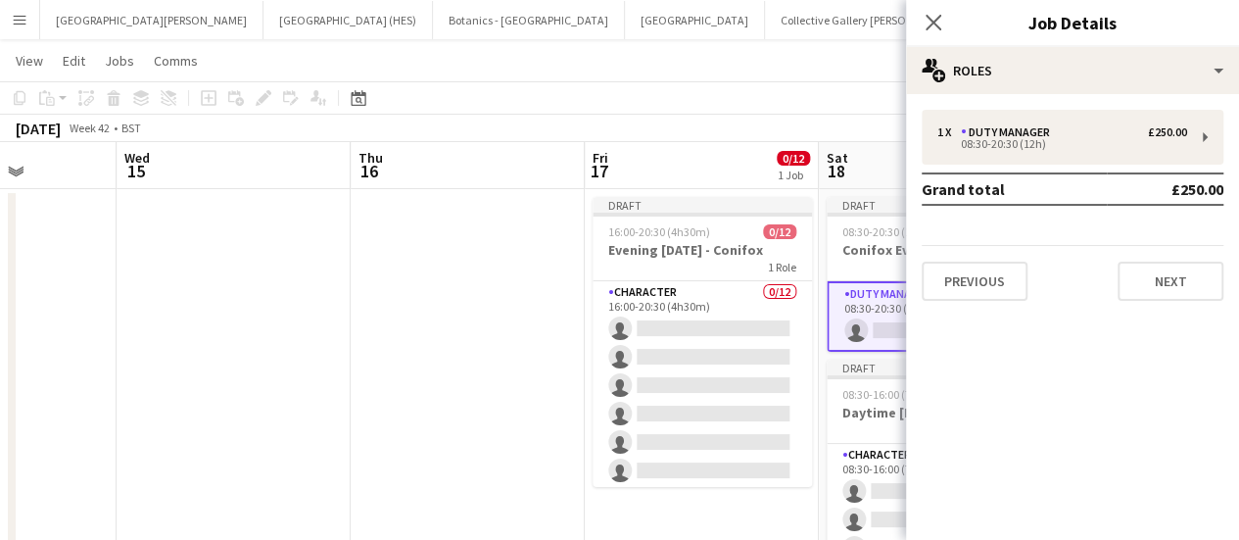
click at [748, 54] on app-page-menu "View Day view expanded Day view collapsed Month view Date picker Jump to [DATE]…" at bounding box center [619, 62] width 1239 height 37
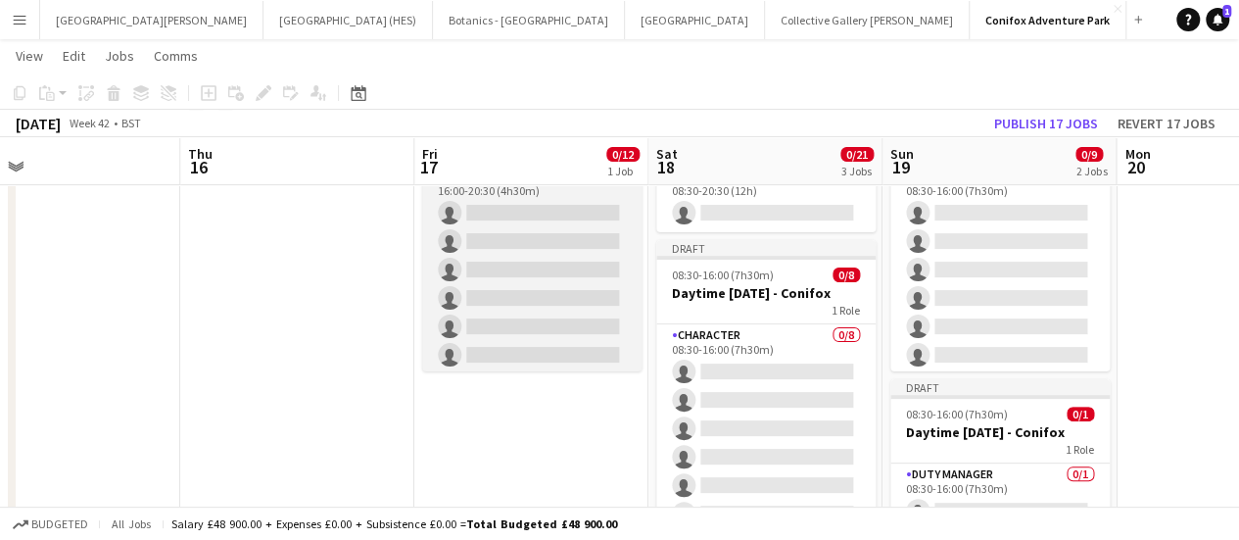
scroll to position [147, 0]
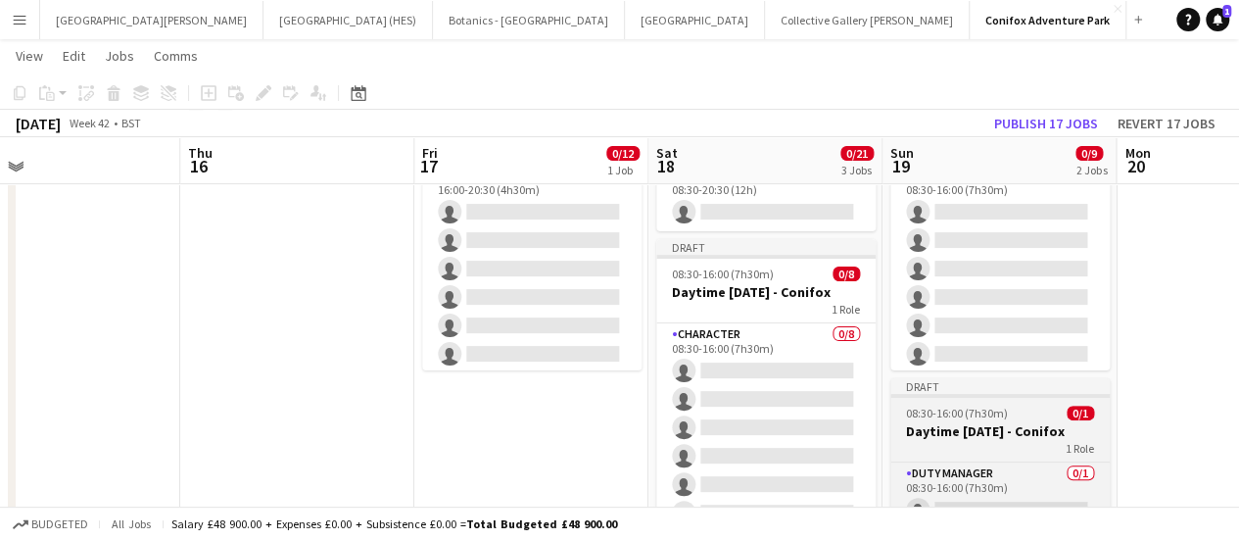
click at [994, 429] on h3 "Daytime [DATE] - Conifox" at bounding box center [999, 431] width 219 height 18
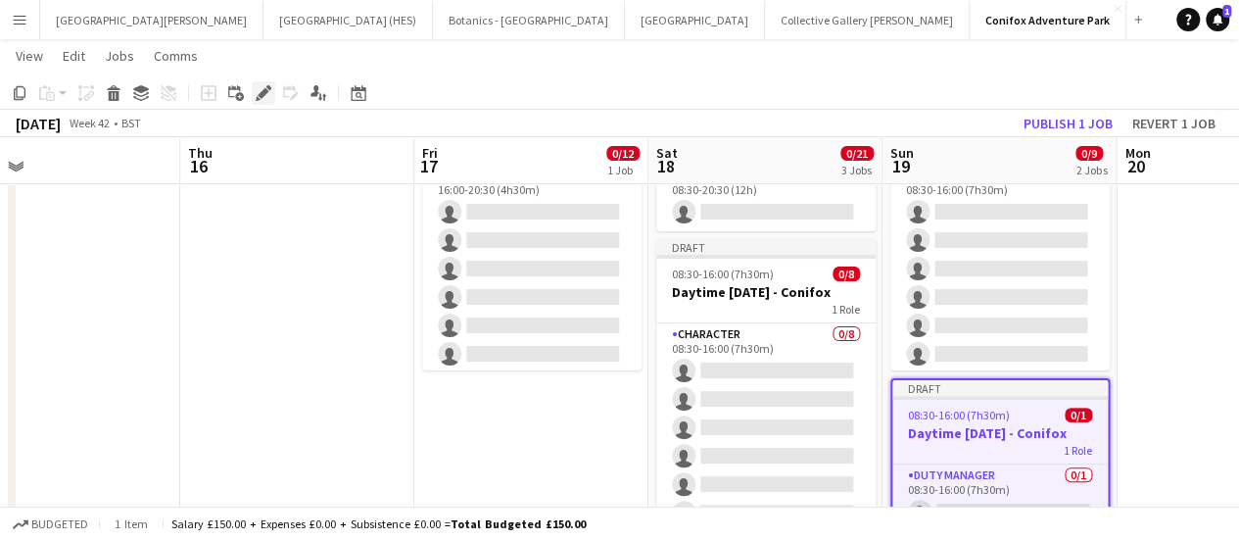
click at [256, 87] on icon "Edit" at bounding box center [264, 93] width 16 height 16
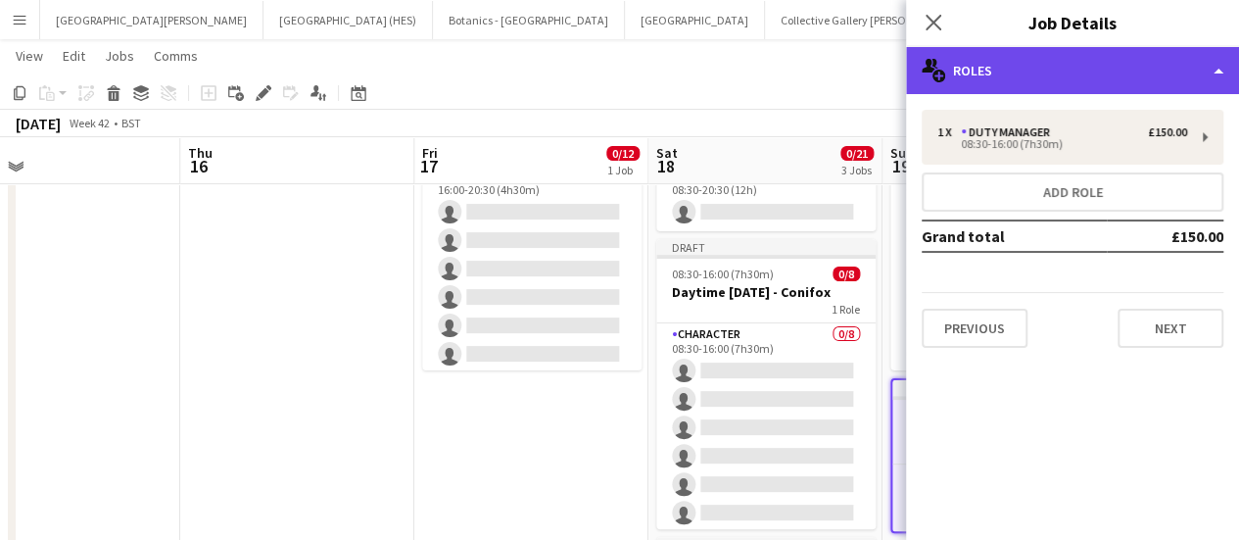
click at [1063, 53] on div "multiple-users-add Roles" at bounding box center [1072, 70] width 333 height 47
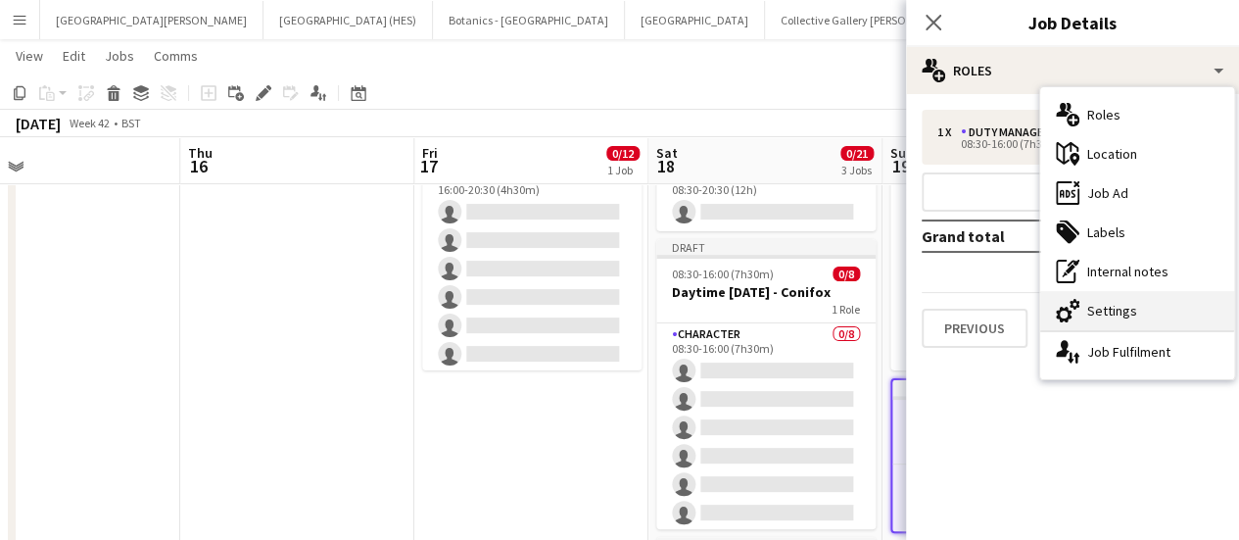
click at [1130, 316] on div "cog-double-3 Settings" at bounding box center [1137, 310] width 194 height 39
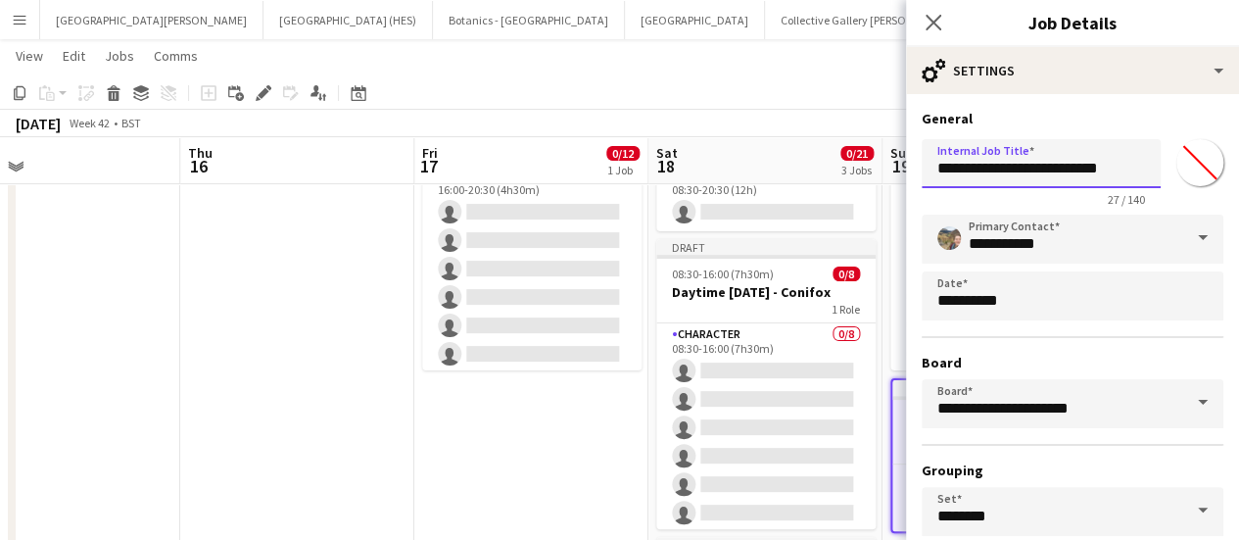
drag, startPoint x: 1076, startPoint y: 167, endPoint x: 862, endPoint y: 160, distance: 213.7
click at [862, 160] on body "Menu Boards Boards Boards All jobs Status Workforce Workforce My Workforce Recr…" at bounding box center [619, 386] width 1239 height 1066
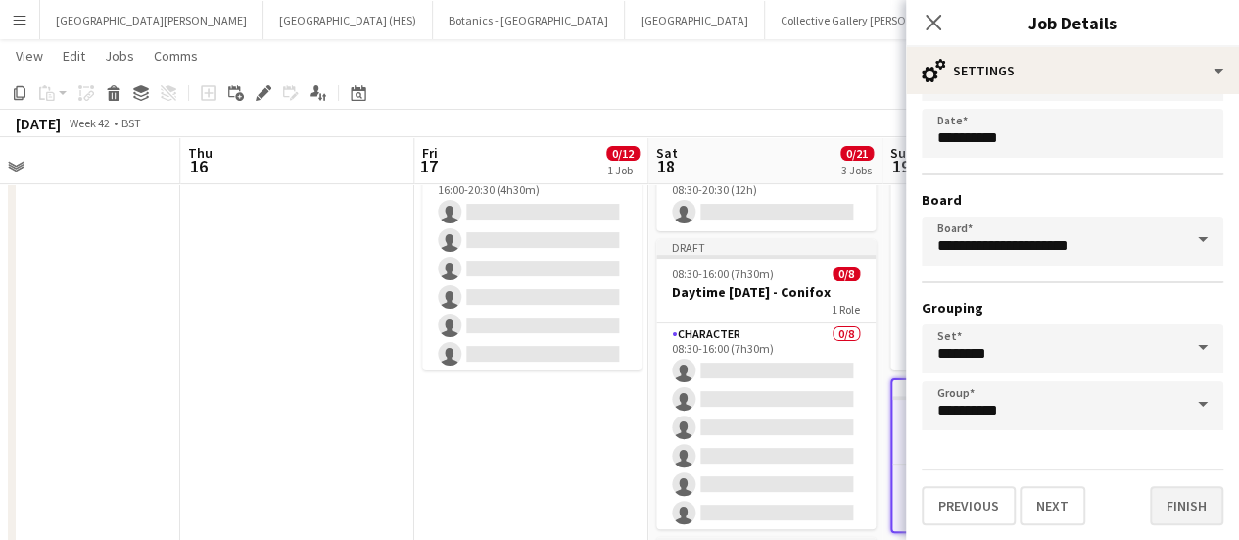
type input "**********"
click at [1205, 498] on button "Finish" at bounding box center [1186, 505] width 73 height 39
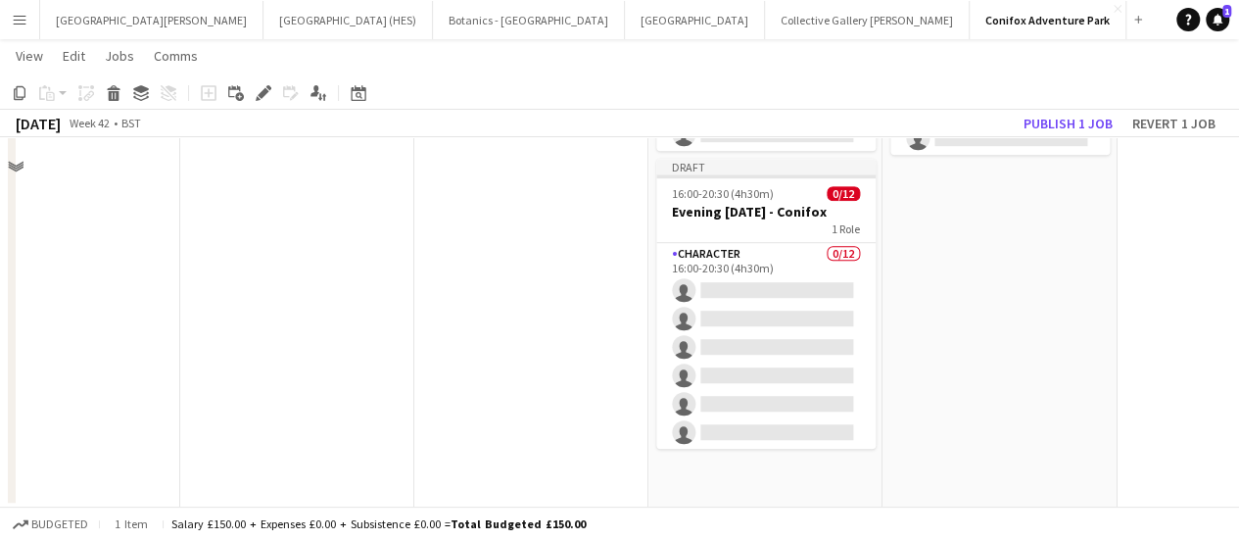
scroll to position [0, 0]
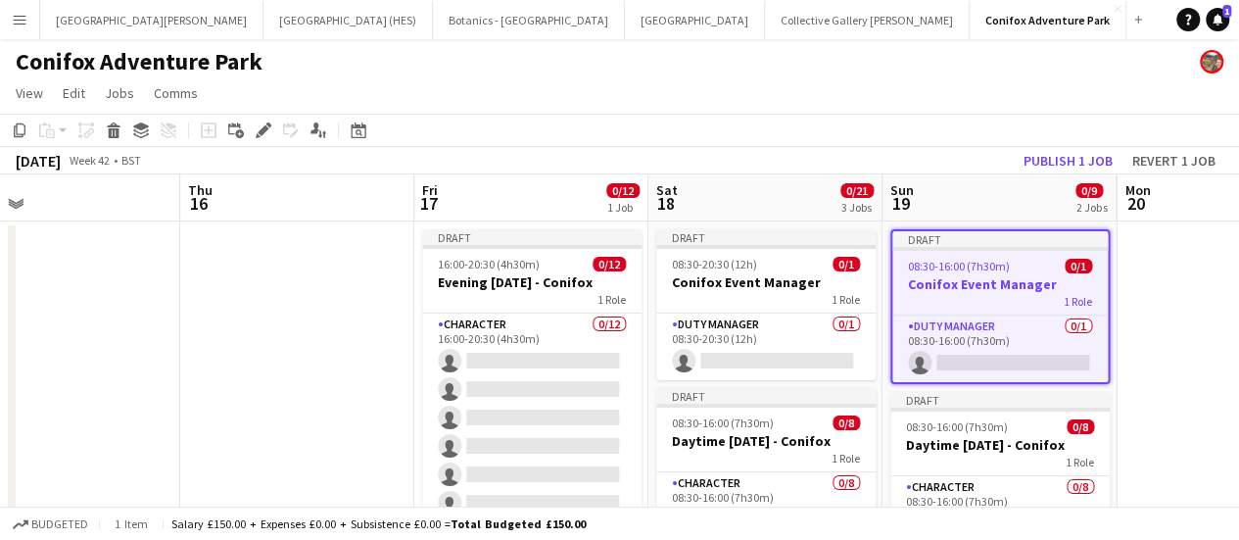
click at [490, 184] on app-board-header-date "Fri 17 0/12 1 Job" at bounding box center [531, 197] width 234 height 47
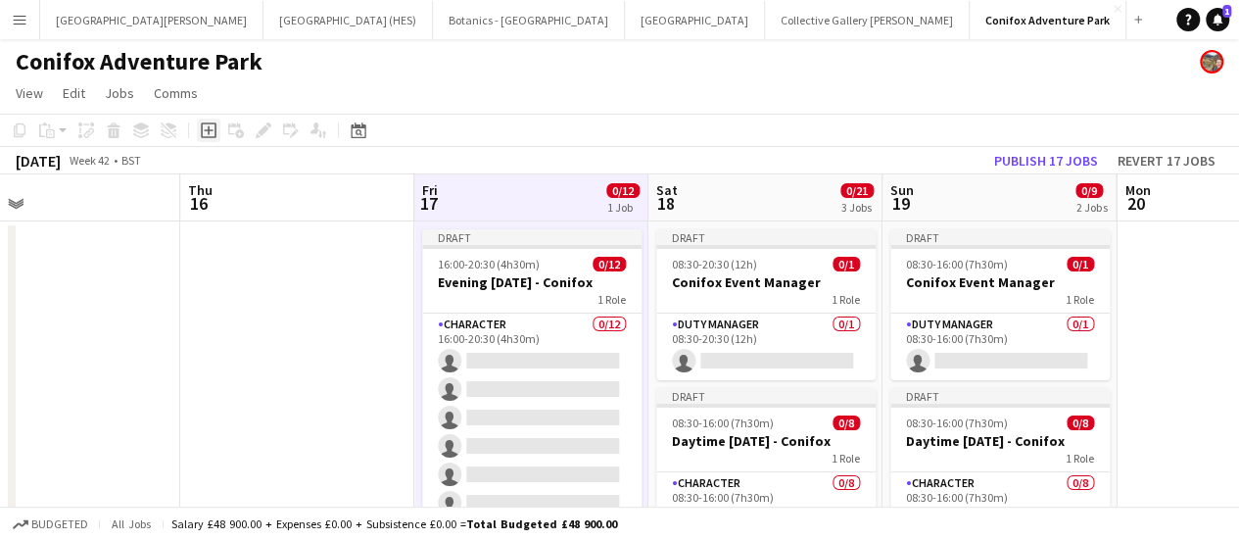
click at [212, 133] on icon "Add job" at bounding box center [209, 130] width 16 height 16
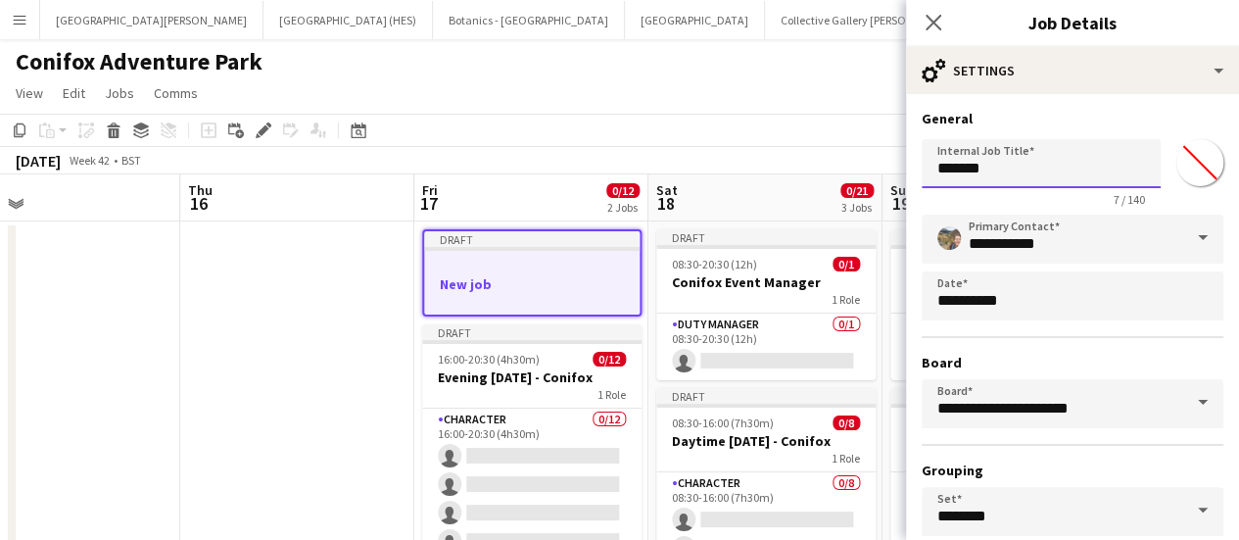
click at [1057, 177] on input "*******" at bounding box center [1041, 163] width 239 height 49
type input "*"
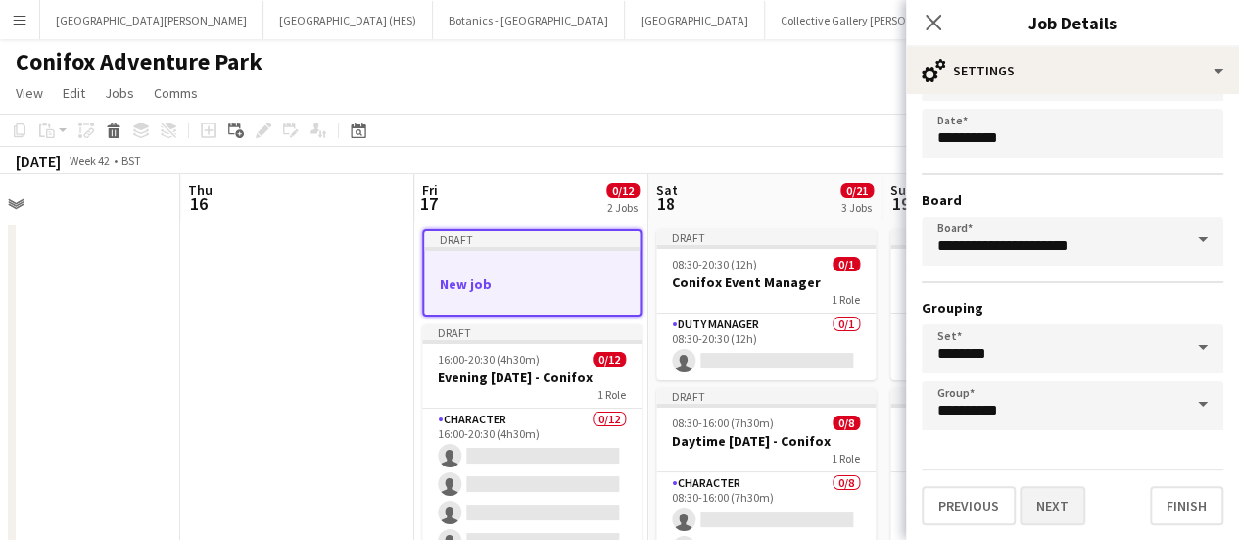
type input "**********"
click at [1060, 508] on button "Next" at bounding box center [1053, 505] width 66 height 39
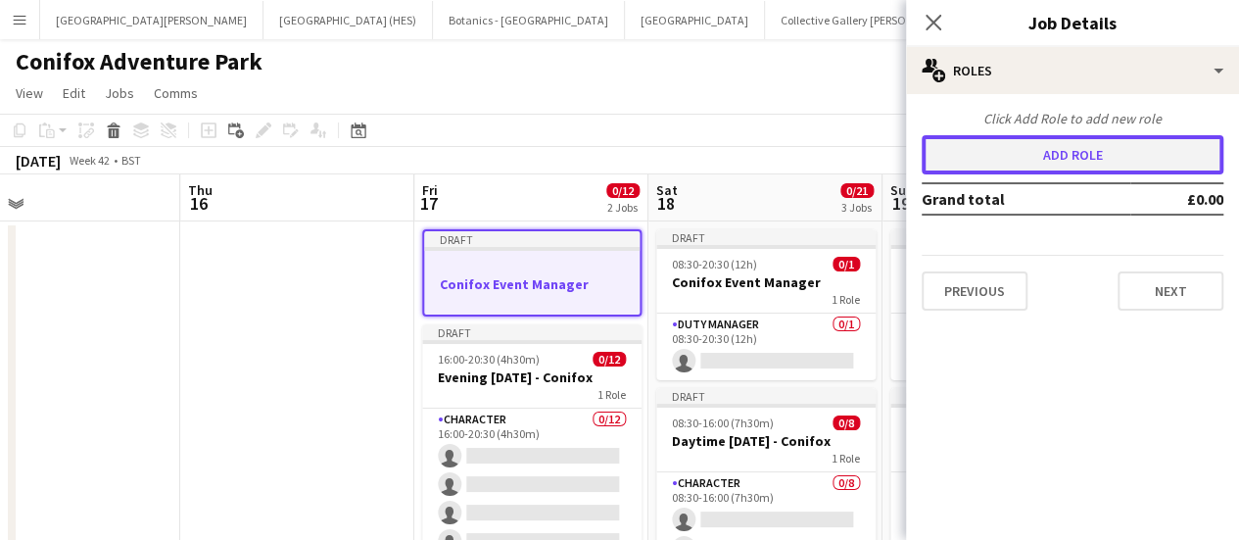
click at [1067, 153] on button "Add role" at bounding box center [1073, 154] width 302 height 39
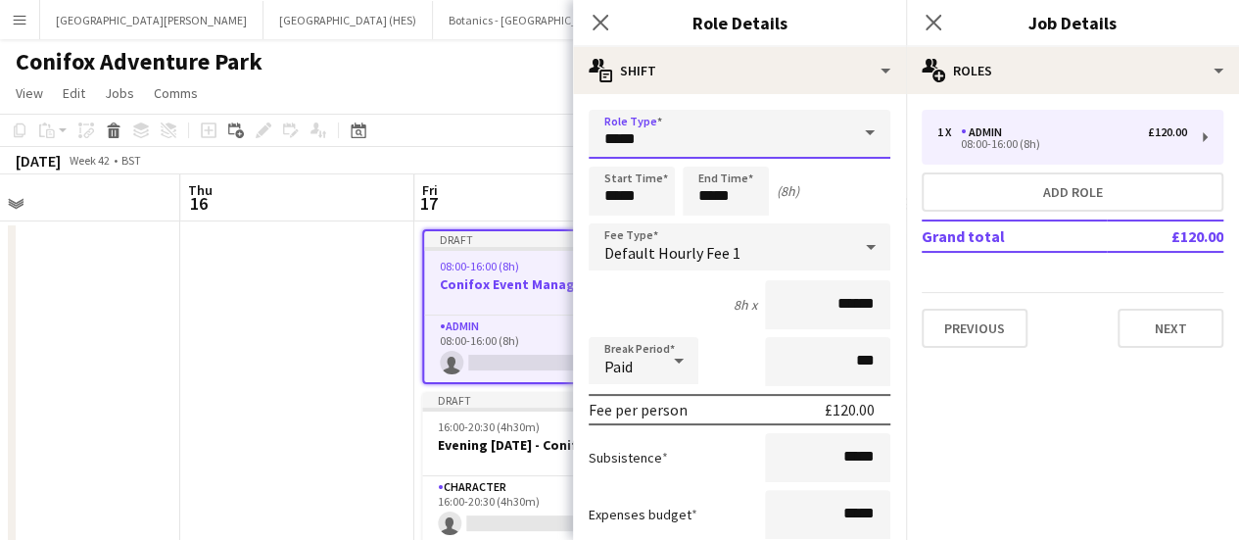
click at [780, 150] on input "*****" at bounding box center [740, 134] width 302 height 49
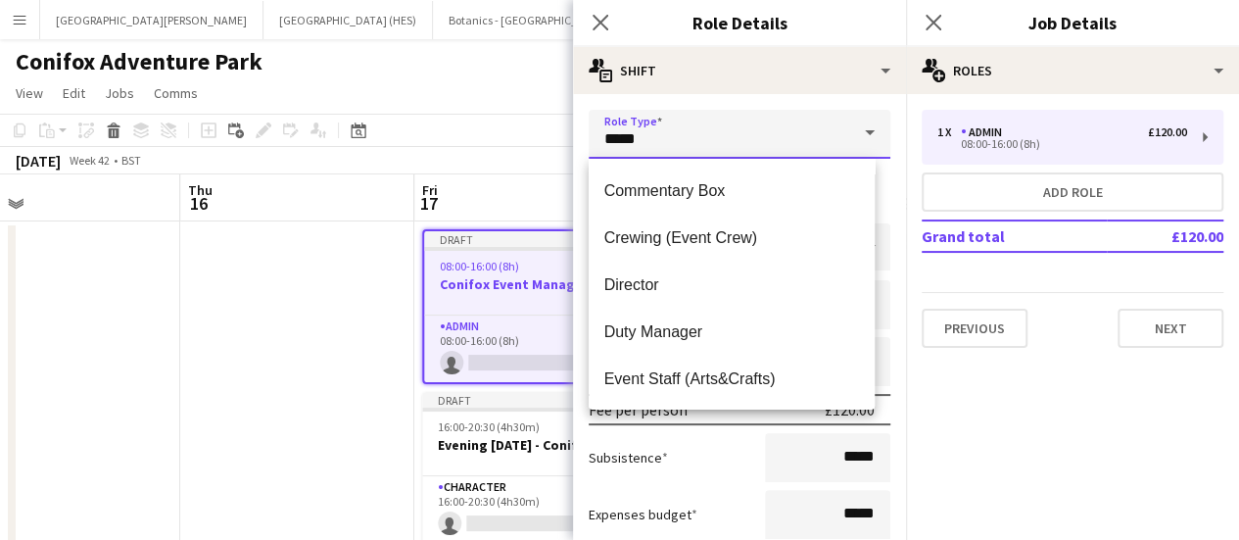
scroll to position [237, 0]
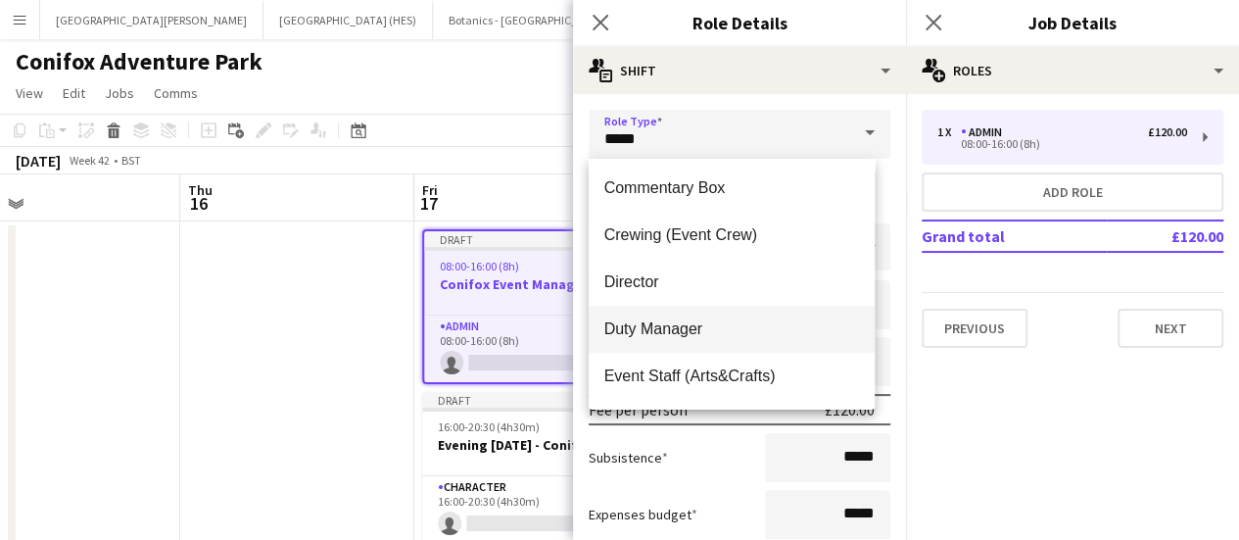
click at [704, 314] on mat-option "Duty Manager" at bounding box center [732, 329] width 287 height 47
type input "**********"
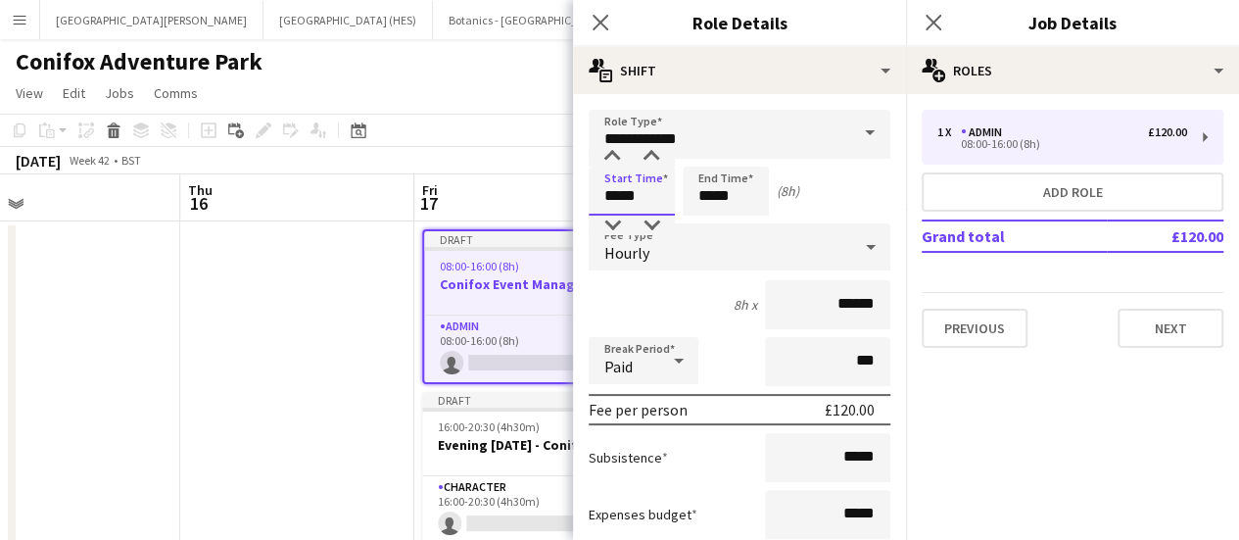
click at [631, 205] on input "*****" at bounding box center [632, 191] width 86 height 49
click at [607, 155] on div at bounding box center [612, 157] width 39 height 20
click at [617, 159] on div at bounding box center [612, 157] width 39 height 20
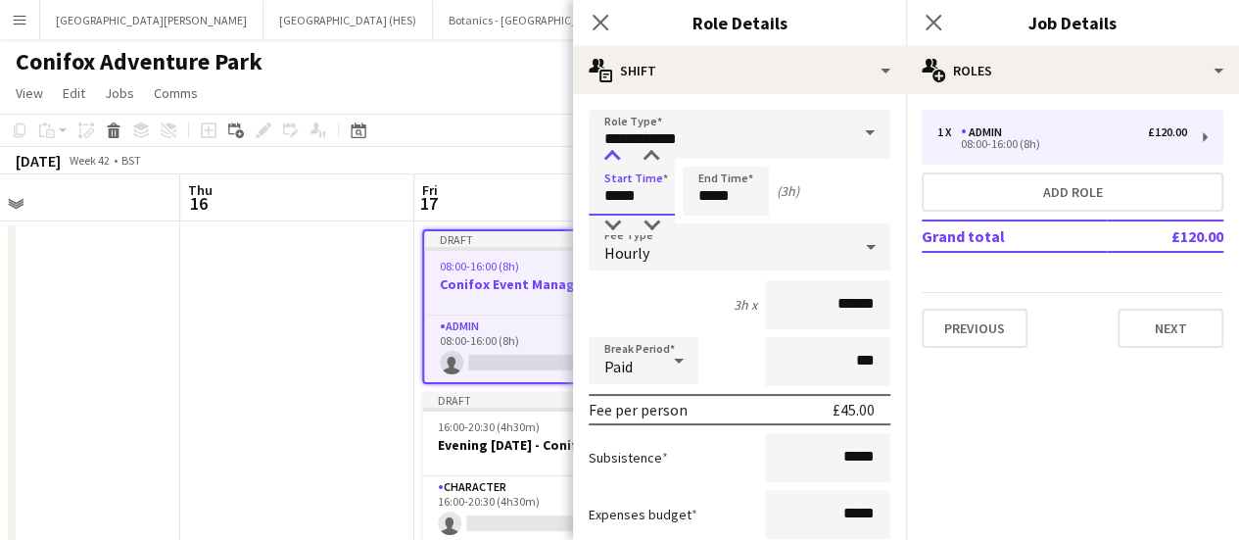
click at [617, 159] on div at bounding box center [612, 157] width 39 height 20
type input "*****"
click at [617, 158] on div at bounding box center [612, 157] width 39 height 20
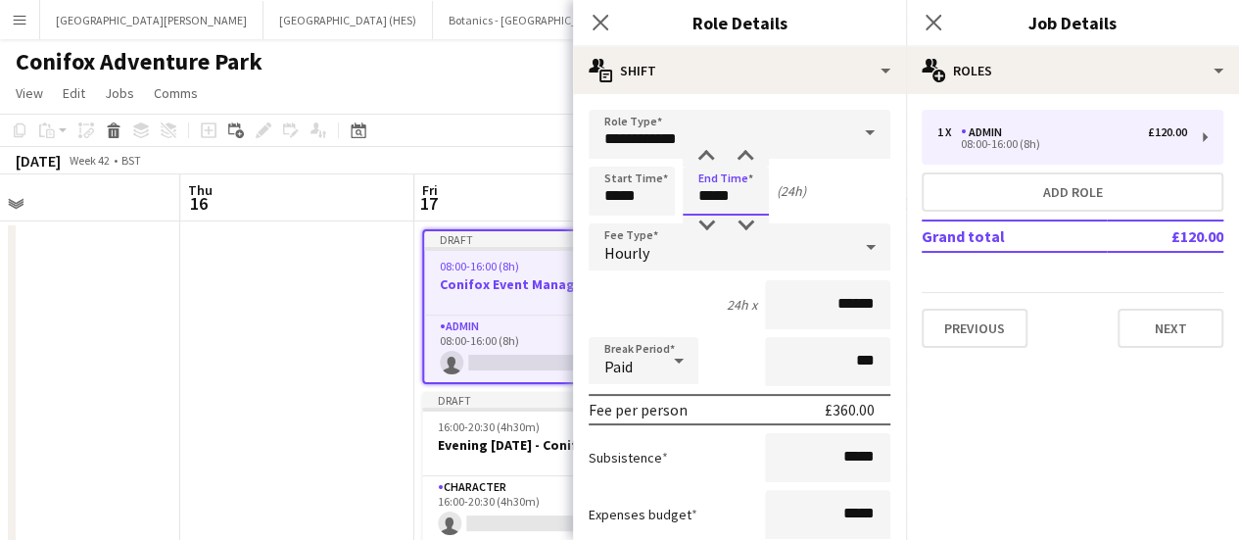
click at [710, 201] on input "*****" at bounding box center [726, 191] width 86 height 49
click at [705, 157] on div at bounding box center [706, 157] width 39 height 20
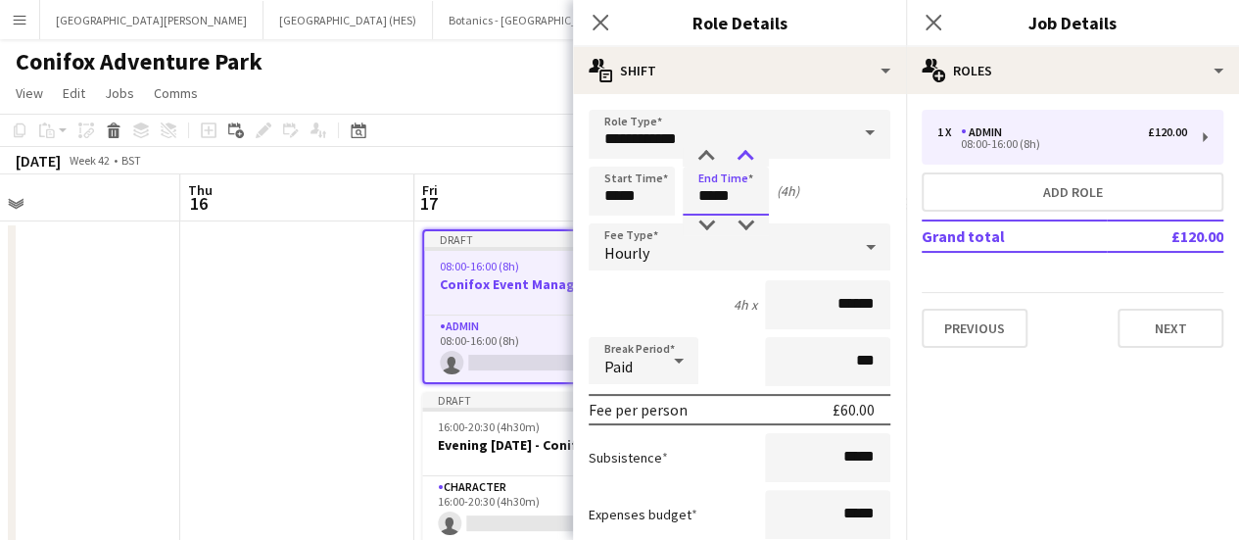
click at [743, 153] on div at bounding box center [745, 157] width 39 height 20
type input "*****"
click at [743, 153] on div at bounding box center [745, 157] width 39 height 20
click at [821, 206] on div "Start Time ***** End Time ***** (4h 30m)" at bounding box center [740, 191] width 302 height 49
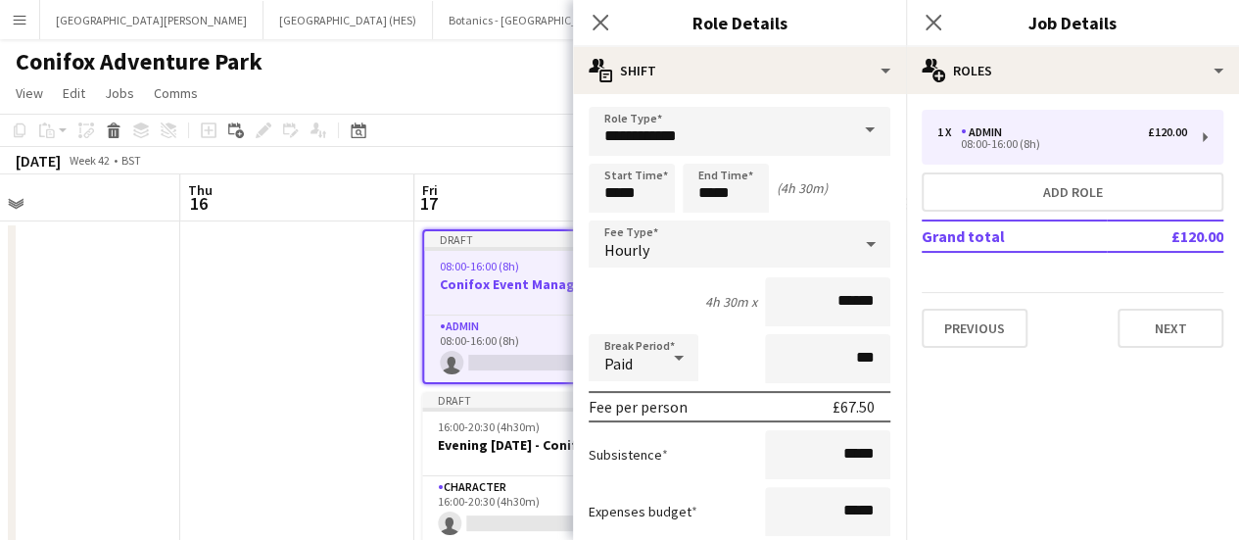
scroll to position [2, 0]
click at [737, 254] on div "Hourly" at bounding box center [720, 244] width 263 height 47
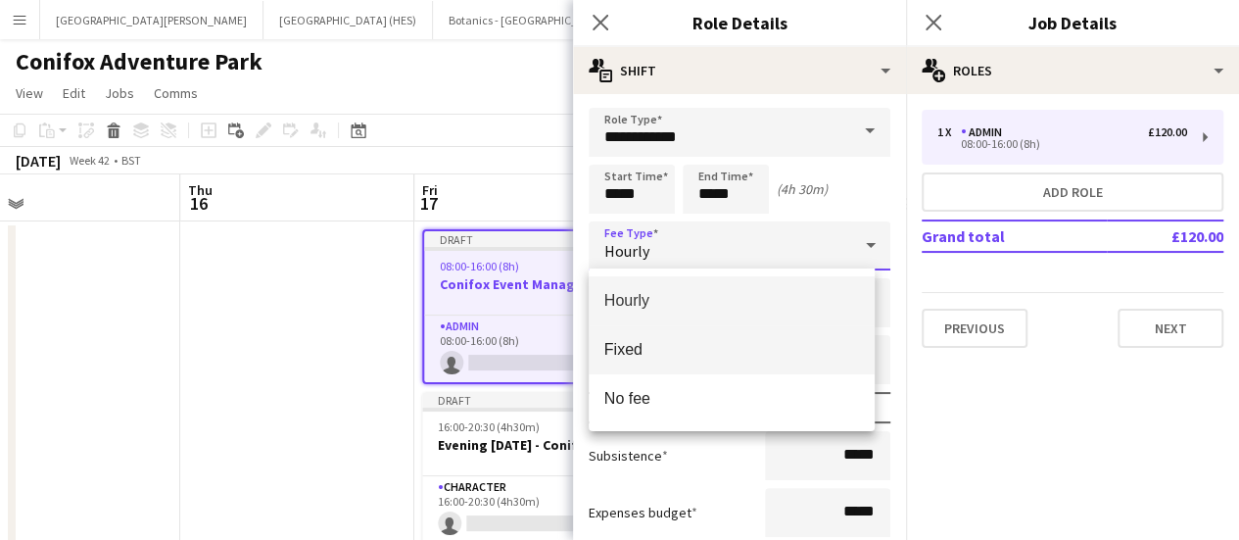
click at [719, 343] on span "Fixed" at bounding box center [732, 349] width 256 height 19
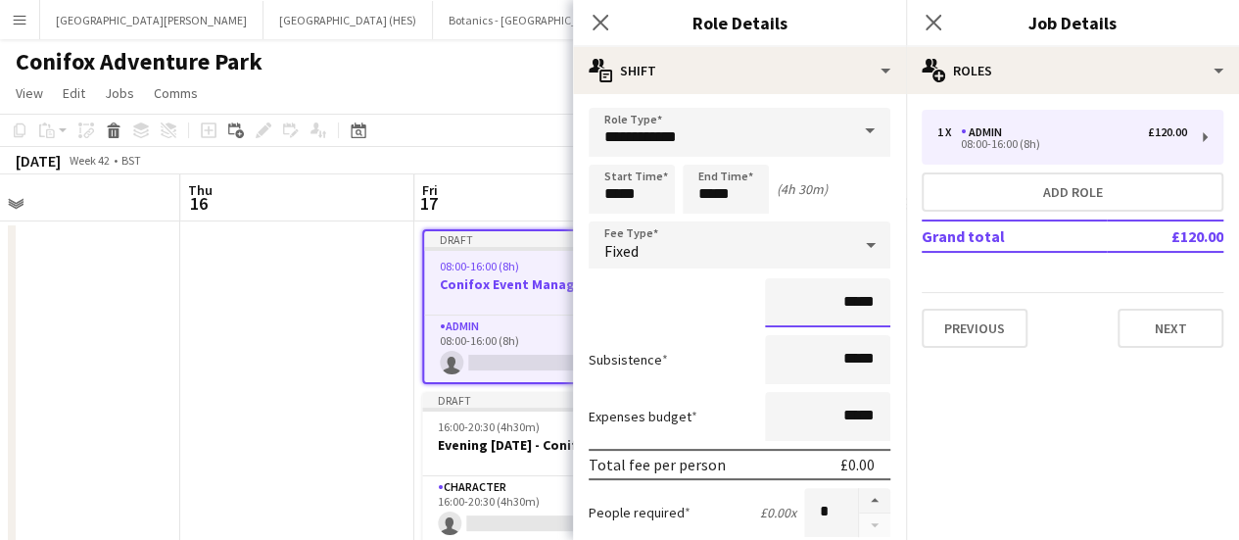
click at [829, 307] on input "*****" at bounding box center [827, 302] width 125 height 49
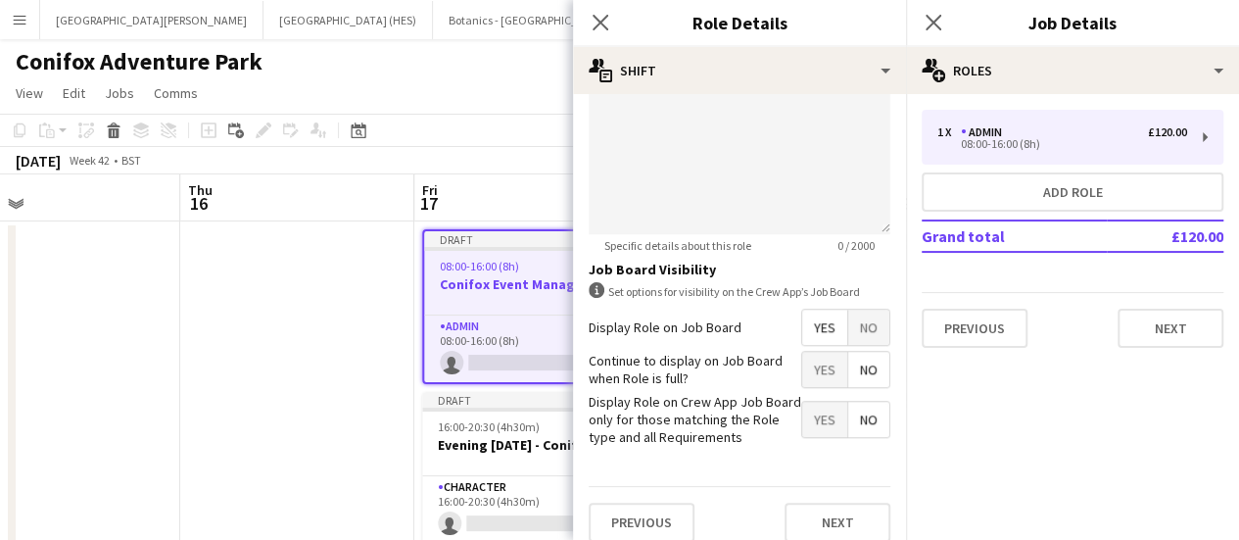
scroll to position [690, 0]
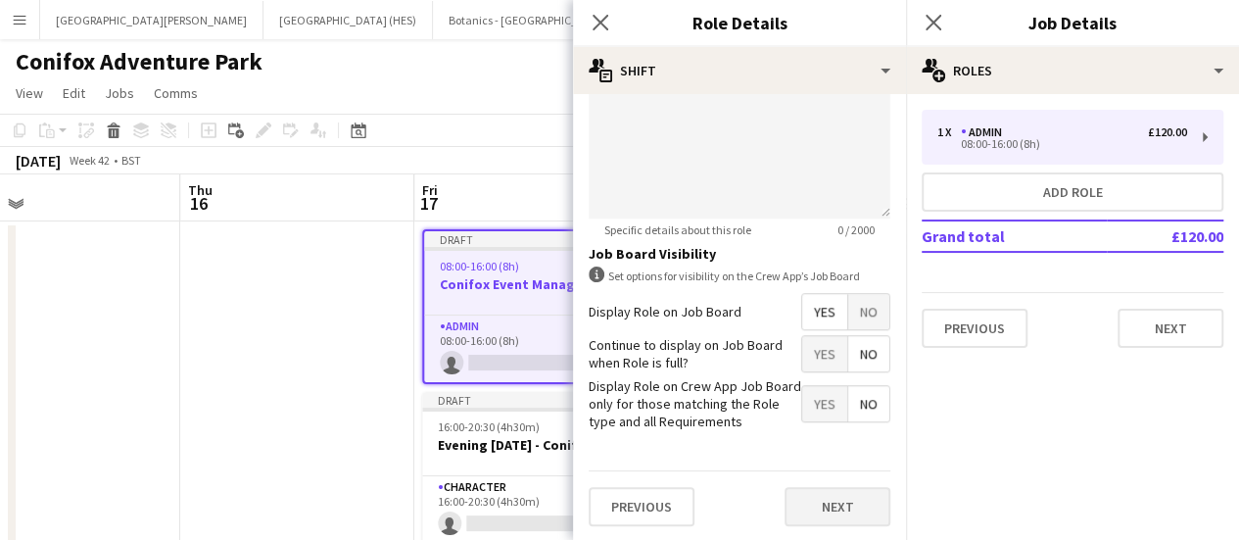
type input "*******"
click at [811, 490] on button "Next" at bounding box center [838, 506] width 106 height 39
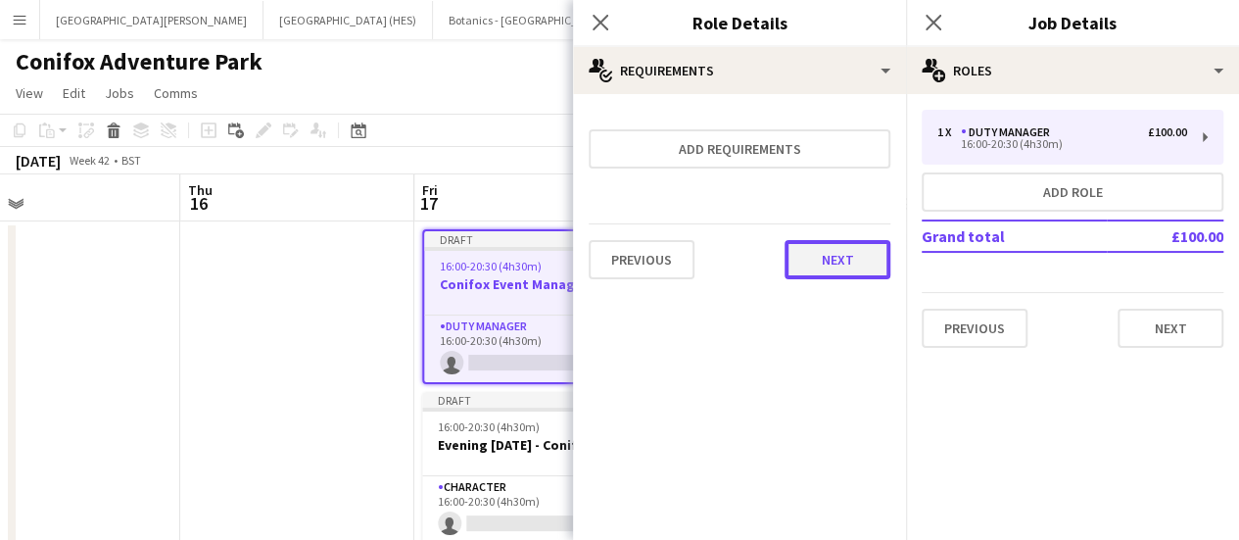
click at [848, 269] on button "Next" at bounding box center [838, 259] width 106 height 39
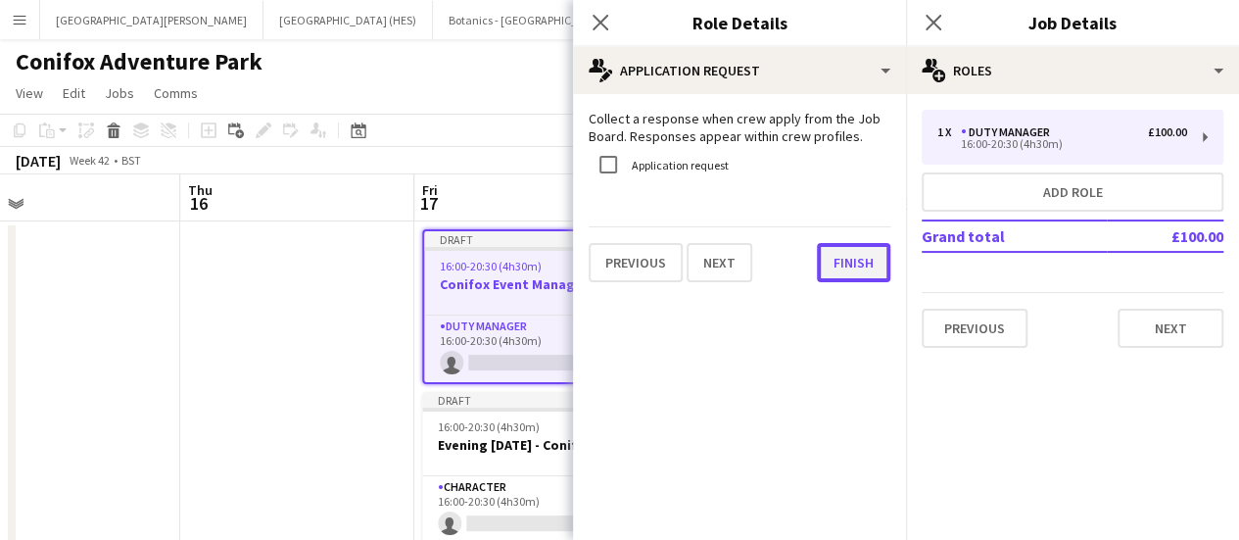
click at [848, 269] on button "Finish" at bounding box center [853, 262] width 73 height 39
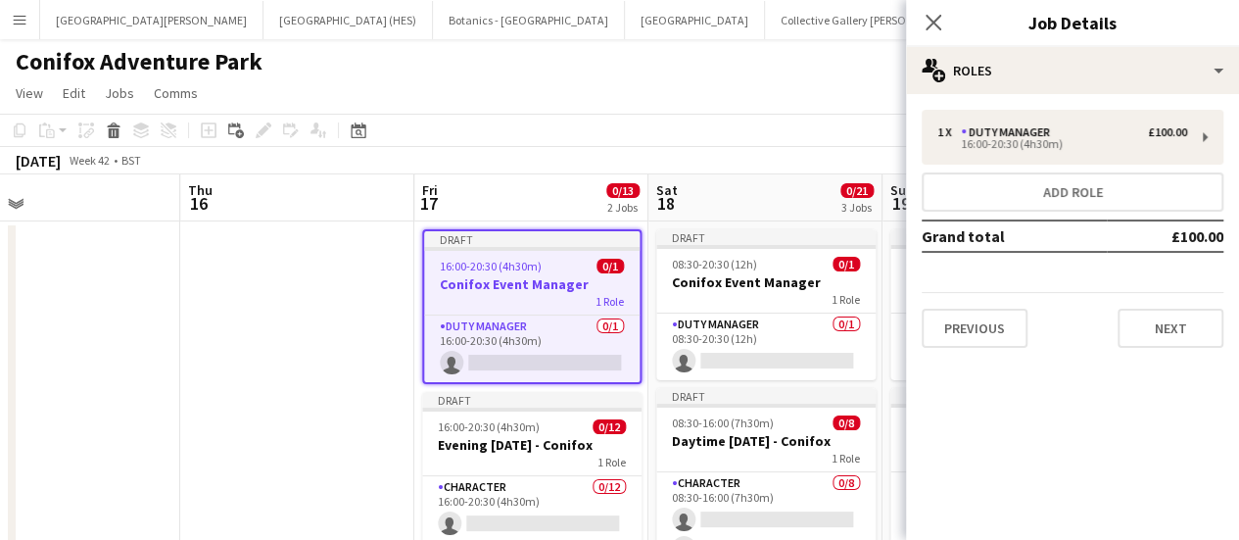
click at [619, 119] on app-toolbar "Copy Paste Paste Ctrl+V Paste with crew Ctrl+Shift+V Paste linked Job [GEOGRAPH…" at bounding box center [619, 130] width 1239 height 33
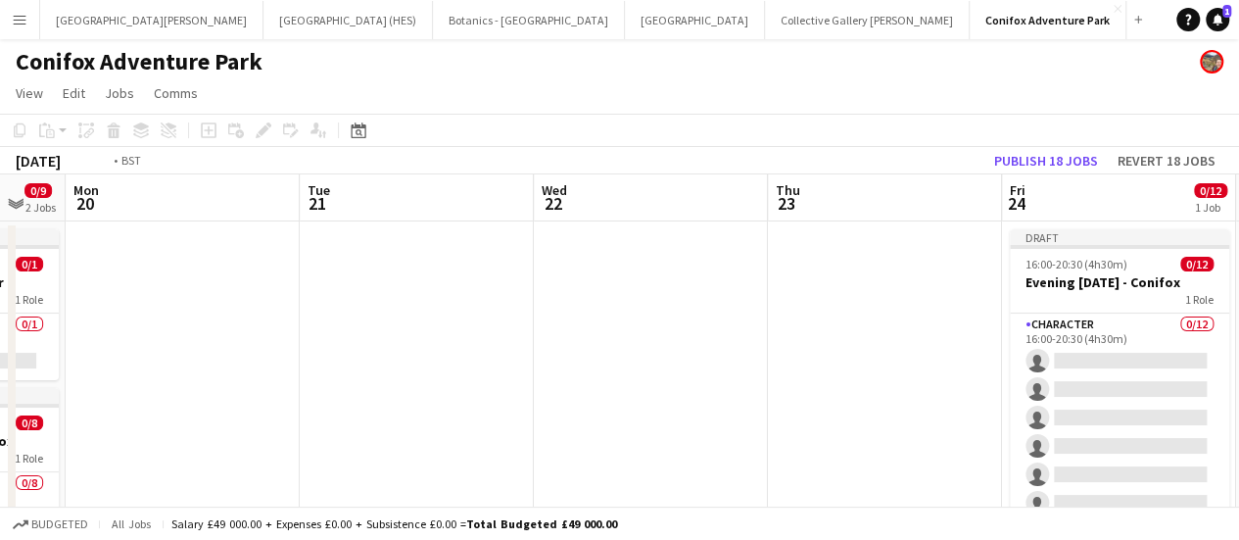
scroll to position [0, 447]
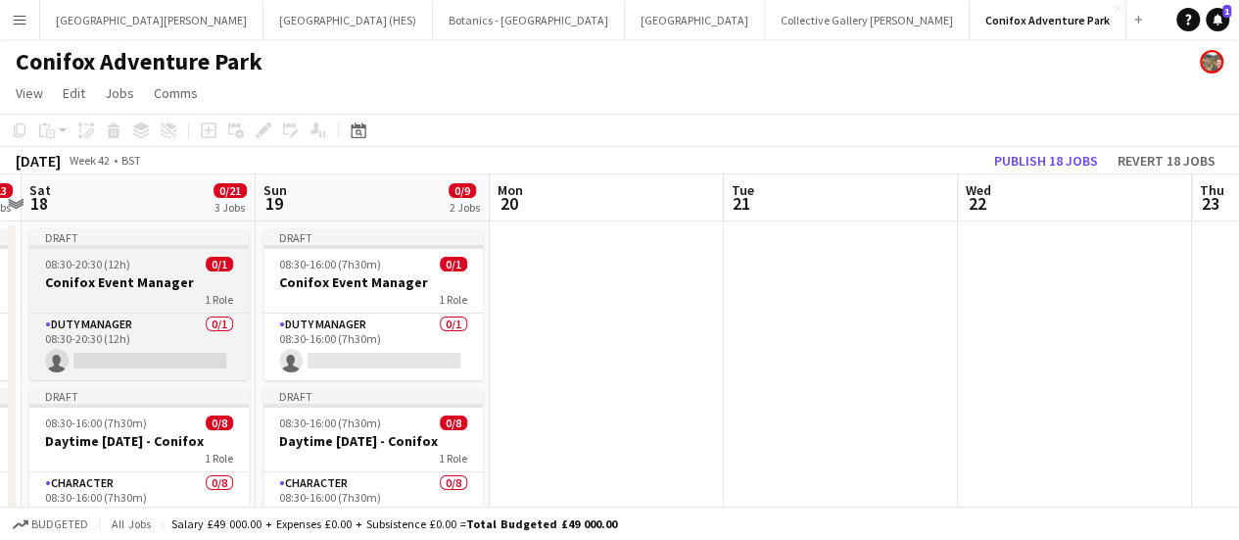
click at [141, 275] on h3 "Conifox Event Manager" at bounding box center [138, 282] width 219 height 18
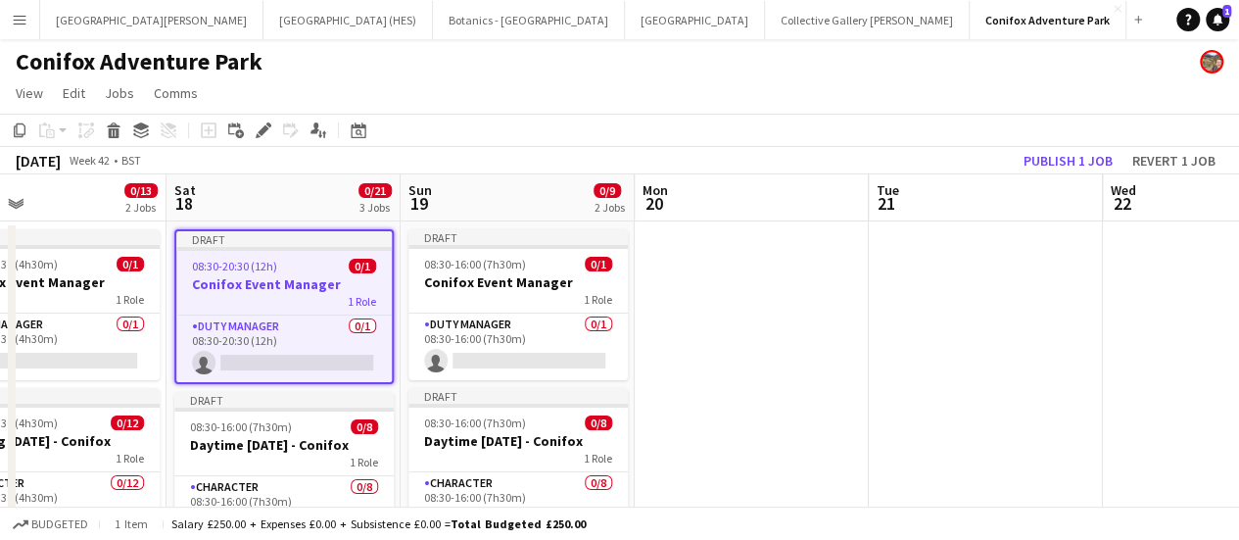
scroll to position [0, 537]
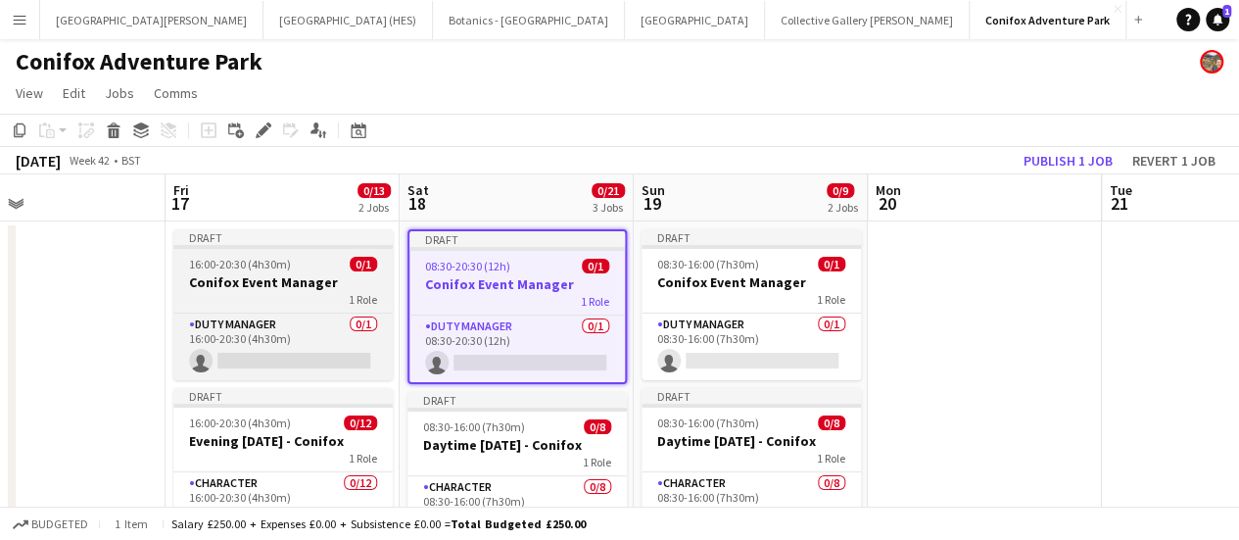
click at [227, 280] on h3 "Conifox Event Manager" at bounding box center [282, 282] width 219 height 18
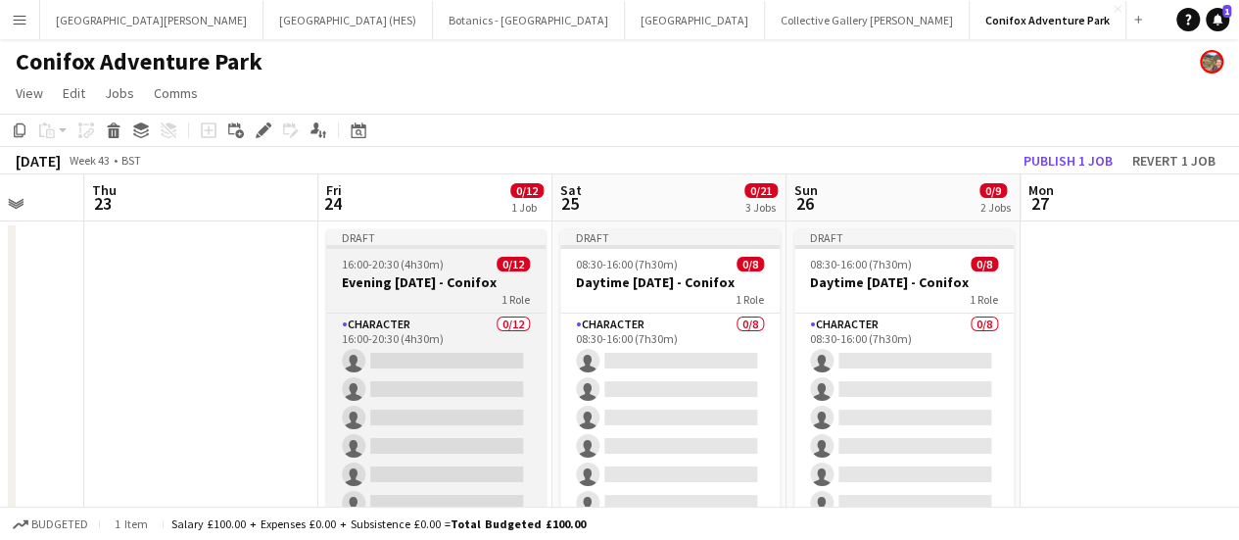
scroll to position [0, 628]
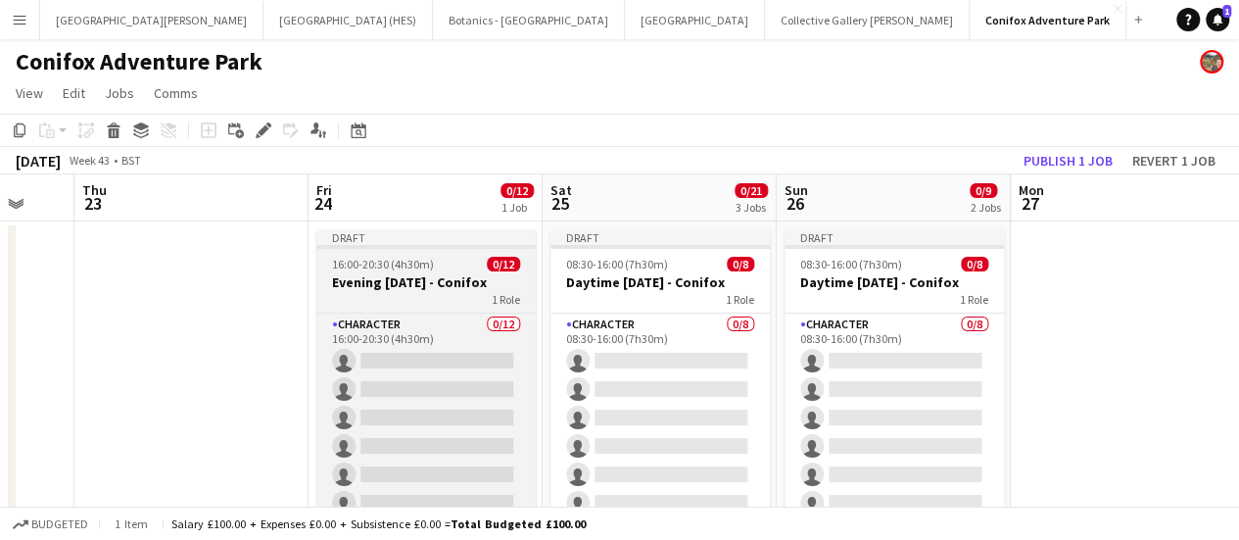
click at [359, 272] on app-job-card "Draft 16:00-20:30 (4h30m) 0/12 Evening [DATE] - Conifox 1 Role Character 0/12 1…" at bounding box center [425, 374] width 219 height 290
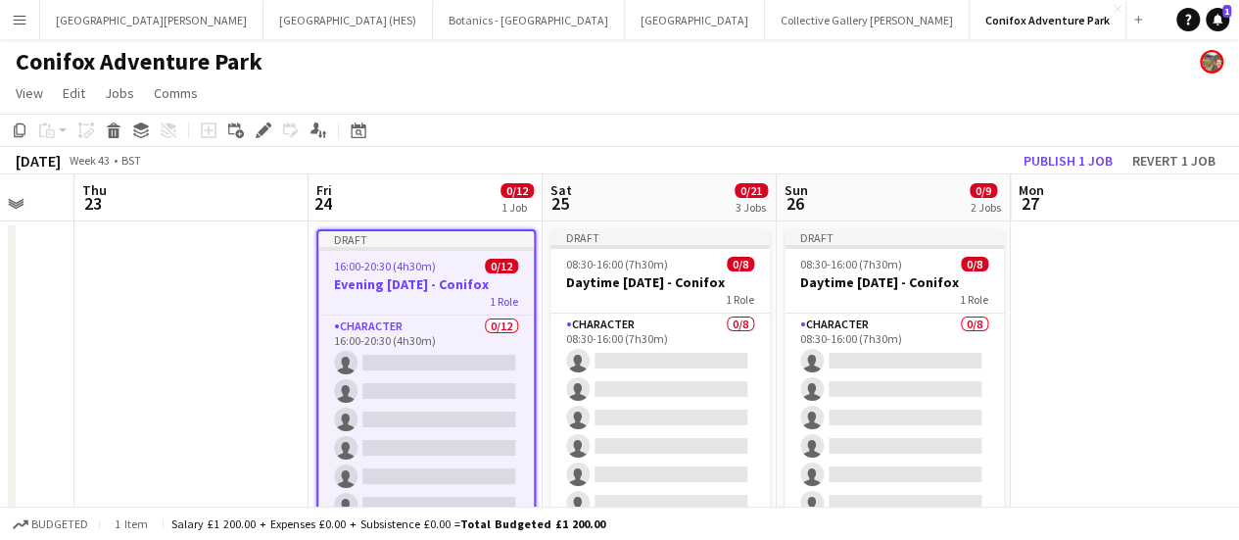
click at [361, 188] on app-board-header-date "Fri 24 0/12 1 Job" at bounding box center [426, 197] width 234 height 47
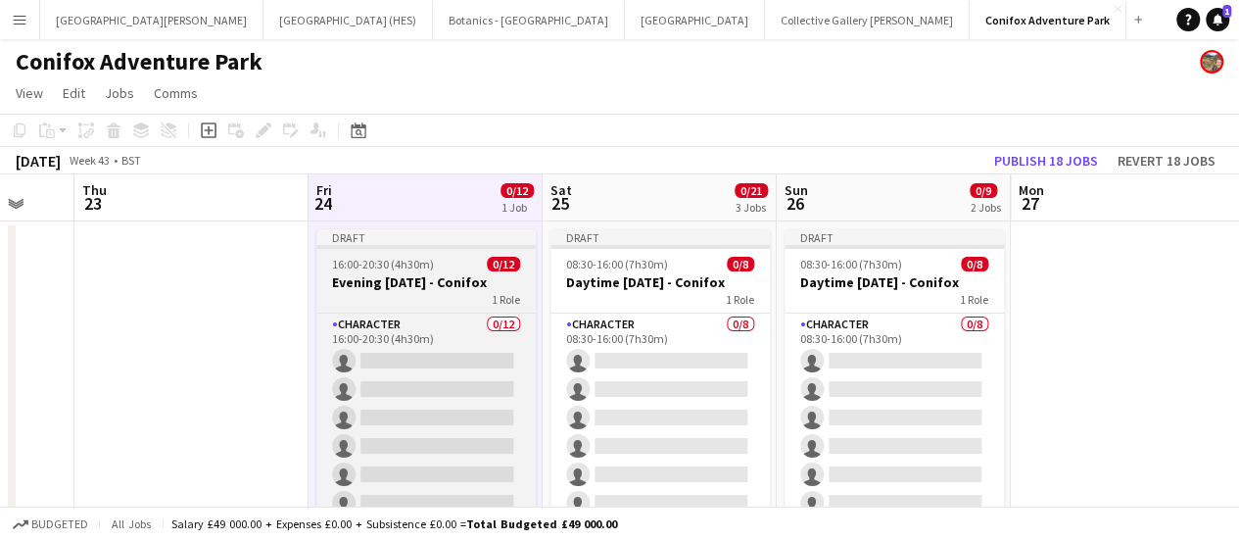
click at [394, 255] on app-job-card "Draft 16:00-20:30 (4h30m) 0/12 Evening [DATE] - Conifox 1 Role Character 0/12 1…" at bounding box center [425, 374] width 219 height 290
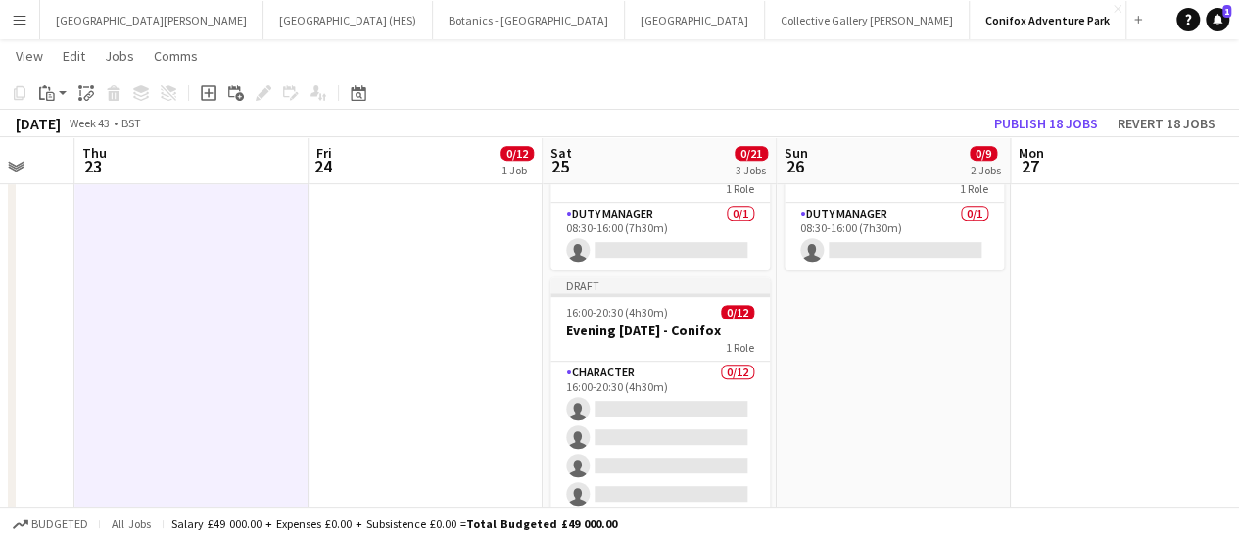
click at [330, 306] on app-date-cell "Draft 16:00-20:30 (4h30m) 0/12 Evening [DATE] - Conifox 1 Role Character 0/12 1…" at bounding box center [426, 219] width 234 height 813
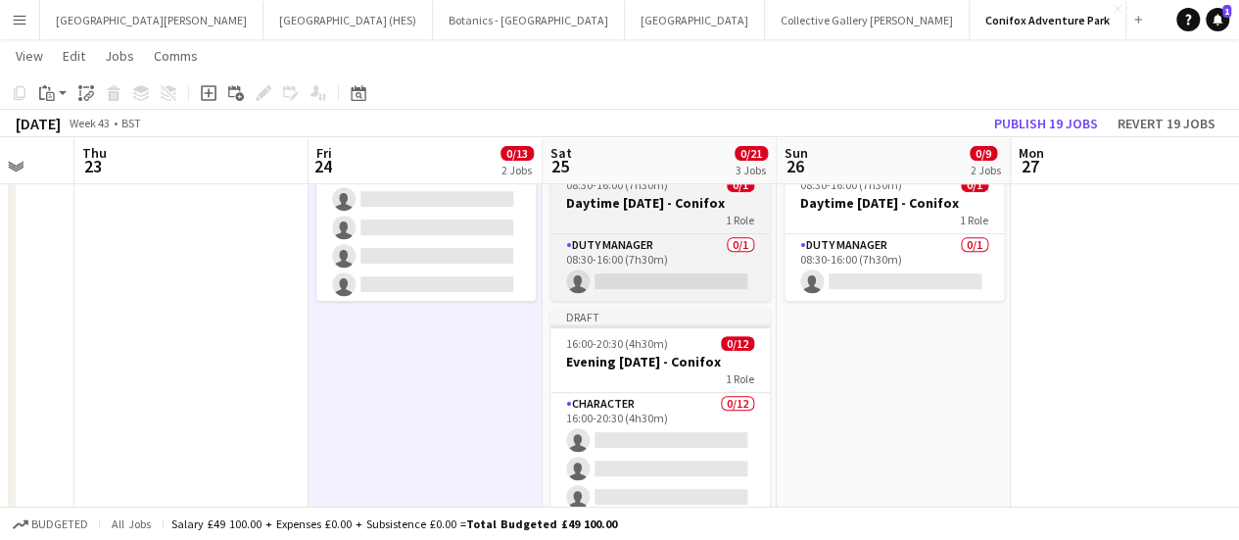
scroll to position [373, 0]
click at [654, 219] on div "1 Role" at bounding box center [660, 222] width 219 height 16
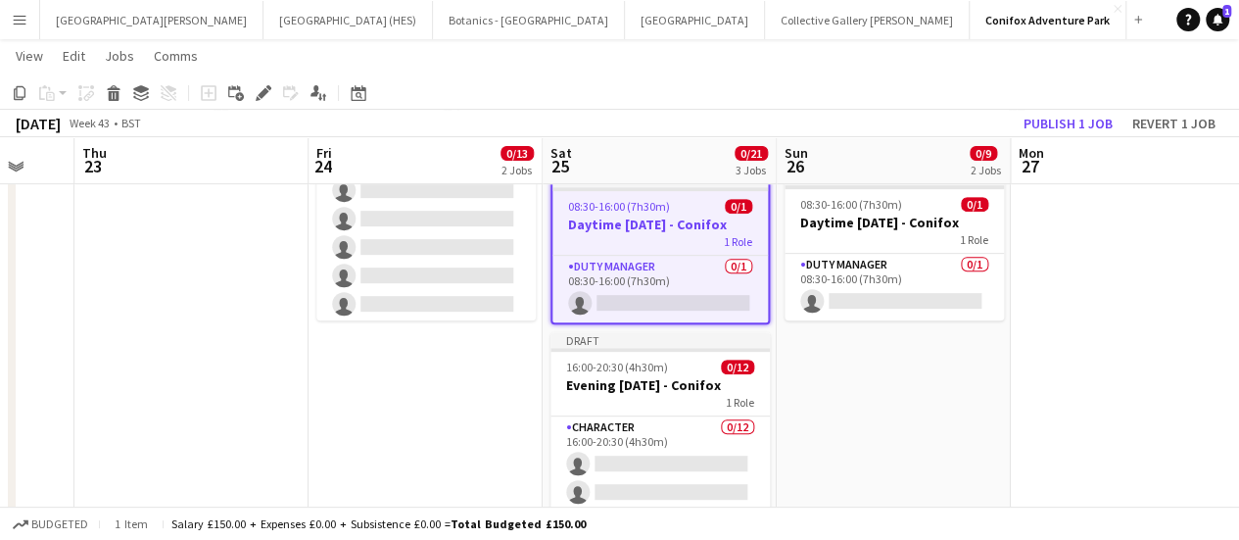
scroll to position [355, 0]
click at [635, 224] on h3 "Daytime [DATE] - Conifox" at bounding box center [660, 225] width 216 height 18
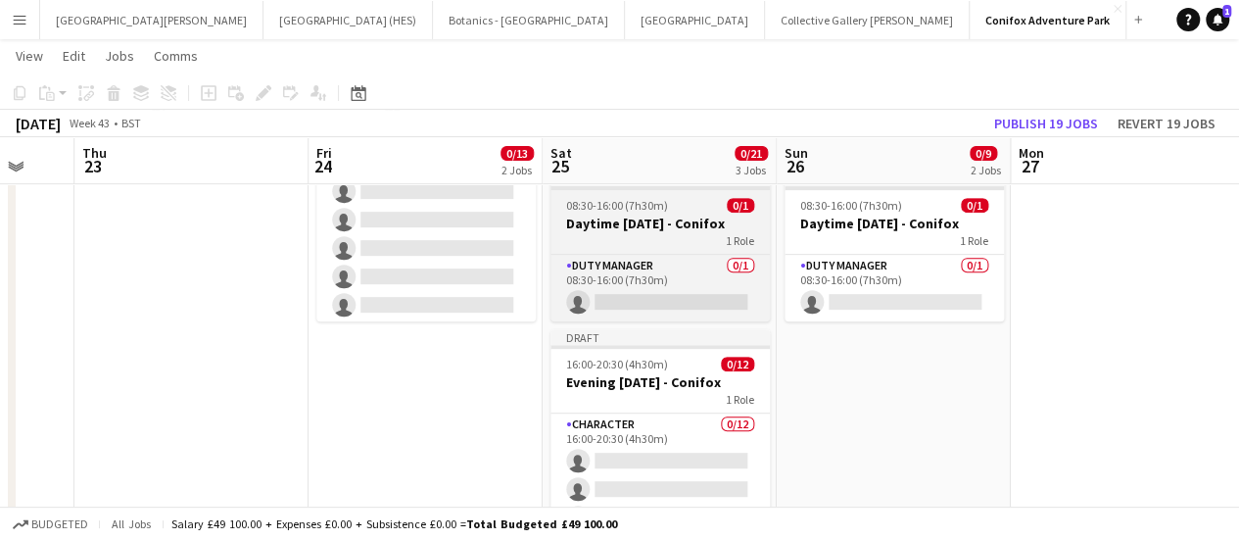
drag, startPoint x: 635, startPoint y: 224, endPoint x: 570, endPoint y: 223, distance: 64.7
click at [570, 223] on h3 "Daytime [DATE] - Conifox" at bounding box center [660, 224] width 219 height 18
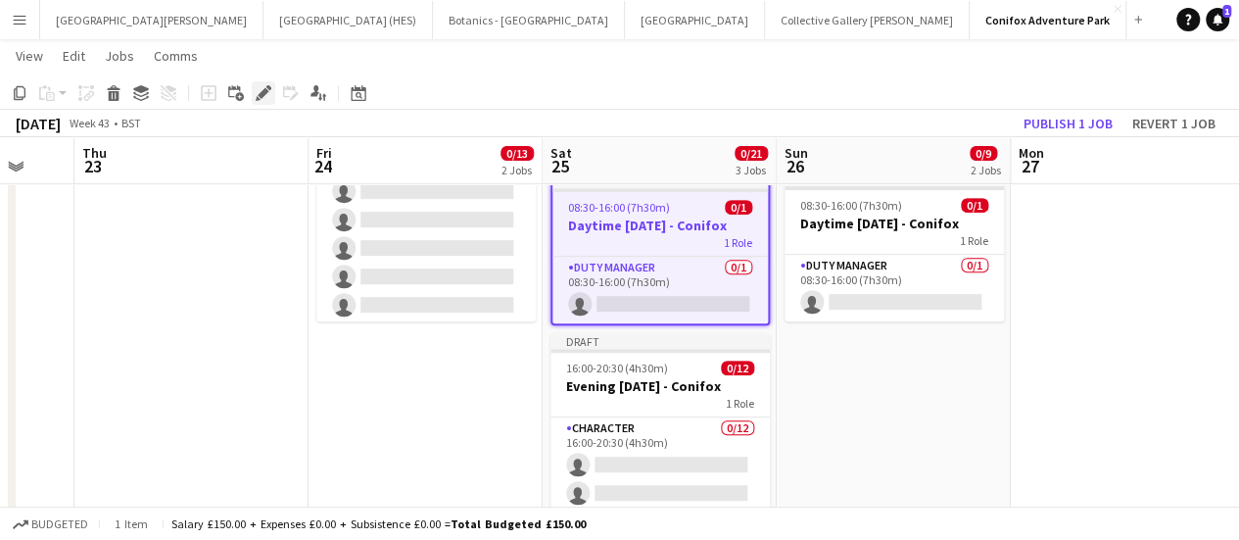
click at [261, 99] on icon "Edit" at bounding box center [264, 93] width 16 height 16
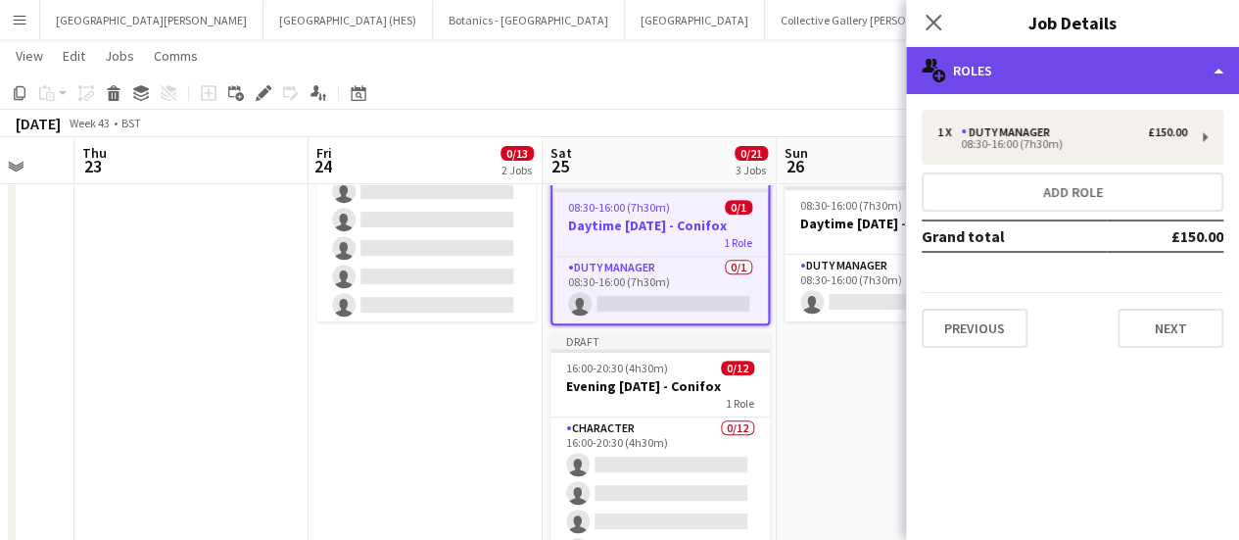
click at [1078, 60] on div "multiple-users-add Roles" at bounding box center [1072, 70] width 333 height 47
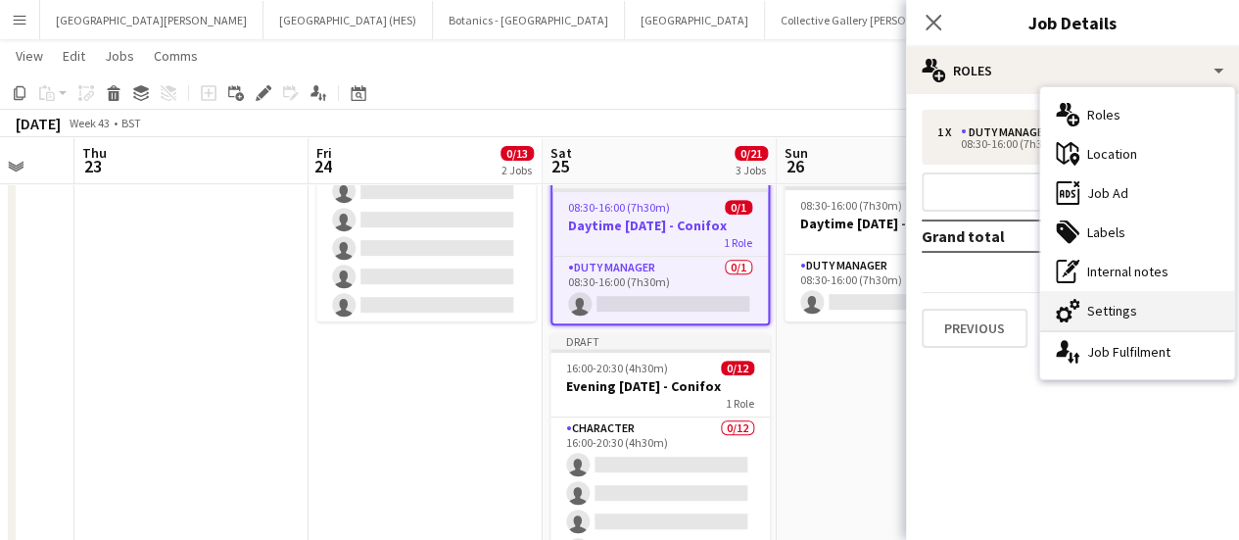
click at [1172, 314] on div "cog-double-3 Settings" at bounding box center [1137, 310] width 194 height 39
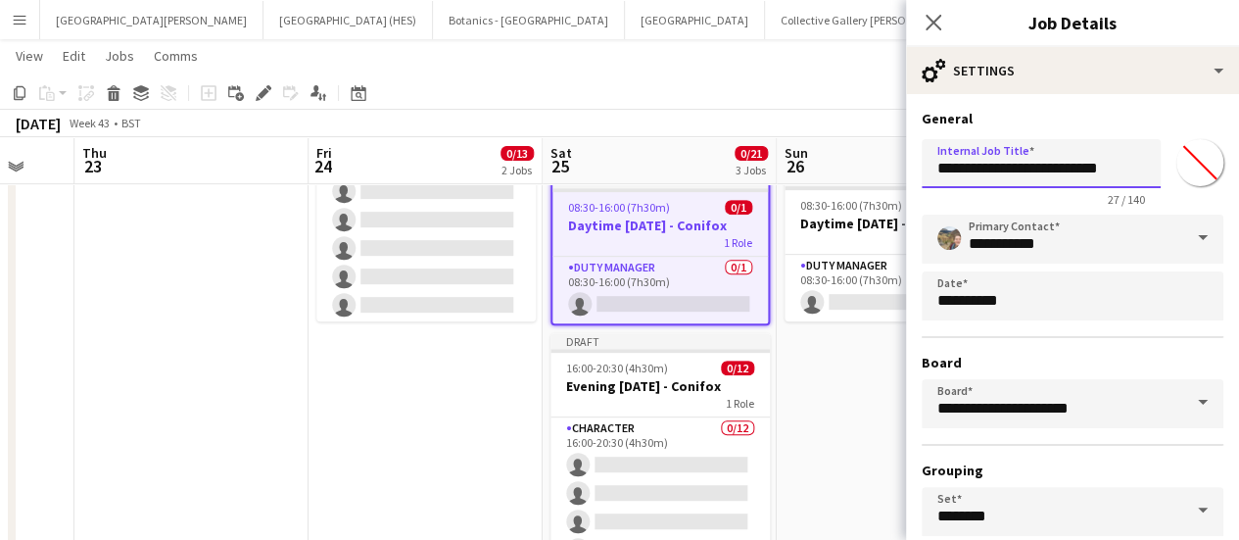
drag, startPoint x: 1079, startPoint y: 170, endPoint x: 927, endPoint y: 168, distance: 152.8
click at [927, 168] on input "**********" at bounding box center [1041, 163] width 239 height 49
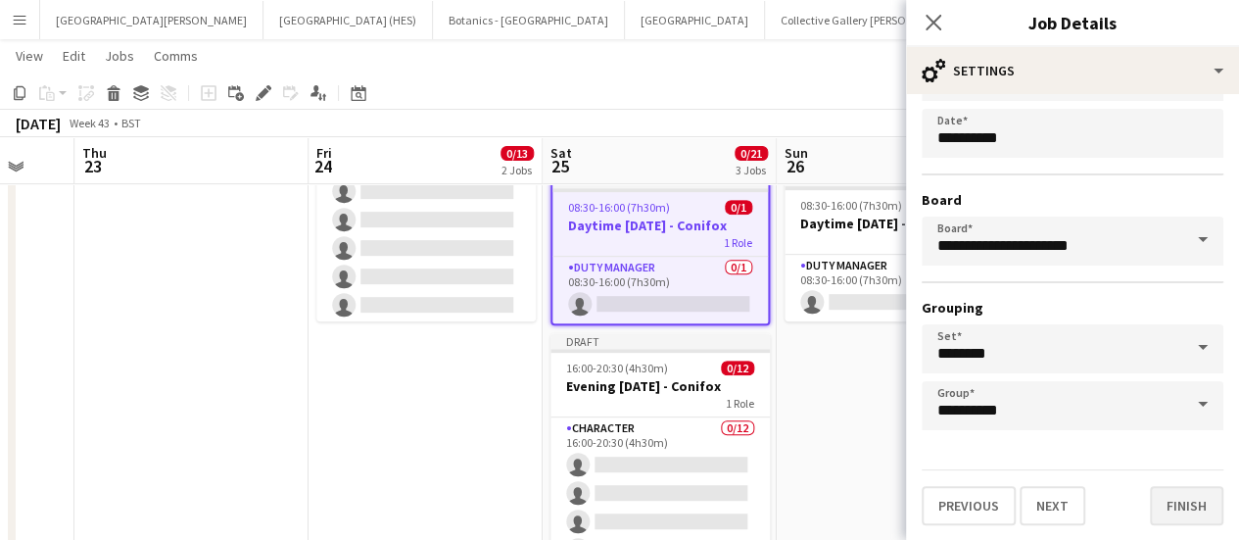
type input "**********"
click at [1177, 519] on button "Finish" at bounding box center [1186, 505] width 73 height 39
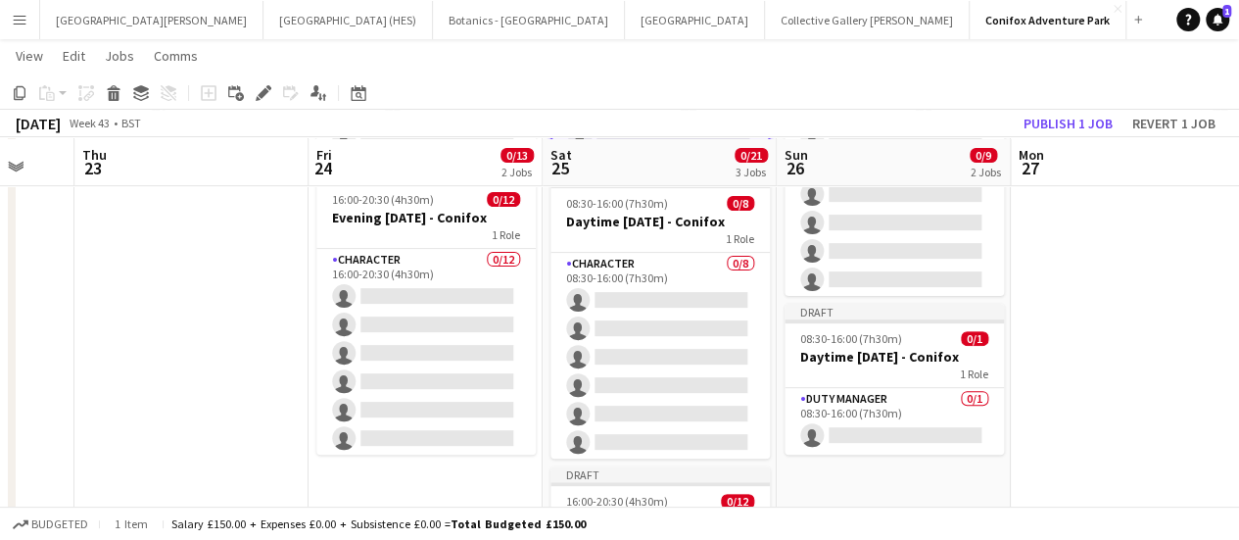
scroll to position [223, 0]
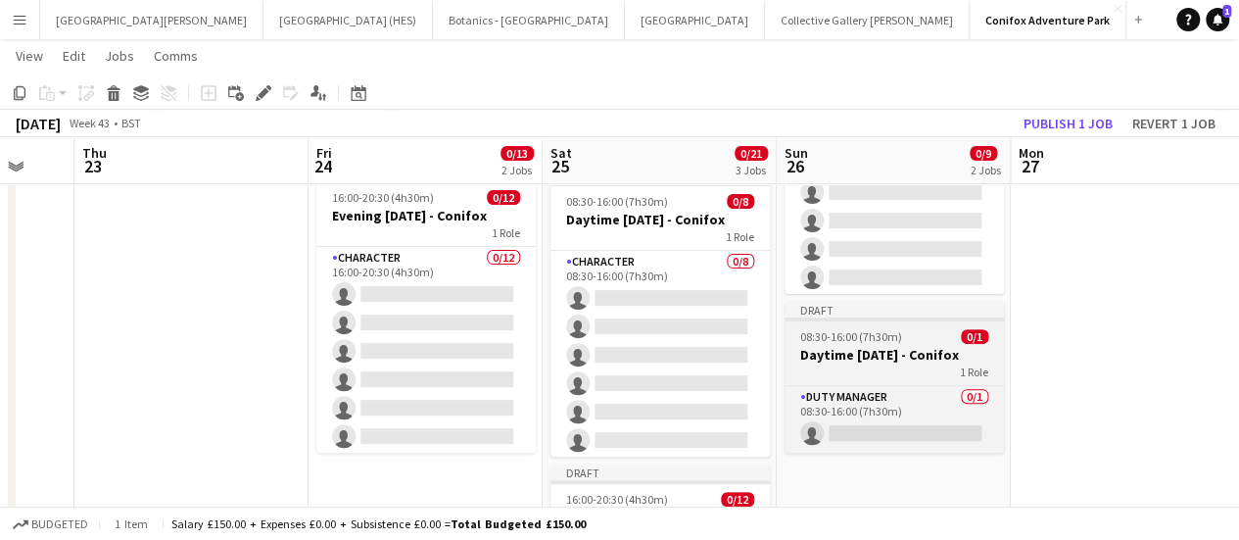
click at [860, 361] on h3 "Daytime [DATE] - Conifox" at bounding box center [894, 355] width 219 height 18
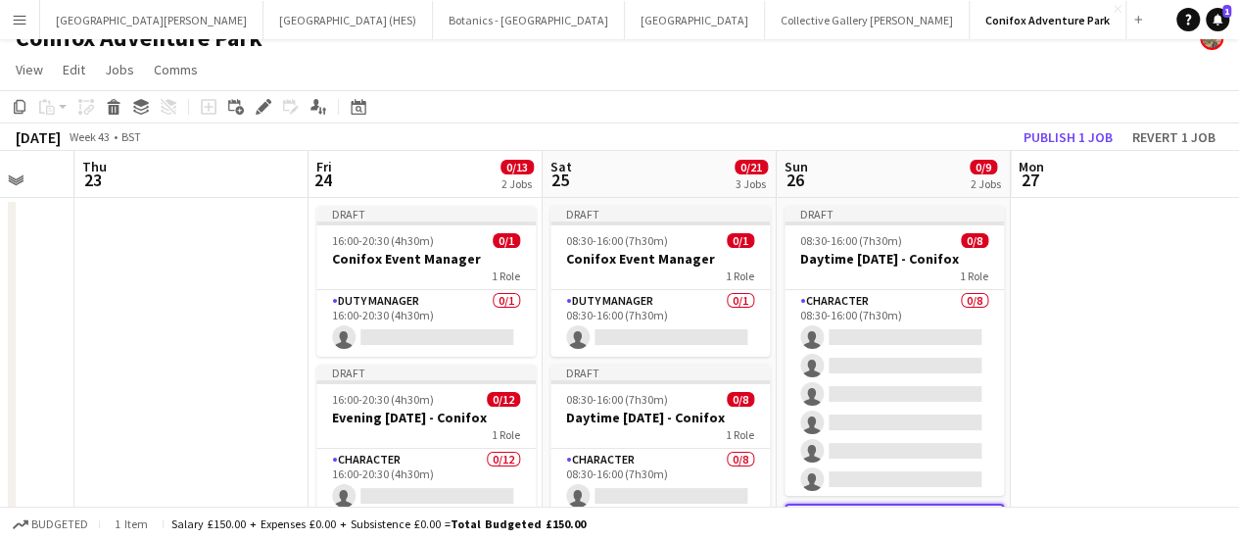
scroll to position [0, 0]
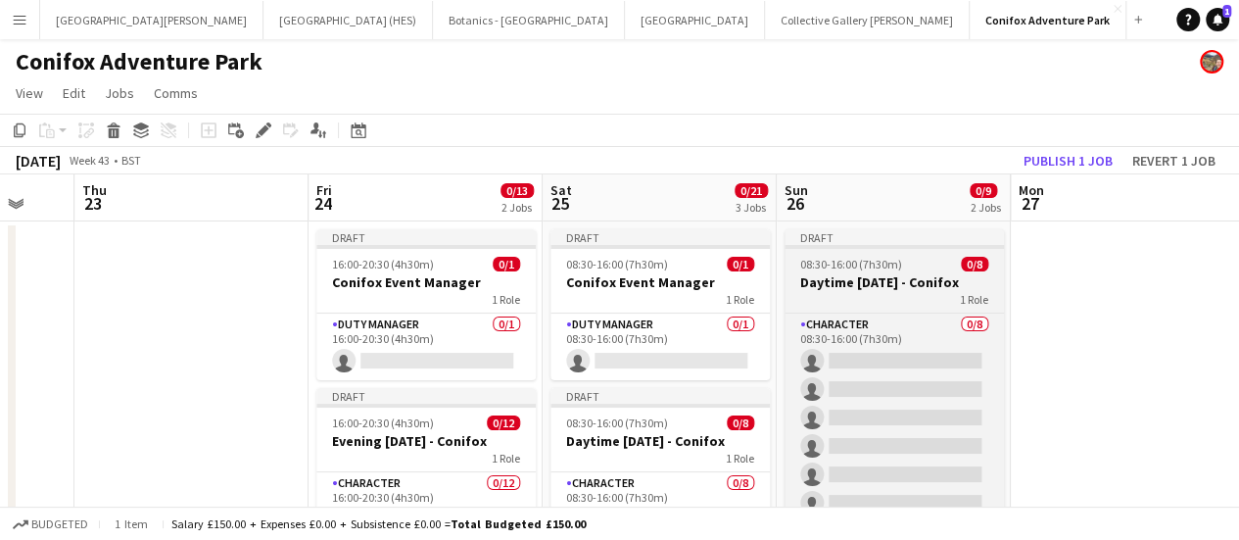
click at [889, 297] on div "1 Role" at bounding box center [894, 299] width 219 height 16
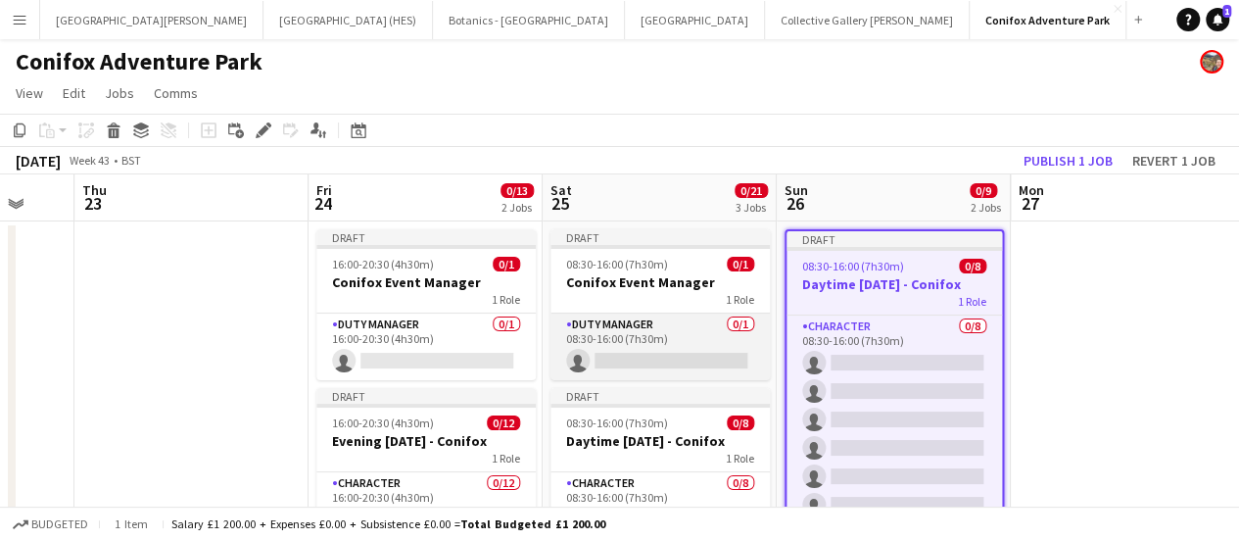
click at [645, 328] on app-card-role "Duty Manager 0/1 08:30-16:00 (7h30m) single-neutral-actions" at bounding box center [660, 346] width 219 height 67
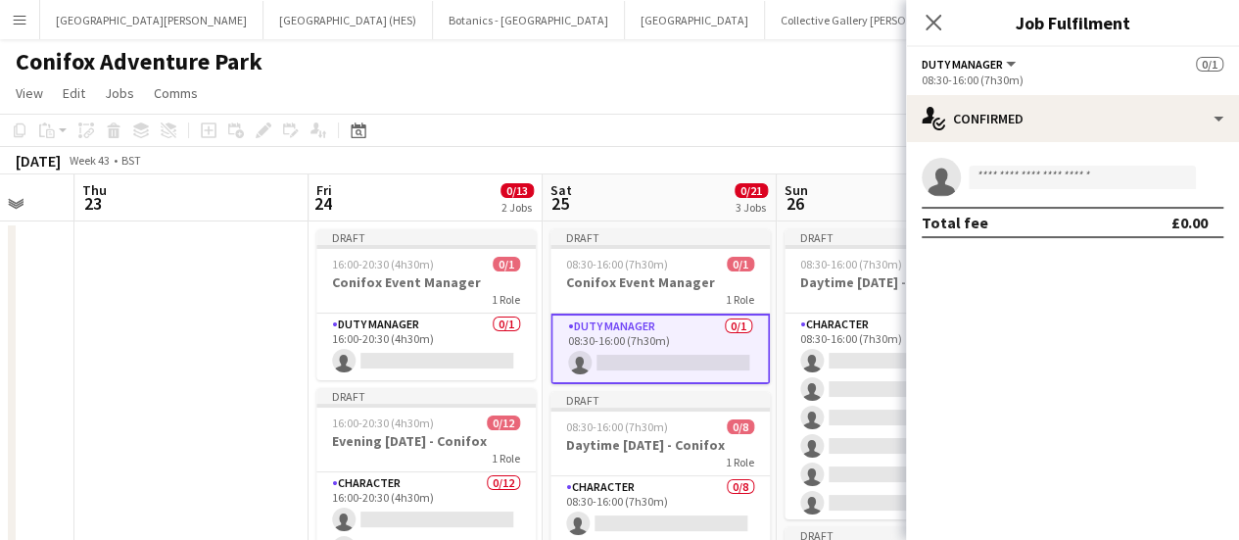
click at [981, 68] on span "Duty Manager" at bounding box center [962, 64] width 81 height 15
click at [1095, 60] on div "Duty Manager All roles Duty Manager 0/1" at bounding box center [1073, 64] width 302 height 18
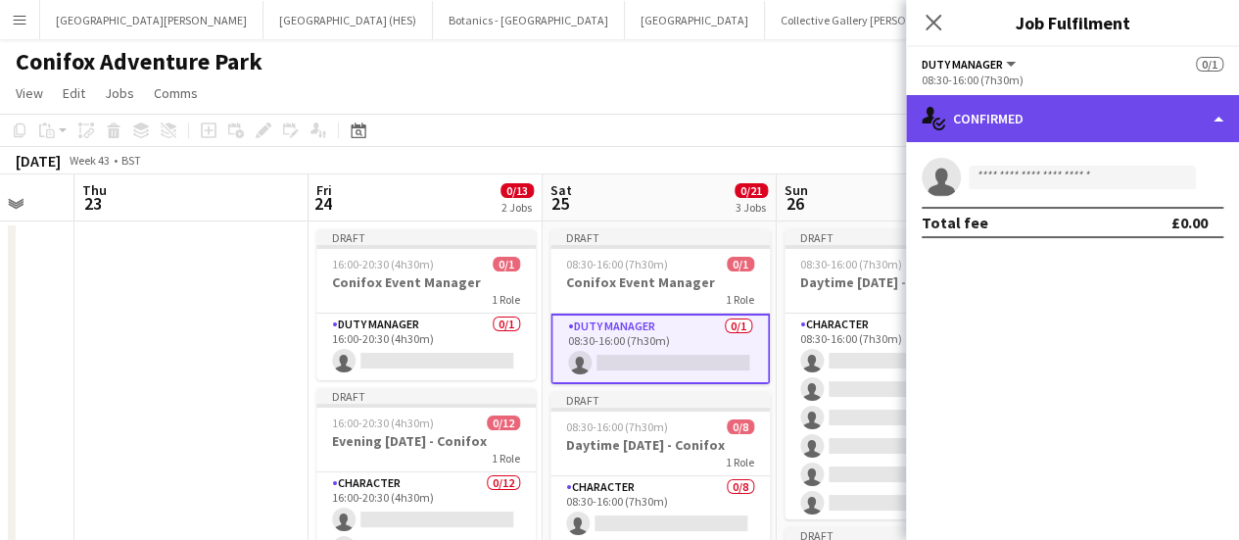
click at [1064, 120] on div "single-neutral-actions-check-2 Confirmed" at bounding box center [1072, 118] width 333 height 47
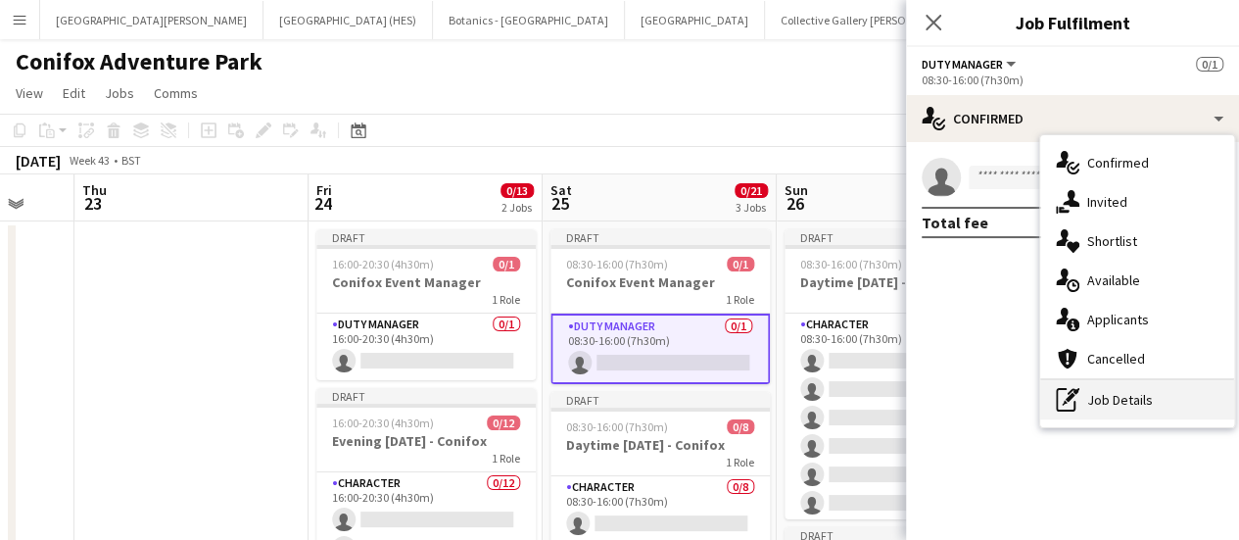
click at [1114, 401] on div "pen-write Job Details" at bounding box center [1137, 399] width 194 height 39
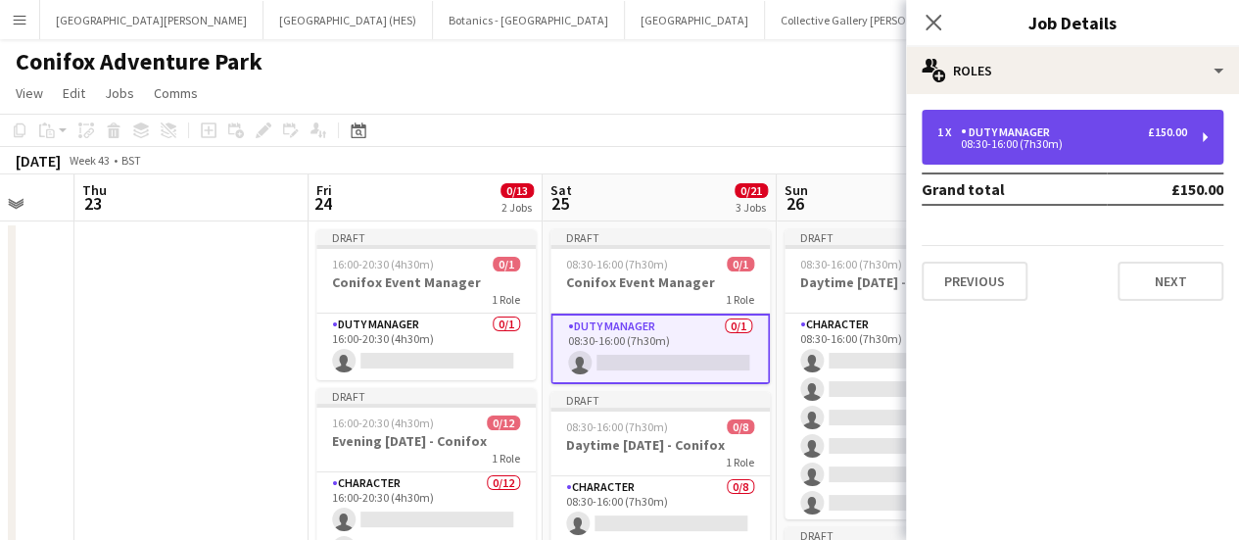
click at [1040, 126] on div "Duty Manager" at bounding box center [1009, 132] width 97 height 14
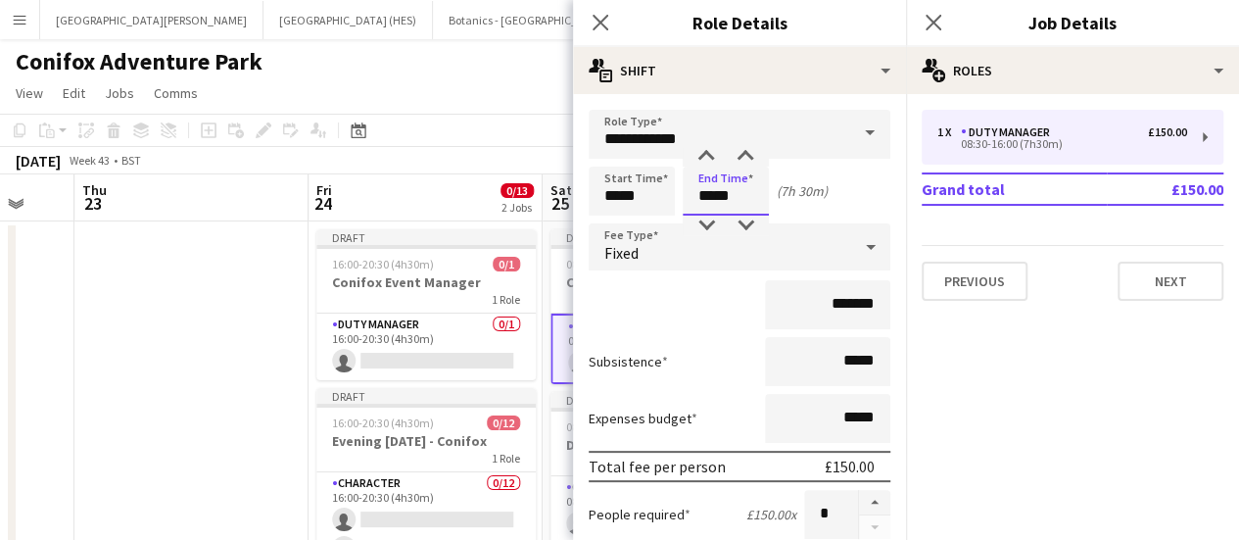
click at [721, 201] on input "*****" at bounding box center [726, 191] width 86 height 49
click at [702, 168] on input "*****" at bounding box center [726, 191] width 86 height 49
click at [702, 157] on div at bounding box center [706, 157] width 39 height 20
click at [705, 157] on div at bounding box center [706, 157] width 39 height 20
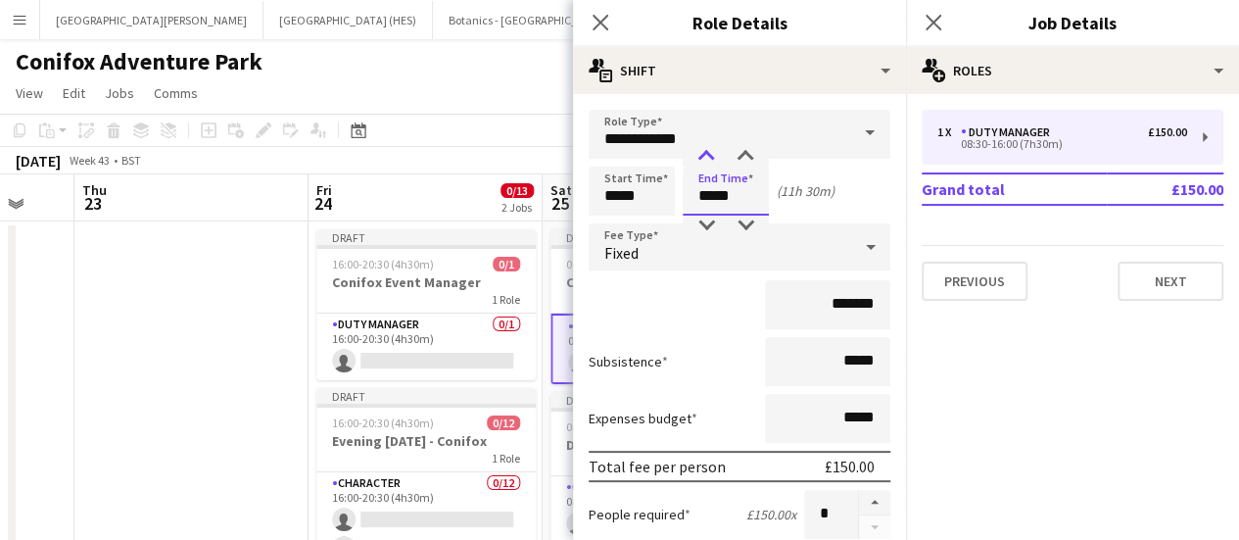
click at [705, 157] on div at bounding box center [706, 157] width 39 height 20
click at [739, 160] on div at bounding box center [745, 157] width 39 height 20
type input "*****"
click at [739, 160] on div at bounding box center [745, 157] width 39 height 20
click at [839, 211] on div "Start Time ***** End Time ***** (12h)" at bounding box center [740, 191] width 302 height 49
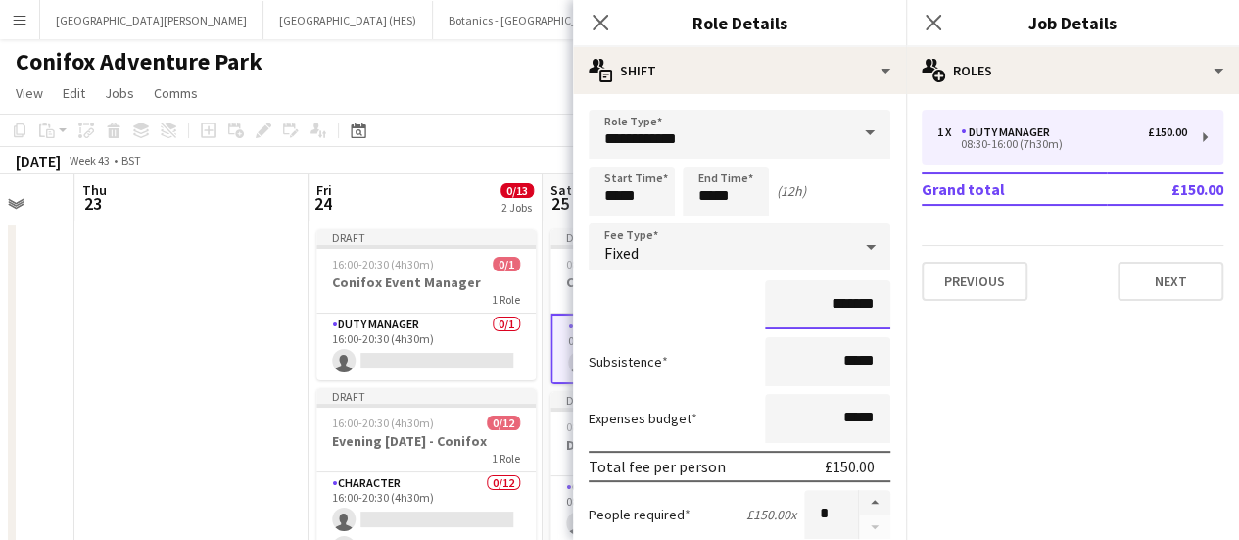
click at [823, 293] on input "*******" at bounding box center [827, 304] width 125 height 49
type input "*******"
click at [692, 285] on div "*******" at bounding box center [740, 304] width 302 height 49
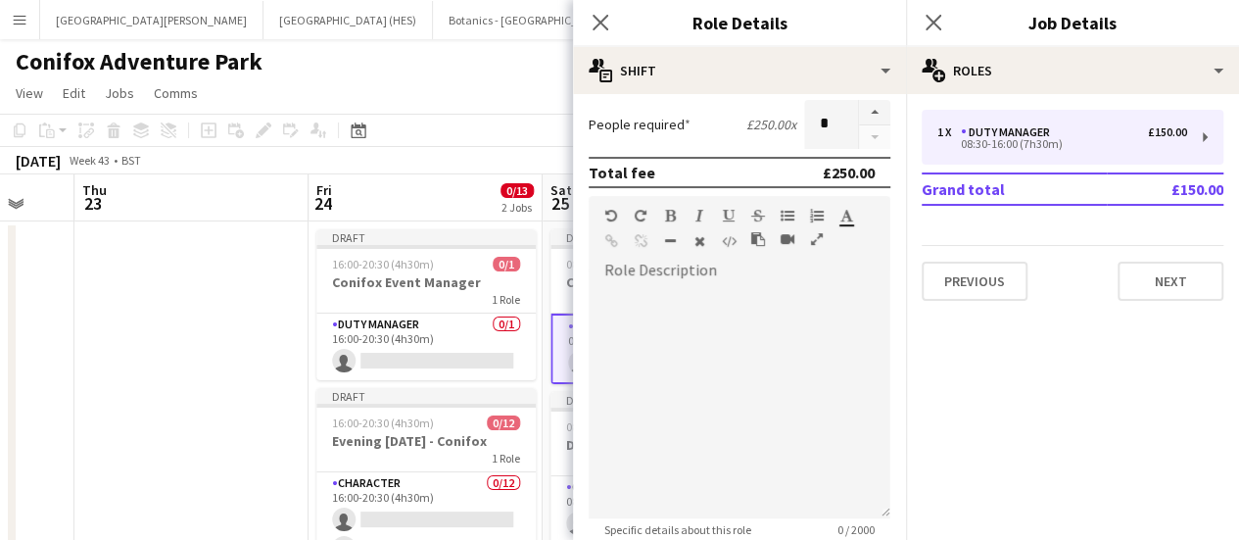
scroll to position [690, 0]
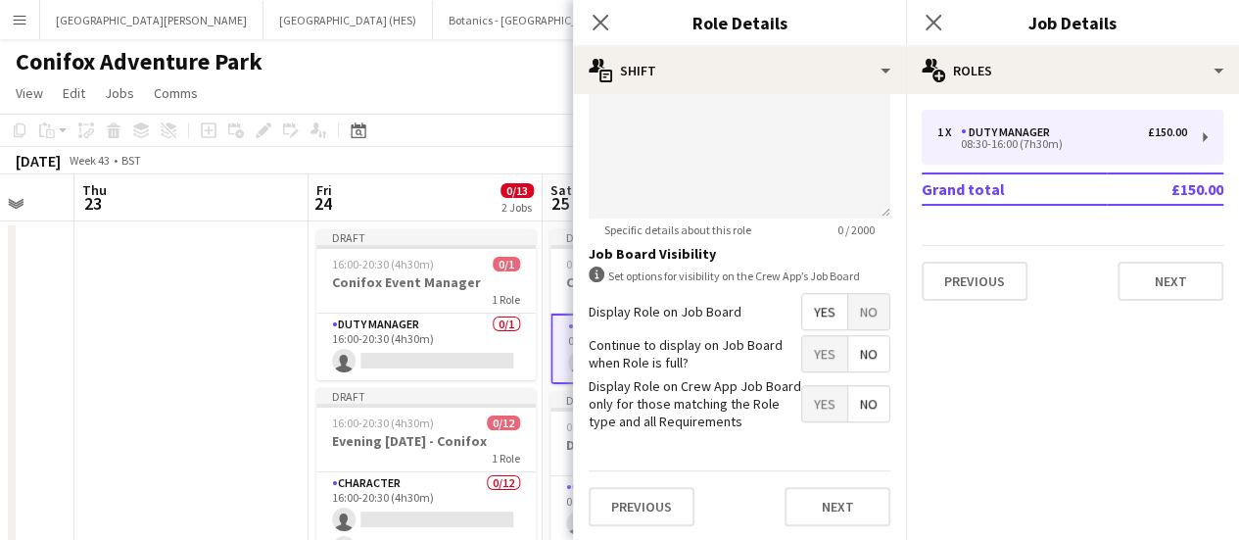
click at [809, 474] on div "Previous Next" at bounding box center [740, 506] width 302 height 72
click at [813, 495] on button "Next" at bounding box center [838, 506] width 106 height 39
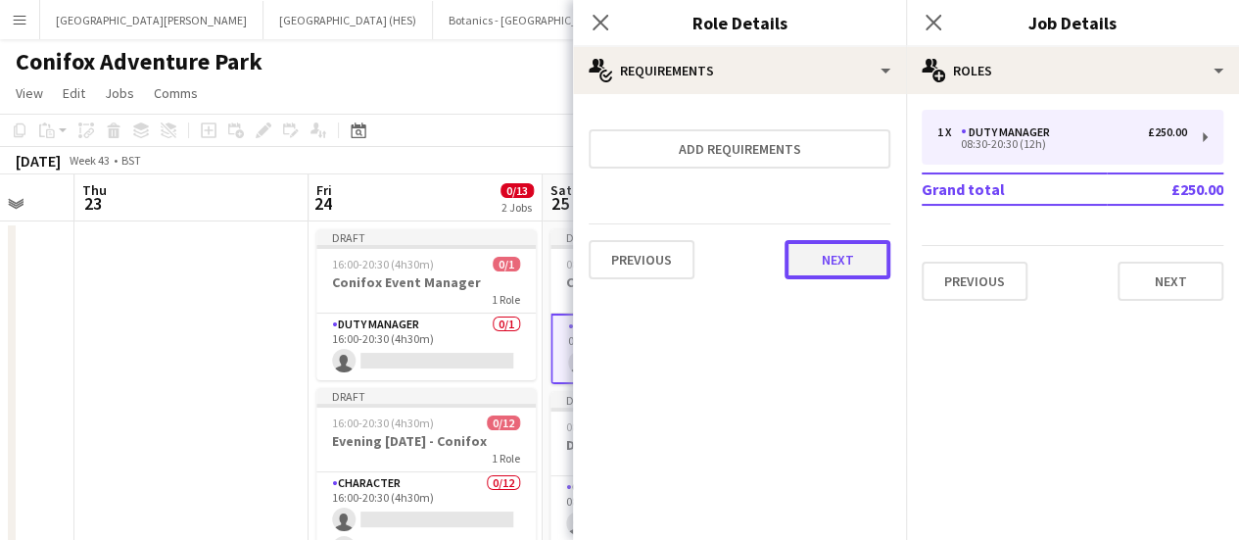
click at [836, 273] on button "Next" at bounding box center [838, 259] width 106 height 39
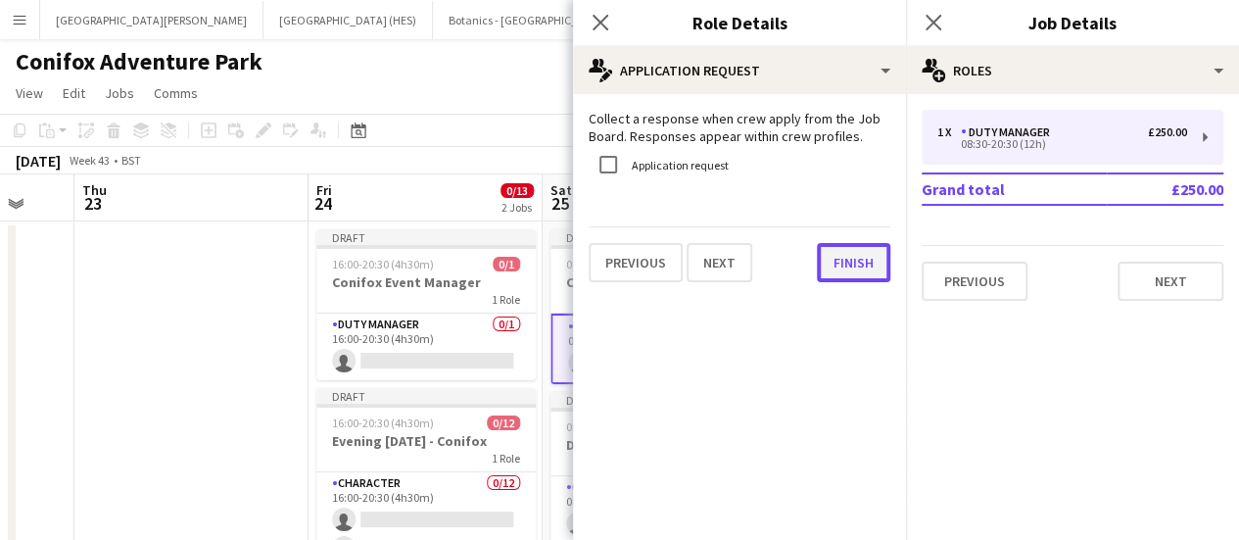
click at [838, 267] on button "Finish" at bounding box center [853, 262] width 73 height 39
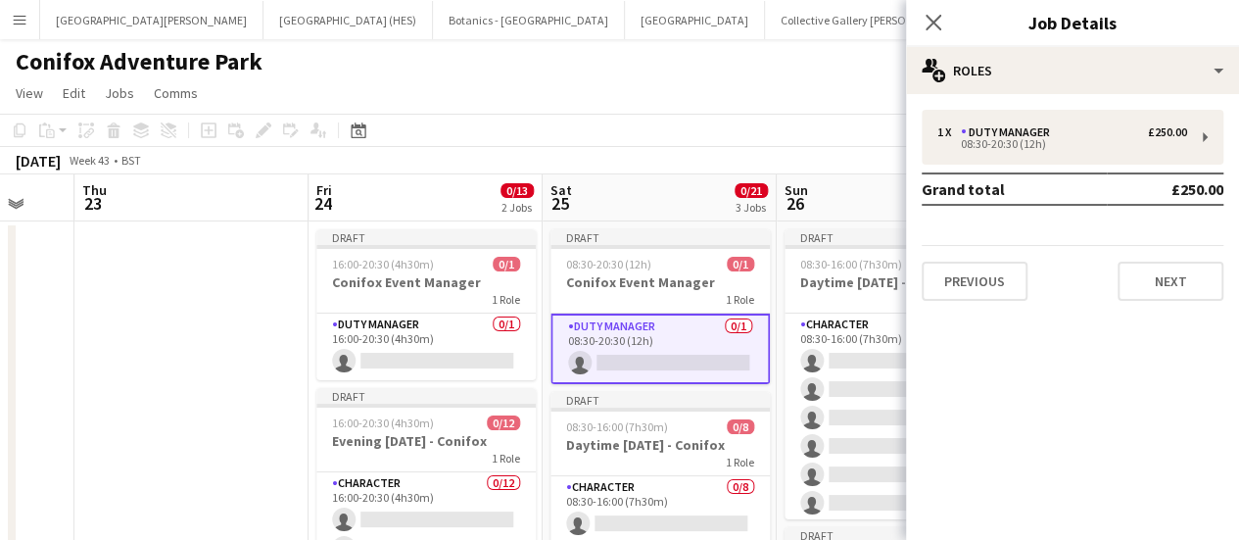
click at [676, 137] on app-toolbar "Copy Paste Paste Ctrl+V Paste with crew Ctrl+Shift+V Paste linked Job [GEOGRAPH…" at bounding box center [619, 130] width 1239 height 33
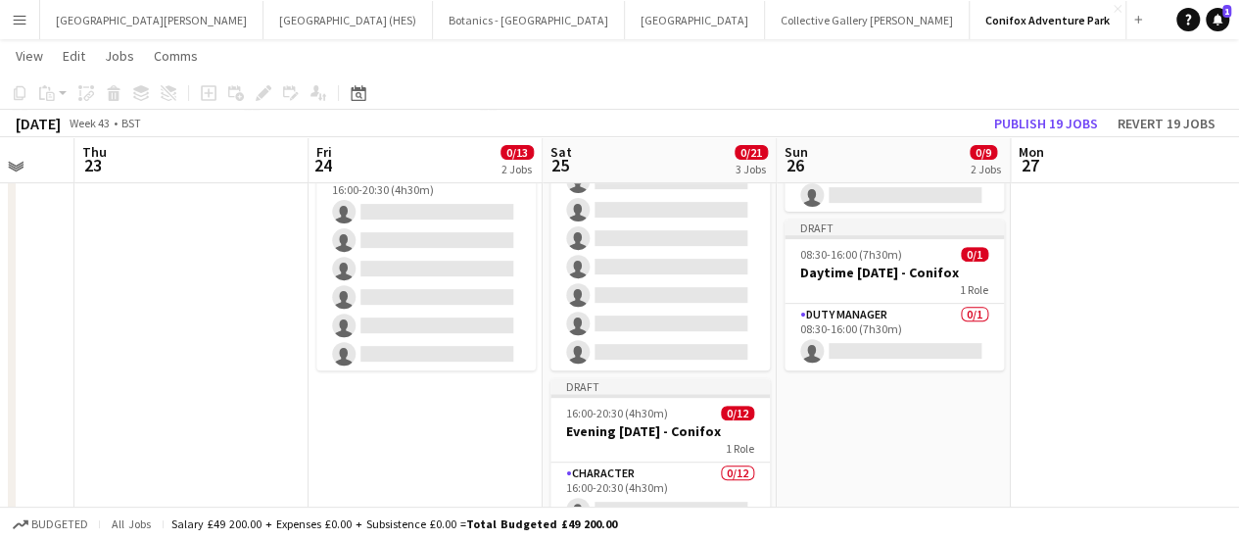
scroll to position [312, 0]
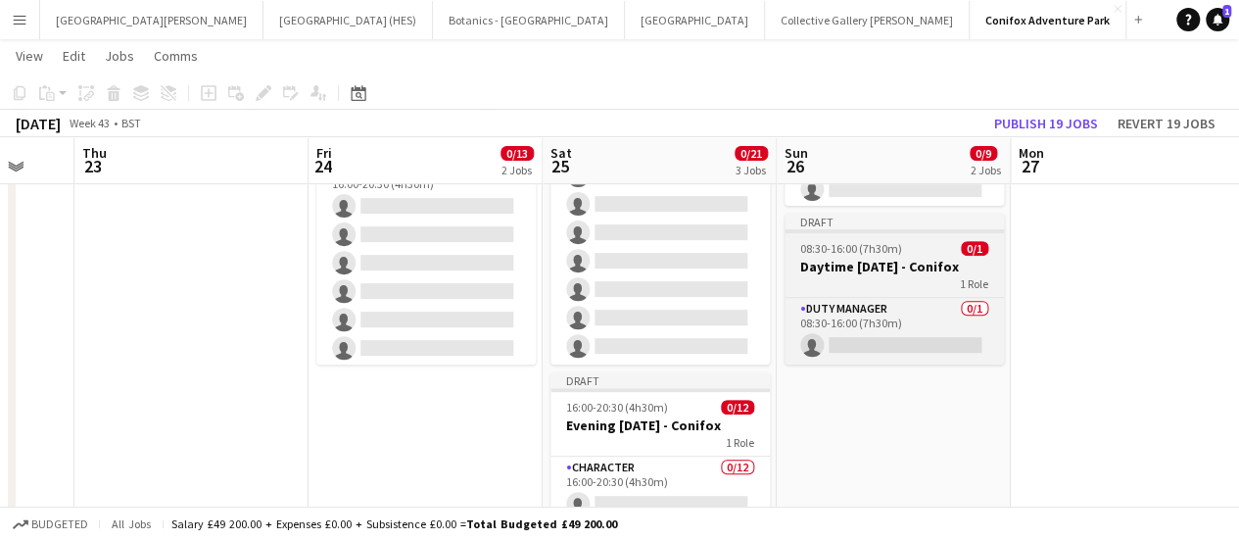
click at [858, 288] on div "1 Role" at bounding box center [894, 283] width 219 height 16
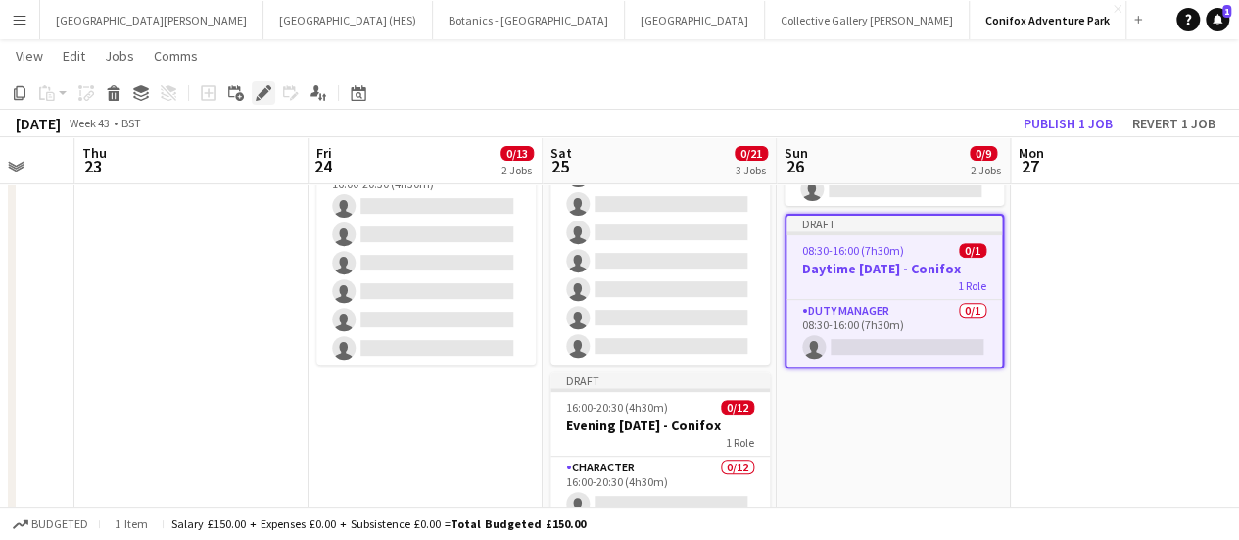
click at [264, 93] on icon at bounding box center [263, 93] width 11 height 11
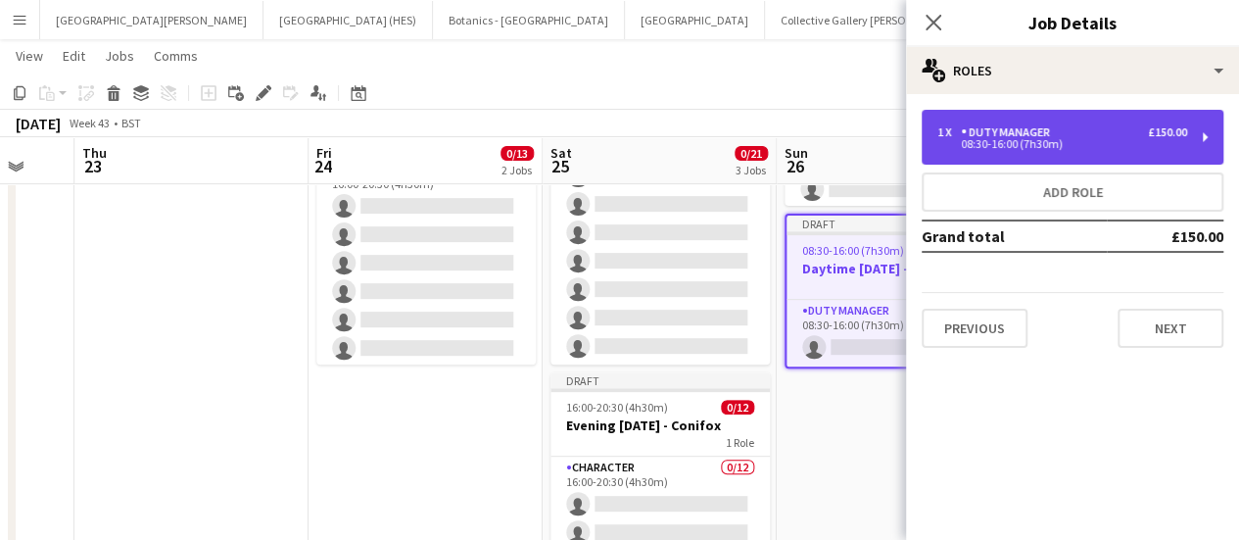
click at [1054, 132] on div "Duty Manager" at bounding box center [1009, 132] width 97 height 14
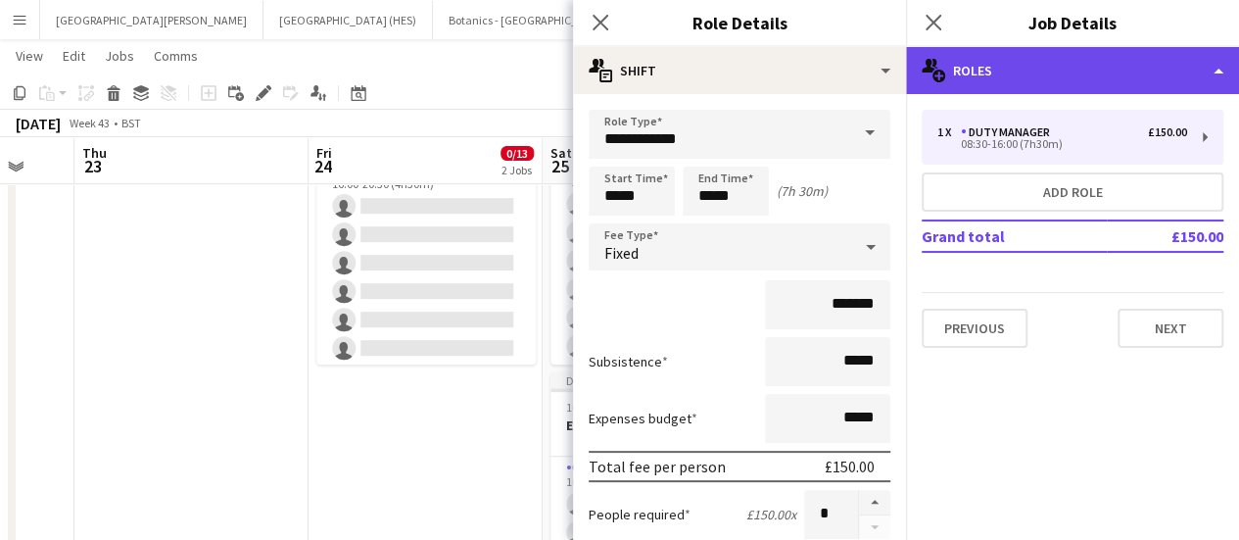
click at [970, 73] on div "multiple-users-add Roles" at bounding box center [1072, 70] width 333 height 47
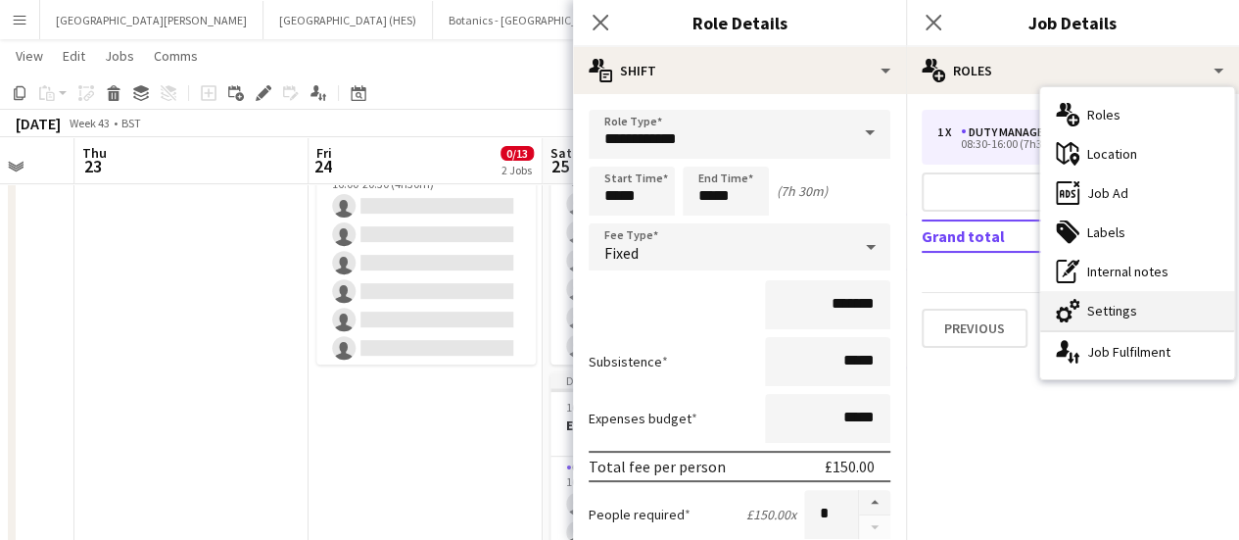
click at [1111, 308] on div "cog-double-3 Settings" at bounding box center [1137, 310] width 194 height 39
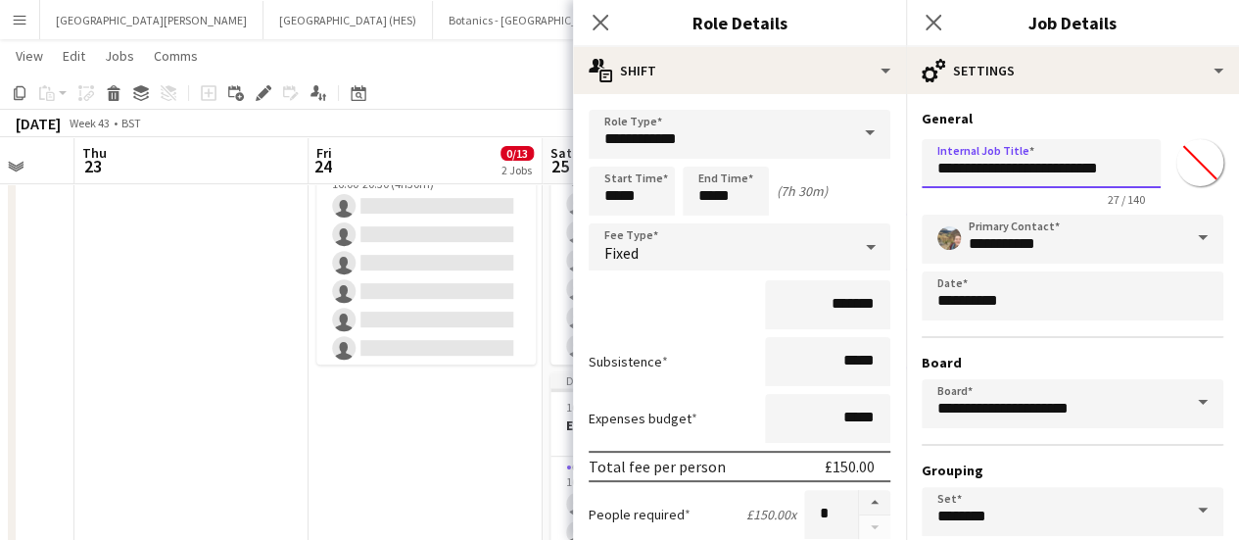
drag, startPoint x: 1074, startPoint y: 168, endPoint x: 887, endPoint y: 157, distance: 186.4
click at [887, 157] on body "Menu Boards Boards Boards All jobs Status Workforce Workforce My Workforce Recr…" at bounding box center [619, 221] width 1239 height 1066
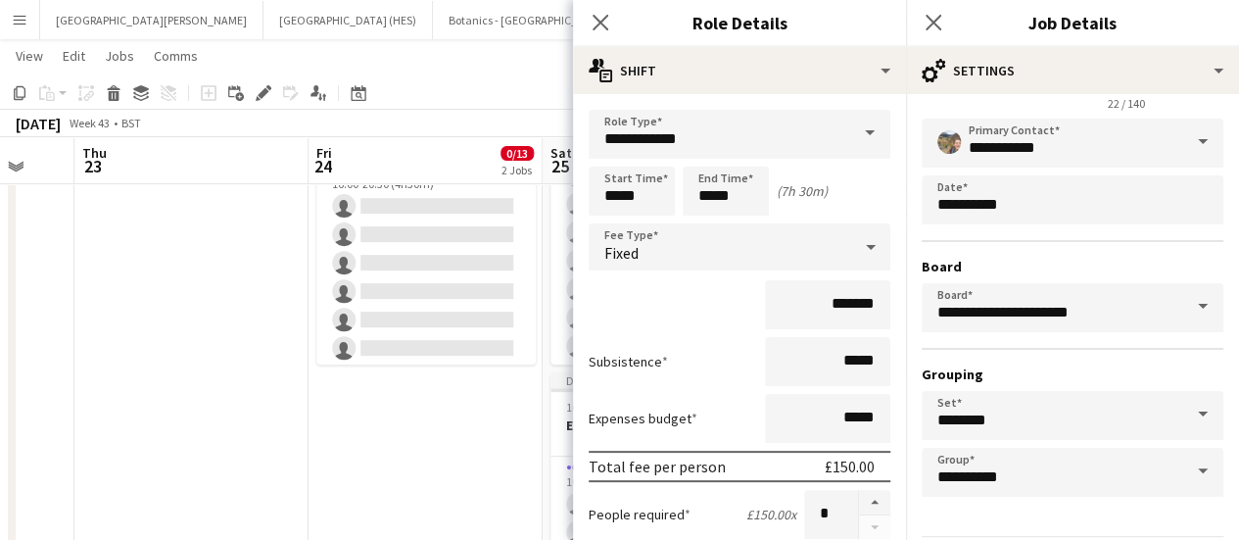
scroll to position [112, 0]
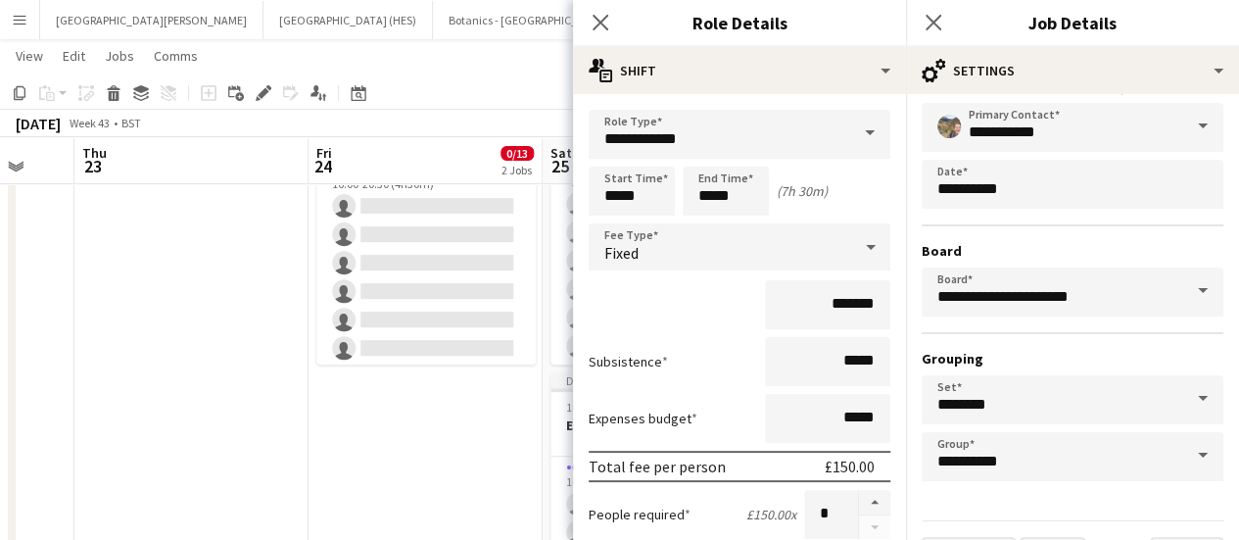
type input "**********"
click at [1064, 233] on div "**********" at bounding box center [1073, 292] width 302 height 378
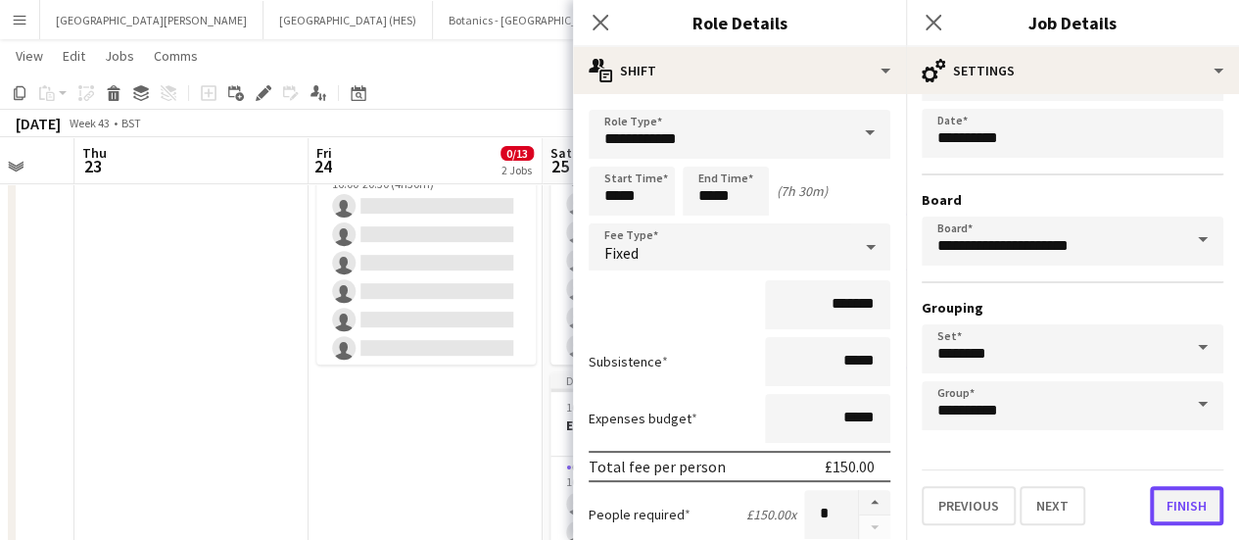
click at [1171, 494] on button "Finish" at bounding box center [1186, 505] width 73 height 39
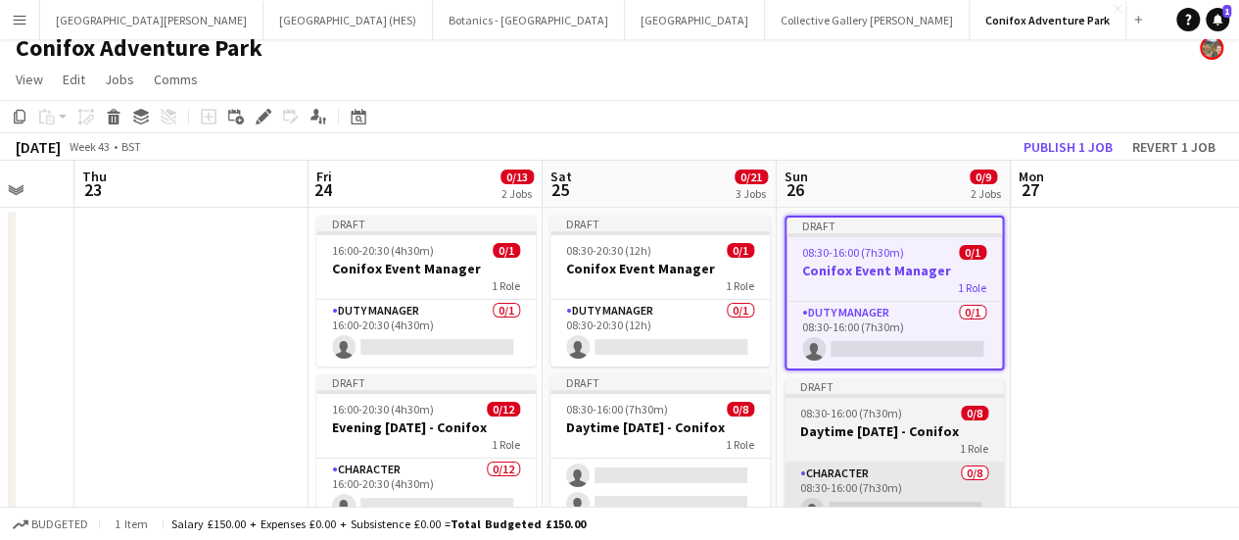
scroll to position [0, 0]
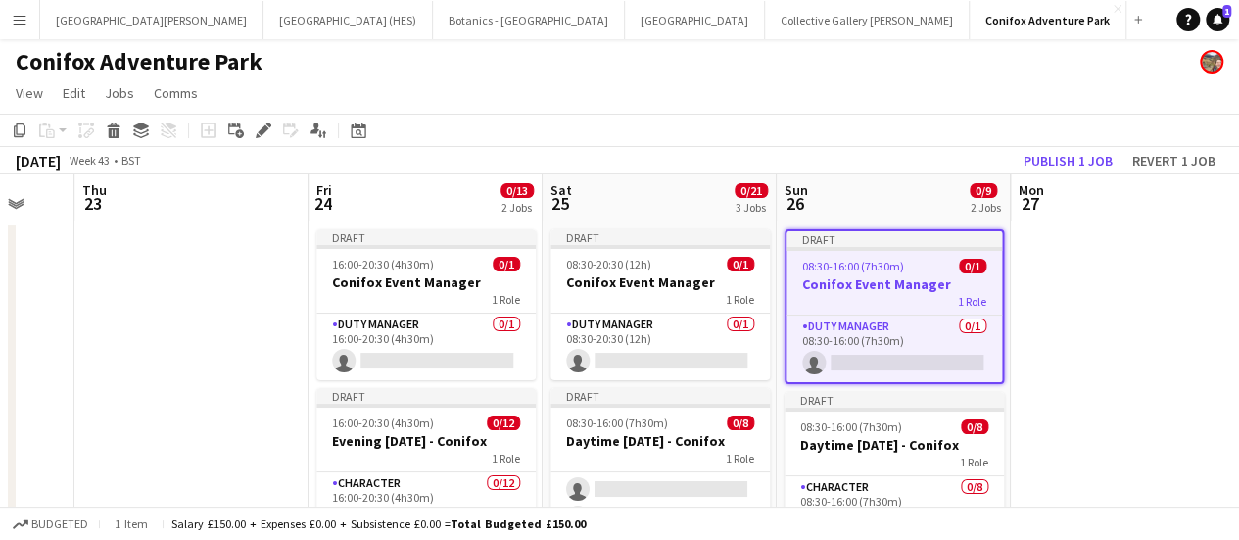
click at [719, 64] on div "Conifox Adventure Park" at bounding box center [619, 57] width 1239 height 37
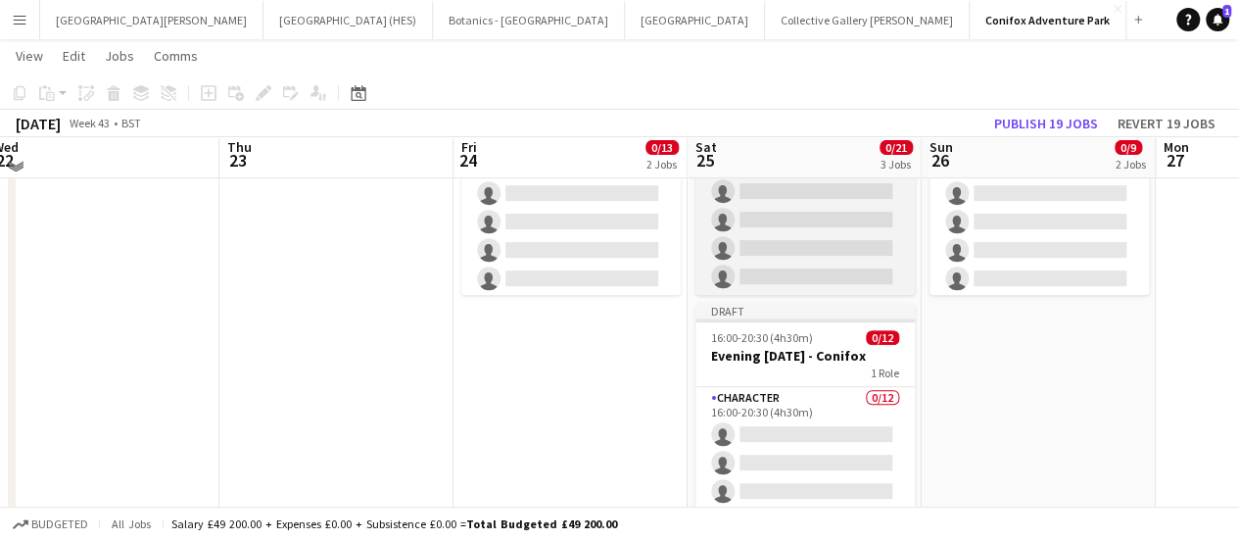
scroll to position [384, 0]
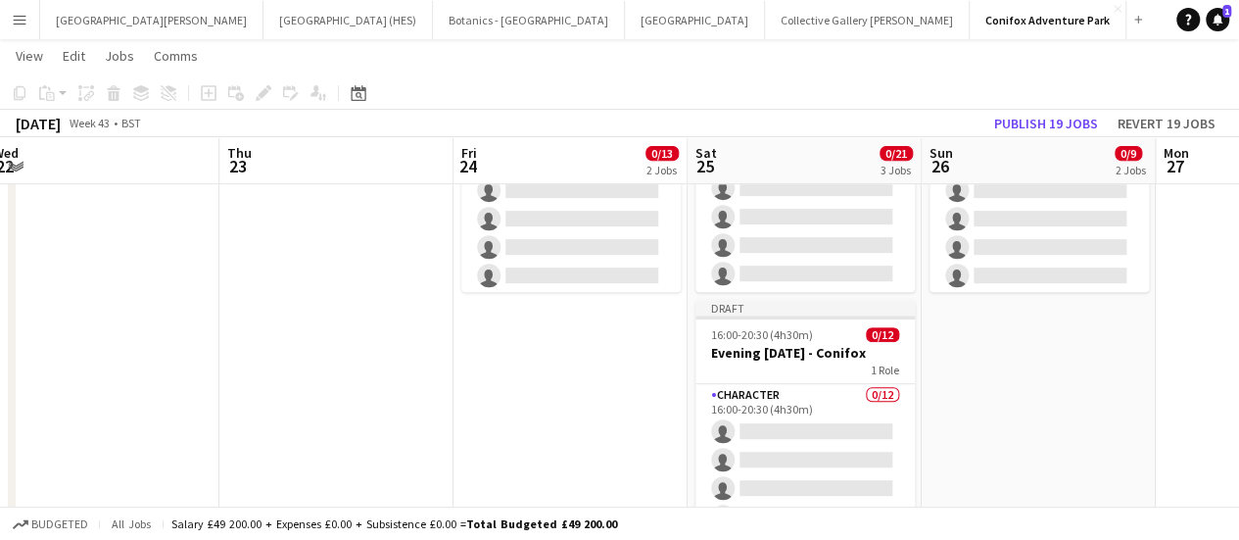
click at [568, 361] on app-date-cell "Draft 16:00-20:30 (4h30m) 0/1 Conifox Event Manager 1 Role Duty Manager 0/1 16:…" at bounding box center [571, 241] width 234 height 813
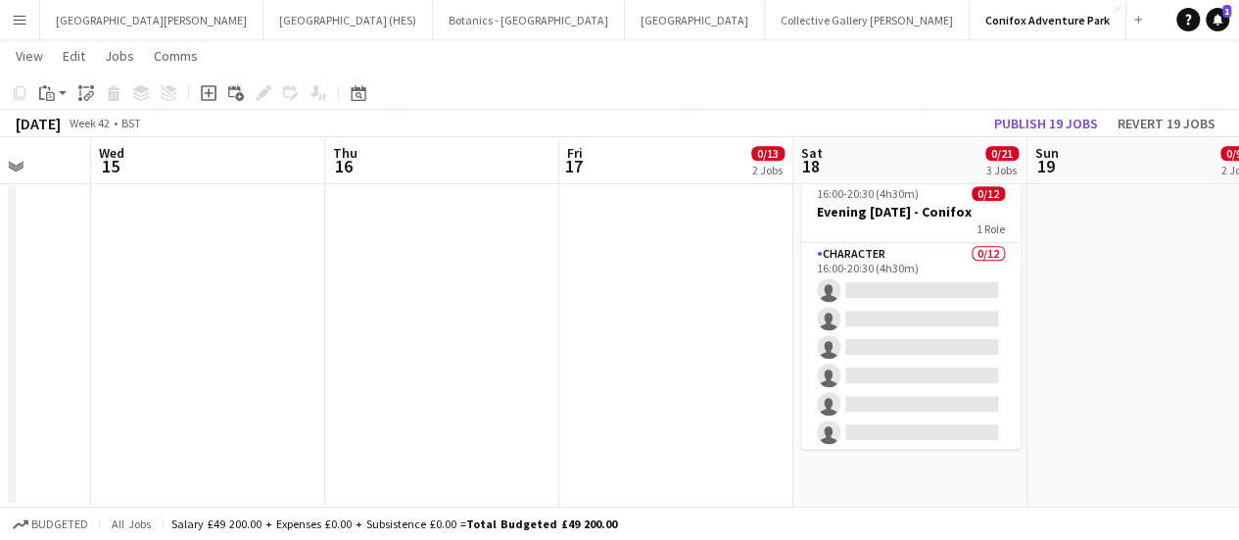
scroll to position [0, 886]
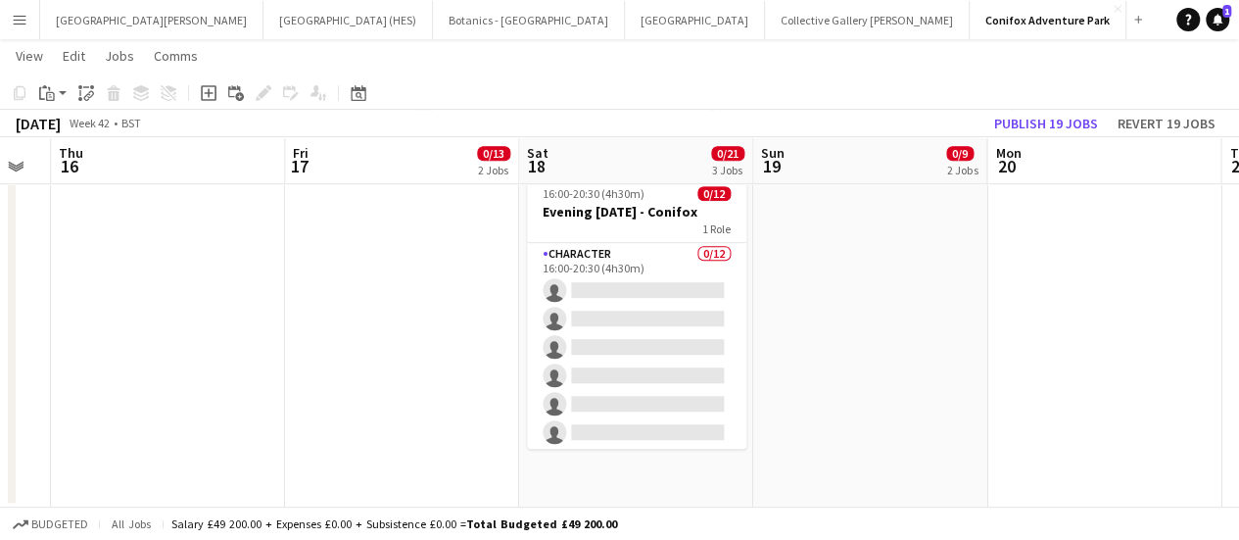
click at [635, 491] on app-date-cell "Draft 08:30-20:30 (12h) 0/1 Conifox Event Manager 1 Role Duty Manager 0/1 08:30…" at bounding box center [636, 100] width 234 height 813
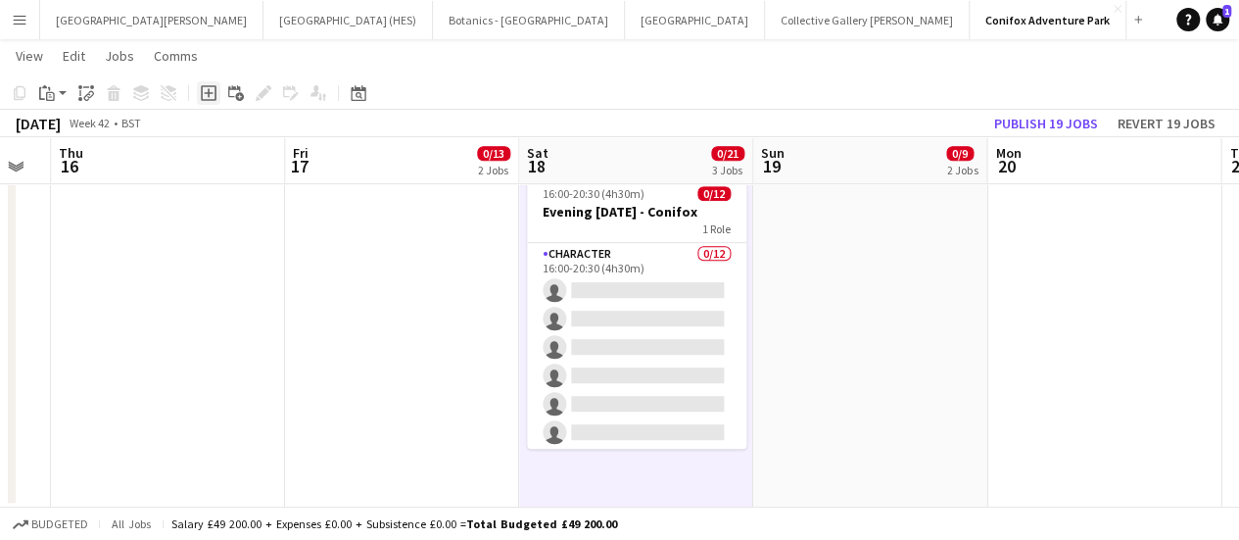
click at [214, 95] on icon "Add job" at bounding box center [209, 93] width 16 height 16
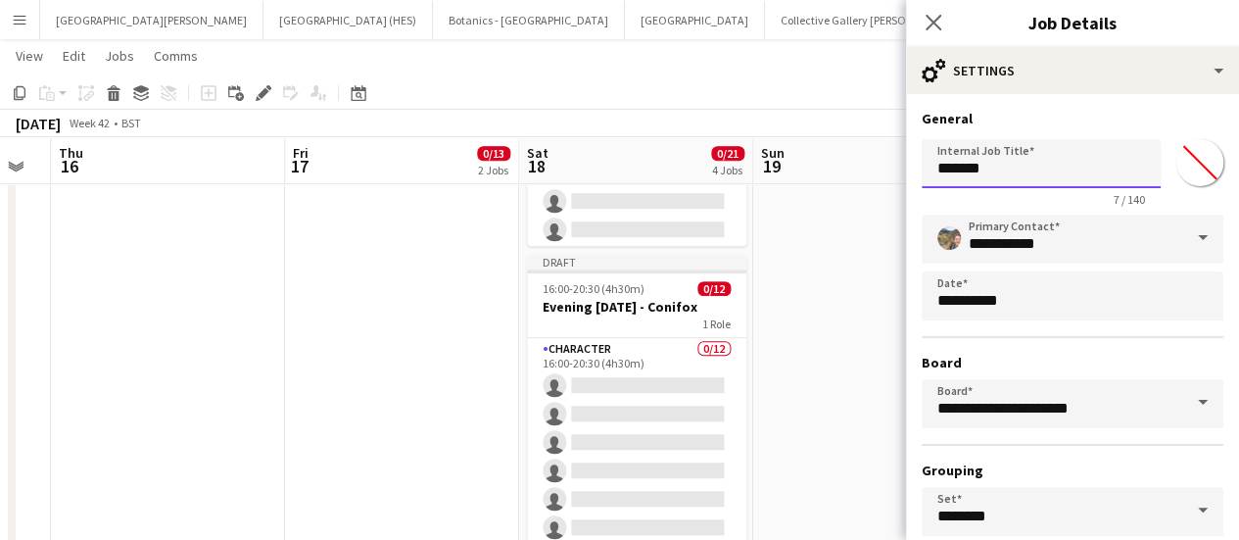
click at [1001, 187] on input "*******" at bounding box center [1041, 163] width 239 height 49
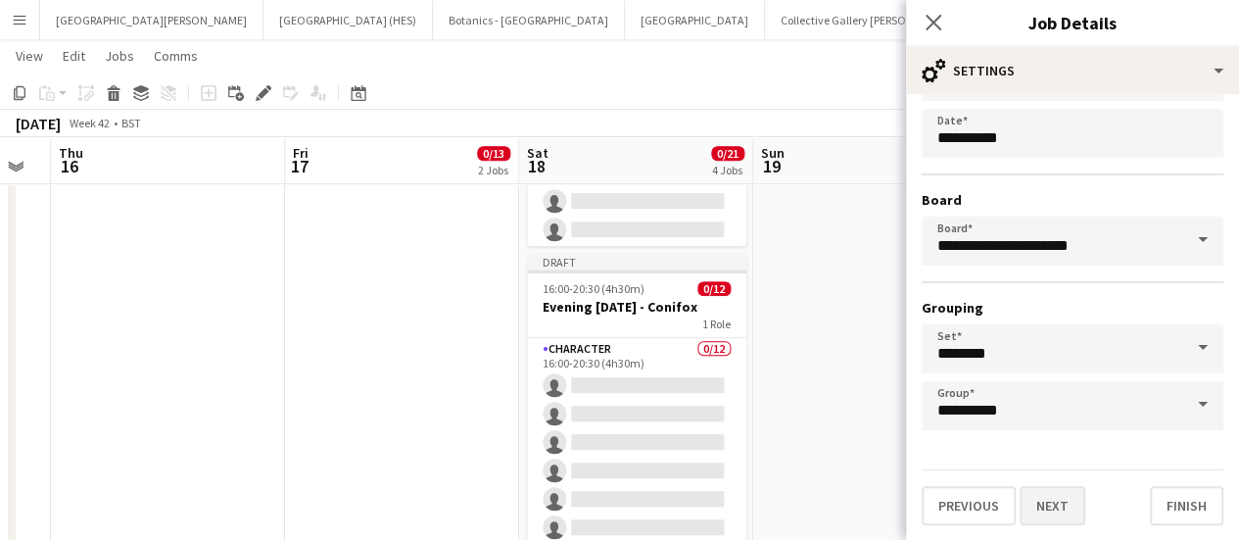
type input "**********"
click at [1067, 501] on button "Next" at bounding box center [1053, 505] width 66 height 39
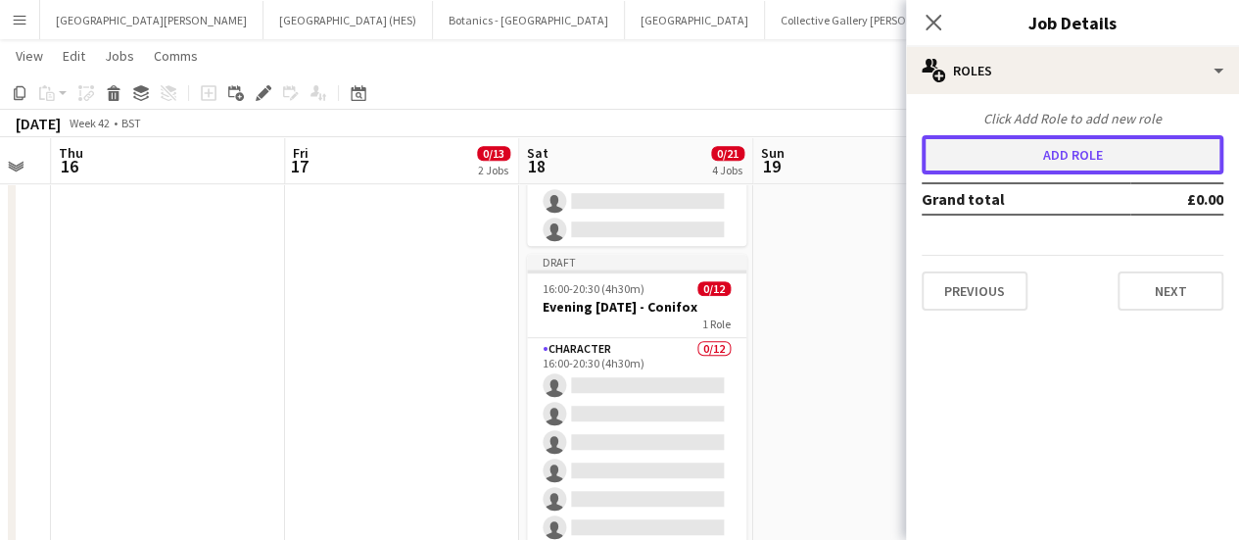
click at [1060, 162] on button "Add role" at bounding box center [1073, 154] width 302 height 39
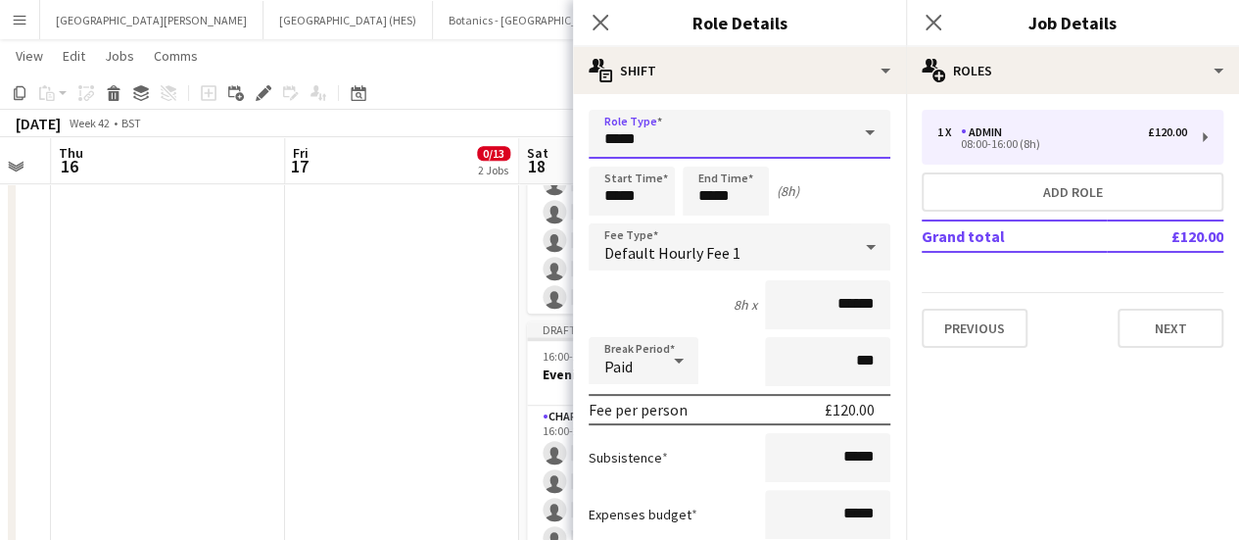
click at [771, 152] on input "*****" at bounding box center [740, 134] width 302 height 49
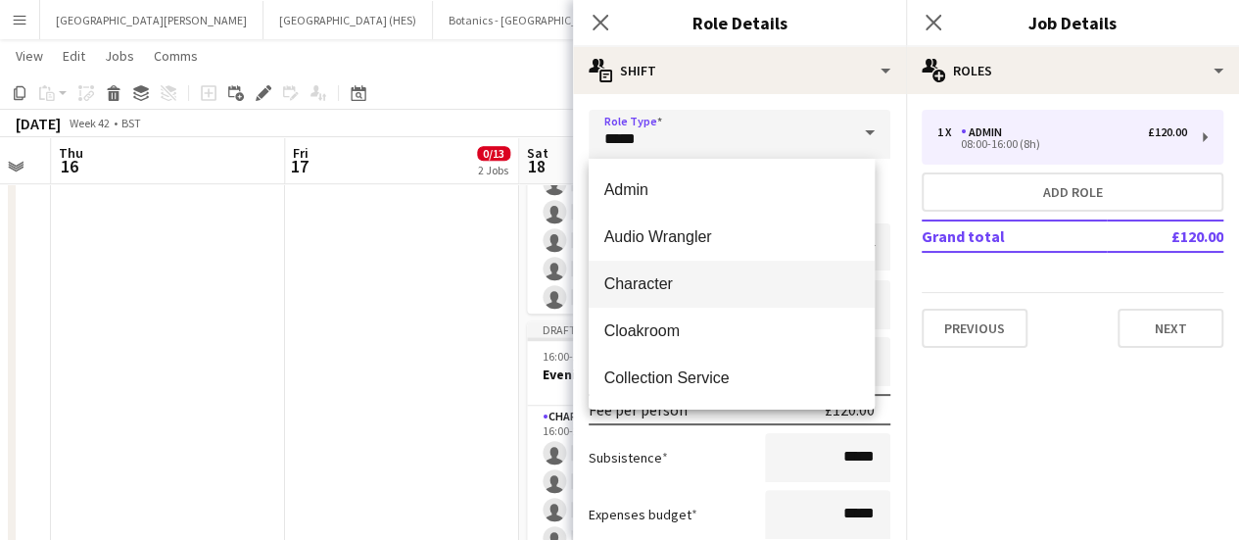
click at [629, 288] on span "Character" at bounding box center [732, 283] width 256 height 19
type input "*********"
type input "*******"
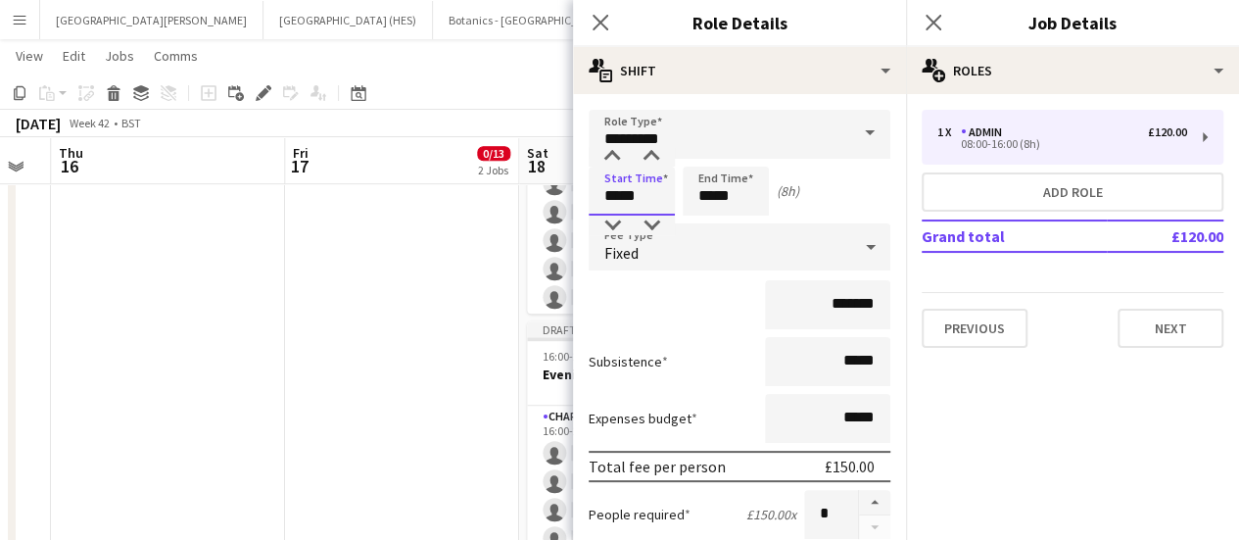
click at [607, 197] on input "*****" at bounding box center [632, 191] width 86 height 49
click at [603, 158] on div at bounding box center [612, 157] width 39 height 20
click at [603, 156] on div at bounding box center [612, 157] width 39 height 20
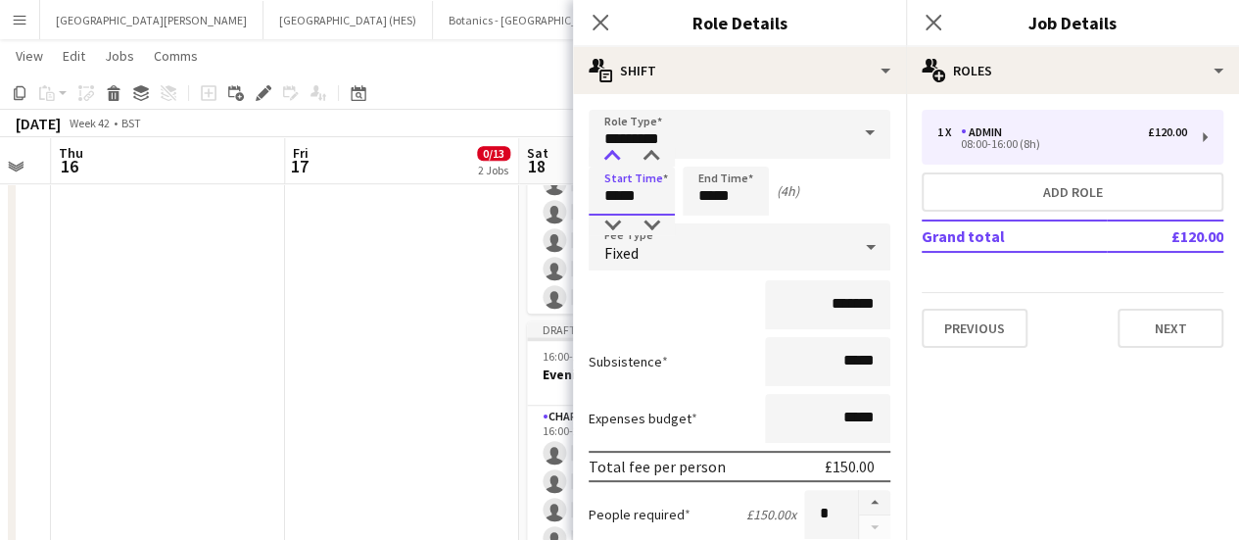
click at [603, 156] on div at bounding box center [612, 157] width 39 height 20
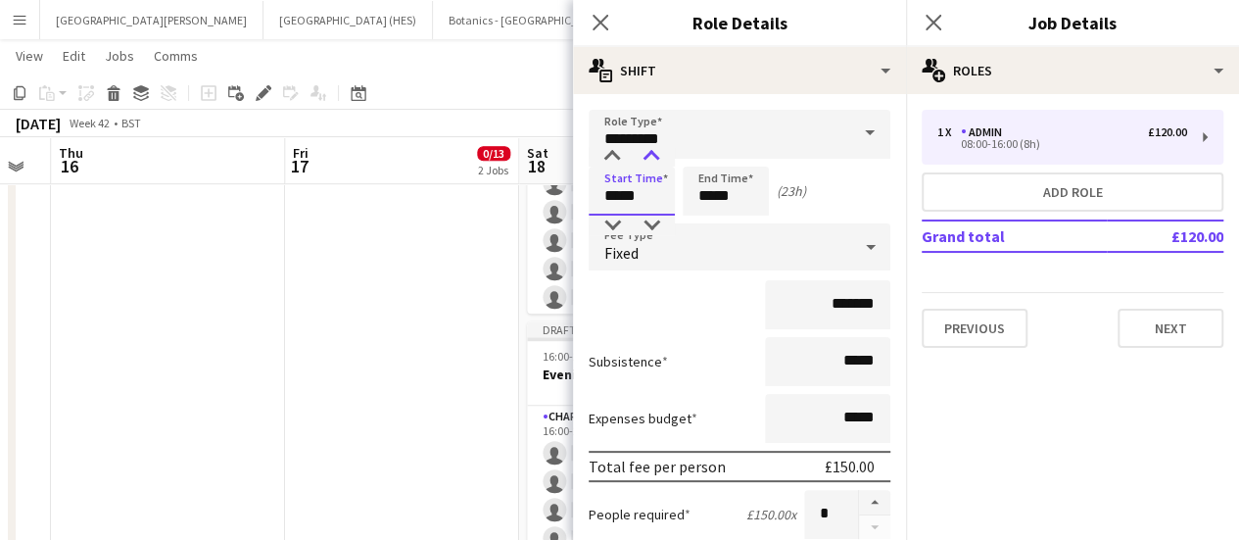
click at [647, 156] on div at bounding box center [651, 157] width 39 height 20
type input "*****"
click at [647, 156] on div at bounding box center [651, 157] width 39 height 20
click at [694, 201] on input "*****" at bounding box center [726, 191] width 86 height 49
click at [701, 156] on div at bounding box center [706, 157] width 39 height 20
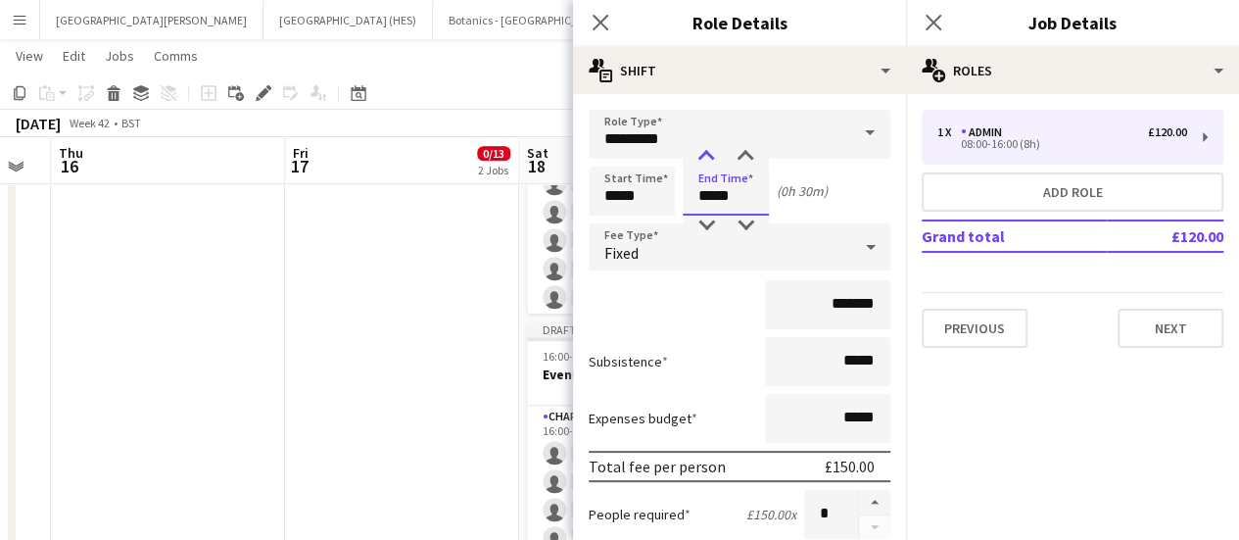
click at [701, 156] on div at bounding box center [706, 157] width 39 height 20
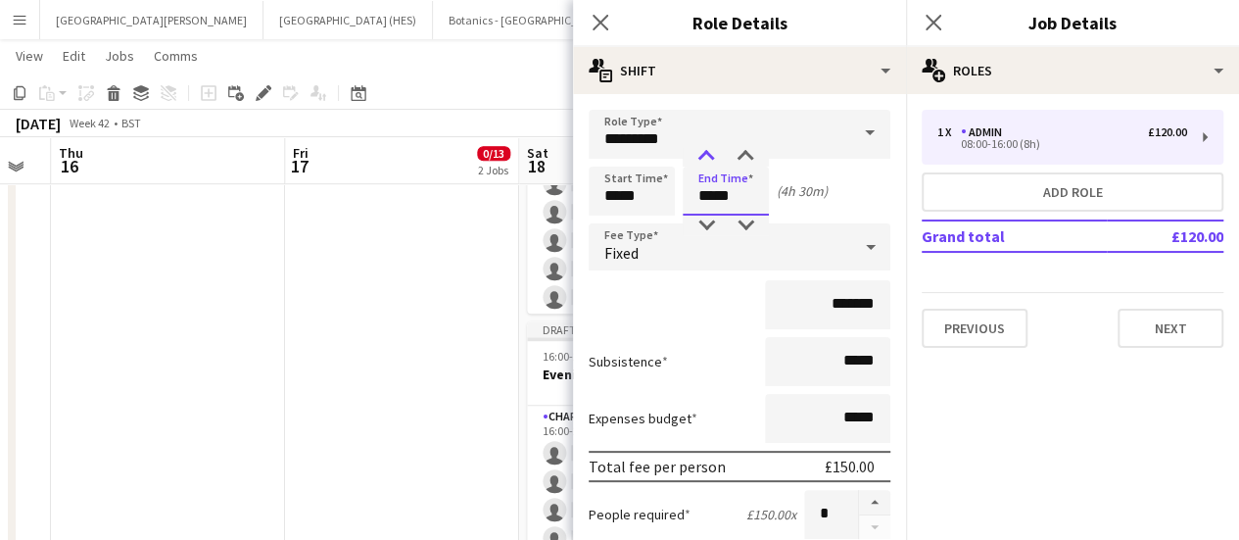
type input "*****"
click at [701, 156] on div at bounding box center [706, 157] width 39 height 20
click at [678, 294] on div "*******" at bounding box center [740, 304] width 302 height 49
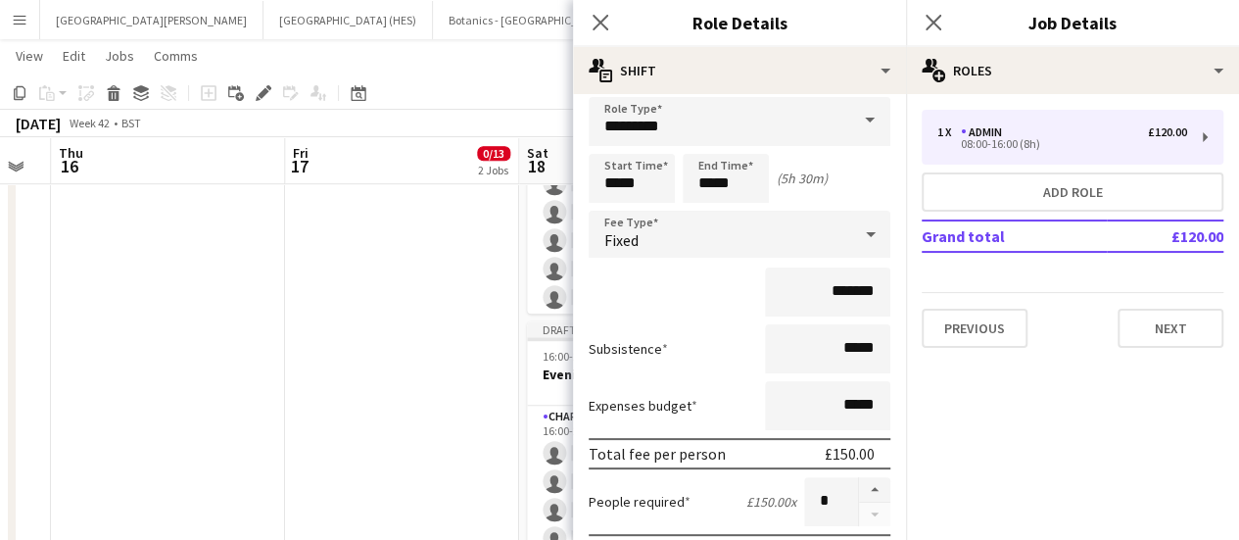
scroll to position [14, 0]
drag, startPoint x: 821, startPoint y: 336, endPoint x: 711, endPoint y: 268, distance: 128.9
click at [711, 268] on div "*******" at bounding box center [740, 290] width 302 height 49
click at [841, 354] on input "*****" at bounding box center [827, 347] width 125 height 49
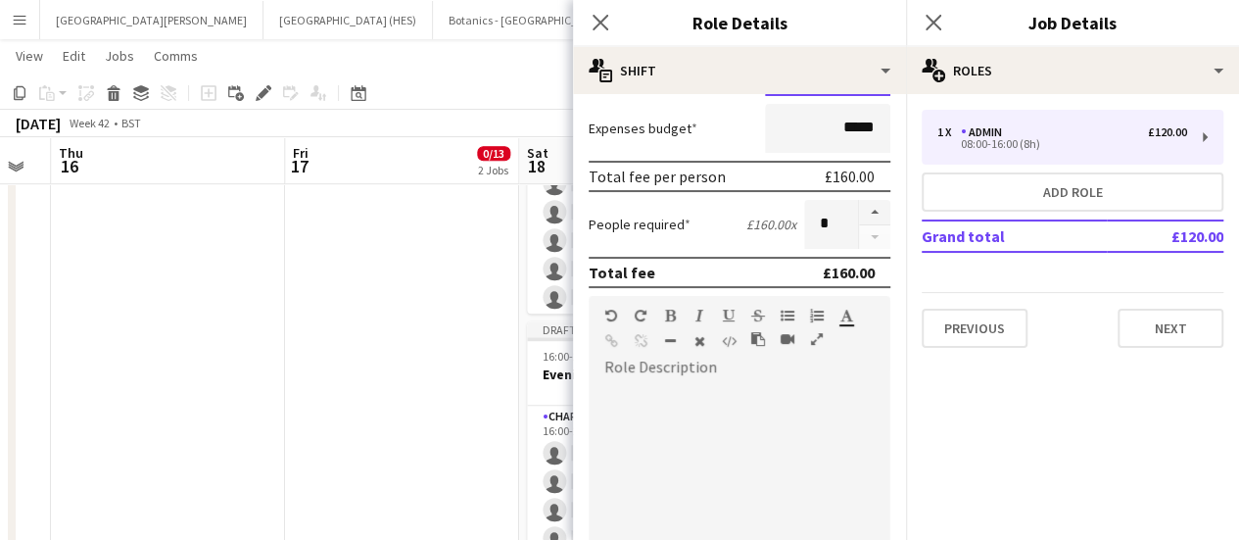
scroll to position [172, 0]
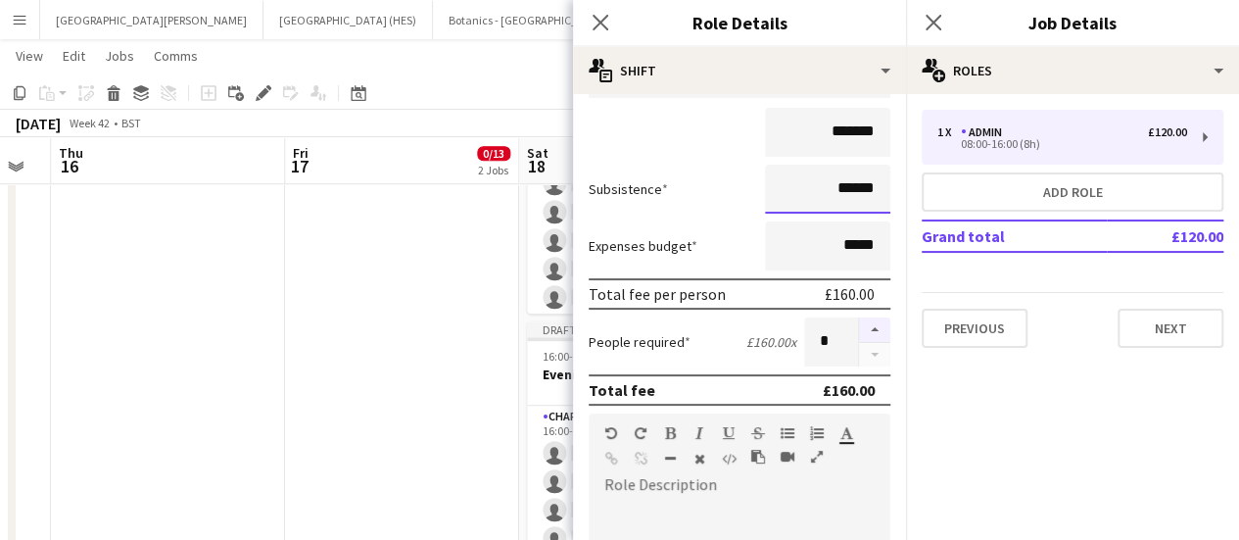
type input "******"
click at [859, 327] on button "button" at bounding box center [874, 329] width 31 height 25
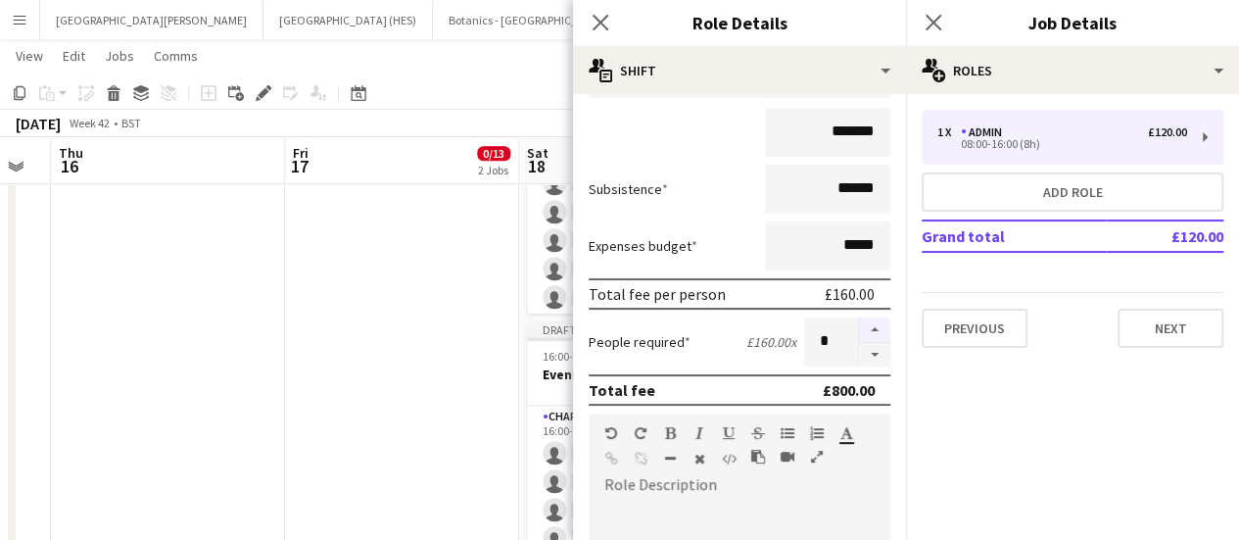
click at [859, 327] on button "button" at bounding box center [874, 329] width 31 height 25
type input "*"
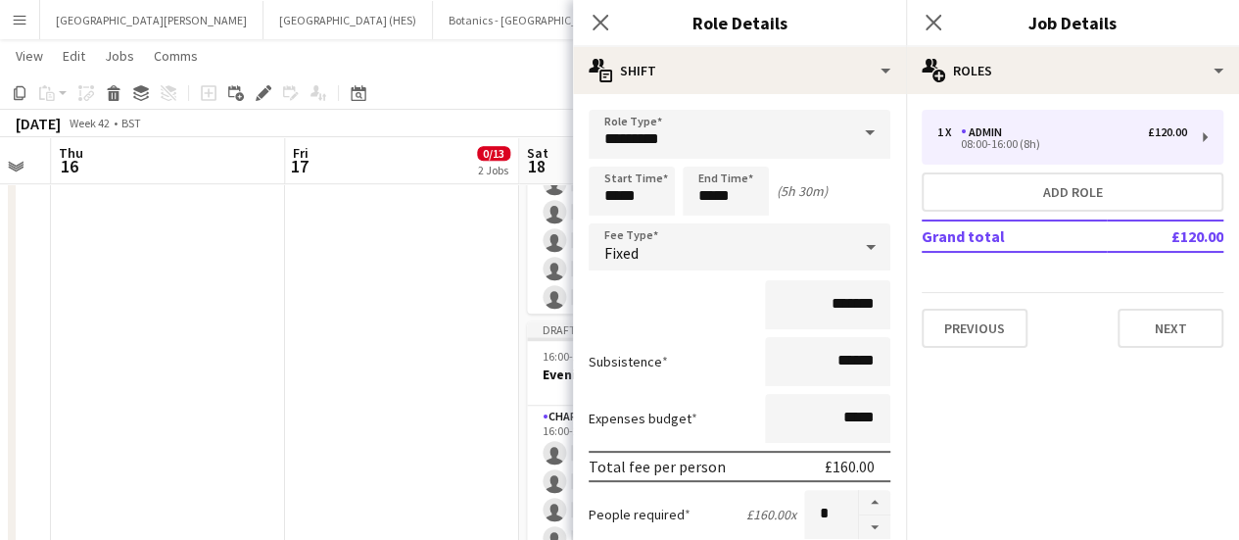
click at [685, 295] on div "*******" at bounding box center [740, 304] width 302 height 49
click at [824, 319] on input "*******" at bounding box center [827, 304] width 125 height 49
type input "**"
type input "****"
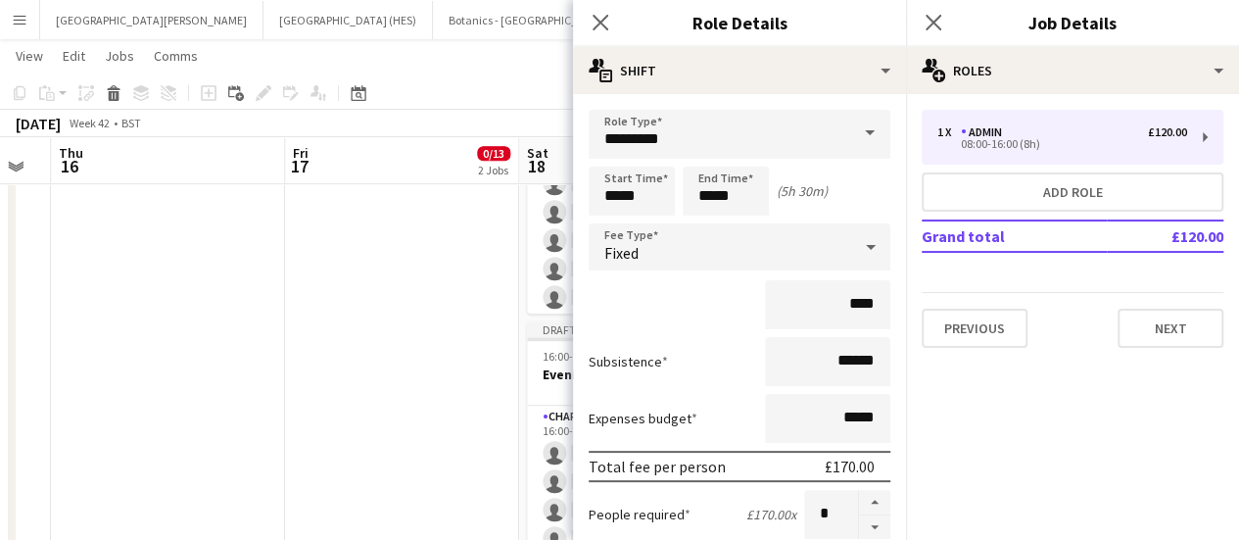
click at [690, 320] on div "****" at bounding box center [740, 304] width 302 height 49
click at [666, 319] on div "****" at bounding box center [740, 304] width 302 height 49
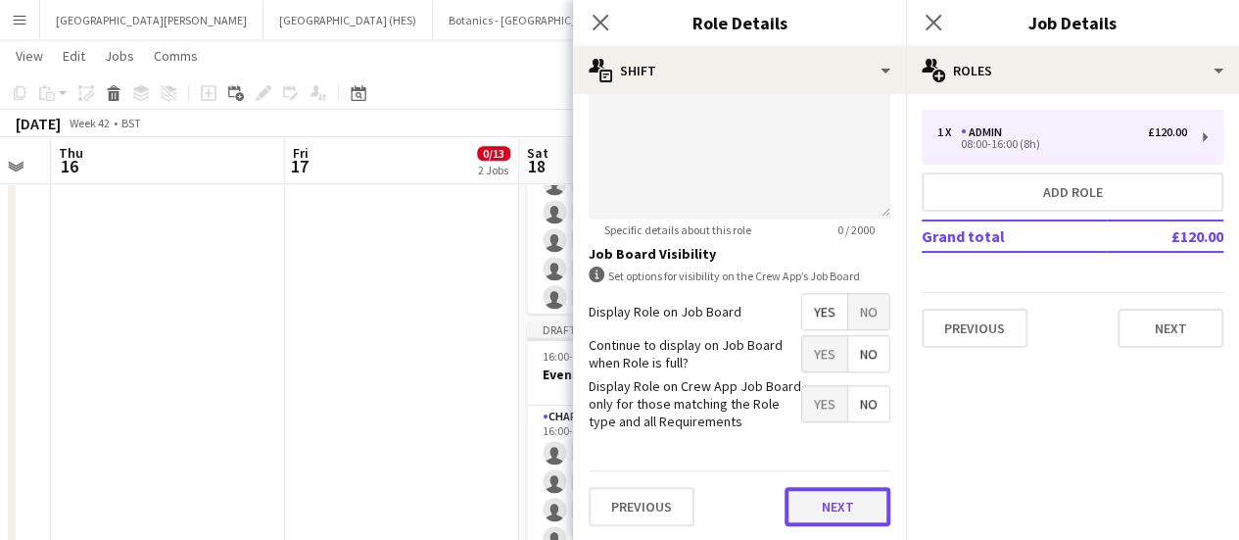
click at [793, 487] on button "Next" at bounding box center [838, 506] width 106 height 39
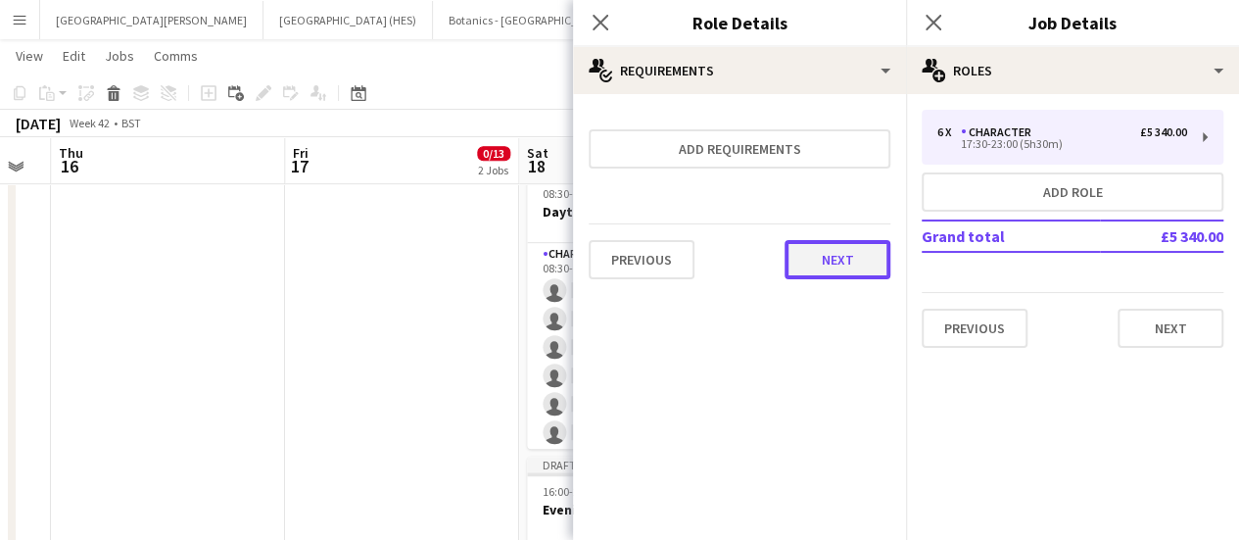
click at [824, 265] on button "Next" at bounding box center [838, 259] width 106 height 39
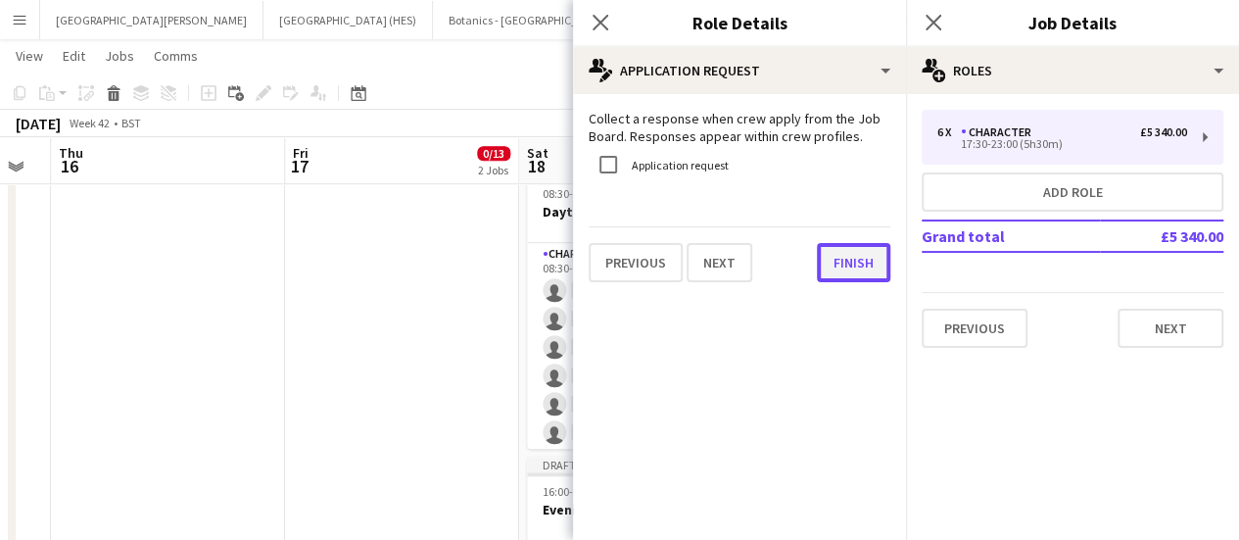
click at [824, 265] on button "Finish" at bounding box center [853, 262] width 73 height 39
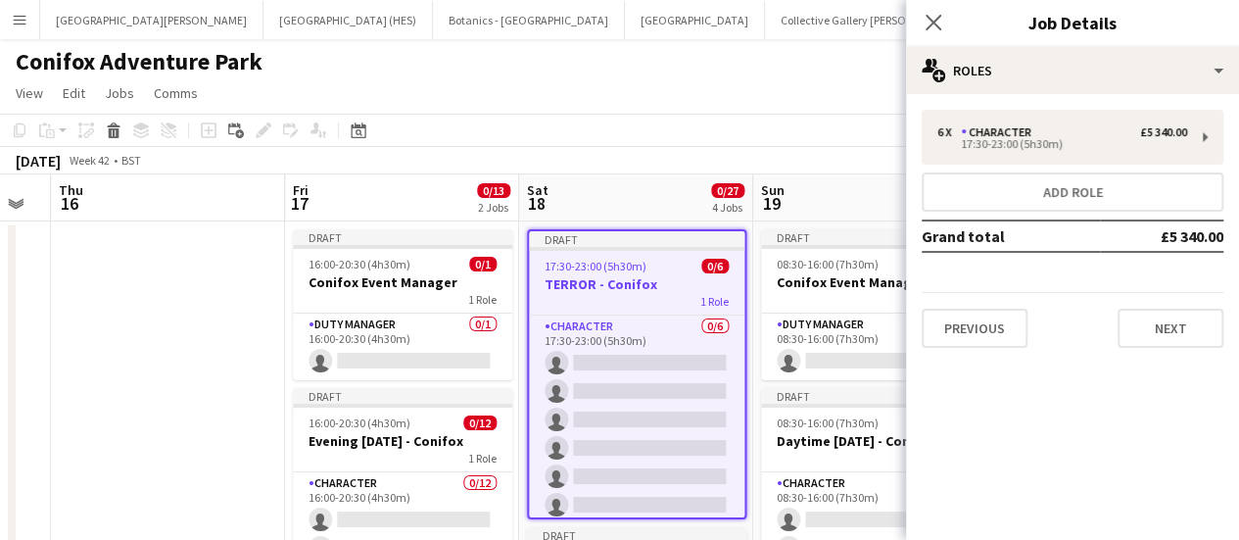
click at [667, 64] on div "Conifox Adventure Park" at bounding box center [619, 57] width 1239 height 37
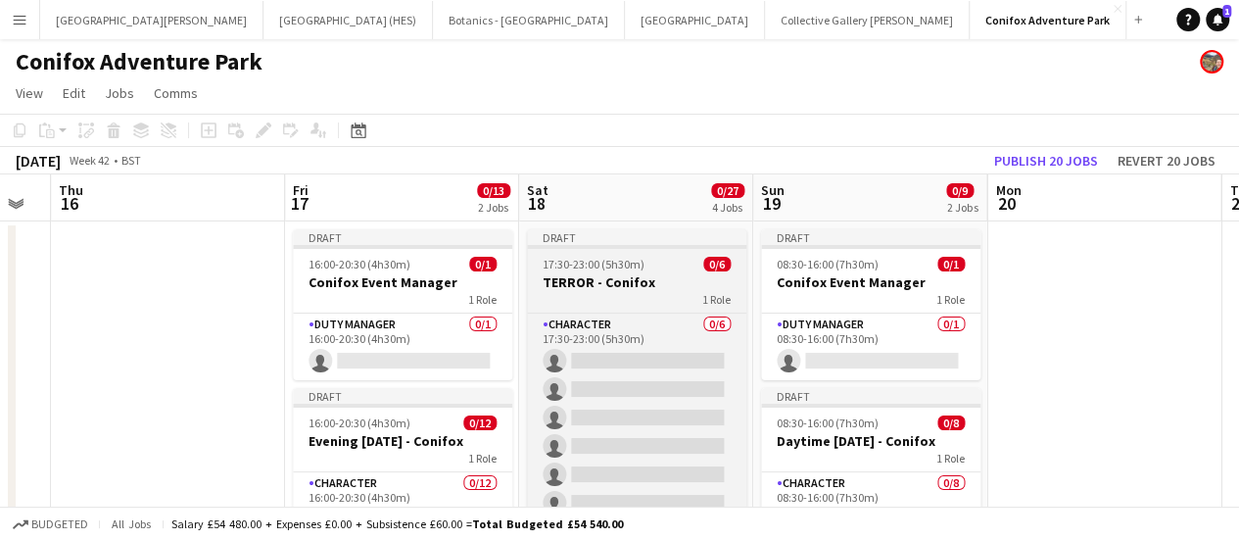
click at [641, 298] on div "1 Role" at bounding box center [636, 299] width 219 height 16
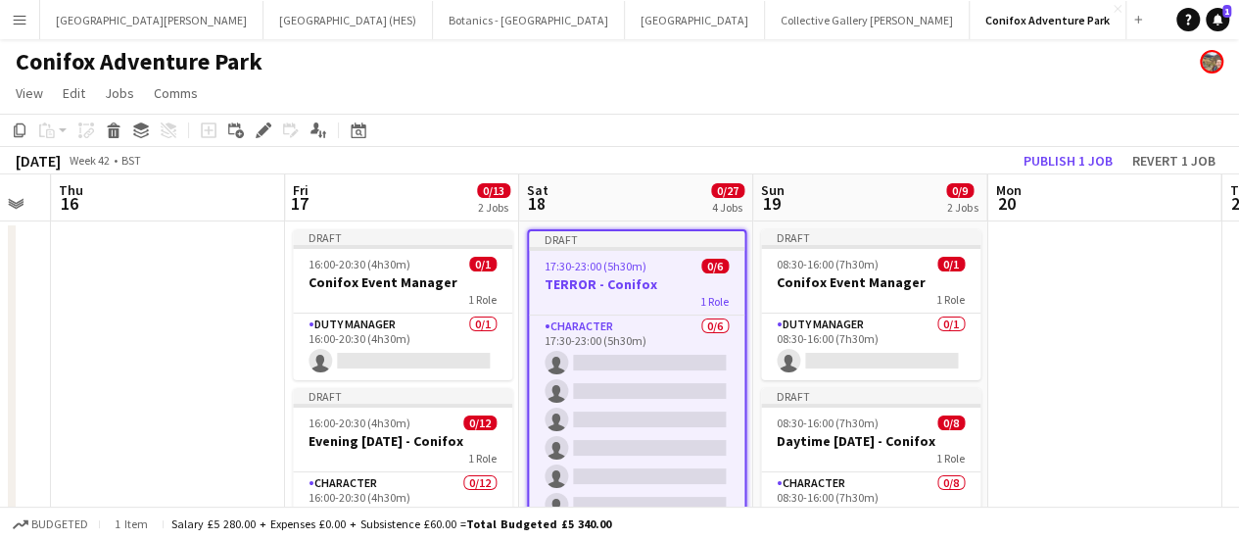
click at [765, 96] on app-page-menu "View Day view expanded Day view collapsed Month view Date picker Jump to [DATE]…" at bounding box center [619, 94] width 1239 height 37
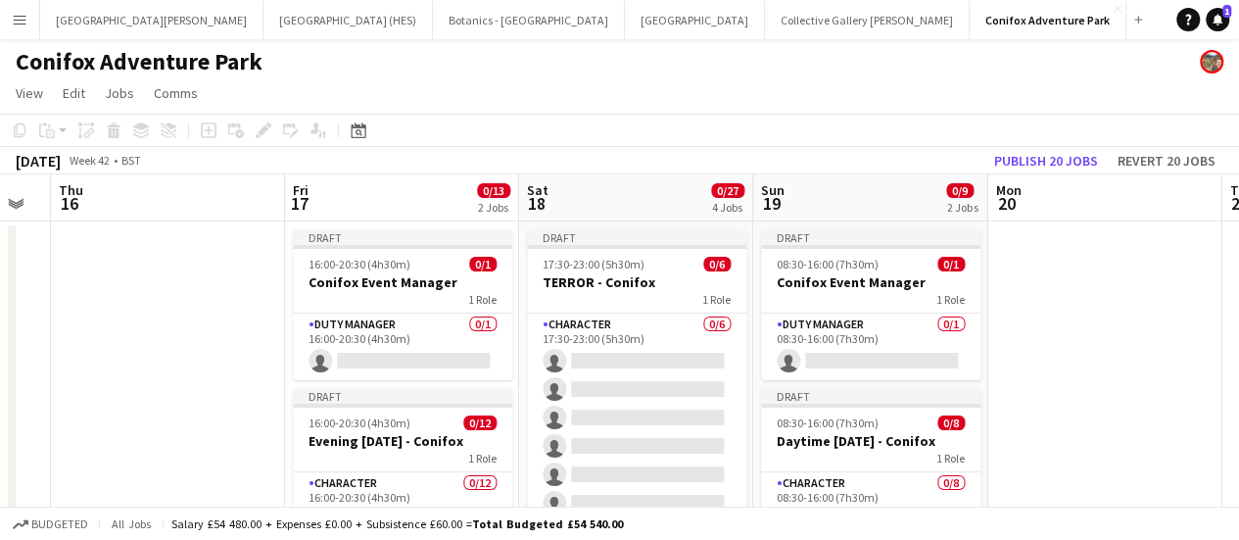
click at [643, 210] on app-board-header-date "Sat 18 0/27 4 Jobs" at bounding box center [636, 197] width 234 height 47
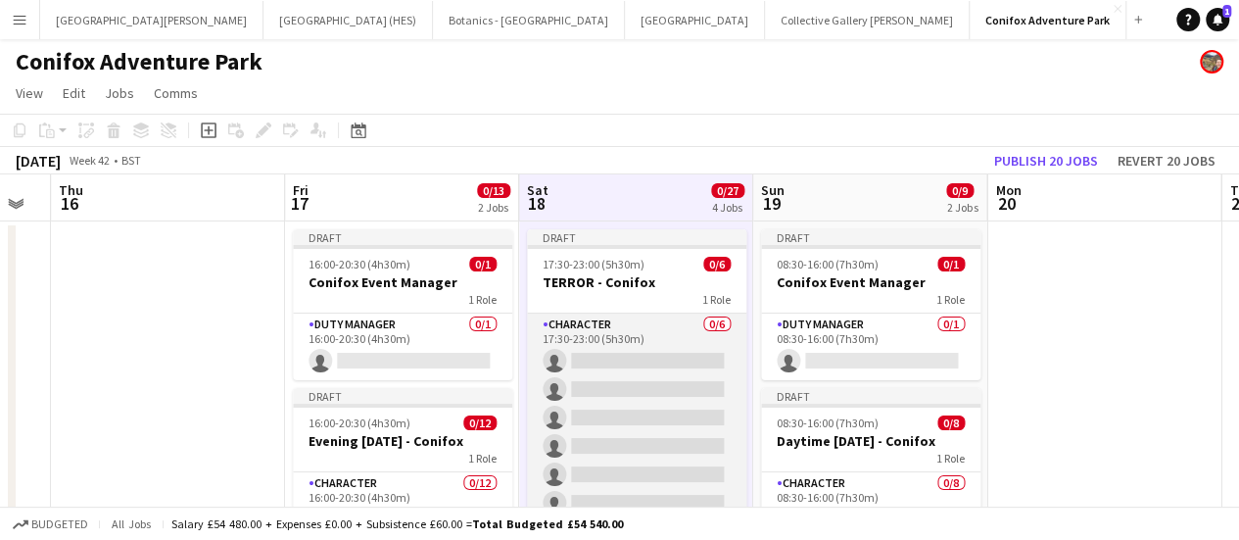
click at [613, 380] on app-card-role "Character 0/6 17:30-23:00 (5h30m) single-neutral-actions single-neutral-actions…" at bounding box center [636, 417] width 219 height 209
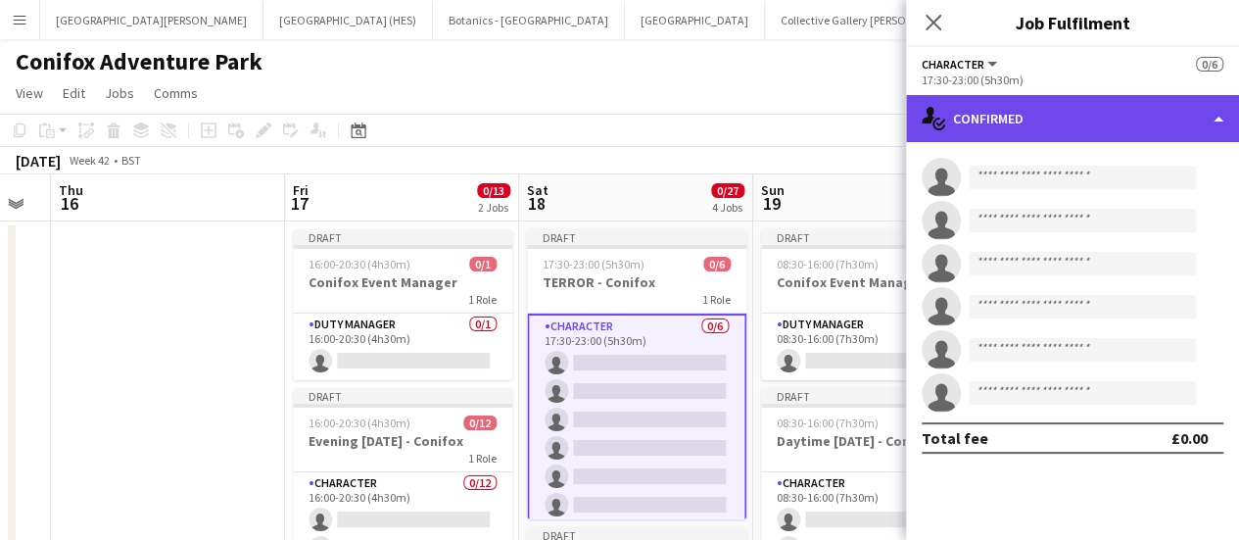
click at [1018, 126] on div "single-neutral-actions-check-2 Confirmed" at bounding box center [1072, 118] width 333 height 47
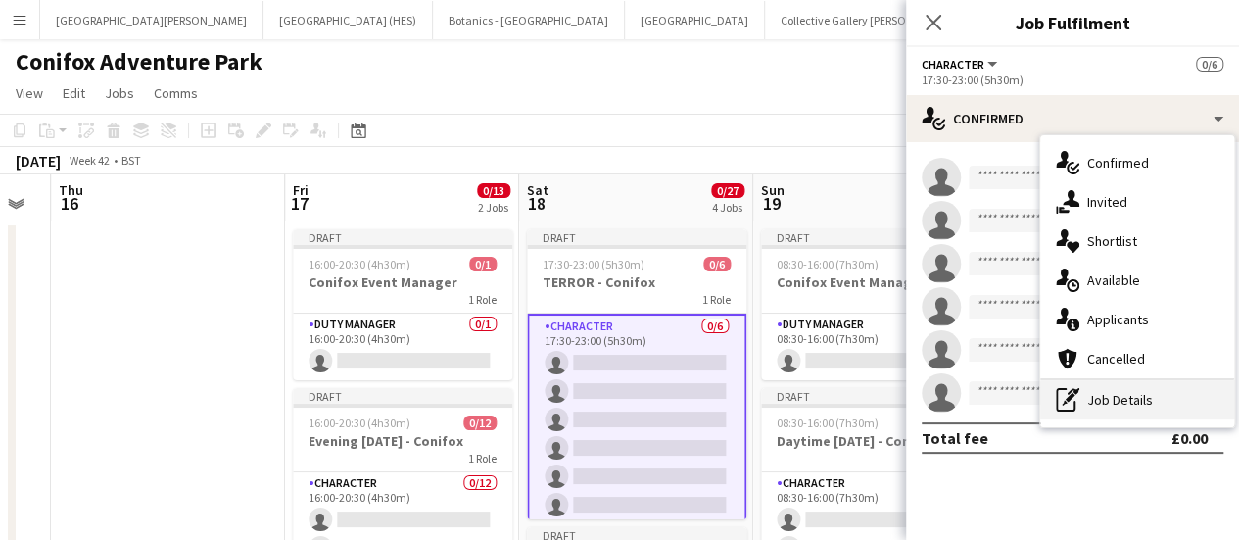
click at [1112, 397] on div "pen-write Job Details" at bounding box center [1137, 399] width 194 height 39
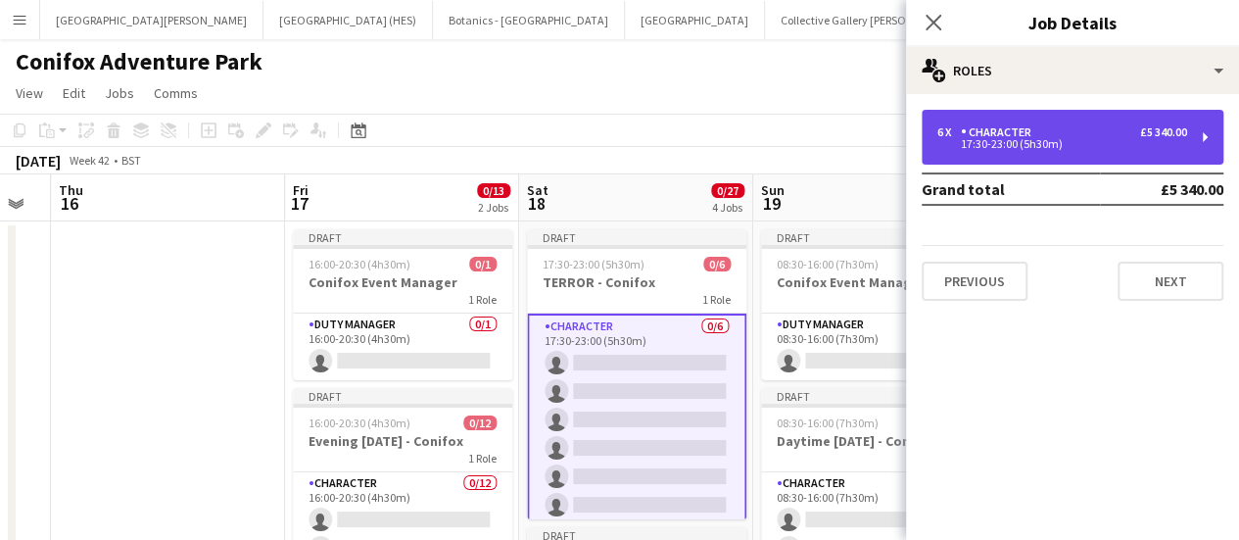
click at [1148, 130] on div "£5 340.00" at bounding box center [1163, 132] width 47 height 14
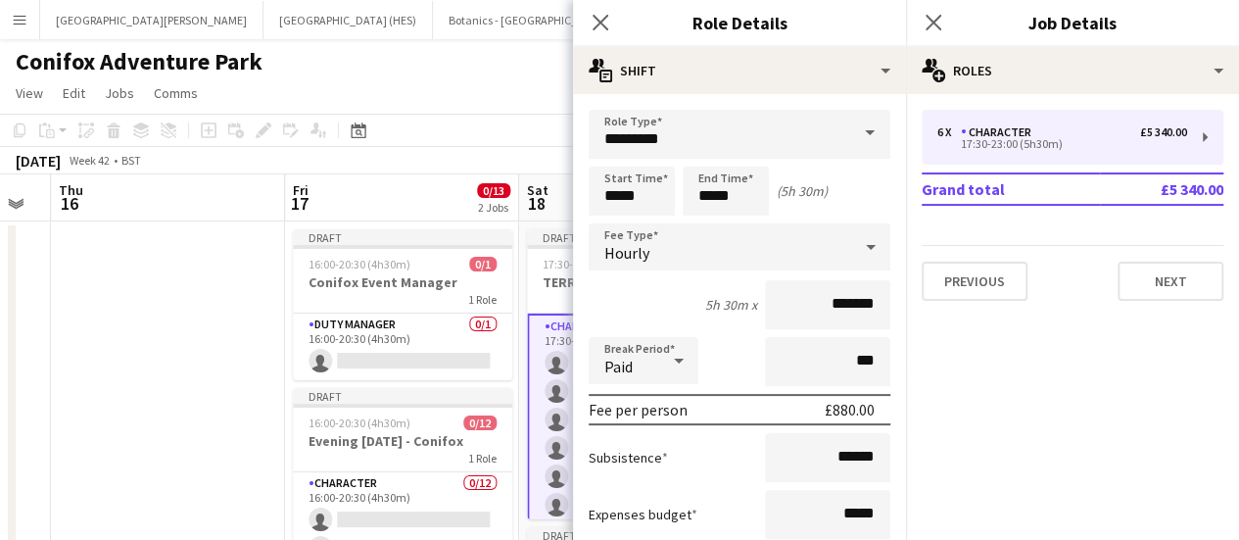
click at [768, 247] on div "Hourly" at bounding box center [720, 246] width 263 height 47
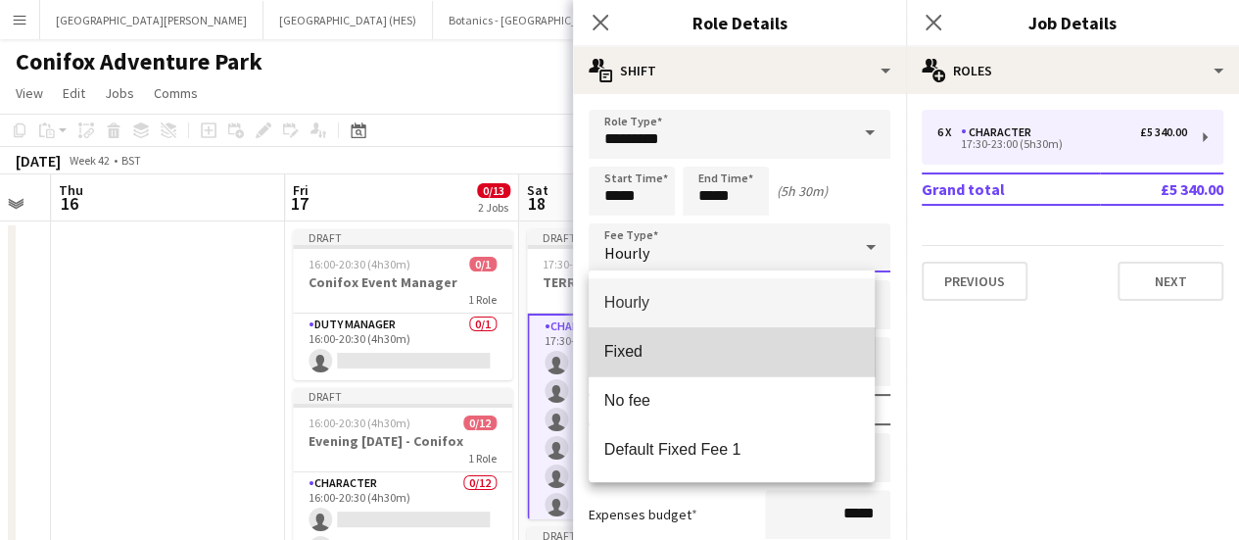
click at [711, 364] on mat-option "Fixed" at bounding box center [732, 351] width 287 height 49
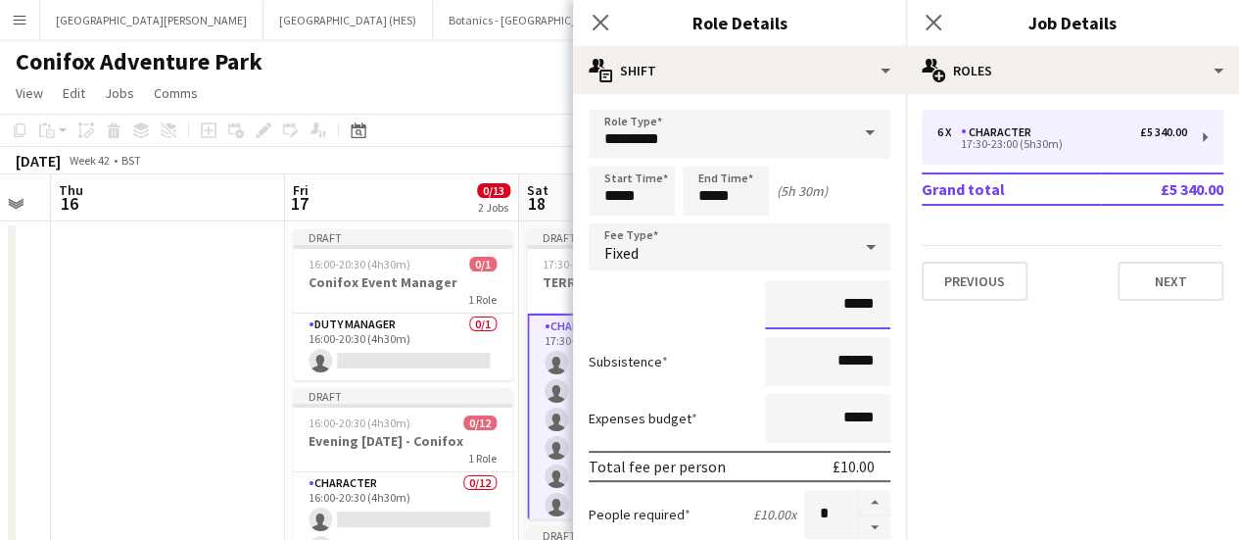
click at [840, 311] on input "*****" at bounding box center [827, 304] width 125 height 49
click at [682, 310] on div "****" at bounding box center [740, 304] width 302 height 49
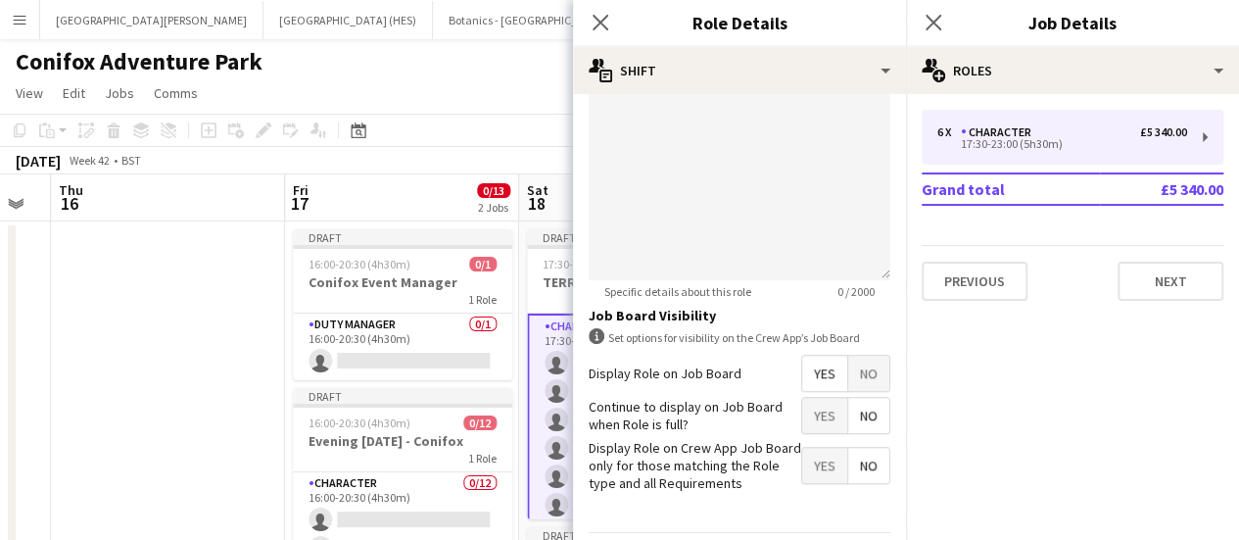
scroll to position [690, 0]
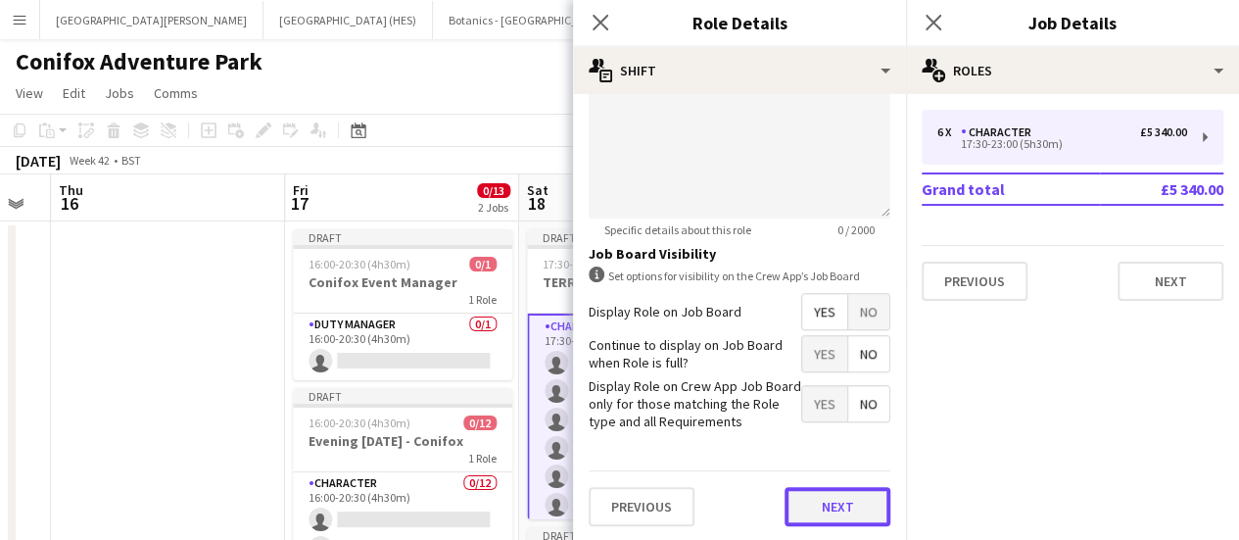
click at [819, 517] on button "Next" at bounding box center [838, 506] width 106 height 39
type input "*******"
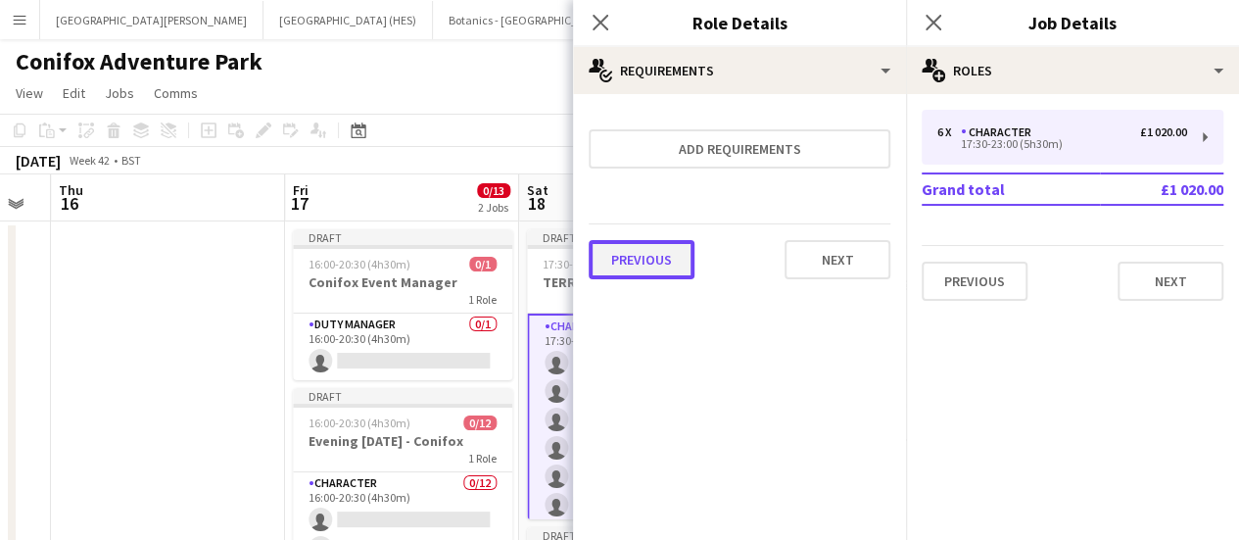
click at [636, 271] on button "Previous" at bounding box center [642, 259] width 106 height 39
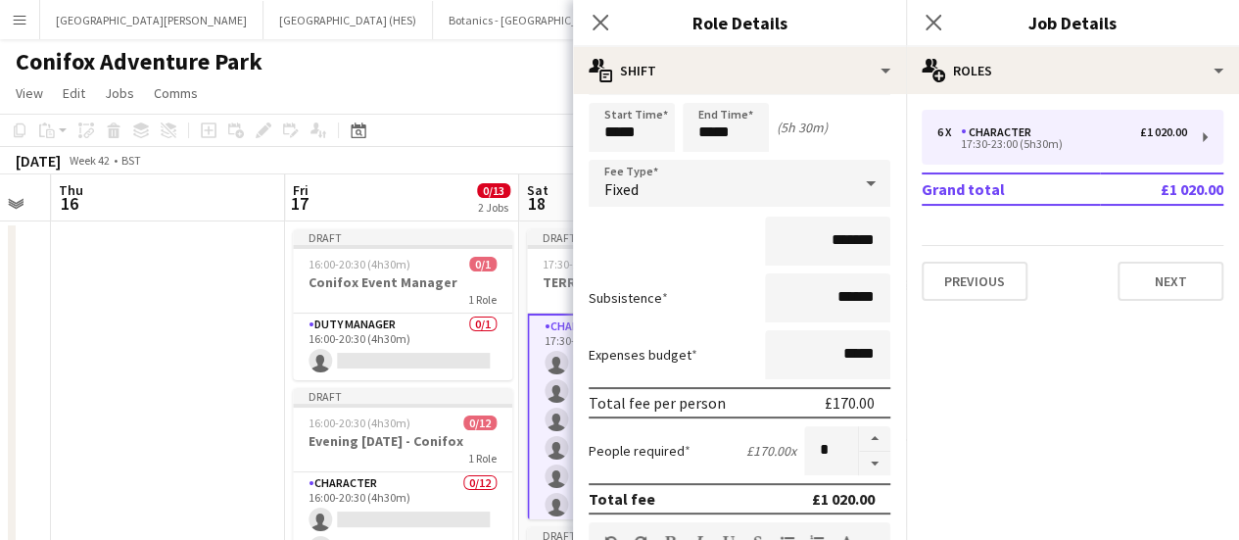
scroll to position [65, 0]
click at [862, 439] on button "button" at bounding box center [874, 437] width 31 height 25
type input "*"
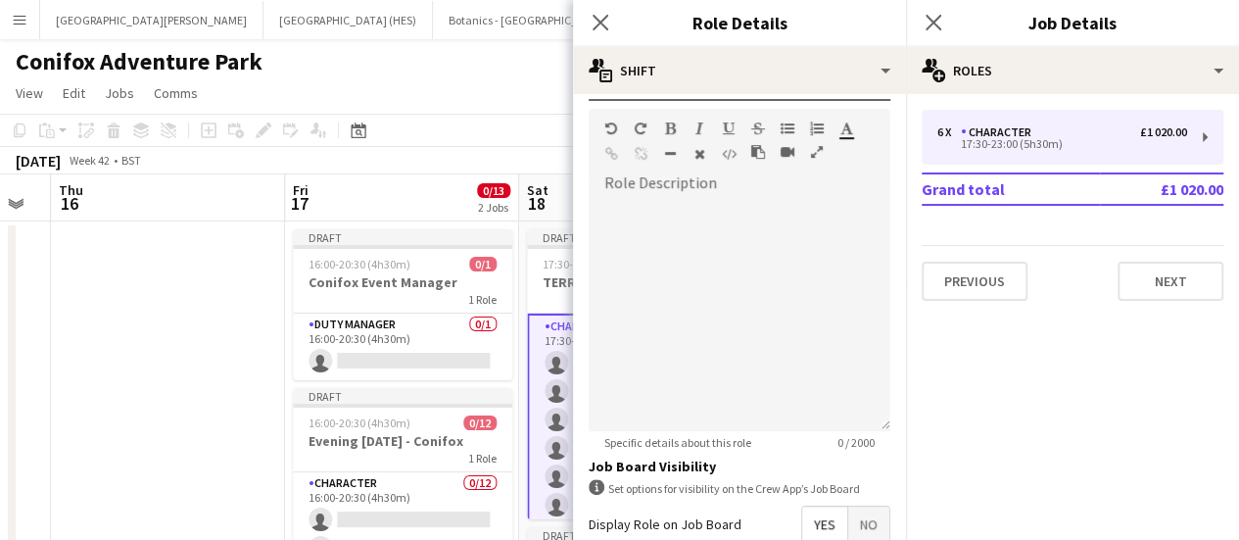
scroll to position [690, 0]
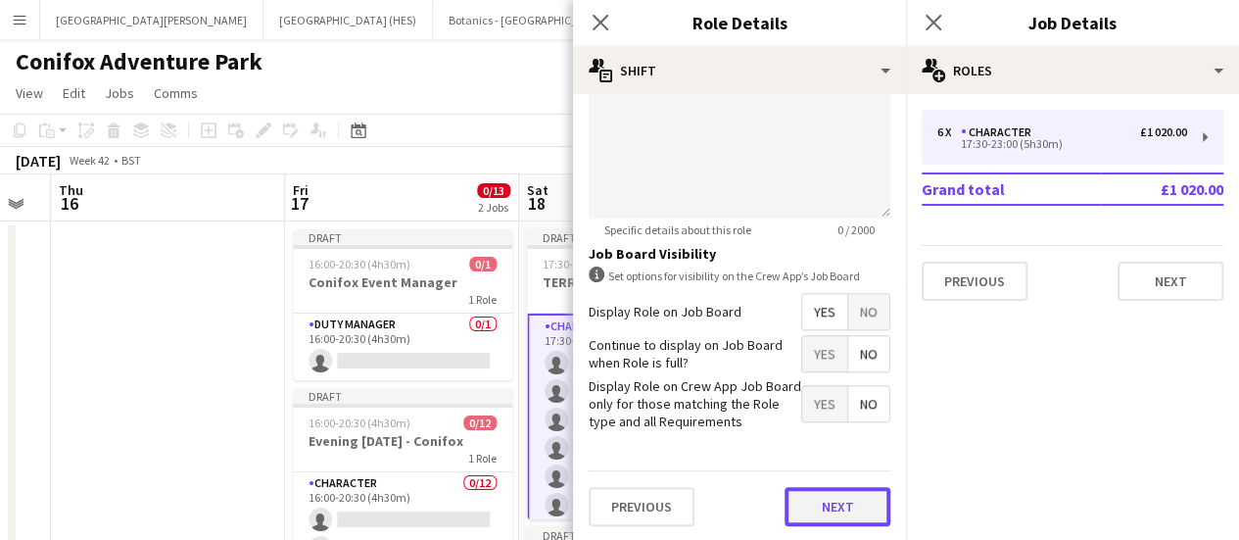
click at [850, 520] on button "Next" at bounding box center [838, 506] width 106 height 39
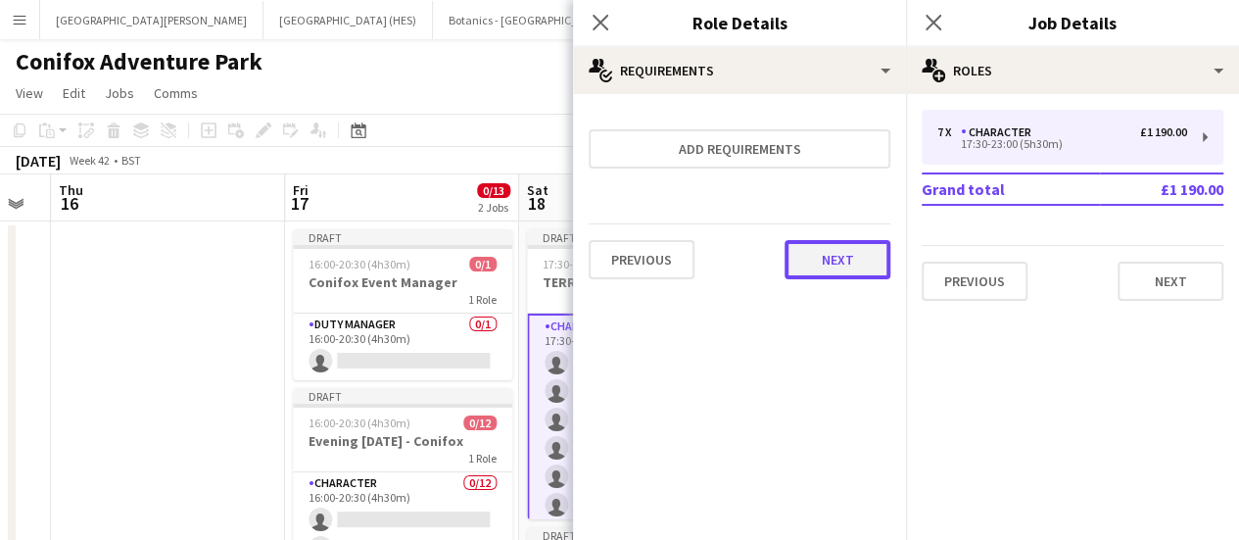
click at [822, 277] on button "Next" at bounding box center [838, 259] width 106 height 39
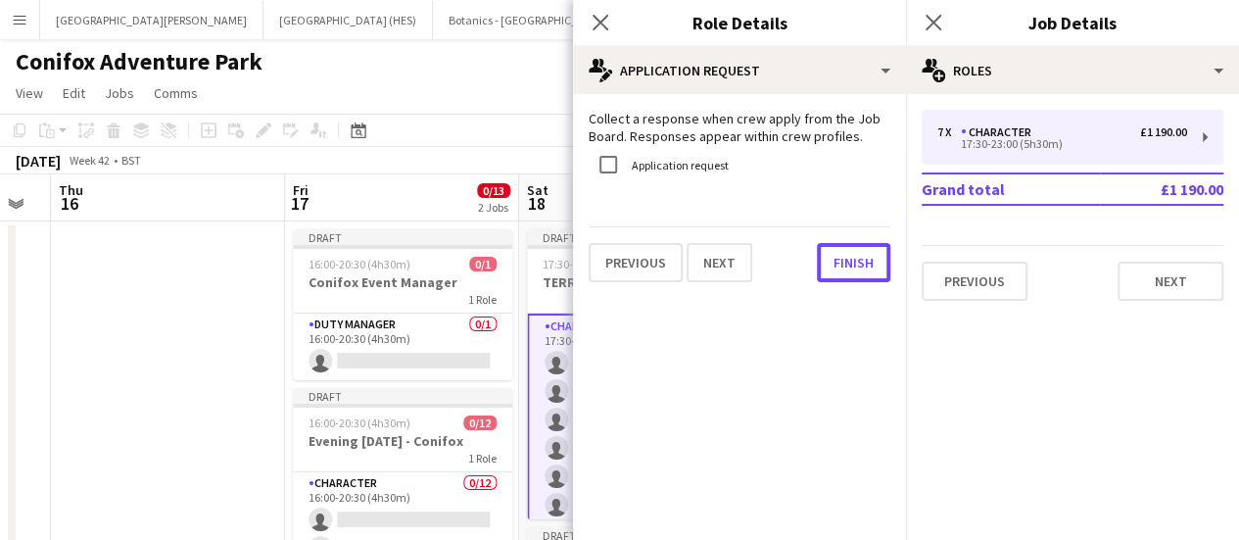
click at [822, 277] on button "Finish" at bounding box center [853, 262] width 73 height 39
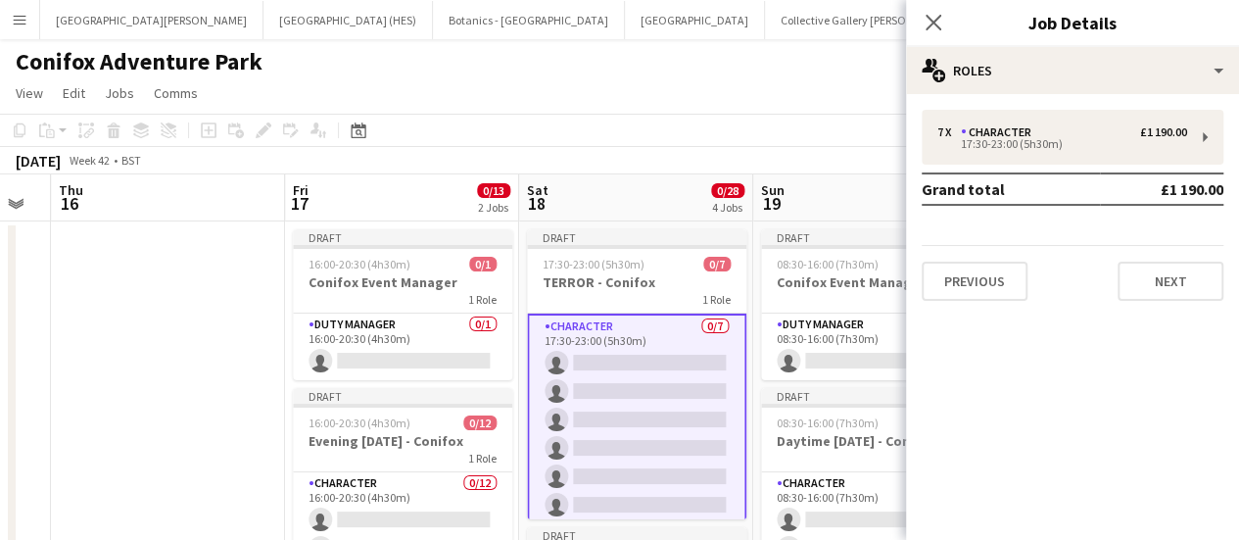
click at [653, 133] on app-toolbar "Copy Paste Paste Ctrl+V Paste with crew Ctrl+Shift+V Paste linked Job [GEOGRAPH…" at bounding box center [619, 130] width 1239 height 33
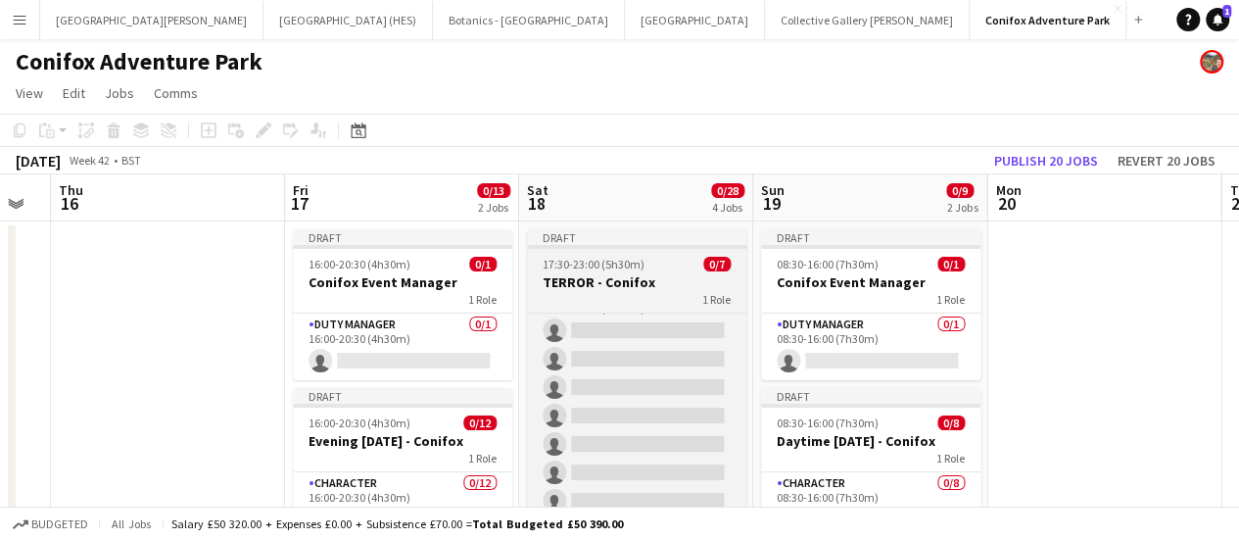
click at [636, 306] on div "1 Role" at bounding box center [636, 299] width 219 height 16
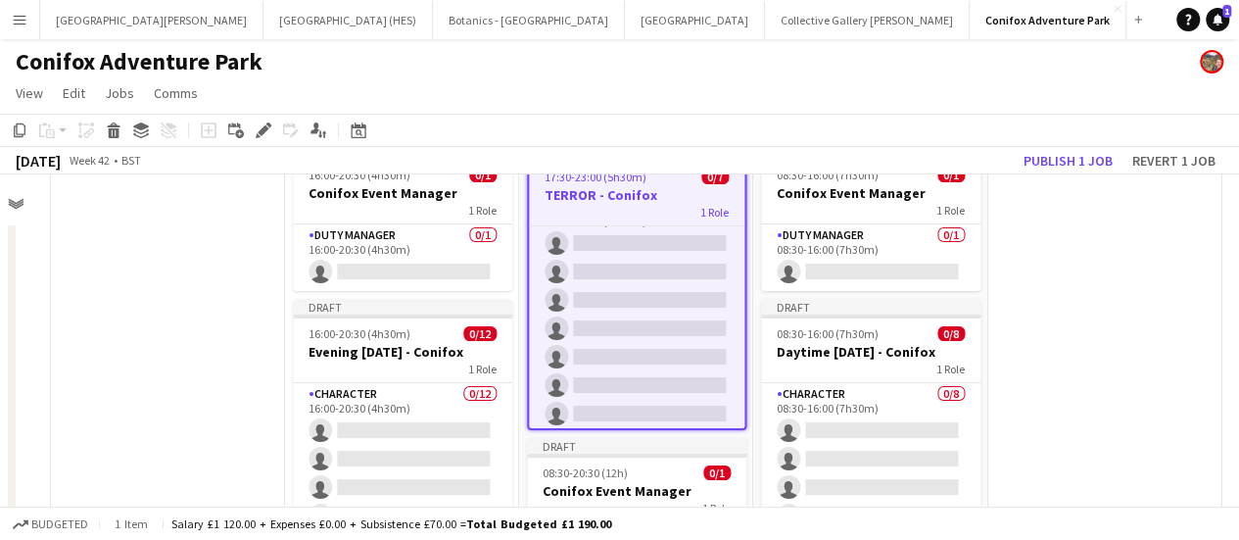
scroll to position [106, 886]
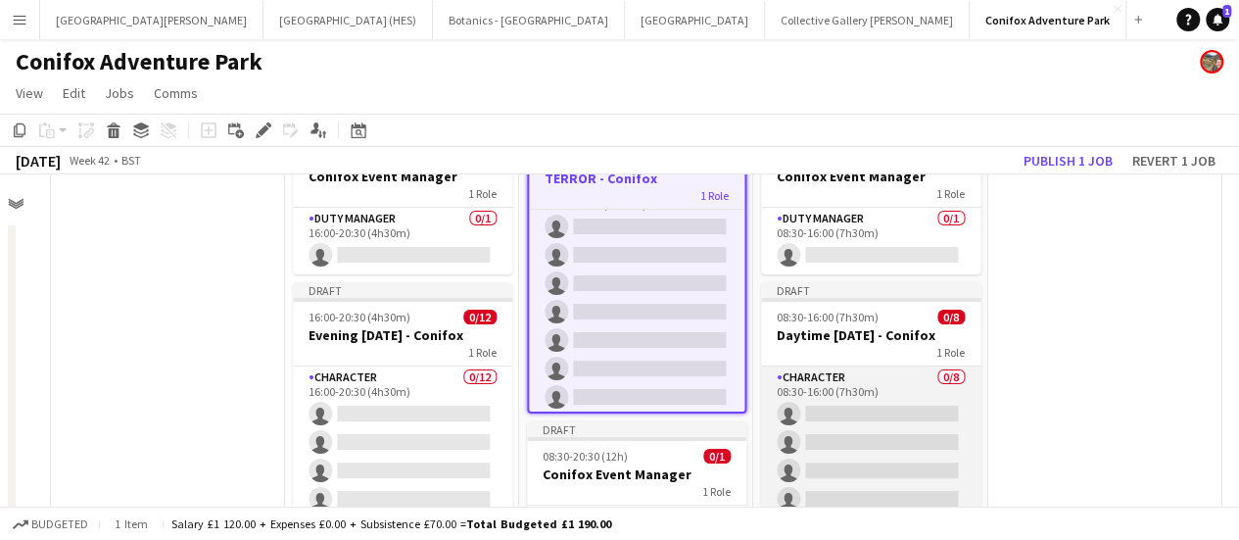
click at [840, 382] on app-card-role "Character 0/8 08:30-16:00 (7h30m) single-neutral-actions single-neutral-actions…" at bounding box center [870, 498] width 219 height 265
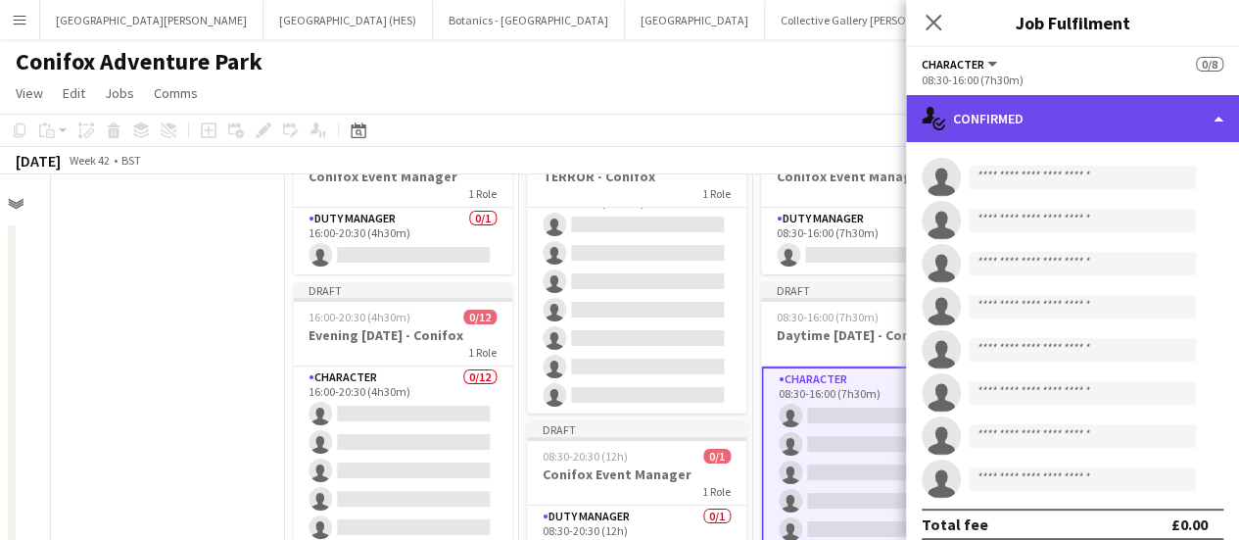
click at [1081, 132] on div "single-neutral-actions-check-2 Confirmed" at bounding box center [1072, 118] width 333 height 47
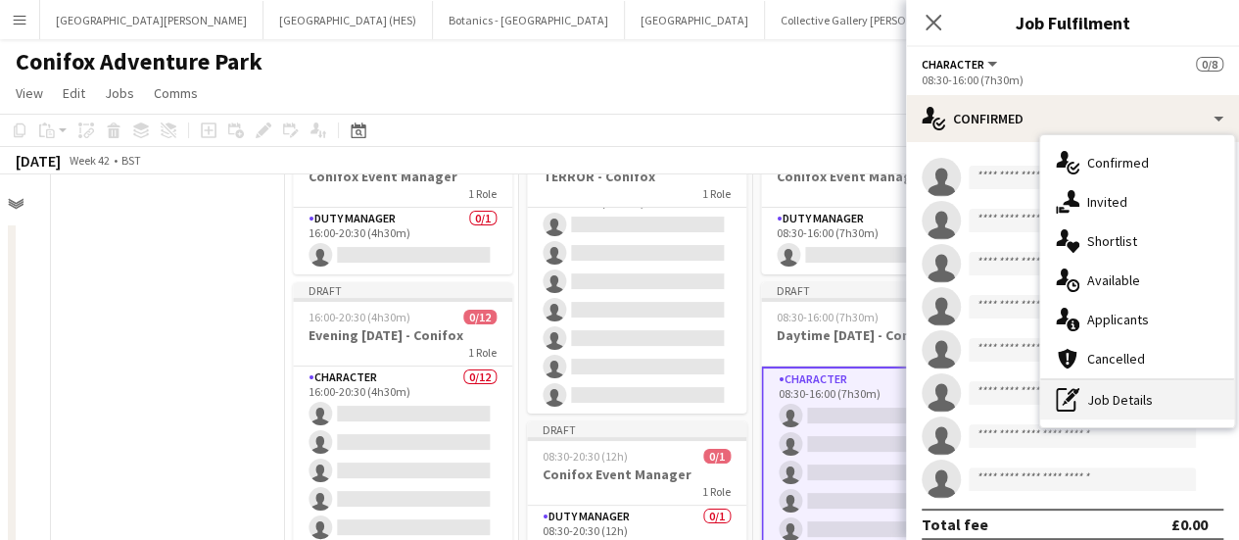
click at [1123, 399] on div "pen-write Job Details" at bounding box center [1137, 399] width 194 height 39
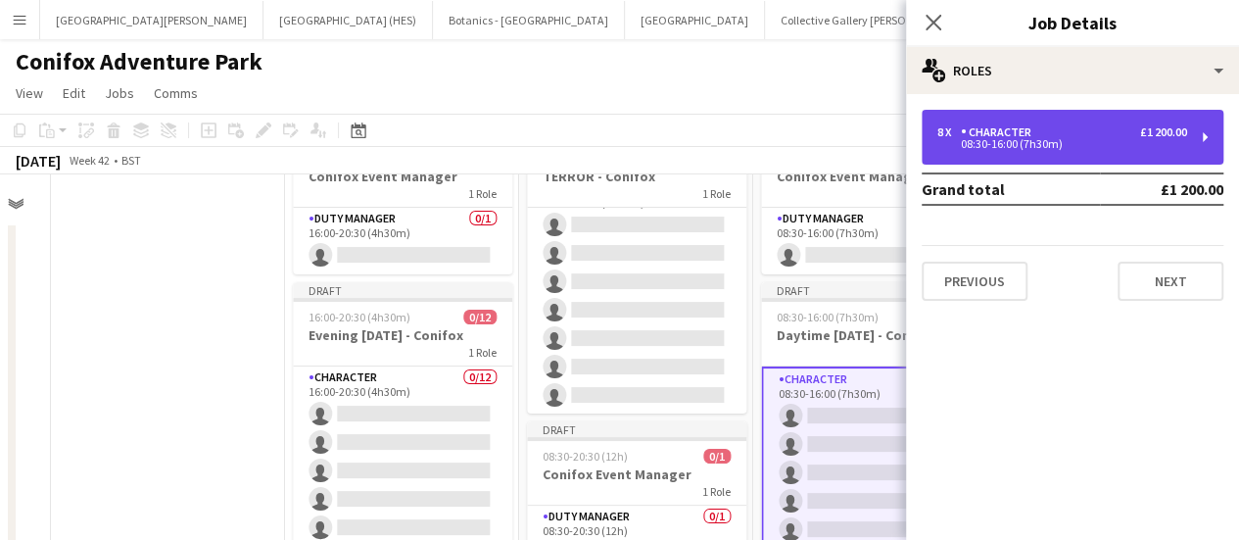
click at [1107, 155] on div "8 x Character £1 200.00 08:30-16:00 (7h30m)" at bounding box center [1073, 137] width 302 height 55
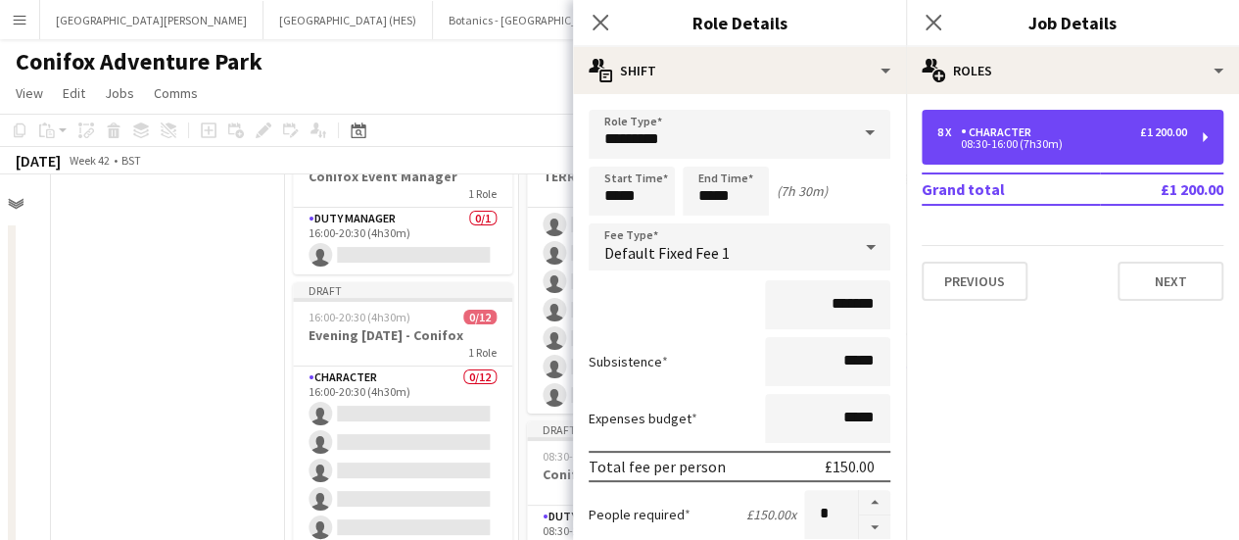
scroll to position [26, 0]
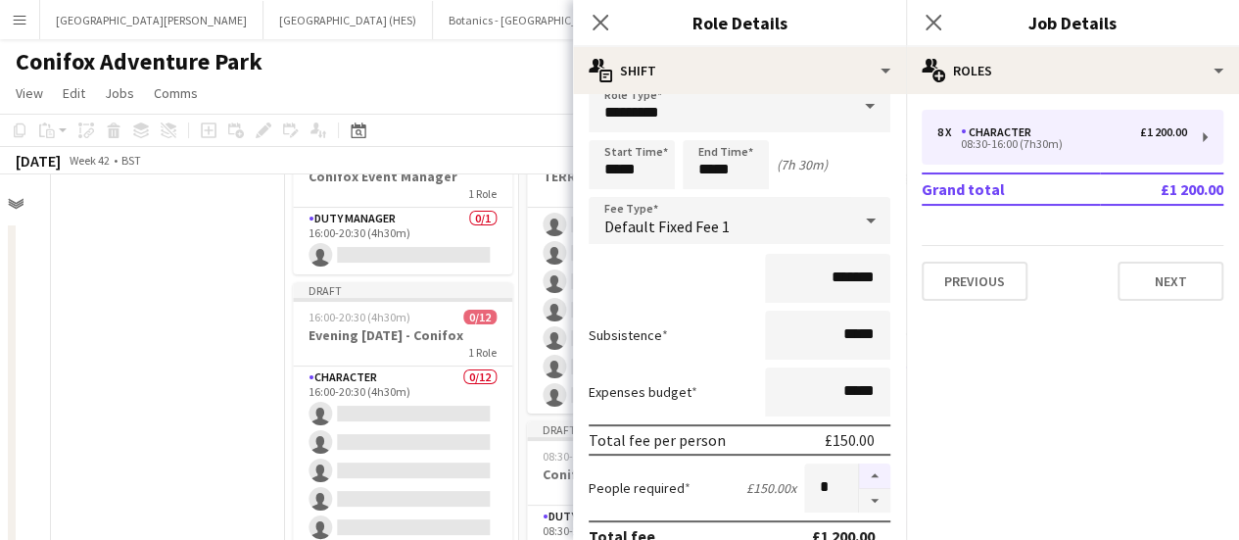
click at [866, 477] on button "button" at bounding box center [874, 475] width 31 height 25
type input "*"
click at [1150, 276] on button "Next" at bounding box center [1171, 281] width 106 height 39
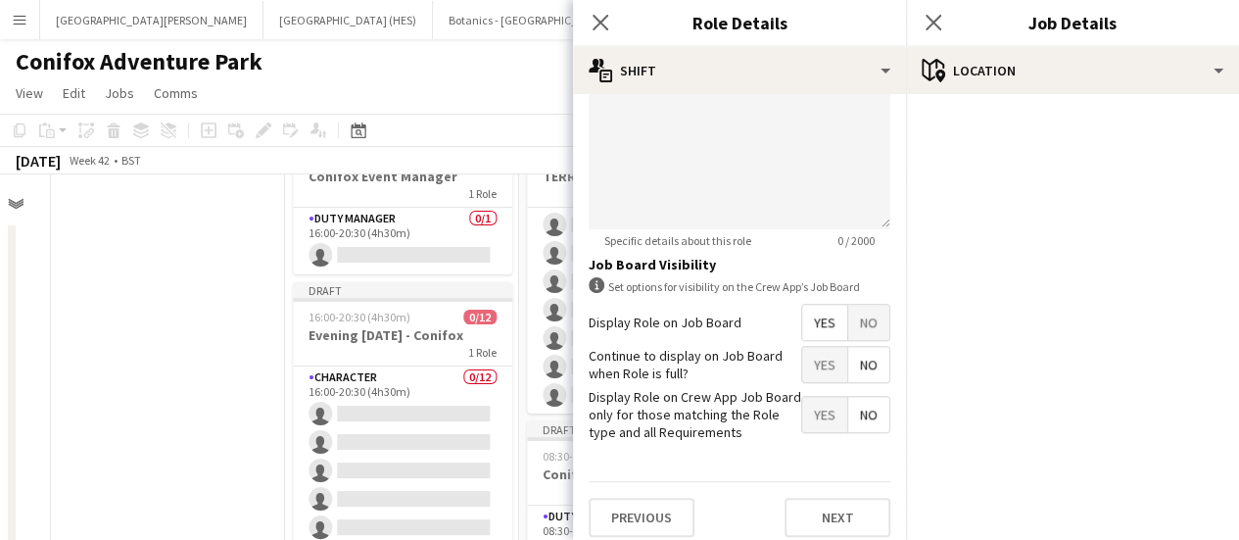
scroll to position [690, 0]
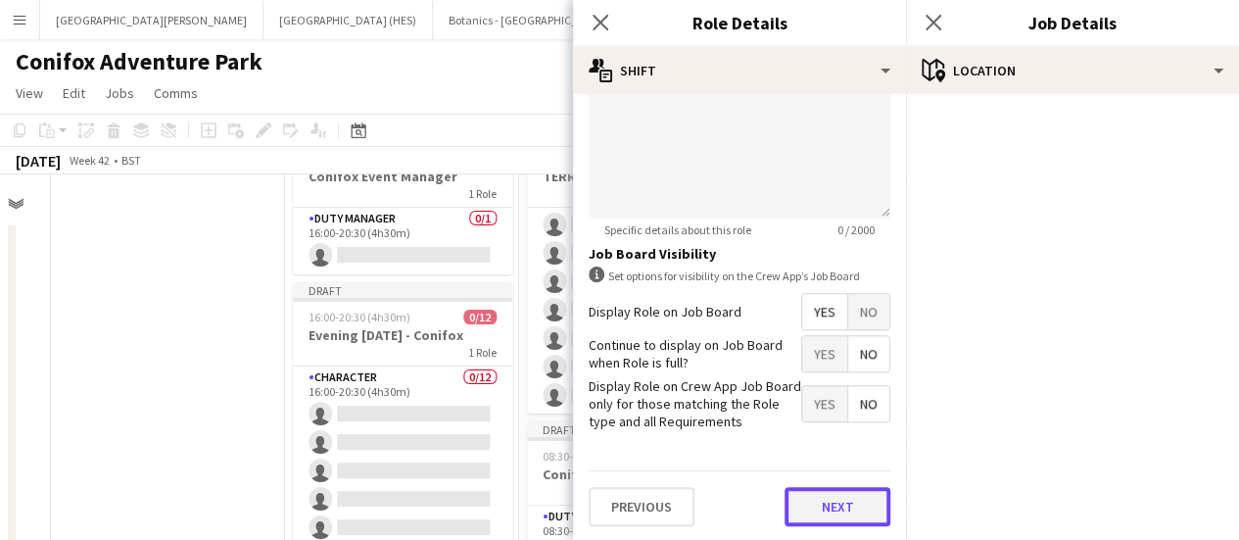
click at [858, 493] on button "Next" at bounding box center [838, 506] width 106 height 39
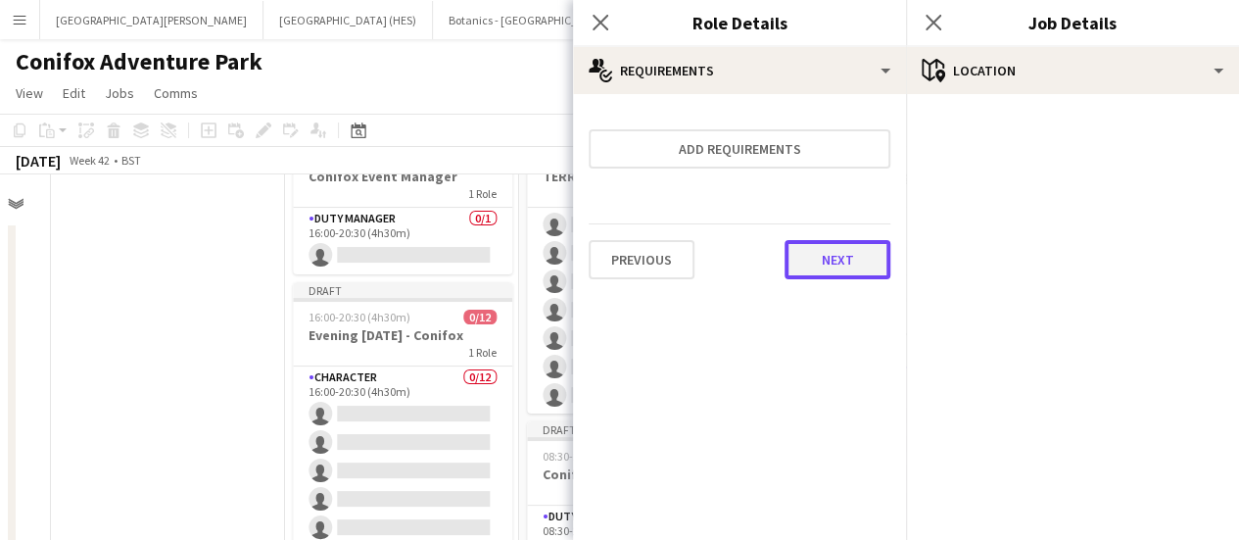
click at [838, 267] on button "Next" at bounding box center [838, 259] width 106 height 39
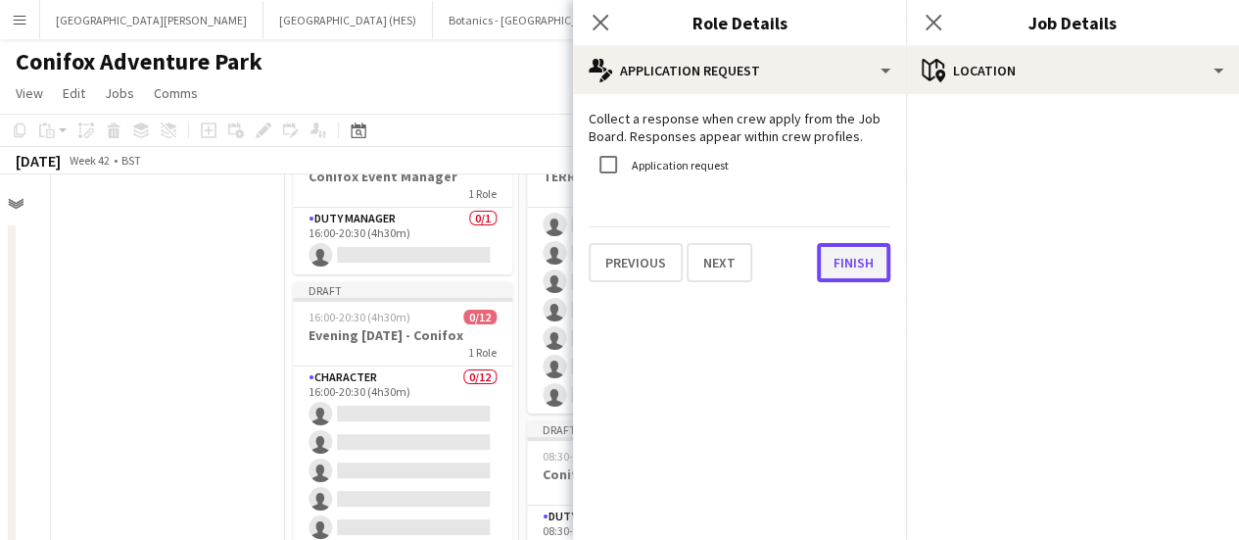
click at [872, 282] on button "Finish" at bounding box center [853, 262] width 73 height 39
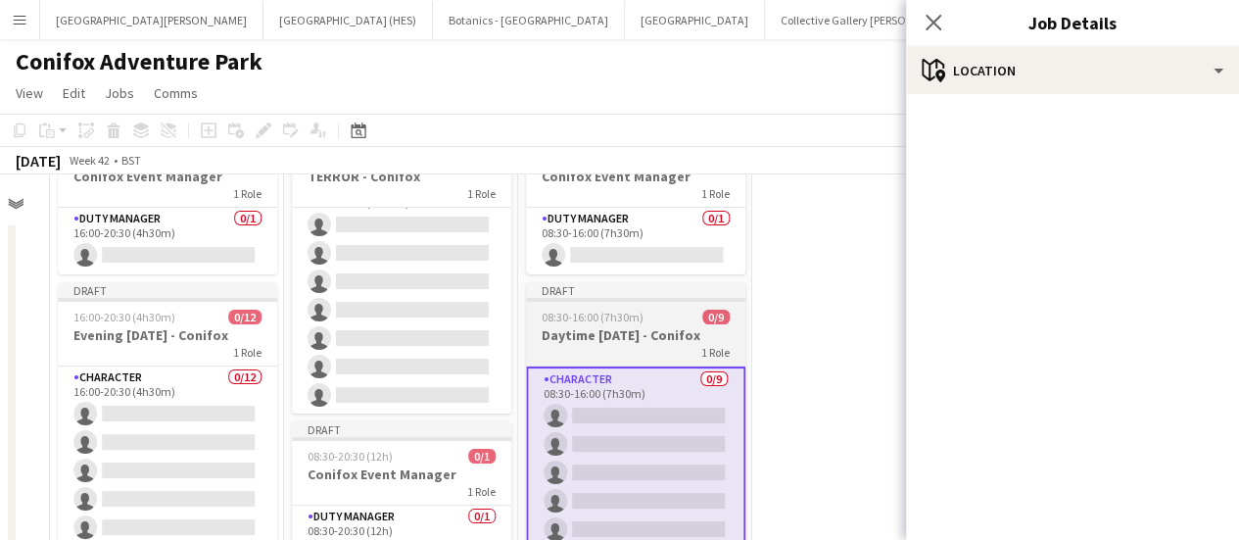
scroll to position [106, 654]
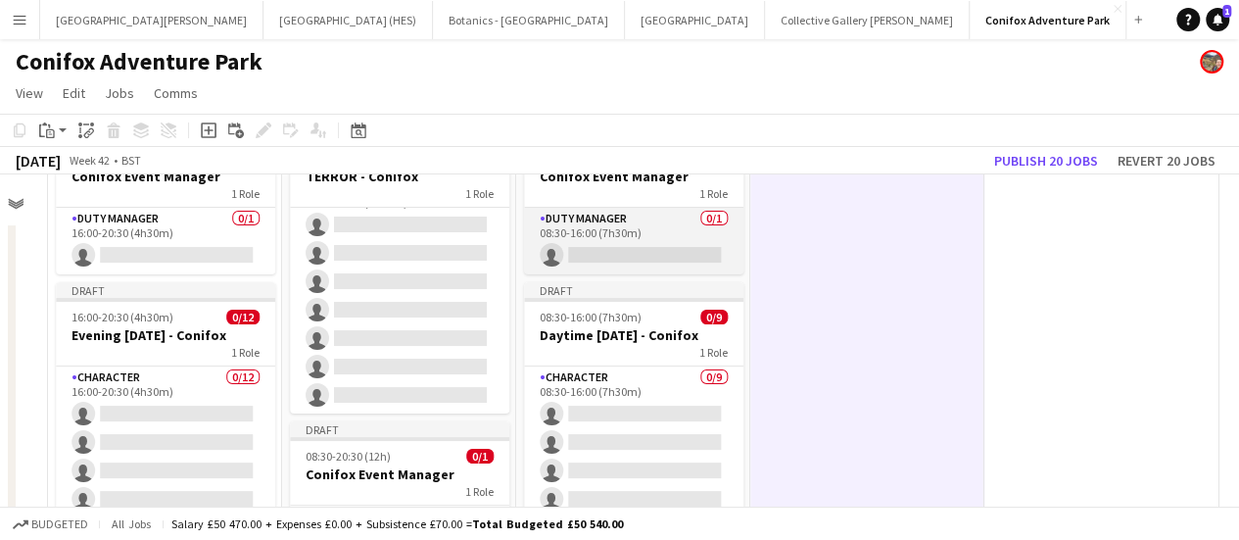
scroll to position [60, 654]
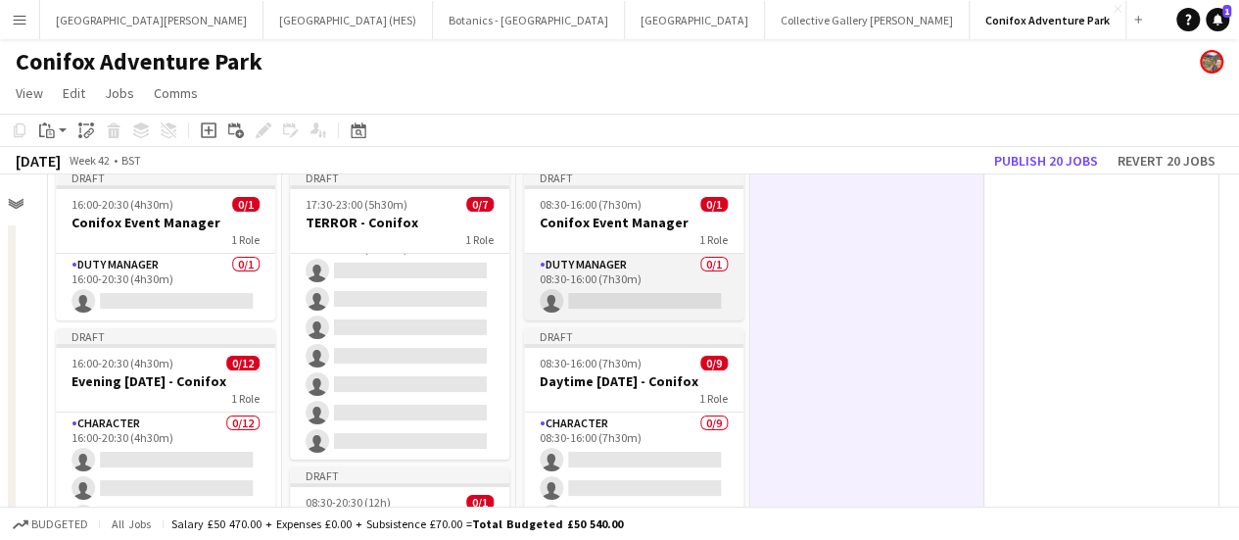
click at [664, 254] on app-card-role "Duty Manager 0/1 08:30-16:00 (7h30m) single-neutral-actions" at bounding box center [633, 287] width 219 height 67
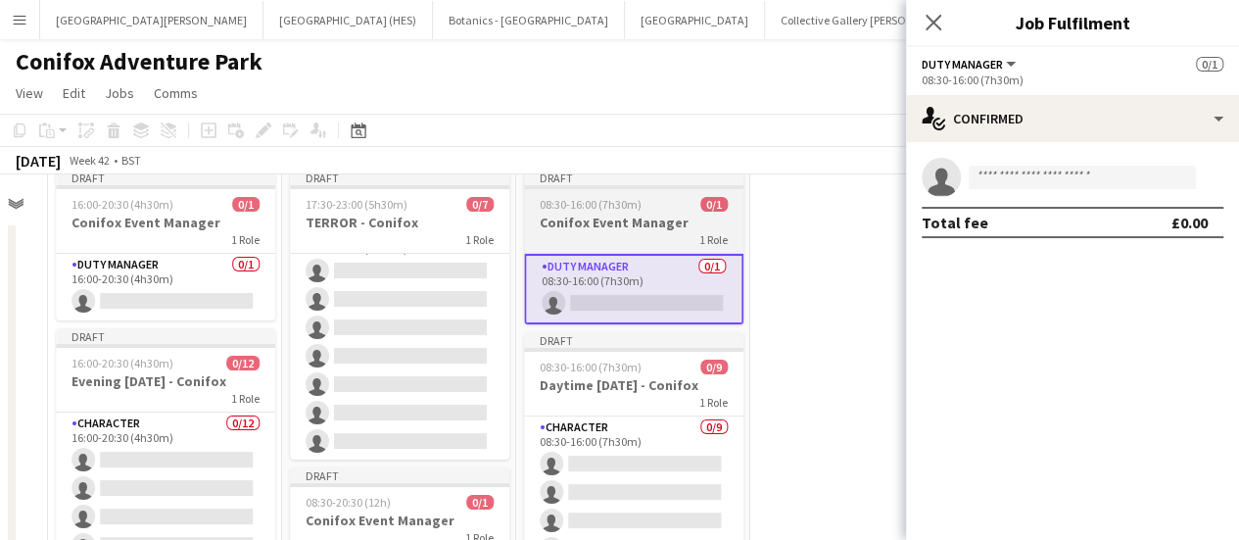
click at [662, 240] on div "1 Role" at bounding box center [633, 239] width 219 height 16
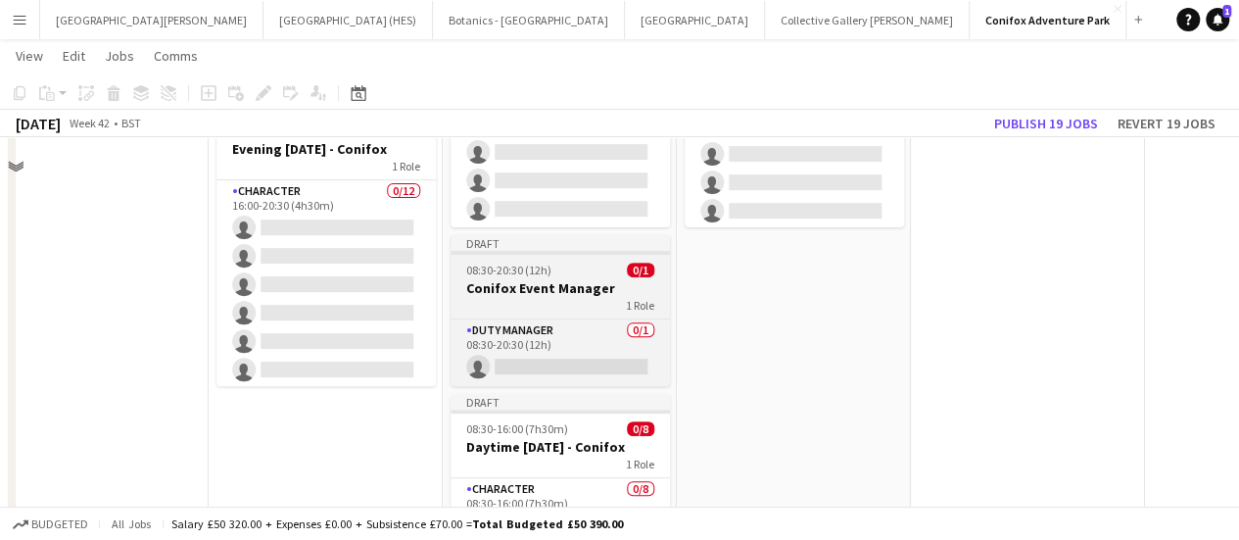
scroll to position [162, 0]
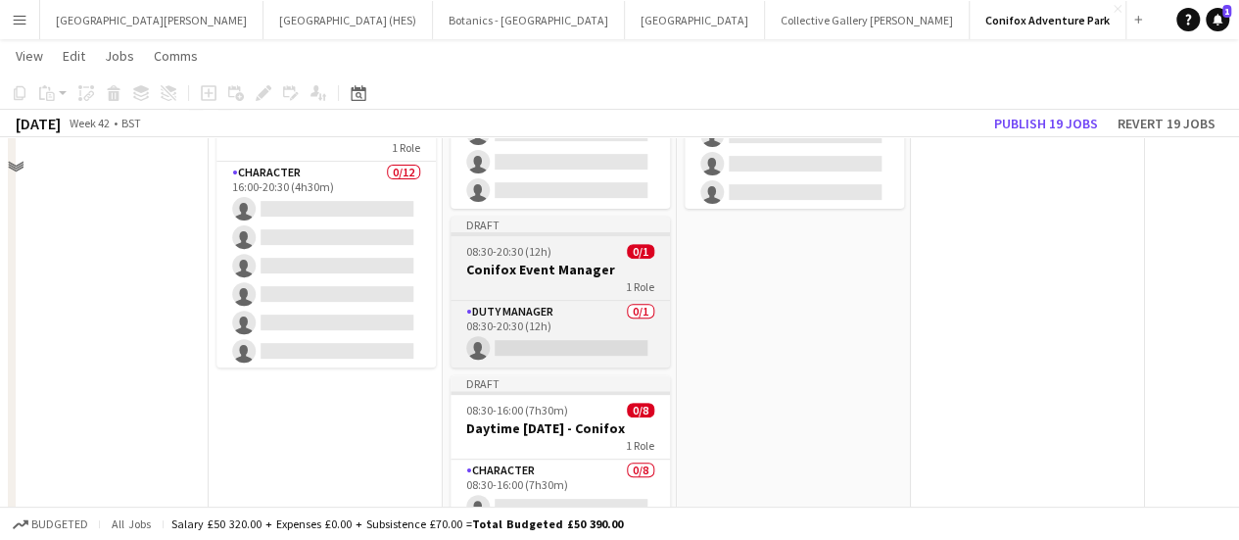
click at [566, 263] on h3 "Conifox Event Manager" at bounding box center [560, 270] width 219 height 18
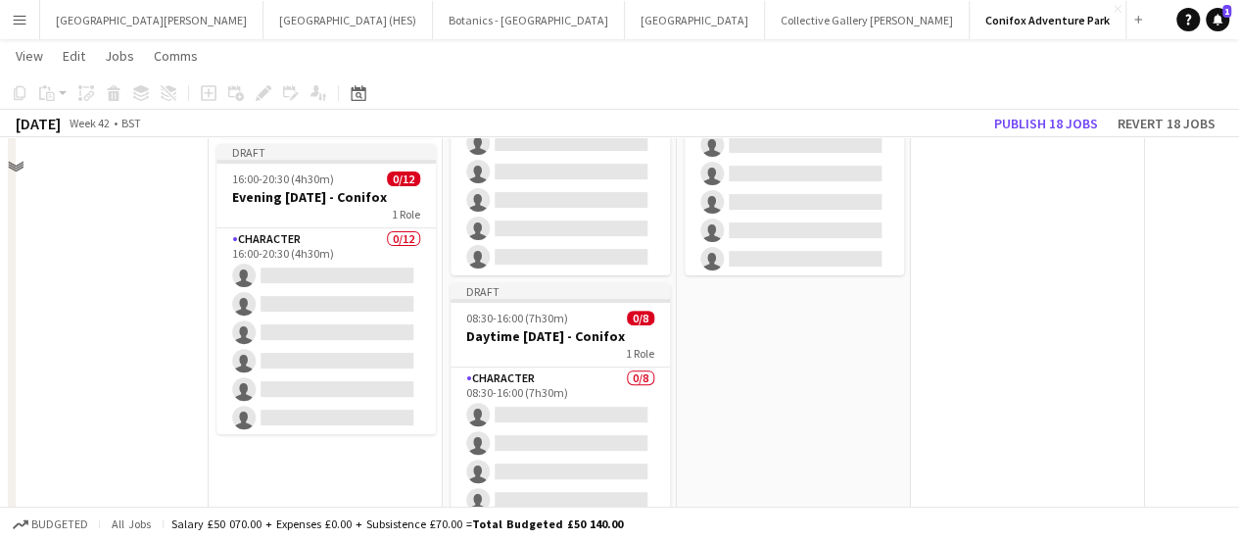
scroll to position [80, 494]
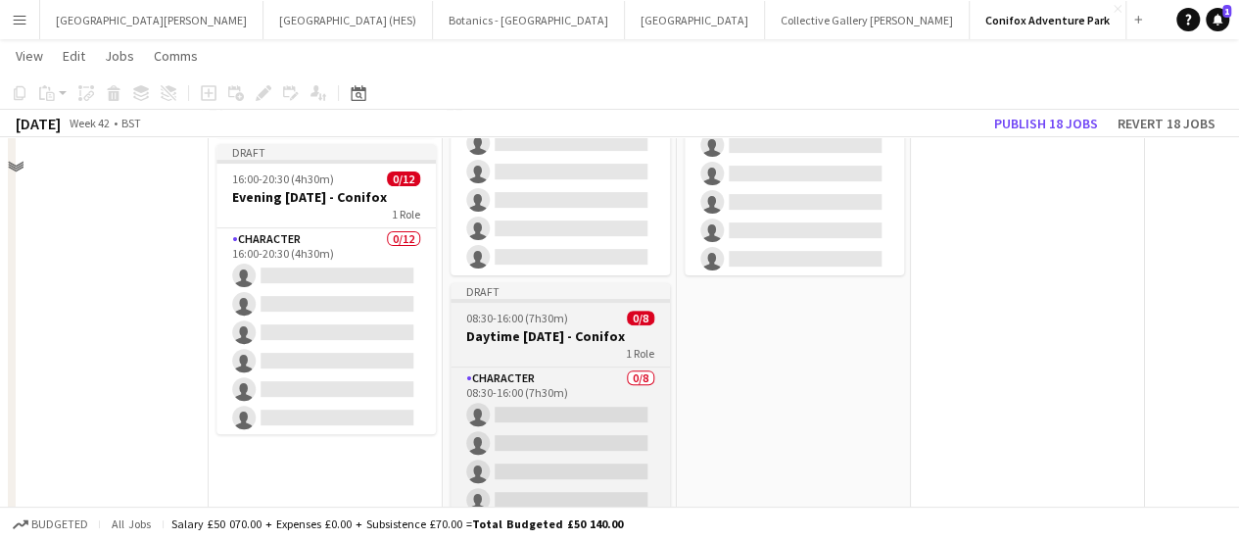
click at [584, 366] on div "Character 0/8 08:30-16:00 (7h30m) single-neutral-actions single-neutral-actions…" at bounding box center [560, 469] width 219 height 207
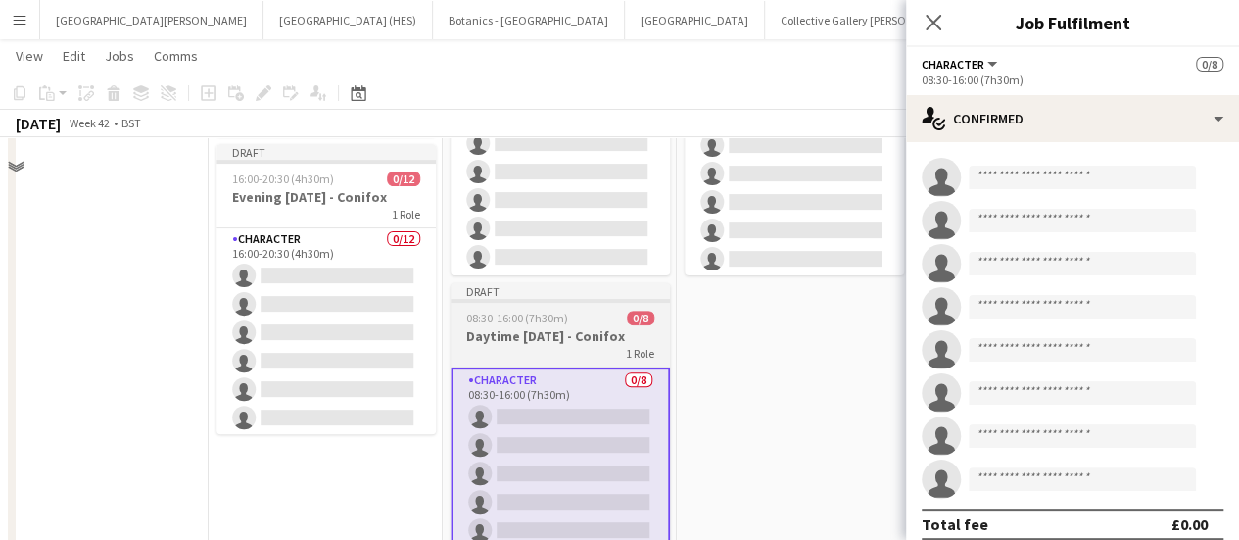
click at [584, 358] on div "1 Role" at bounding box center [560, 353] width 219 height 16
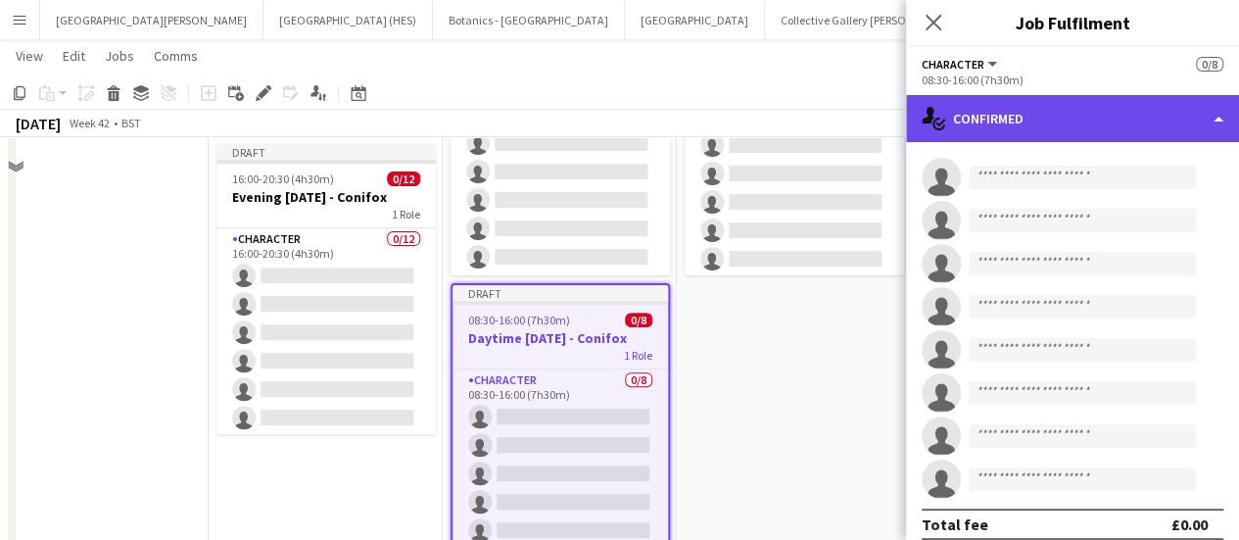
click at [1133, 124] on div "single-neutral-actions-check-2 Confirmed" at bounding box center [1072, 118] width 333 height 47
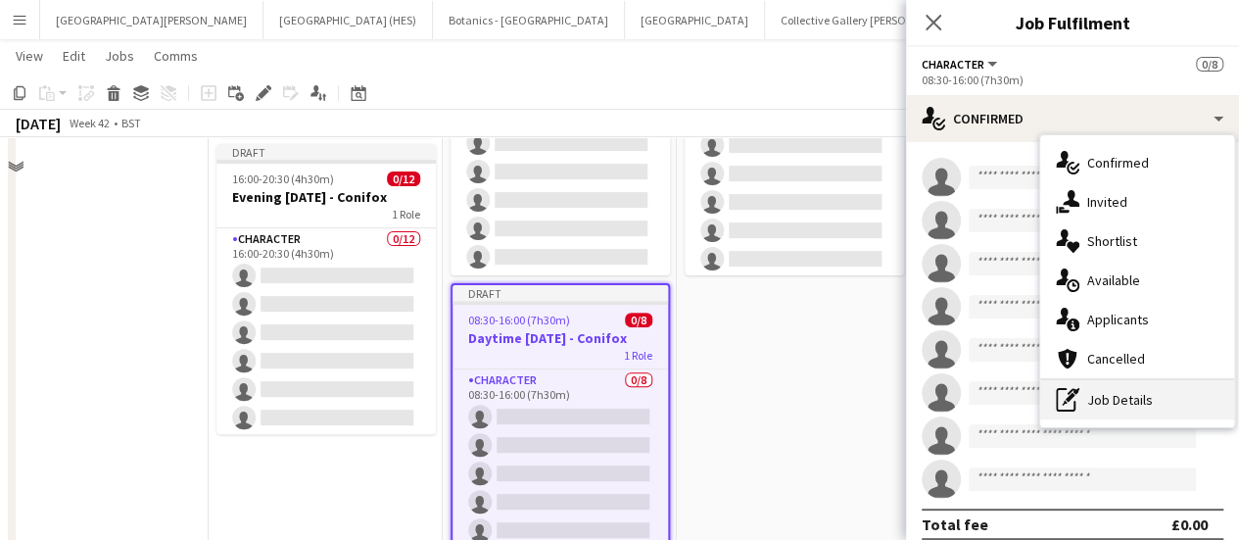
click at [1101, 412] on div "pen-write Job Details" at bounding box center [1137, 399] width 194 height 39
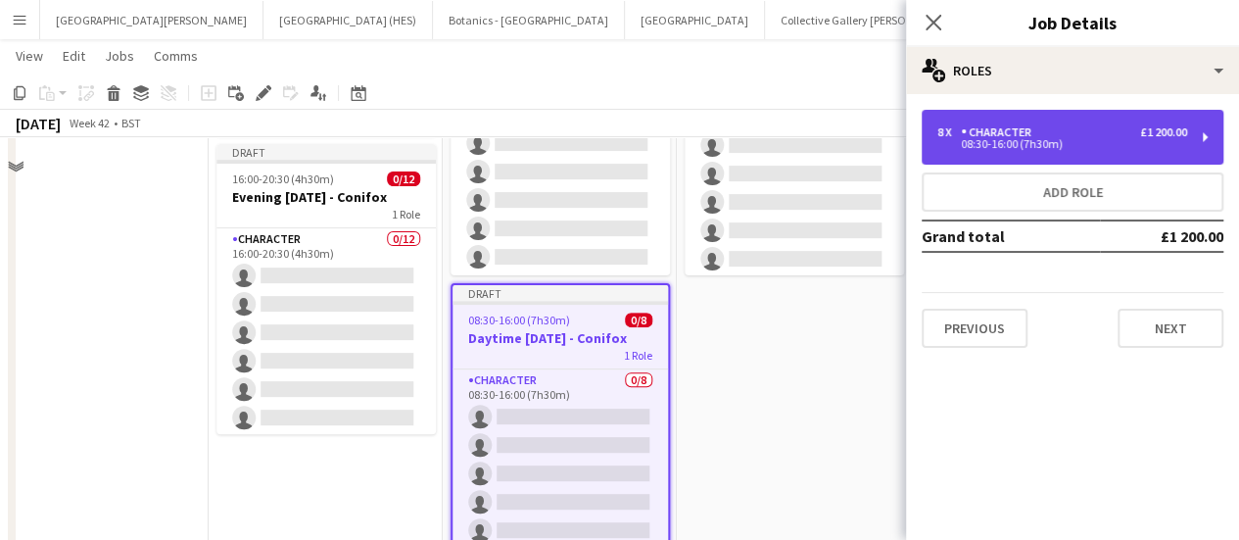
click at [1112, 161] on div "8 x Character £1 200.00 08:30-16:00 (7h30m)" at bounding box center [1073, 137] width 302 height 55
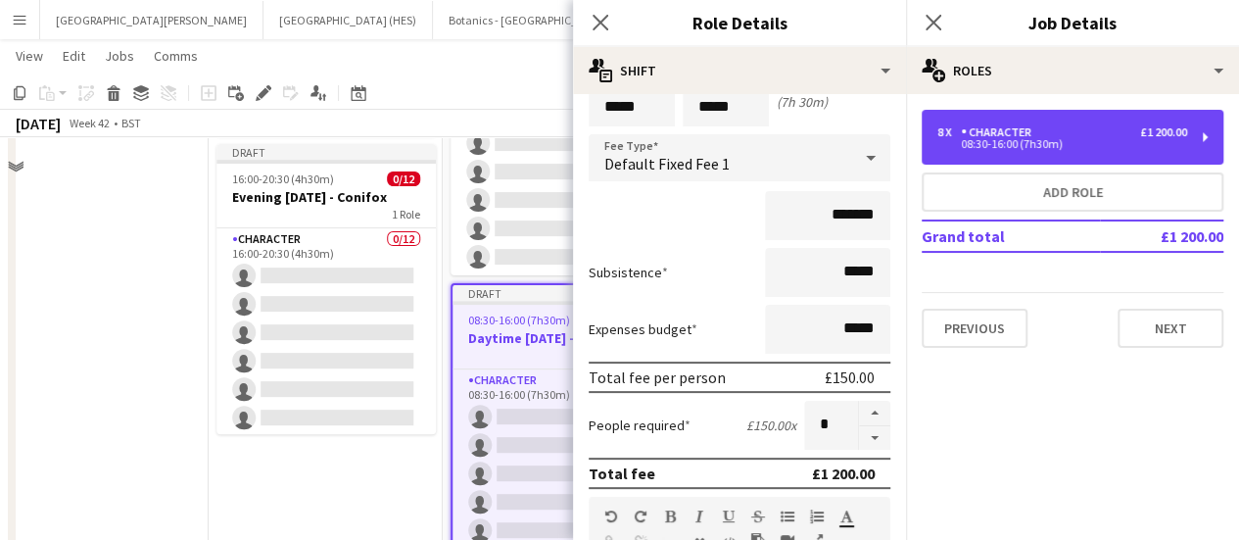
scroll to position [90, 0]
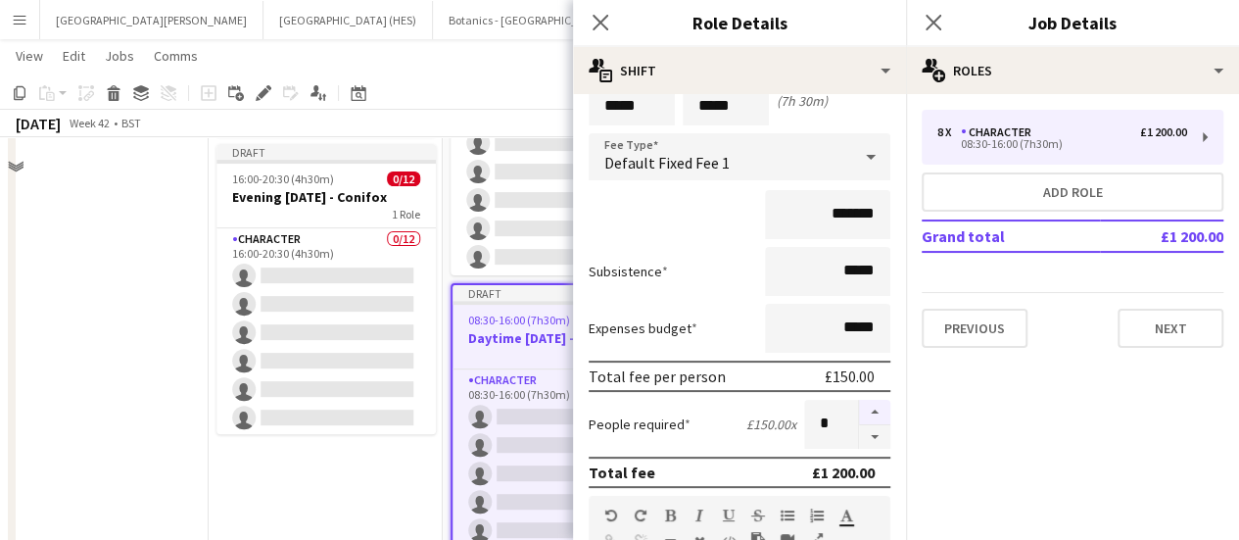
click at [866, 414] on button "button" at bounding box center [874, 412] width 31 height 25
type input "*"
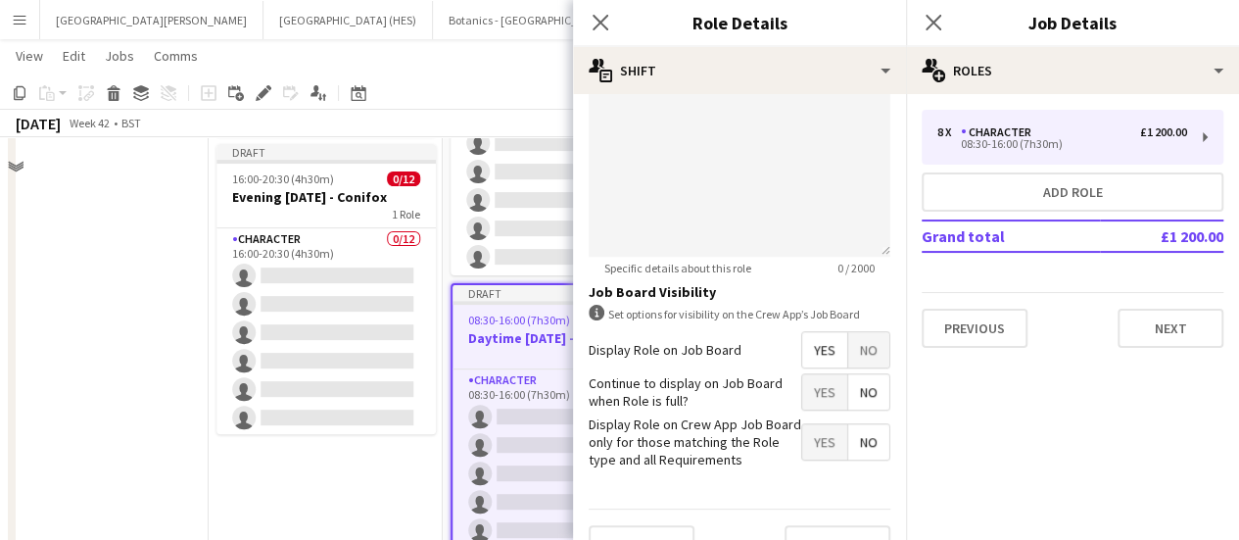
scroll to position [690, 0]
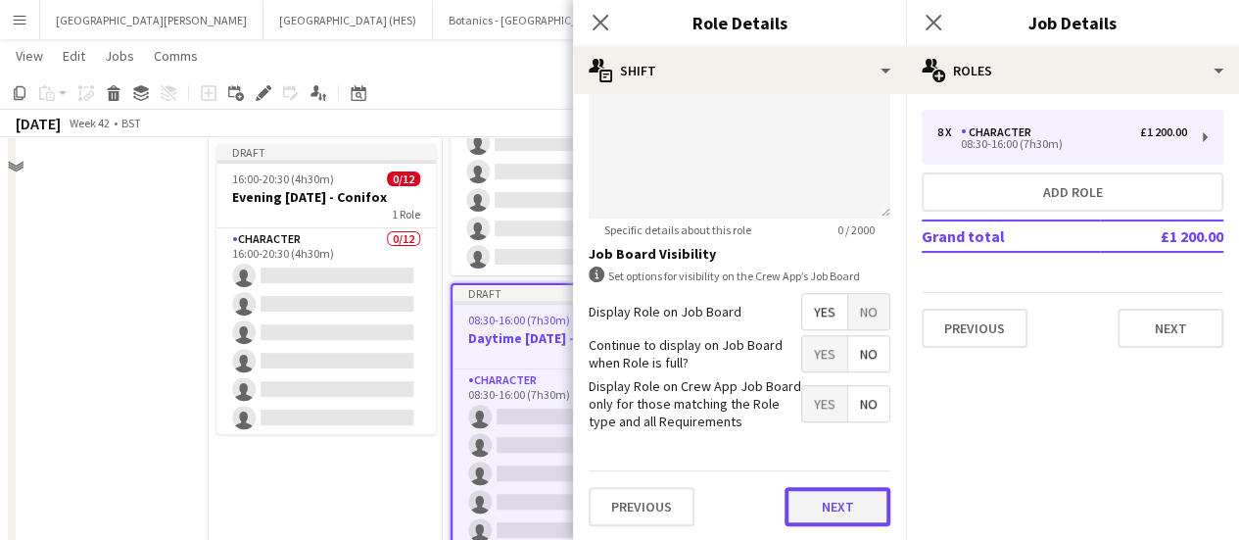
click at [809, 488] on button "Next" at bounding box center [838, 506] width 106 height 39
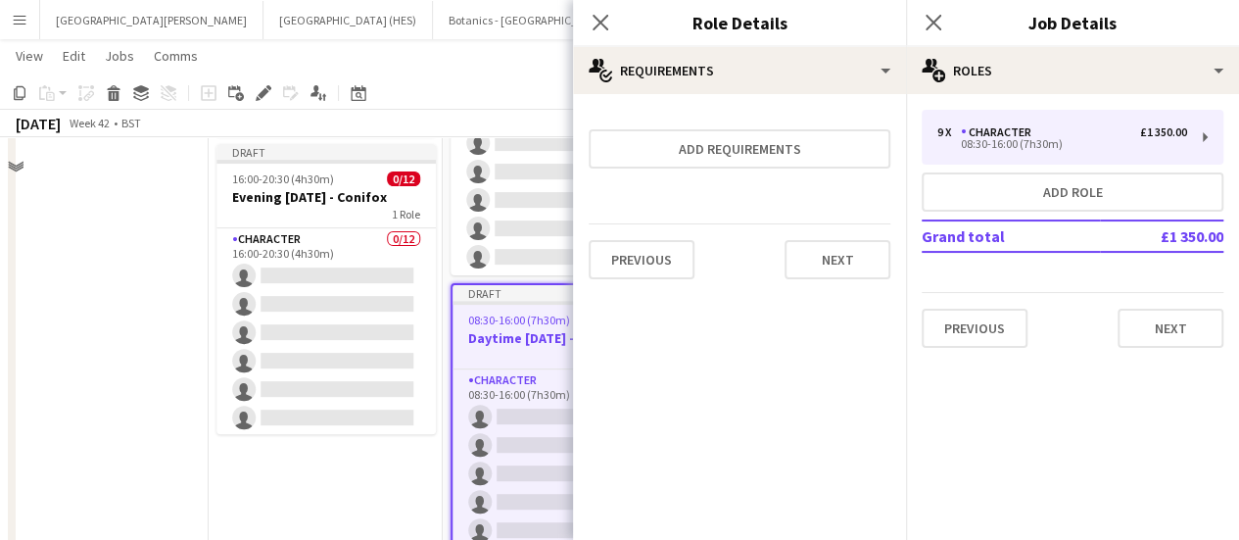
scroll to position [525, 0]
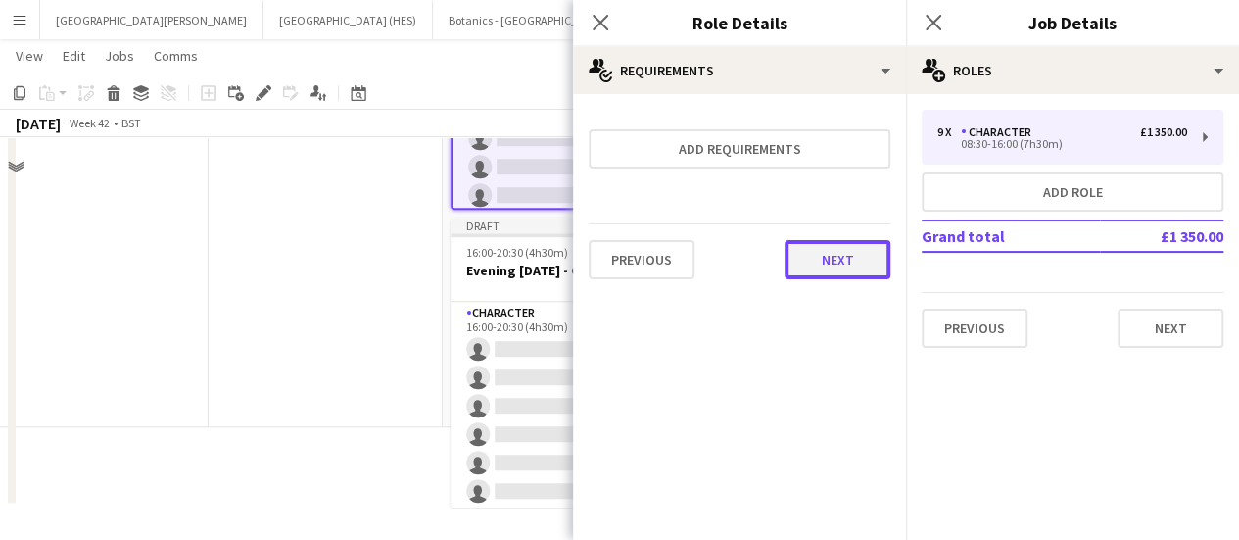
click at [832, 262] on button "Next" at bounding box center [838, 259] width 106 height 39
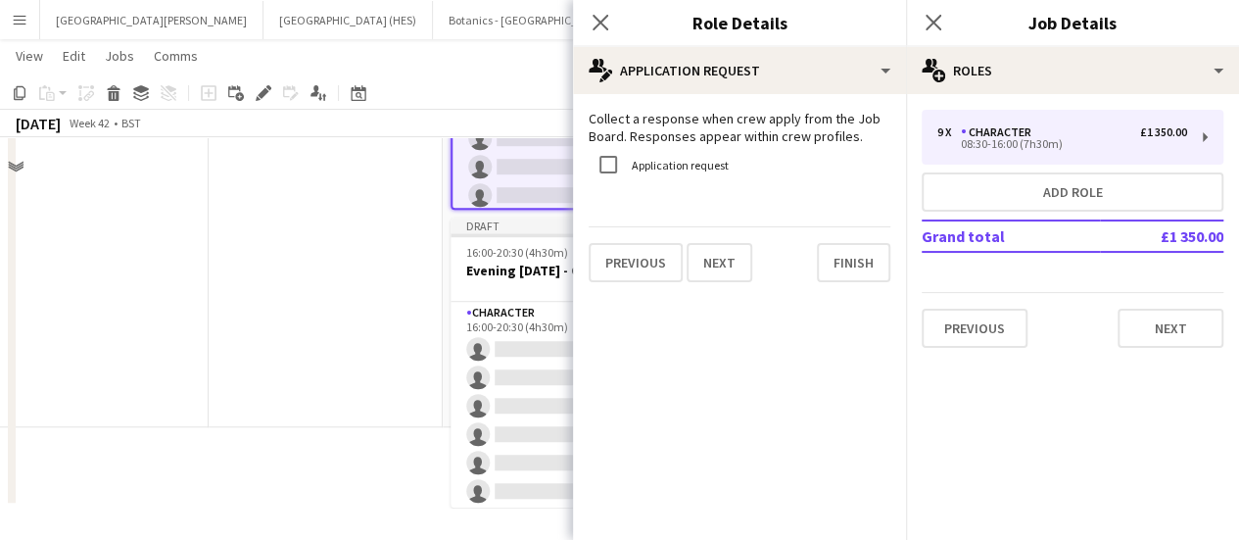
scroll to position [524, 0]
click at [832, 262] on button "Finish" at bounding box center [853, 262] width 73 height 39
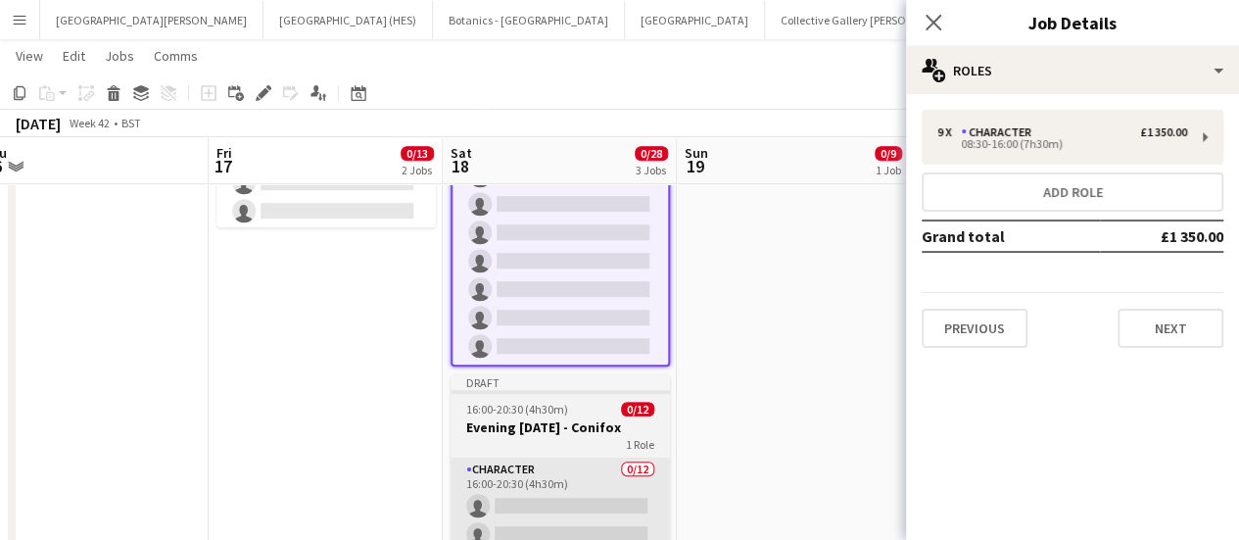
scroll to position [80, 494]
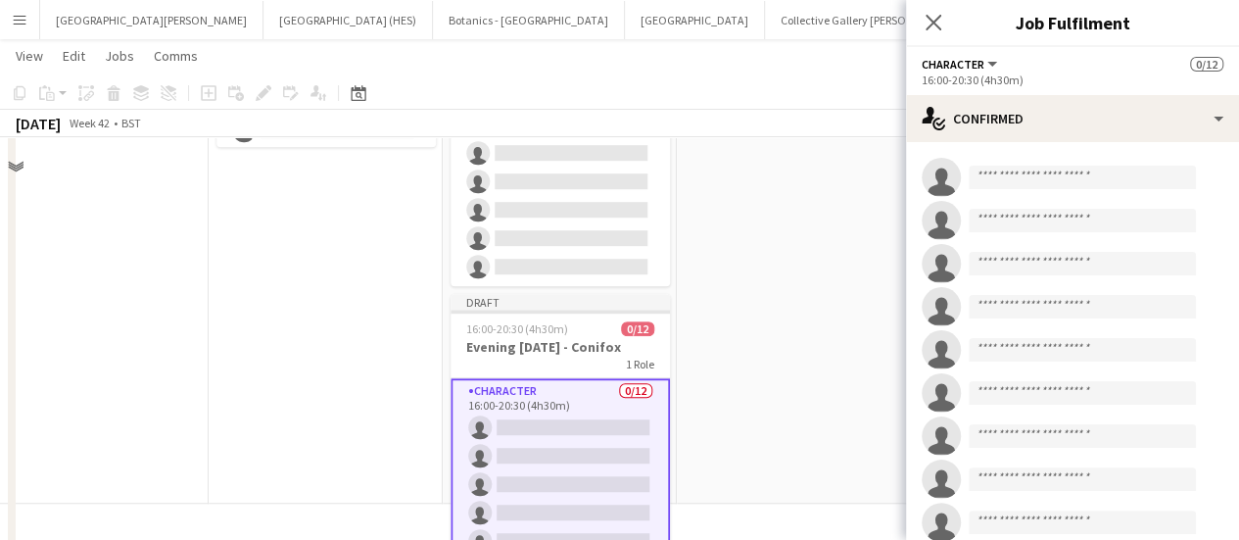
scroll to position [87, 0]
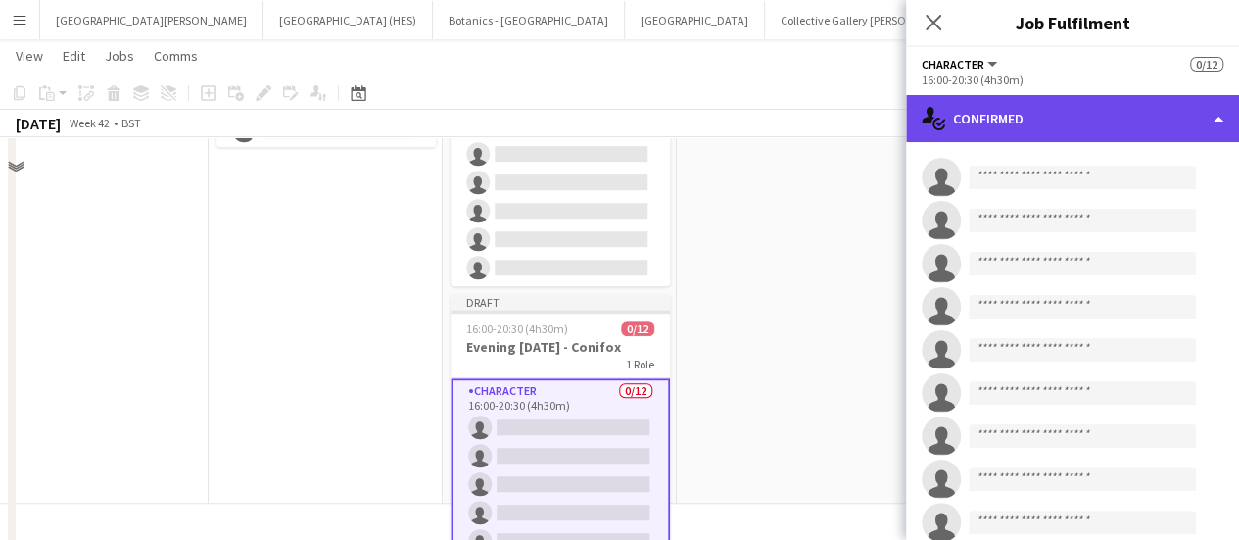
click at [1050, 105] on div "single-neutral-actions-check-2 Confirmed" at bounding box center [1072, 118] width 333 height 47
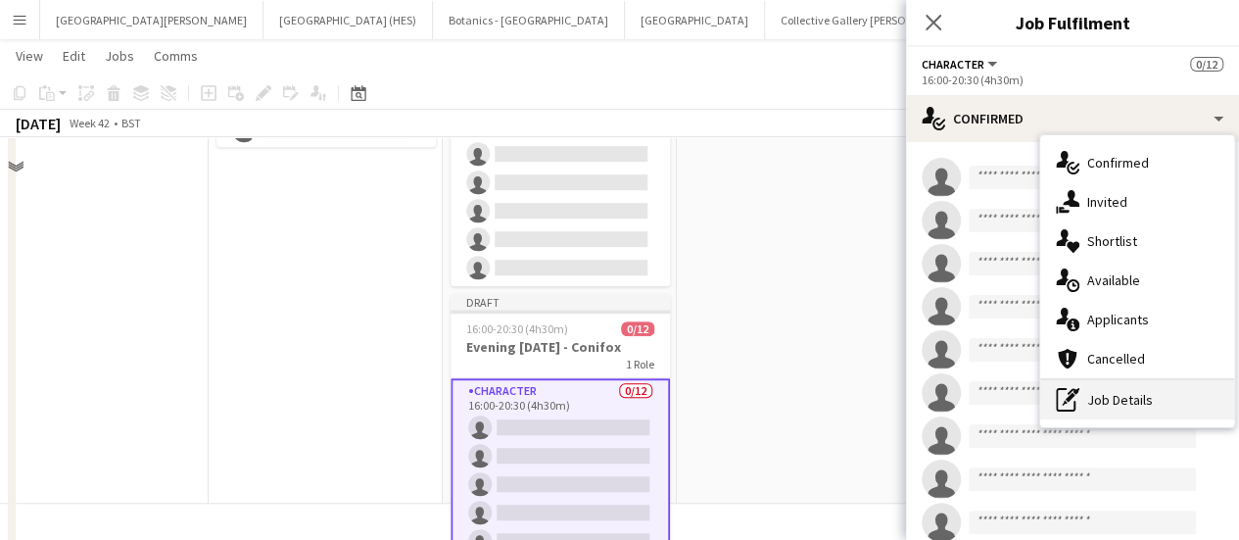
click at [1130, 395] on div "pen-write Job Details" at bounding box center [1137, 399] width 194 height 39
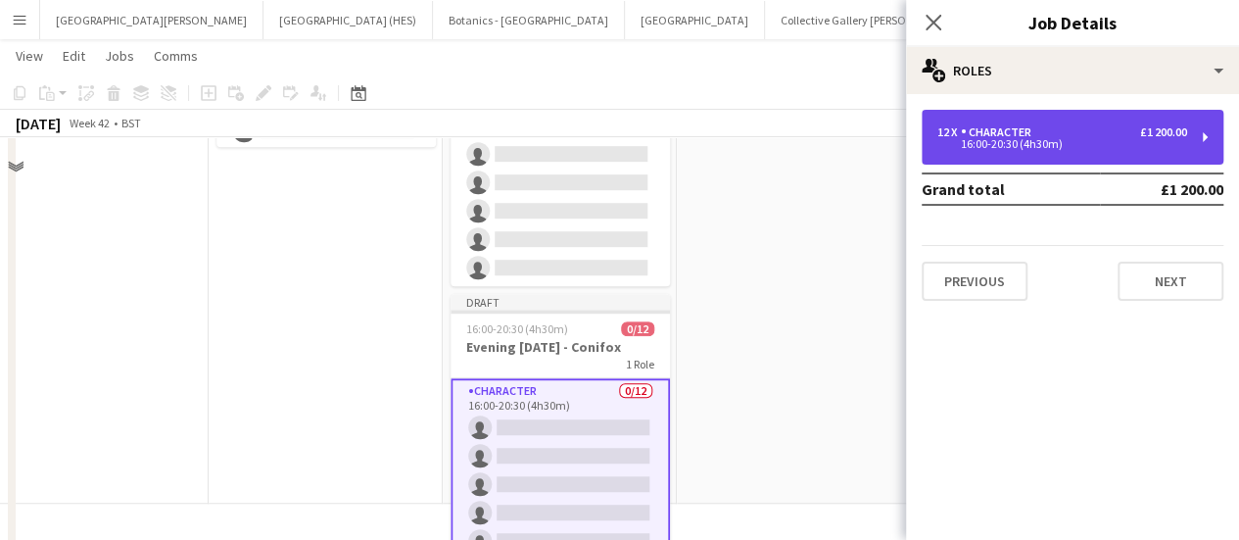
click at [1144, 154] on div "12 x Character £1 200.00 16:00-20:30 (4h30m)" at bounding box center [1073, 137] width 302 height 55
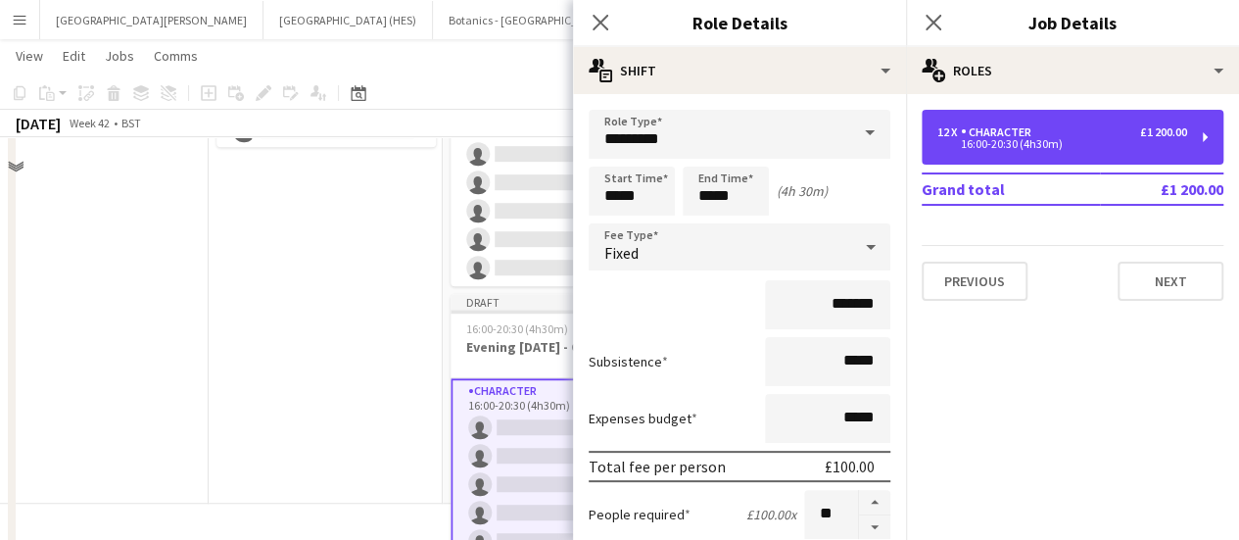
scroll to position [100, 0]
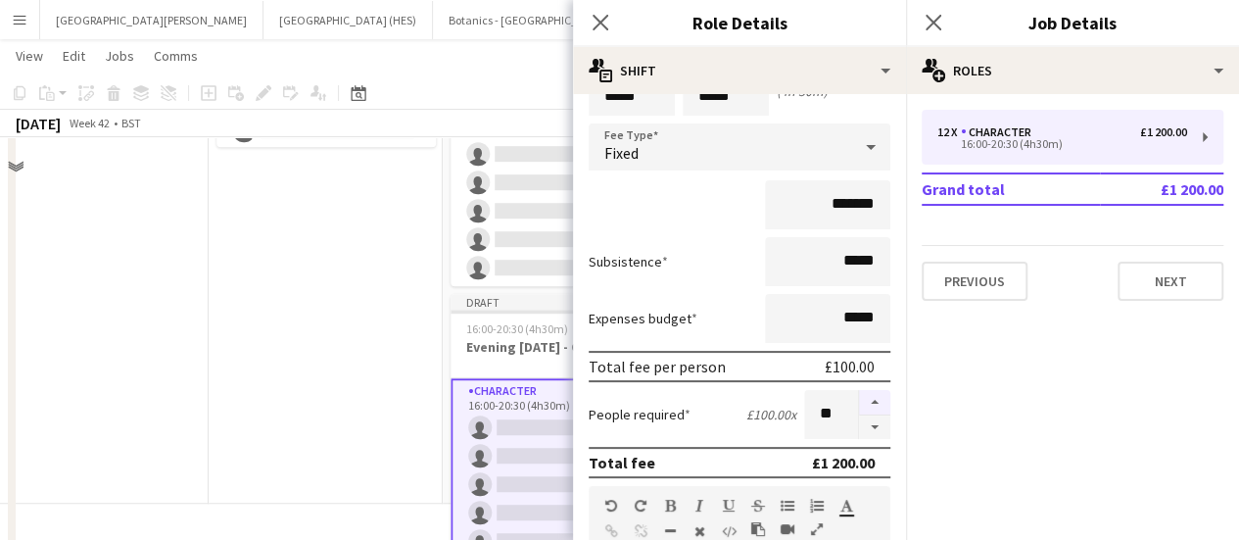
click at [859, 405] on button "button" at bounding box center [874, 402] width 31 height 25
type input "**"
click at [1179, 270] on button "Next" at bounding box center [1171, 281] width 106 height 39
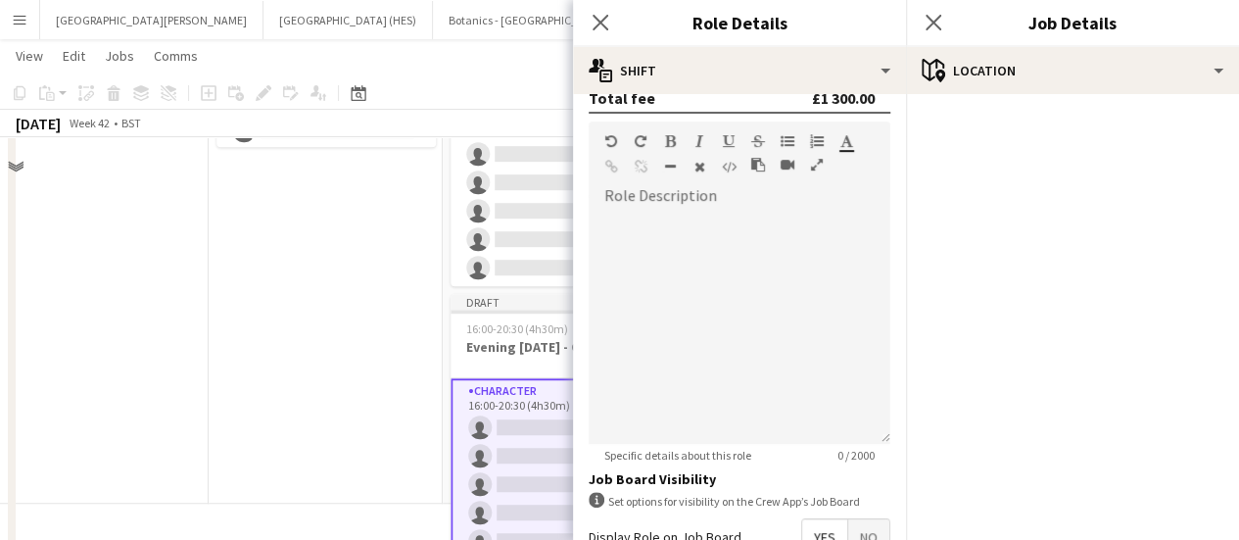
scroll to position [690, 0]
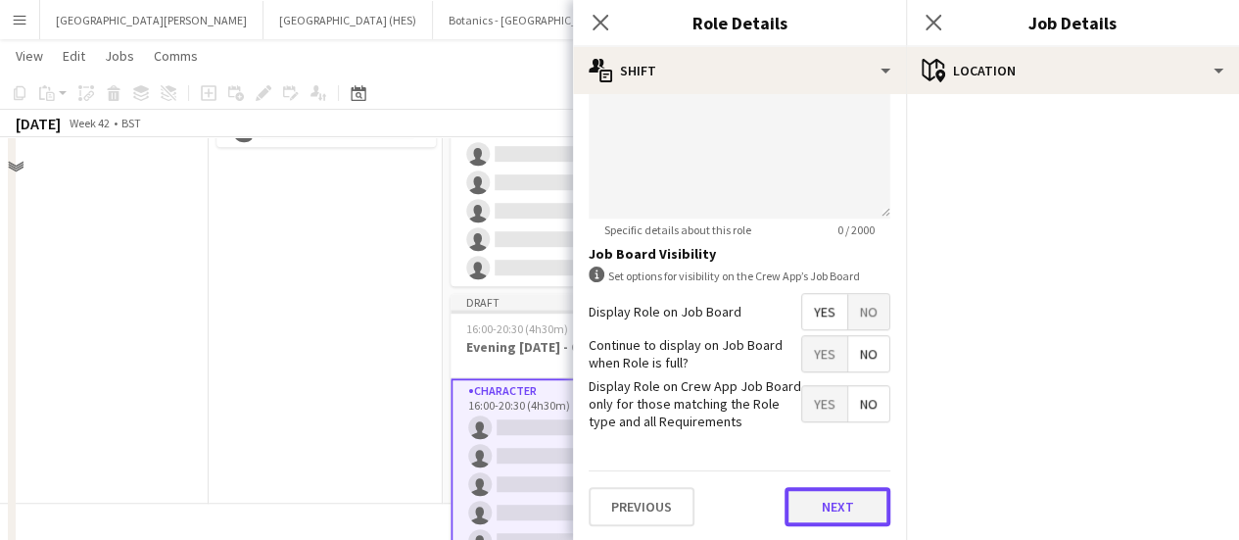
click at [802, 497] on button "Next" at bounding box center [838, 506] width 106 height 39
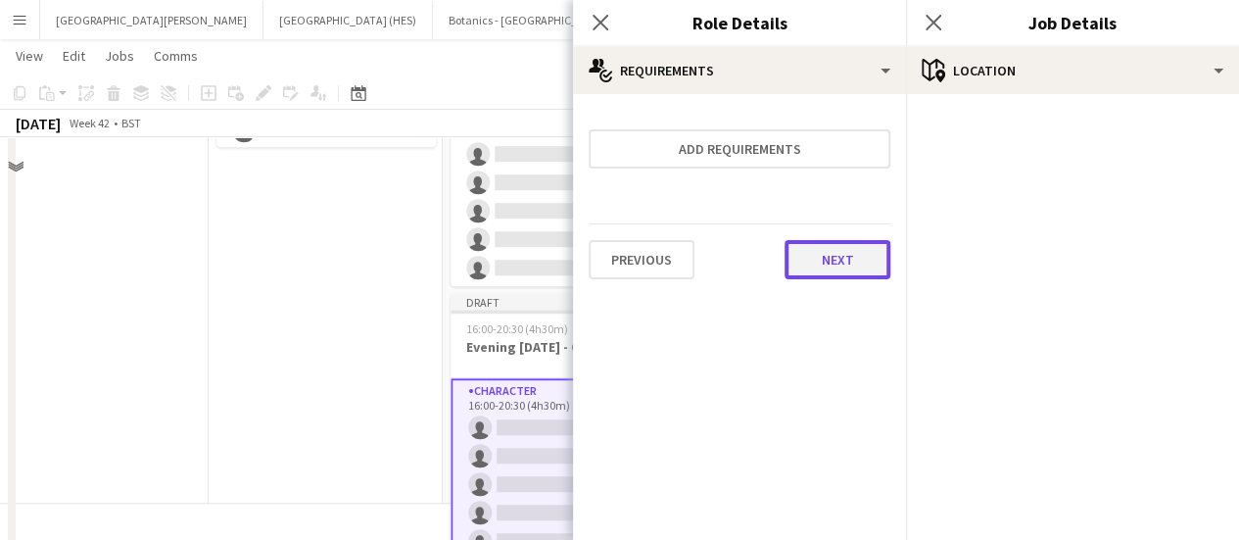
click at [853, 260] on button "Next" at bounding box center [838, 259] width 106 height 39
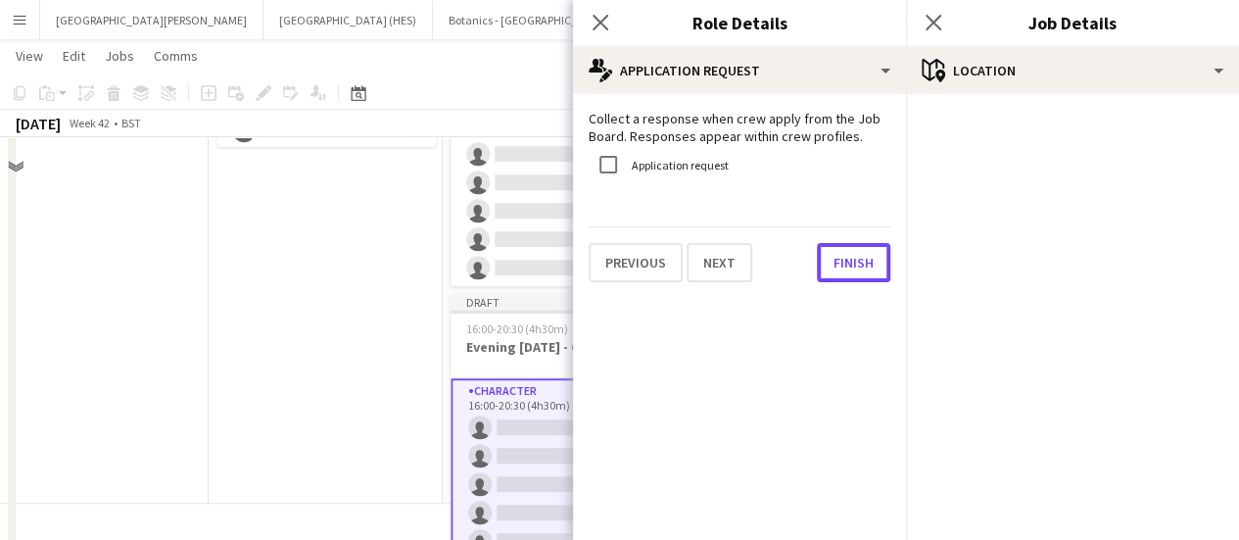
click at [853, 260] on button "Finish" at bounding box center [853, 262] width 73 height 39
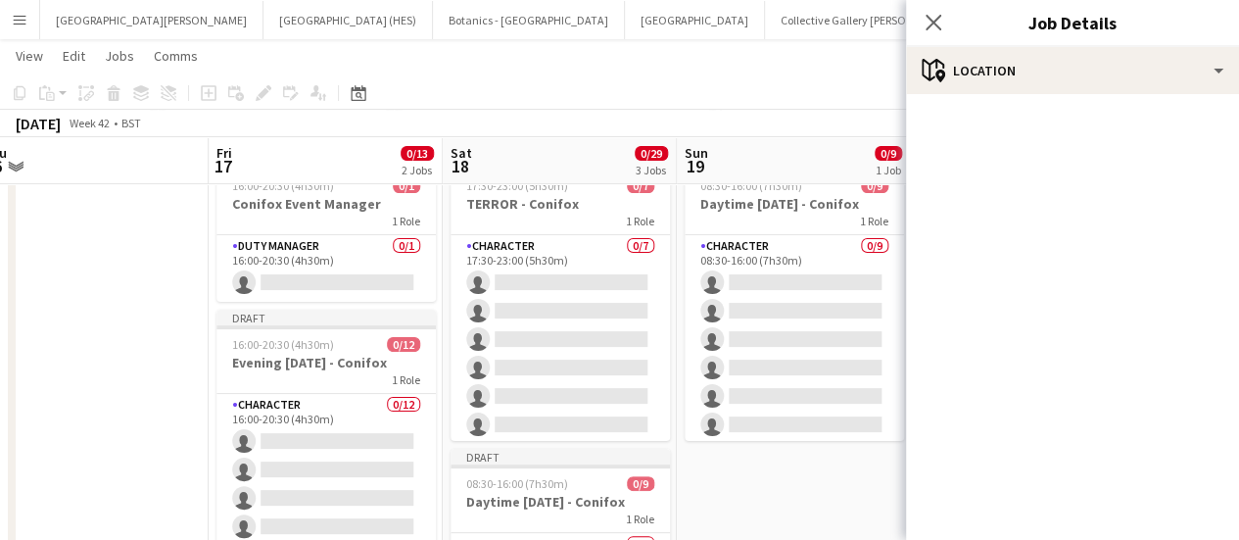
scroll to position [24, 0]
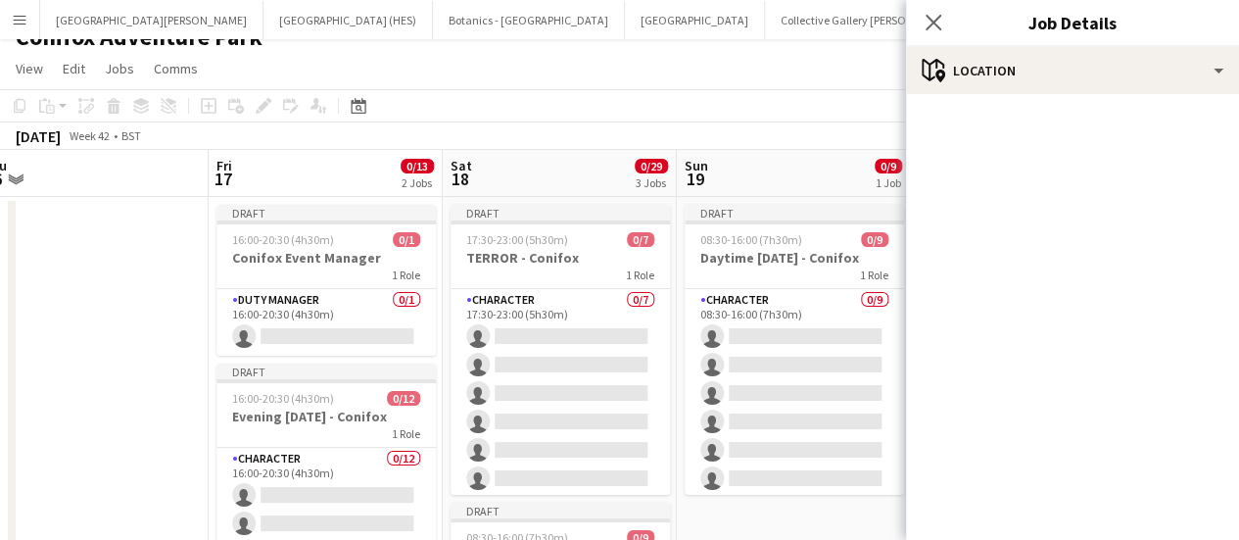
click at [430, 64] on app-page-menu "View Day view expanded Day view collapsed Month view Date picker Jump to [DATE]…" at bounding box center [619, 70] width 1239 height 37
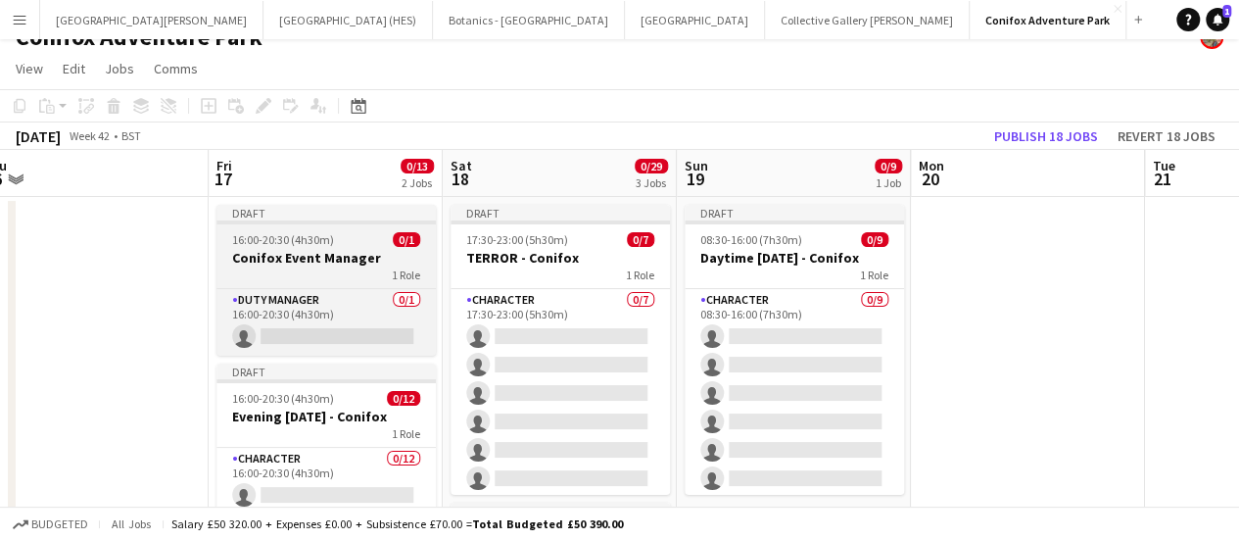
click at [378, 262] on h3 "Conifox Event Manager" at bounding box center [325, 258] width 219 height 18
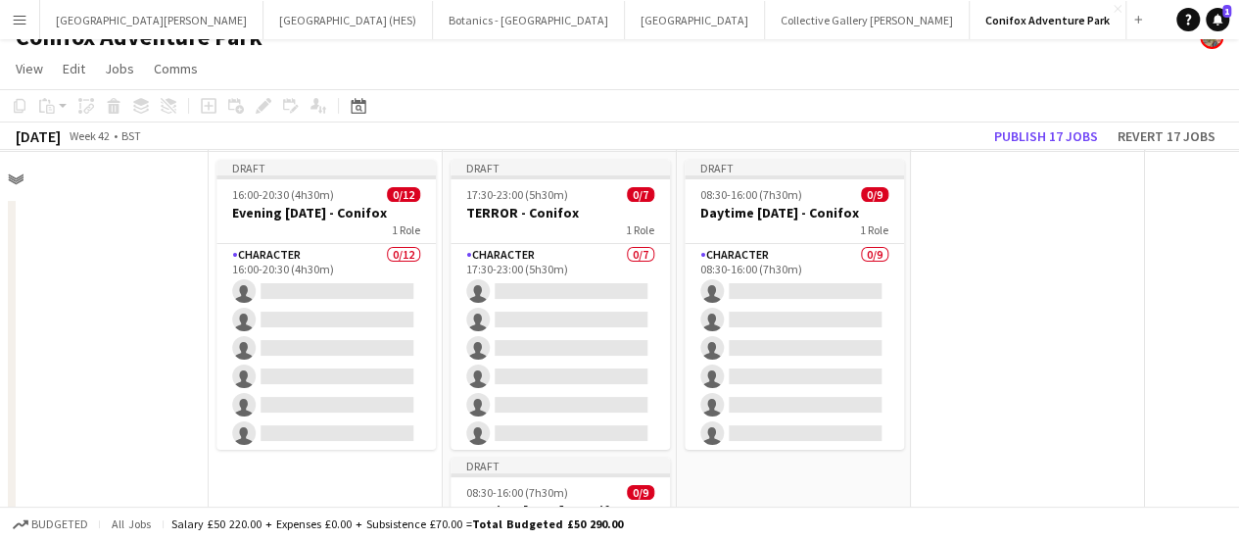
scroll to position [54, 494]
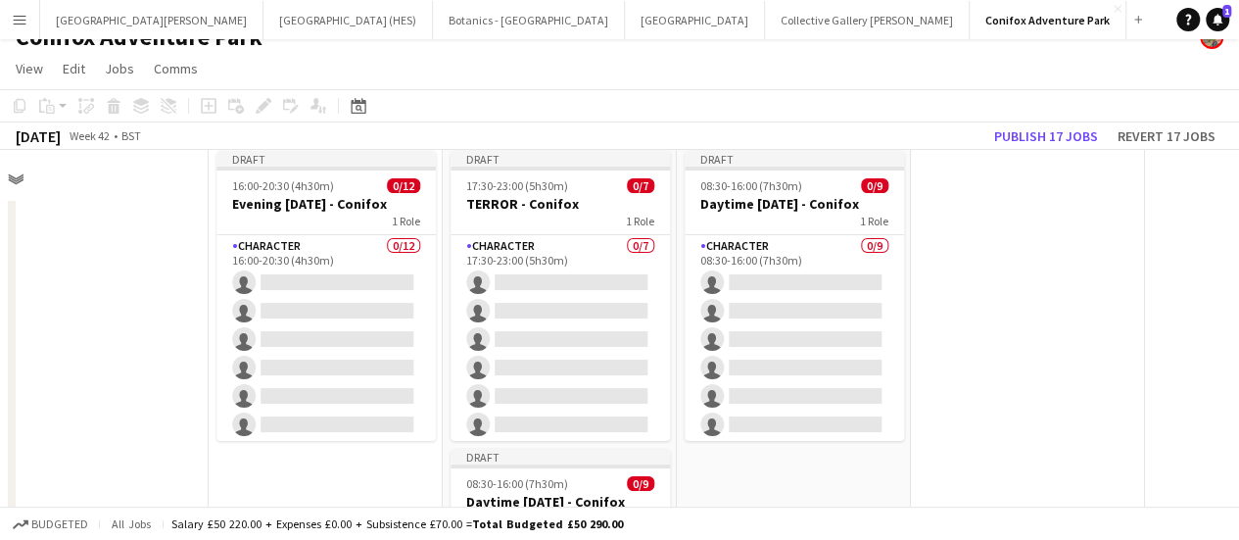
click at [378, 262] on app-card-role "Character 0/12 16:00-20:30 (4h30m) single-neutral-actions single-neutral-action…" at bounding box center [325, 424] width 219 height 379
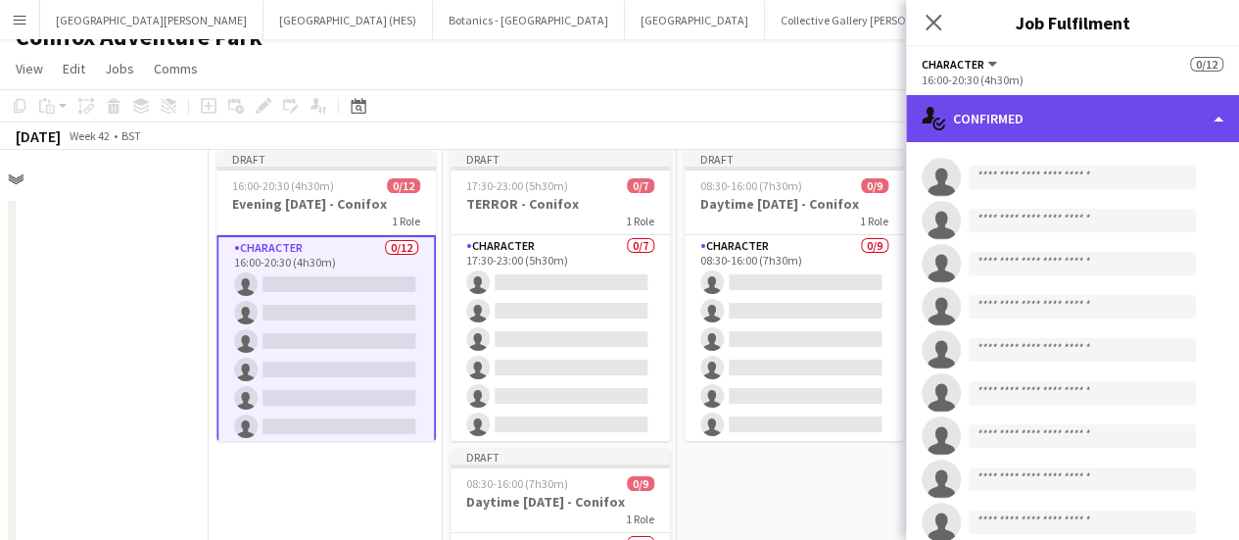
click at [1017, 100] on div "single-neutral-actions-check-2 Confirmed" at bounding box center [1072, 118] width 333 height 47
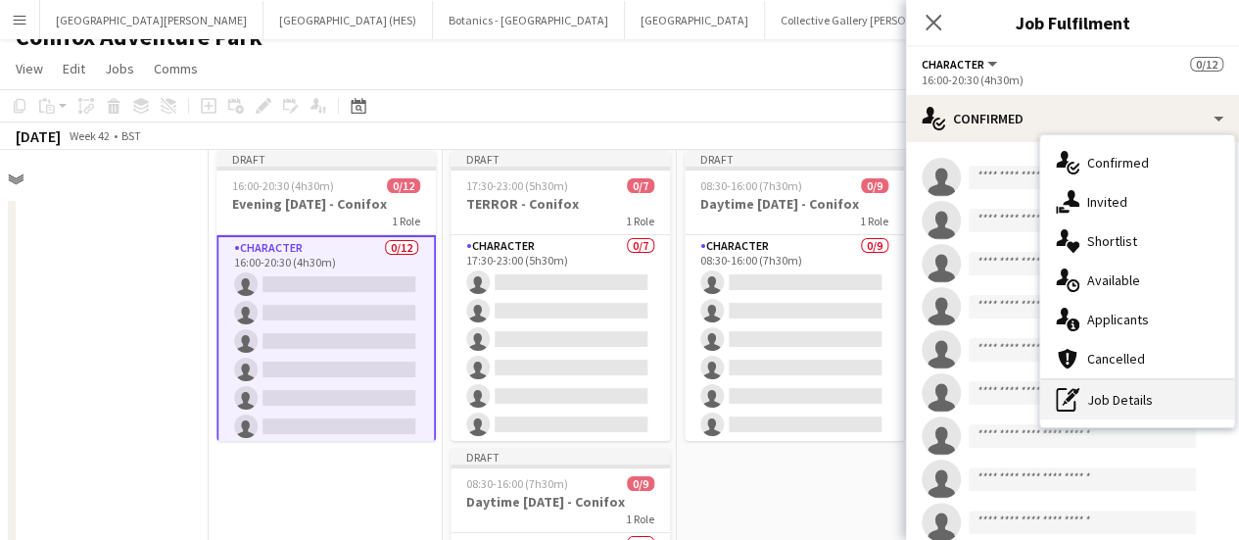
click at [1070, 391] on icon at bounding box center [1074, 391] width 12 height 7
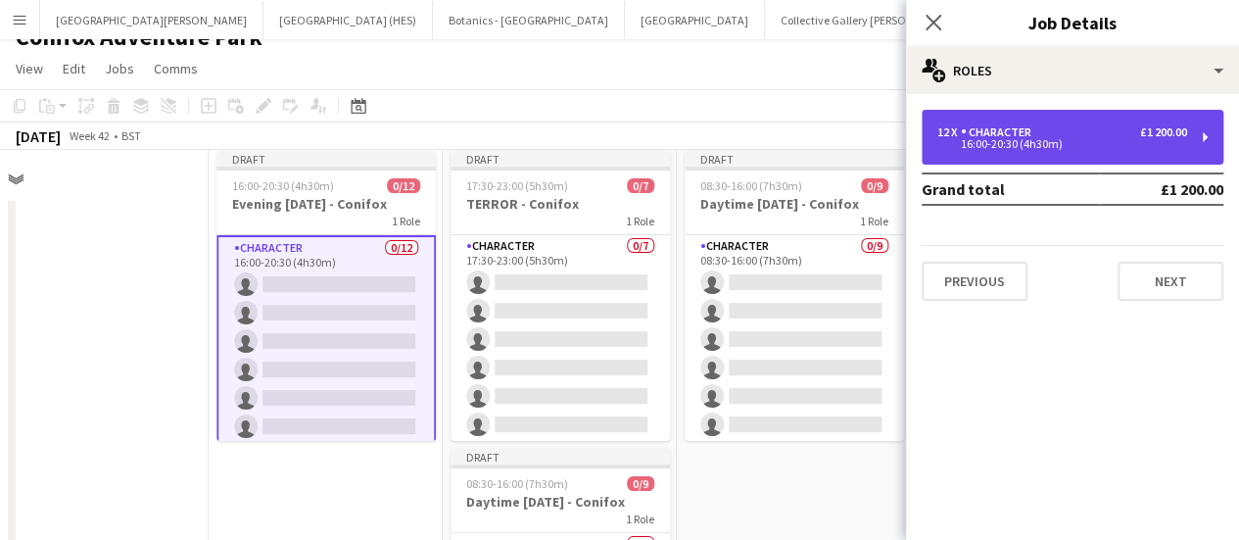
click at [1028, 130] on div "Character" at bounding box center [1000, 132] width 78 height 14
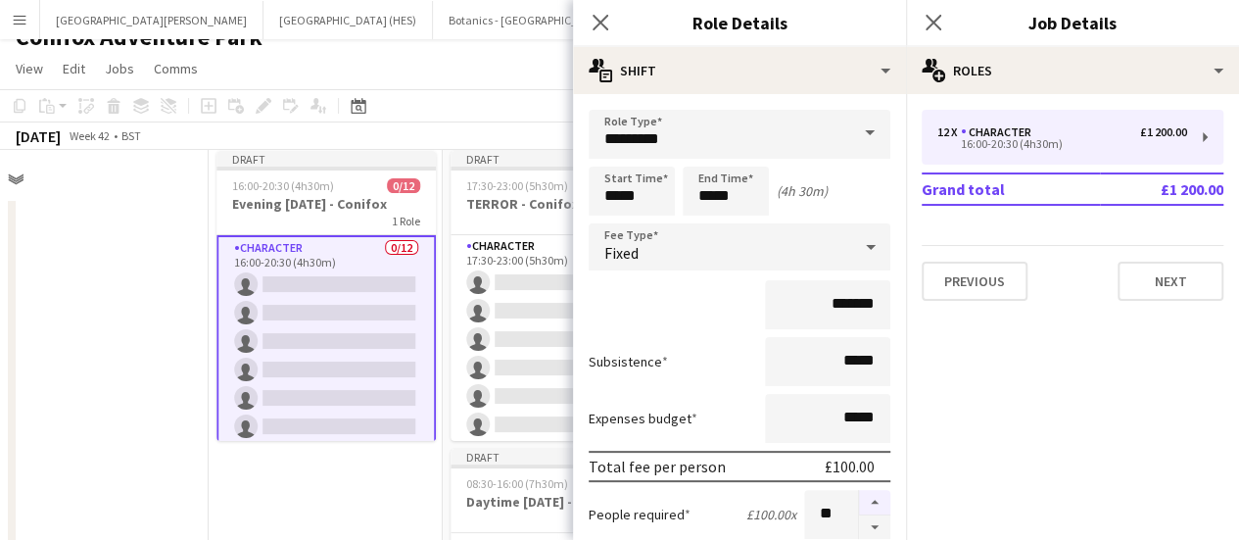
click at [862, 495] on button "button" at bounding box center [874, 502] width 31 height 25
type input "**"
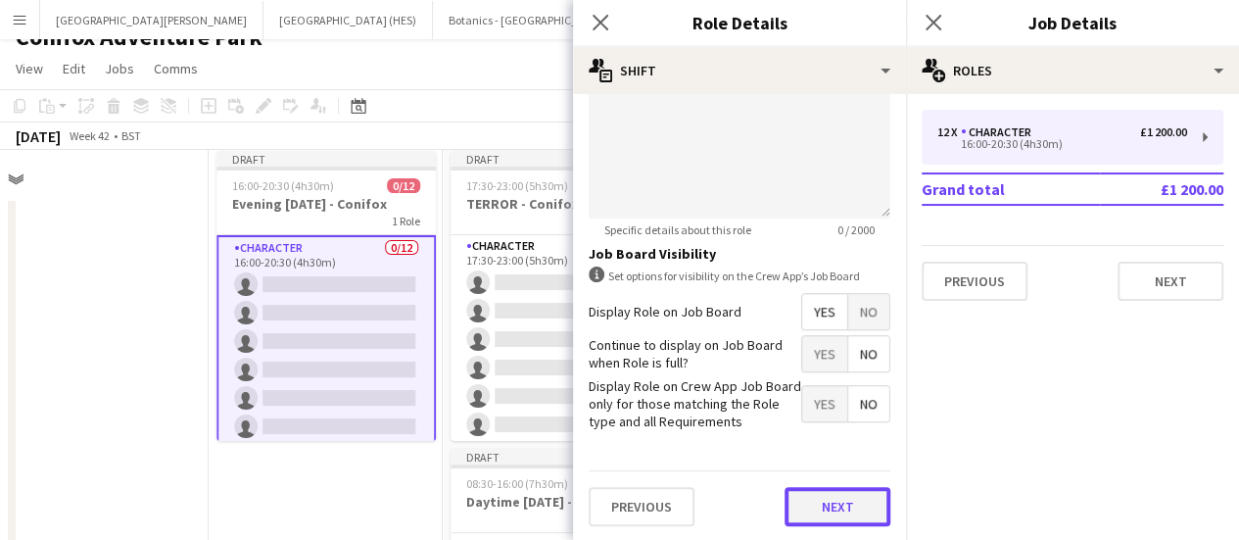
click at [797, 502] on button "Next" at bounding box center [838, 506] width 106 height 39
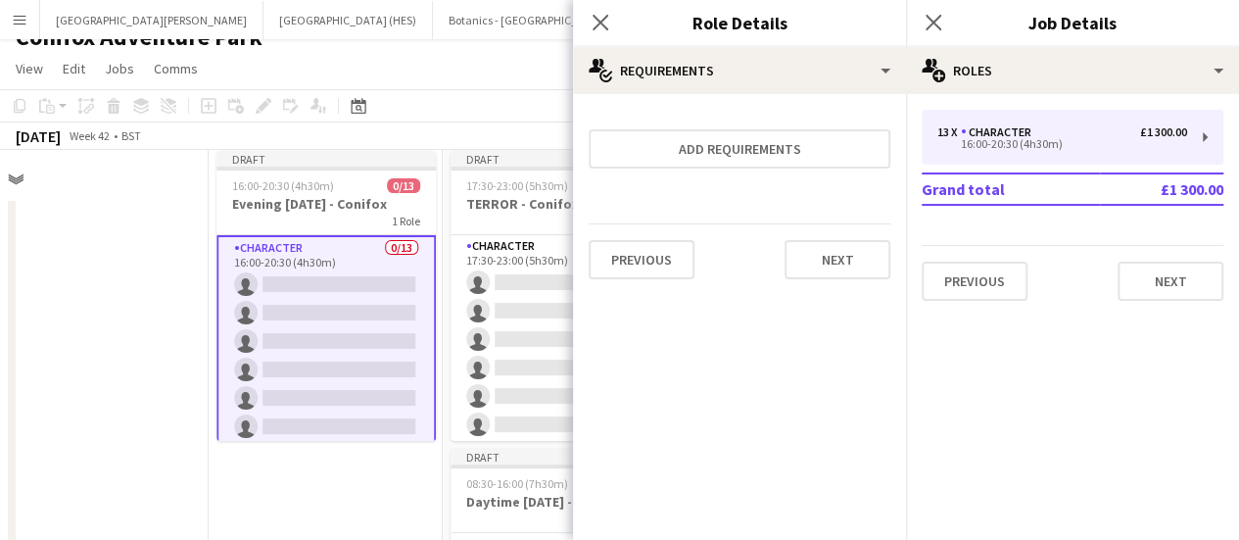
scroll to position [0, 0]
click at [836, 252] on button "Next" at bounding box center [838, 259] width 106 height 39
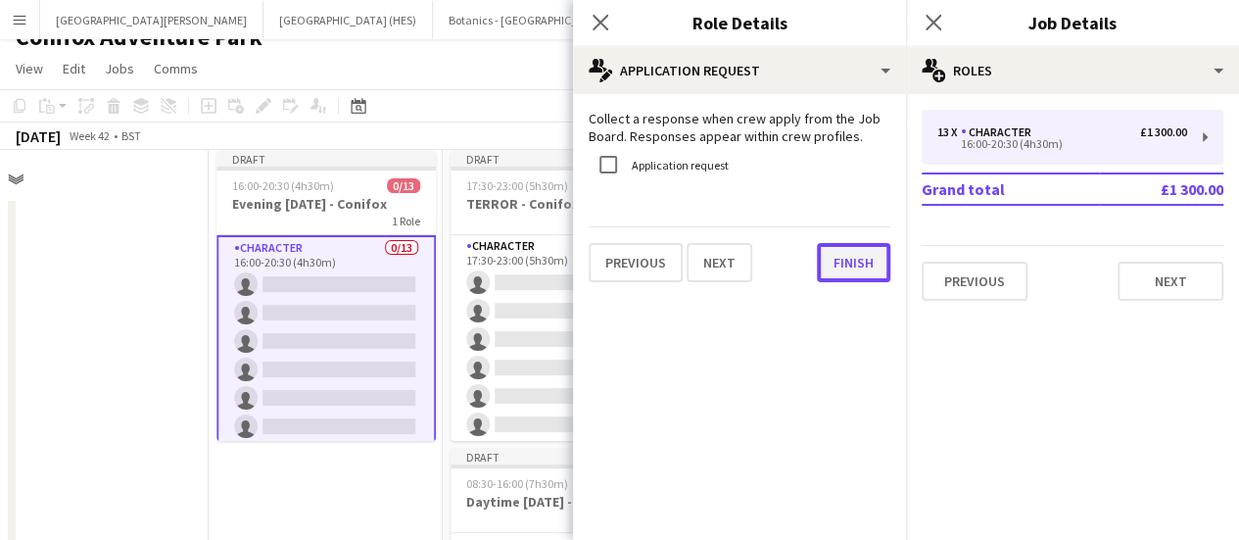
click at [837, 258] on button "Finish" at bounding box center [853, 262] width 73 height 39
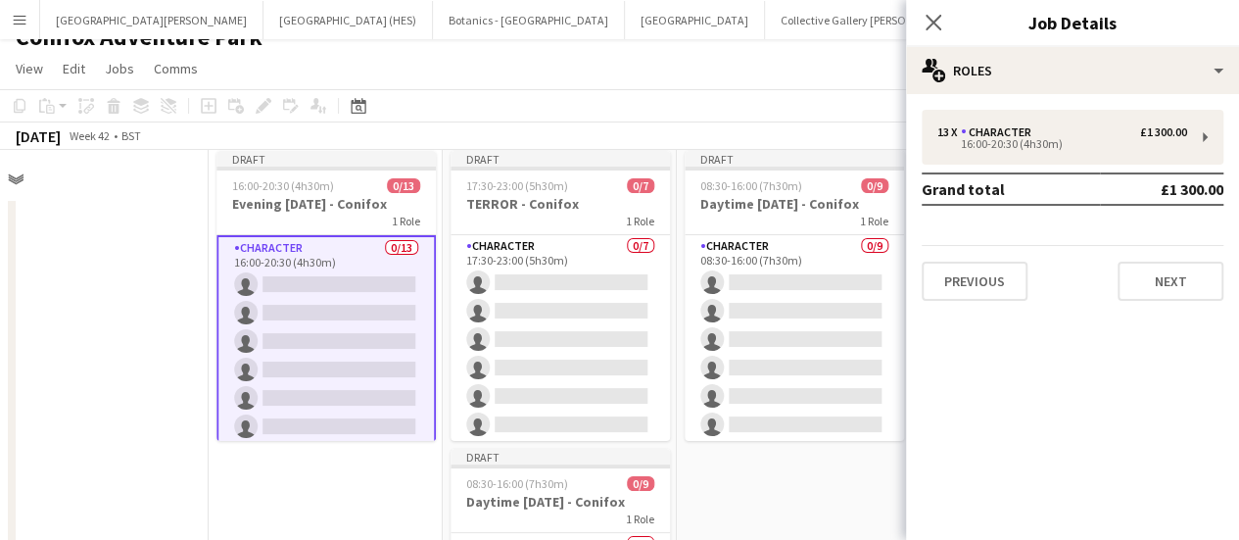
click at [336, 485] on app-date-cell "Draft 16:00-20:30 (4h30m) 0/13 Evening [DATE] - Conifox 1 Role Character 0/13 1…" at bounding box center [326, 549] width 234 height 813
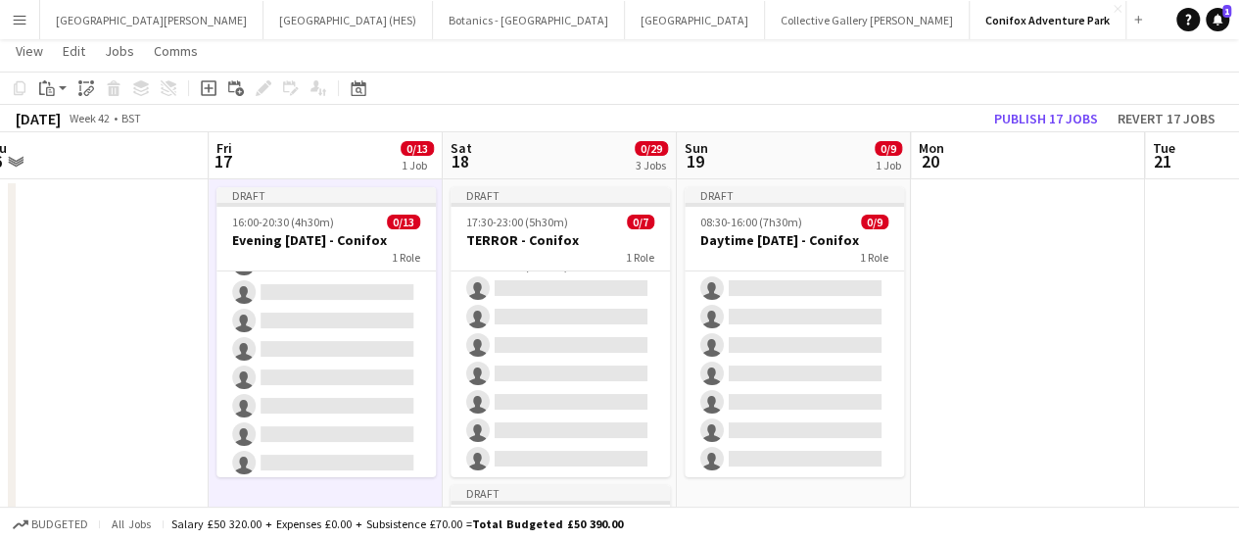
scroll to position [23, 0]
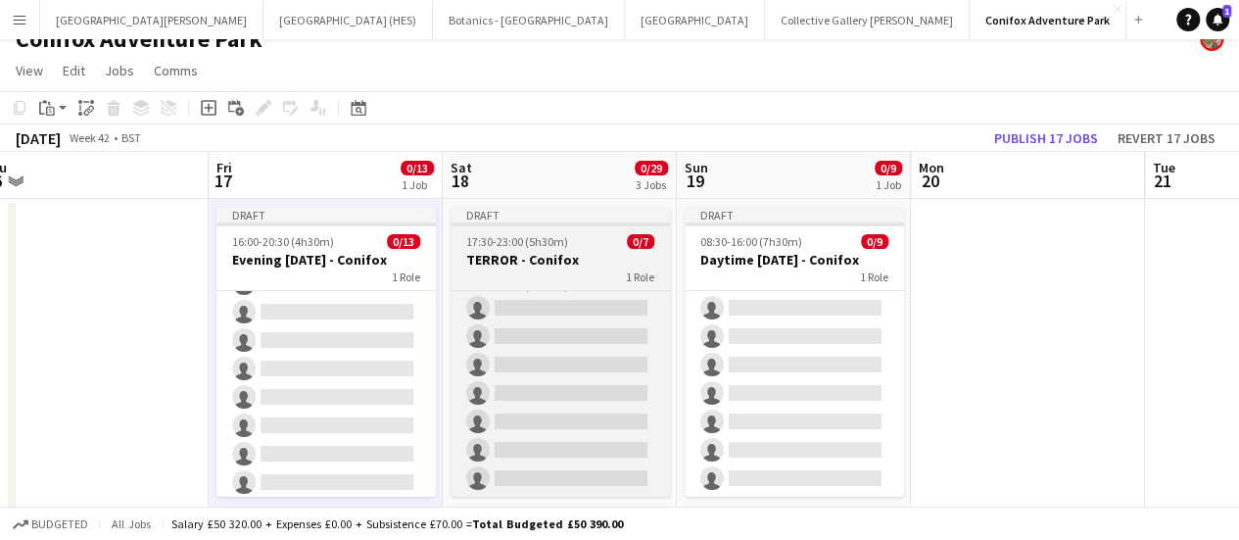
click at [580, 264] on h3 "TERROR - Conifox" at bounding box center [560, 260] width 219 height 18
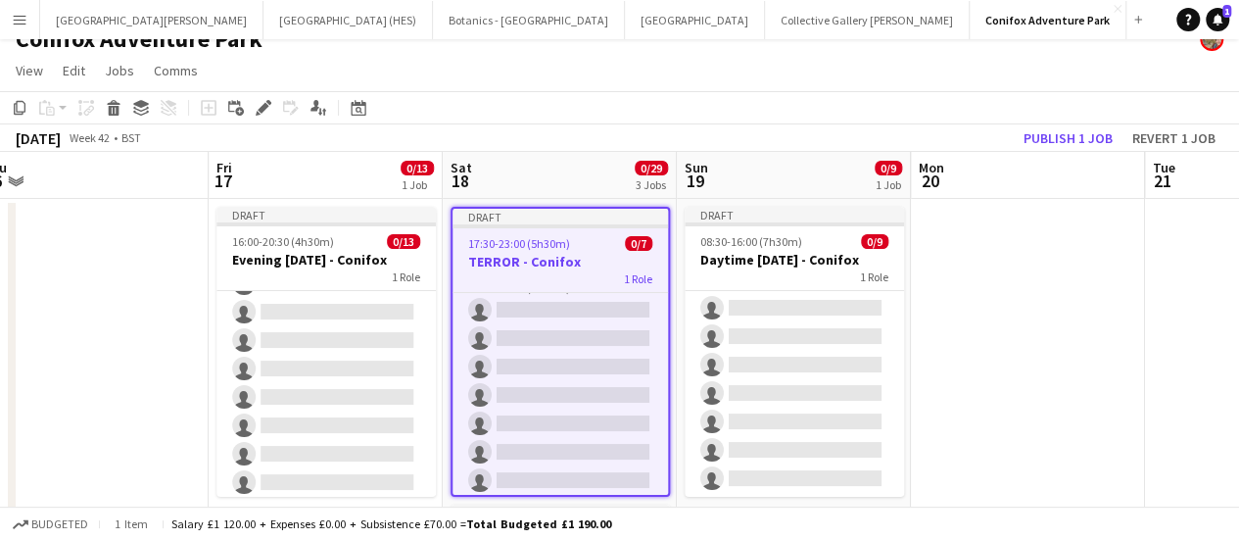
scroll to position [80, 494]
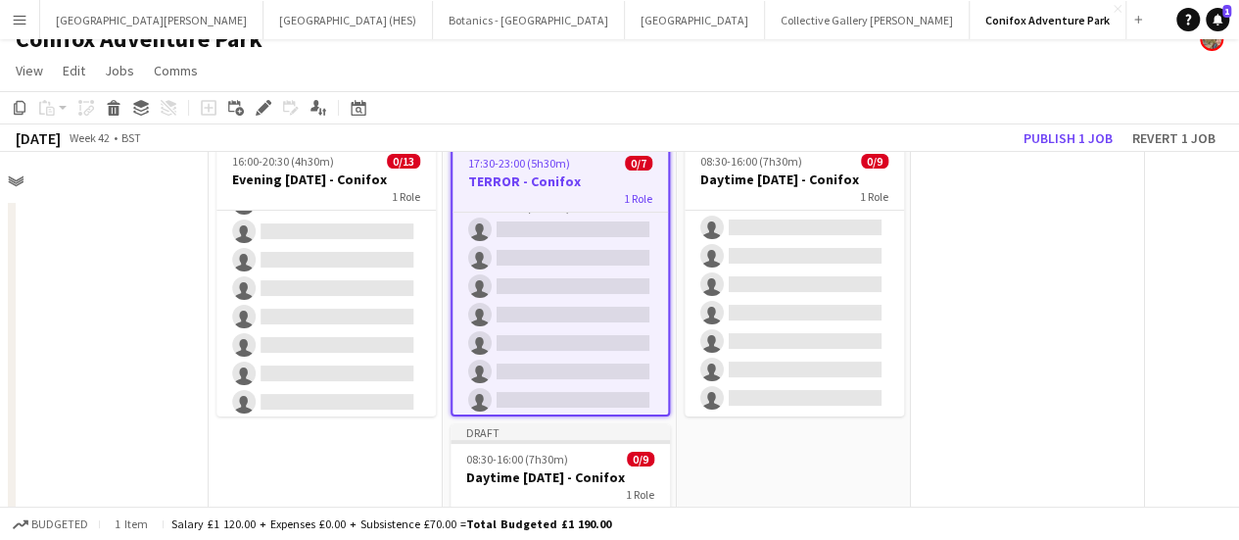
click at [788, 458] on app-date-cell "Draft 08:30-16:00 (7h30m) 0/9 Daytime [DATE] - Conifox 1 Role Character 0/9 08:…" at bounding box center [794, 525] width 234 height 813
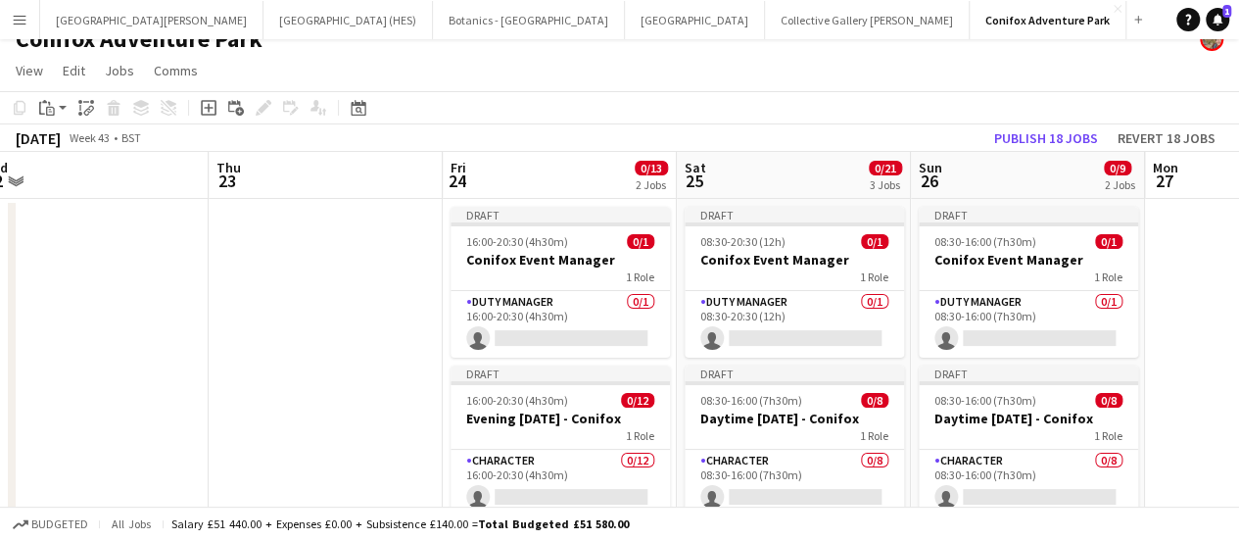
scroll to position [0, 552]
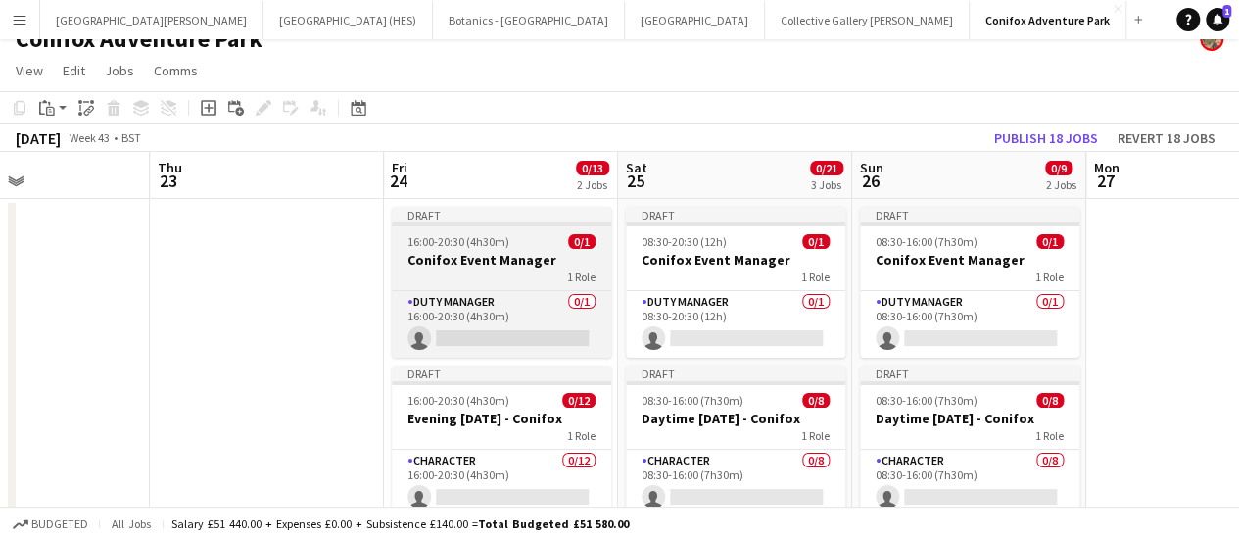
click at [470, 270] on div "1 Role" at bounding box center [501, 276] width 219 height 16
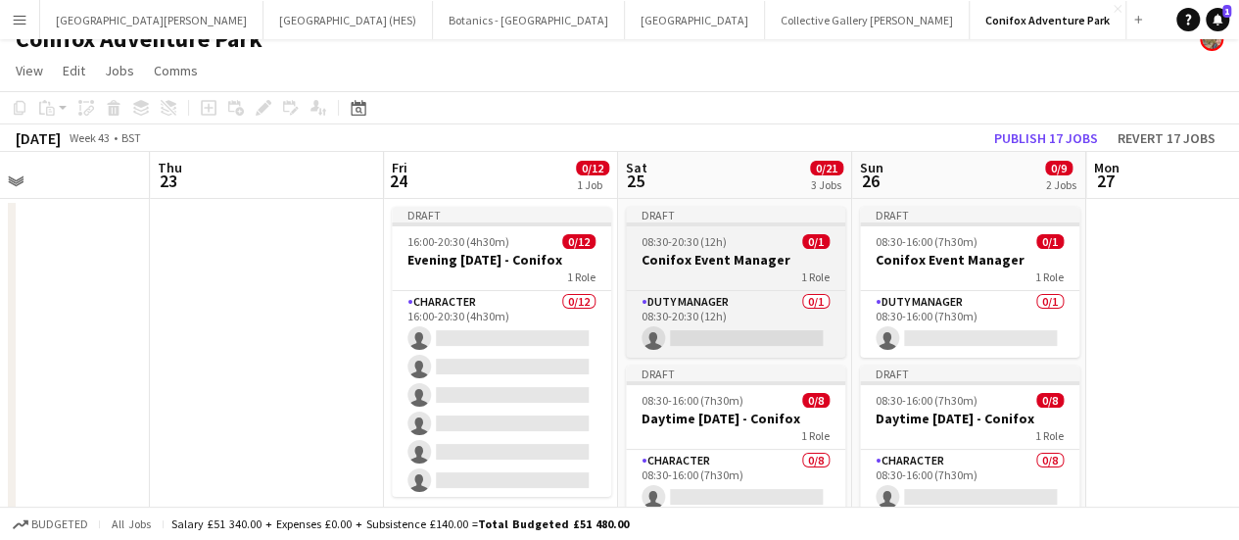
click at [686, 251] on h3 "Conifox Event Manager" at bounding box center [735, 260] width 219 height 18
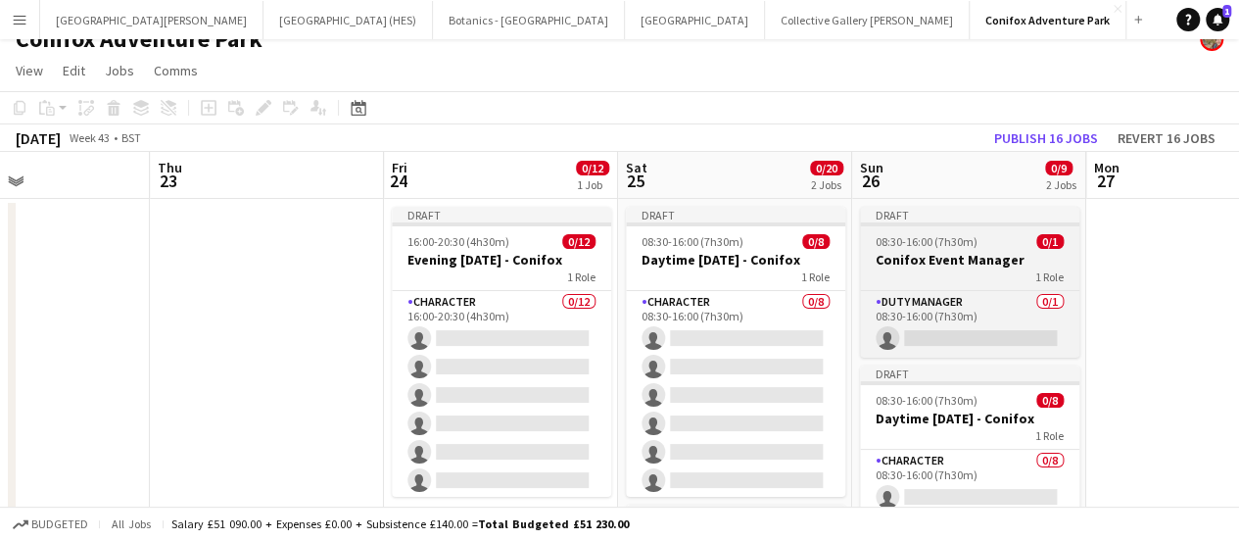
click at [892, 267] on h3 "Conifox Event Manager" at bounding box center [969, 260] width 219 height 18
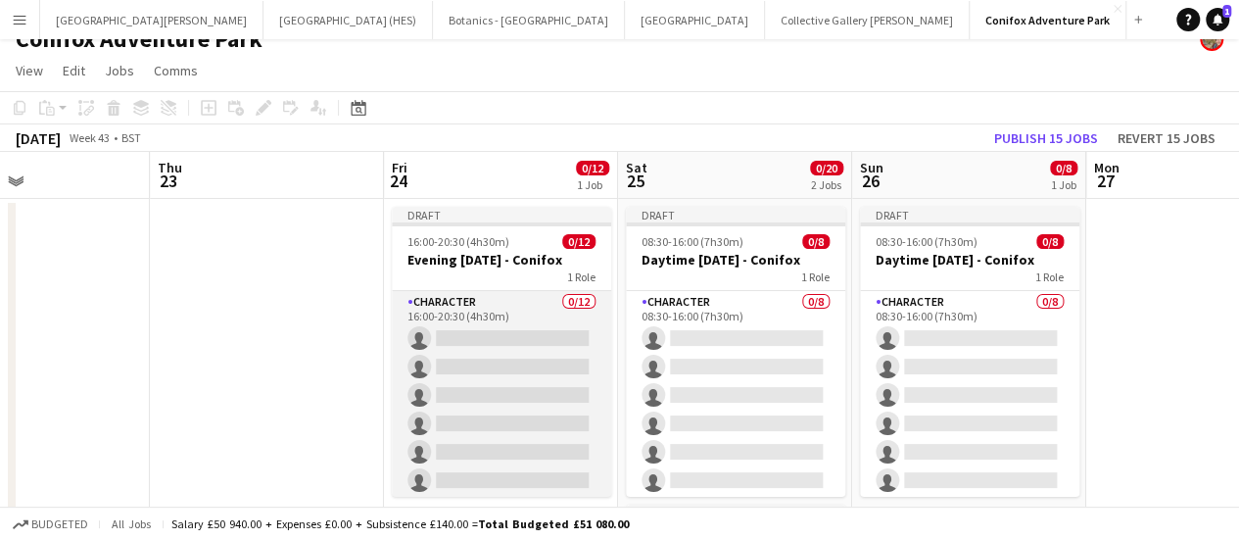
click at [524, 313] on app-card-role "Character 0/12 16:00-20:30 (4h30m) single-neutral-actions single-neutral-action…" at bounding box center [501, 480] width 219 height 379
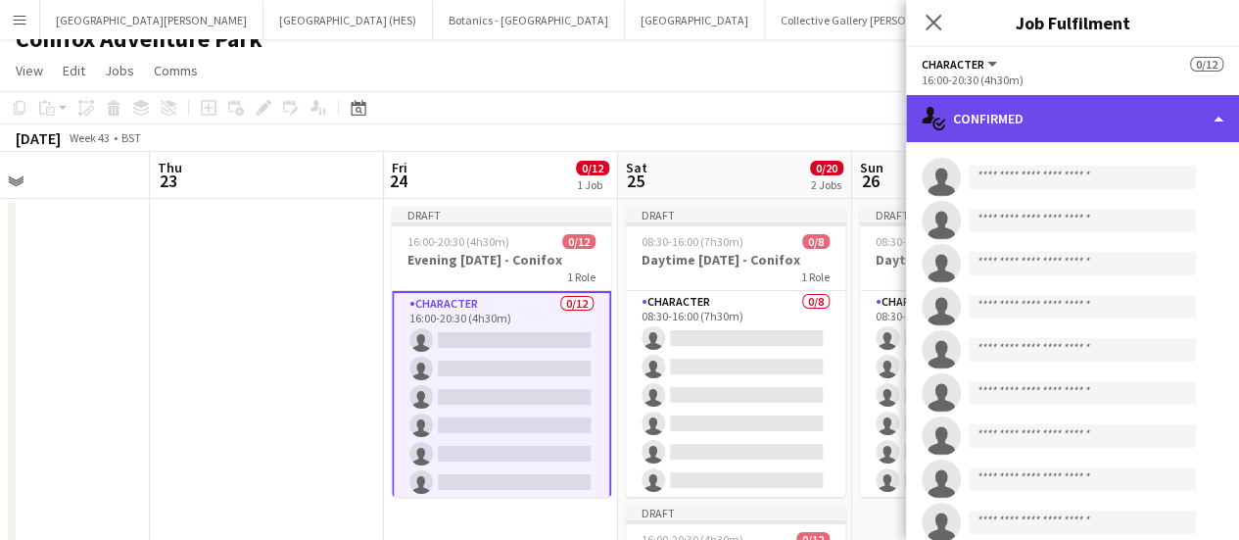
click at [1134, 115] on div "single-neutral-actions-check-2 Confirmed" at bounding box center [1072, 118] width 333 height 47
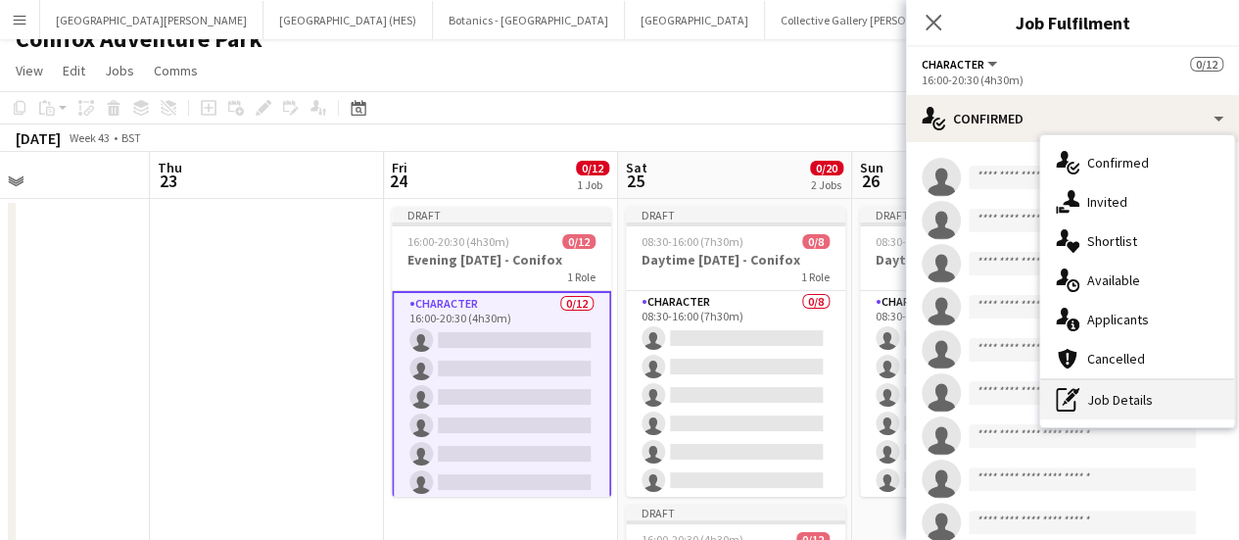
click at [1121, 392] on div "pen-write Job Details" at bounding box center [1137, 399] width 194 height 39
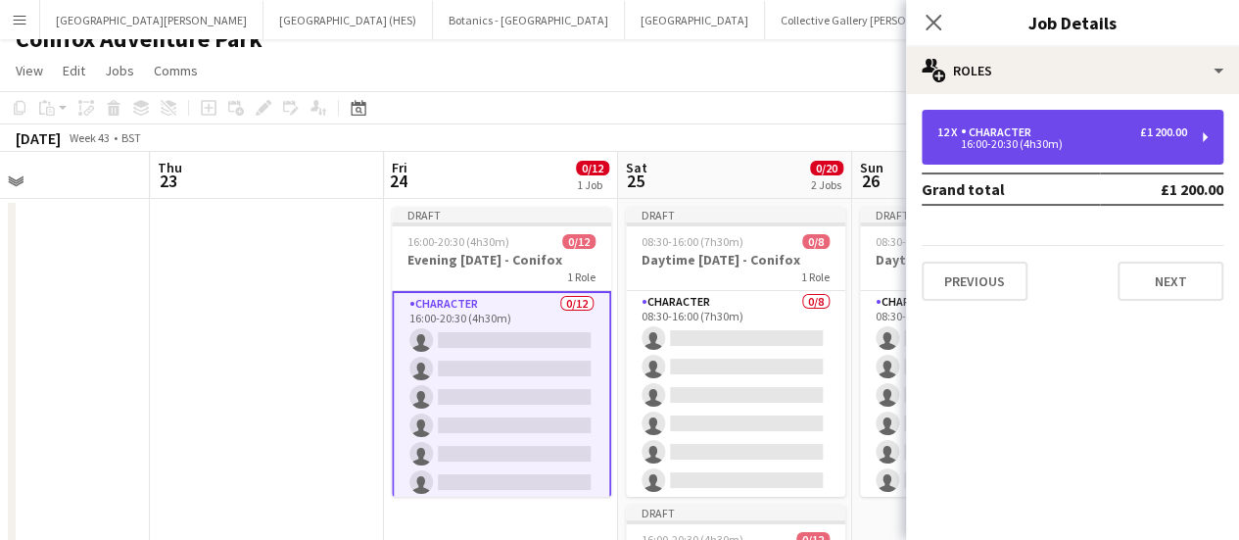
click at [1162, 125] on div "£1 200.00" at bounding box center [1163, 132] width 47 height 14
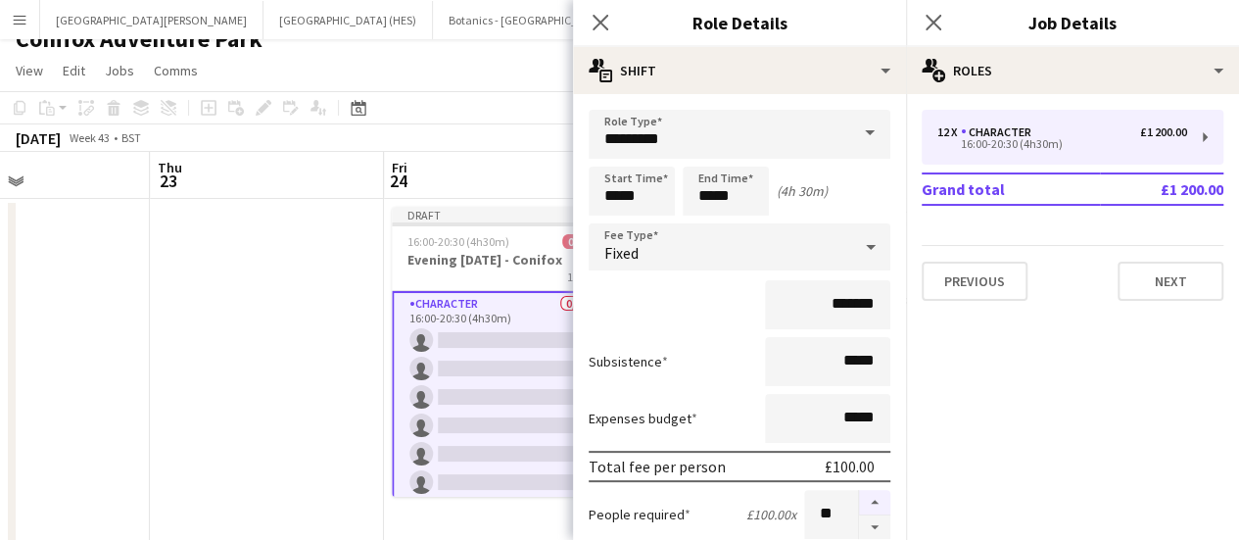
click at [859, 495] on button "button" at bounding box center [874, 502] width 31 height 25
type input "**"
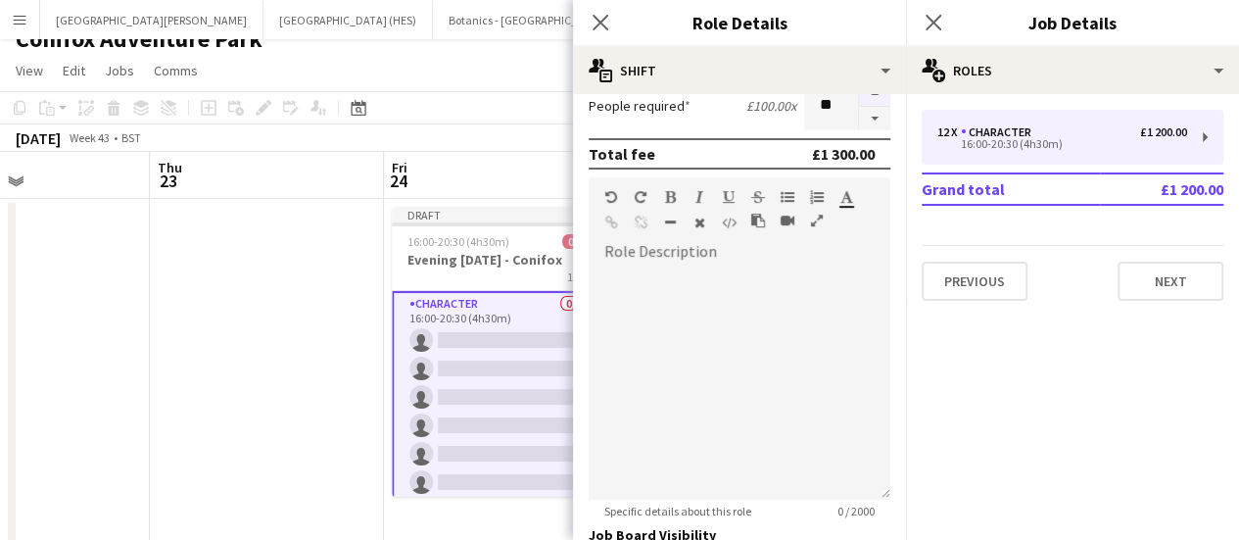
scroll to position [417, 0]
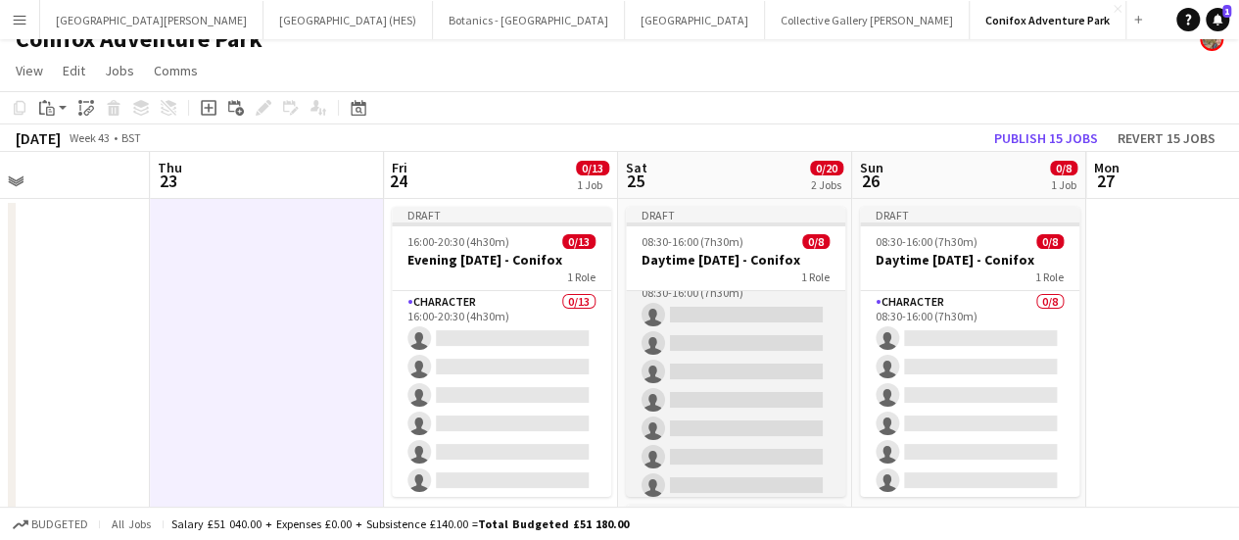
scroll to position [0, 0]
click at [690, 303] on app-card-role "Character 0/8 08:30-16:00 (7h30m) single-neutral-actions single-neutral-actions…" at bounding box center [735, 423] width 219 height 265
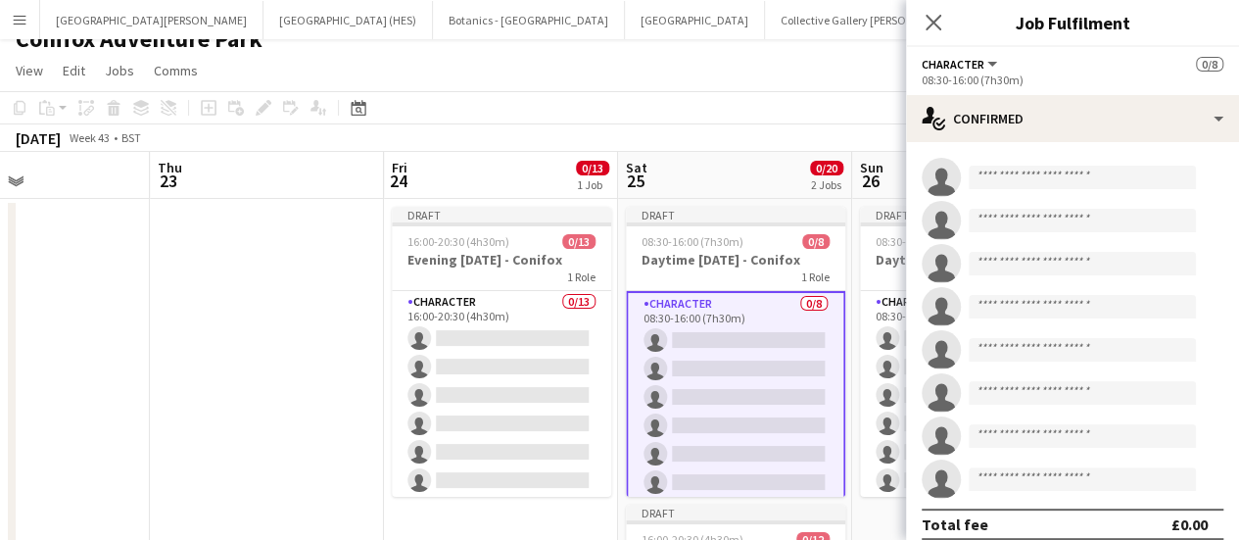
click at [690, 303] on app-card-role "Character 0/8 08:30-16:00 (7h30m) single-neutral-actions single-neutral-actions…" at bounding box center [735, 425] width 219 height 269
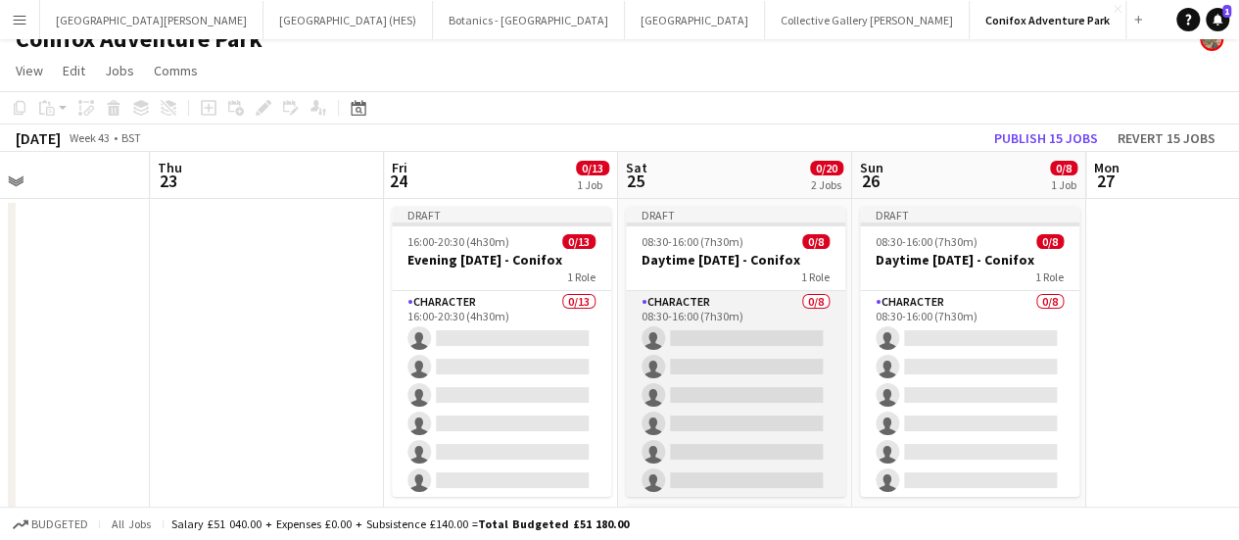
click at [690, 303] on app-card-role "Character 0/8 08:30-16:00 (7h30m) single-neutral-actions single-neutral-actions…" at bounding box center [735, 423] width 219 height 265
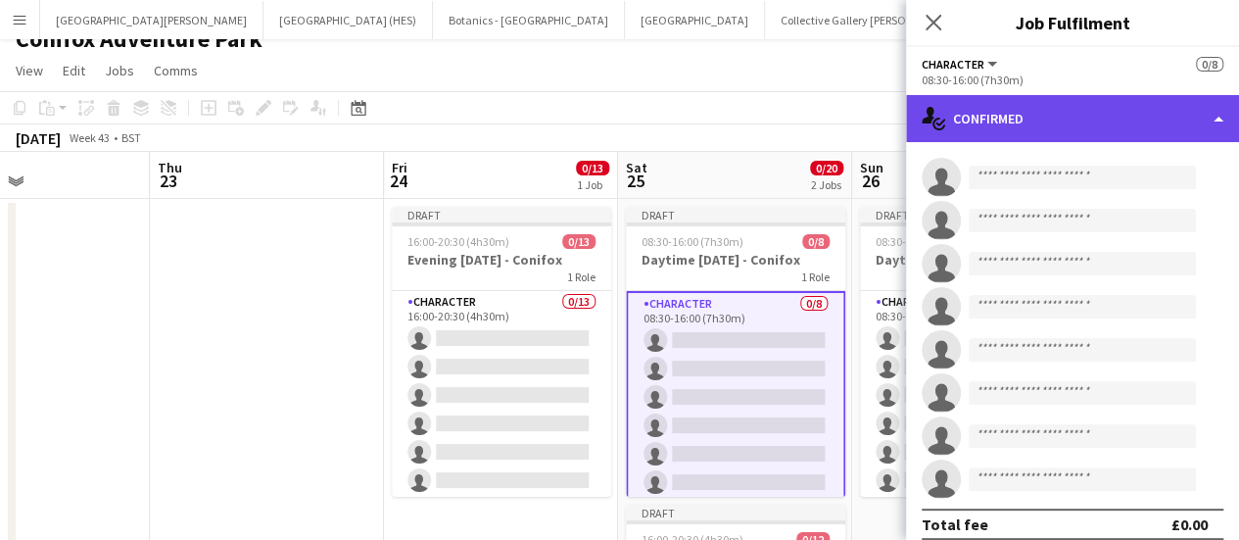
click at [995, 127] on div "single-neutral-actions-check-2 Confirmed" at bounding box center [1072, 118] width 333 height 47
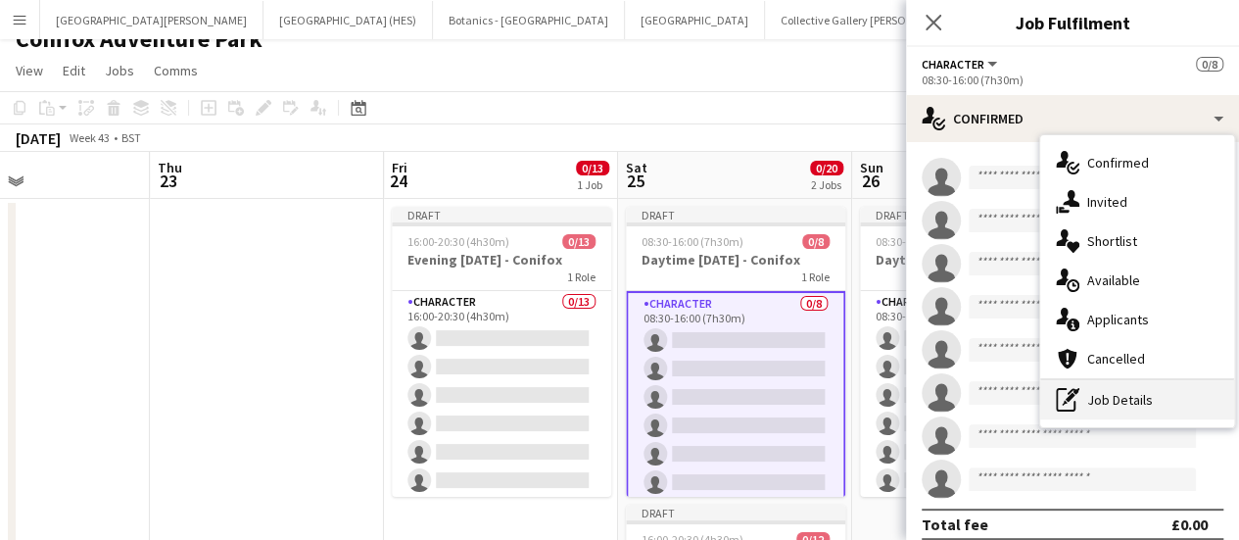
click at [1119, 395] on div "pen-write Job Details" at bounding box center [1137, 399] width 194 height 39
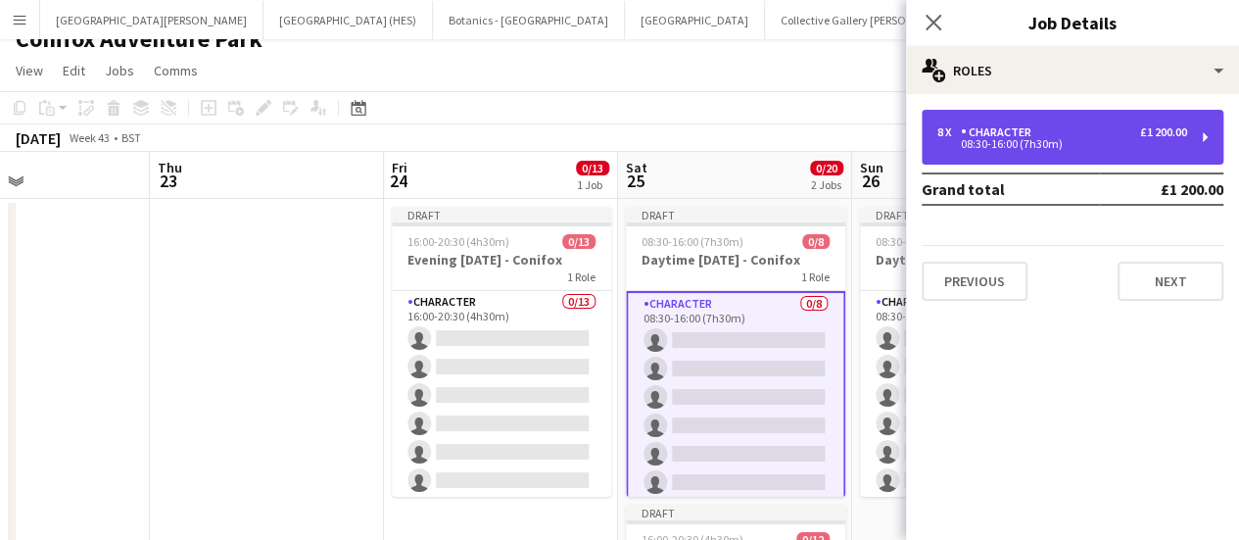
click at [1173, 138] on div "£1 200.00" at bounding box center [1163, 132] width 47 height 14
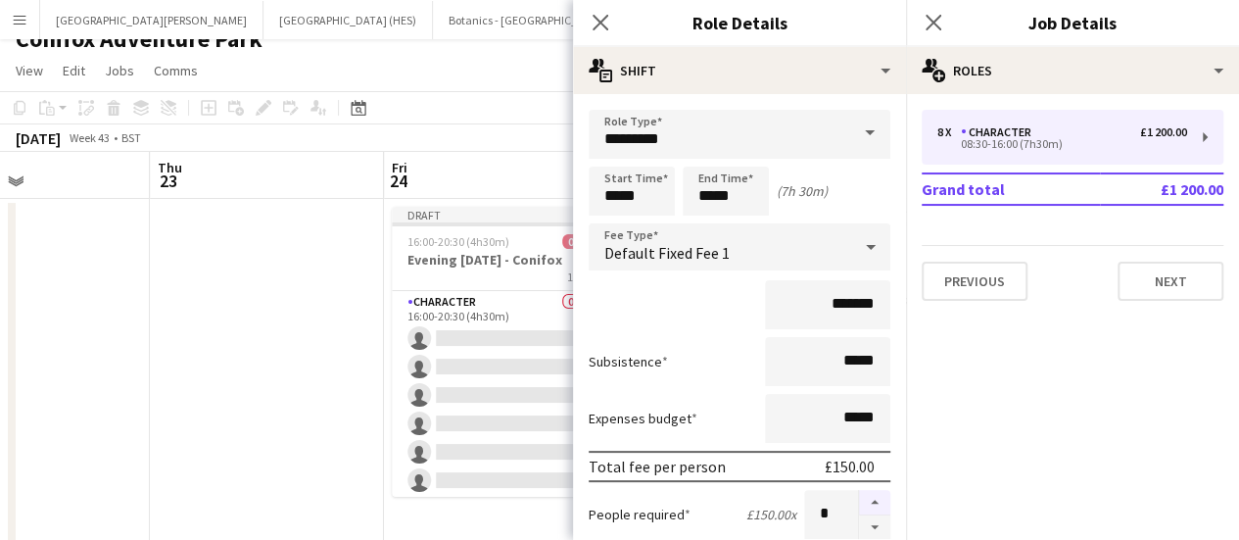
click at [859, 499] on button "button" at bounding box center [874, 502] width 31 height 25
type input "*"
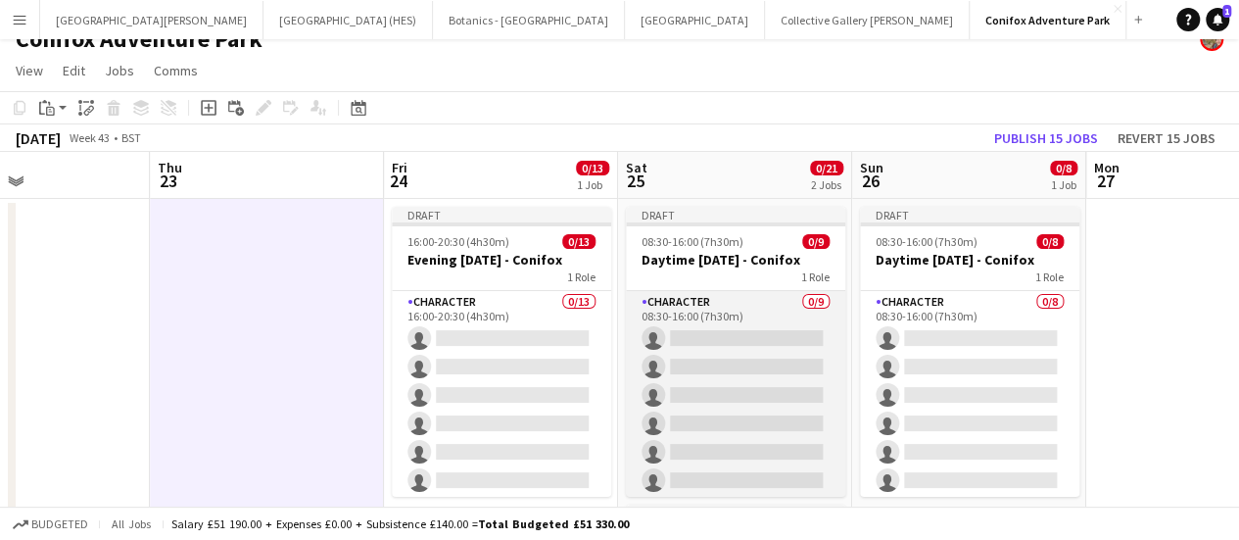
scroll to position [87, 0]
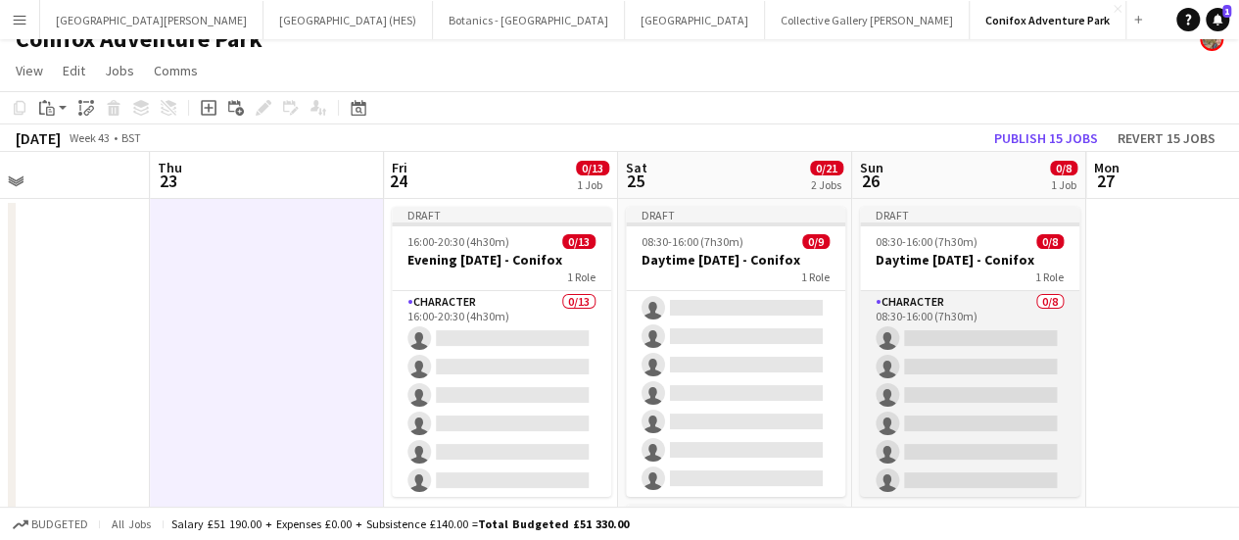
click at [951, 369] on app-card-role "Character 0/8 08:30-16:00 (7h30m) single-neutral-actions single-neutral-actions…" at bounding box center [969, 423] width 219 height 265
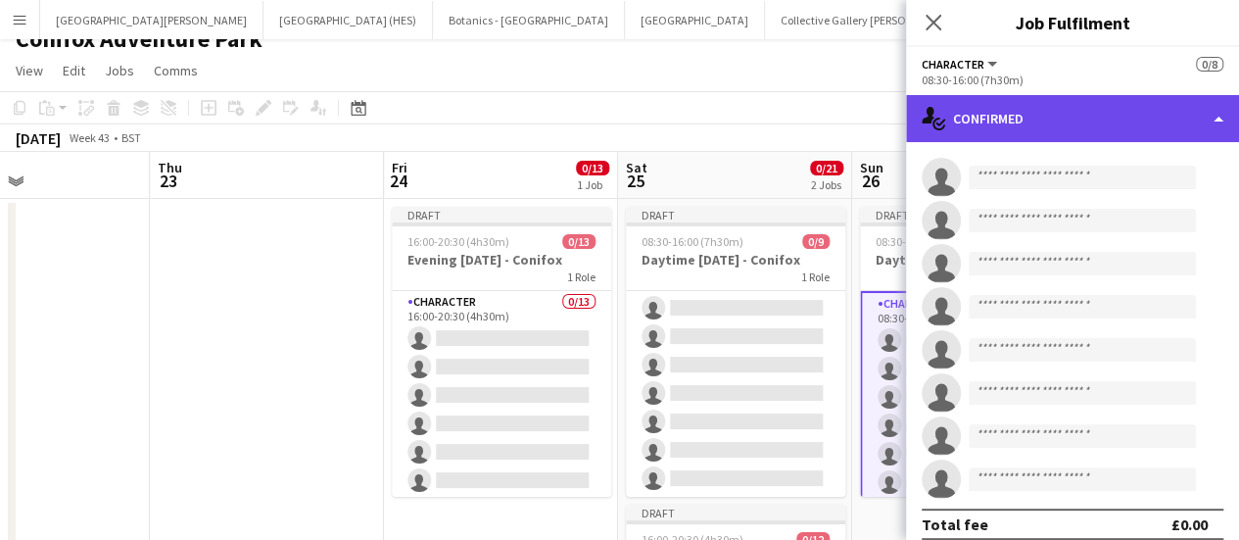
click at [990, 130] on div "single-neutral-actions-check-2 Confirmed" at bounding box center [1072, 118] width 333 height 47
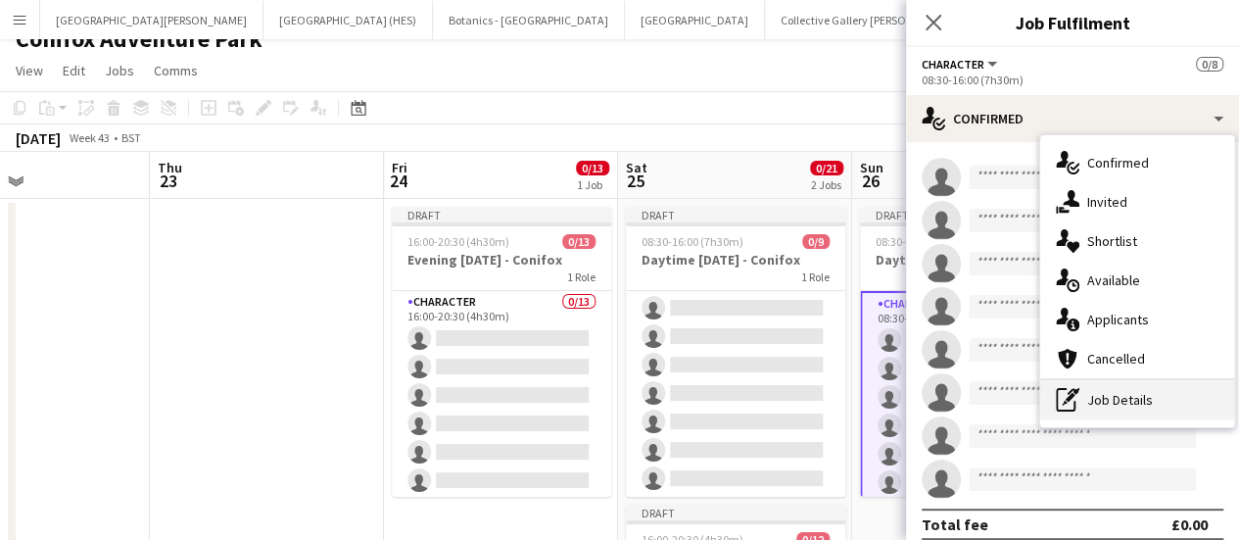
click at [1076, 399] on icon "pen-write" at bounding box center [1068, 400] width 24 height 24
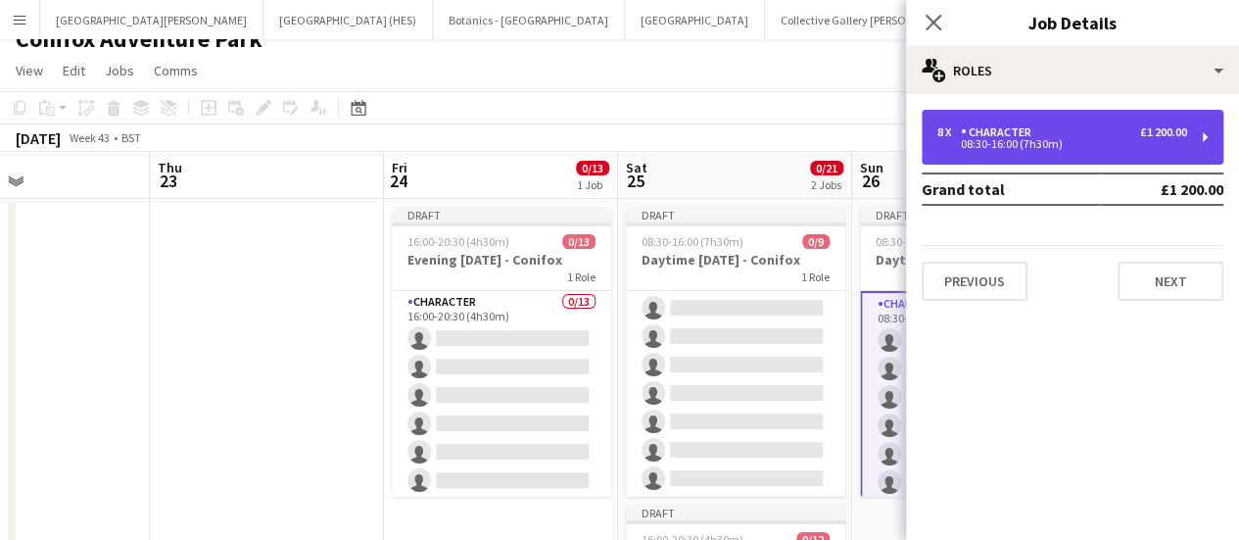
click at [1140, 130] on div "£1 200.00" at bounding box center [1163, 132] width 47 height 14
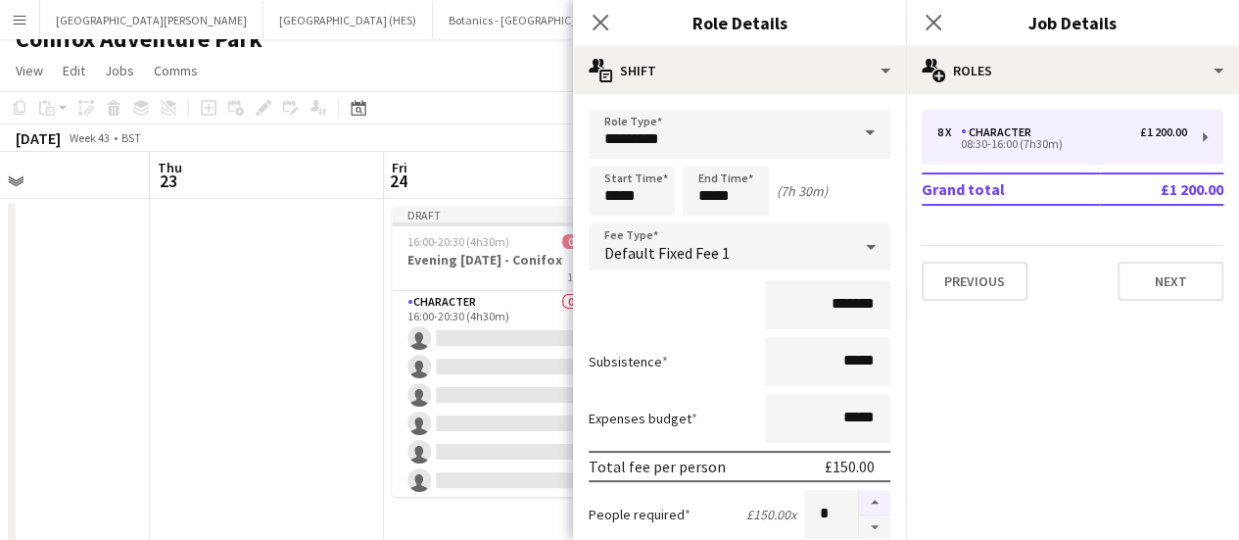
click at [859, 500] on button "button" at bounding box center [874, 502] width 31 height 25
type input "*"
click at [406, 94] on app-toolbar "Copy Paste Paste Ctrl+V Paste with crew Ctrl+Shift+V Paste linked Job [GEOGRAPH…" at bounding box center [619, 107] width 1239 height 33
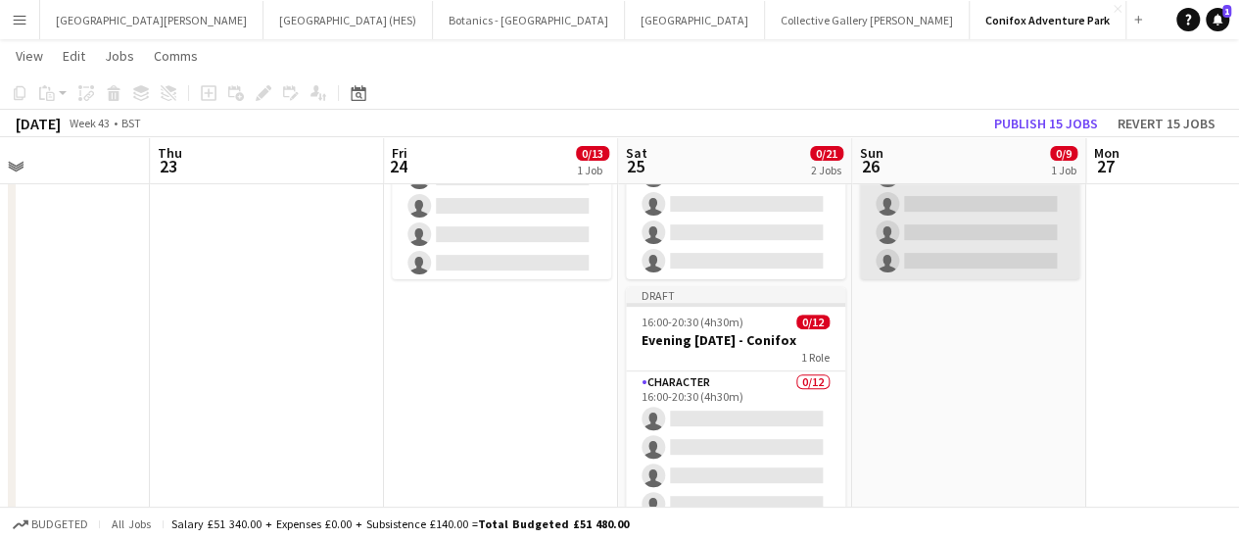
scroll to position [264, 0]
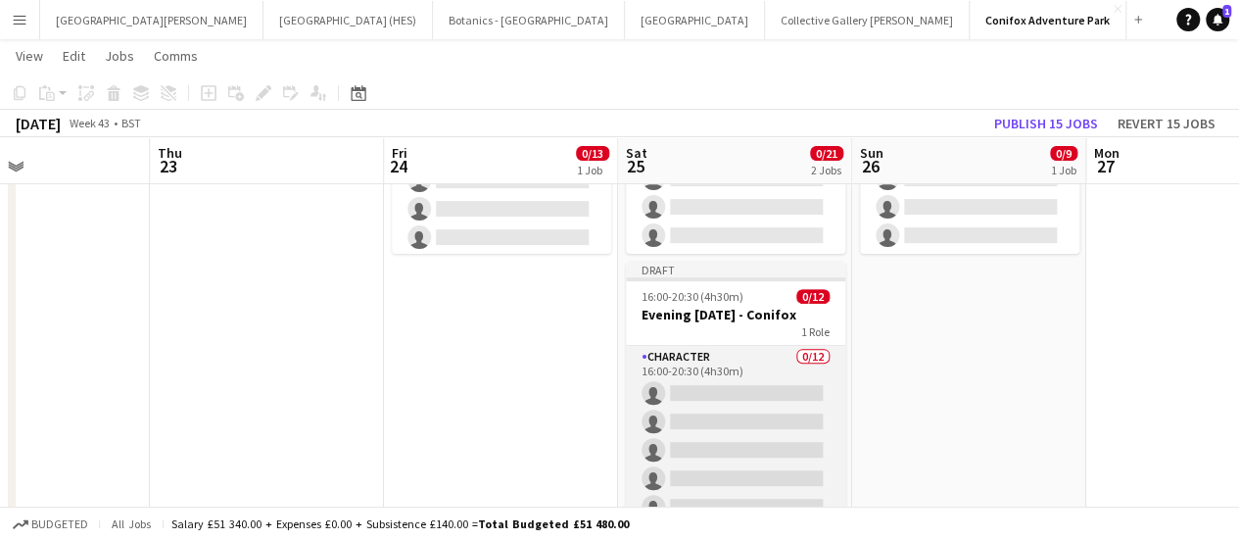
click at [755, 348] on app-card-role "Character 0/12 16:00-20:30 (4h30m) single-neutral-actions single-neutral-action…" at bounding box center [735, 535] width 219 height 379
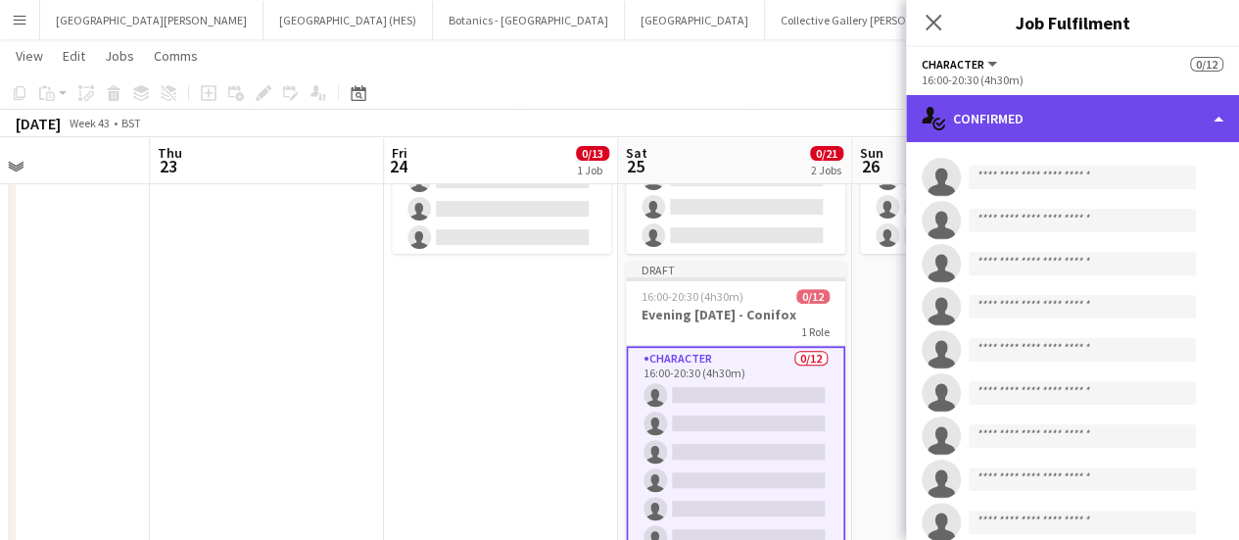
click at [966, 117] on div "single-neutral-actions-check-2 Confirmed" at bounding box center [1072, 118] width 333 height 47
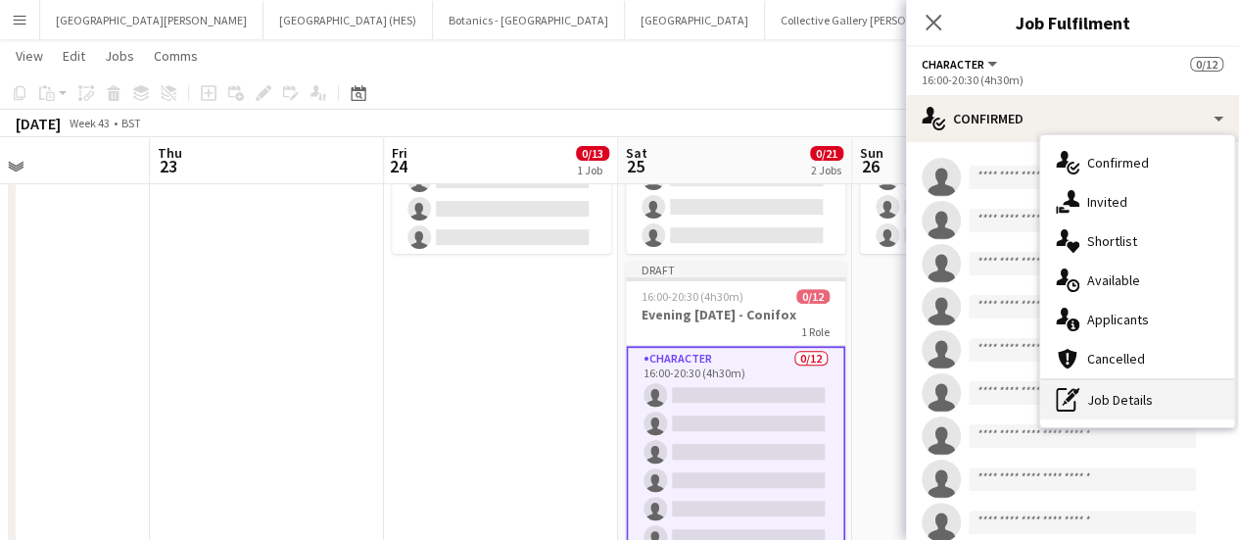
click at [1094, 399] on div "pen-write Job Details" at bounding box center [1137, 399] width 194 height 39
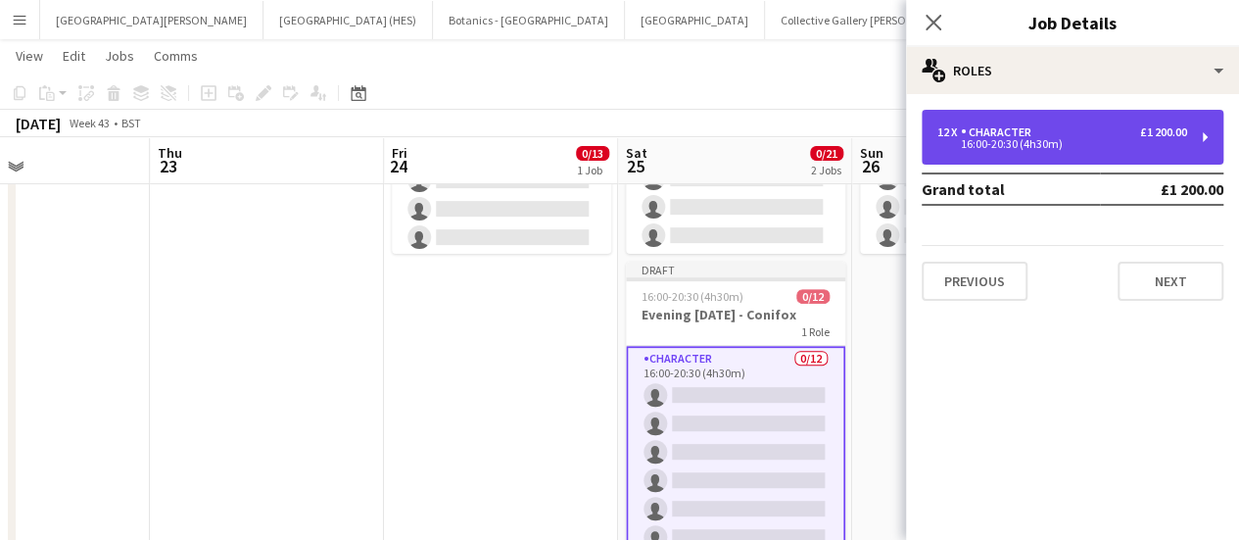
click at [1178, 150] on div "12 x Character £1 200.00 16:00-20:30 (4h30m)" at bounding box center [1073, 137] width 302 height 55
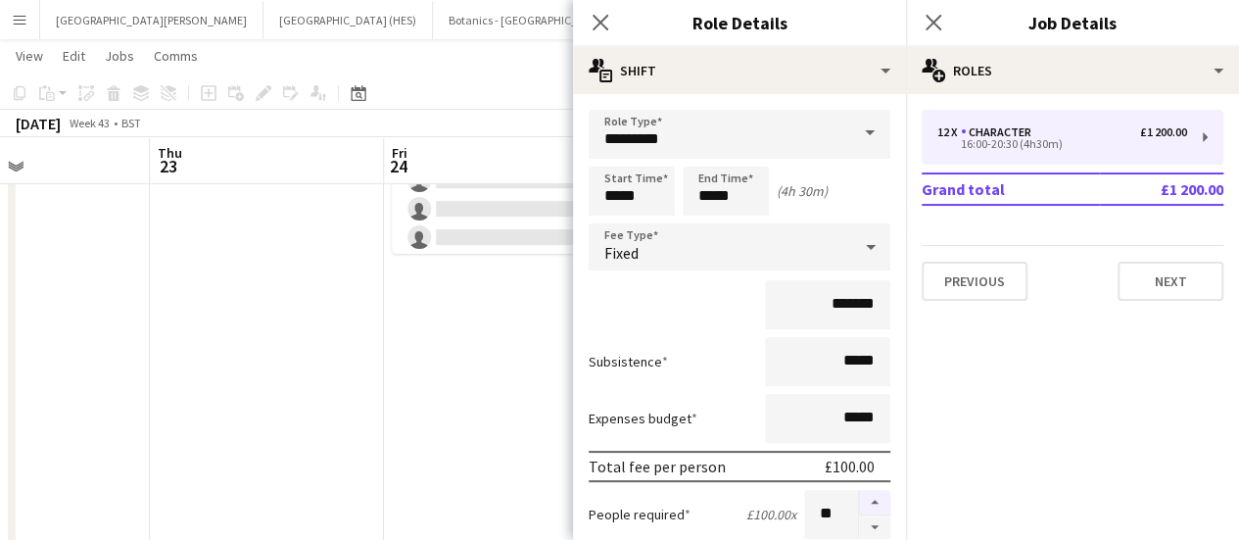
click at [859, 505] on button "button" at bounding box center [874, 502] width 31 height 25
type input "**"
click at [283, 409] on app-date-cell at bounding box center [267, 319] width 234 height 727
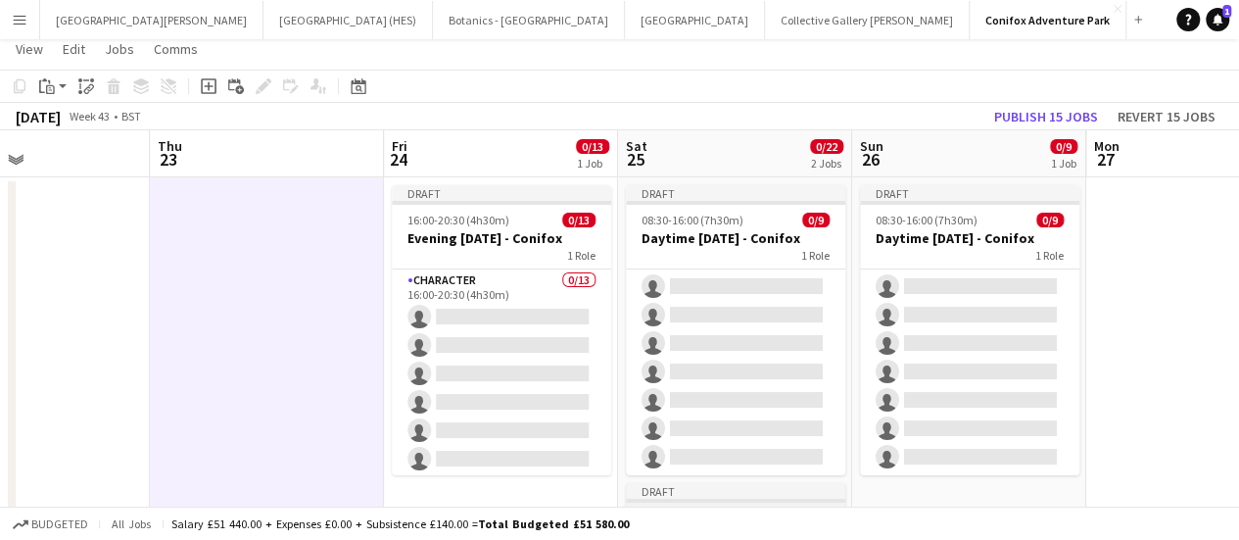
scroll to position [0, 0]
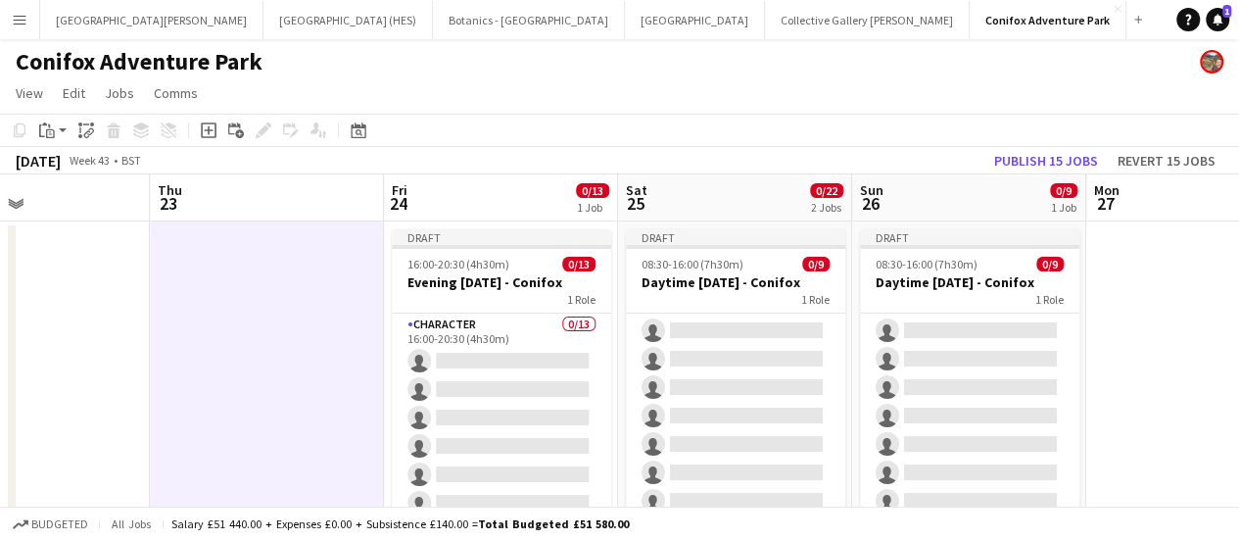
click at [541, 94] on app-page-menu "View Day view expanded Day view collapsed Month view Date picker Jump to [DATE]…" at bounding box center [619, 94] width 1239 height 37
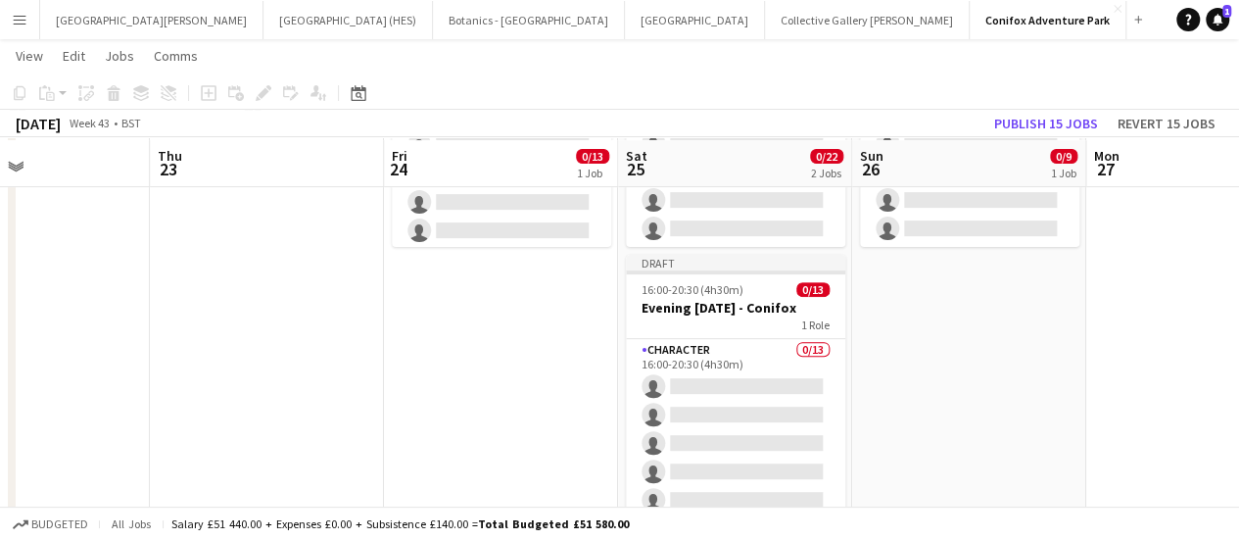
scroll to position [274, 0]
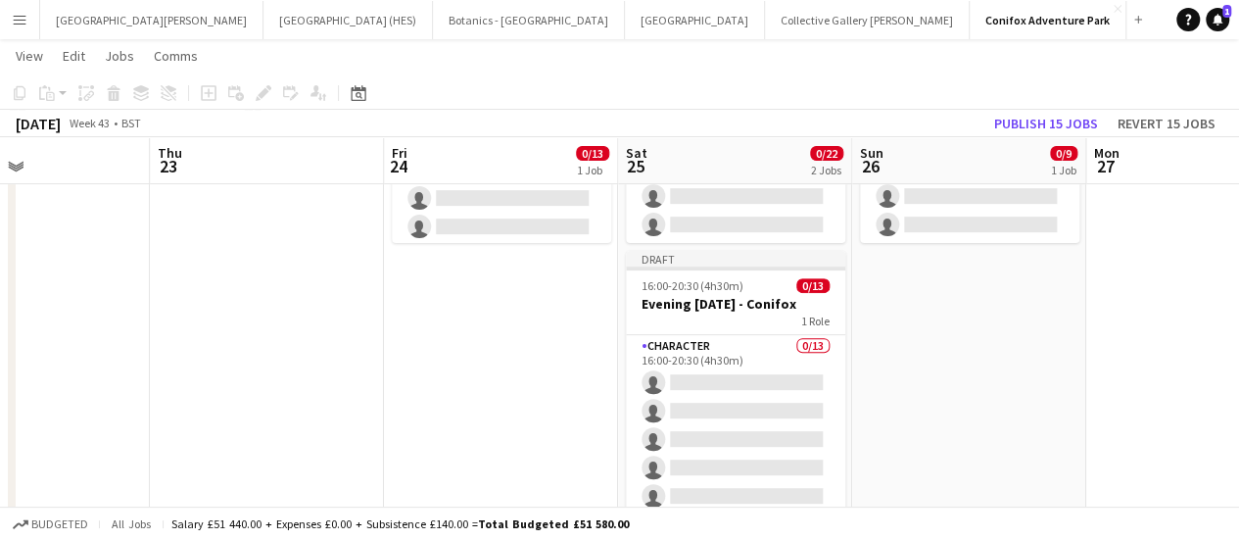
click at [496, 327] on app-date-cell "Draft 16:00-20:30 (4h30m) 0/13 Evening [DATE] - Conifox 1 Role Character 0/13 1…" at bounding box center [501, 308] width 234 height 727
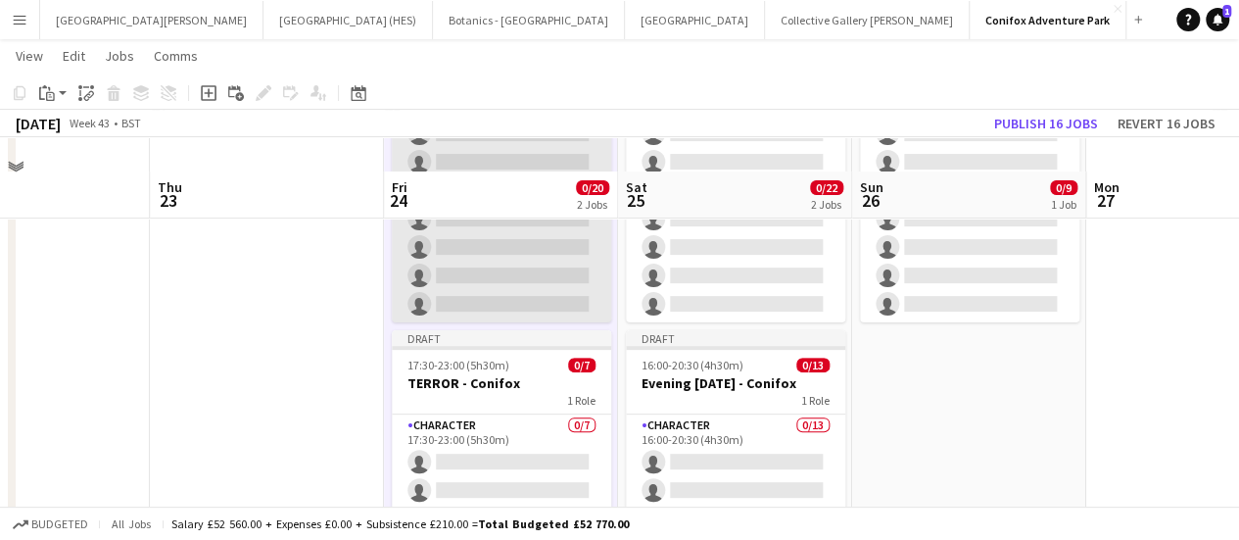
scroll to position [439, 0]
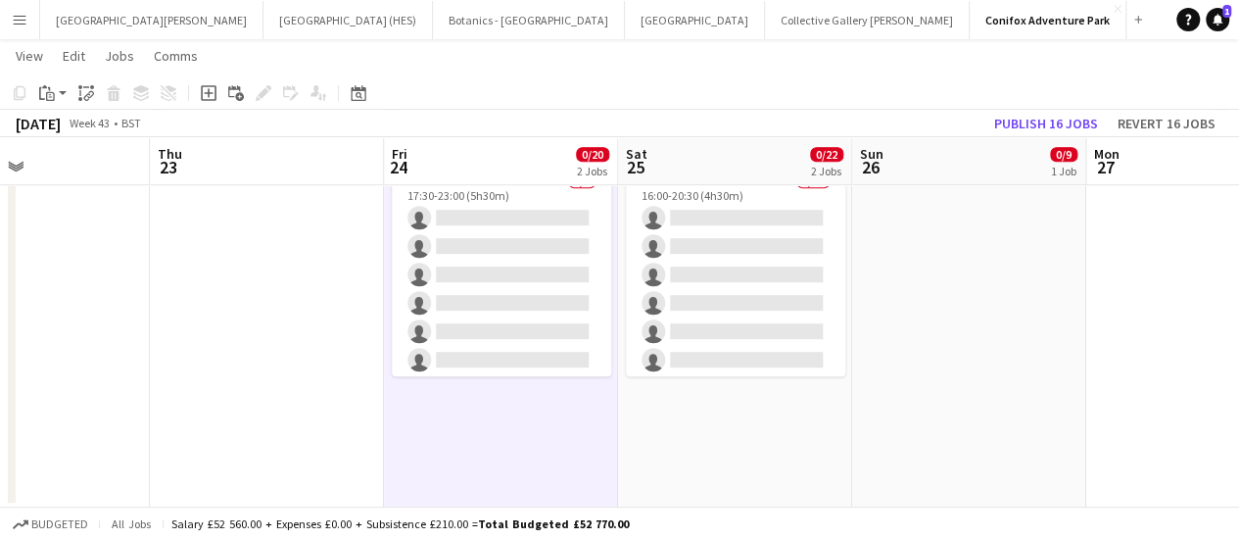
click at [670, 440] on app-date-cell "Draft 08:30-16:00 (7h30m) 0/9 Daytime [DATE] - Conifox 1 Role Character 0/9 08:…" at bounding box center [735, 144] width 234 height 727
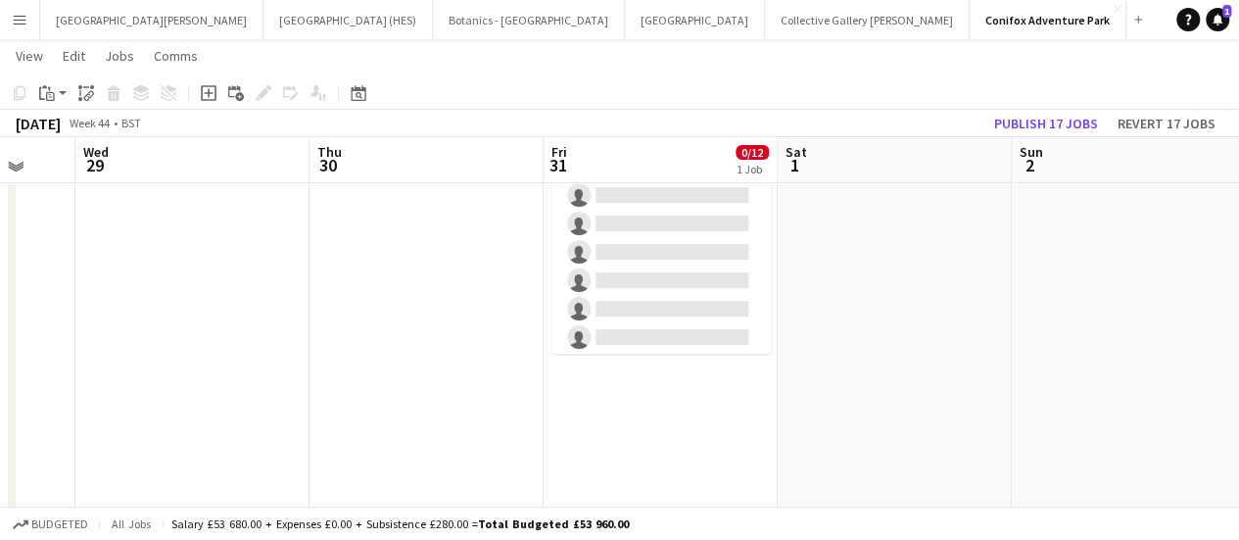
scroll to position [163, 0]
click at [643, 433] on app-date-cell "Draft 16:00-20:30 (4h30m) 0/12 Evening [DATE] - Conifox 1 Role Character 0/12 1…" at bounding box center [661, 523] width 234 height 933
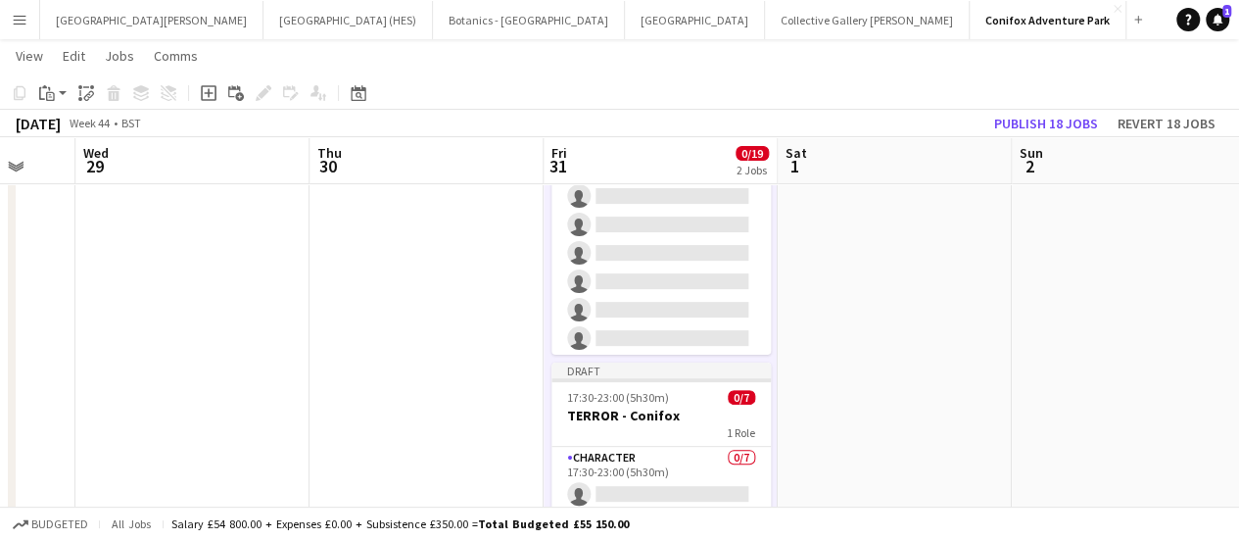
scroll to position [0, 0]
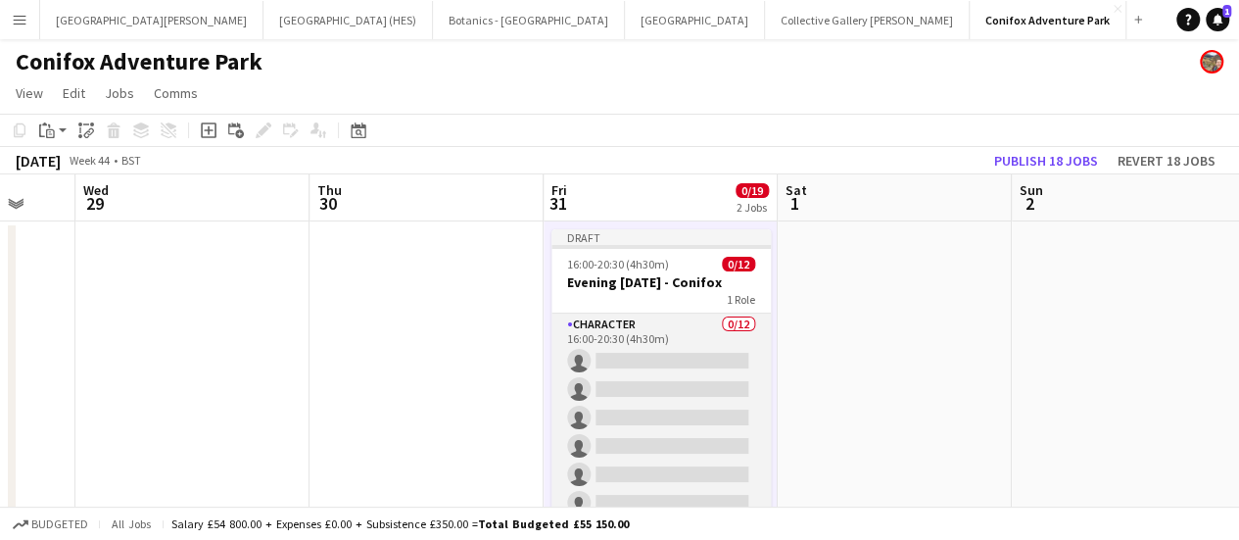
click at [704, 336] on app-card-role "Character 0/12 16:00-20:30 (4h30m) single-neutral-actions single-neutral-action…" at bounding box center [661, 502] width 219 height 379
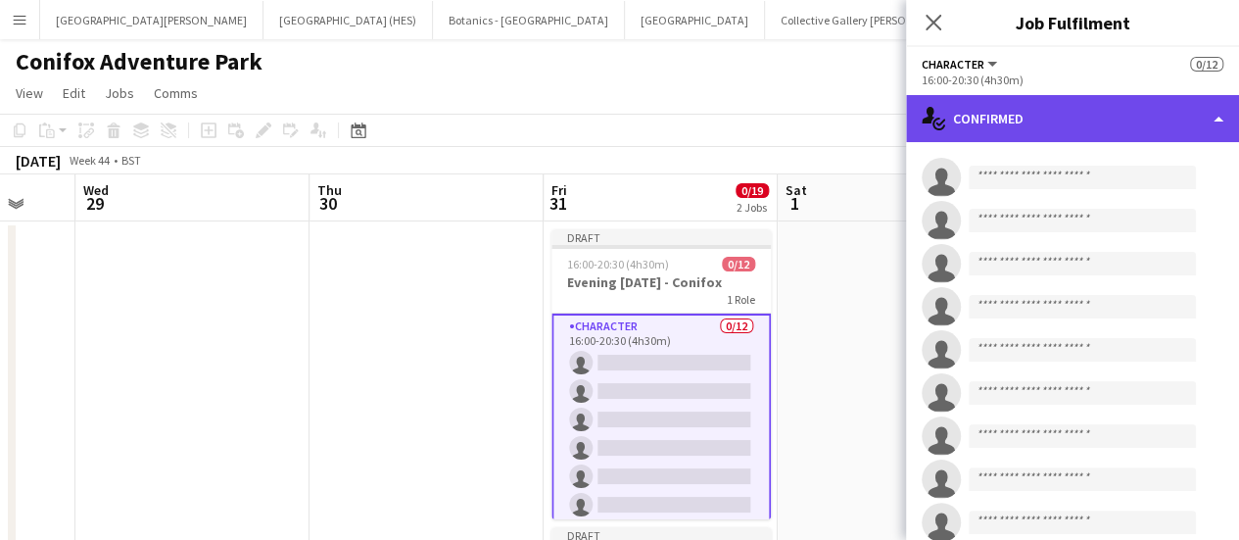
click at [1102, 103] on div "single-neutral-actions-check-2 Confirmed" at bounding box center [1072, 118] width 333 height 47
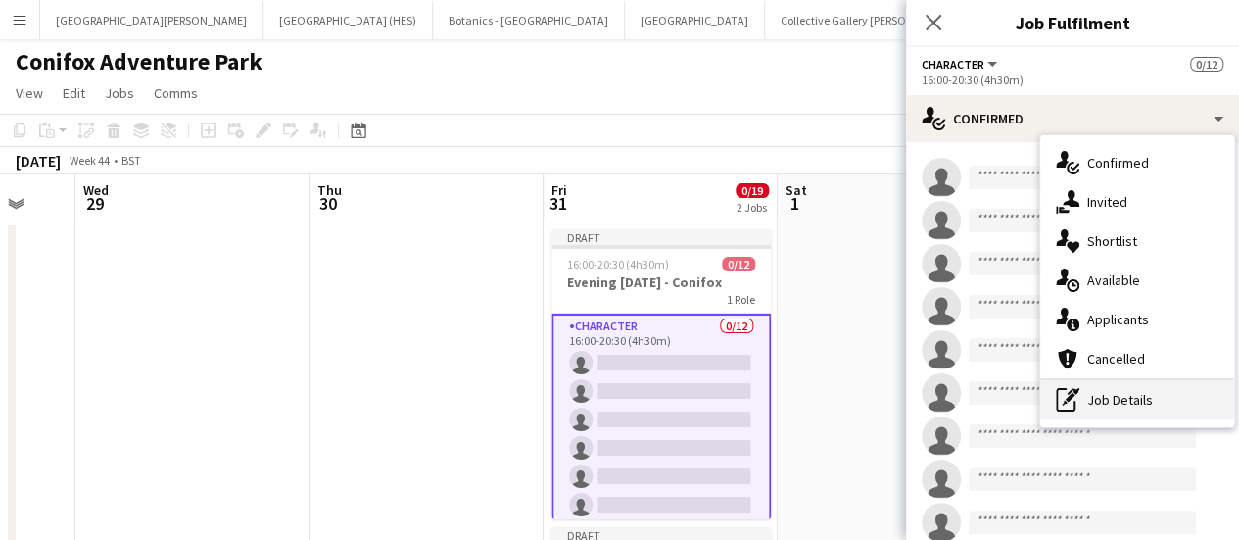
click at [1146, 404] on div "pen-write Job Details" at bounding box center [1137, 399] width 194 height 39
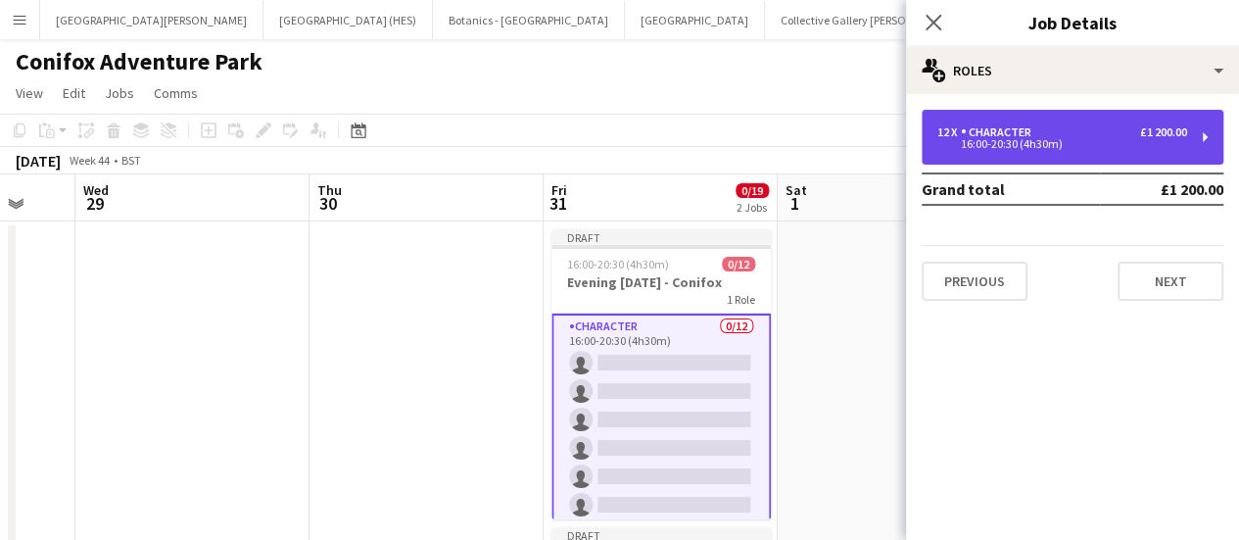
click at [1068, 151] on div "12 x Character £1 200.00 16:00-20:30 (4h30m)" at bounding box center [1073, 137] width 302 height 55
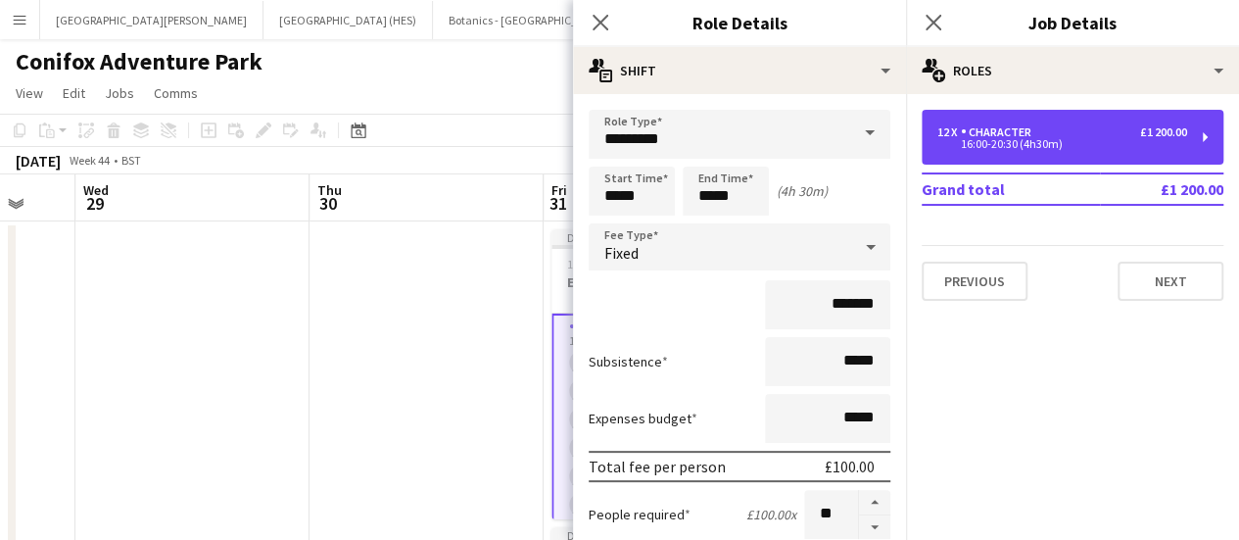
scroll to position [44, 0]
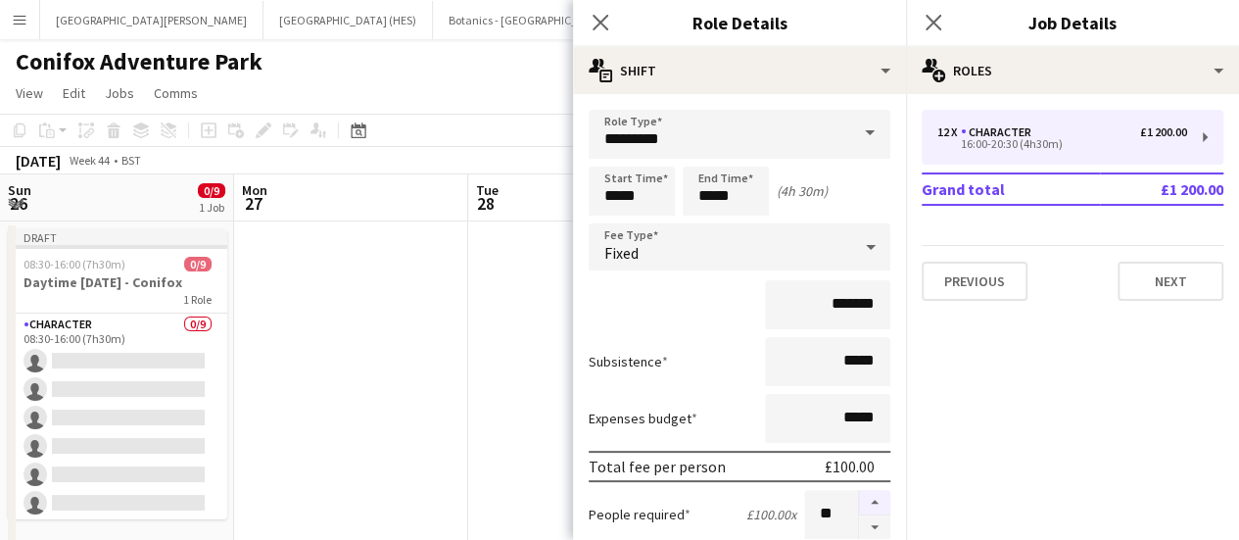
scroll to position [47, 0]
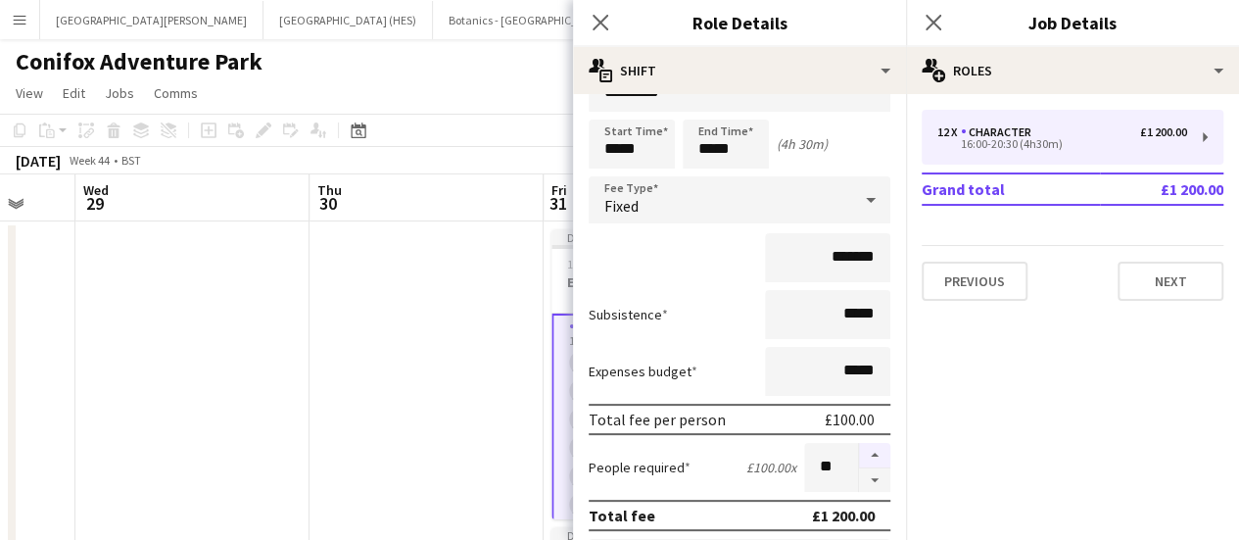
click at [859, 454] on button "button" at bounding box center [874, 455] width 31 height 25
type input "**"
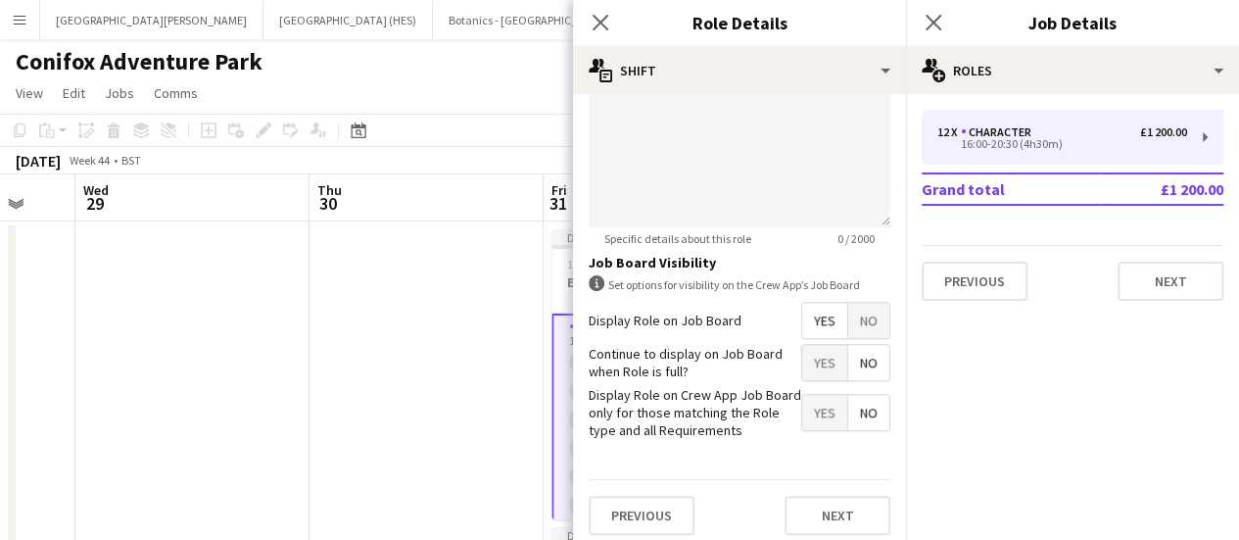
scroll to position [690, 0]
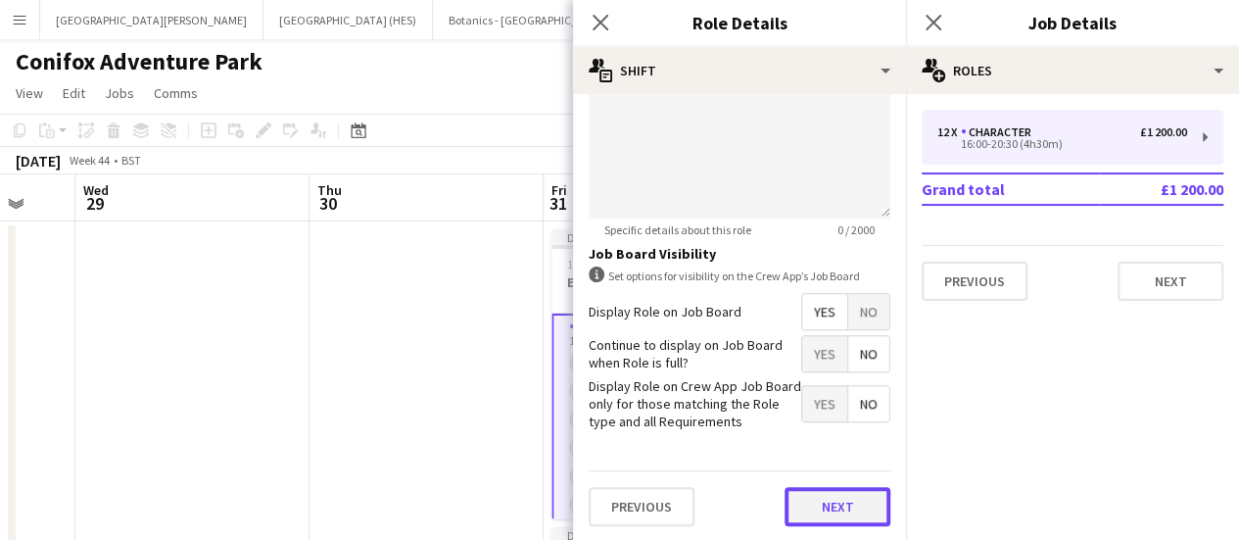
click at [845, 490] on button "Next" at bounding box center [838, 506] width 106 height 39
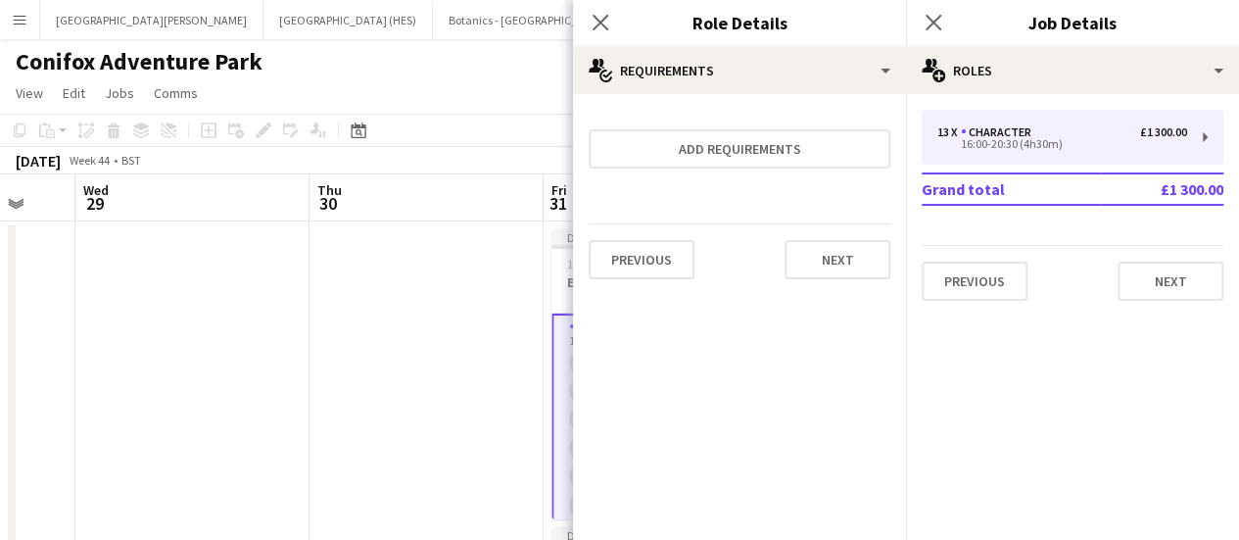
scroll to position [0, 0]
drag, startPoint x: 796, startPoint y: 235, endPoint x: 797, endPoint y: 258, distance: 22.6
click at [797, 258] on div "Previous Next" at bounding box center [740, 259] width 302 height 72
click at [797, 258] on button "Next" at bounding box center [838, 259] width 106 height 39
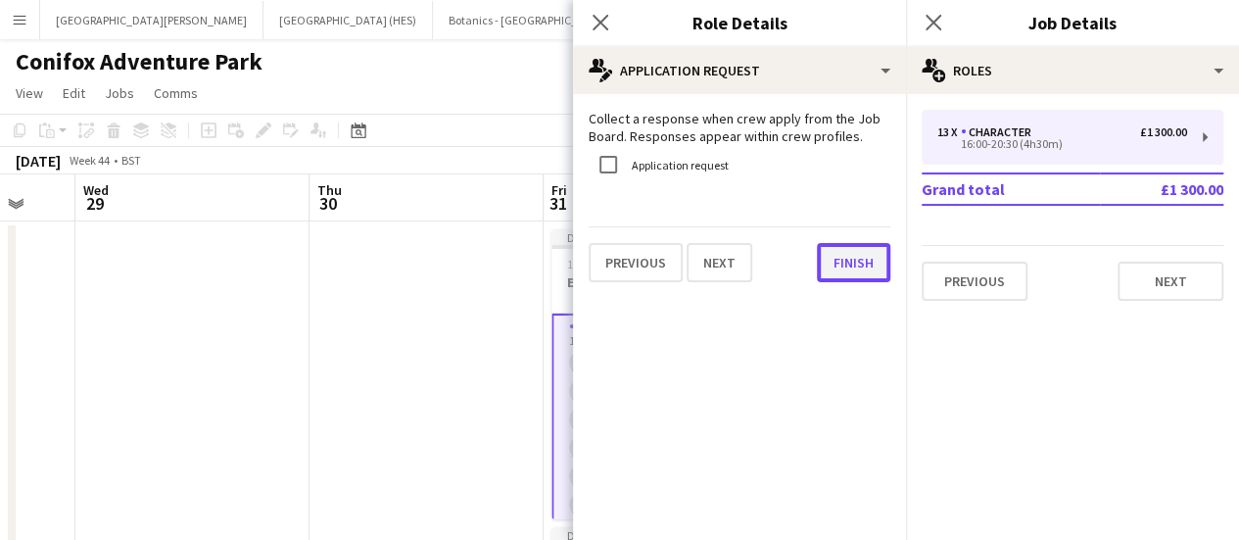
click at [851, 261] on button "Finish" at bounding box center [853, 262] width 73 height 39
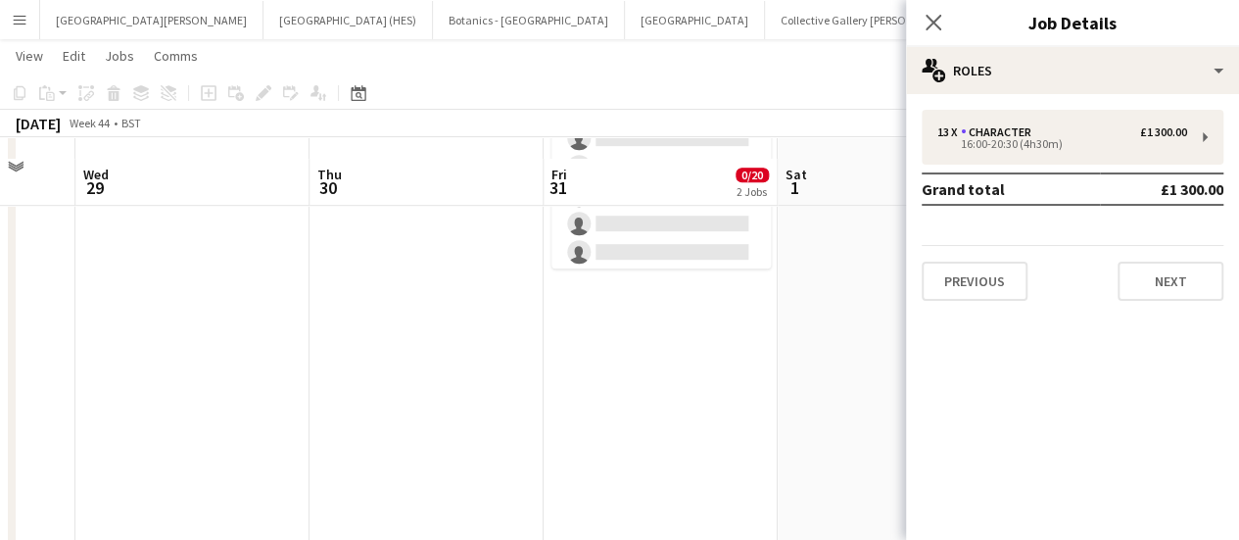
scroll to position [584, 0]
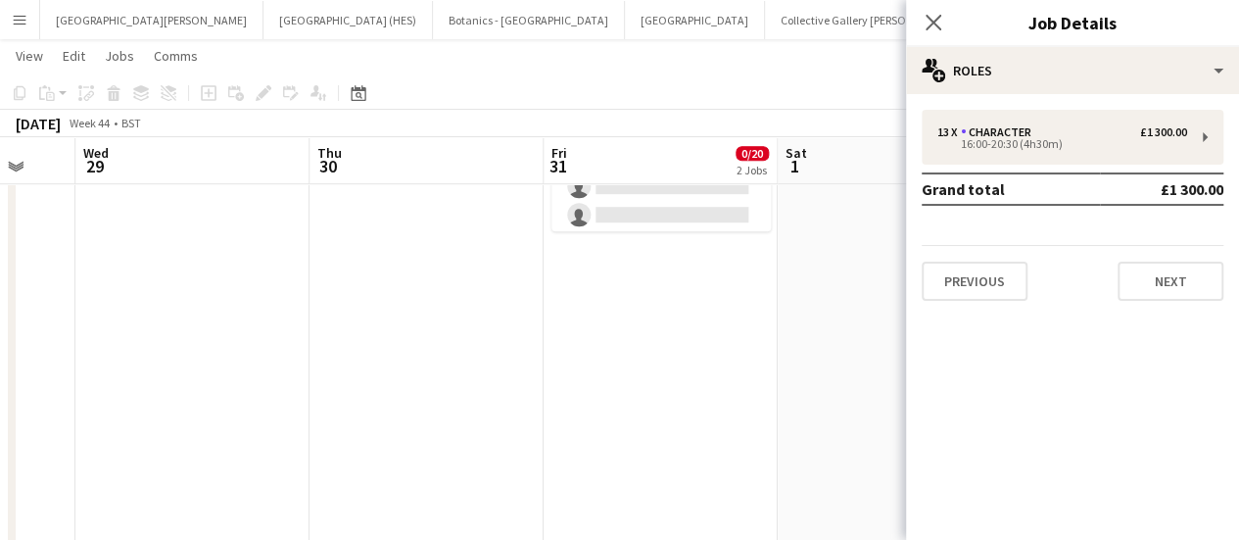
click at [712, 70] on app-page-menu "View Day view expanded Day view collapsed Month view Date picker Jump to [DATE]…" at bounding box center [619, 57] width 1239 height 37
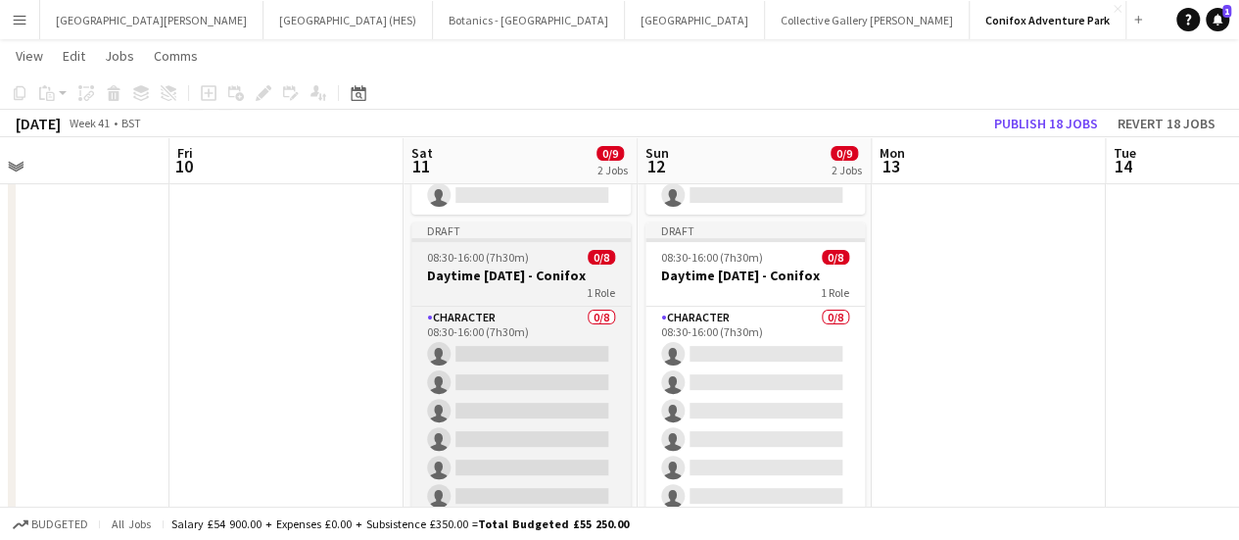
scroll to position [0, 0]
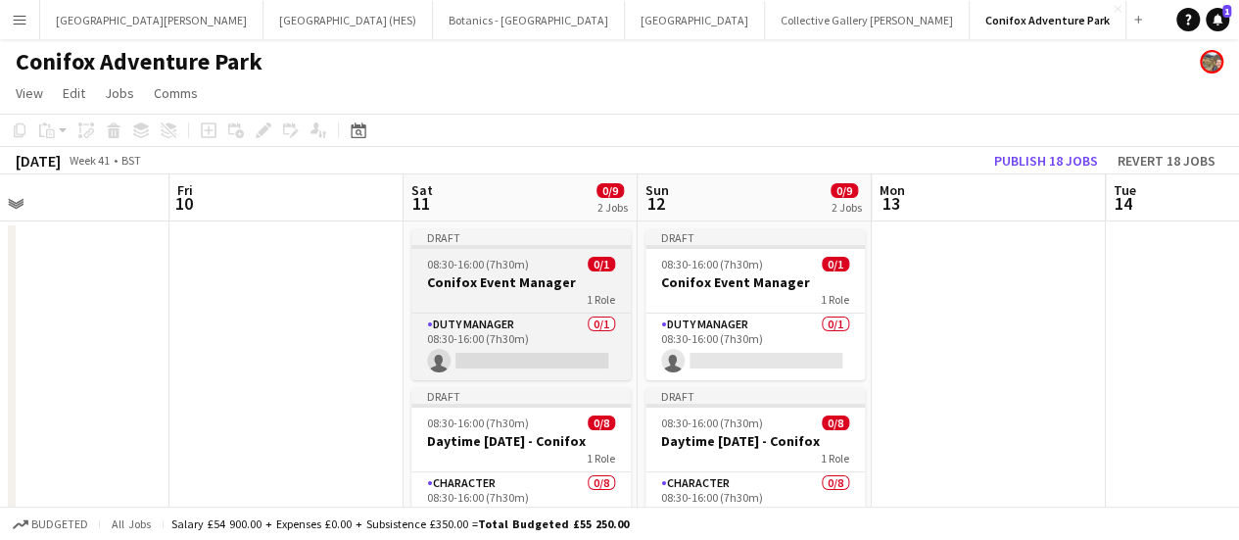
click at [534, 277] on h3 "Conifox Event Manager" at bounding box center [520, 282] width 219 height 18
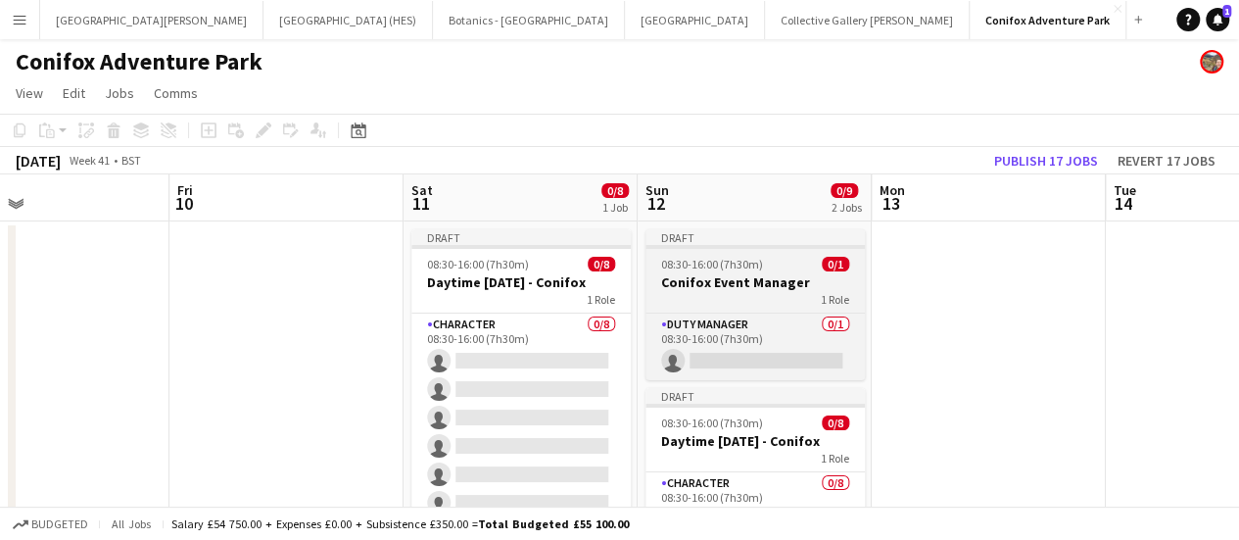
click at [707, 307] on app-job-card "Draft 08:30-16:00 (7h30m) 0/1 Conifox Event Manager 1 Role Duty Manager 0/1 08:…" at bounding box center [755, 304] width 219 height 151
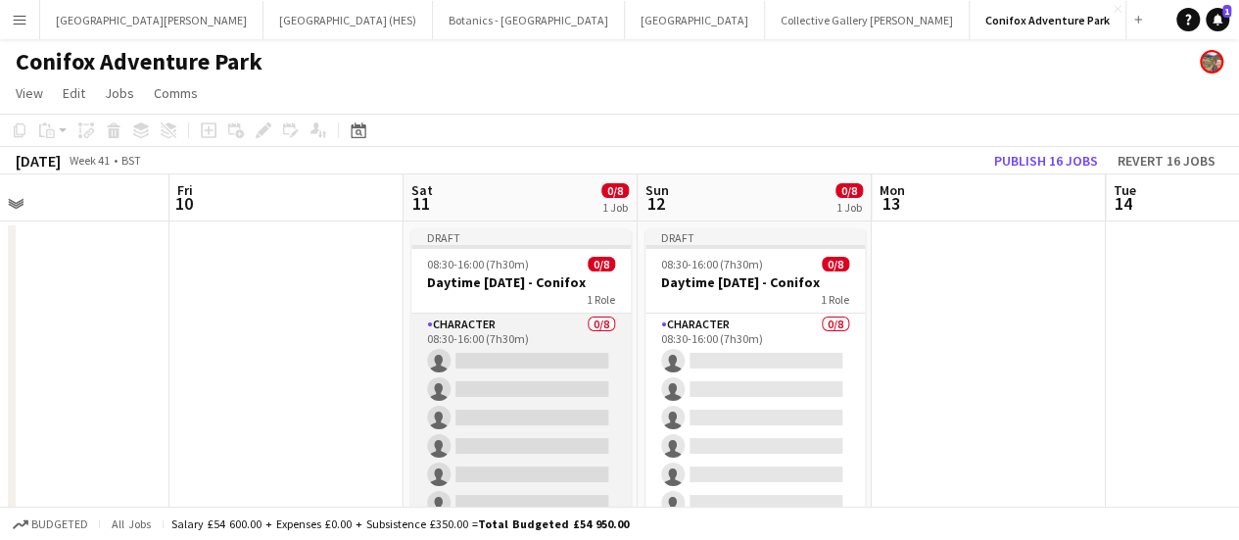
click at [545, 315] on app-card-role "Character 0/8 08:30-16:00 (7h30m) single-neutral-actions single-neutral-actions…" at bounding box center [520, 445] width 219 height 265
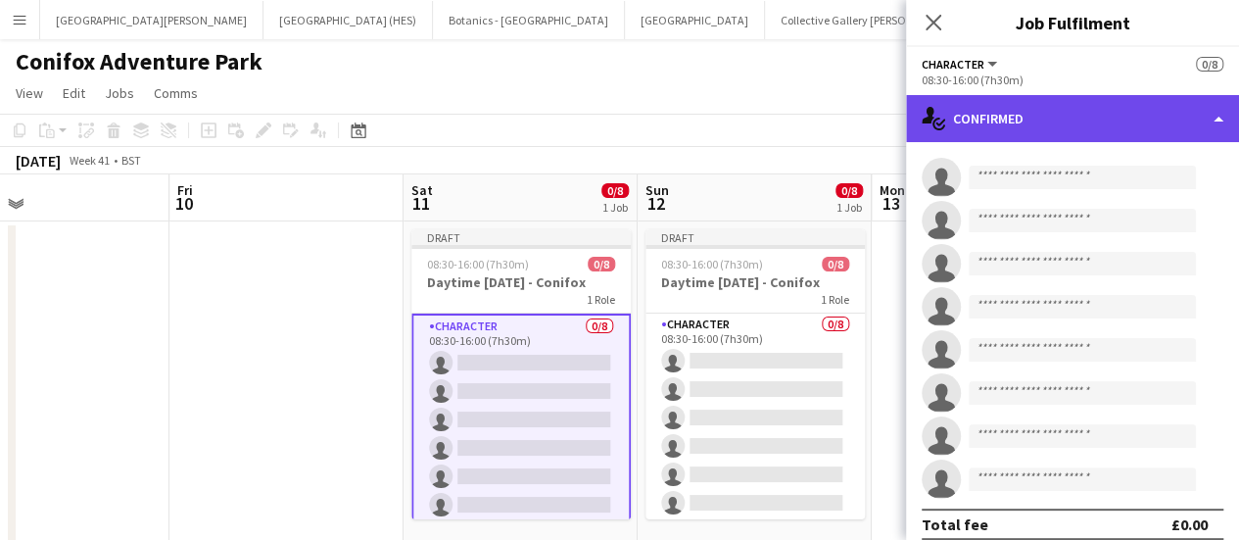
click at [1023, 95] on div "single-neutral-actions-check-2 Confirmed" at bounding box center [1072, 118] width 333 height 47
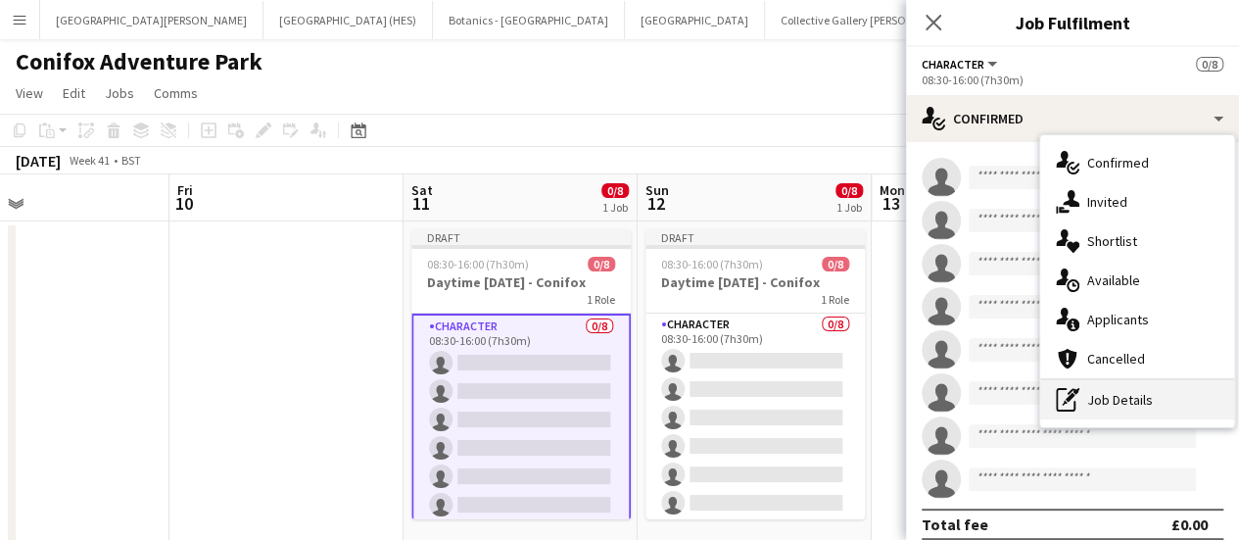
click at [1101, 399] on div "pen-write Job Details" at bounding box center [1137, 399] width 194 height 39
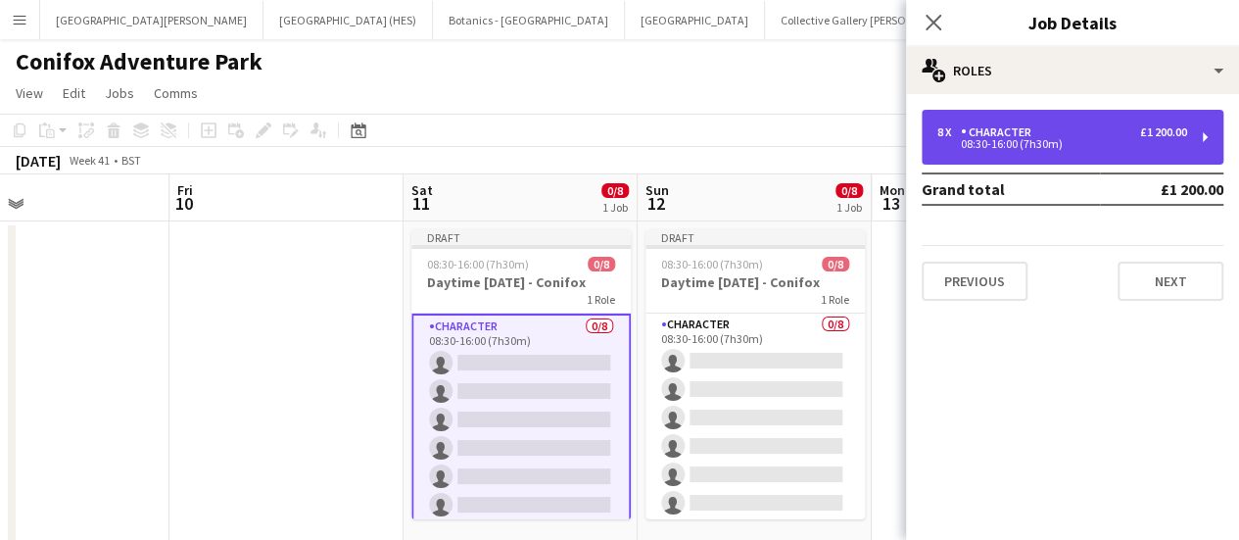
click at [1182, 148] on div "08:30-16:00 (7h30m)" at bounding box center [1062, 144] width 250 height 10
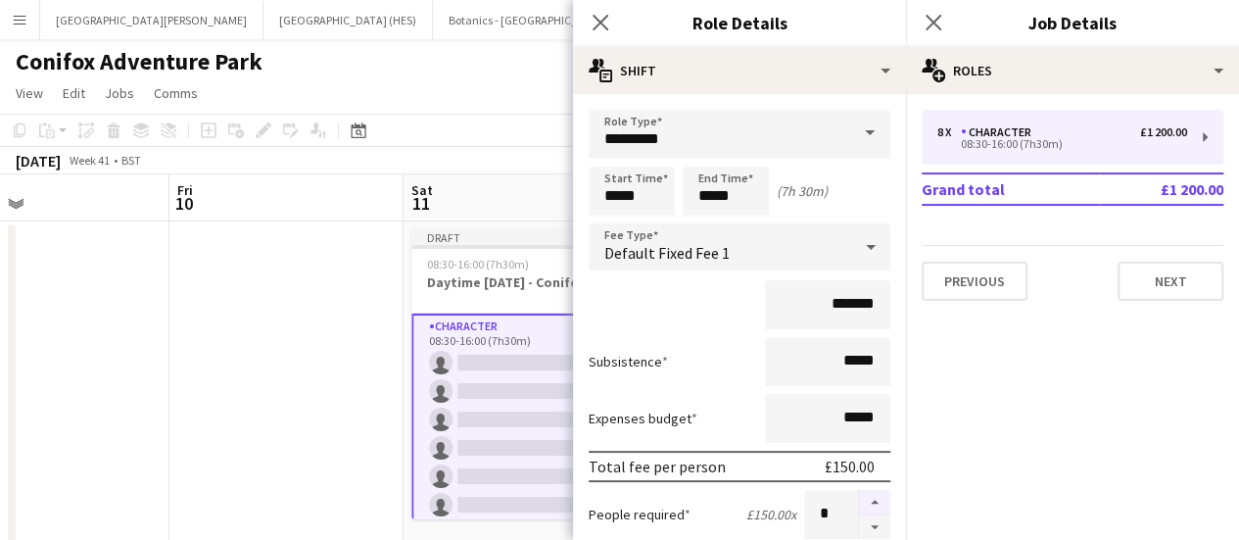
click at [859, 500] on button "button" at bounding box center [874, 502] width 31 height 25
type input "*"
click at [1199, 275] on button "Next" at bounding box center [1171, 281] width 106 height 39
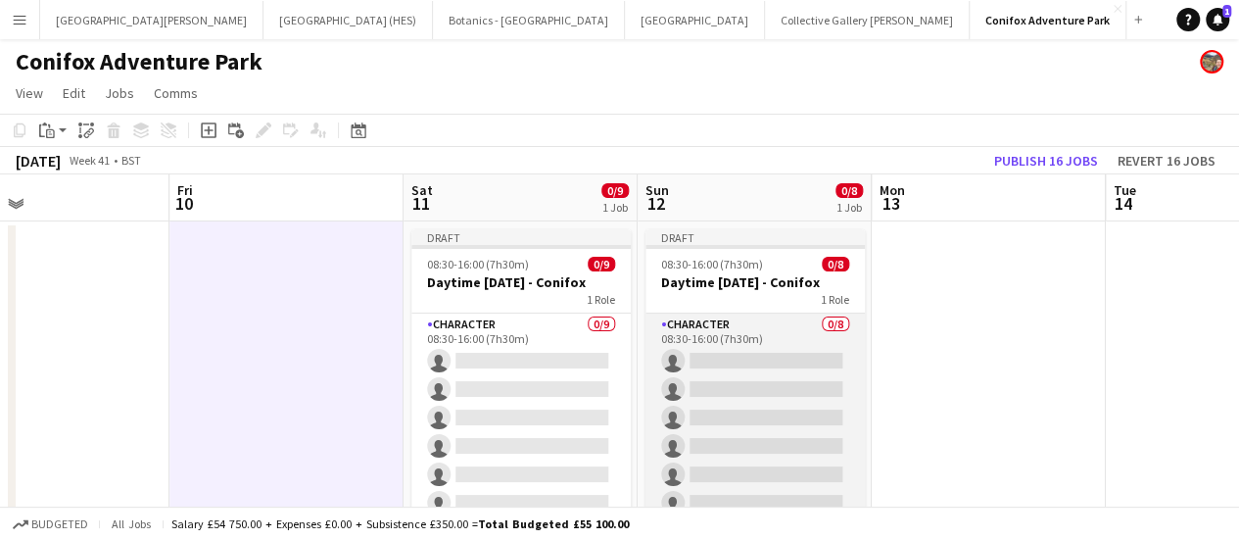
click at [721, 335] on app-card-role "Character 0/8 08:30-16:00 (7h30m) single-neutral-actions single-neutral-actions…" at bounding box center [755, 445] width 219 height 265
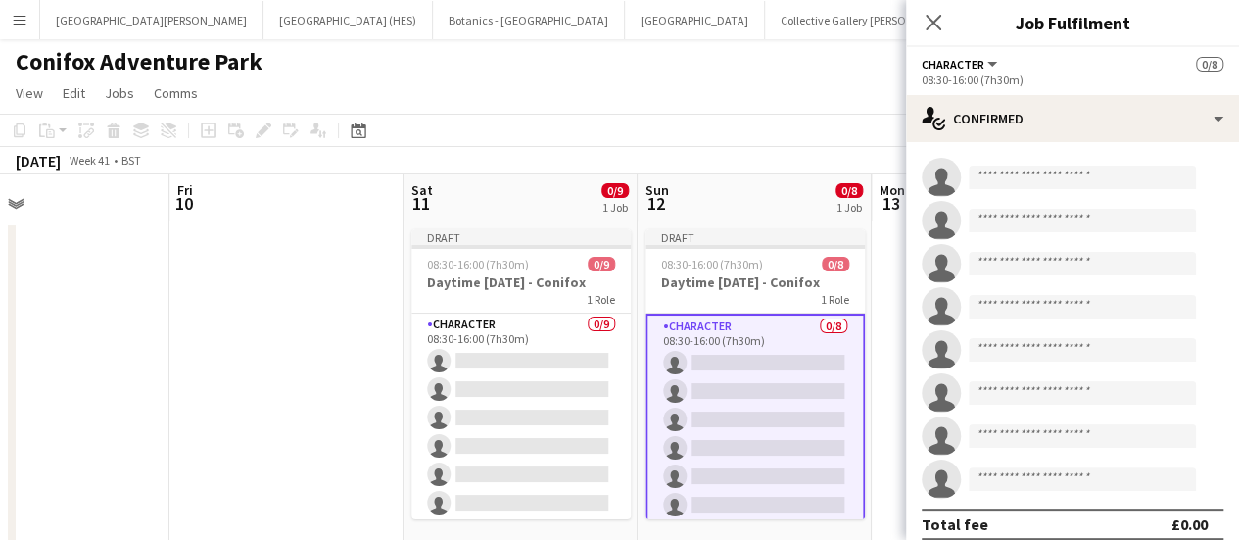
scroll to position [16, 0]
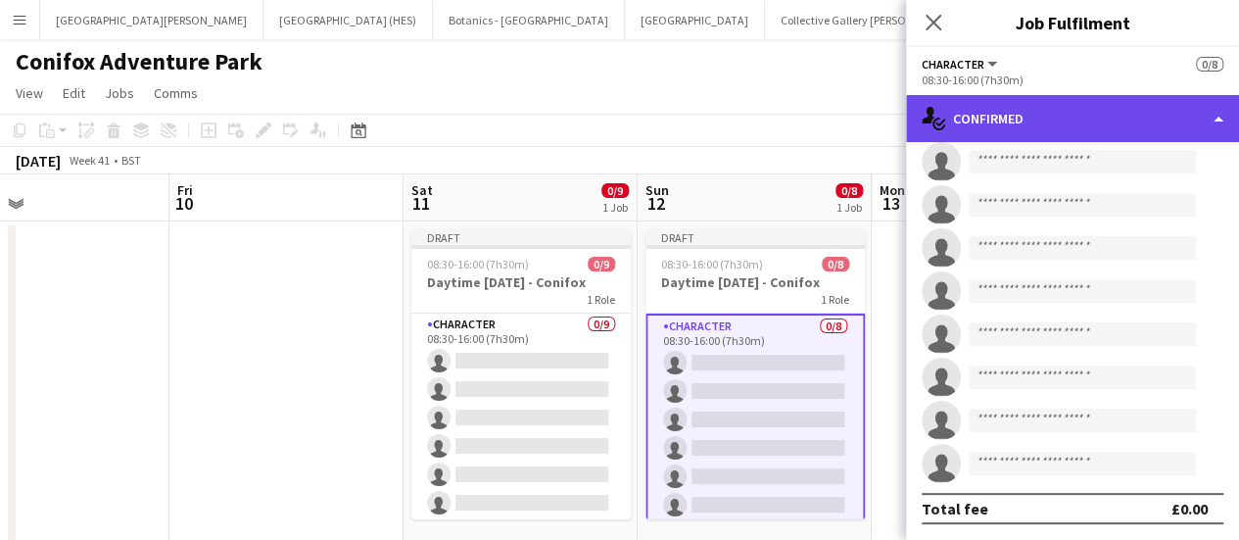
click at [1123, 122] on div "single-neutral-actions-check-2 Confirmed" at bounding box center [1072, 118] width 333 height 47
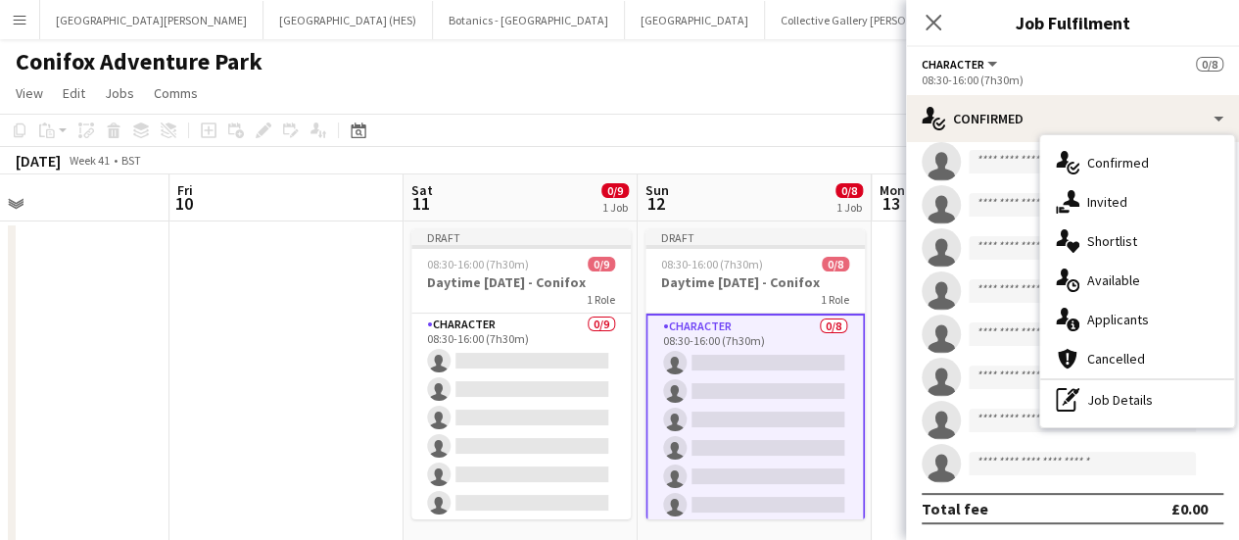
drag, startPoint x: 1136, startPoint y: 379, endPoint x: 1184, endPoint y: 416, distance: 60.7
click at [1184, 416] on div "pen-write Job Details" at bounding box center [1137, 399] width 194 height 39
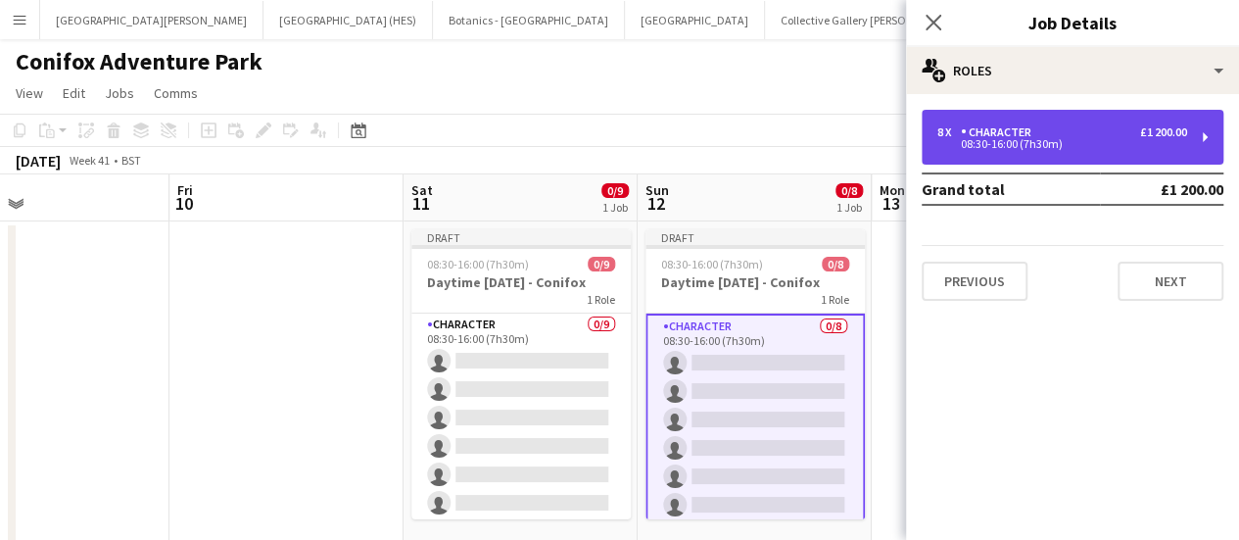
click at [1115, 141] on div "08:30-16:00 (7h30m)" at bounding box center [1062, 144] width 250 height 10
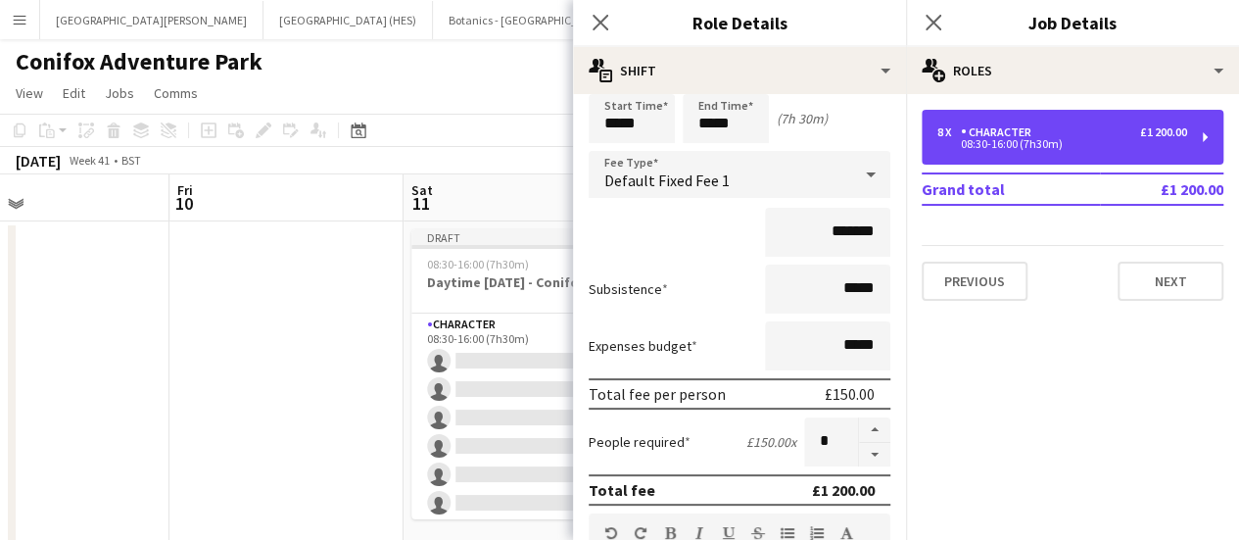
scroll to position [73, 0]
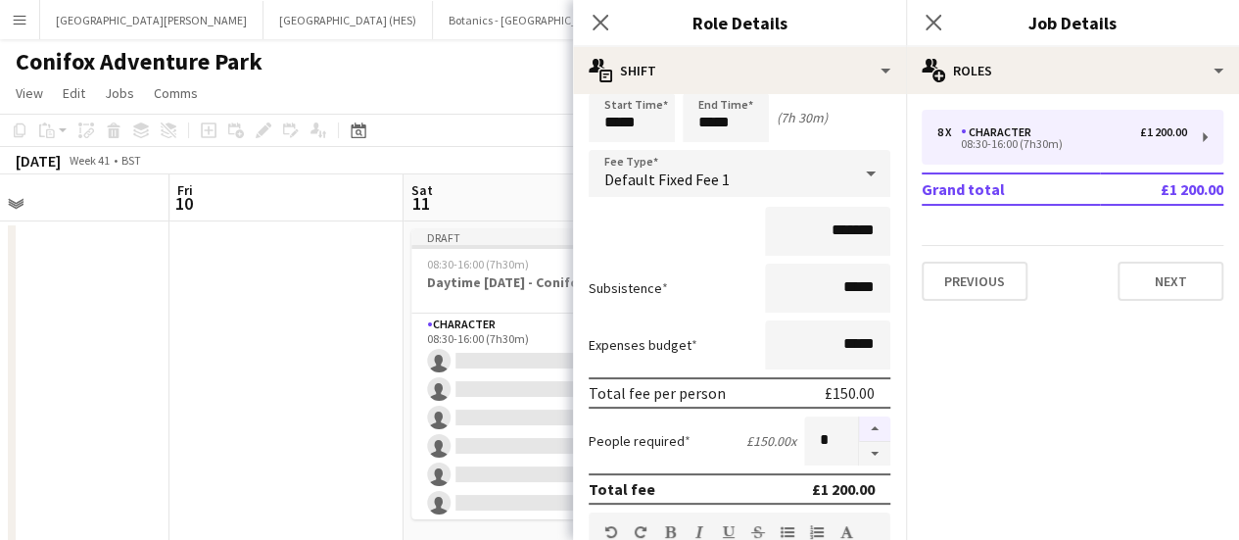
click at [859, 434] on button "button" at bounding box center [874, 428] width 31 height 25
type input "*"
click at [433, 105] on app-page-menu "View Day view expanded Day view collapsed Month view Date picker Jump to [DATE]…" at bounding box center [619, 94] width 1239 height 37
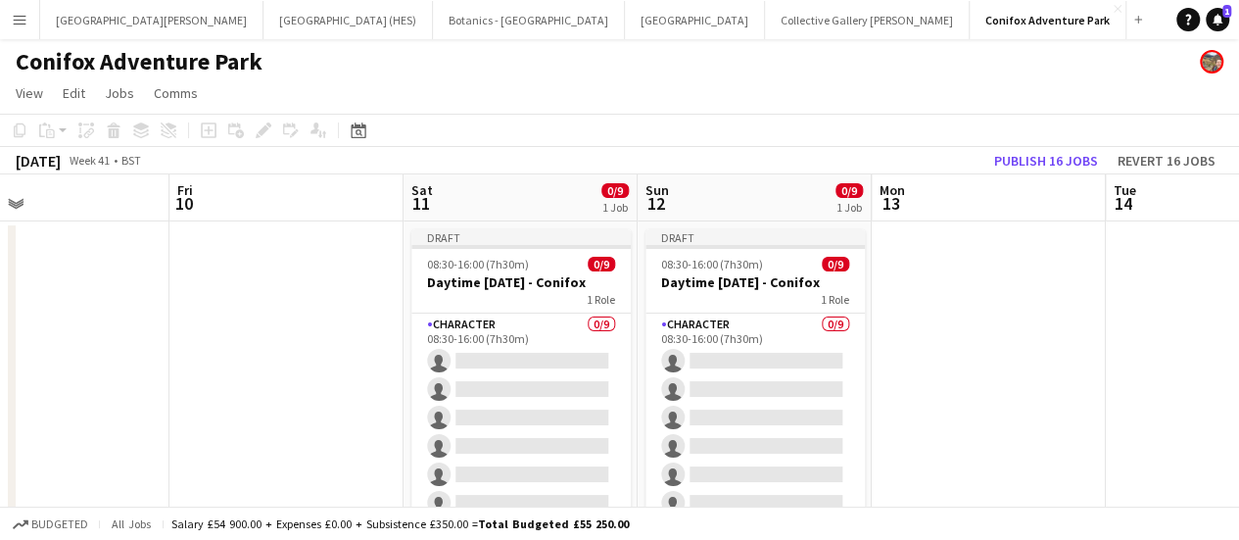
click at [871, 95] on app-page-menu "View Day view expanded Day view collapsed Month view Date picker Jump to [DATE]…" at bounding box center [619, 94] width 1239 height 37
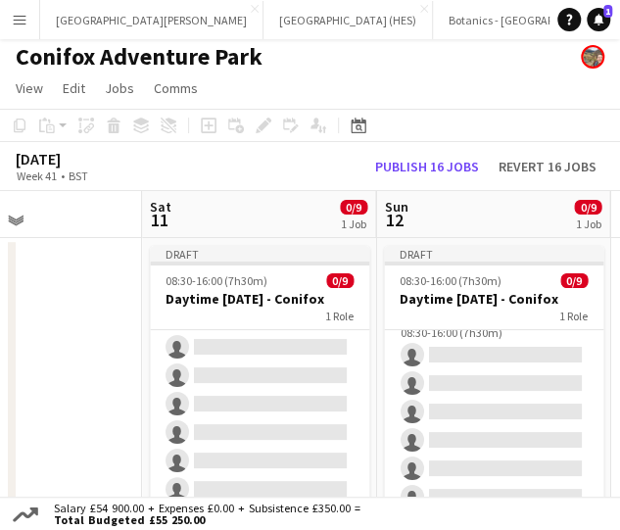
scroll to position [6, 0]
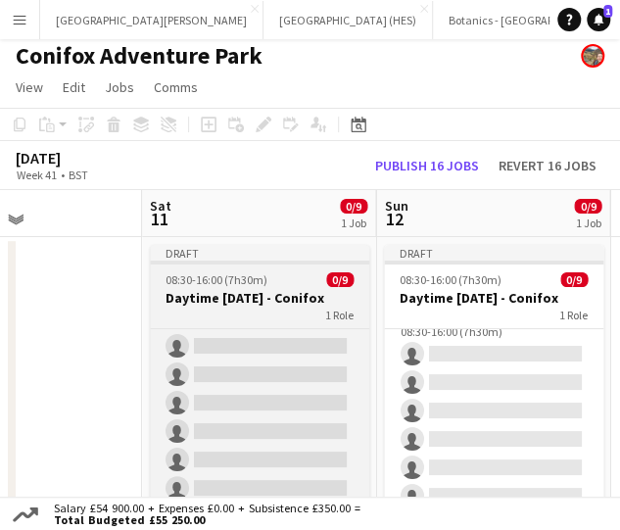
click at [263, 323] on app-job-card "Draft 08:30-16:00 (7h30m) 0/9 Daytime [DATE] - Conifox 1 Role Character 0/9 08:…" at bounding box center [259, 390] width 219 height 290
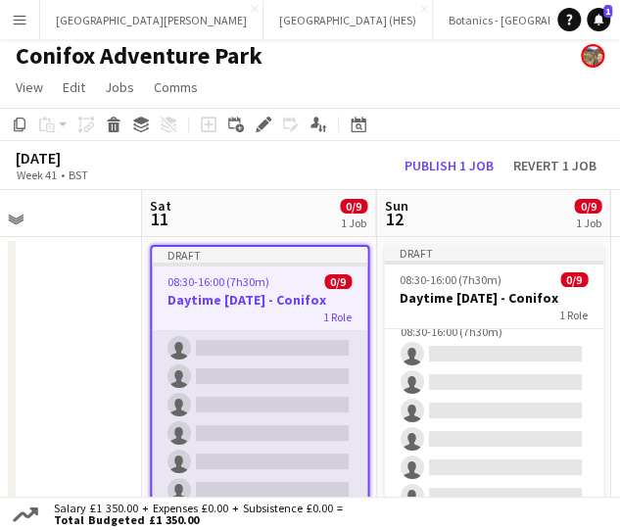
click at [298, 381] on app-card-role "Character 0/9 08:30-16:00 (7h30m) single-neutral-actions single-neutral-actions…" at bounding box center [260, 391] width 216 height 294
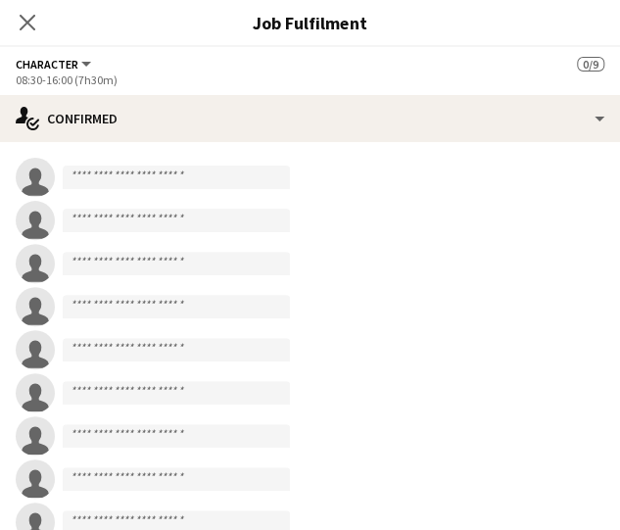
scroll to position [89, 0]
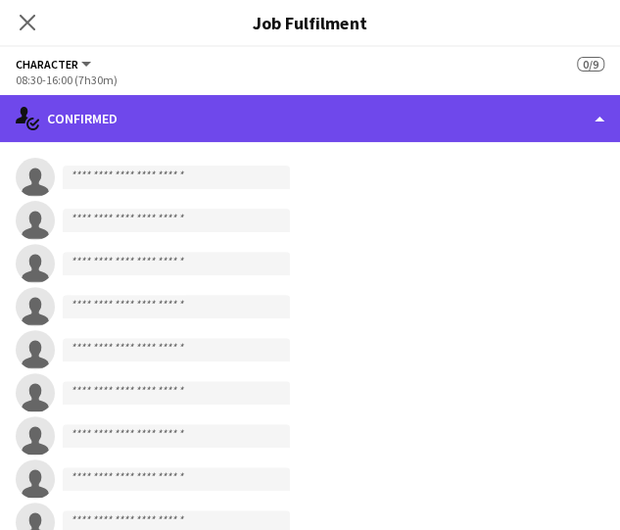
click at [159, 97] on div "single-neutral-actions-check-2 Confirmed" at bounding box center [310, 118] width 620 height 47
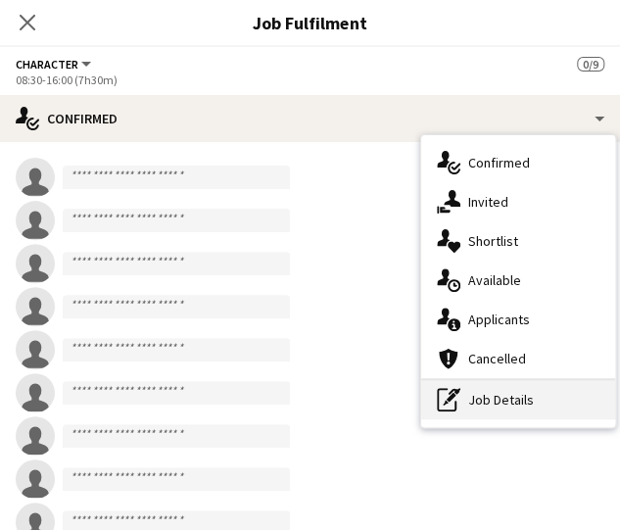
click at [509, 407] on div "pen-write Job Details" at bounding box center [518, 399] width 194 height 39
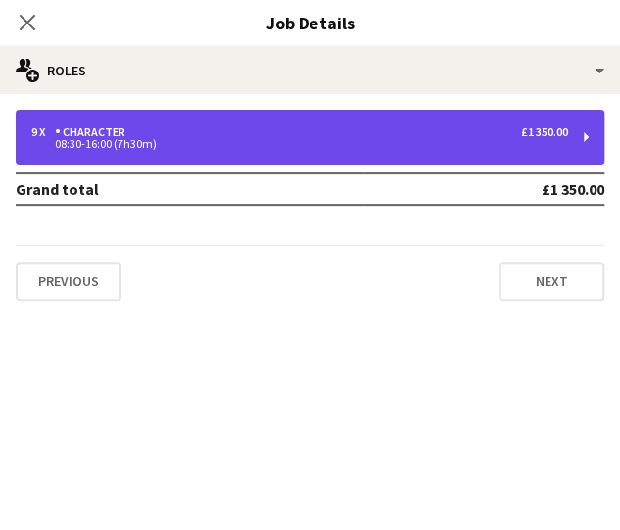
click at [460, 134] on div "9 x Character £1 350.00" at bounding box center [299, 132] width 537 height 14
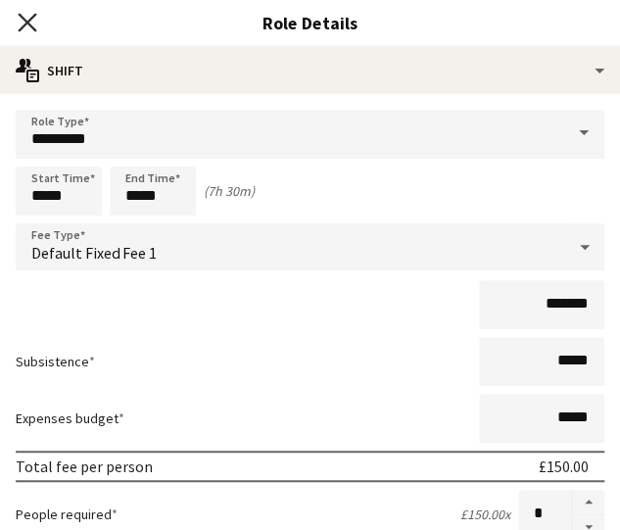
click at [34, 29] on icon at bounding box center [27, 22] width 19 height 19
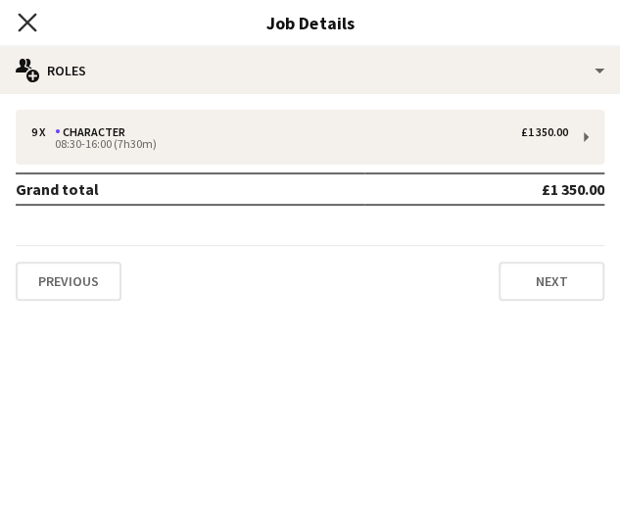
click at [24, 17] on icon "Close pop-in" at bounding box center [27, 22] width 19 height 19
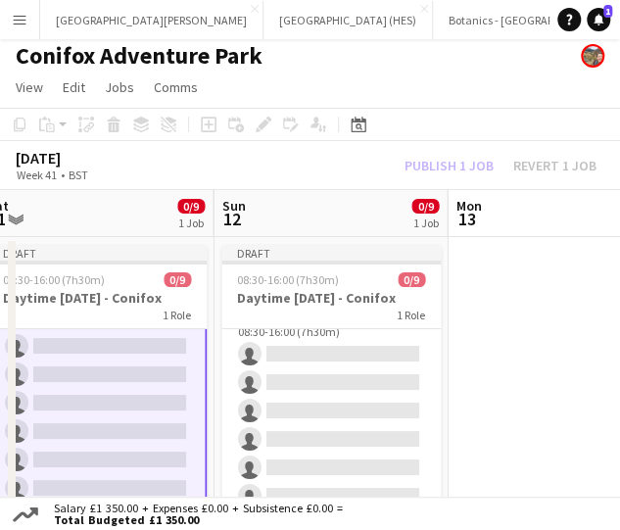
scroll to position [0, 725]
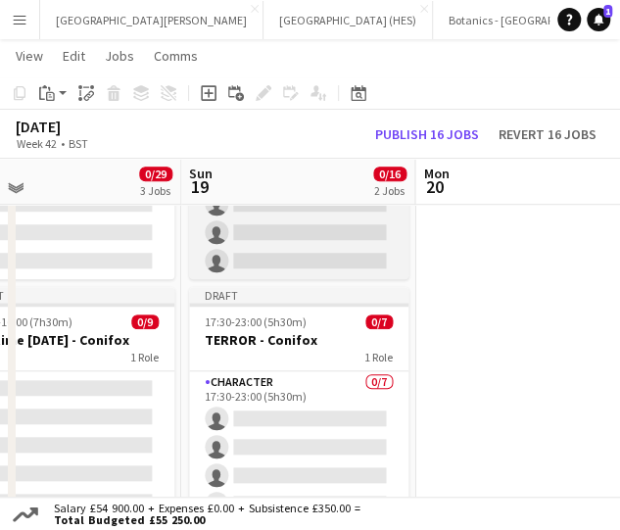
scroll to position [261, 0]
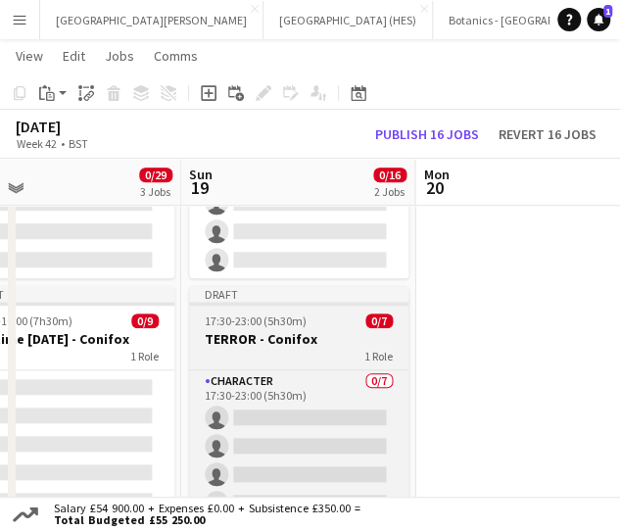
click at [274, 332] on h3 "TERROR - Conifox" at bounding box center [298, 339] width 219 height 18
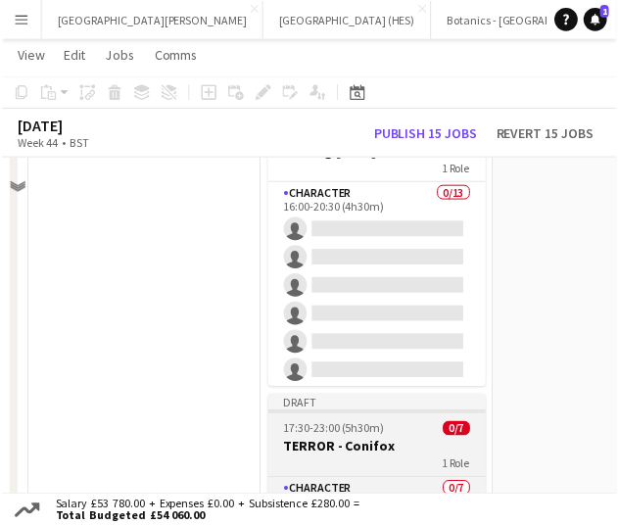
scroll to position [0, 0]
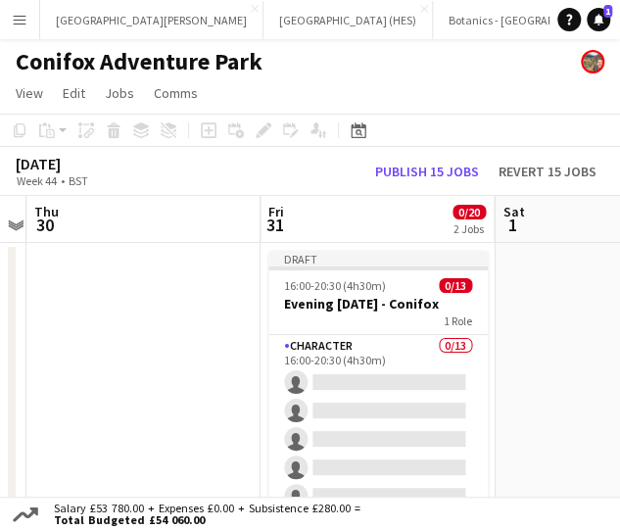
click at [284, 149] on div "October 2025 Week 44 • BST Publish 15 jobs Revert 15 jobs" at bounding box center [310, 171] width 620 height 49
click at [411, 174] on button "Publish 15 jobs" at bounding box center [427, 172] width 120 height 22
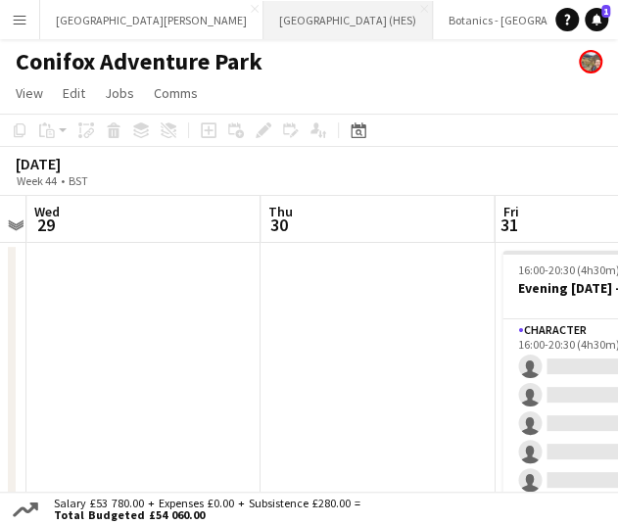
click at [274, 18] on button "Stirling Castle (HES) Close" at bounding box center [348, 20] width 169 height 38
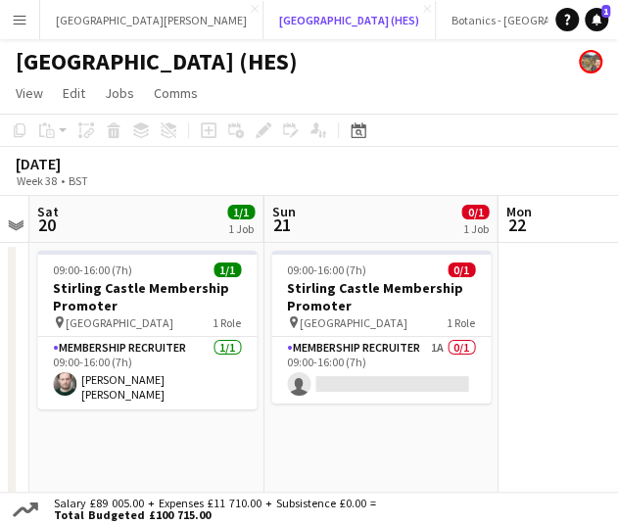
scroll to position [0, 639]
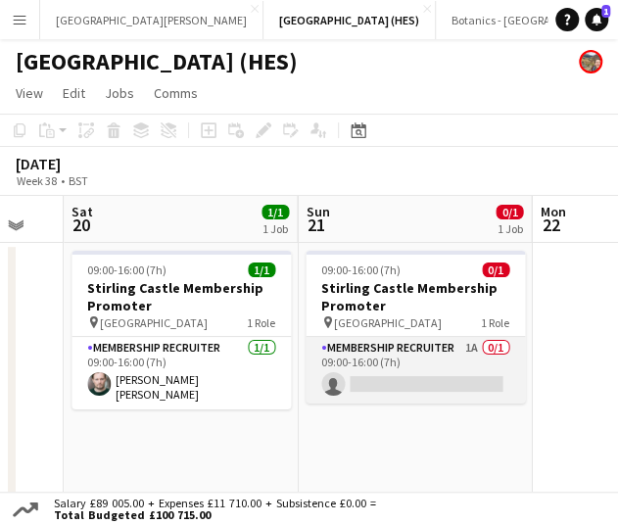
click at [413, 382] on app-card-role "Membership Recruiter 1A 0/1 09:00-16:00 (7h) single-neutral-actions" at bounding box center [415, 370] width 219 height 67
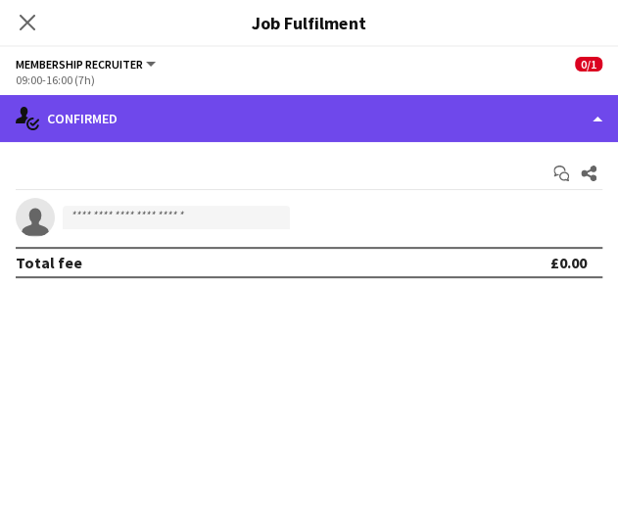
click at [449, 134] on div "single-neutral-actions-check-2 Confirmed" at bounding box center [309, 118] width 618 height 47
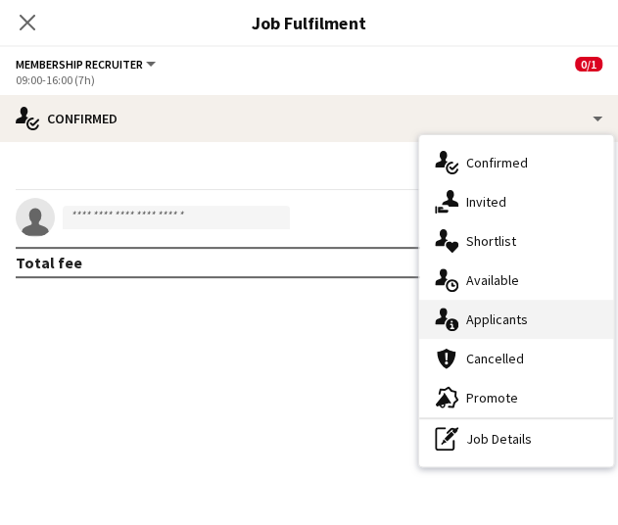
click at [497, 329] on div "single-neutral-actions-information Applicants" at bounding box center [516, 319] width 194 height 39
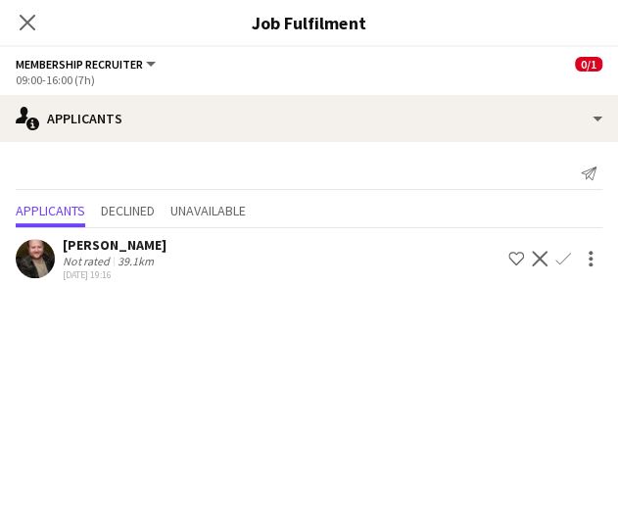
click at [556, 264] on app-icon "Confirm" at bounding box center [563, 259] width 16 height 16
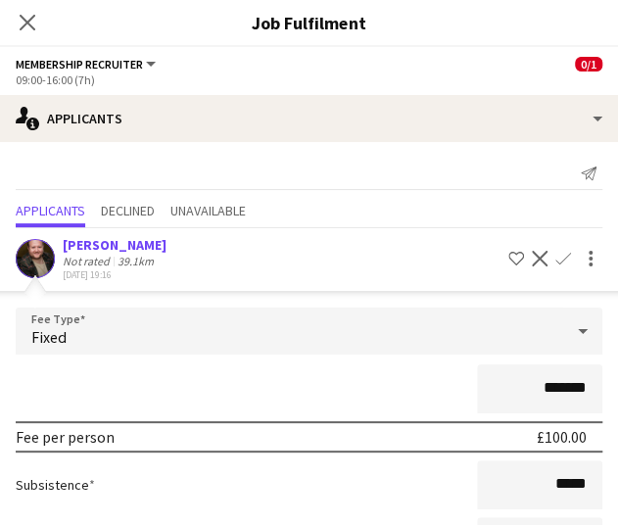
click at [409, 192] on div "Send notification Applicants Declined Unavailable David Carnan Not rated 39.1km…" at bounding box center [309, 415] width 618 height 547
click at [532, 254] on app-icon "Decline" at bounding box center [540, 259] width 16 height 16
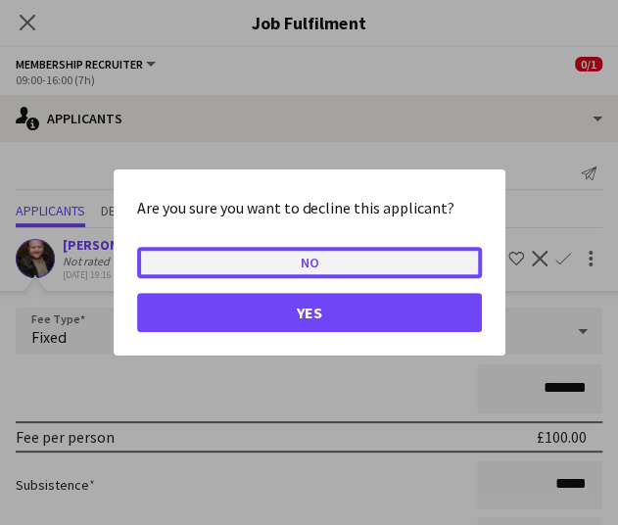
click at [399, 262] on button "No" at bounding box center [309, 262] width 345 height 31
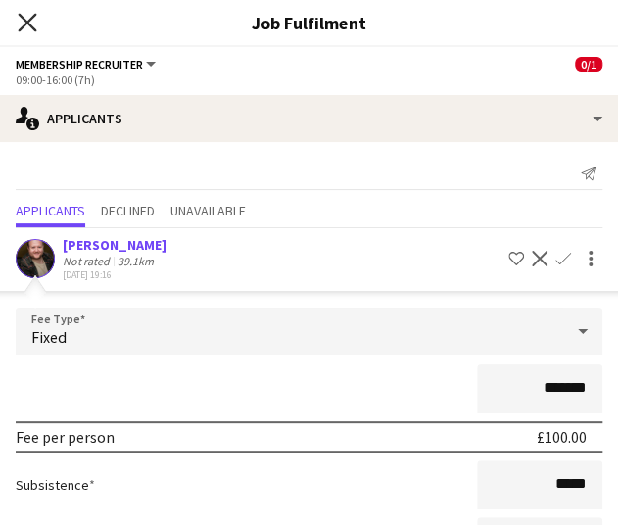
click at [25, 15] on icon "Close pop-in" at bounding box center [27, 22] width 19 height 19
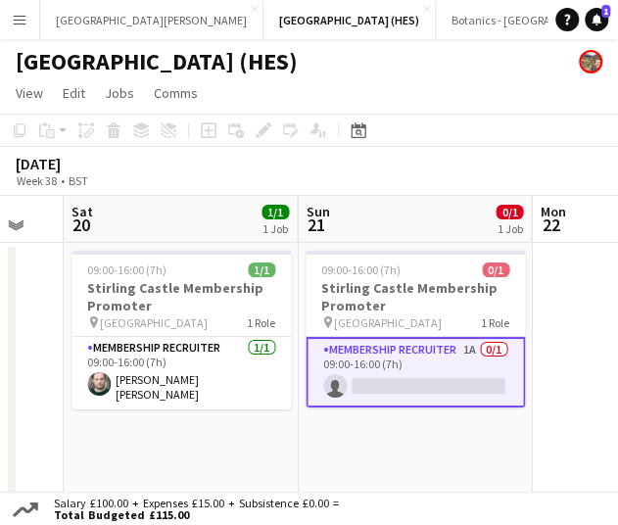
click at [415, 189] on div "September 2025 Week 38 • BST" at bounding box center [309, 171] width 618 height 49
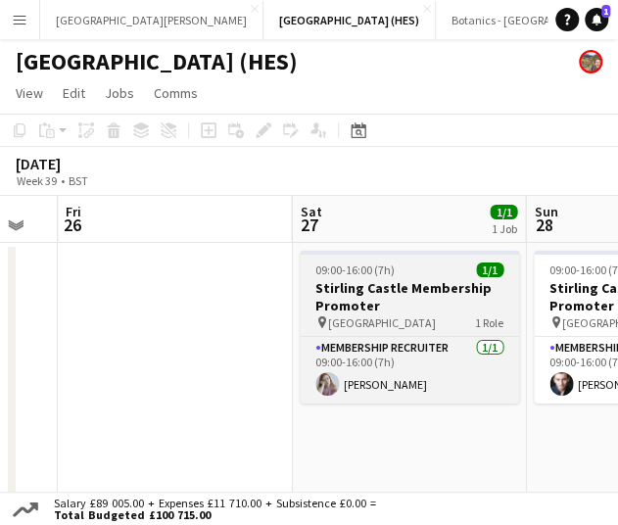
scroll to position [0, 645]
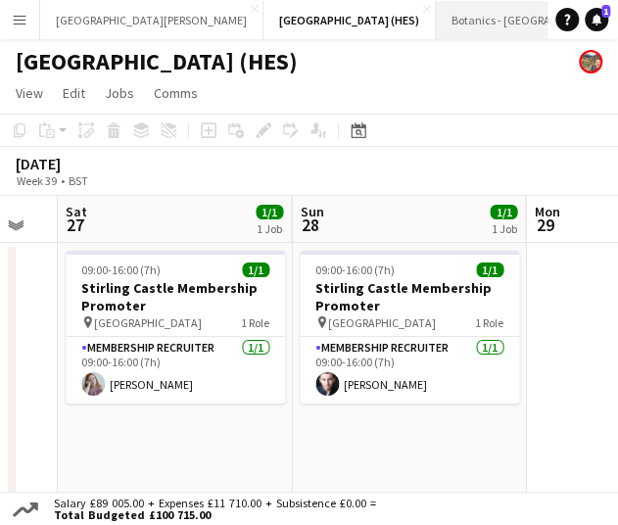
click at [436, 22] on button "Botanics - Edinburgh Close" at bounding box center [532, 20] width 192 height 38
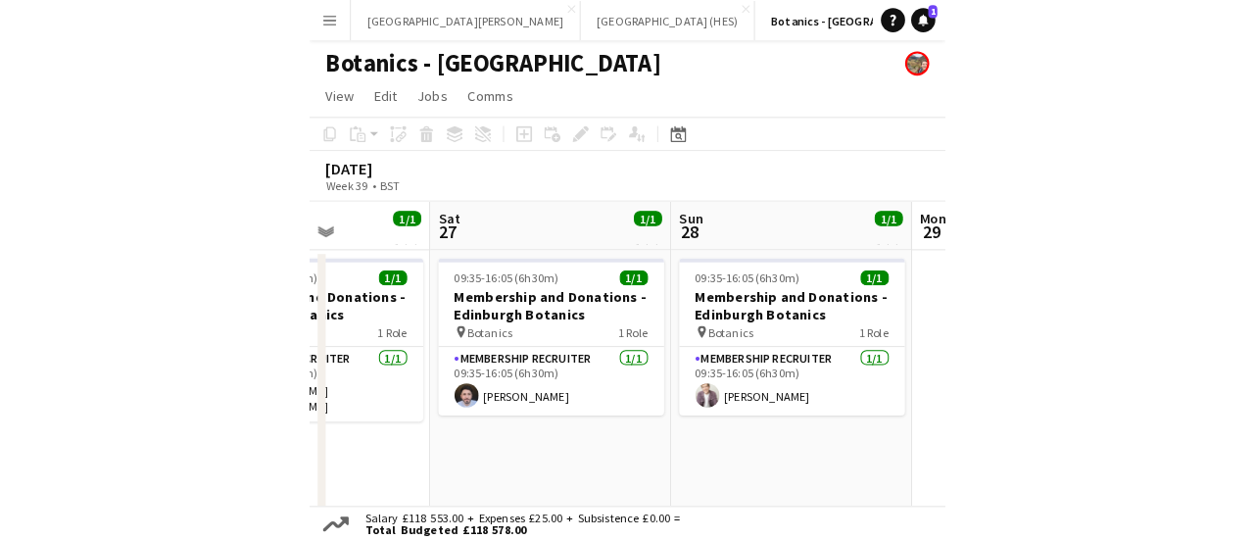
scroll to position [0, 859]
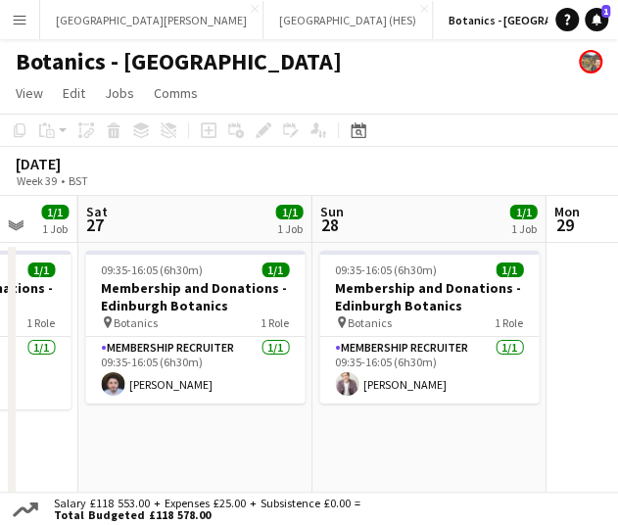
click at [512, 152] on div "September 2025 Week 39 • BST" at bounding box center [309, 171] width 618 height 49
click at [387, 161] on div "September 2025 Week 39 • BST" at bounding box center [309, 171] width 618 height 49
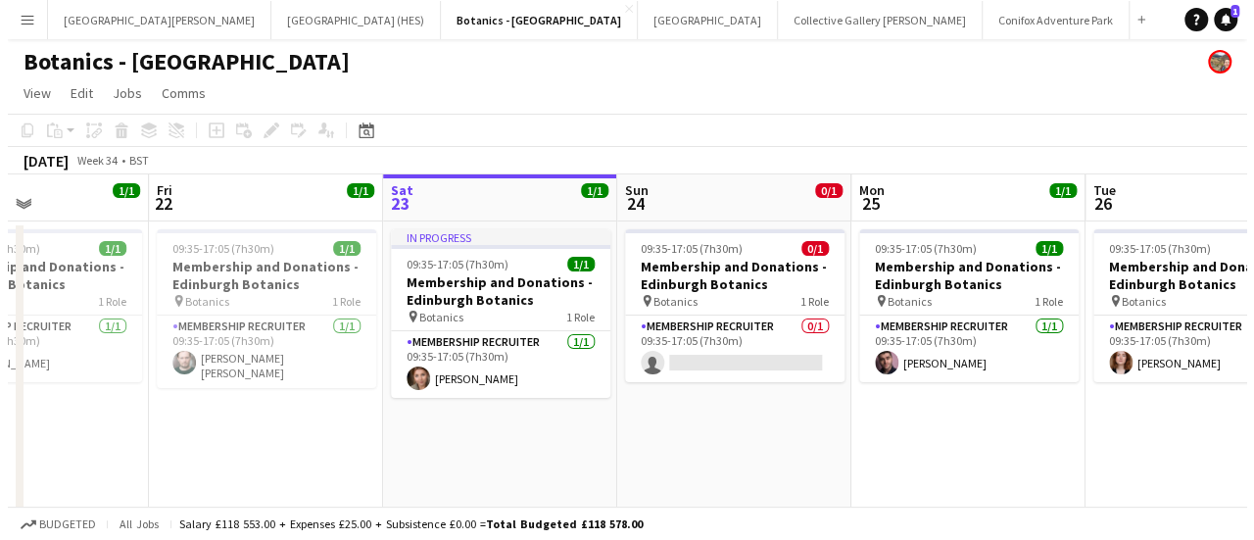
scroll to position [0, 612]
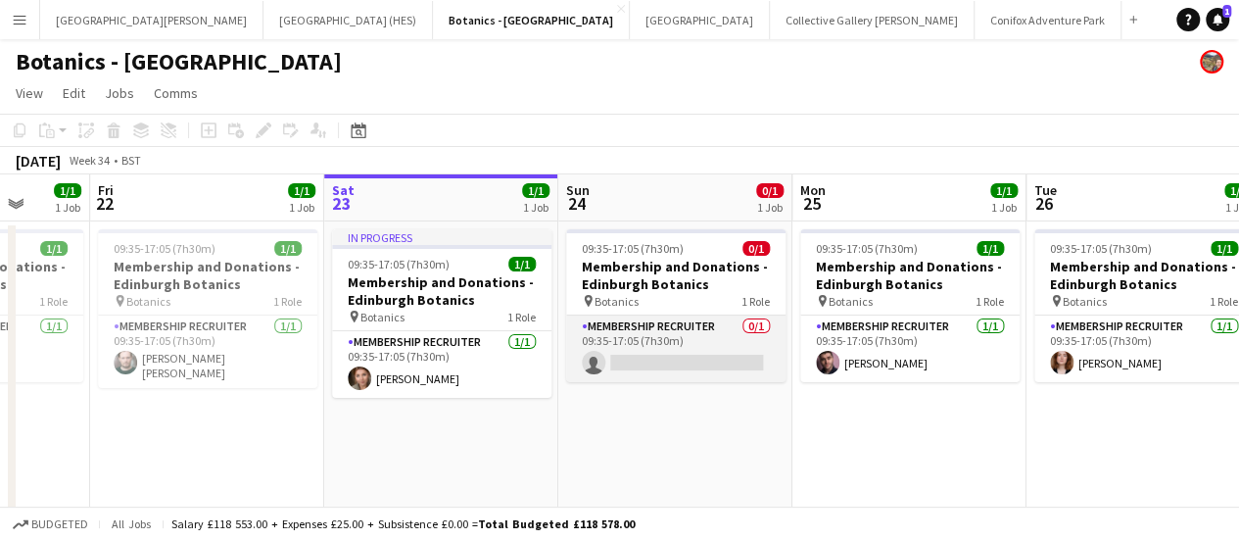
click at [674, 367] on app-card-role "Membership Recruiter 0/1 09:35-17:05 (7h30m) single-neutral-actions" at bounding box center [675, 348] width 219 height 67
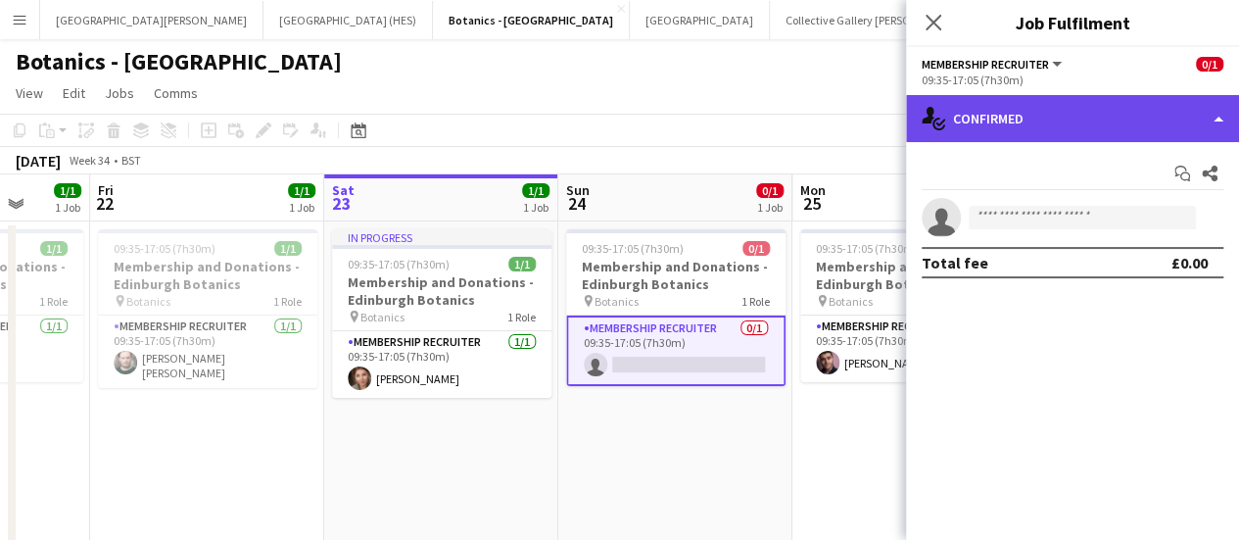
click at [1028, 117] on div "single-neutral-actions-check-2 Confirmed" at bounding box center [1072, 118] width 333 height 47
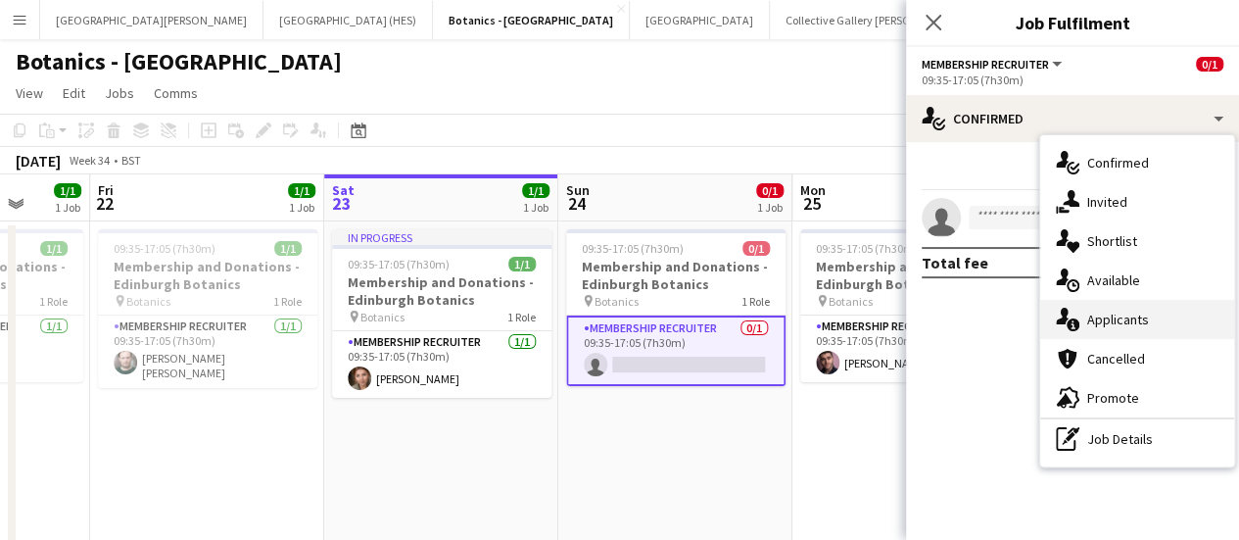
click at [1083, 312] on div "single-neutral-actions-information Applicants" at bounding box center [1137, 319] width 194 height 39
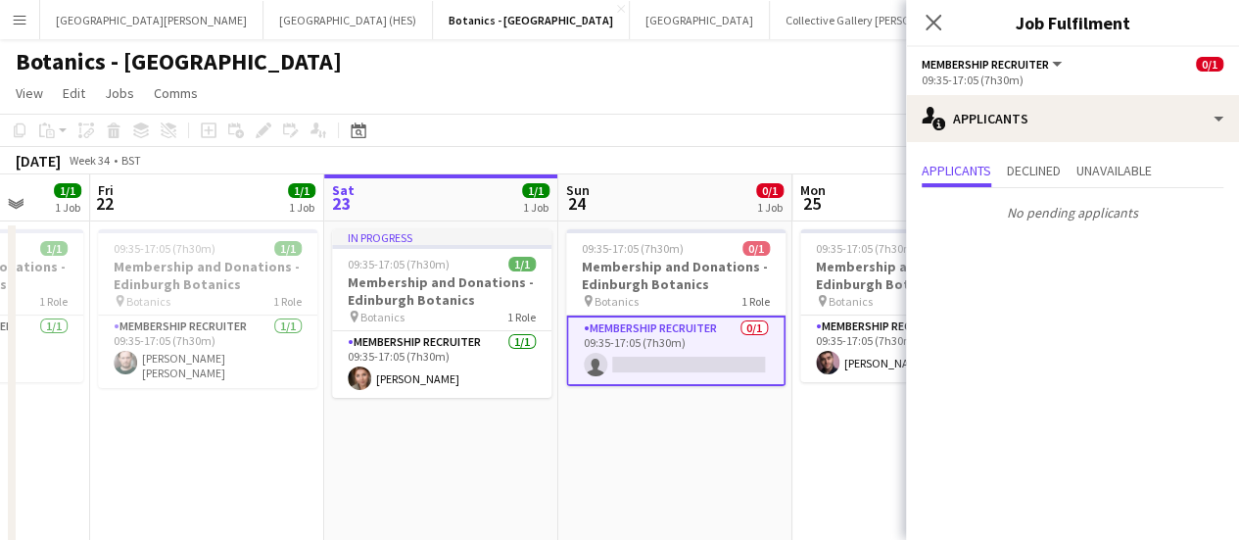
click at [717, 115] on app-toolbar "Copy Paste Paste Ctrl+V Paste with crew Ctrl+Shift+V Paste linked Job [GEOGRAPH…" at bounding box center [619, 130] width 1239 height 33
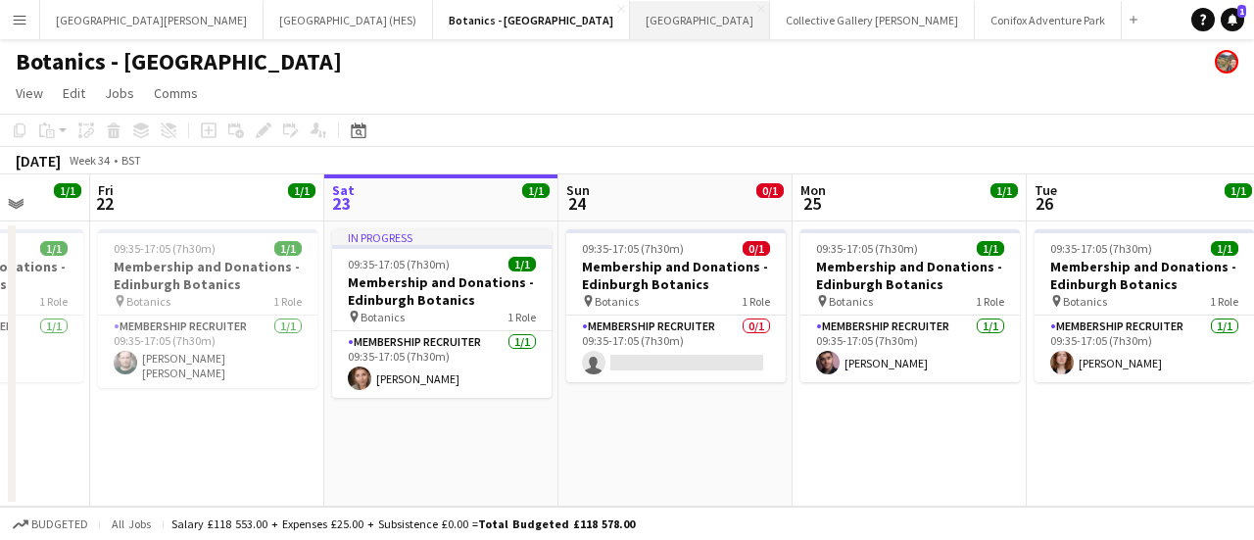
click at [630, 18] on button "NMS National Museum of Scotland Close" at bounding box center [700, 20] width 140 height 38
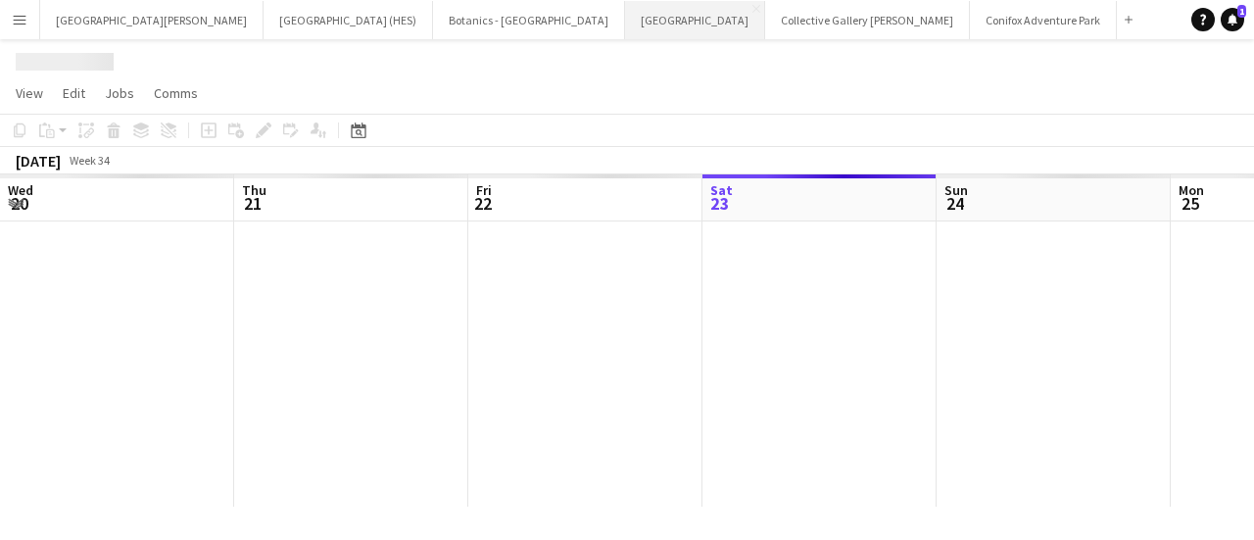
scroll to position [0, 468]
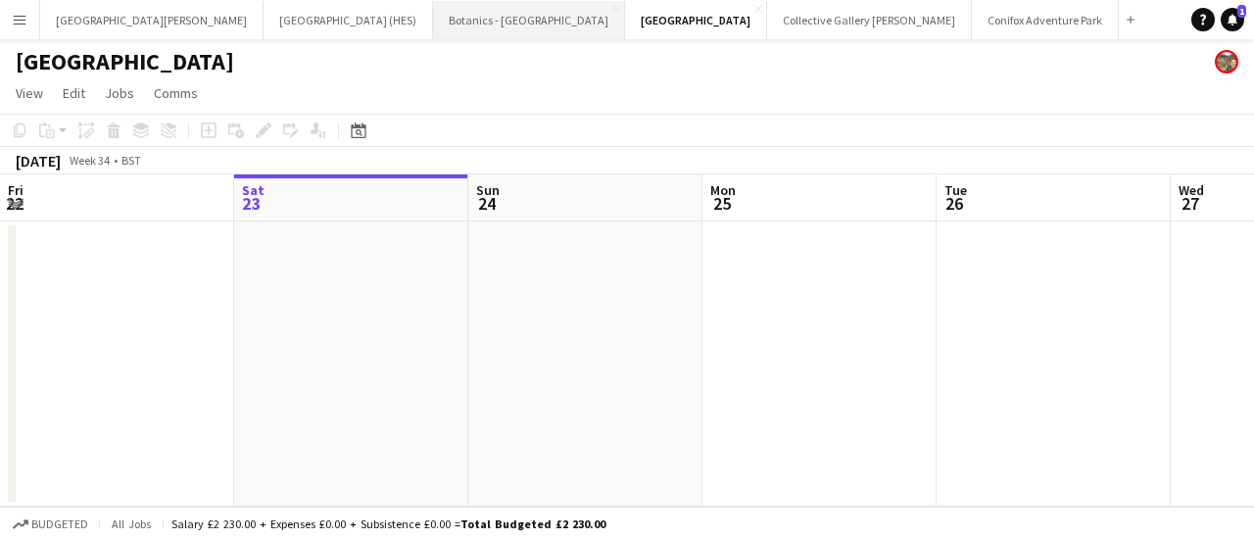
click at [433, 26] on button "Botanics - Edinburgh Close" at bounding box center [529, 20] width 192 height 38
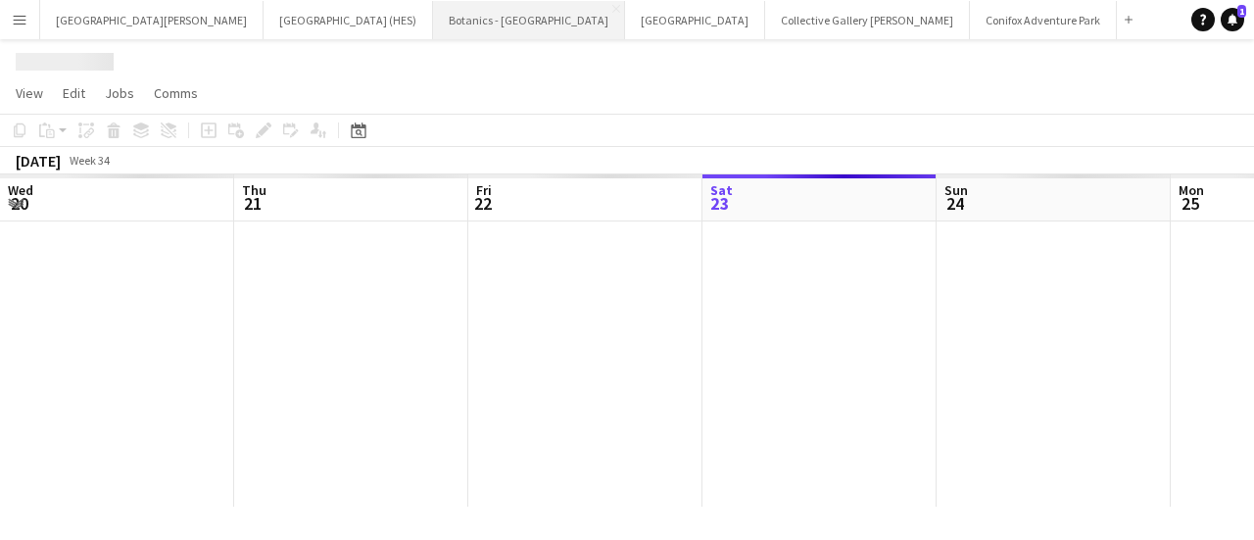
scroll to position [0, 468]
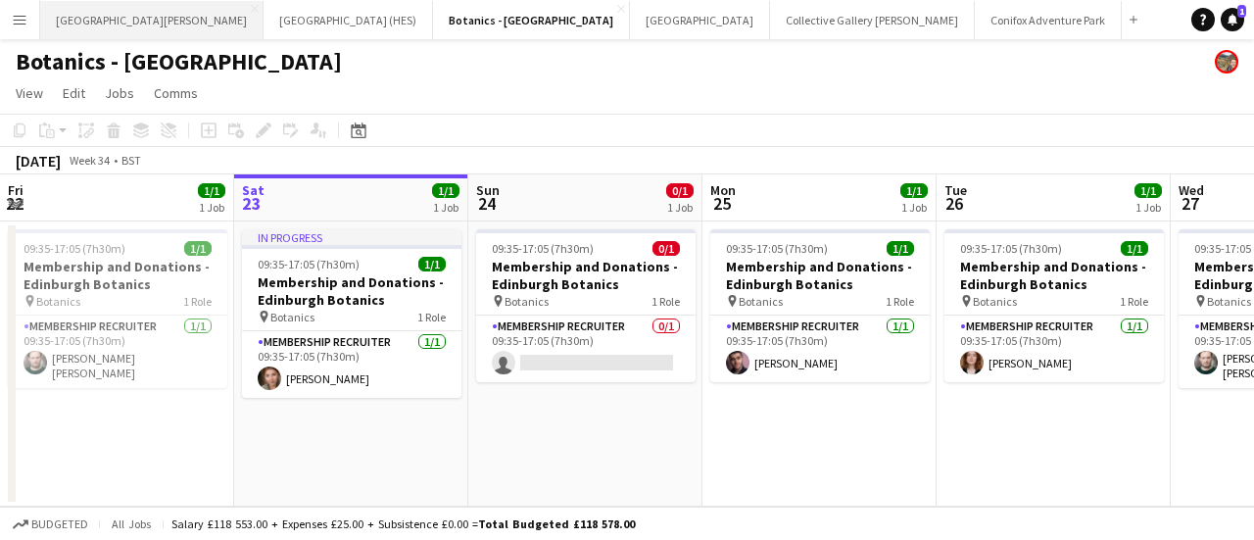
click at [156, 15] on button "St Giles Cathedral Edinburgh Close" at bounding box center [151, 20] width 223 height 38
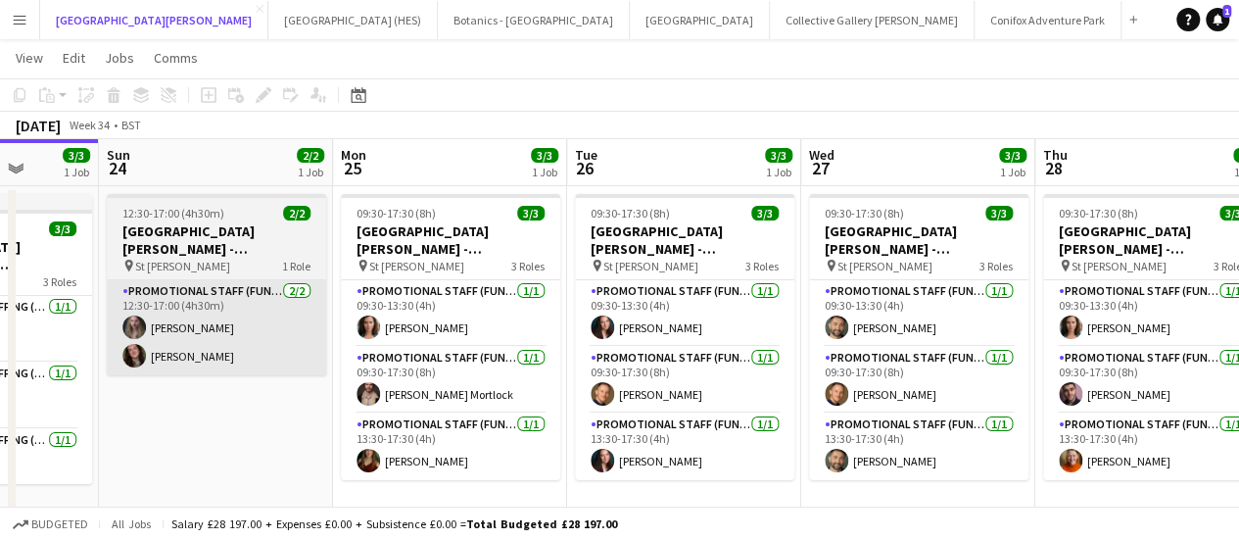
scroll to position [0, 608]
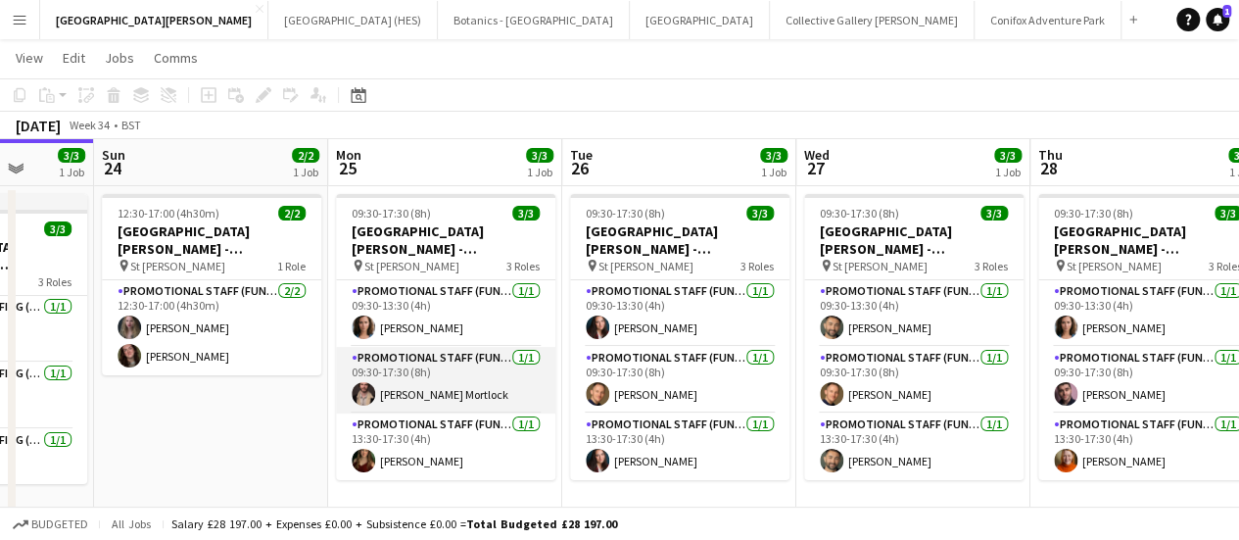
click at [470, 395] on app-card-role "Promotional Staff (Fundraiser) 1/1 09:30-17:30 (8h) Cooper Mortlock" at bounding box center [445, 380] width 219 height 67
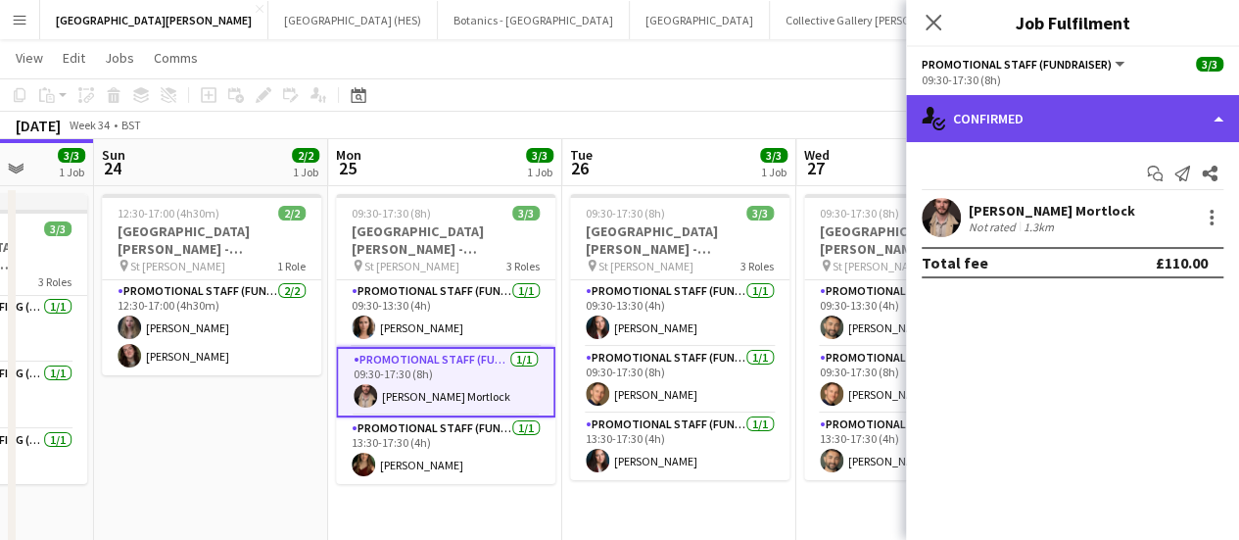
click at [1031, 128] on div "single-neutral-actions-check-2 Confirmed" at bounding box center [1072, 118] width 333 height 47
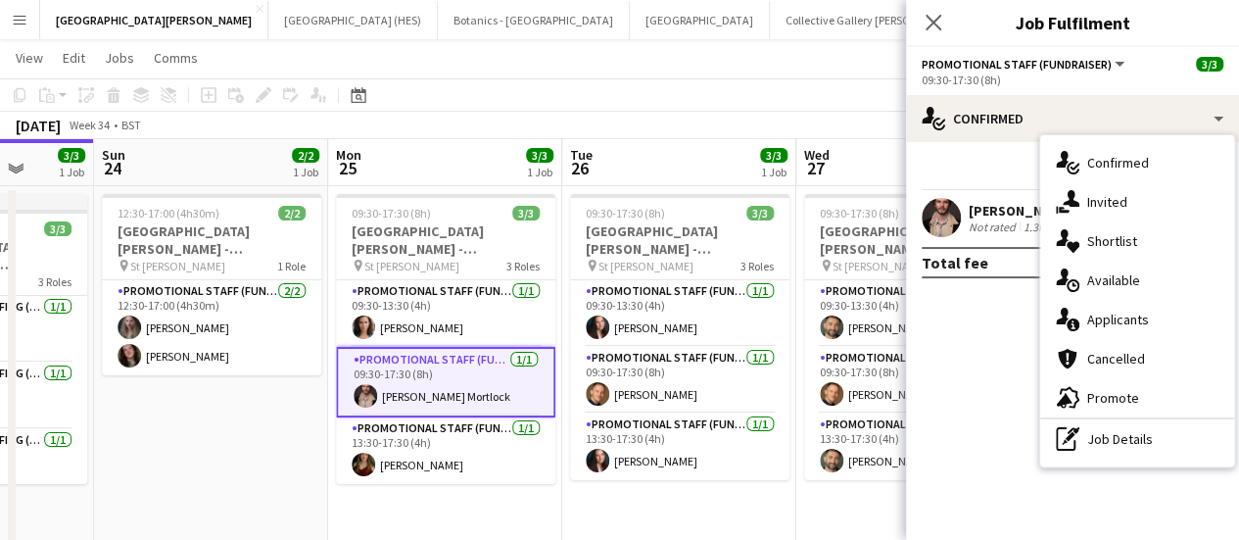
click at [1006, 185] on div "Start chat Send notification Share" at bounding box center [1073, 174] width 302 height 32
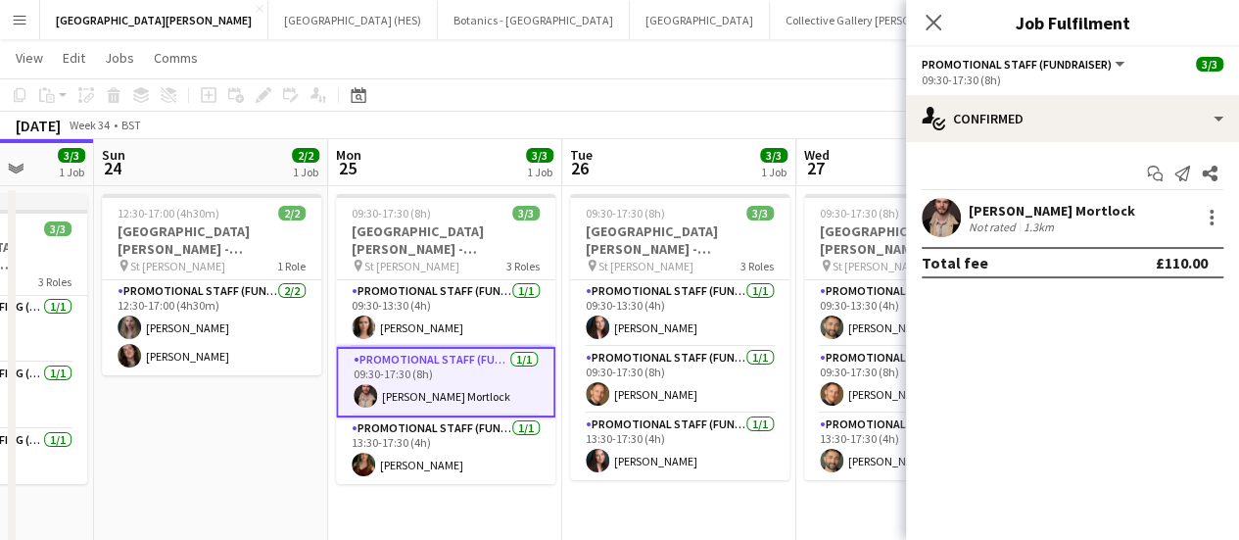
click at [1209, 231] on div "Cooper Mortlock Not rated 1.3km" at bounding box center [1072, 217] width 333 height 39
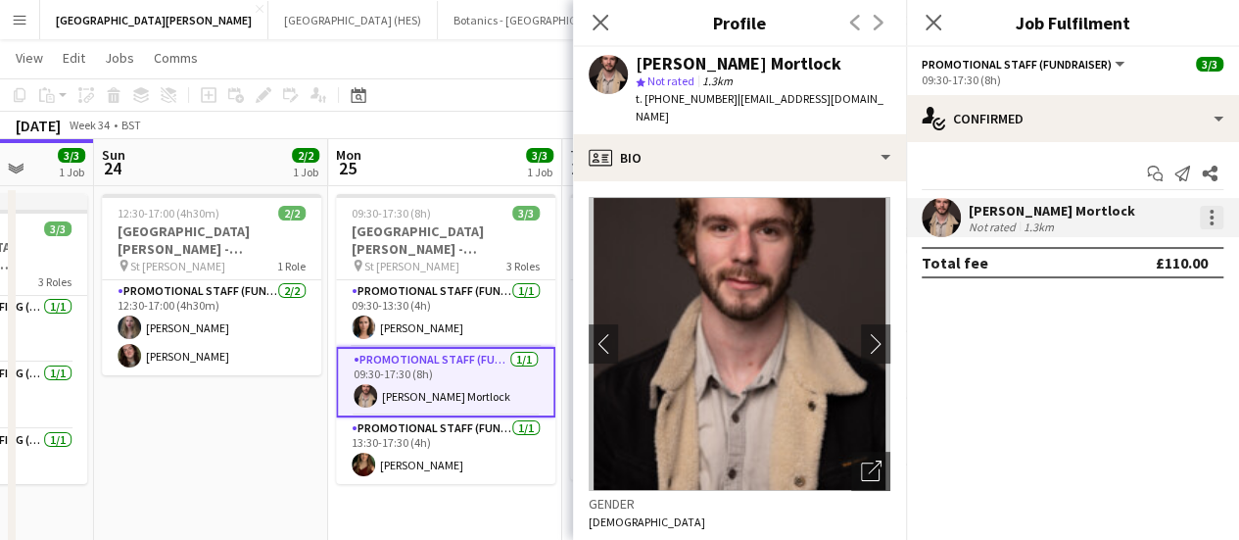
click at [1209, 226] on div at bounding box center [1212, 218] width 24 height 24
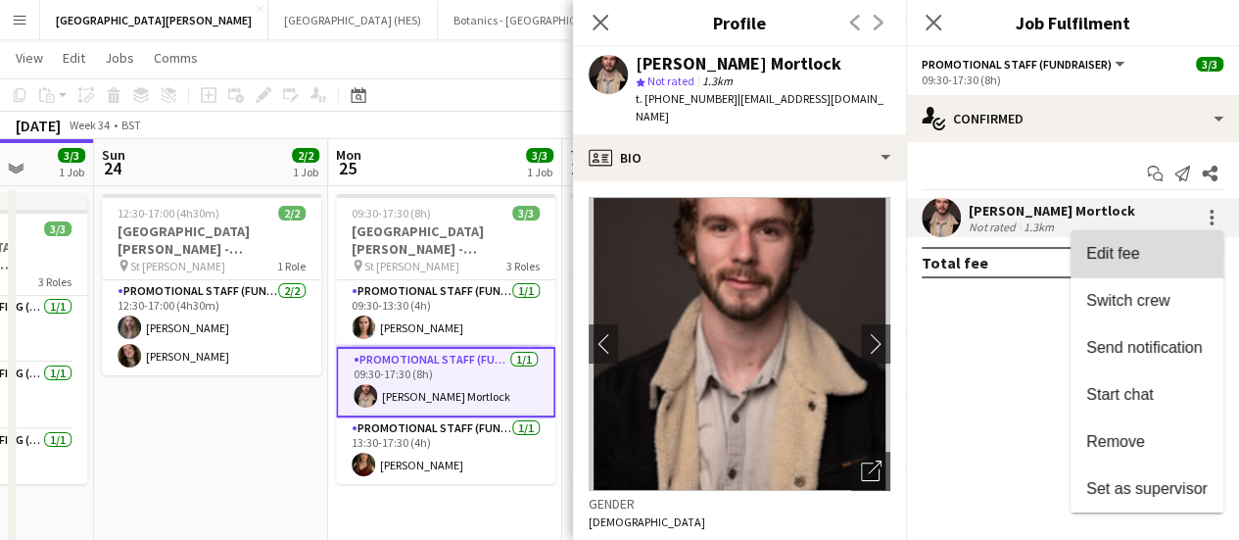
click at [1124, 257] on span "Edit fee" at bounding box center [1112, 253] width 53 height 17
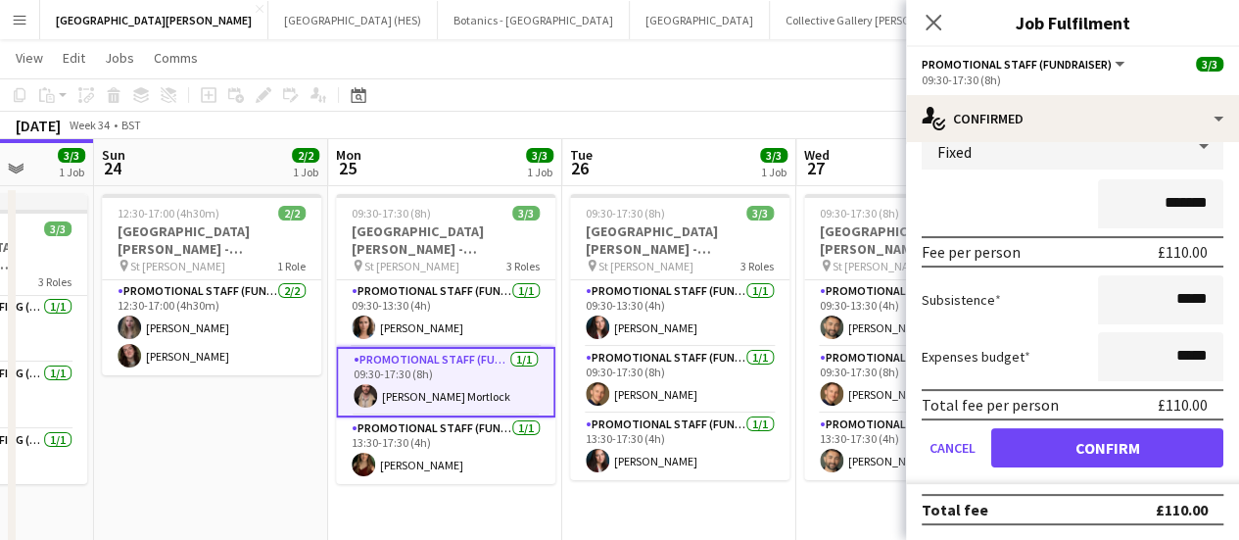
scroll to position [0, 0]
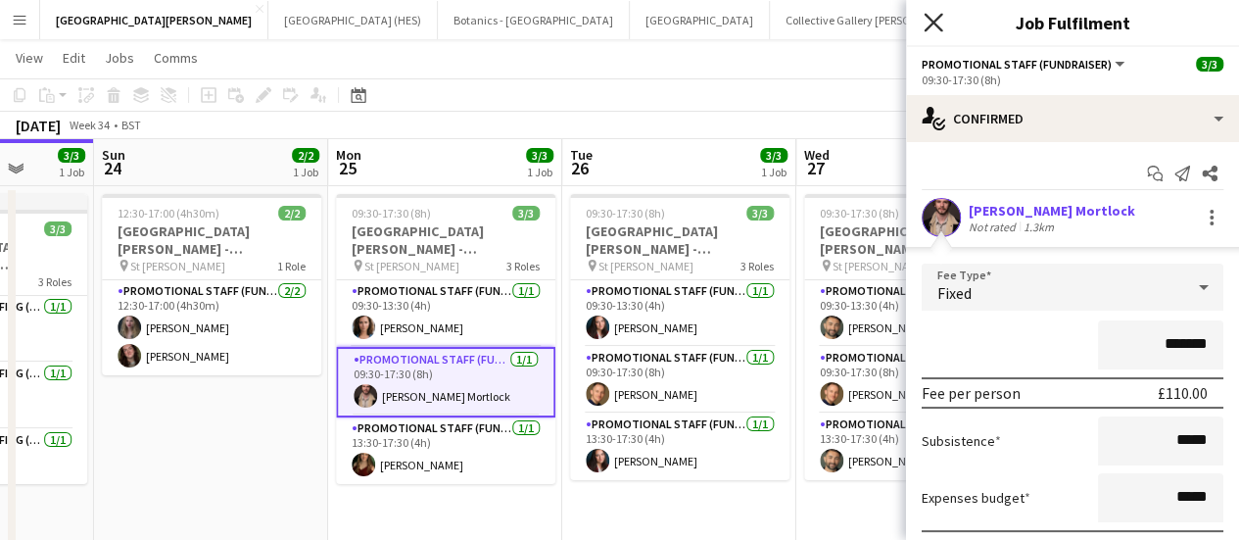
click at [927, 18] on icon at bounding box center [933, 22] width 19 height 19
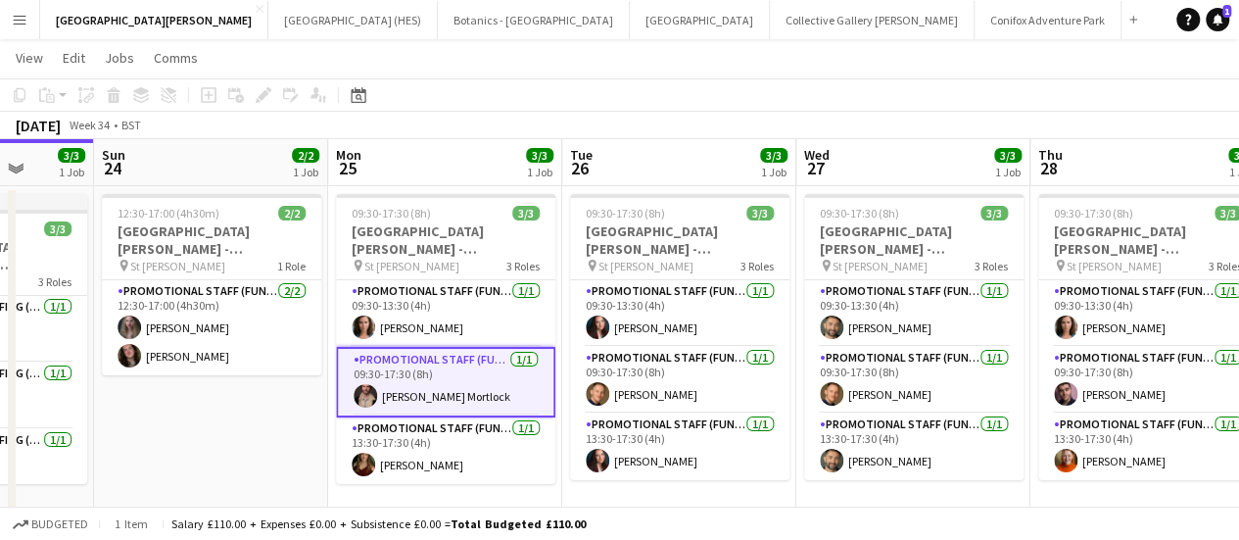
click at [489, 380] on app-card-role "Promotional Staff (Fundraiser) 1/1 09:30-17:30 (8h) Cooper Mortlock" at bounding box center [445, 382] width 219 height 71
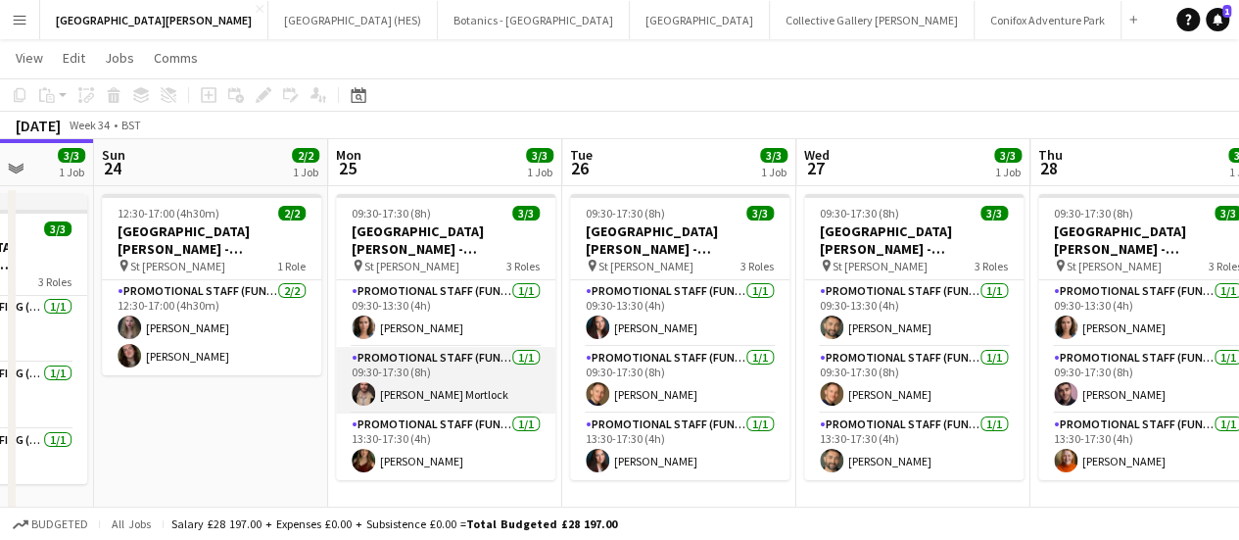
click at [489, 380] on app-card-role "Promotional Staff (Fundraiser) 1/1 09:30-17:30 (8h) Cooper Mortlock" at bounding box center [445, 380] width 219 height 67
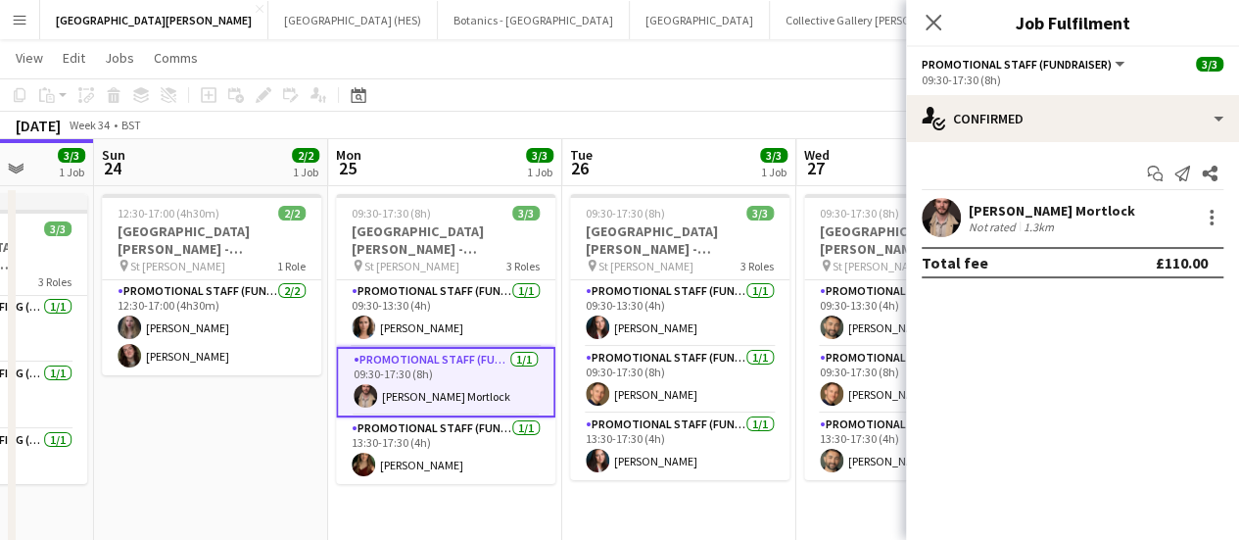
click at [1212, 232] on div "Cooper Mortlock Not rated 1.3km" at bounding box center [1072, 217] width 333 height 39
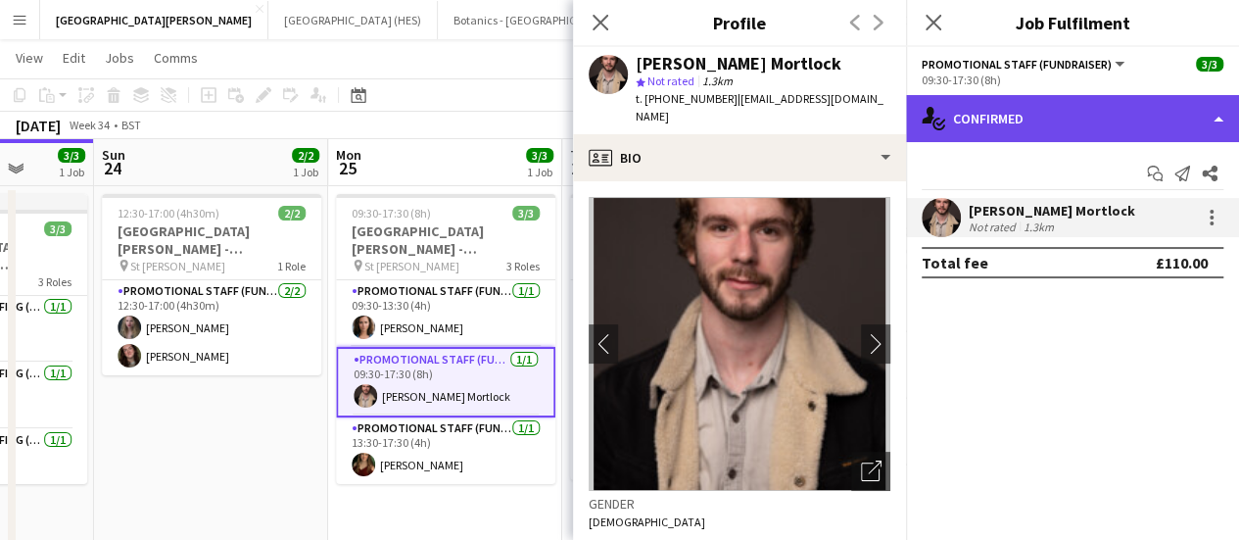
click at [1142, 97] on div "single-neutral-actions-check-2 Confirmed" at bounding box center [1072, 118] width 333 height 47
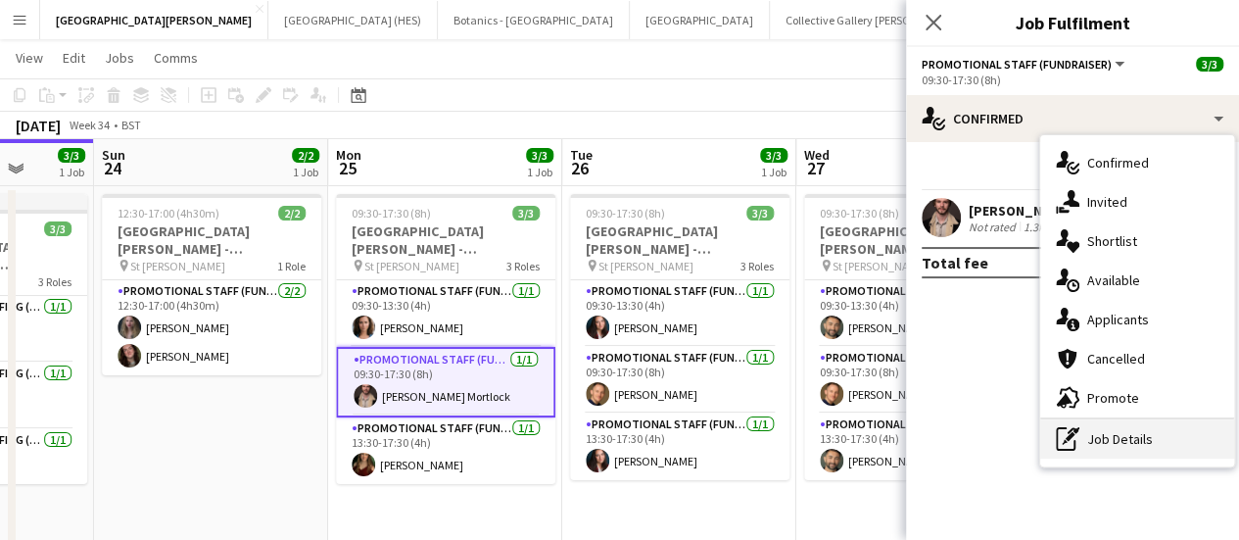
click at [1122, 436] on div "pen-write Job Details" at bounding box center [1137, 438] width 194 height 39
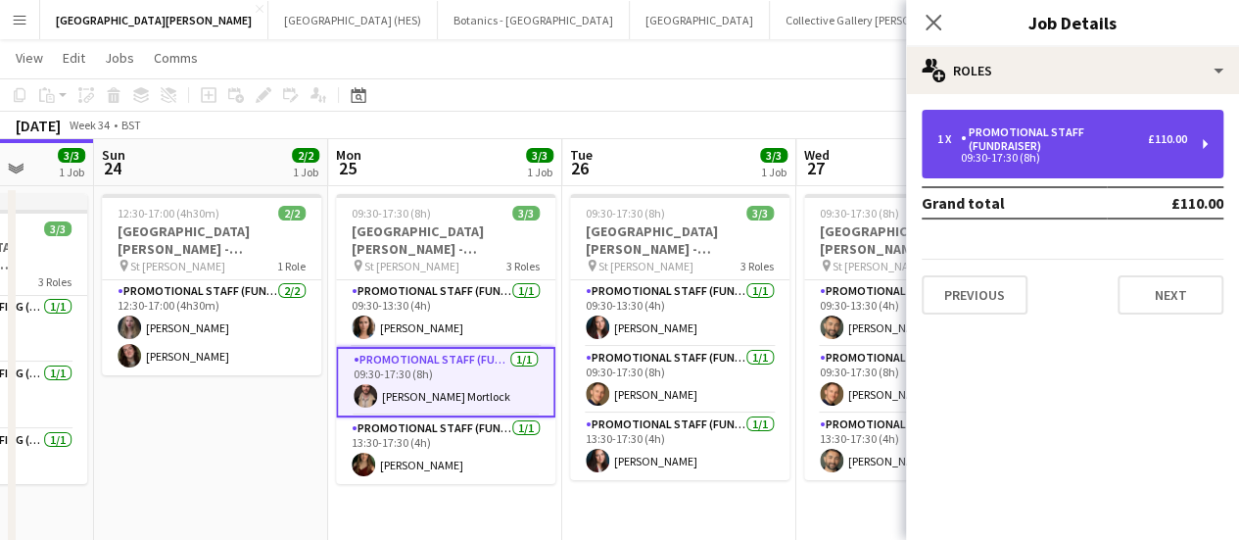
click at [1066, 143] on div "Promotional Staff (Fundraiser)" at bounding box center [1054, 138] width 187 height 27
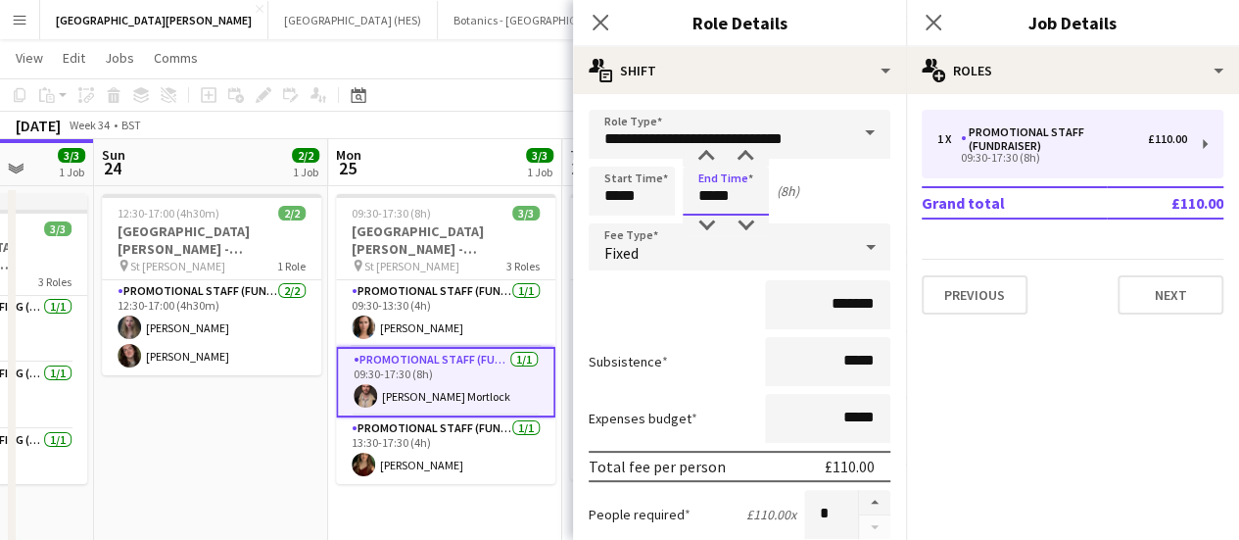
click at [694, 189] on input "*****" at bounding box center [726, 191] width 86 height 49
click at [713, 223] on div at bounding box center [706, 226] width 39 height 20
type input "*****"
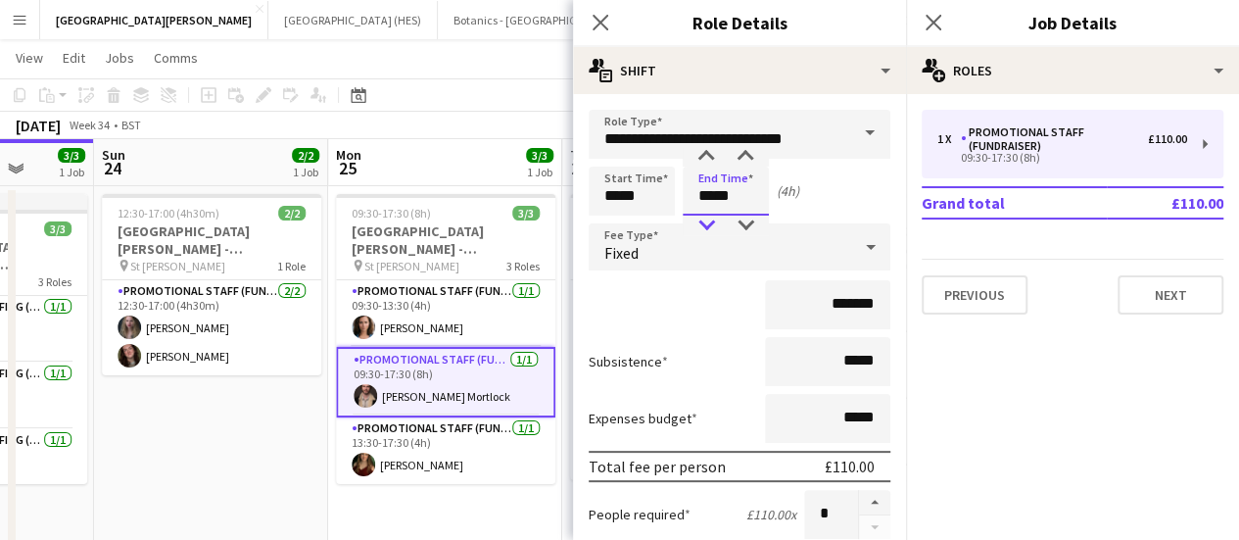
click at [713, 223] on div at bounding box center [706, 226] width 39 height 20
click at [698, 288] on div "*******" at bounding box center [740, 304] width 302 height 49
click at [823, 294] on input "*******" at bounding box center [827, 304] width 125 height 49
type input "******"
click at [702, 307] on div "******" at bounding box center [740, 304] width 302 height 49
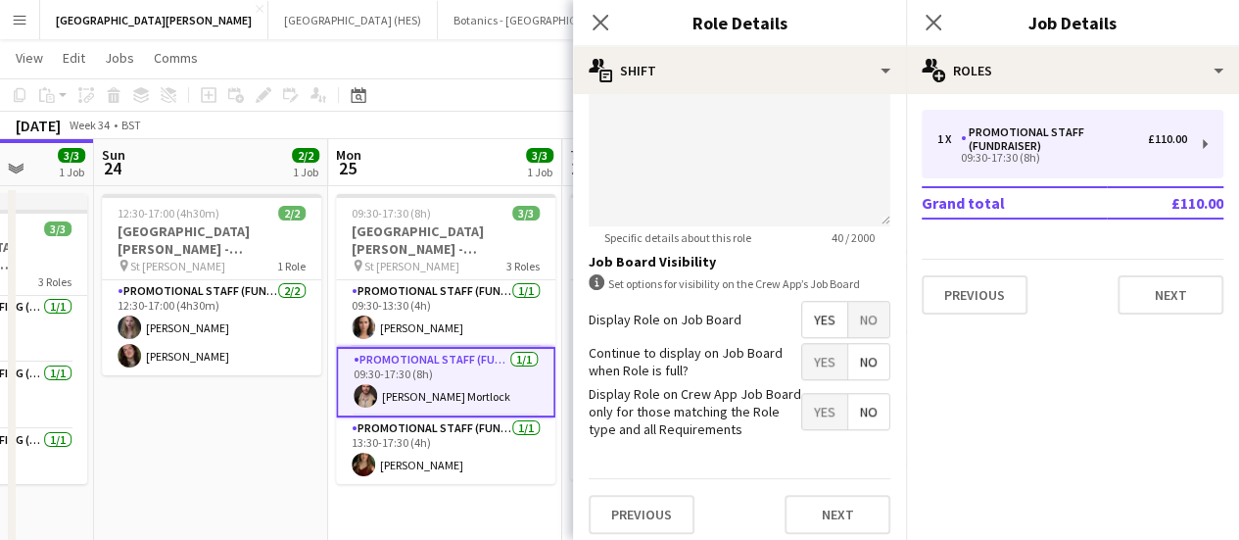
scroll to position [690, 0]
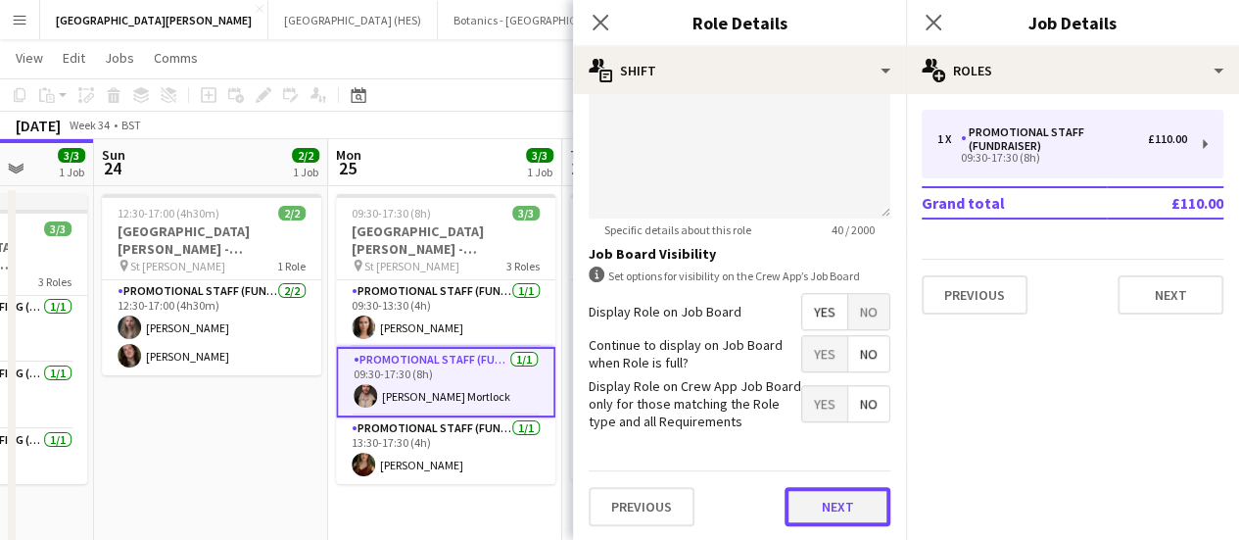
click at [785, 489] on button "Next" at bounding box center [838, 506] width 106 height 39
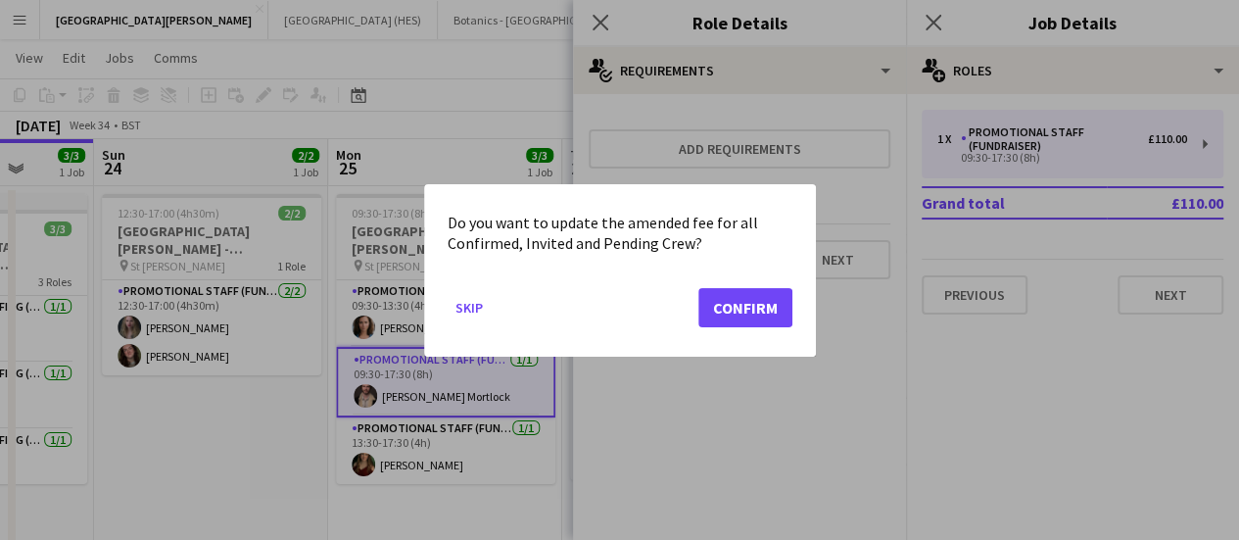
scroll to position [0, 0]
click at [481, 307] on button "Skip" at bounding box center [469, 306] width 43 height 31
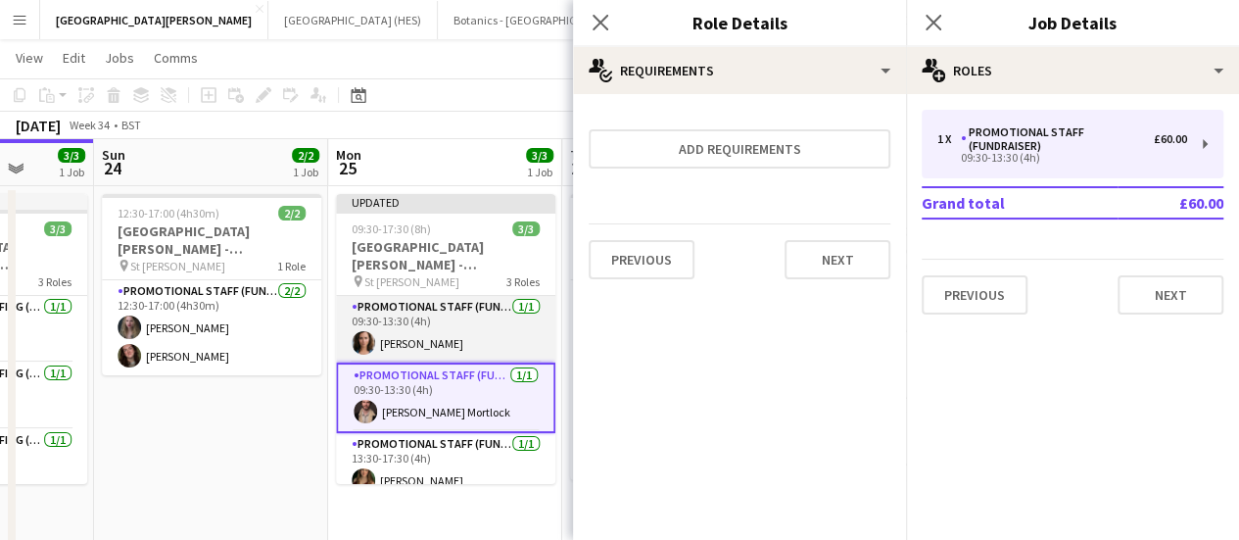
scroll to position [15, 0]
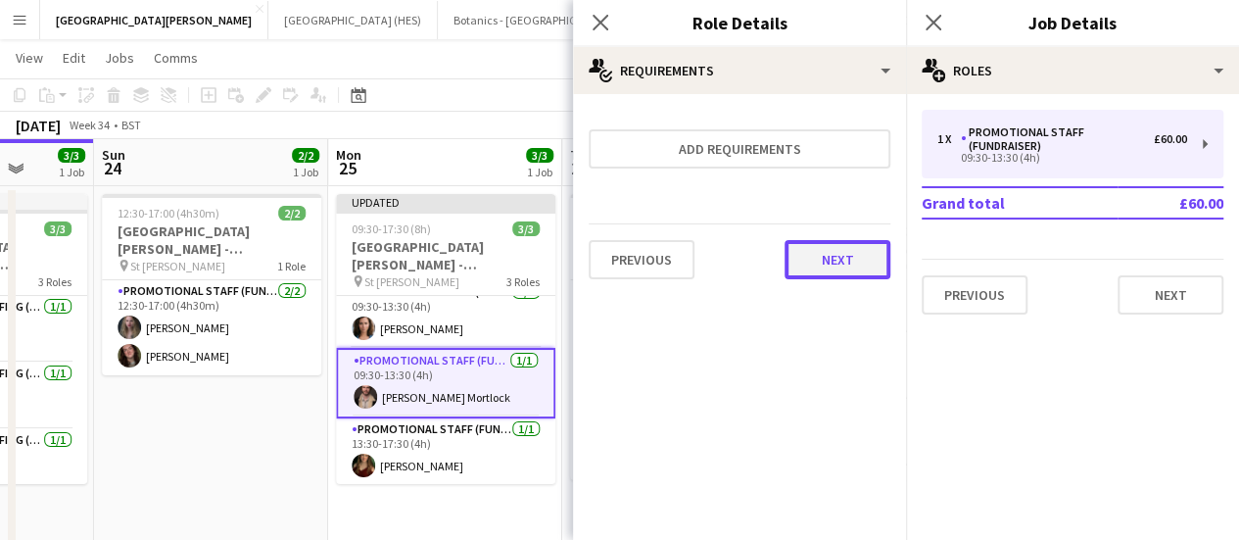
click at [860, 246] on button "Next" at bounding box center [838, 259] width 106 height 39
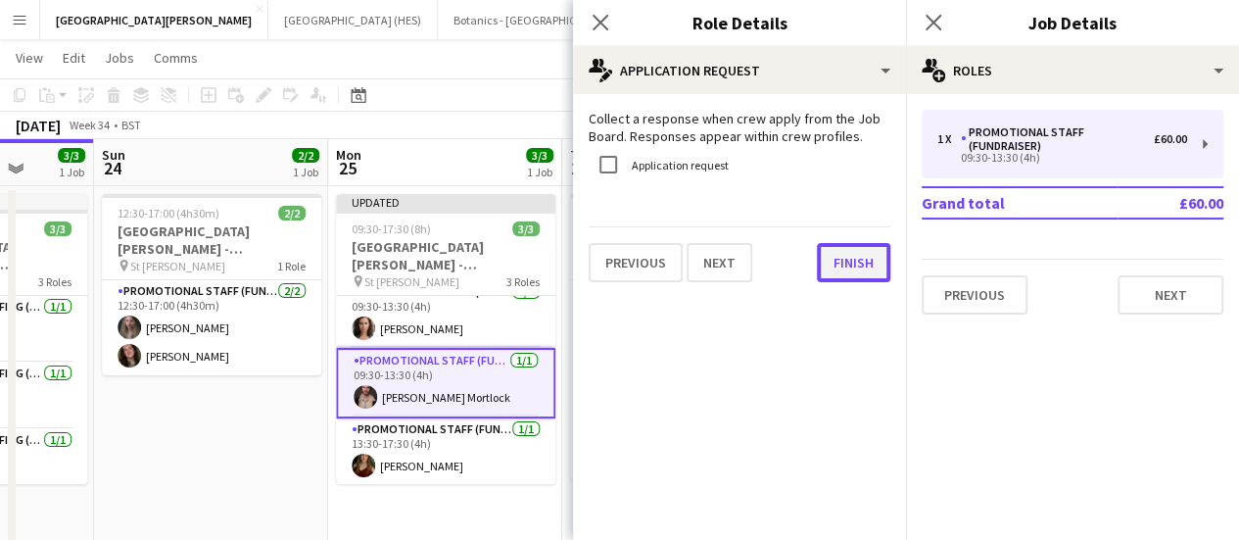
click at [860, 246] on button "Finish" at bounding box center [853, 262] width 73 height 39
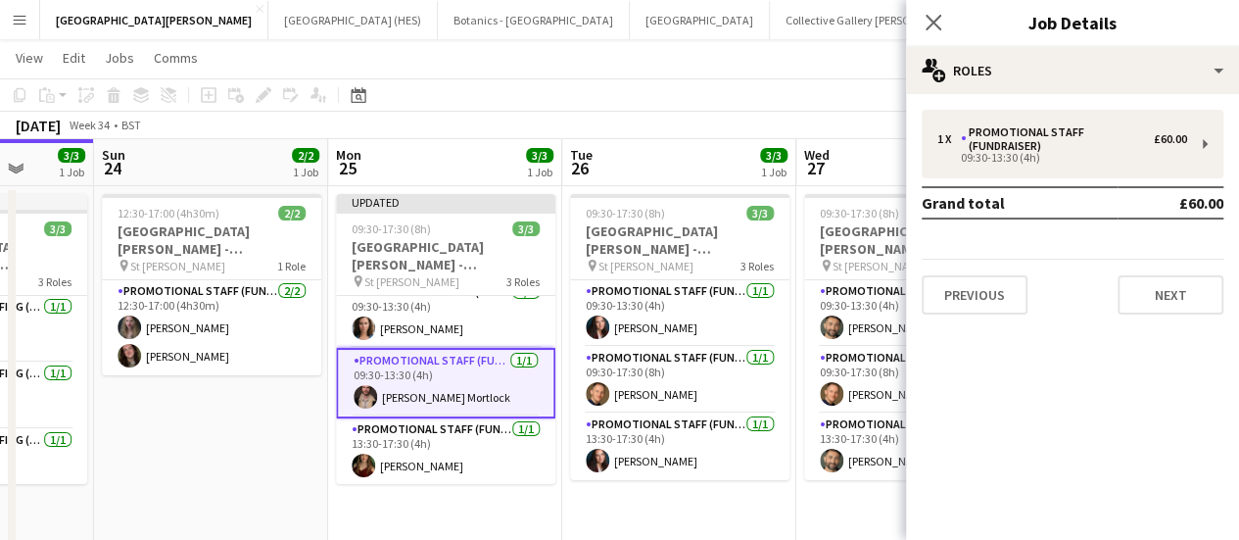
click at [209, 477] on app-date-cell "12:30-17:00 (4h30m) 2/2 St Giles Cathedral - Fundraising pin St Giles 1 Role Pr…" at bounding box center [211, 425] width 234 height 479
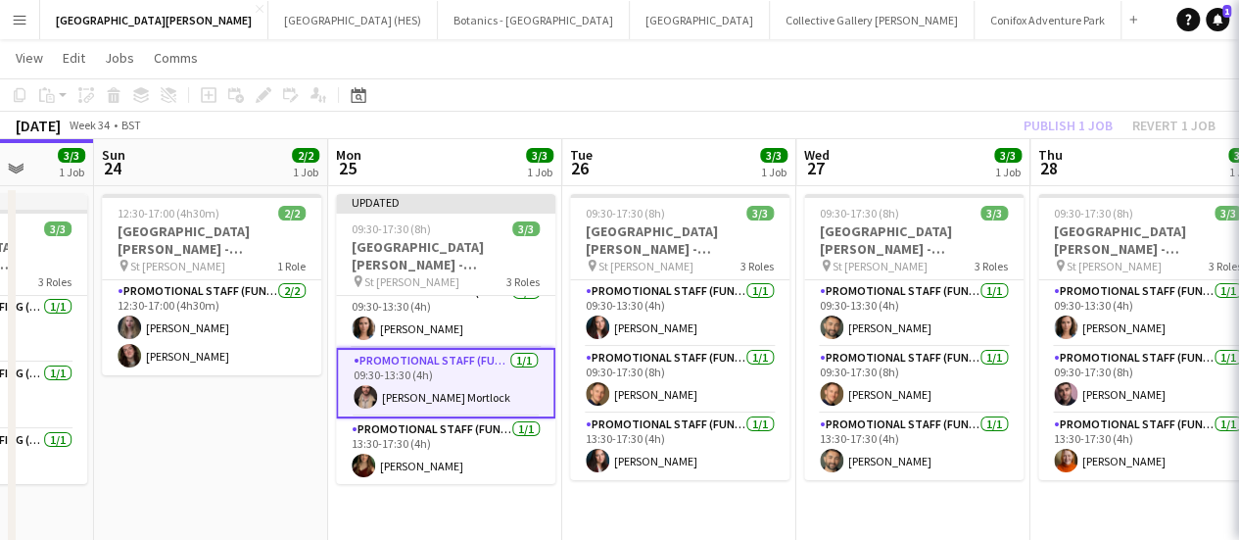
scroll to position [11, 0]
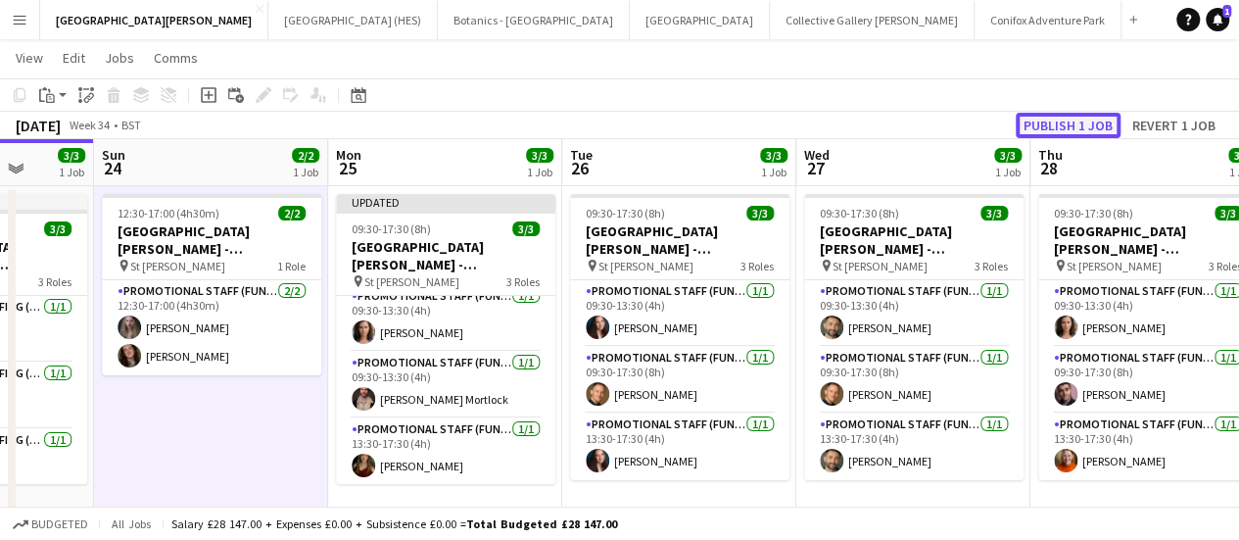
click at [1046, 120] on button "Publish 1 job" at bounding box center [1068, 125] width 105 height 25
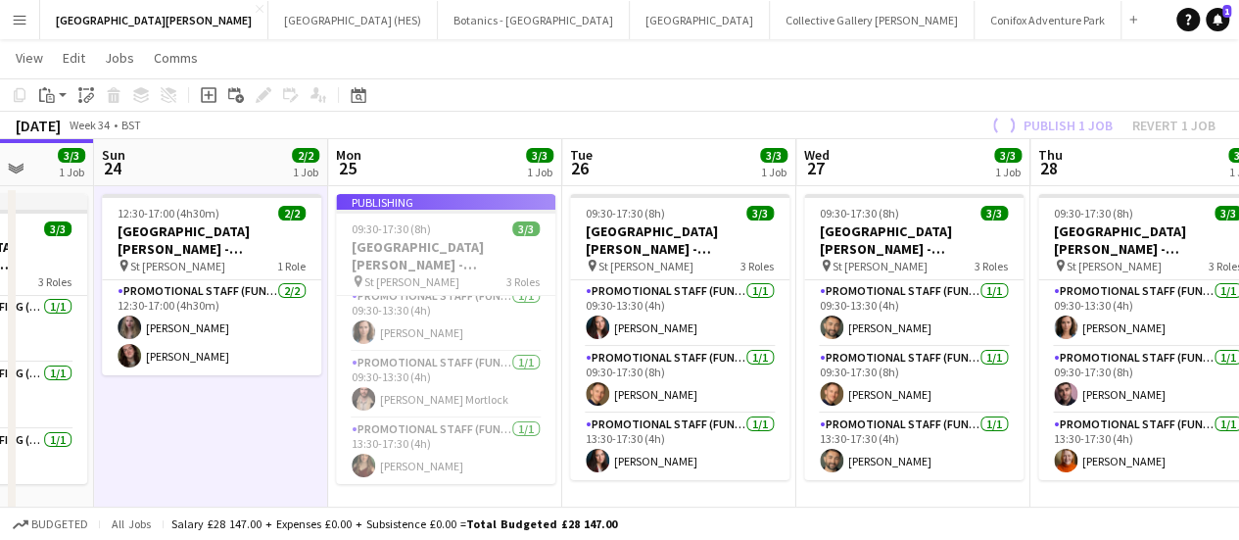
scroll to position [0, 0]
